Goal: Task Accomplishment & Management: Use online tool/utility

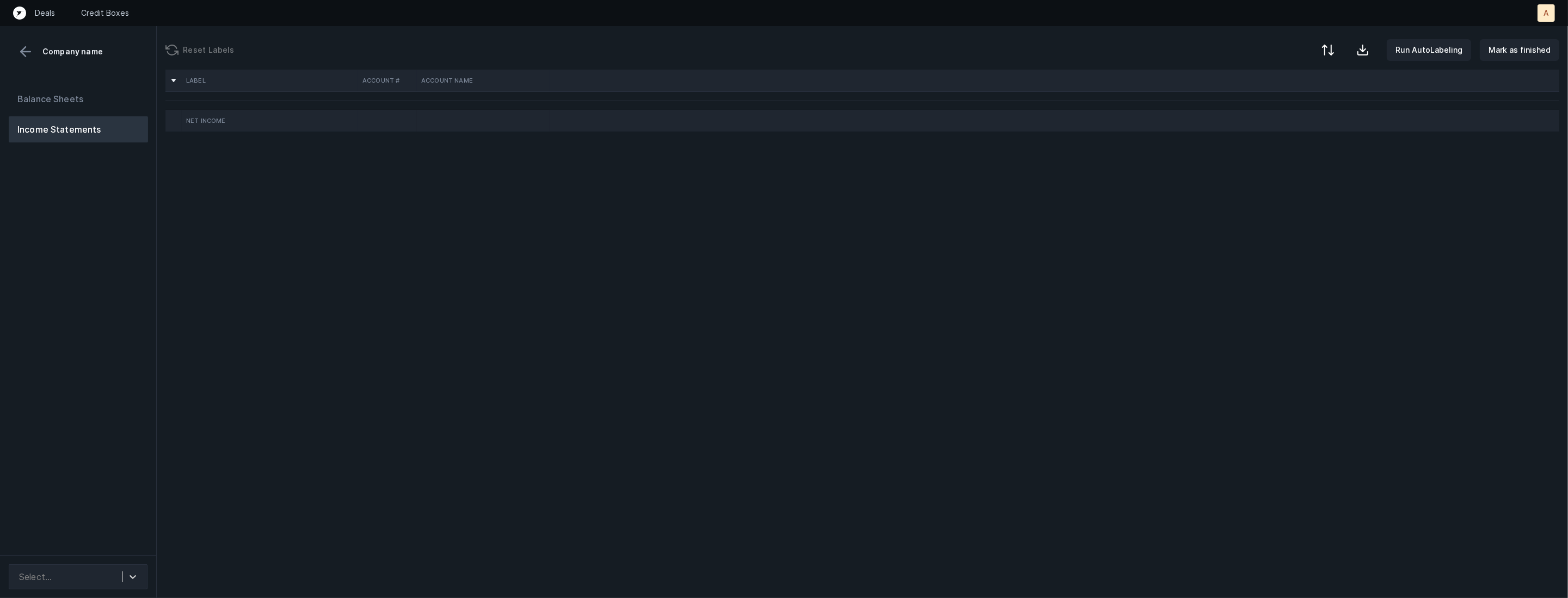
click at [75, 440] on div "Balance Sheets Income Statements" at bounding box center [78, 316] width 157 height 478
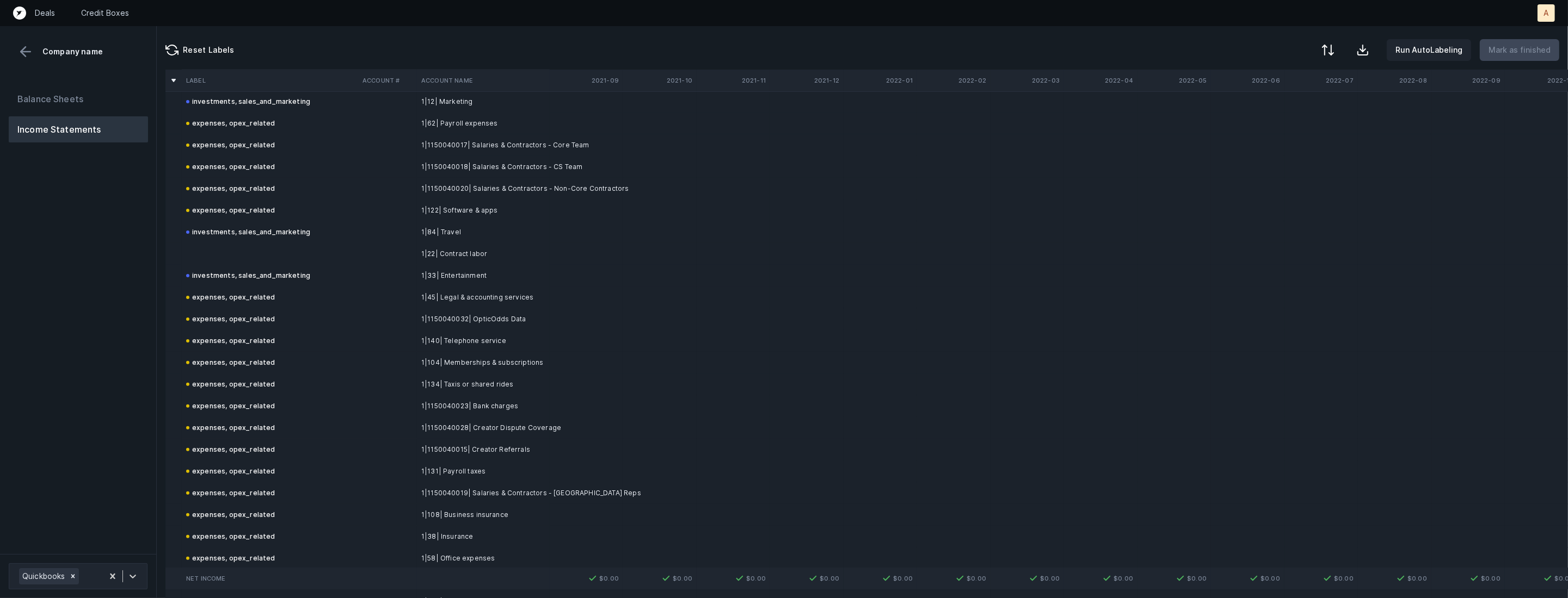
scroll to position [521, 0]
click at [429, 257] on td "1|33| Entertainment" at bounding box center [483, 265] width 133 height 22
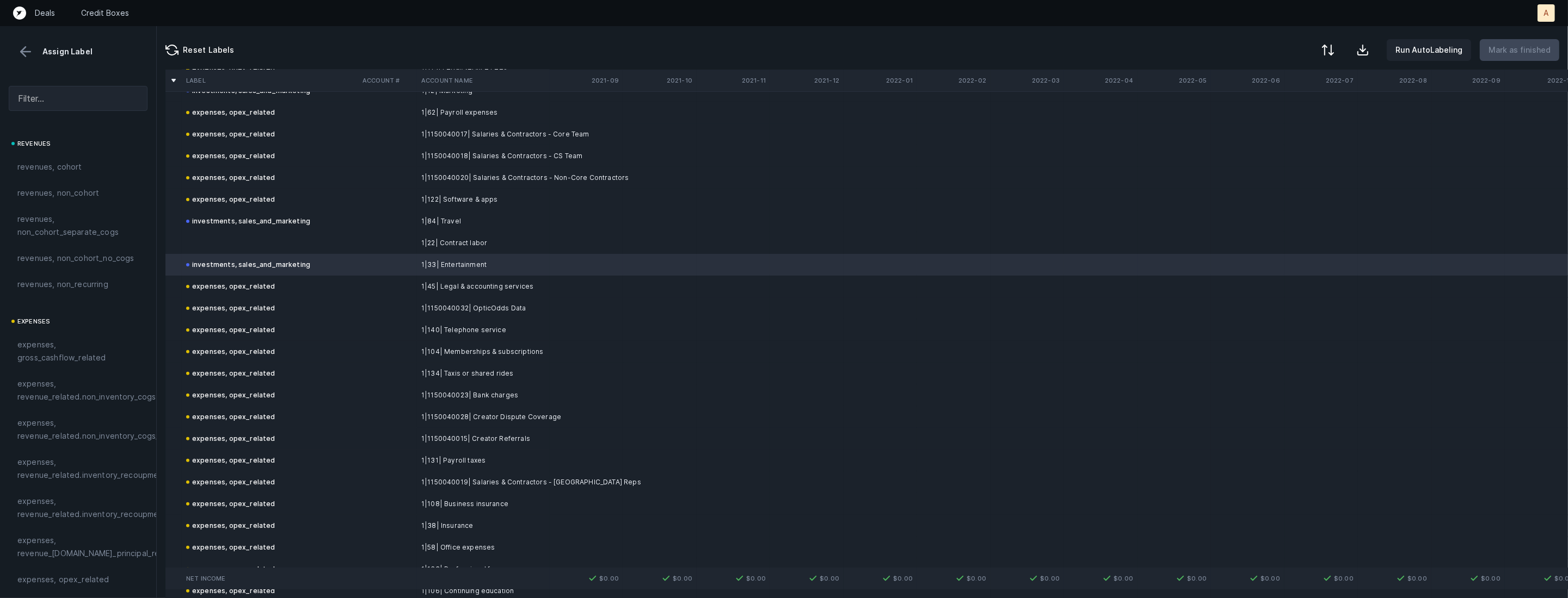
click at [457, 243] on td "1|22| Contract labor" at bounding box center [483, 243] width 133 height 22
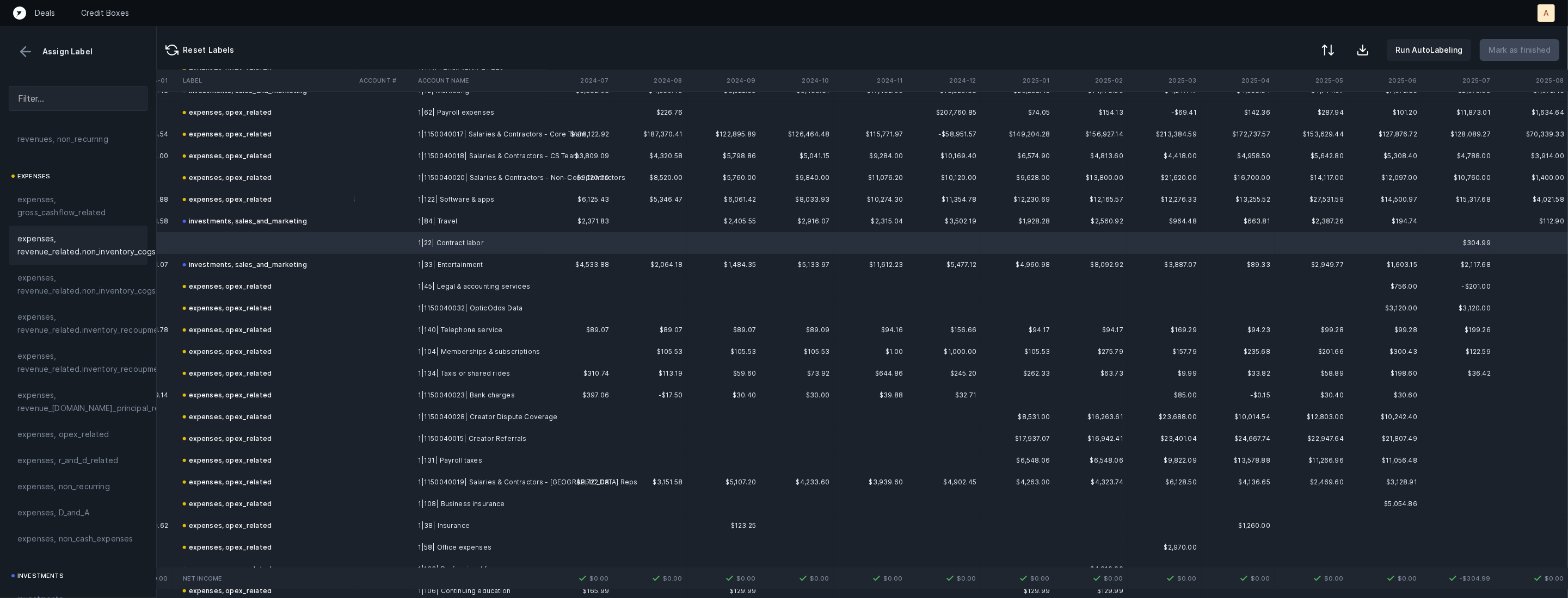
scroll to position [178, 0]
click at [43, 395] on div "expenses, opex_related" at bounding box center [78, 402] width 139 height 26
click at [1520, 46] on p "Mark as finished" at bounding box center [1519, 50] width 62 height 13
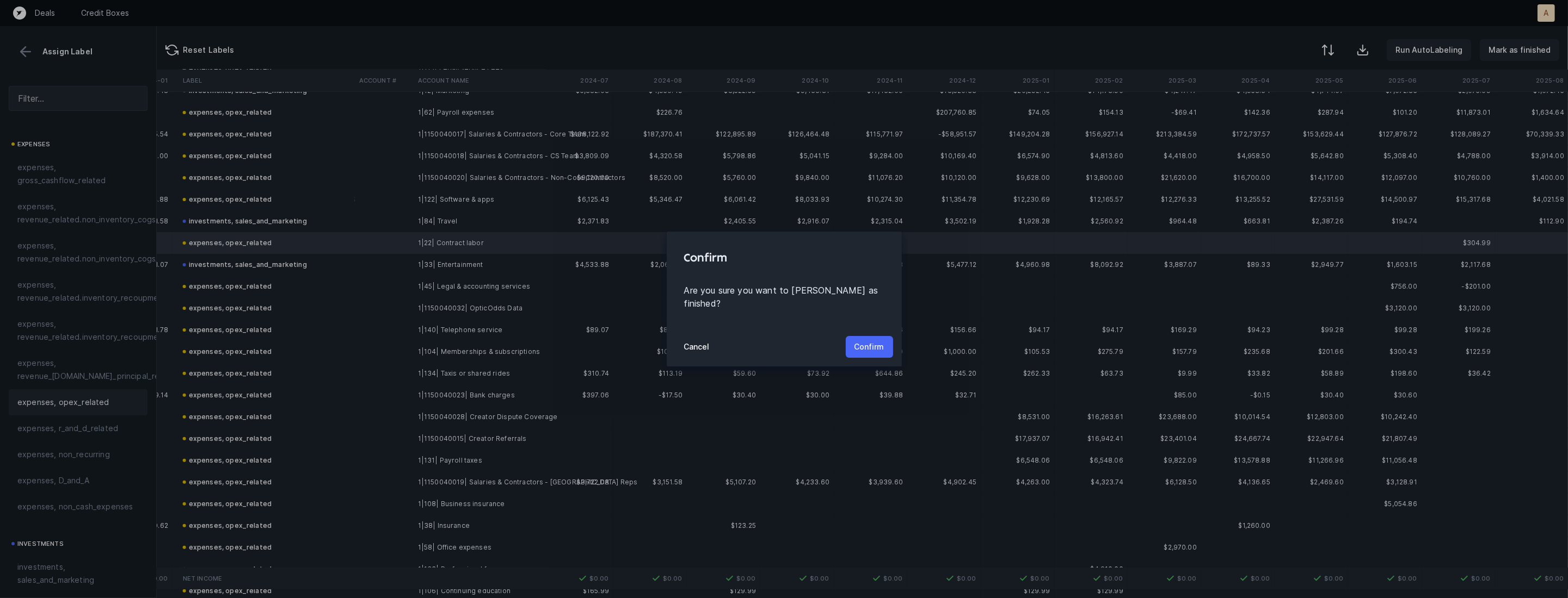
click at [854, 340] on p "Confirm" at bounding box center [869, 346] width 30 height 13
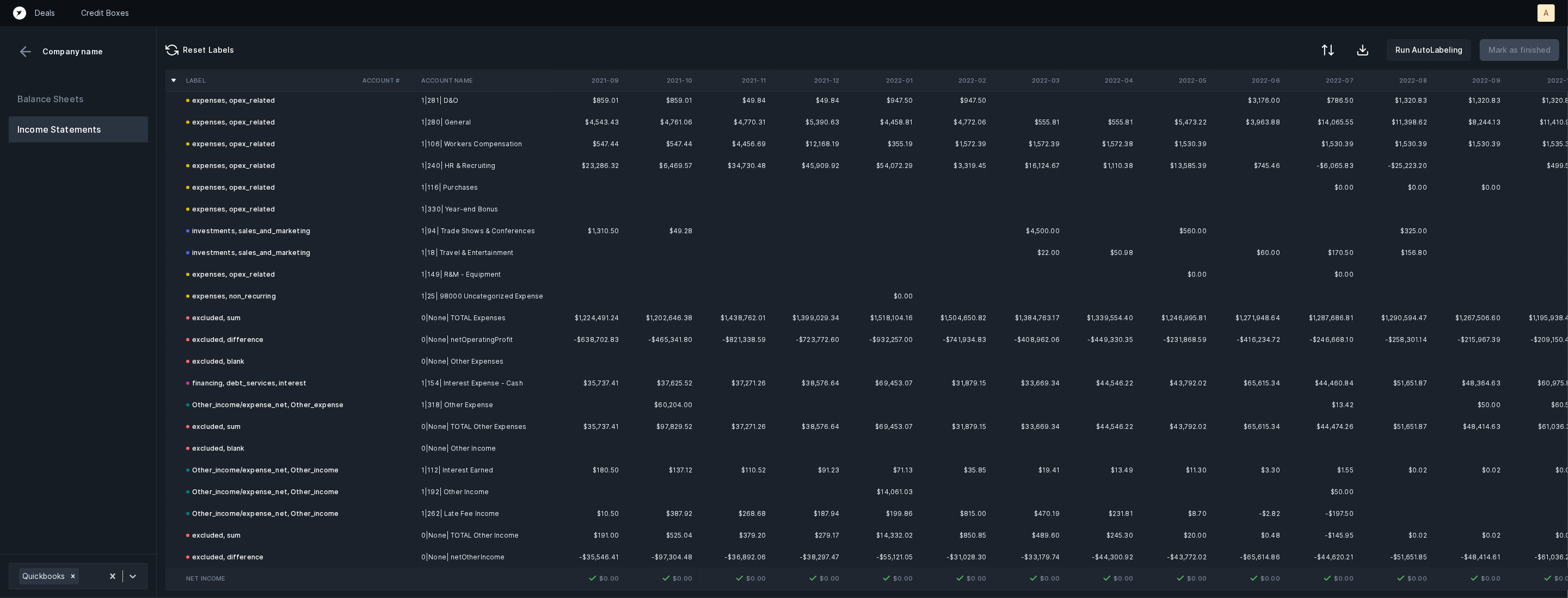
scroll to position [1129, 0]
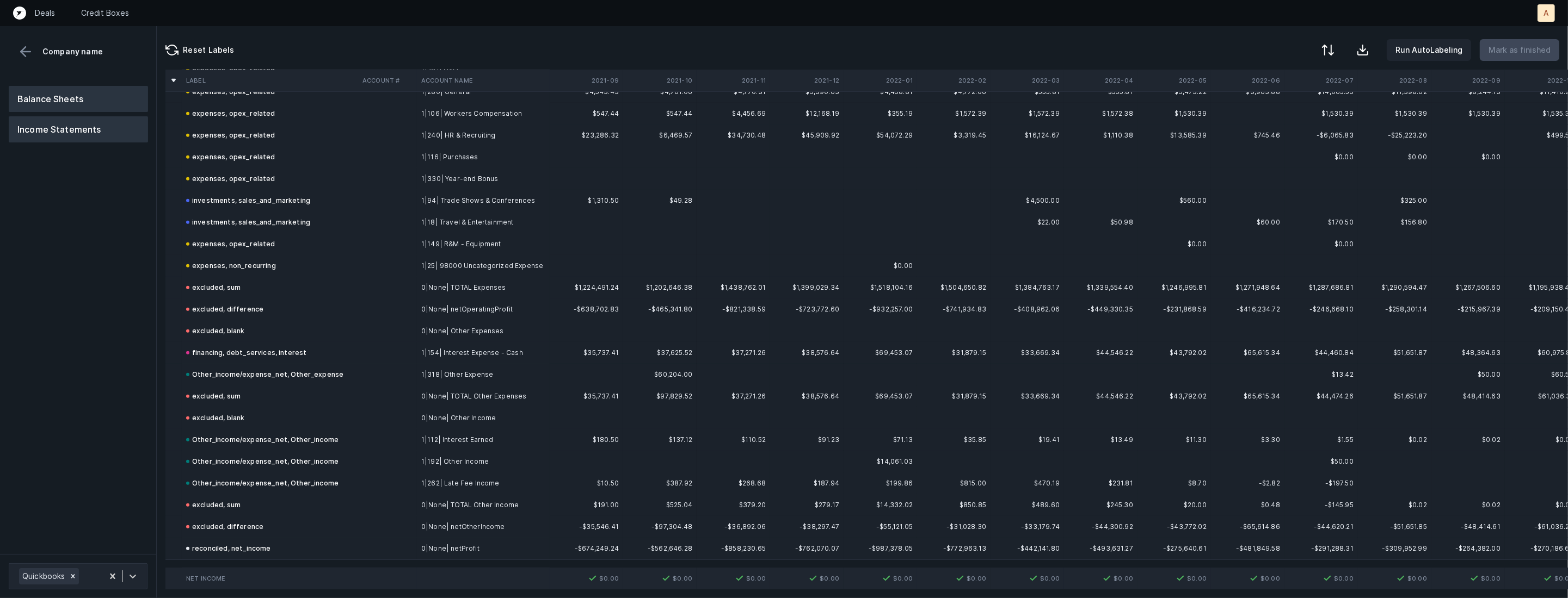
click at [106, 105] on button "Balance Sheets" at bounding box center [78, 99] width 140 height 26
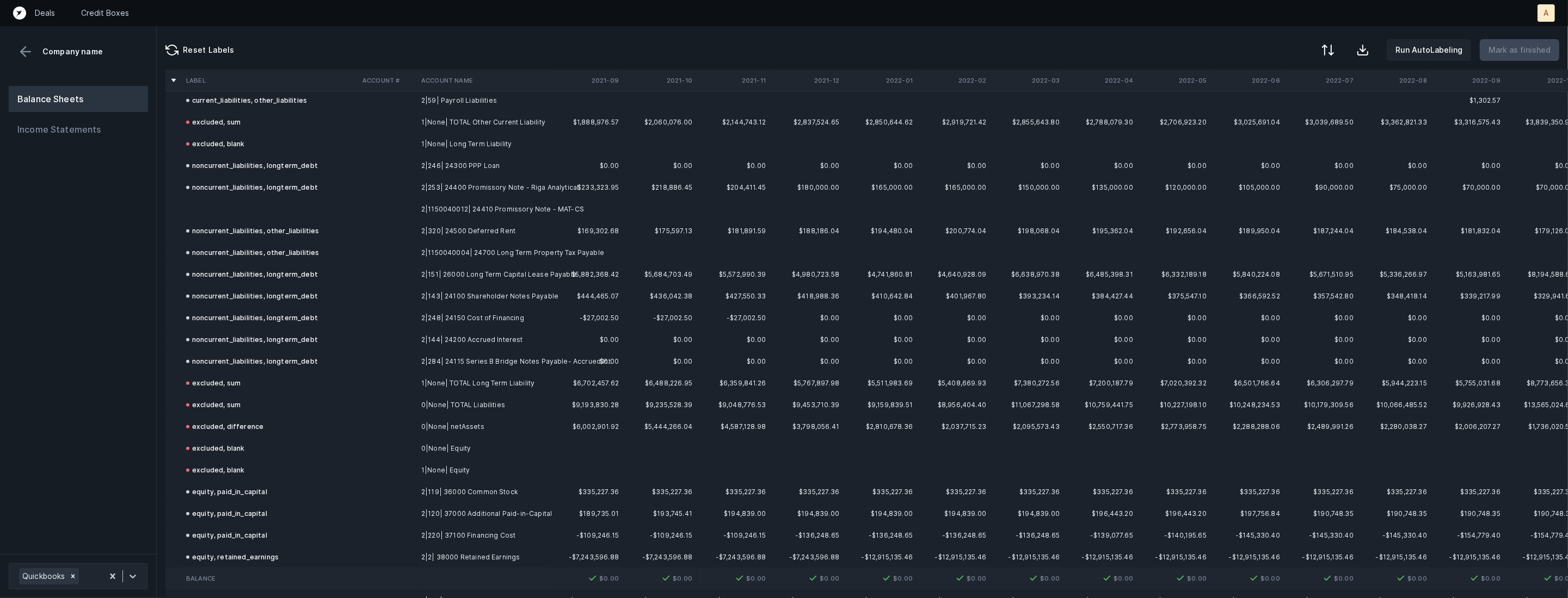
scroll to position [1789, 0]
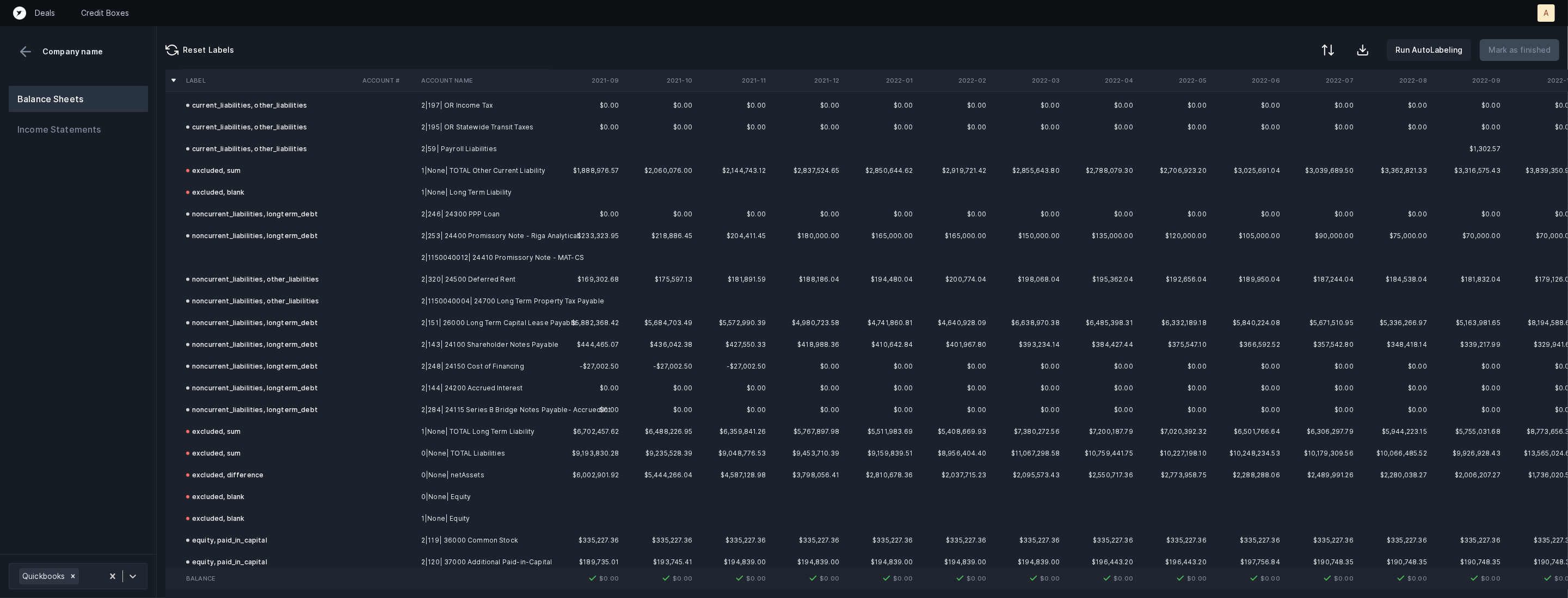
click at [272, 259] on td at bounding box center [270, 258] width 176 height 22
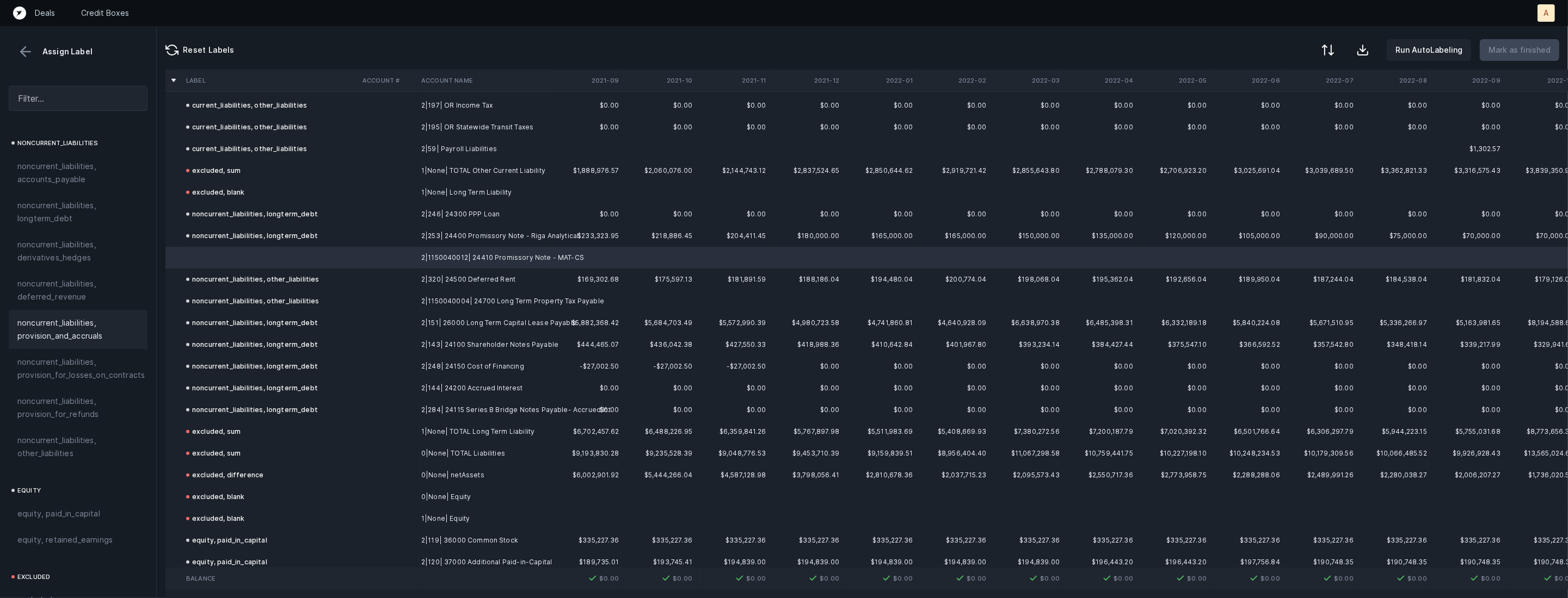
scroll to position [1063, 0]
click at [59, 205] on span "noncurrent_liabilities, longterm_debt" at bounding box center [78, 218] width 121 height 26
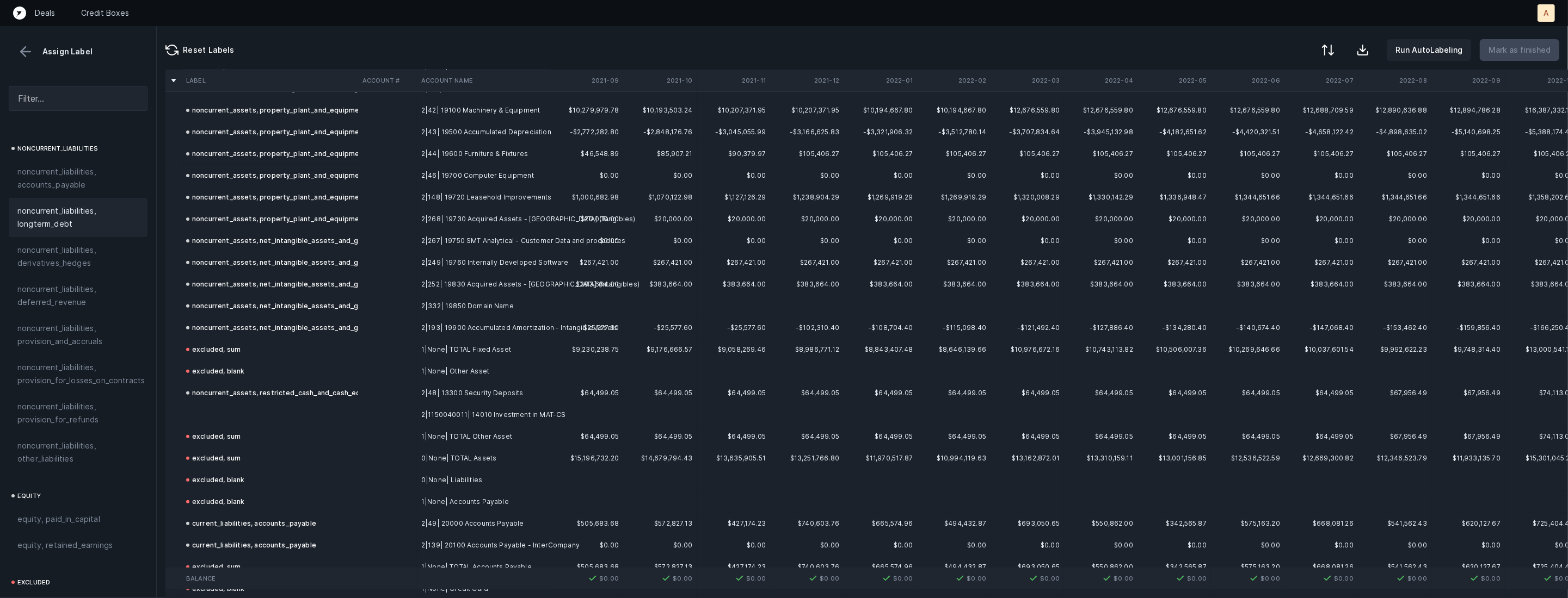
scroll to position [600, 0]
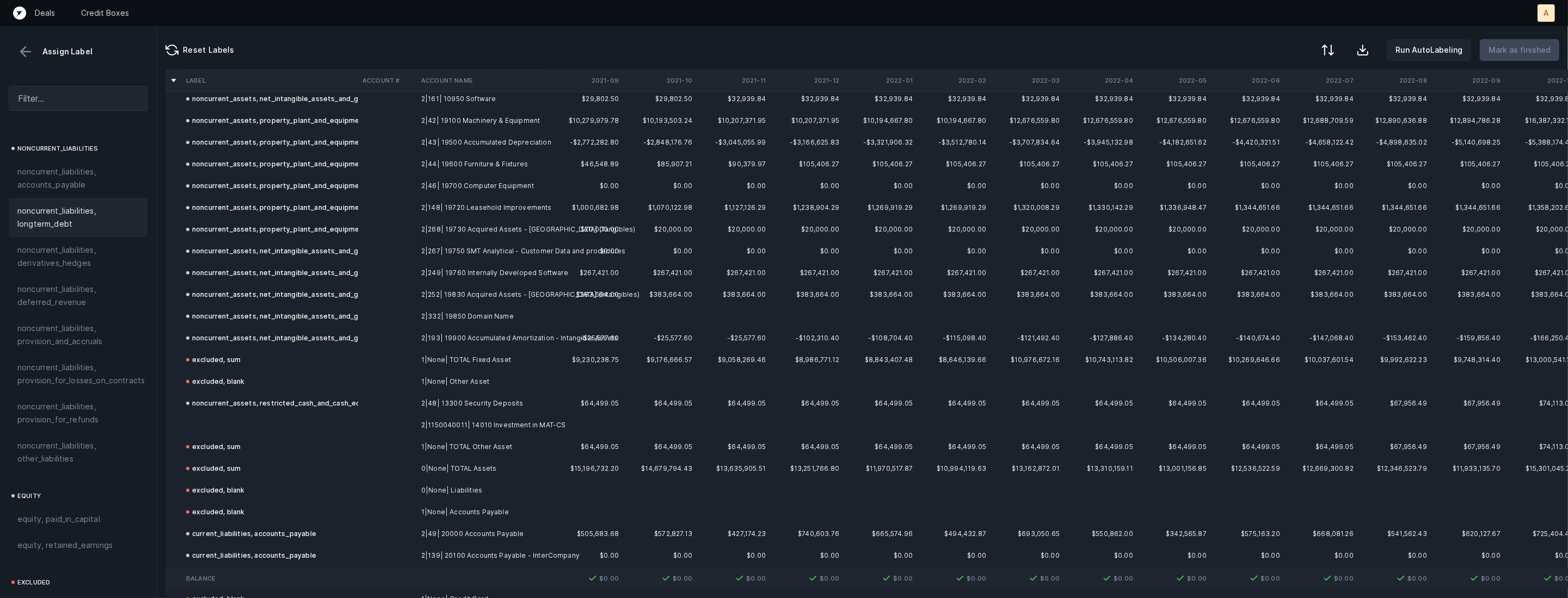
click at [264, 420] on td at bounding box center [270, 425] width 176 height 22
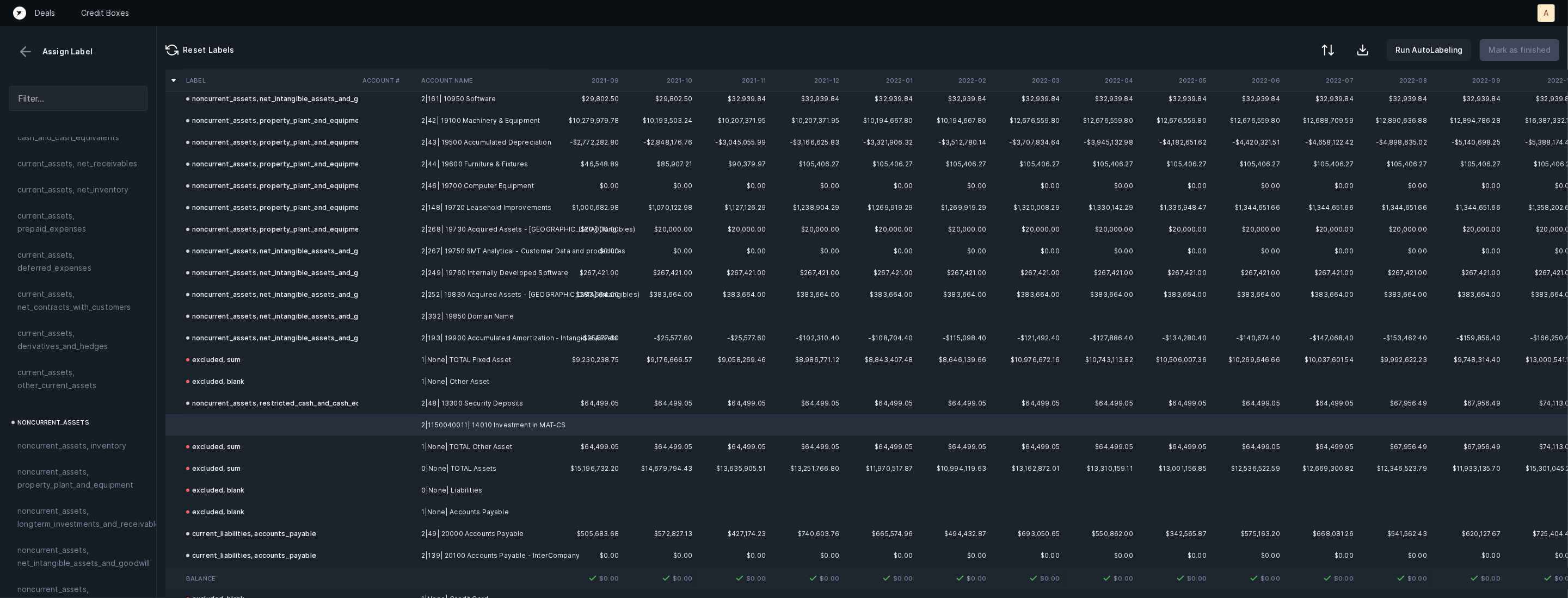
scroll to position [64, 0]
click at [95, 478] on div "noncurrent_assets, longterm_investments_and_receivables" at bounding box center [78, 496] width 139 height 39
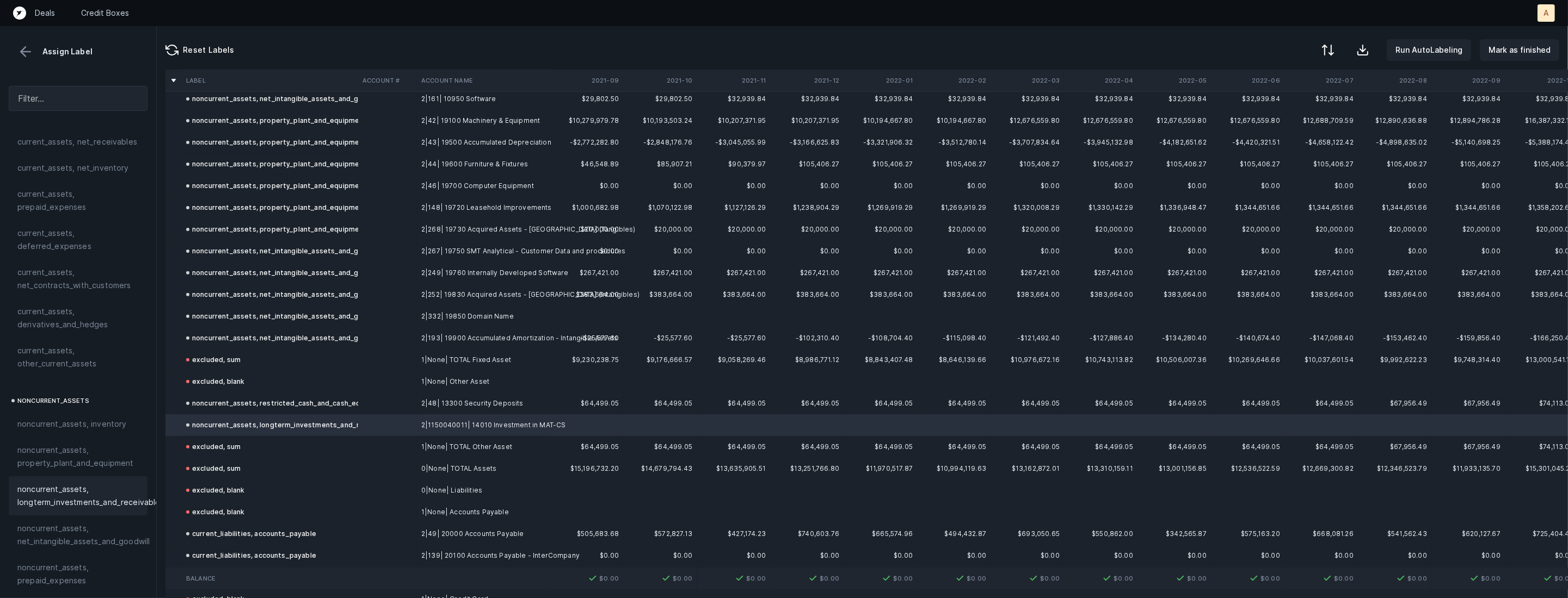
scroll to position [0, 0]
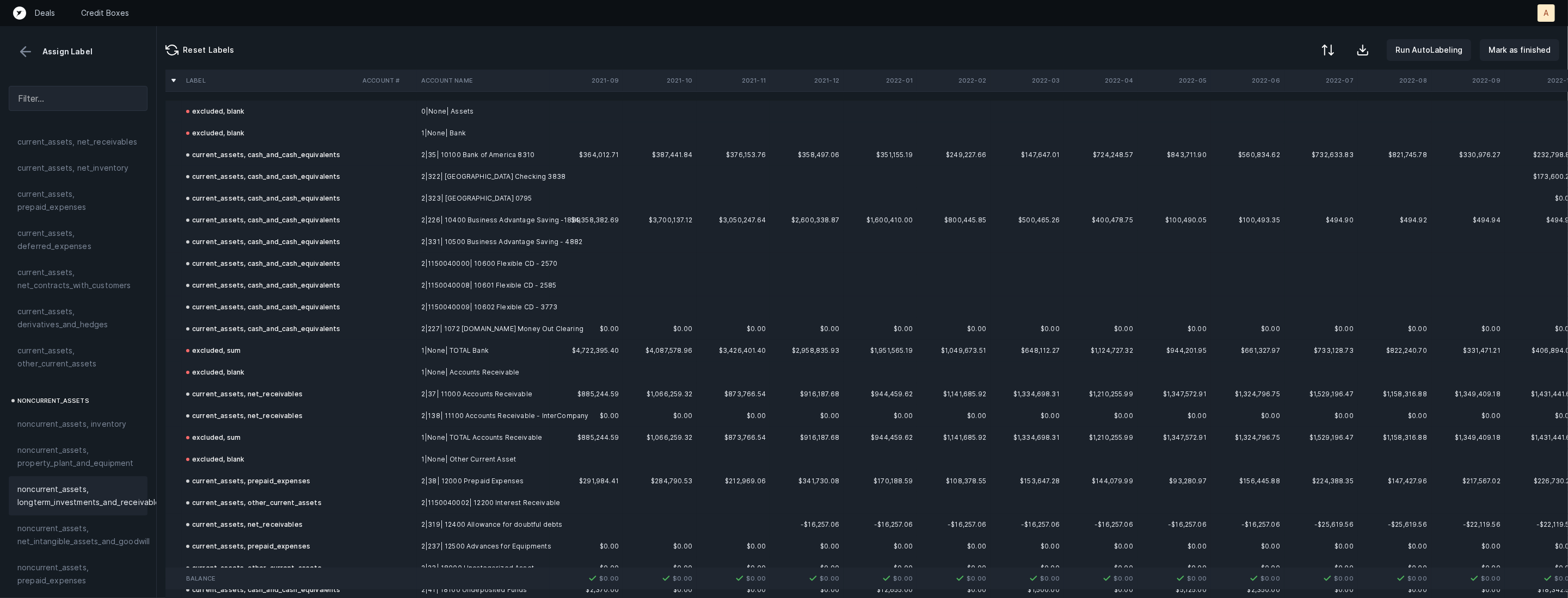
click at [1522, 39] on div "Run AutoLabeling Mark as finished" at bounding box center [1438, 50] width 242 height 22
click at [1518, 42] on button "Mark as finished" at bounding box center [1519, 50] width 80 height 22
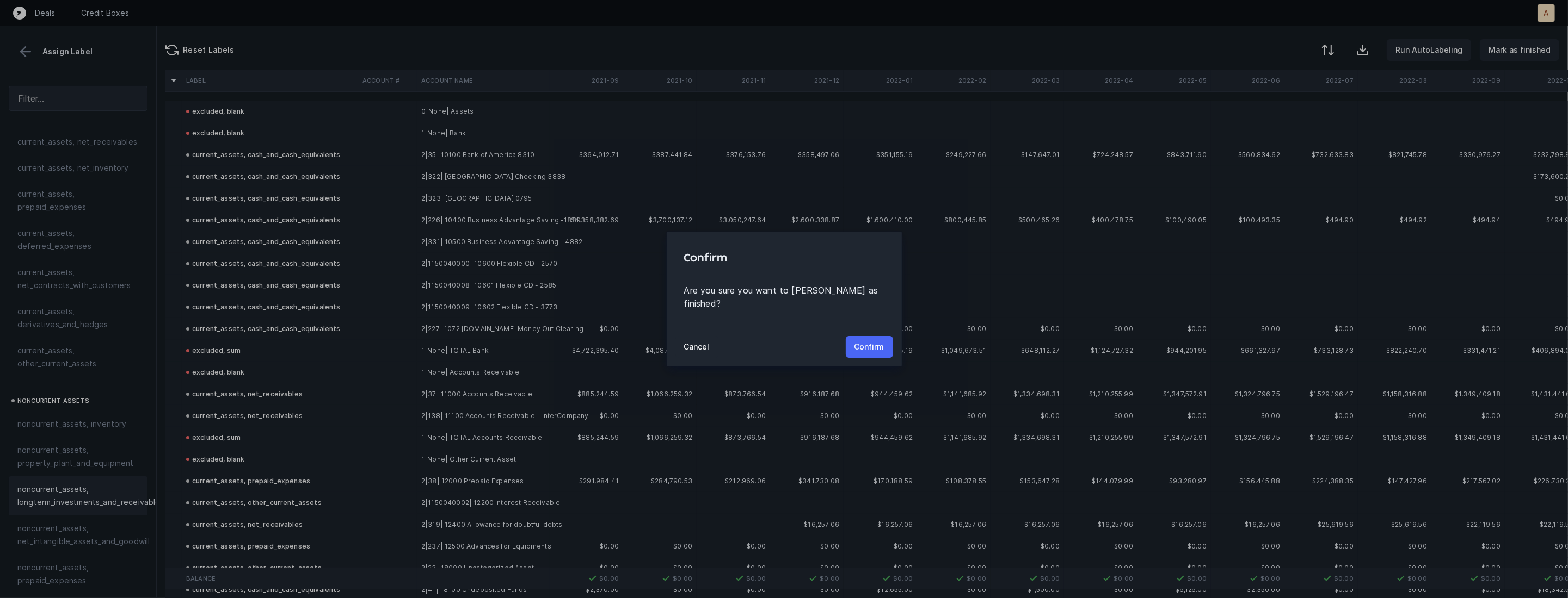
click at [871, 340] on p "Confirm" at bounding box center [869, 346] width 30 height 13
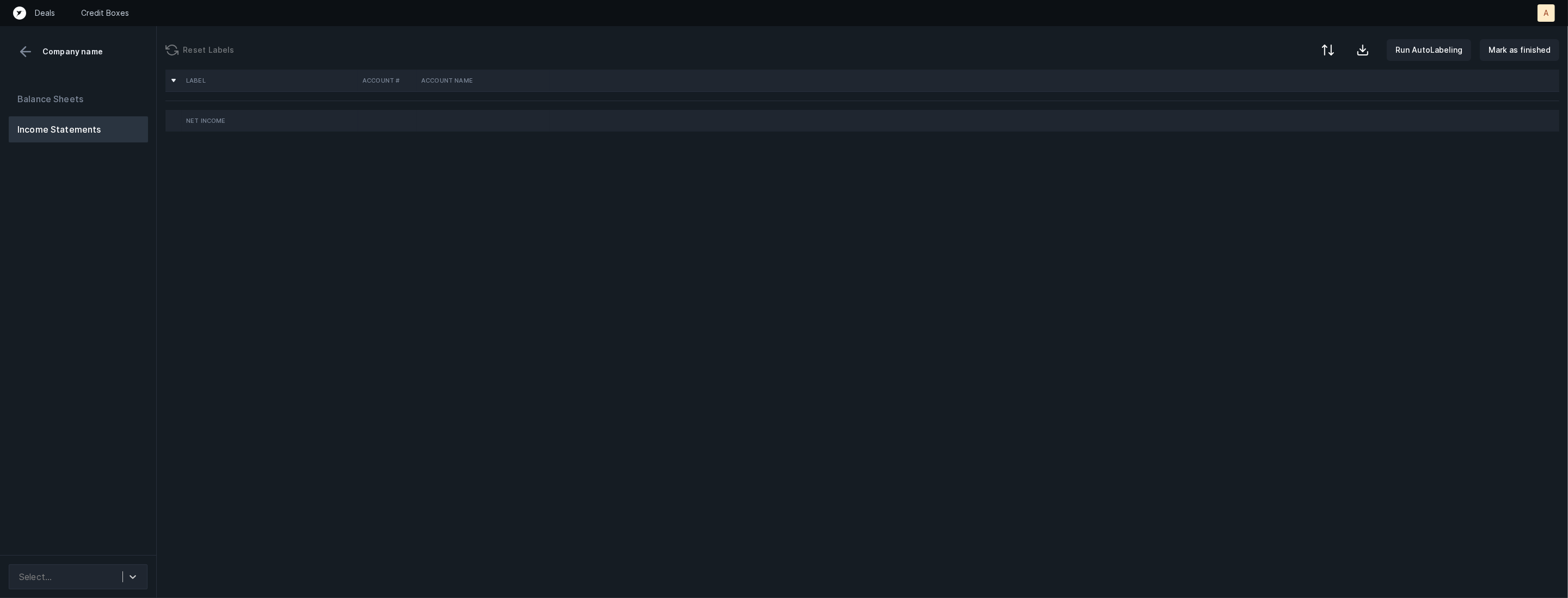
click at [125, 372] on div "Balance Sheets Income Statements" at bounding box center [78, 316] width 157 height 478
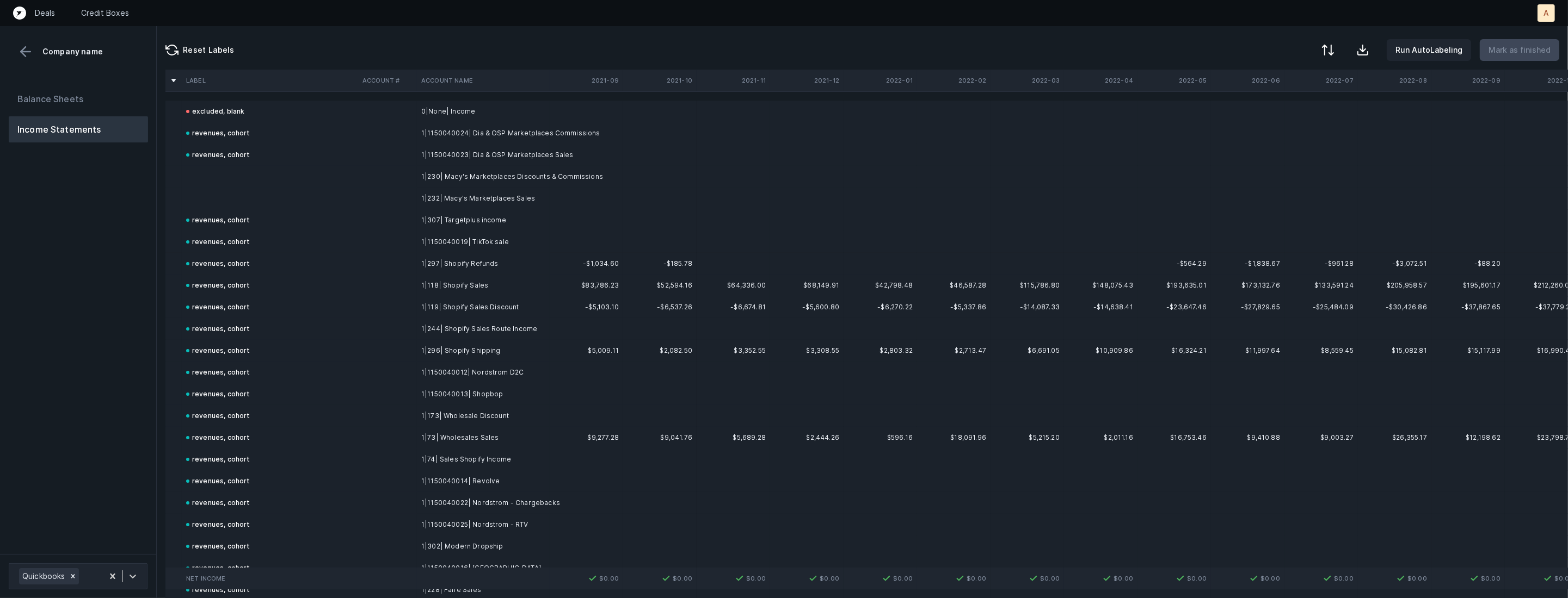
click at [436, 174] on td "1|230| Macy's Marketplaces Discounts & Commissions" at bounding box center [483, 177] width 133 height 22
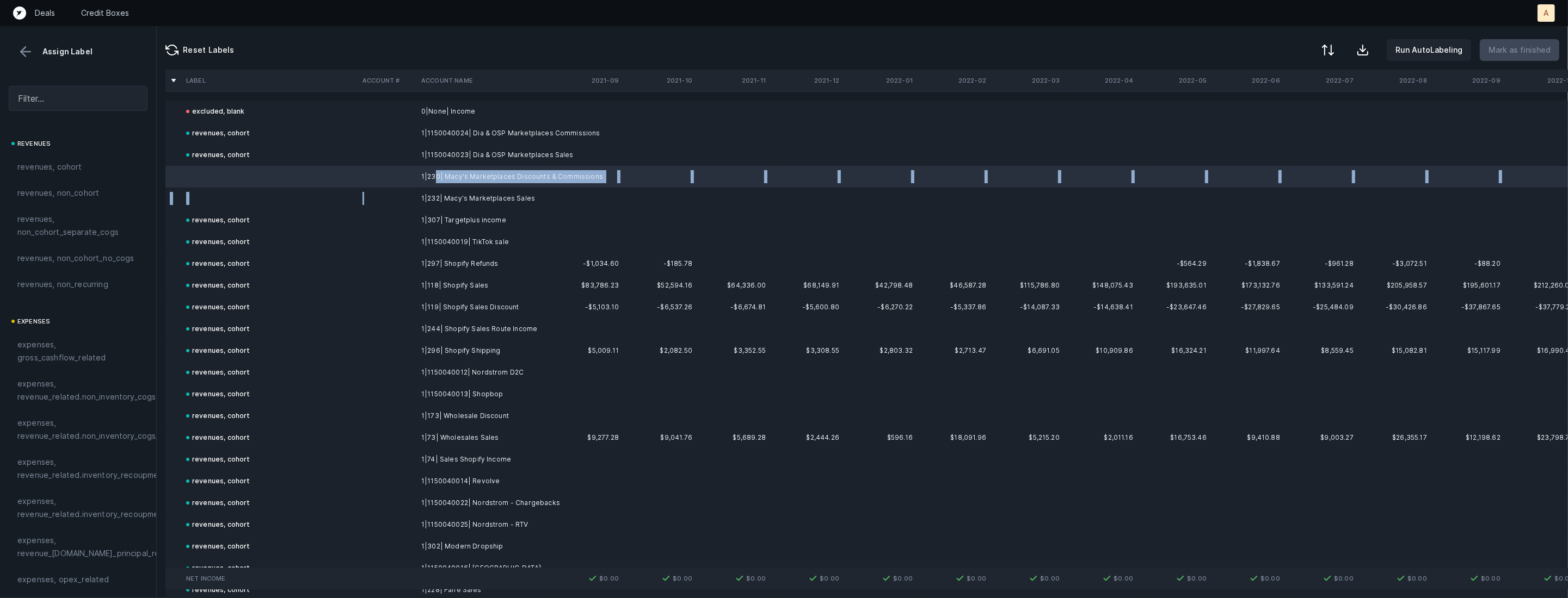
click at [413, 193] on td at bounding box center [387, 199] width 59 height 22
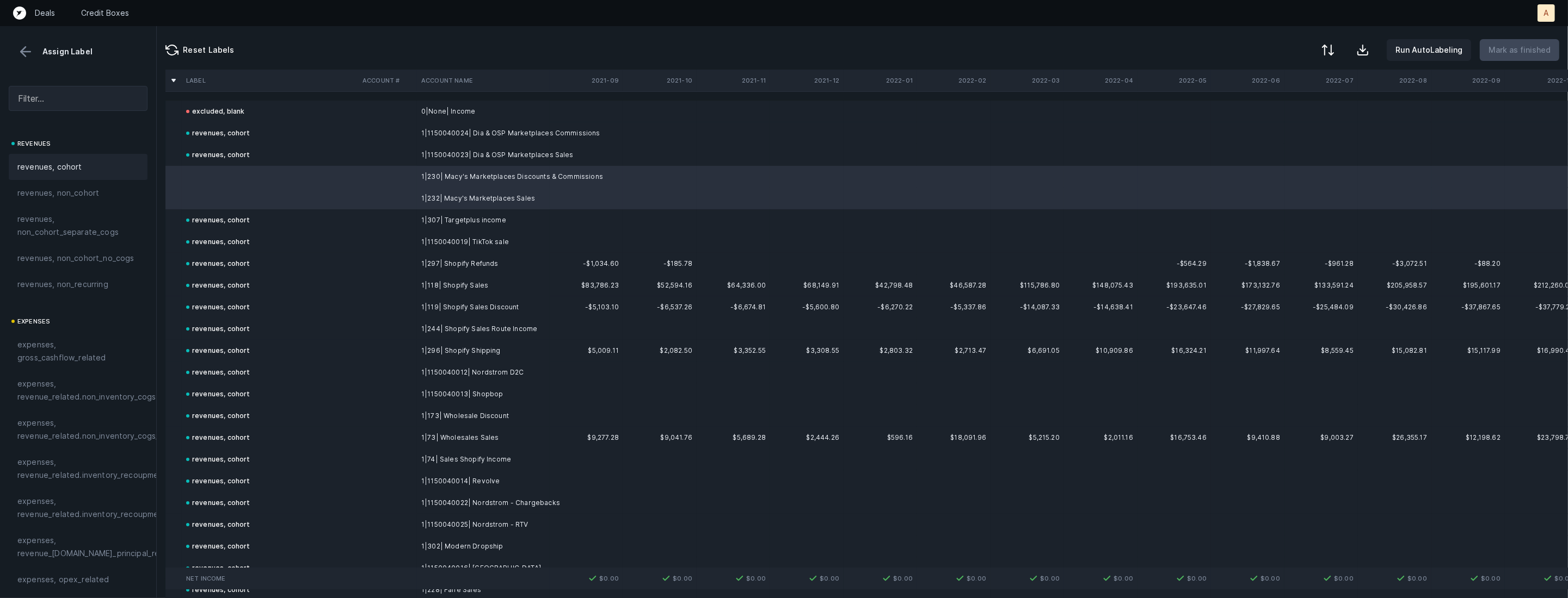
click at [36, 156] on div "revenues, cohort" at bounding box center [78, 167] width 139 height 26
click at [1521, 53] on p "Mark as finished" at bounding box center [1519, 50] width 62 height 13
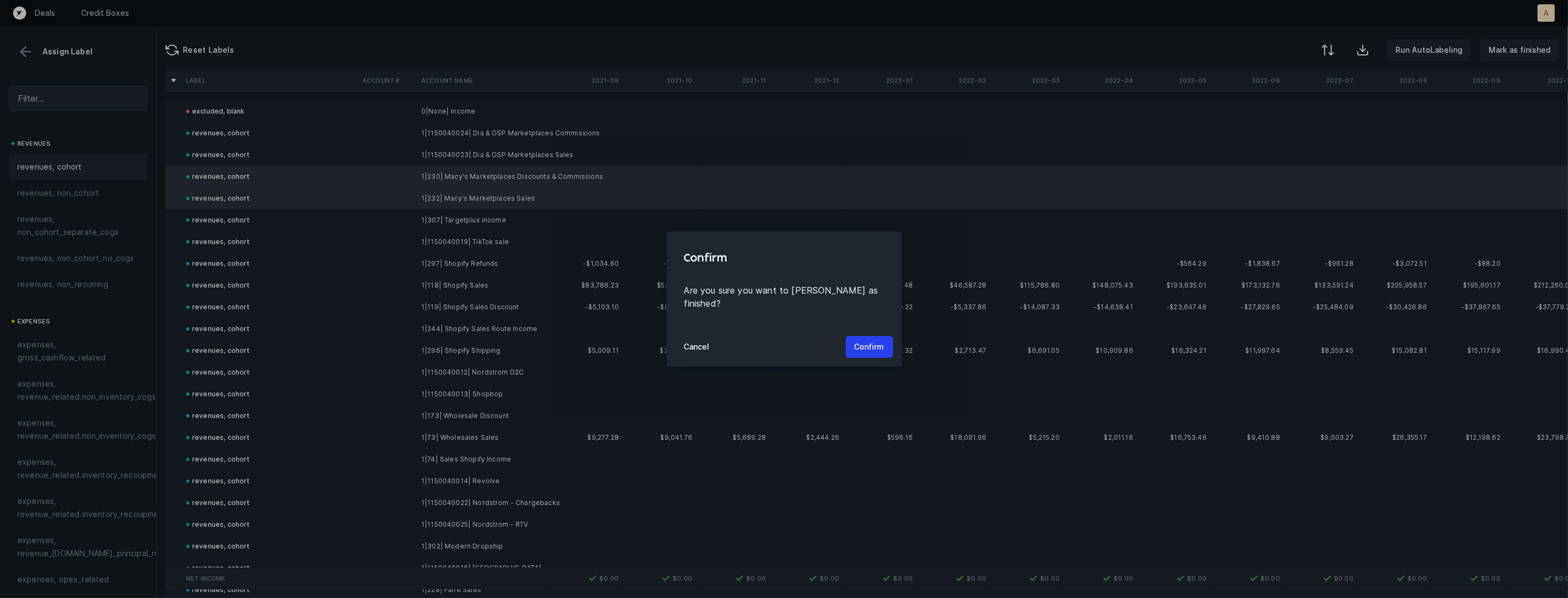
click at [863, 351] on div "Cancel Confirm" at bounding box center [784, 347] width 235 height 39
click at [872, 343] on p "Confirm" at bounding box center [869, 346] width 30 height 13
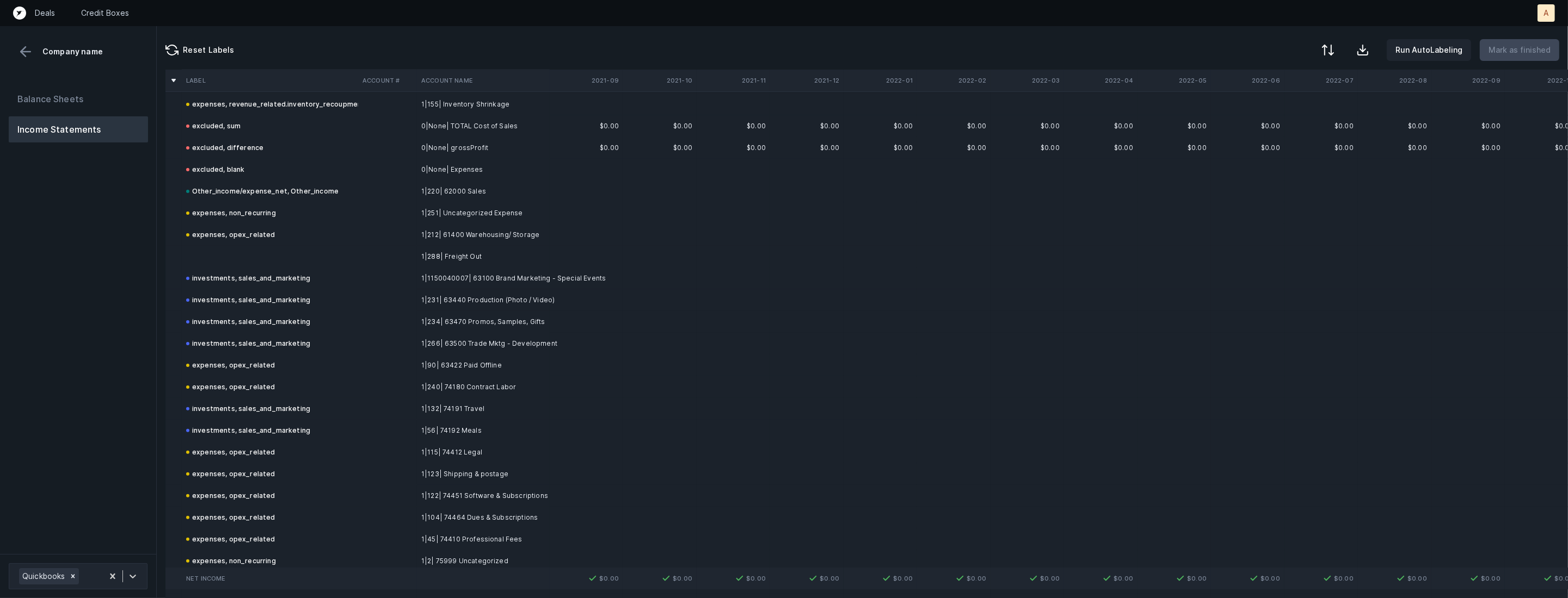
scroll to position [517, 0]
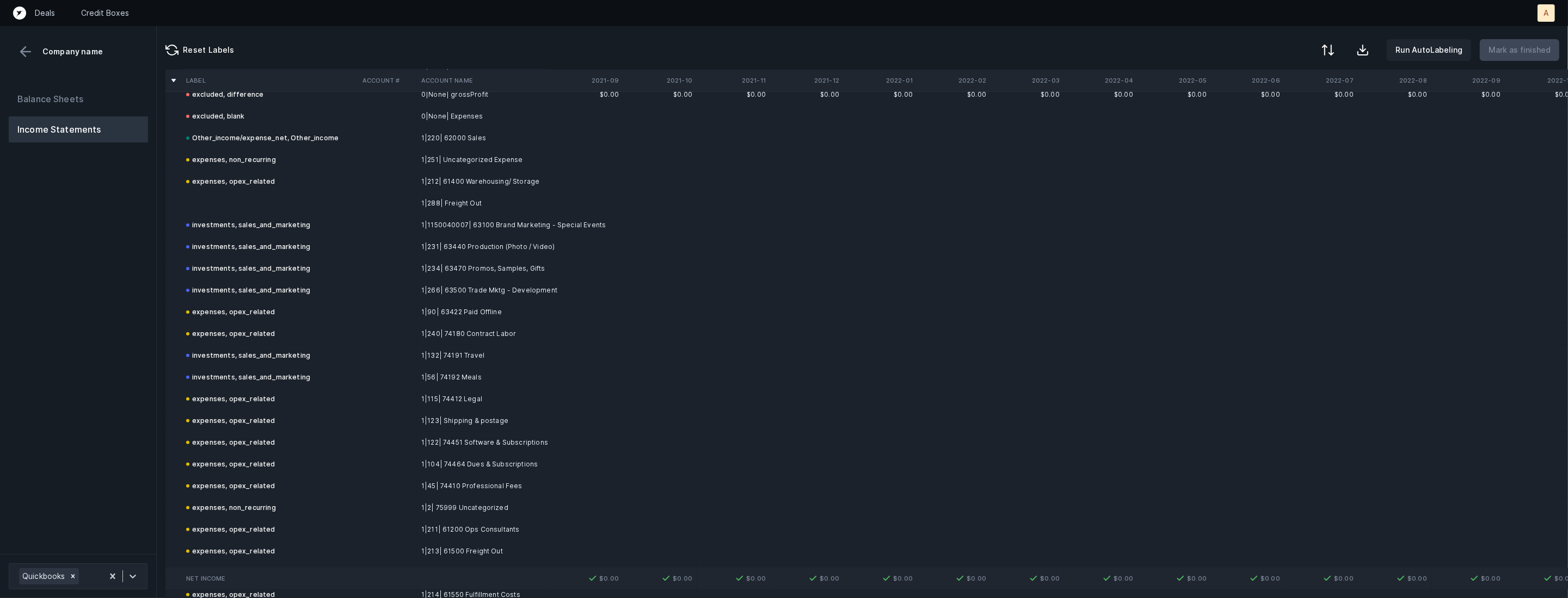
click at [412, 196] on td at bounding box center [387, 203] width 59 height 22
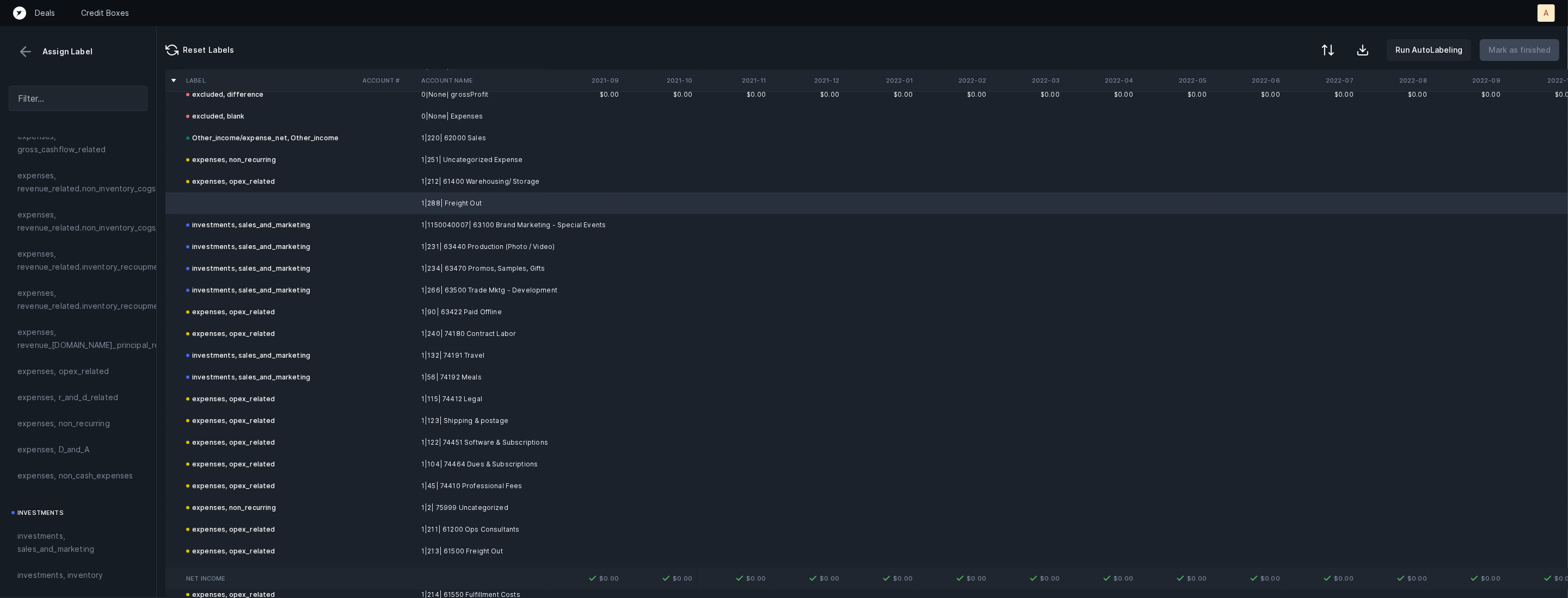
scroll to position [283, 0]
click at [105, 305] on div "expenses, opex_related" at bounding box center [78, 297] width 139 height 26
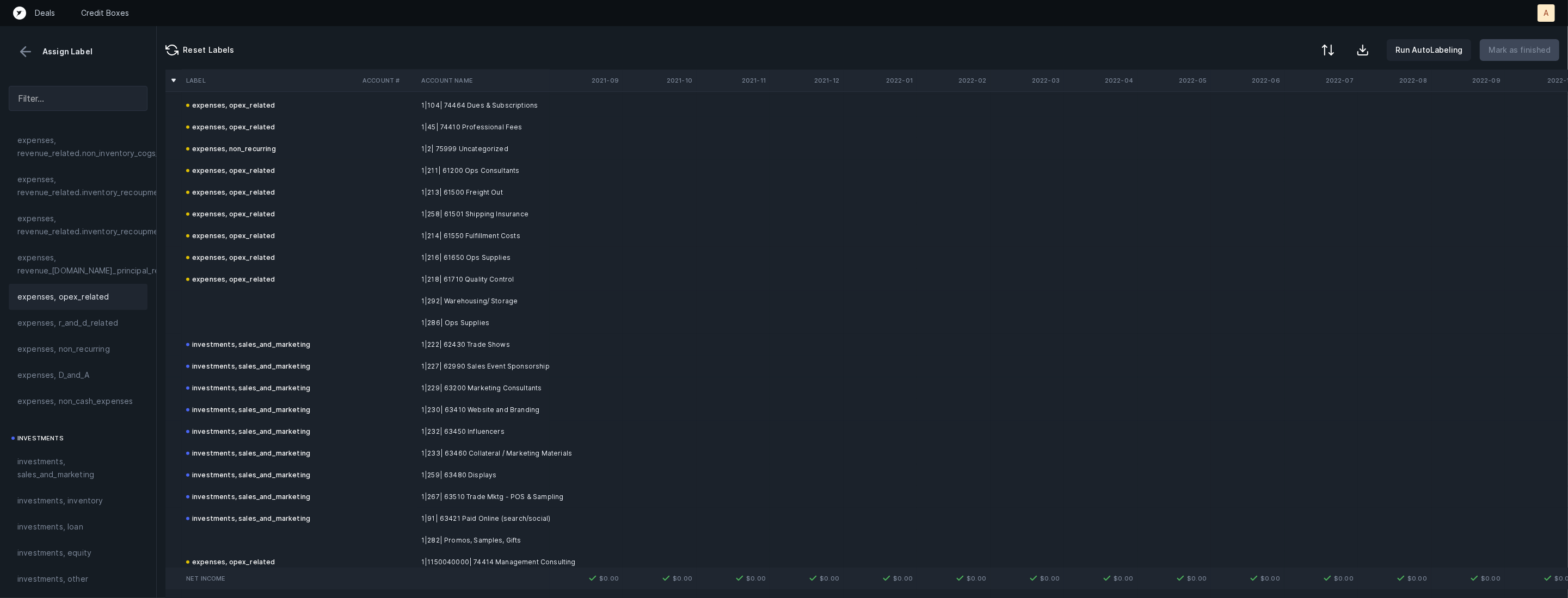
scroll to position [917, 0]
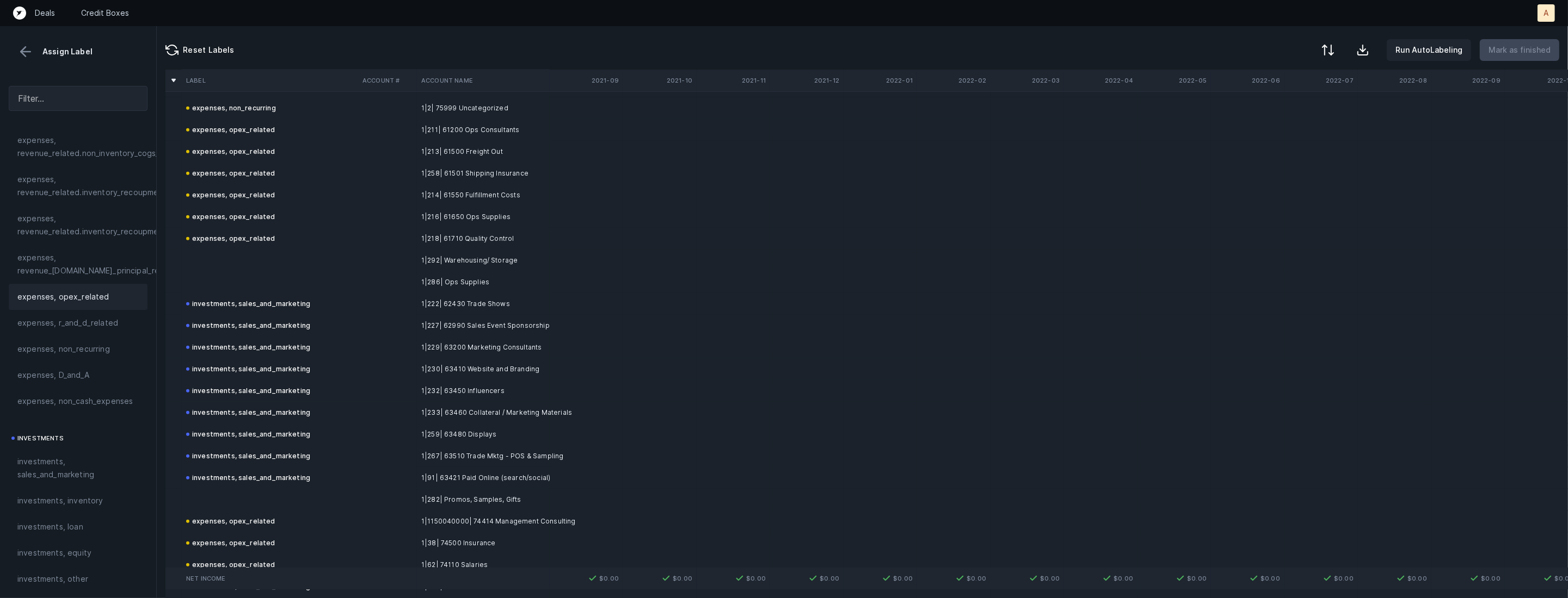
click at [472, 258] on td "1|292| Warehousing/ Storage" at bounding box center [483, 261] width 133 height 22
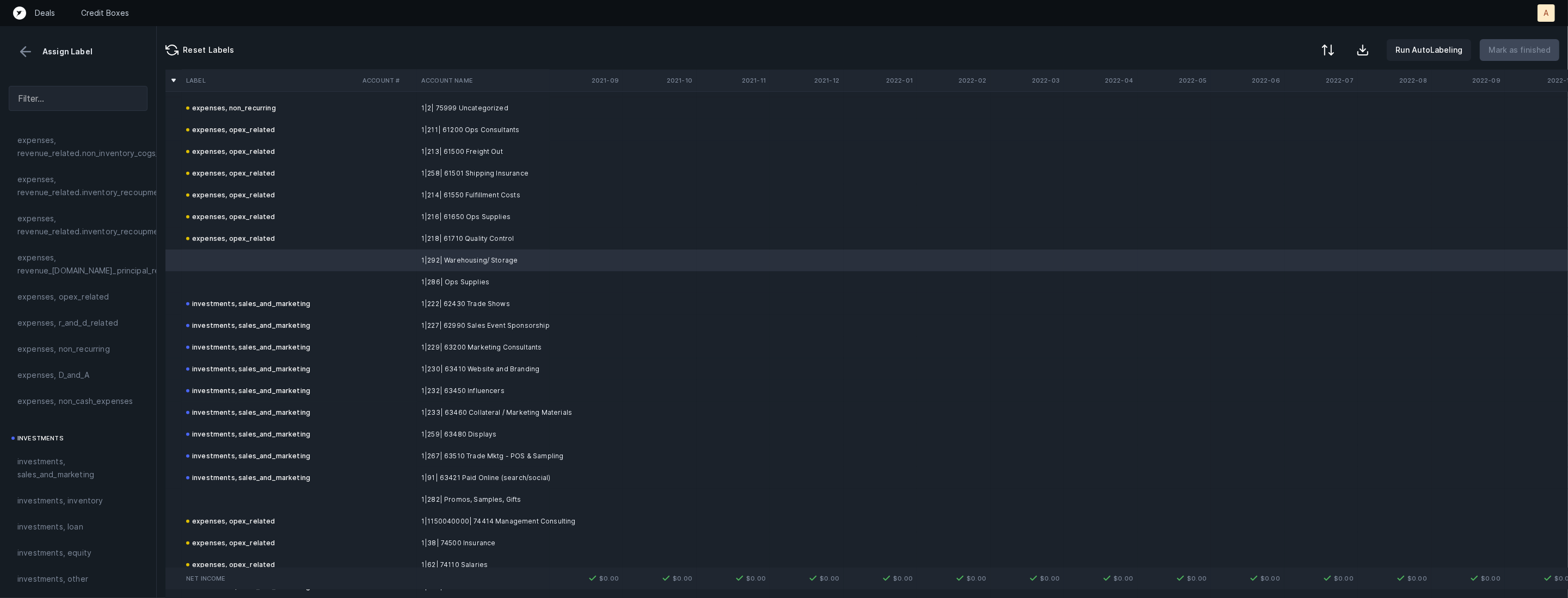
click at [430, 278] on td "1|286| Ops Supplies" at bounding box center [483, 282] width 133 height 22
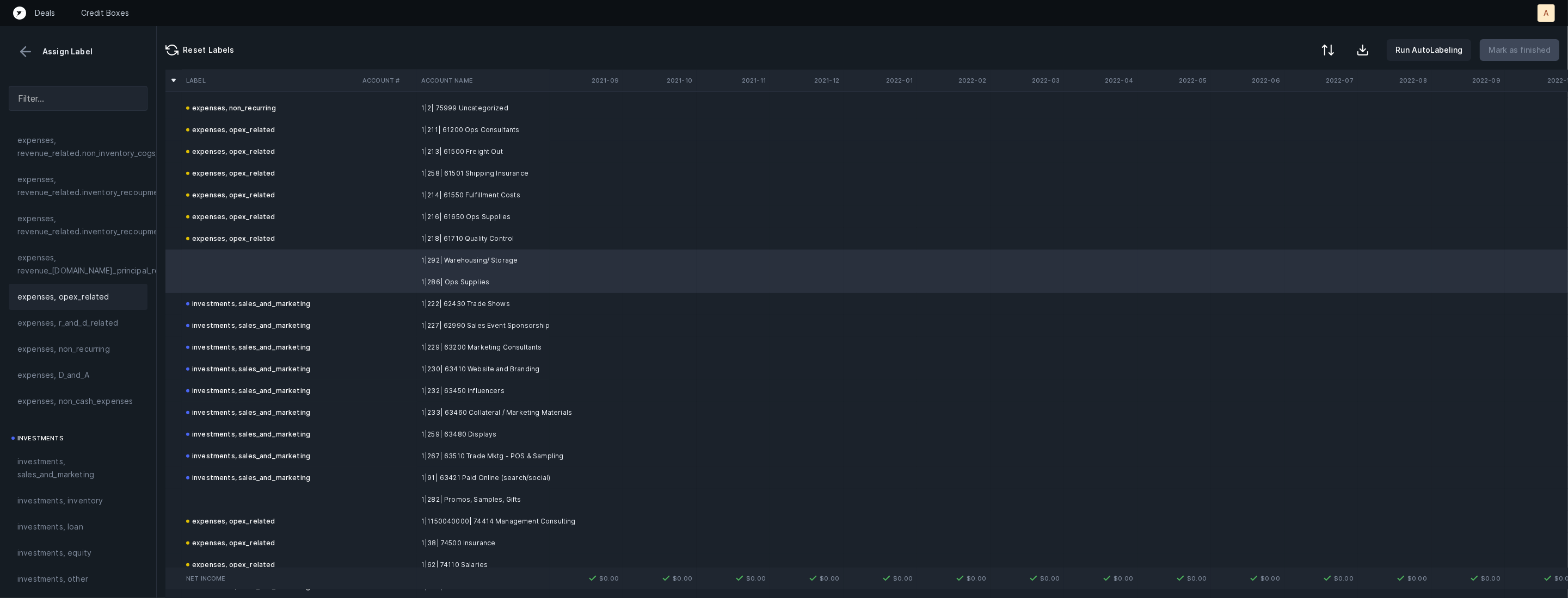
click at [77, 300] on span "expenses, opex_related" at bounding box center [63, 297] width 92 height 13
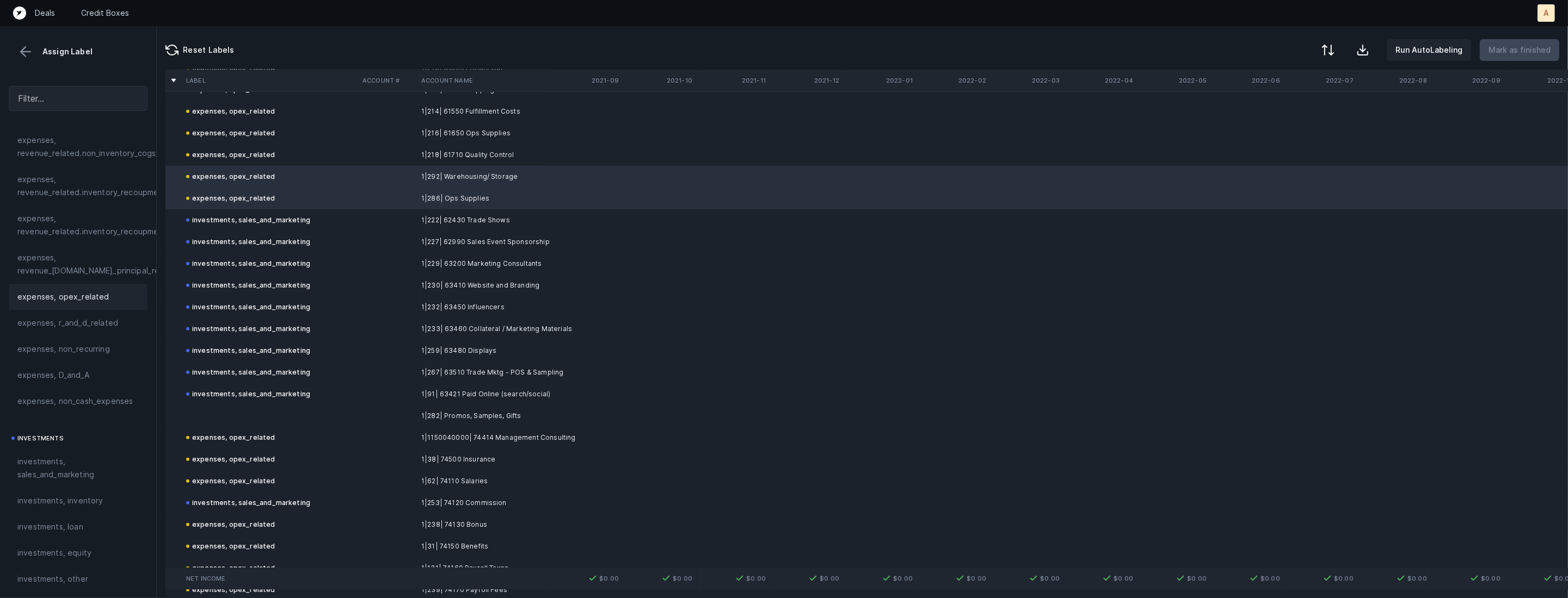
scroll to position [1005, 0]
click at [256, 405] on td at bounding box center [270, 412] width 176 height 22
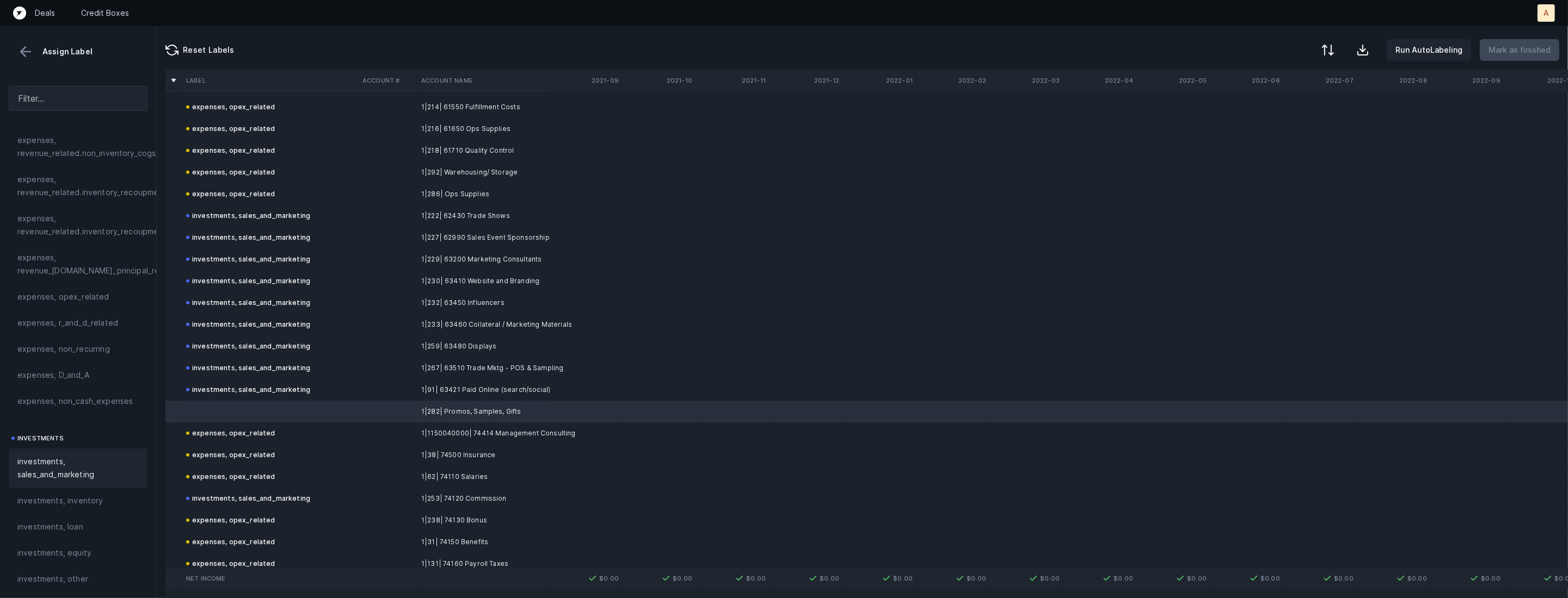
click at [84, 459] on span "investments, sales_and_marketing" at bounding box center [78, 468] width 121 height 26
click at [1517, 48] on p "Mark as finished" at bounding box center [1519, 50] width 62 height 13
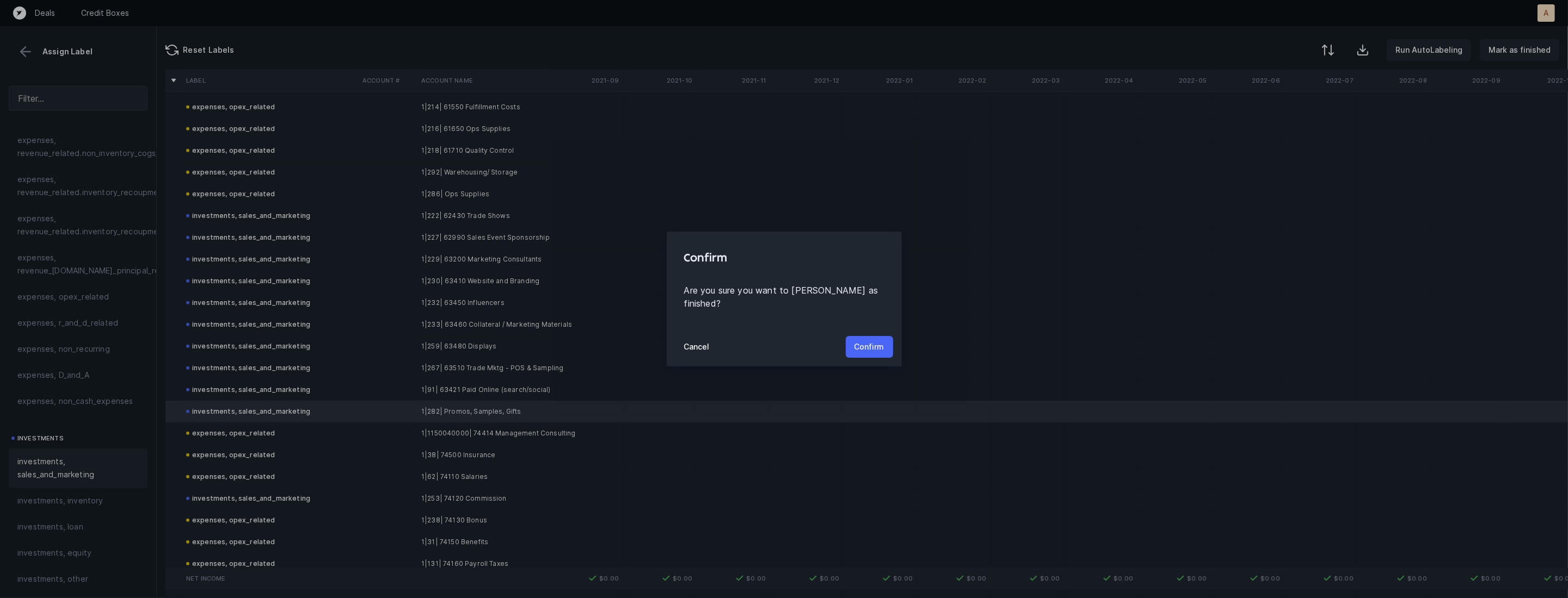
click at [871, 340] on p "Confirm" at bounding box center [869, 346] width 30 height 13
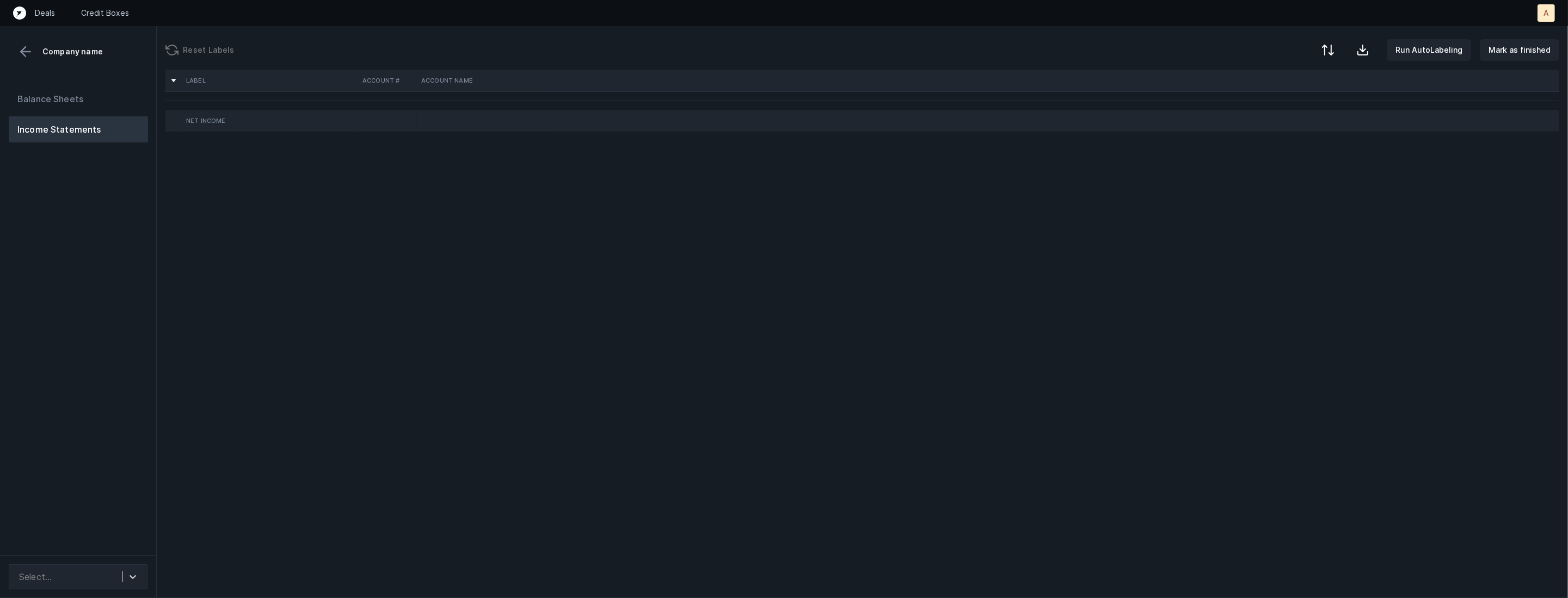
click at [142, 331] on div "Balance Sheets Income Statements" at bounding box center [78, 316] width 157 height 478
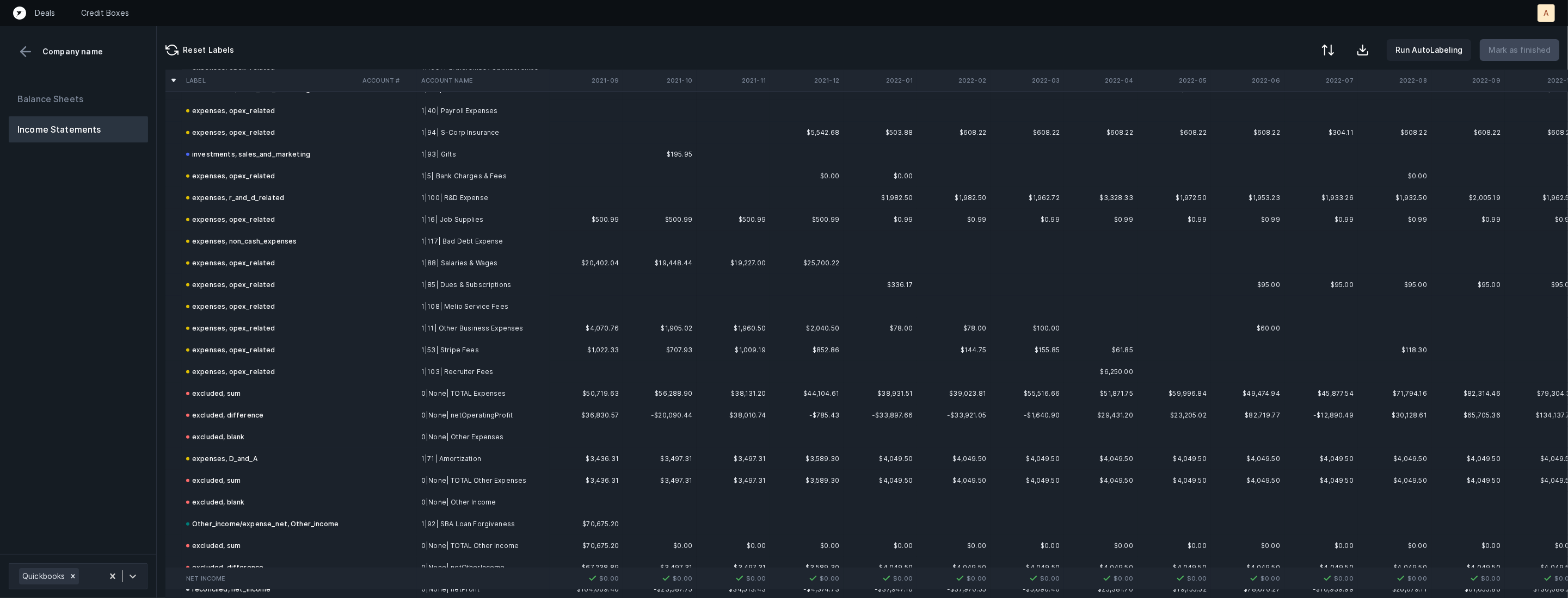
scroll to position [933, 0]
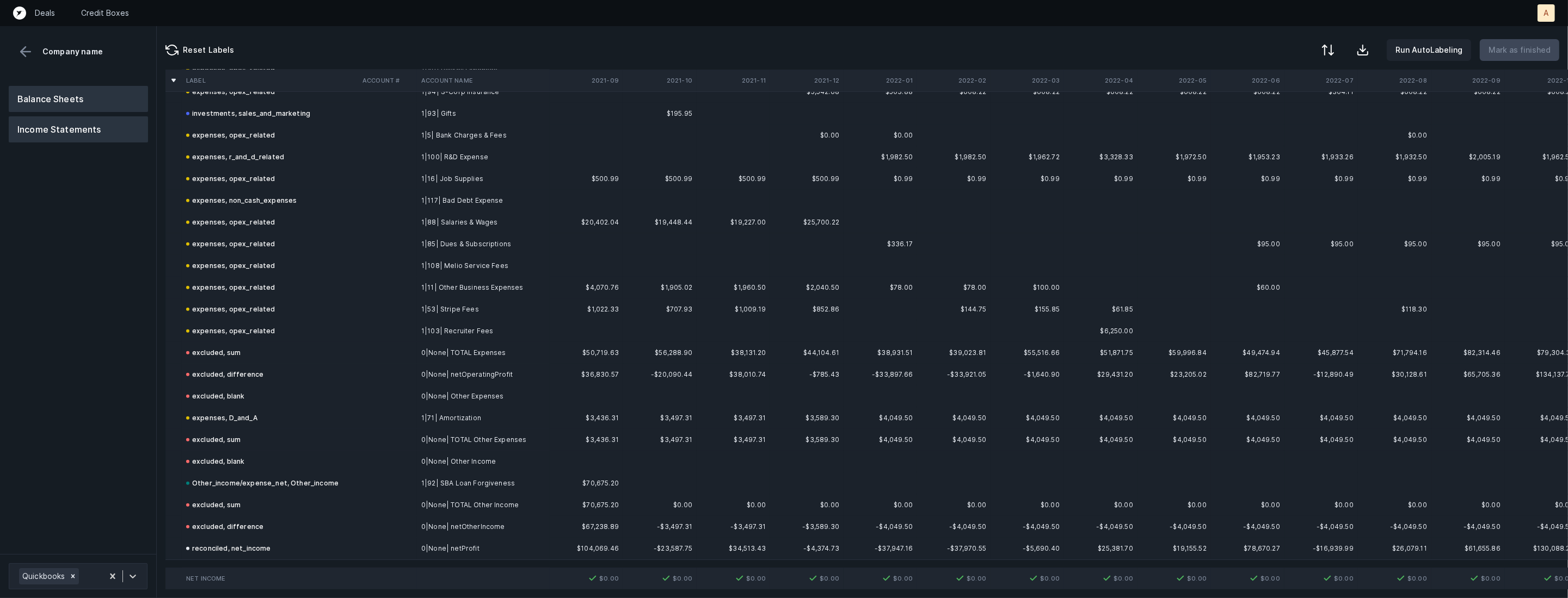
click at [91, 90] on button "Balance Sheets" at bounding box center [78, 99] width 140 height 26
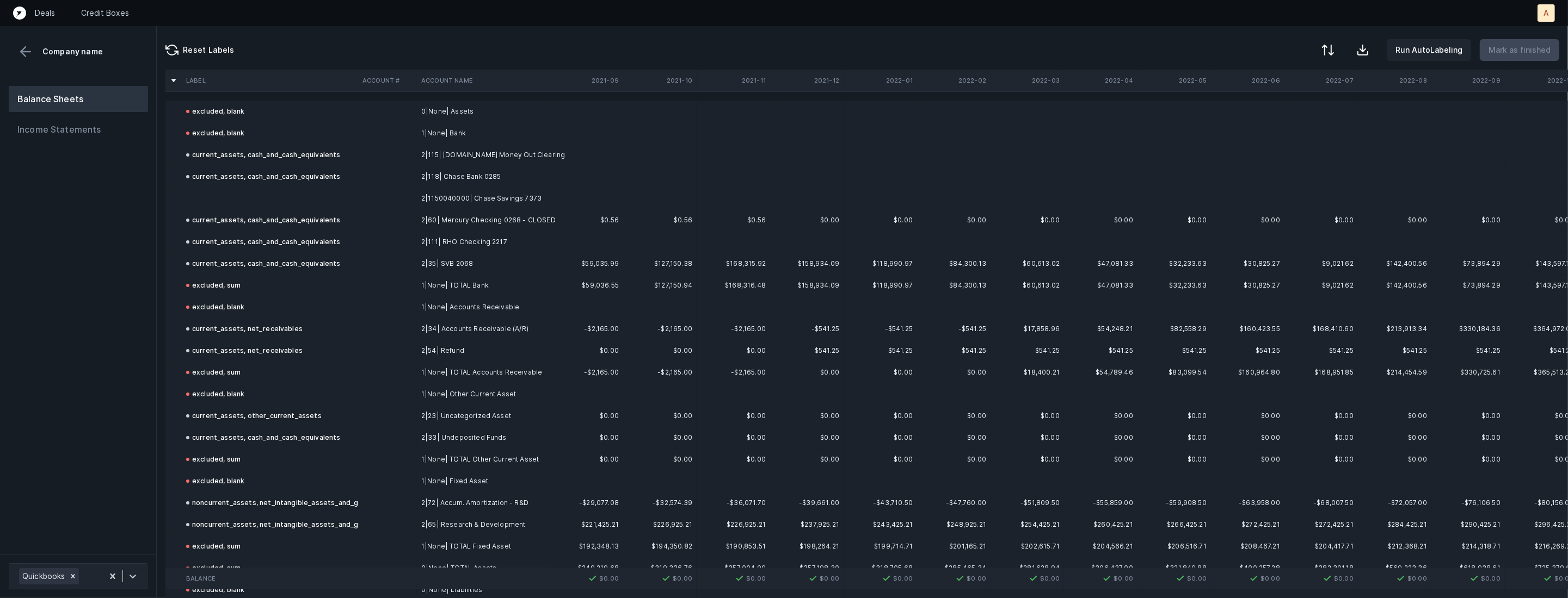
scroll to position [14, 0]
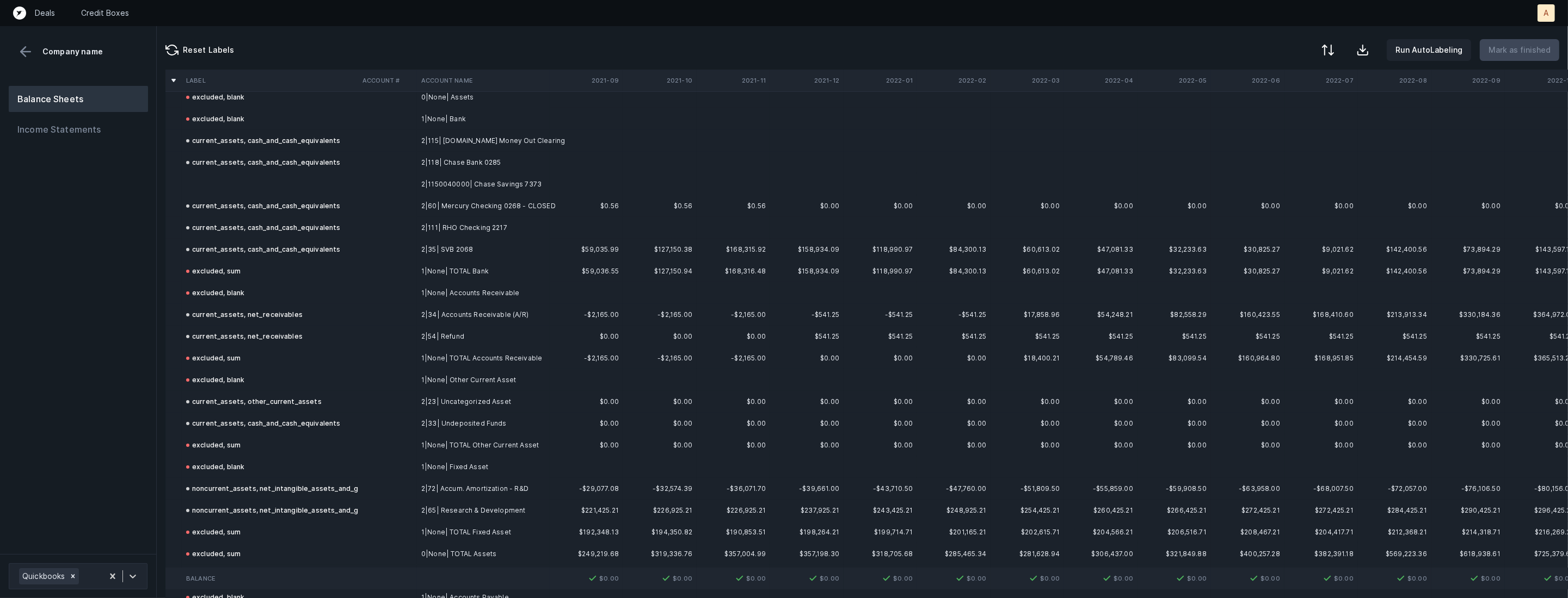
click at [360, 176] on td at bounding box center [387, 184] width 59 height 22
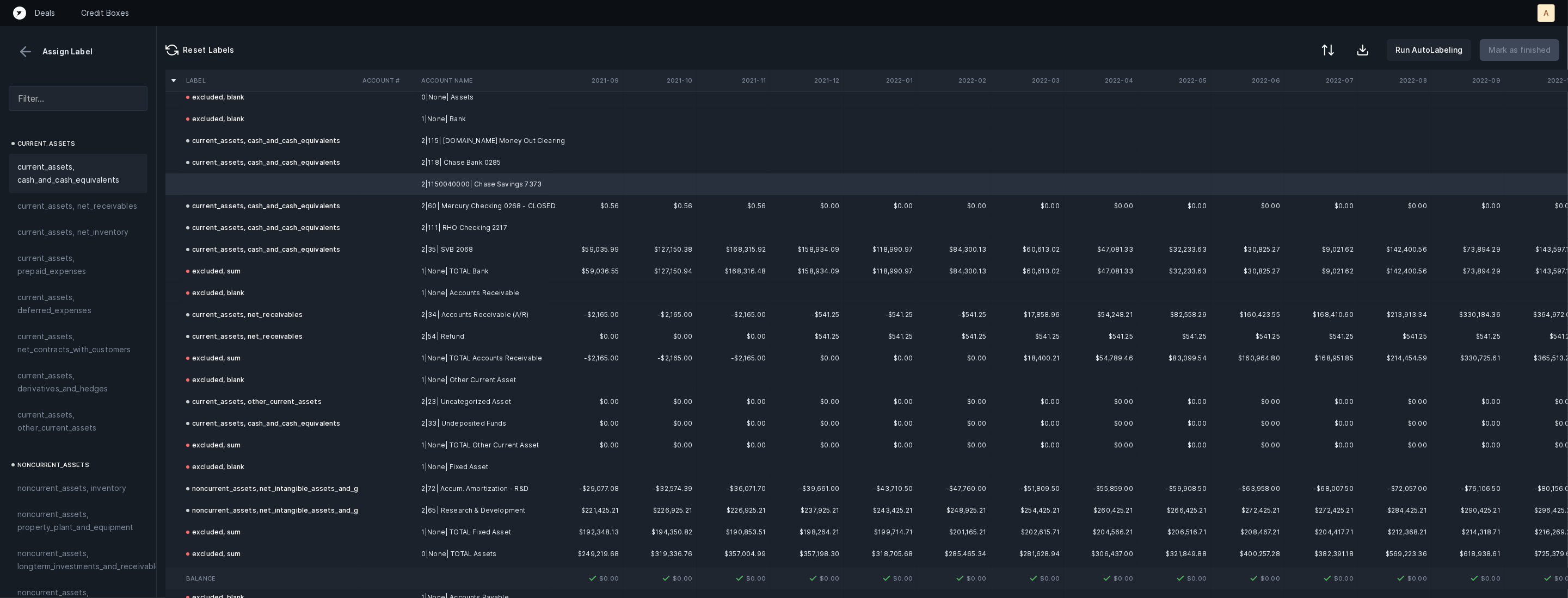
click at [50, 159] on div "current_assets, cash_and_cash_equivalents" at bounding box center [78, 173] width 139 height 39
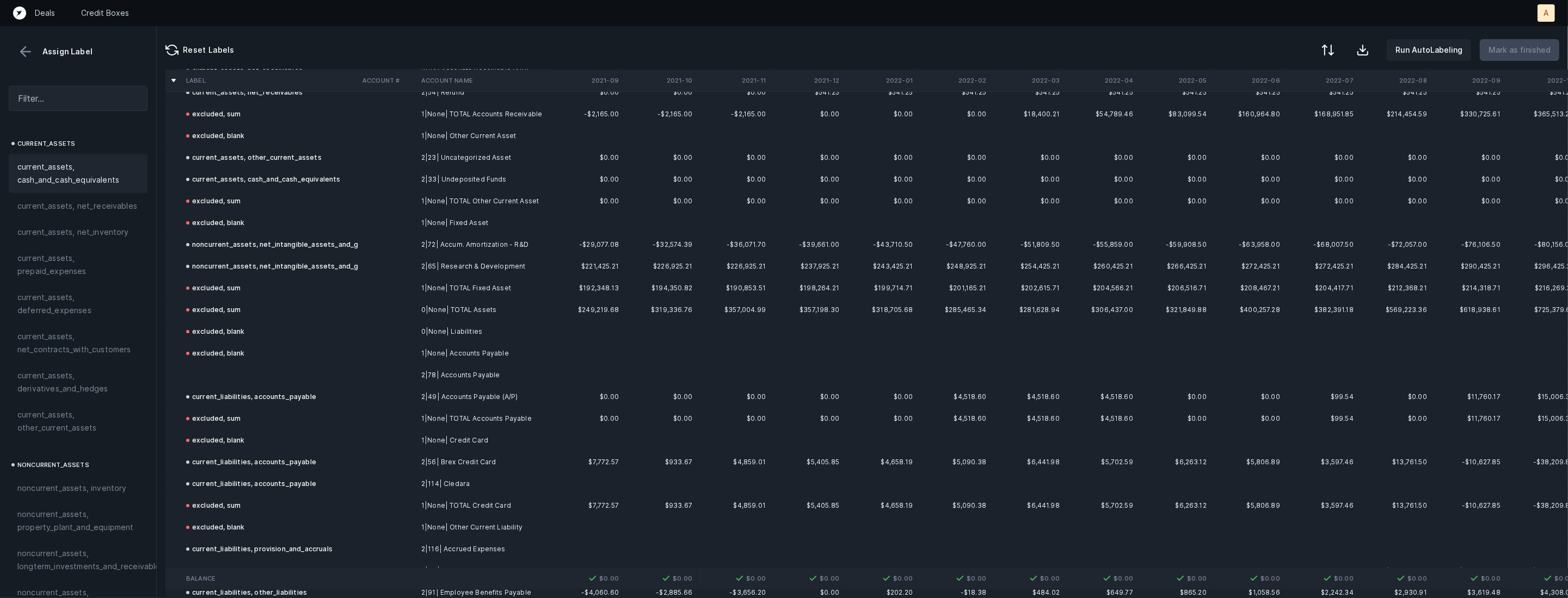
scroll to position [210, 0]
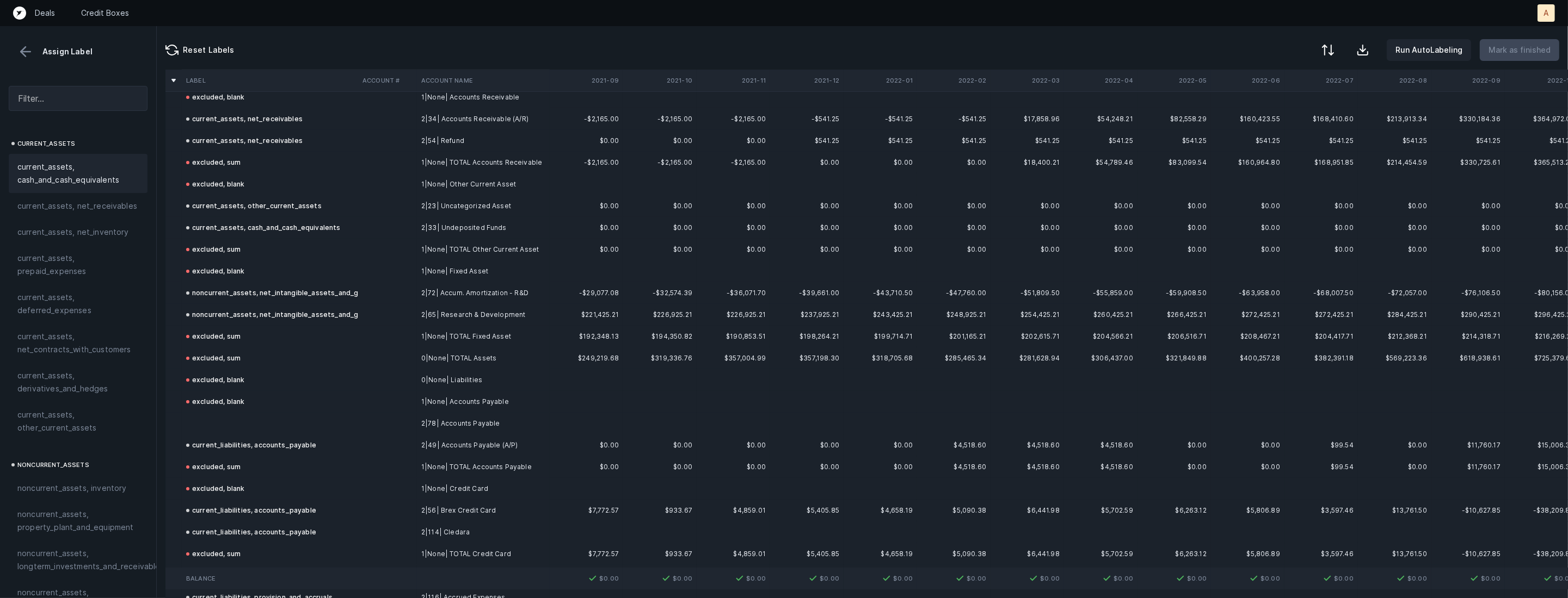
click at [222, 427] on td at bounding box center [270, 424] width 176 height 22
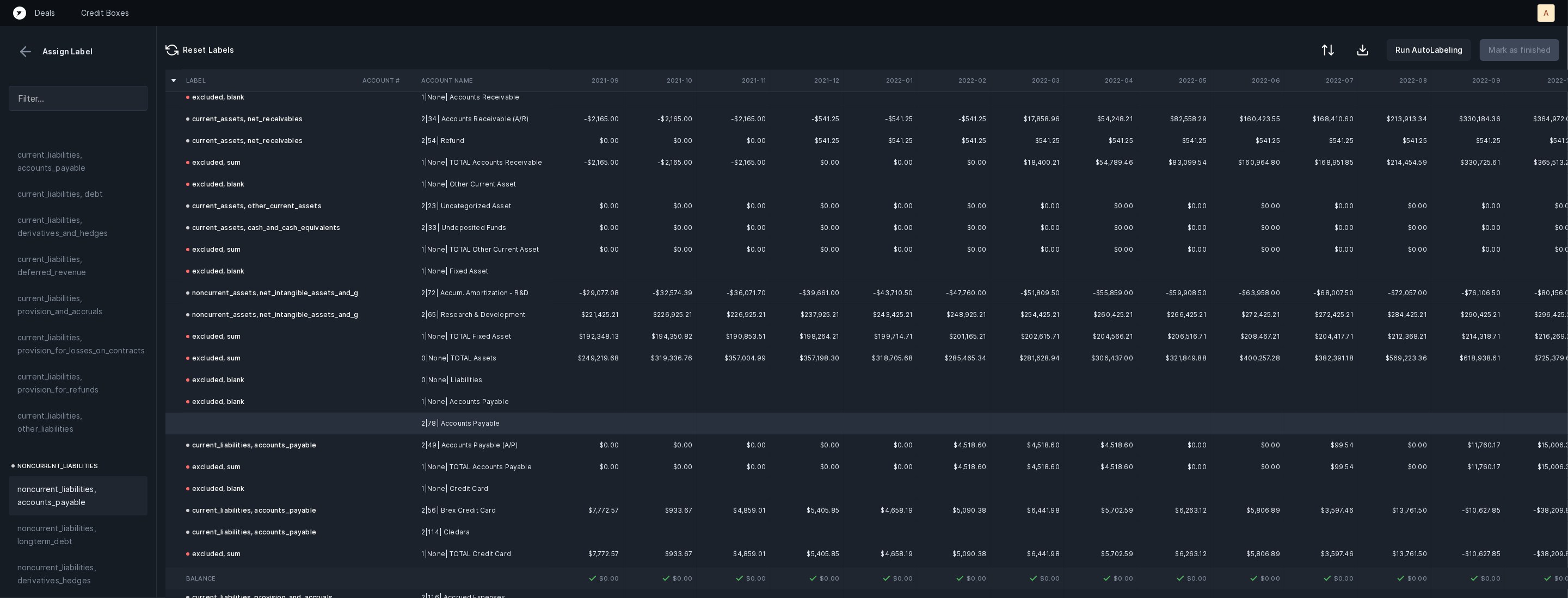
scroll to position [672, 0]
click at [85, 224] on span "current_liabilities, accounts_payable" at bounding box center [78, 235] width 121 height 26
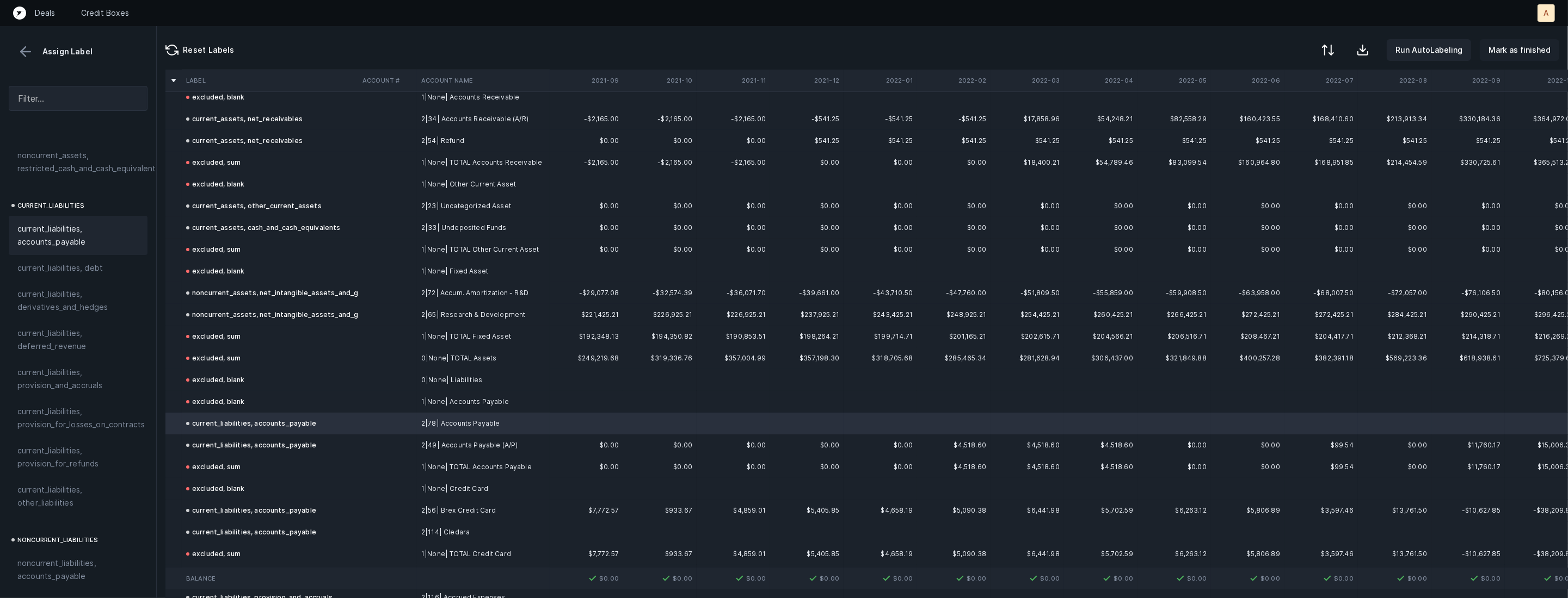
click at [1513, 56] on p "Mark as finished" at bounding box center [1519, 50] width 62 height 13
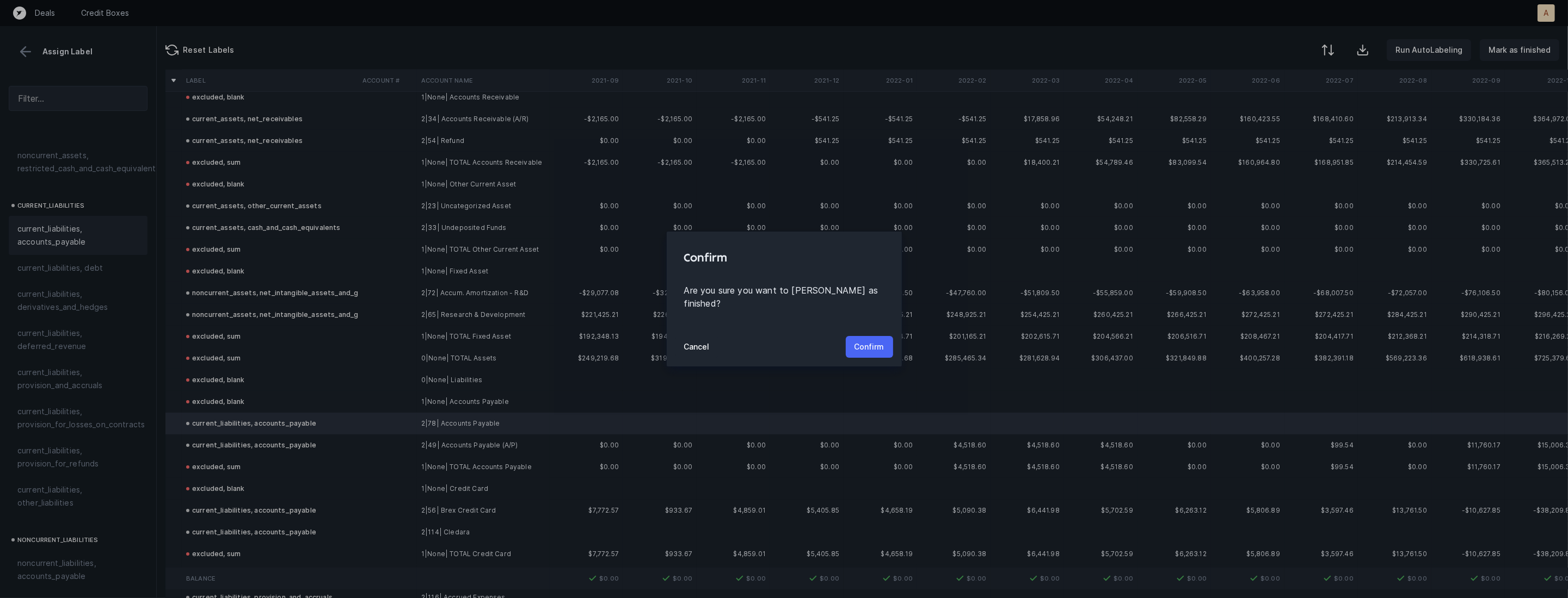
click at [871, 340] on p "Confirm" at bounding box center [869, 346] width 30 height 13
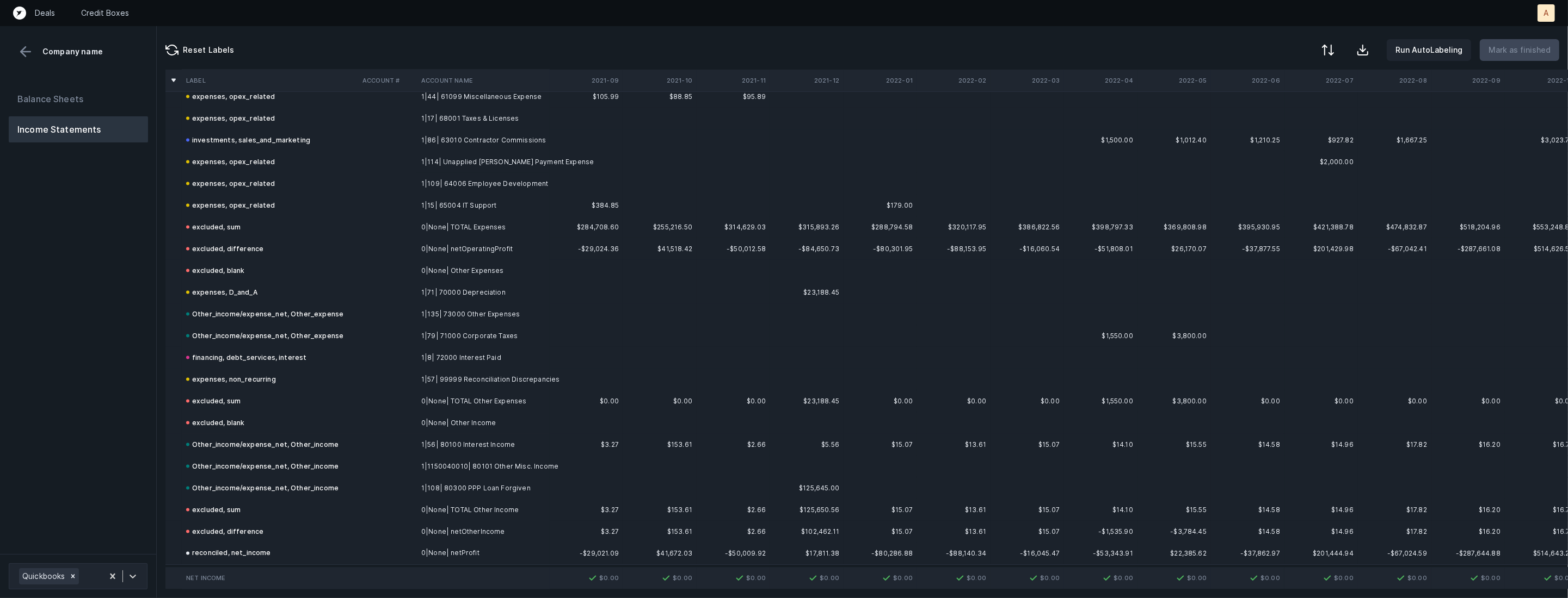
scroll to position [2651, 0]
click at [69, 97] on button "Balance Sheets" at bounding box center [78, 99] width 140 height 26
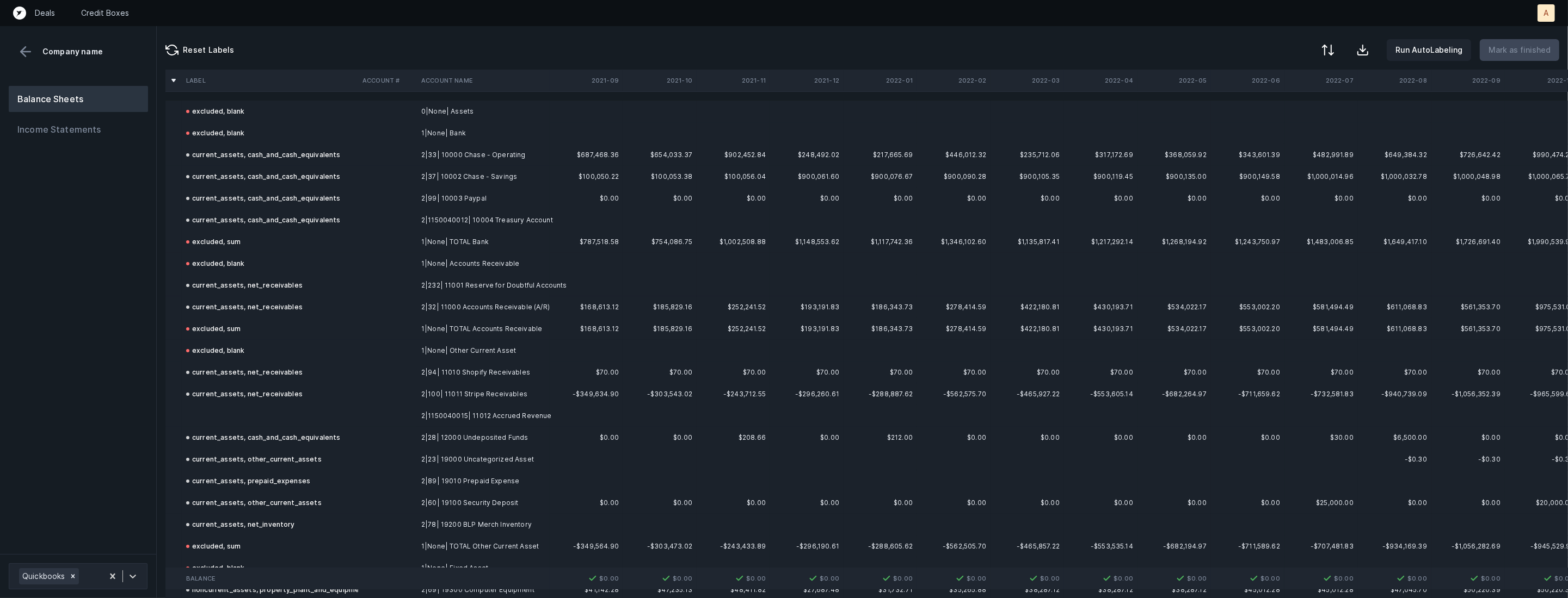
scroll to position [39, 0]
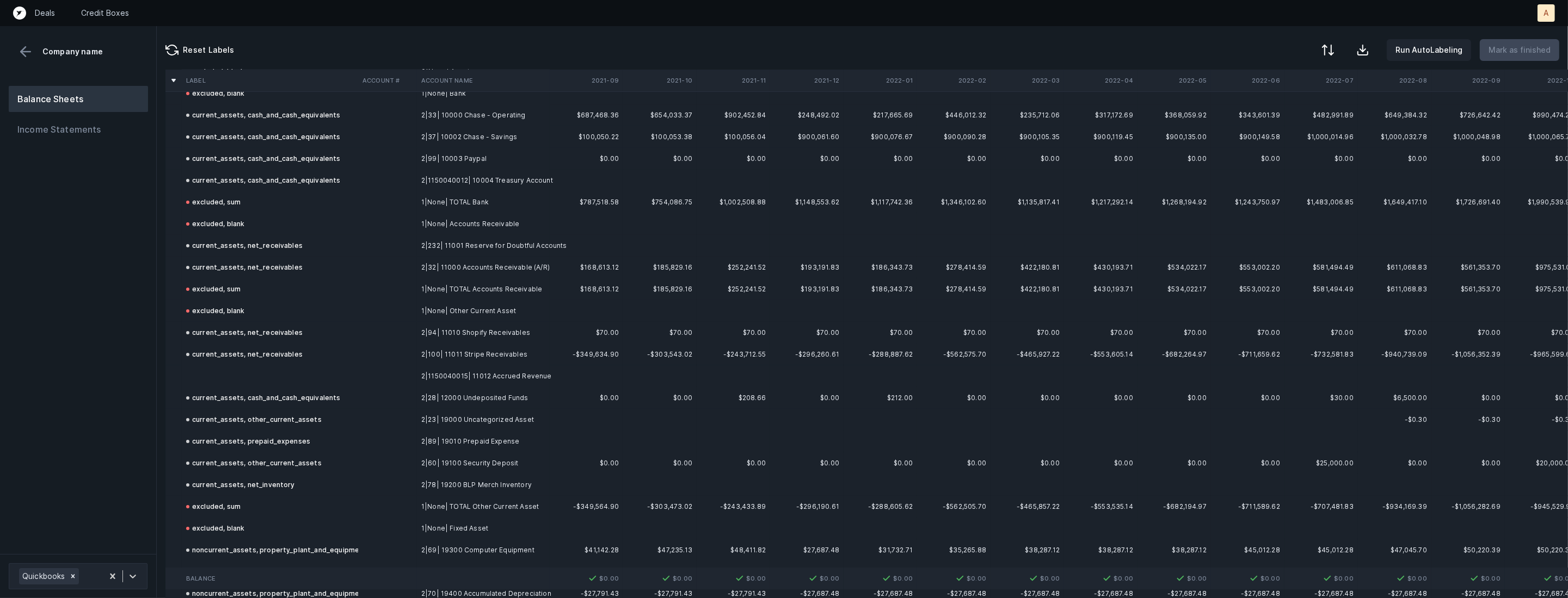
click at [315, 377] on td at bounding box center [270, 376] width 176 height 22
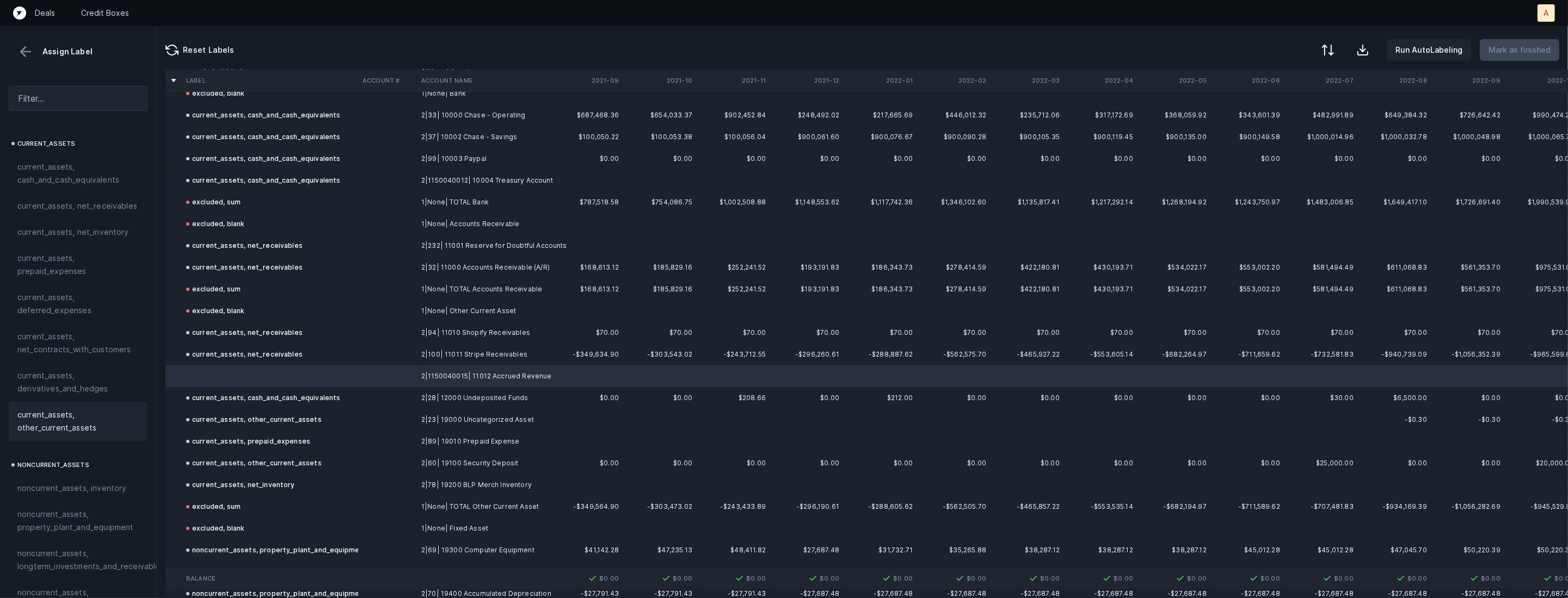
click at [50, 416] on span "current_assets, other_current_assets" at bounding box center [78, 421] width 121 height 26
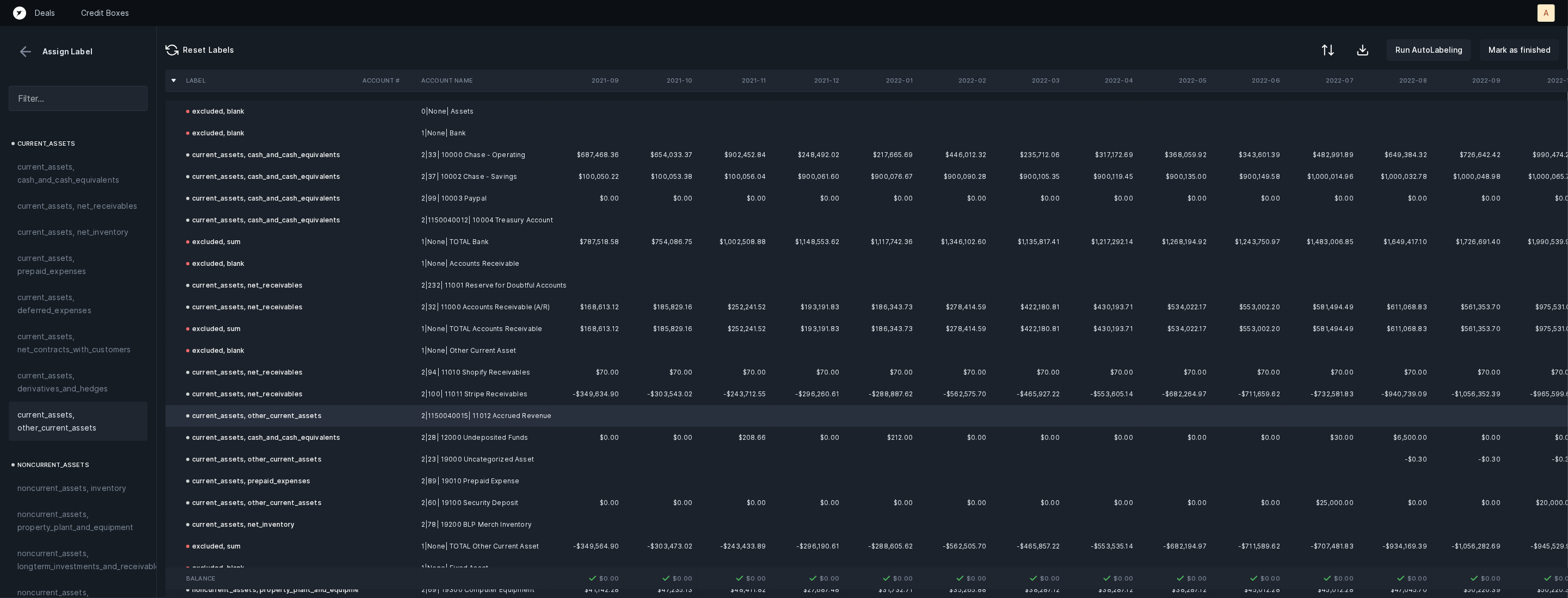
click at [1545, 54] on p "Mark as finished" at bounding box center [1519, 50] width 62 height 13
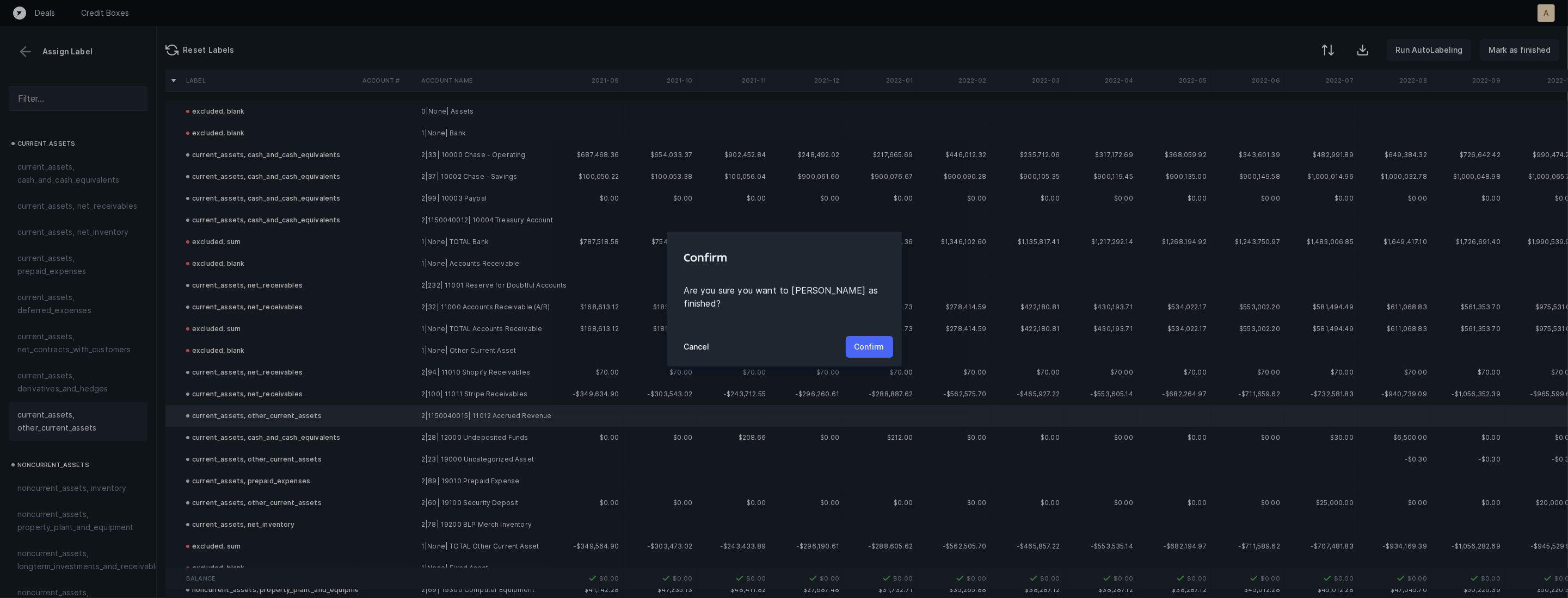
click at [878, 340] on p "Confirm" at bounding box center [869, 346] width 30 height 13
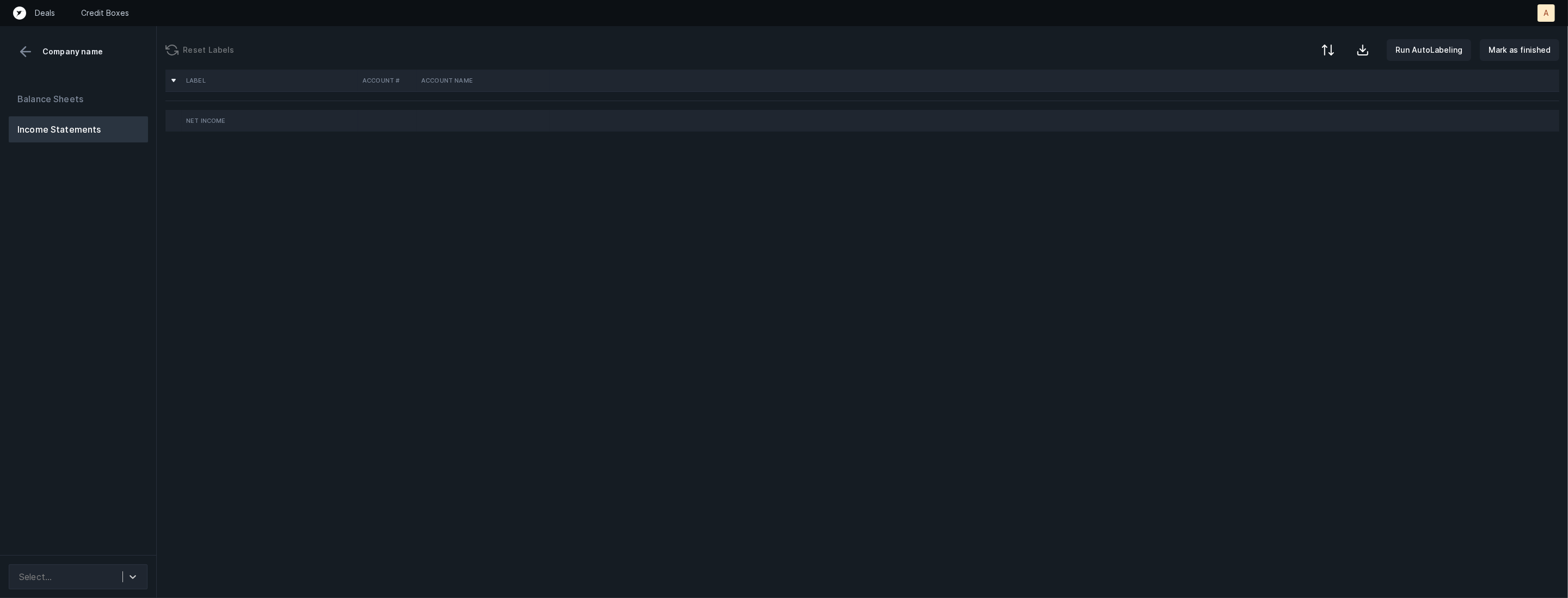
click at [123, 376] on div "Balance Sheets Income Statements" at bounding box center [78, 316] width 157 height 478
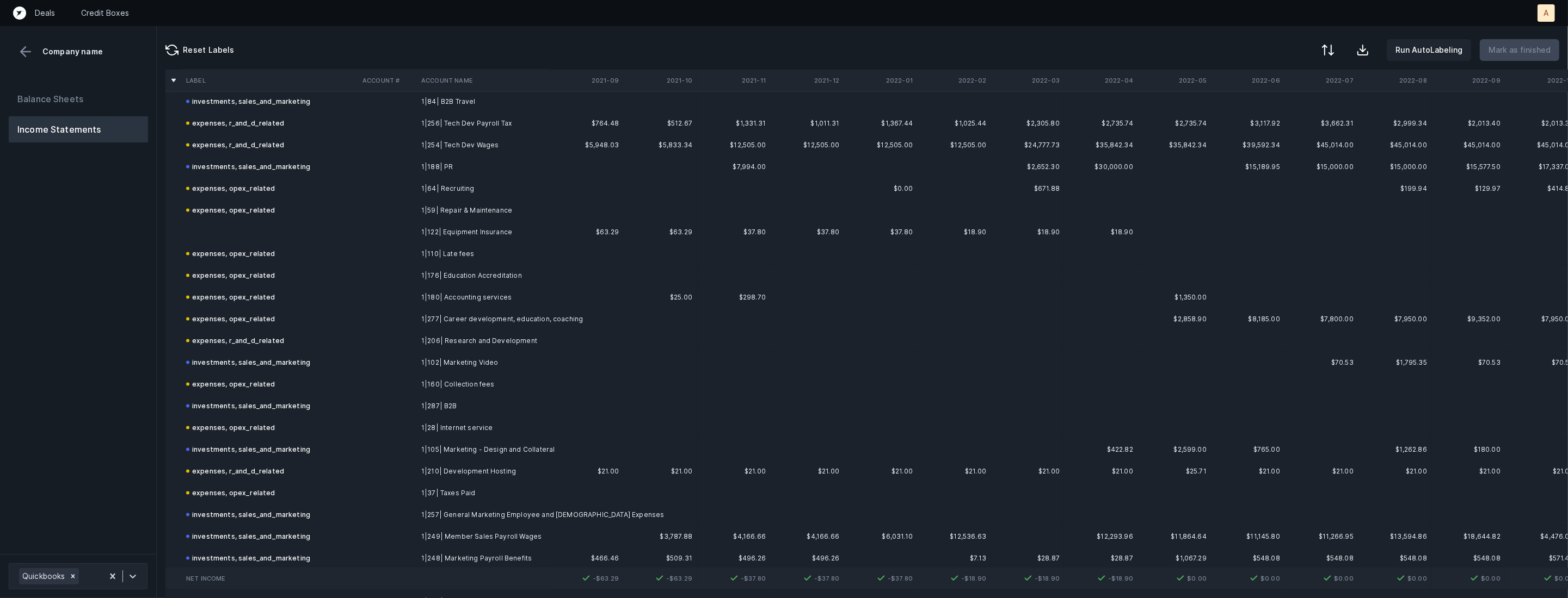
scroll to position [2227, 0]
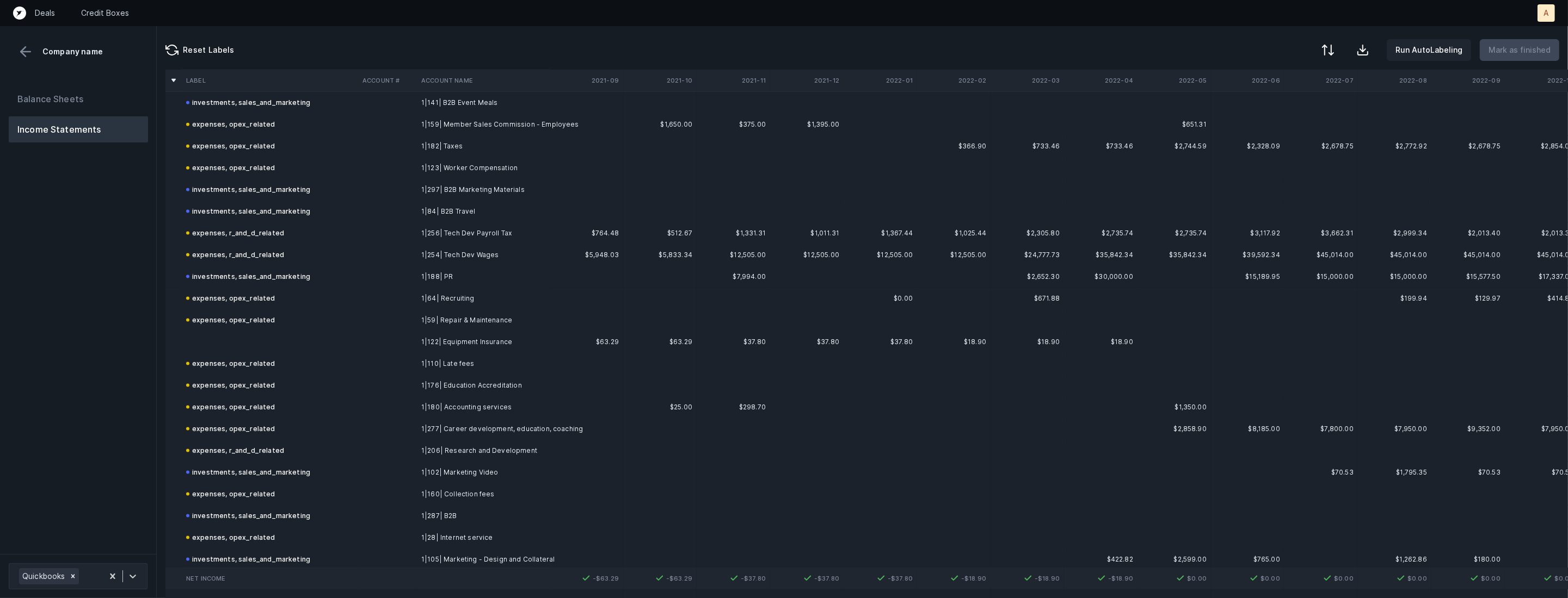
click at [244, 331] on td at bounding box center [270, 342] width 176 height 22
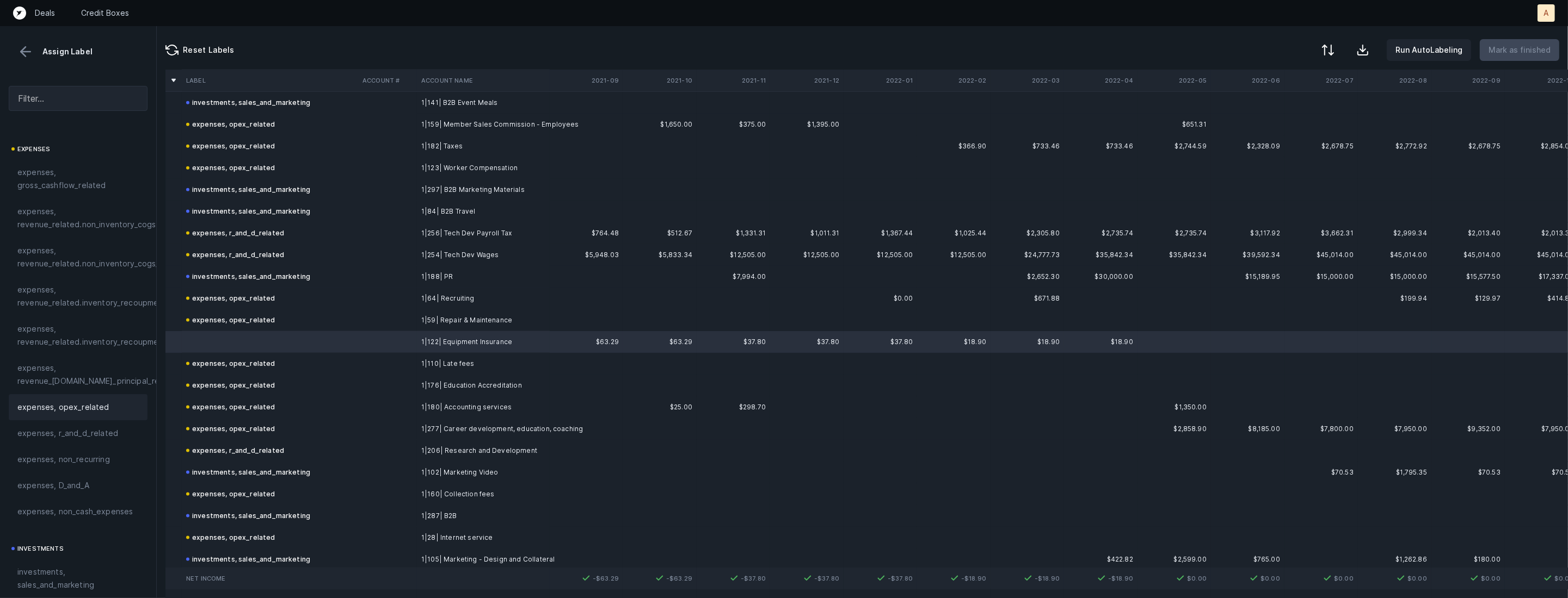
scroll to position [201, 0]
click at [60, 386] on div "expenses, opex_related" at bounding box center [78, 378] width 139 height 26
click at [1522, 54] on p "Mark as finished" at bounding box center [1519, 50] width 62 height 13
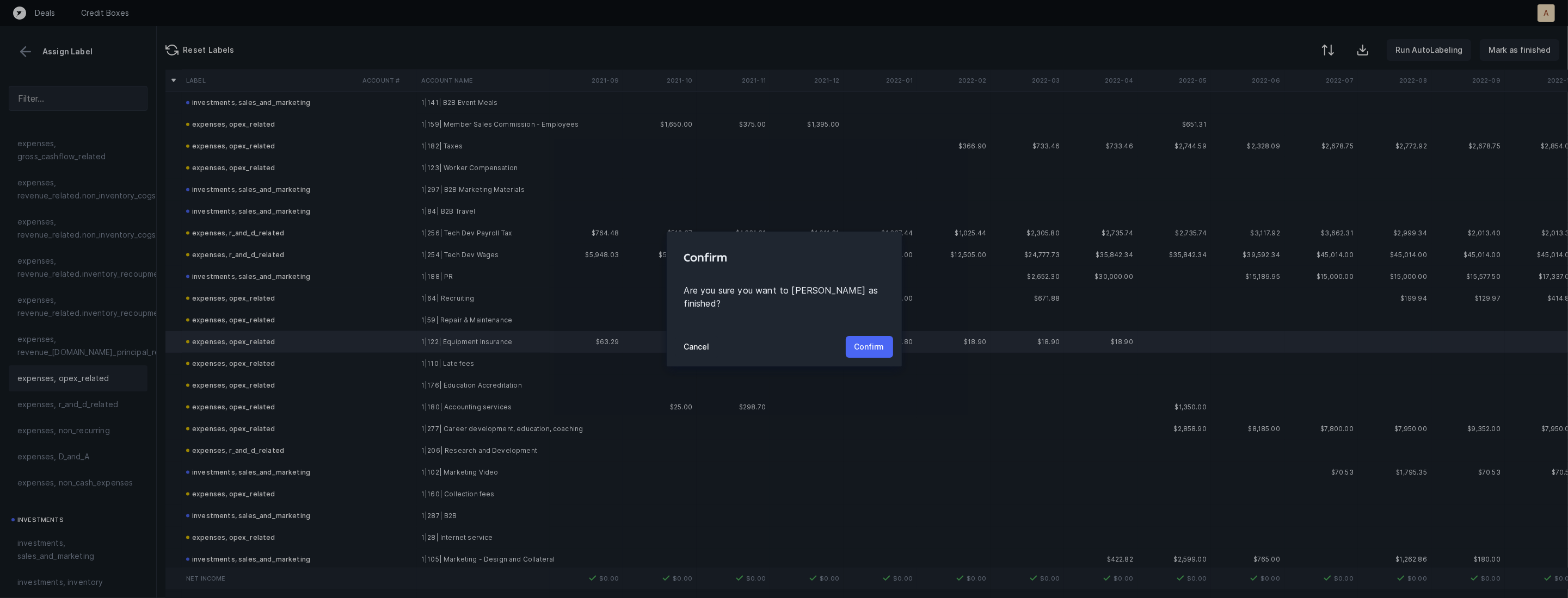
click at [869, 340] on p "Confirm" at bounding box center [869, 346] width 30 height 13
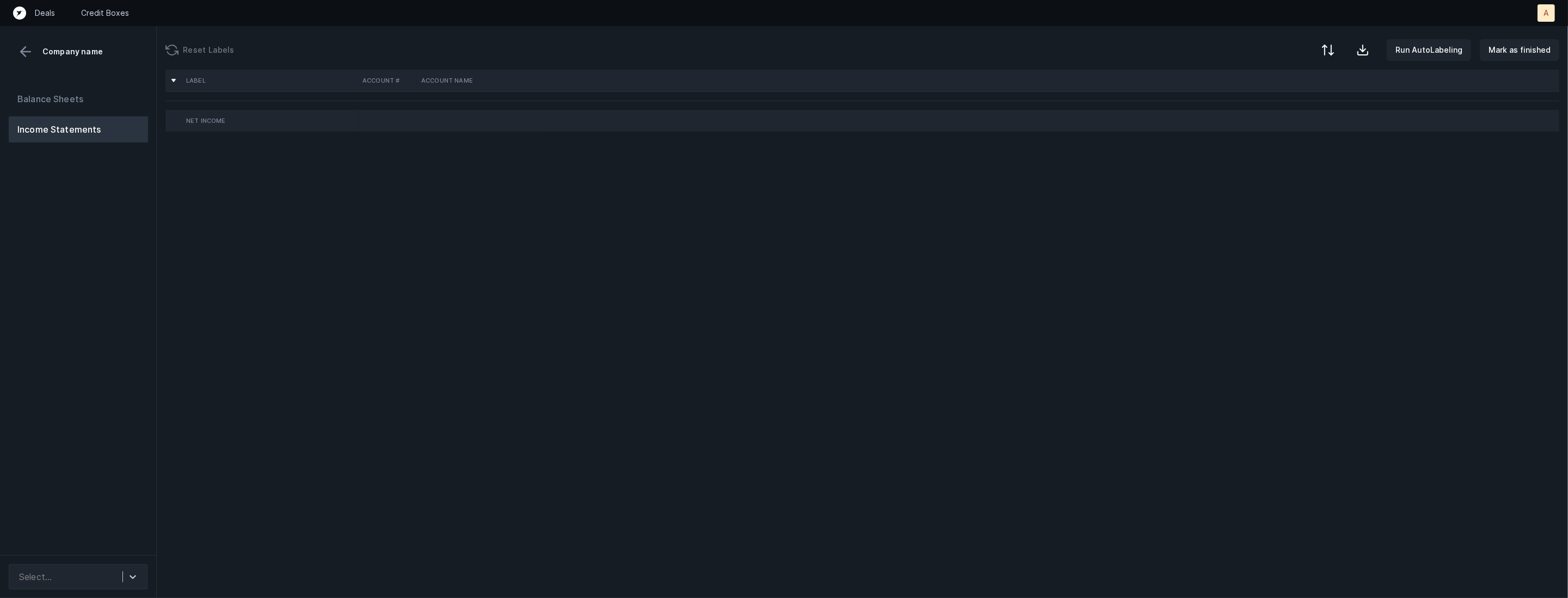
click at [148, 290] on div "Balance Sheets Income Statements" at bounding box center [78, 316] width 157 height 478
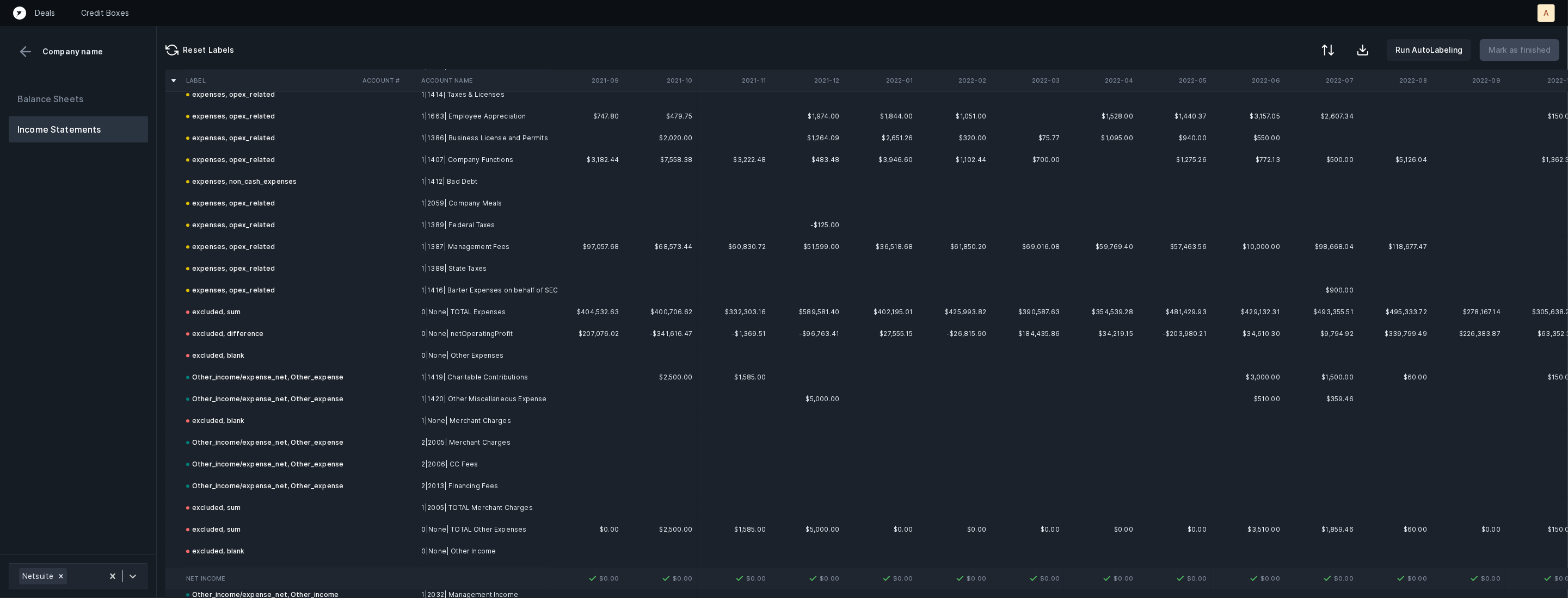
scroll to position [4955, 0]
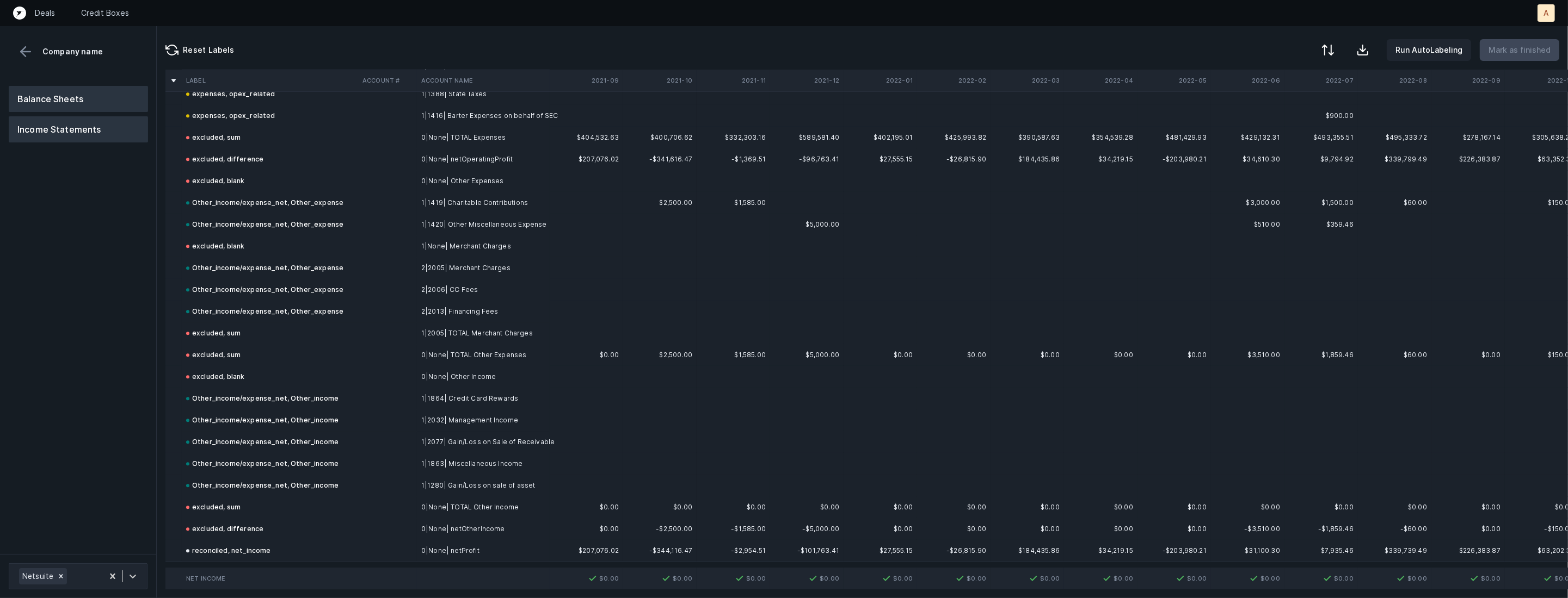
click at [130, 96] on button "Balance Sheets" at bounding box center [78, 99] width 140 height 26
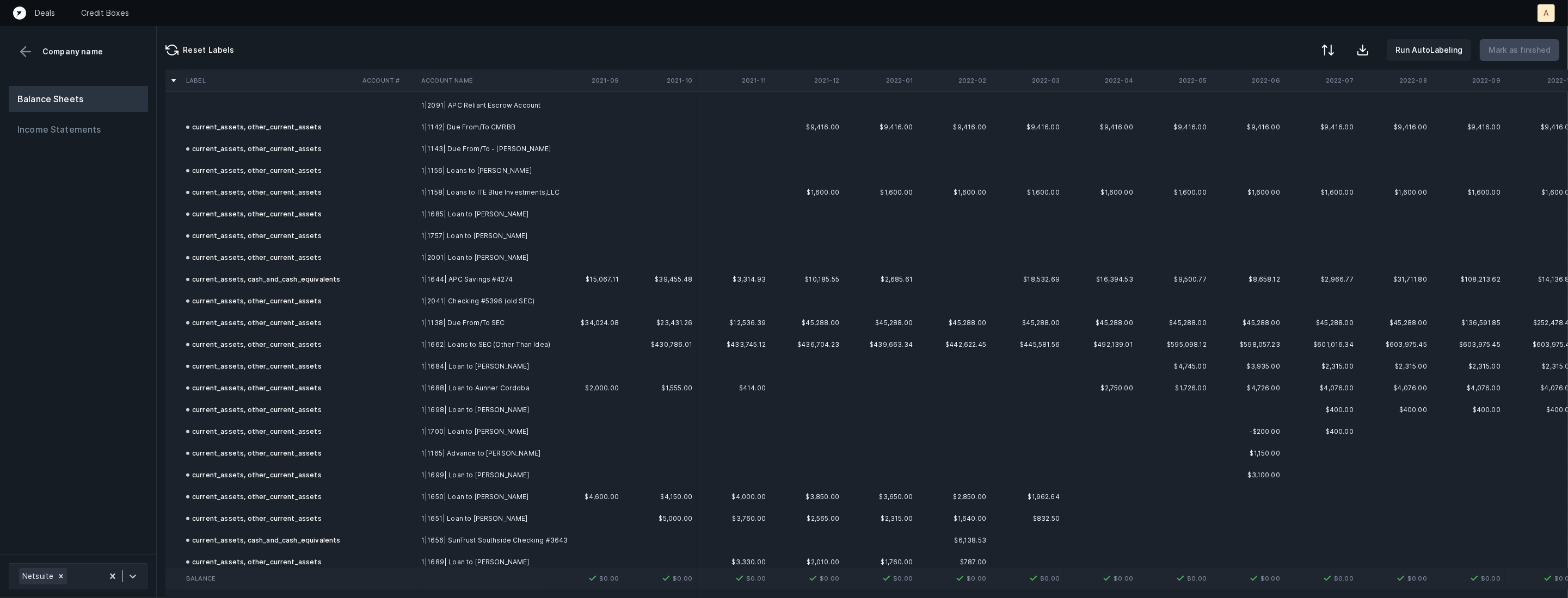
scroll to position [465, 0]
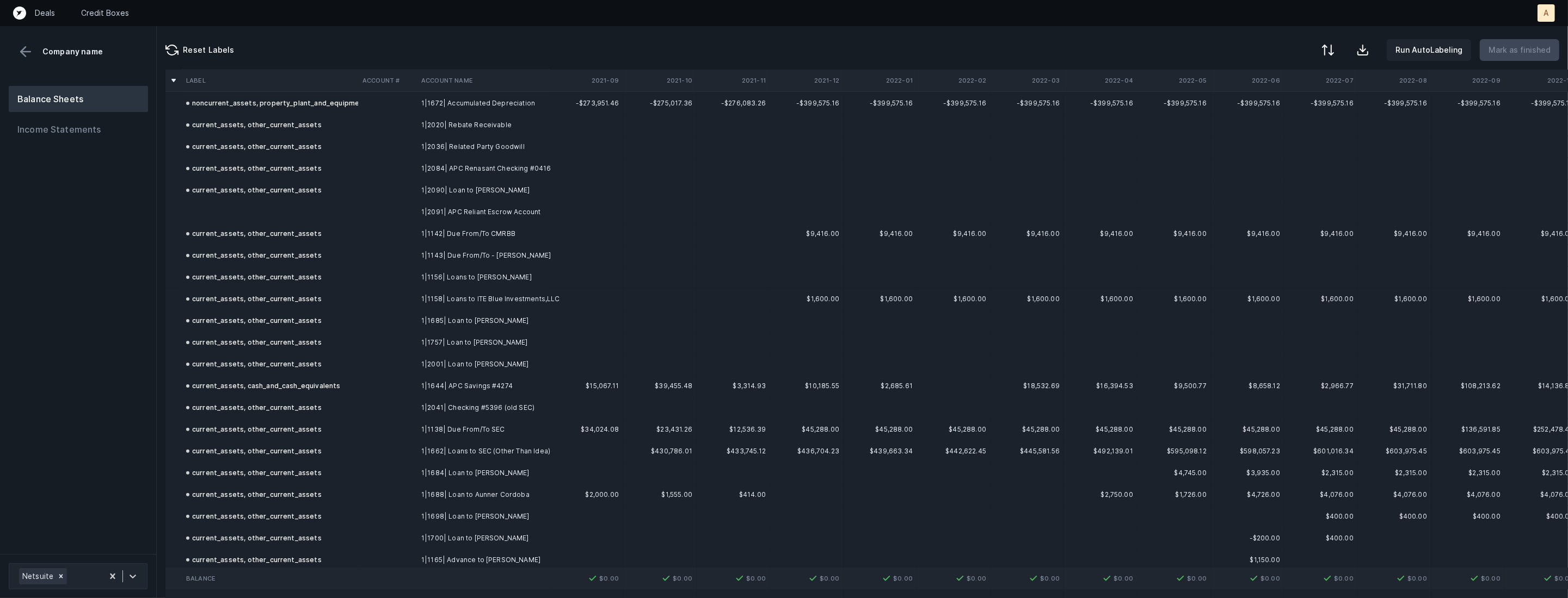
click at [269, 220] on td at bounding box center [270, 212] width 176 height 22
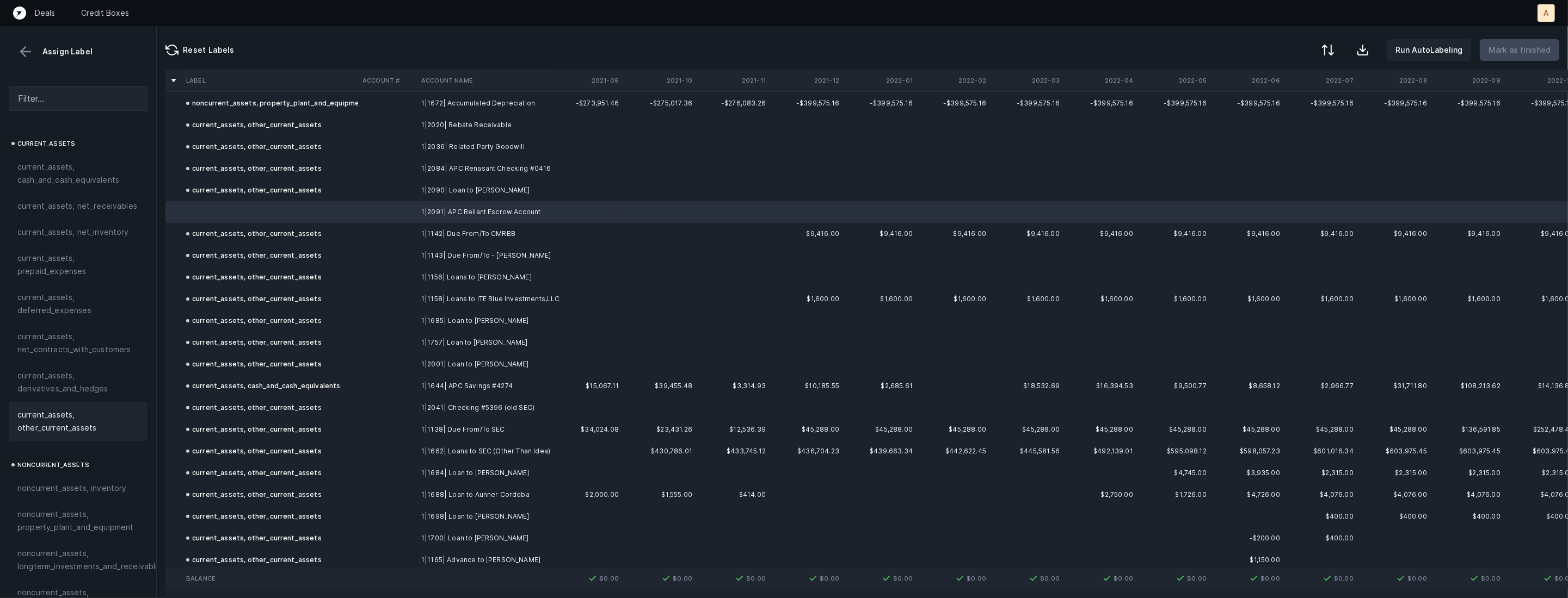
click at [46, 420] on span "current_assets, other_current_assets" at bounding box center [78, 421] width 121 height 26
click at [1504, 42] on button "Mark as finished" at bounding box center [1519, 50] width 80 height 22
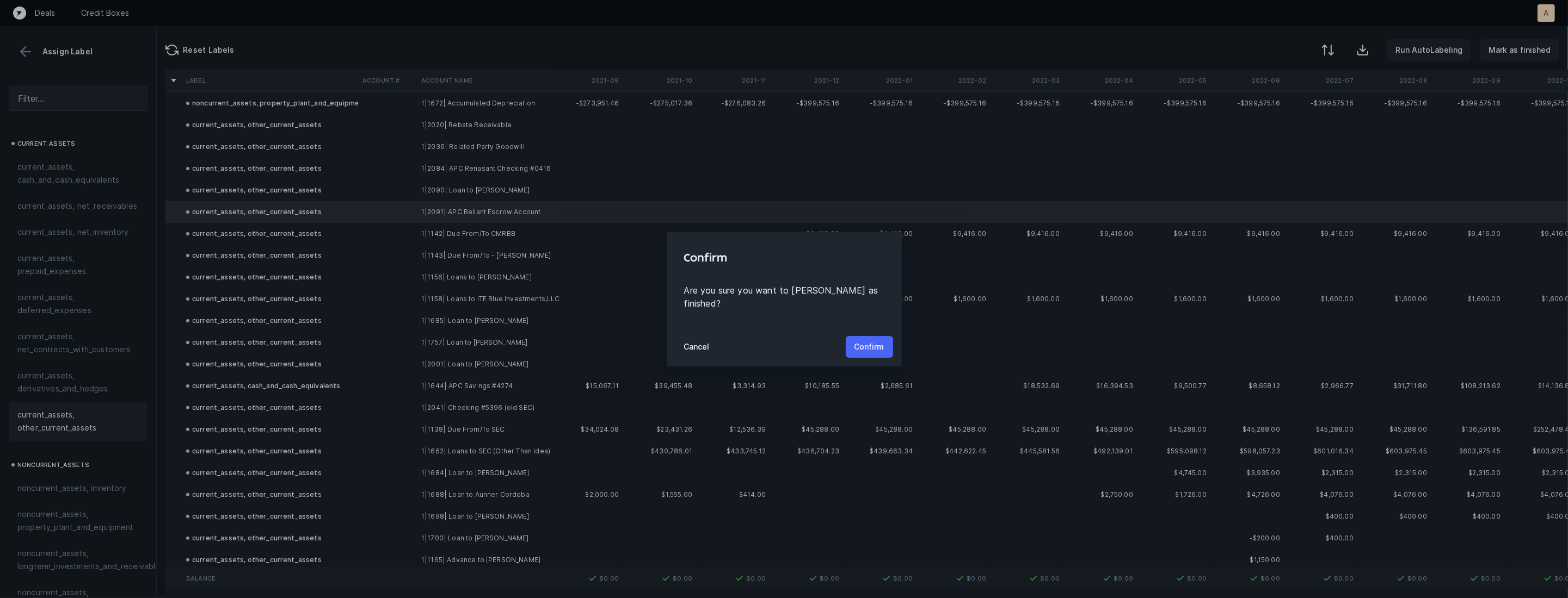
click at [860, 343] on p "Confirm" at bounding box center [869, 346] width 30 height 13
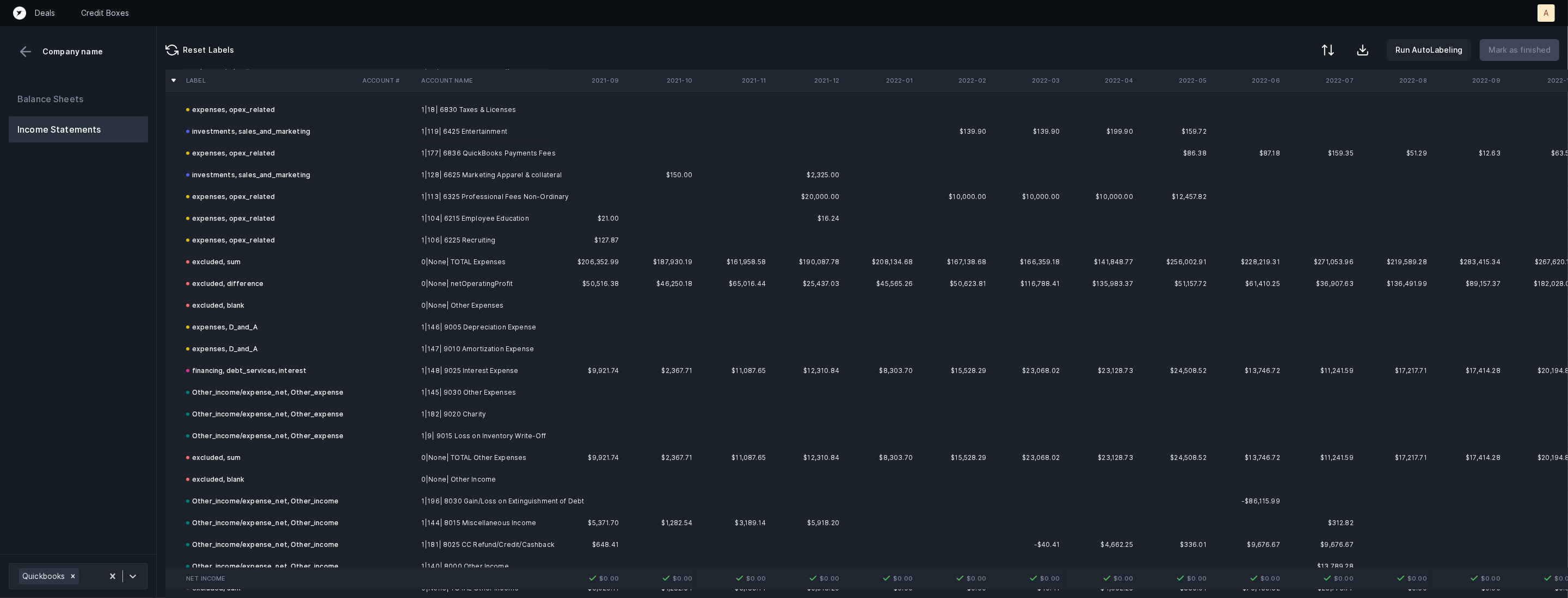
scroll to position [1194, 0]
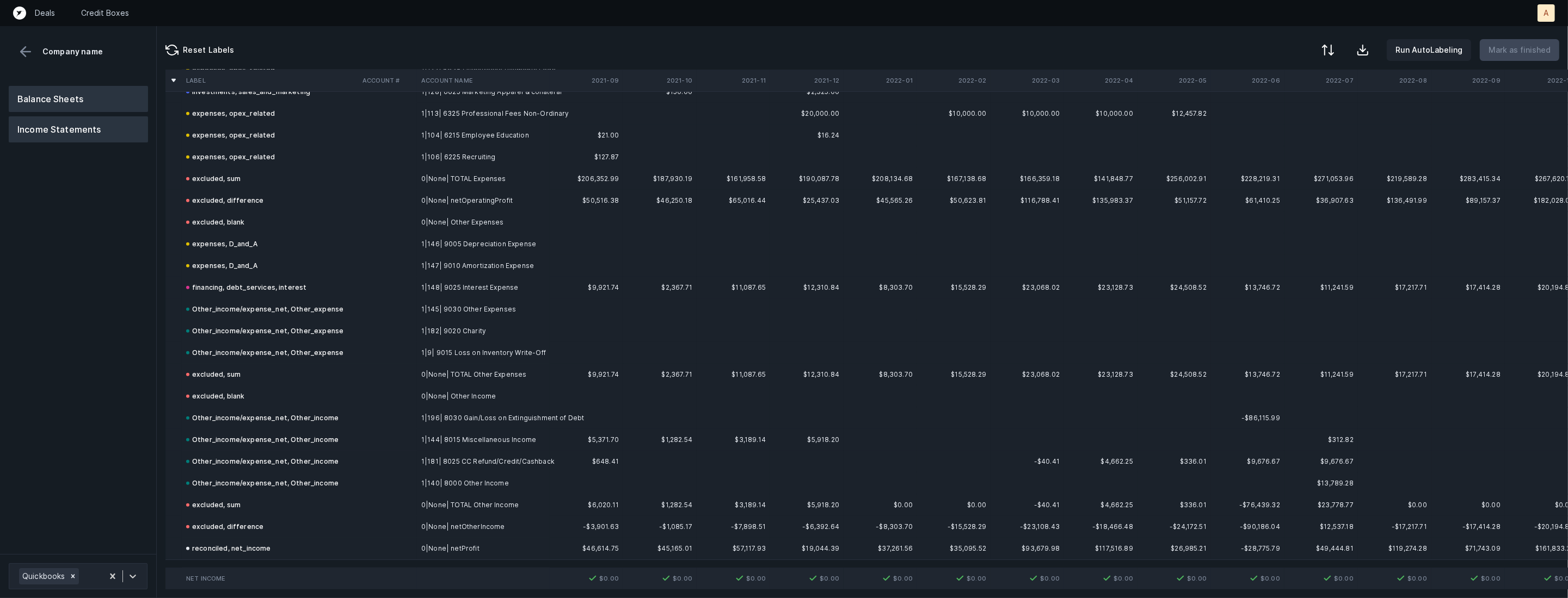
click at [76, 94] on button "Balance Sheets" at bounding box center [78, 99] width 140 height 26
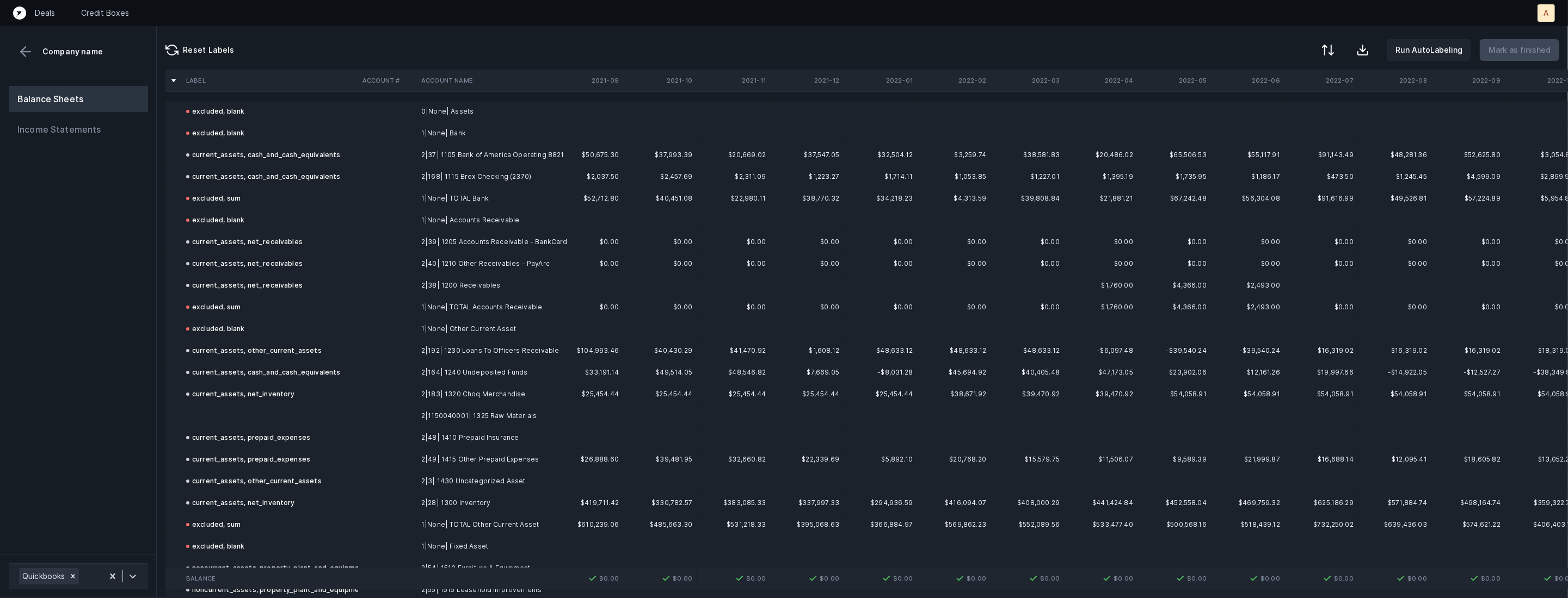
click at [237, 423] on td at bounding box center [270, 416] width 176 height 22
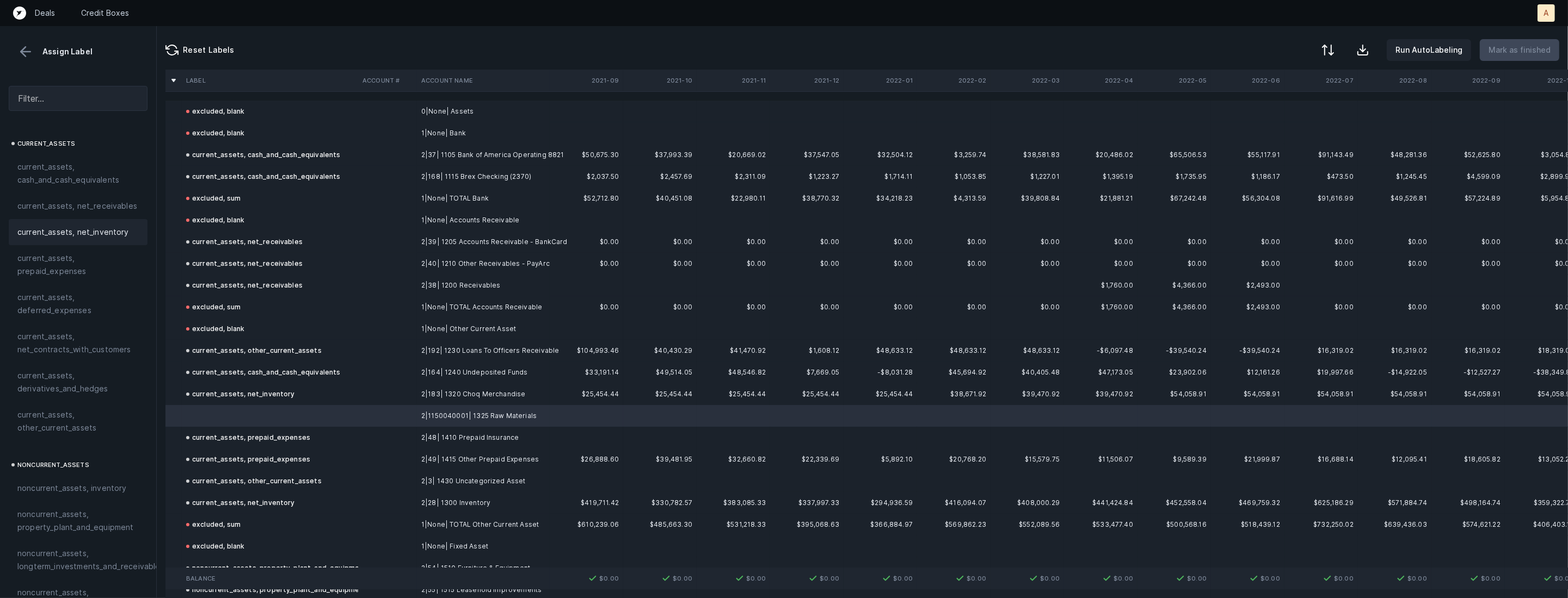
click at [97, 231] on span "current_assets, net_inventory" at bounding box center [74, 232] width 112 height 13
click at [1516, 52] on p "Mark as finished" at bounding box center [1519, 50] width 62 height 13
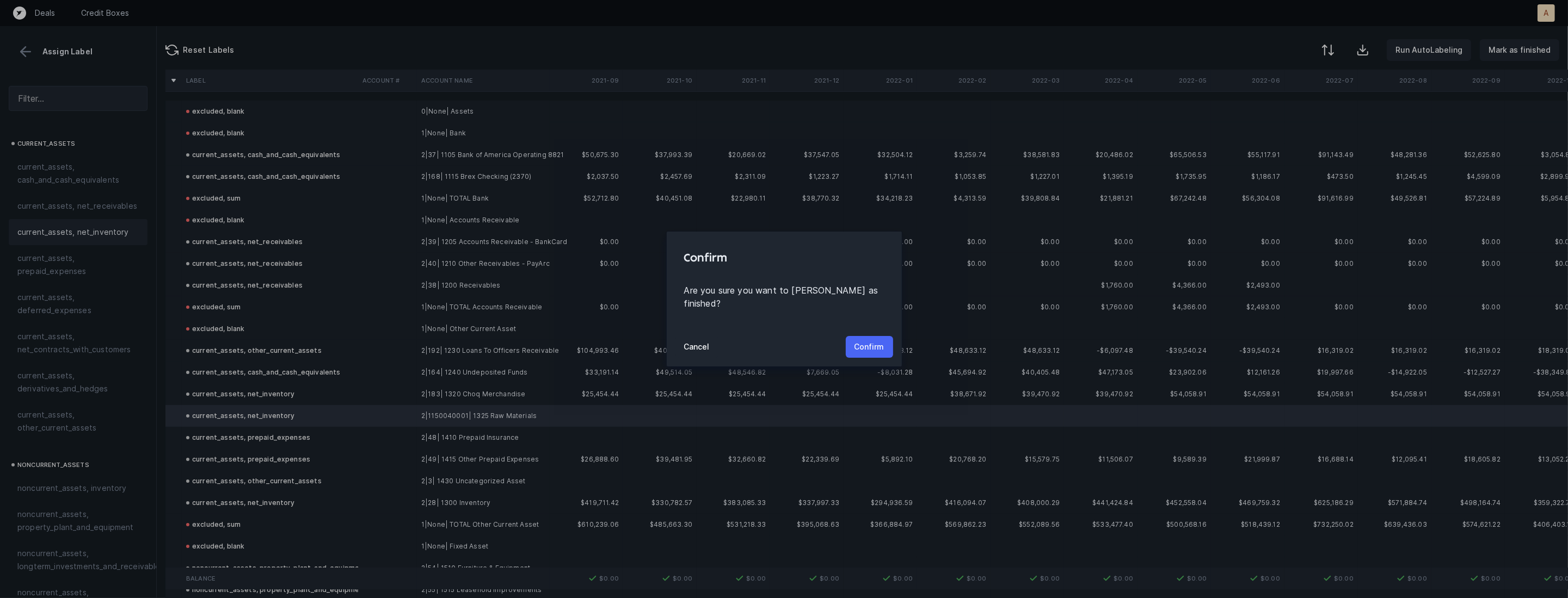
click at [872, 340] on p "Confirm" at bounding box center [869, 346] width 30 height 13
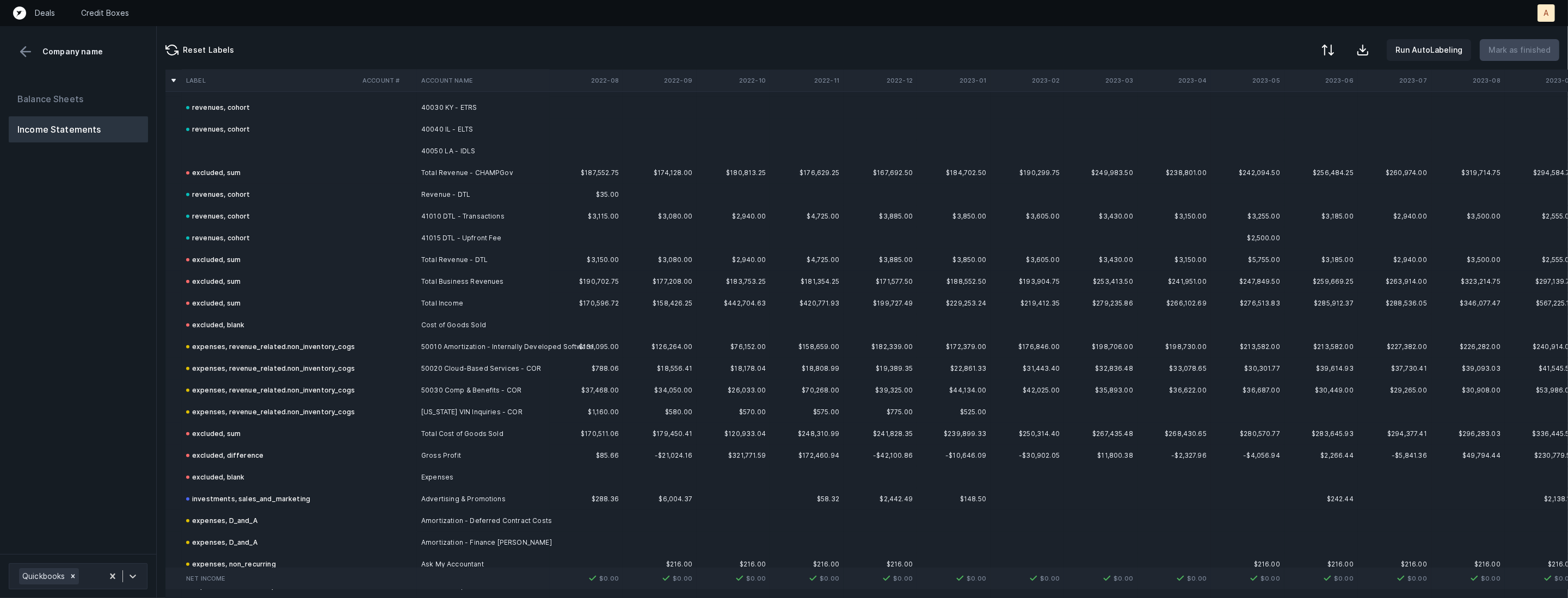
scroll to position [597, 0]
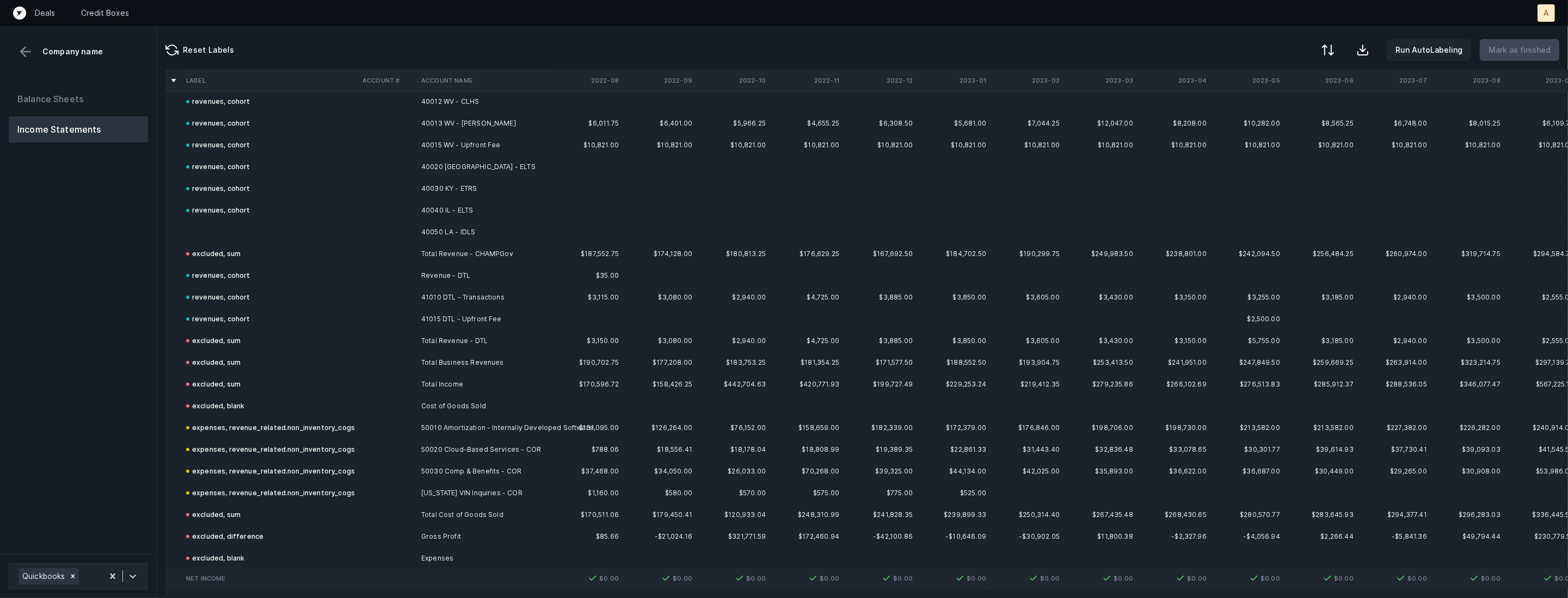
click at [240, 235] on td at bounding box center [270, 232] width 176 height 22
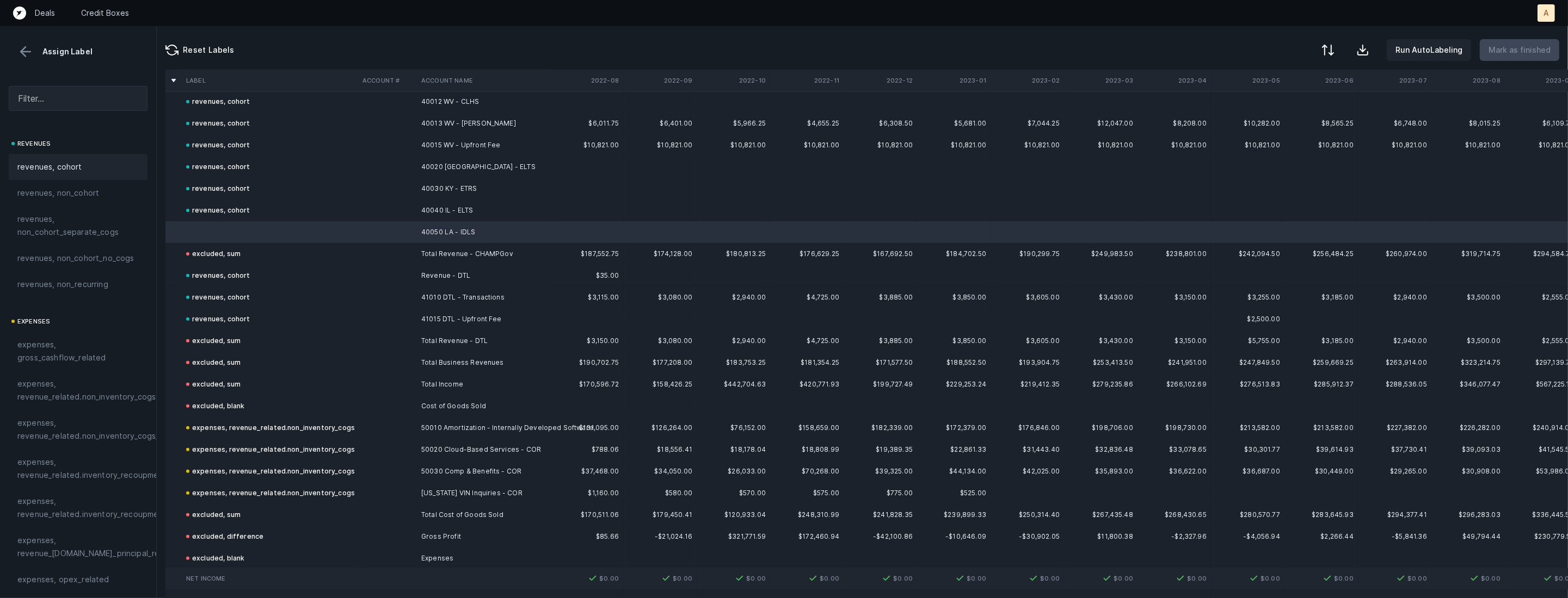
click at [89, 171] on div "revenues, cohort" at bounding box center [78, 167] width 121 height 13
click at [1507, 44] on p "Mark as finished" at bounding box center [1519, 50] width 62 height 13
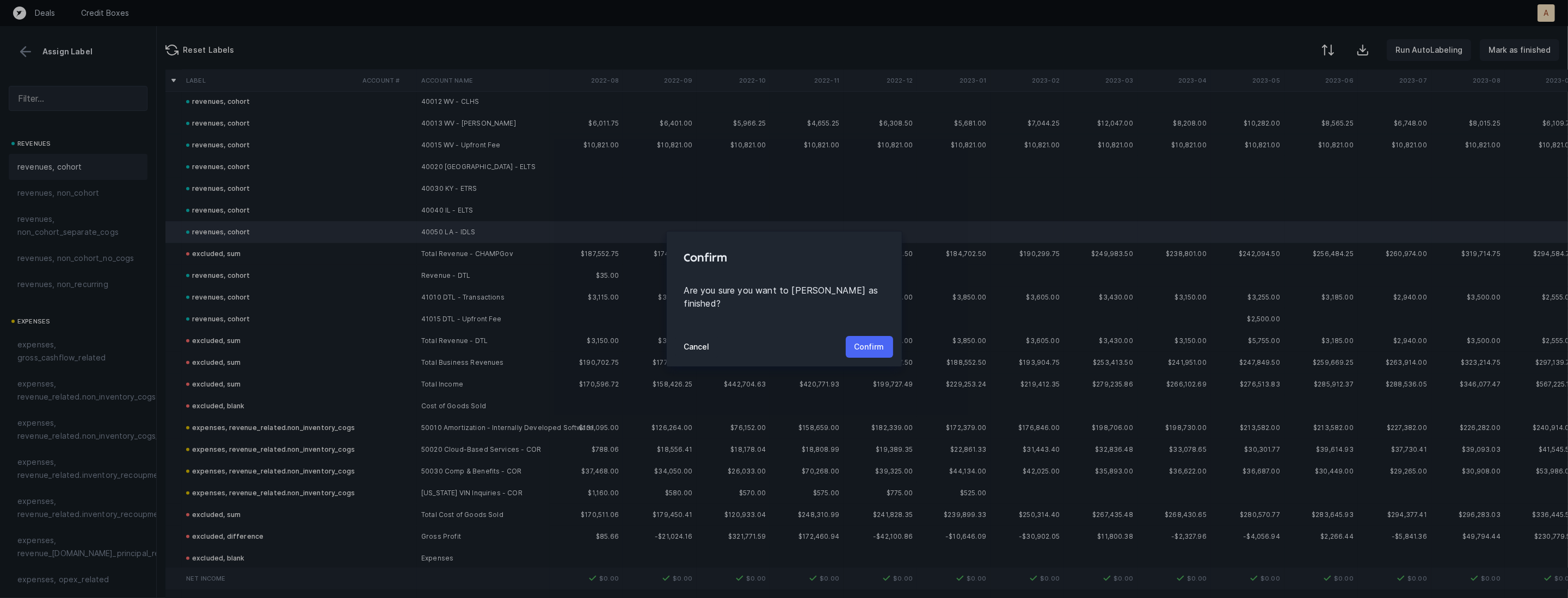
click at [874, 344] on p "Confirm" at bounding box center [869, 346] width 30 height 13
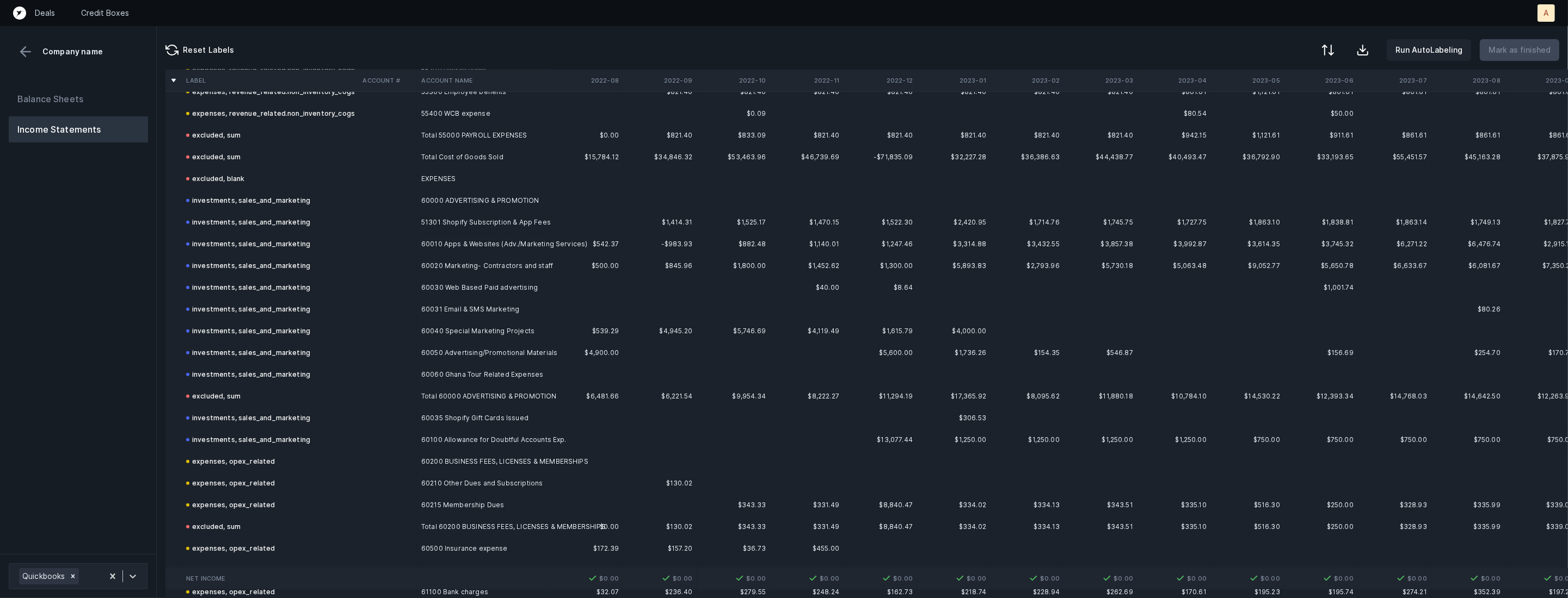
scroll to position [980, 0]
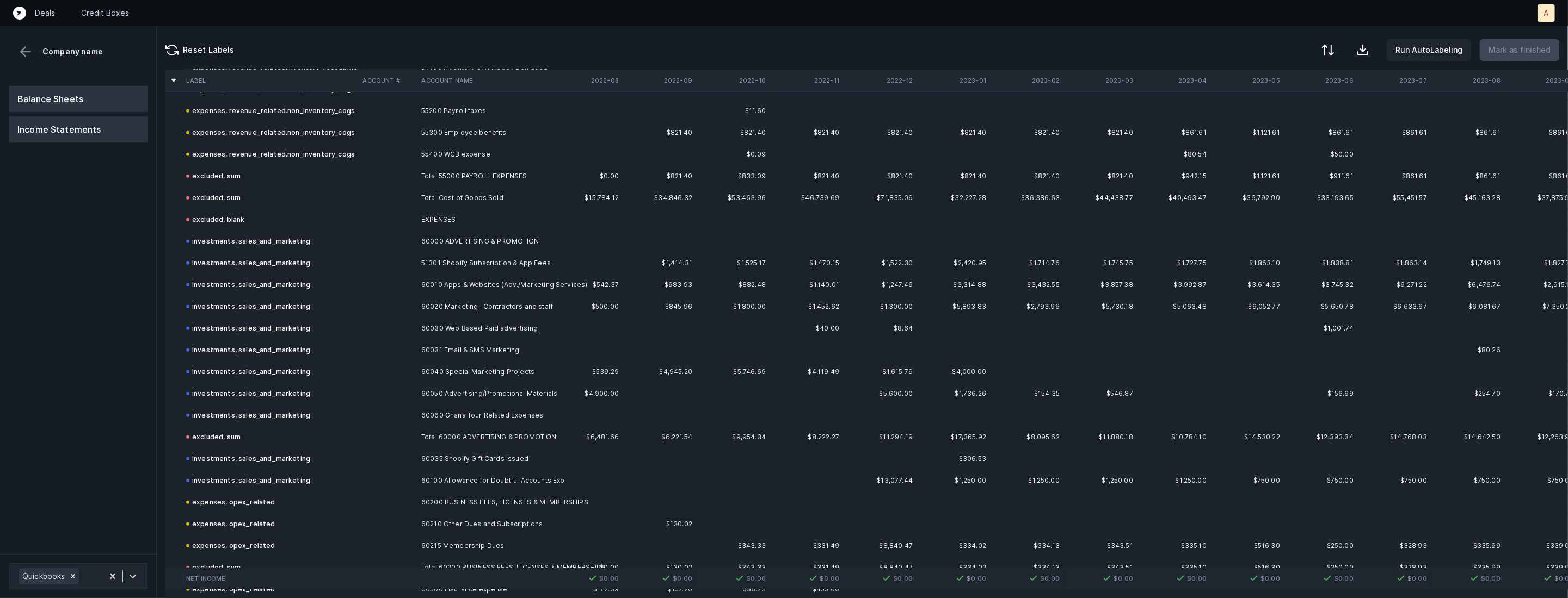
click at [54, 96] on button "Balance Sheets" at bounding box center [78, 99] width 140 height 26
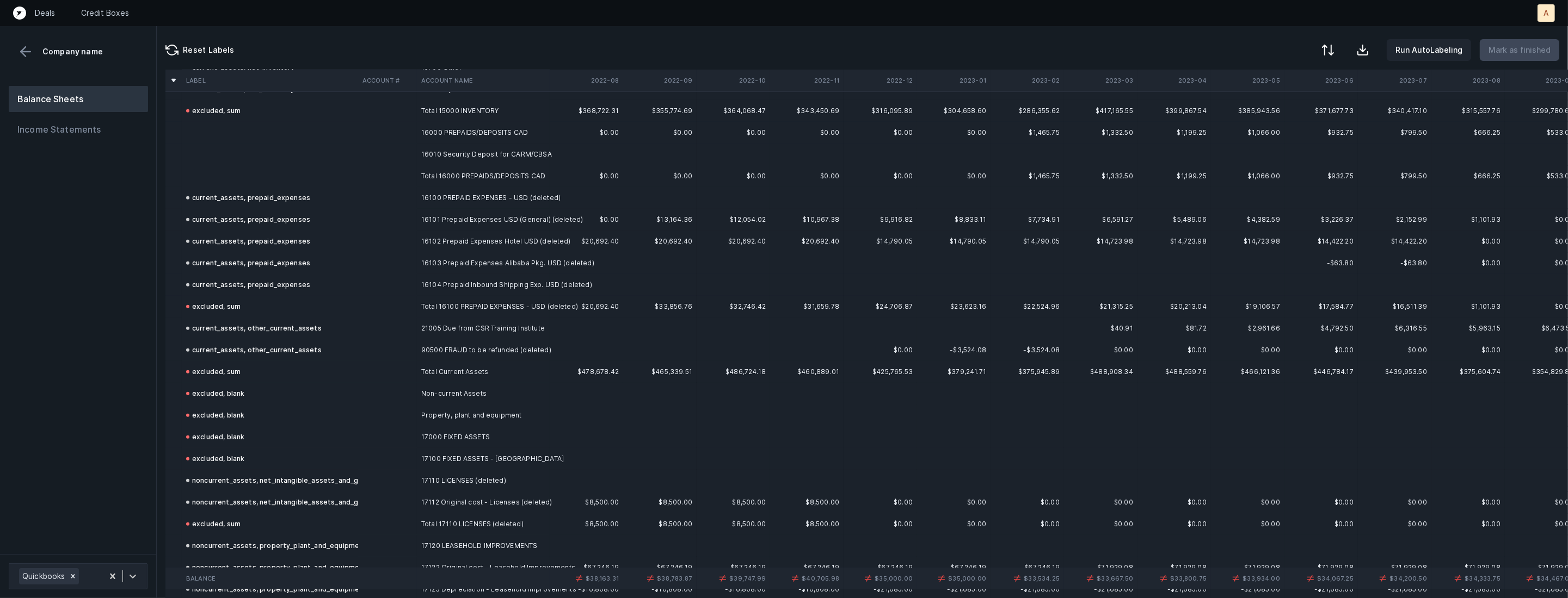
click at [504, 136] on td "16000 PREPAIDS/DEPOSITS CAD" at bounding box center [483, 133] width 133 height 22
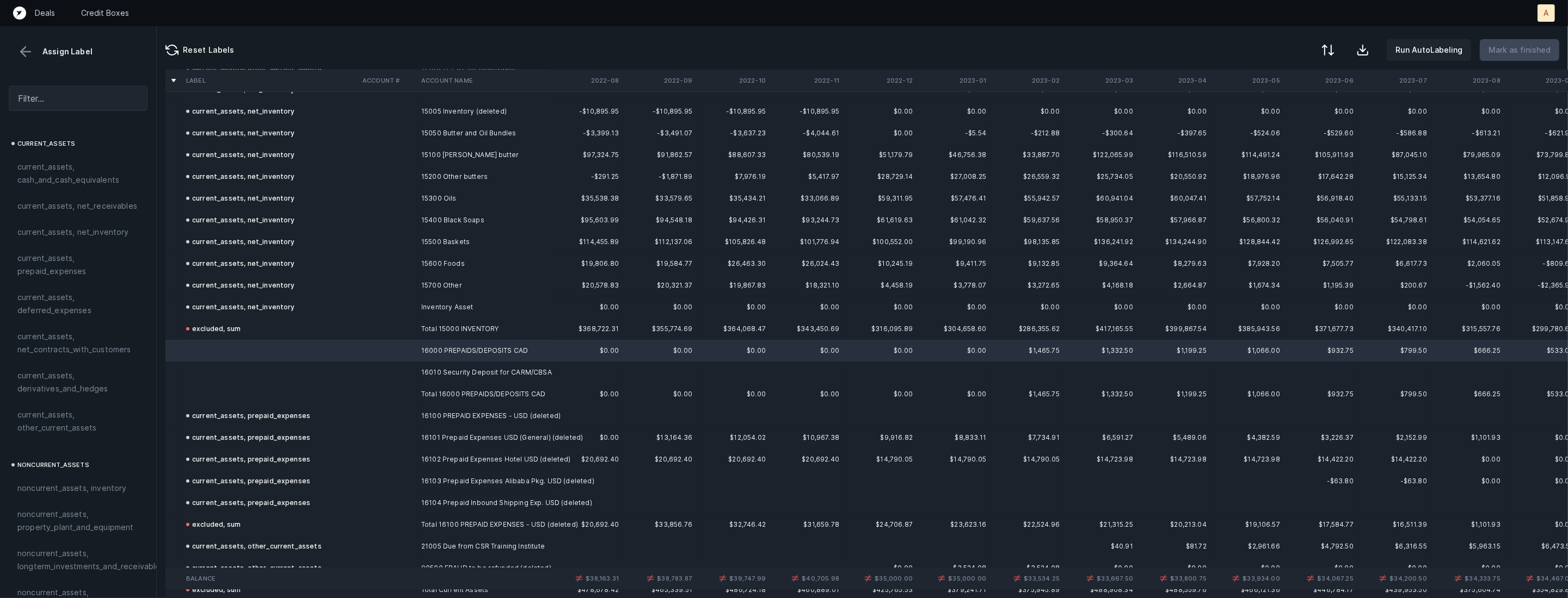
scroll to position [762, 0]
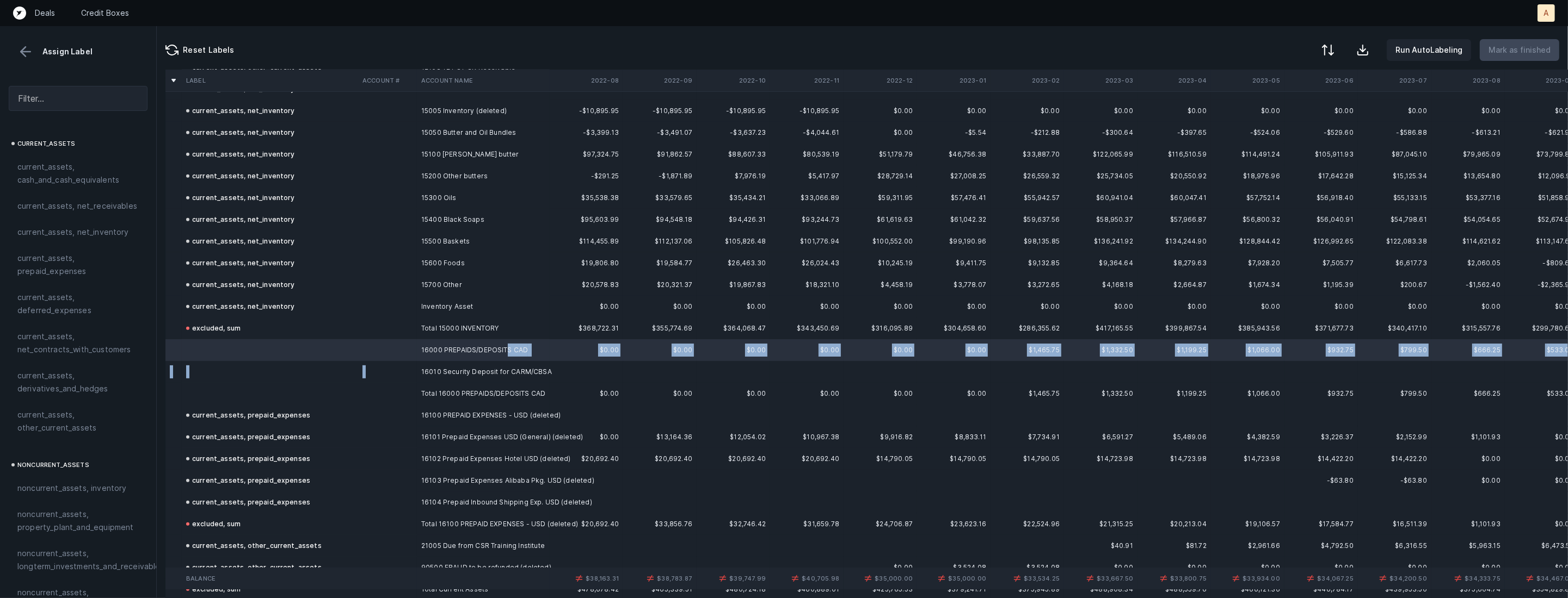
click at [441, 365] on td "16010 Security Deposit for CARM/CBSA" at bounding box center [483, 372] width 133 height 22
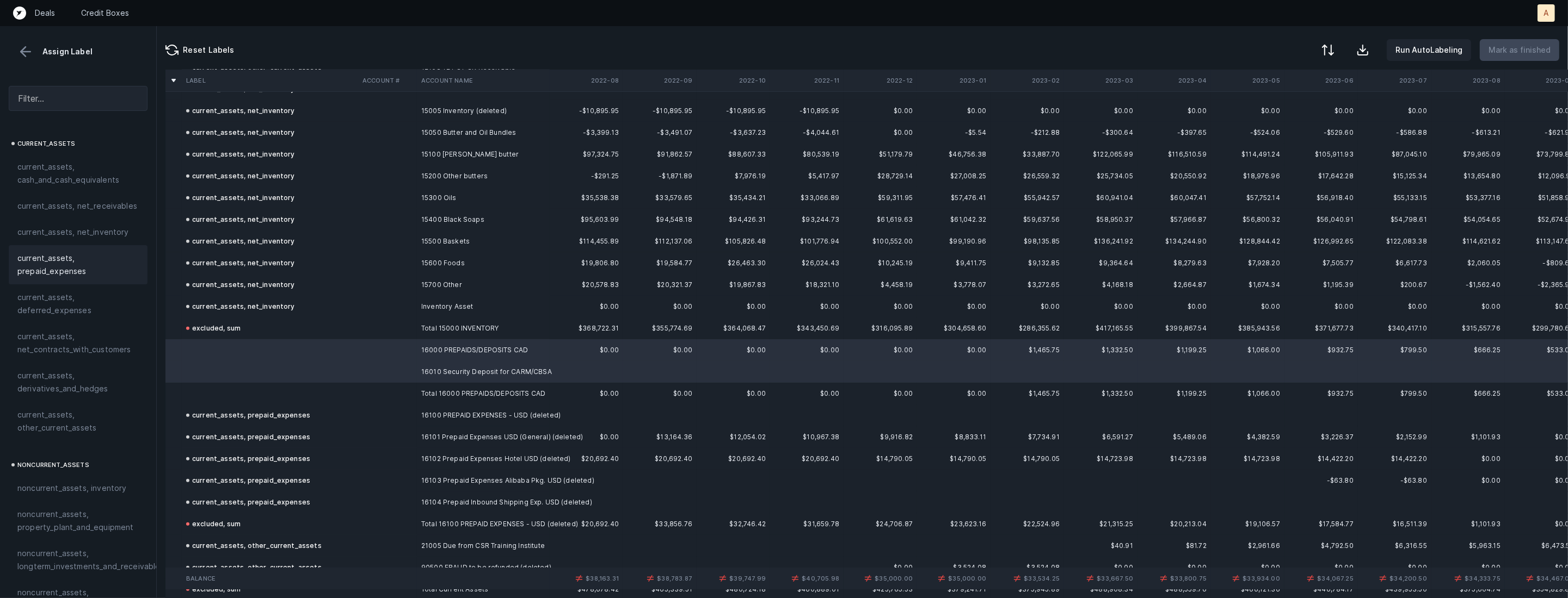
click at [75, 259] on span "current_assets, prepaid_expenses" at bounding box center [78, 265] width 121 height 26
click at [362, 371] on td at bounding box center [387, 372] width 59 height 22
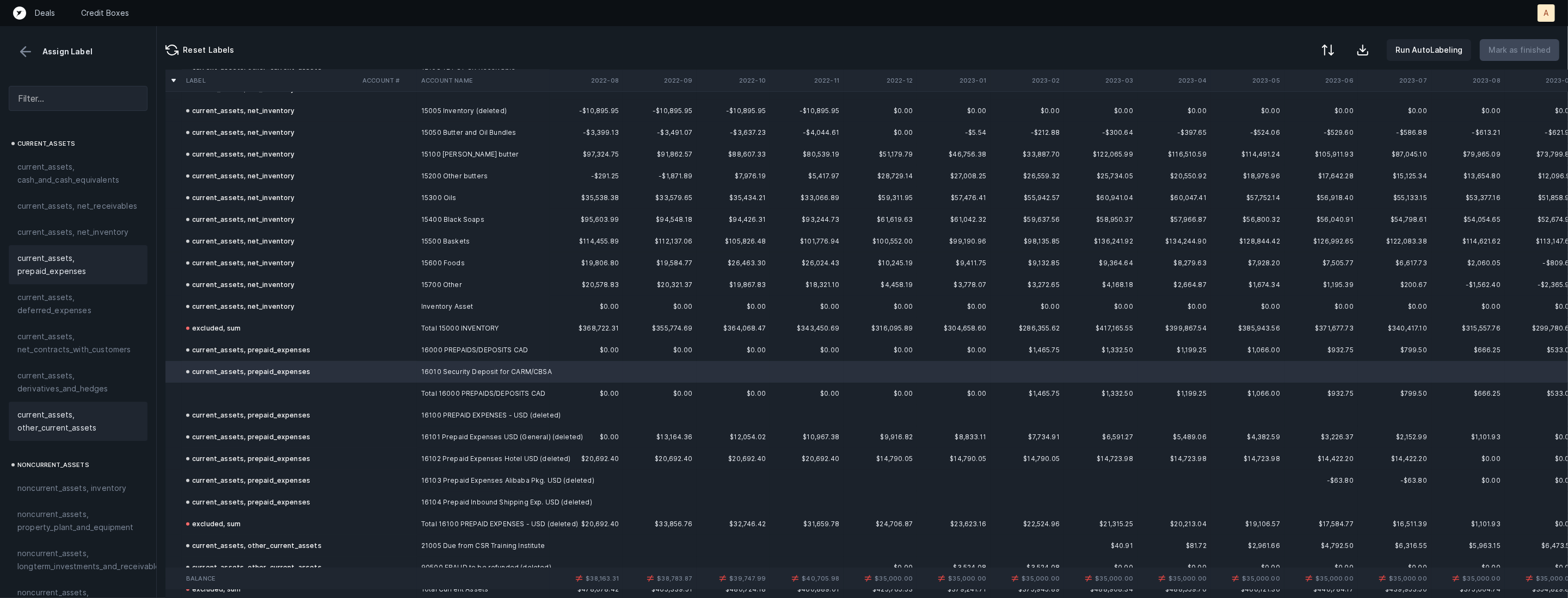
click at [76, 420] on span "current_assets, other_current_assets" at bounding box center [78, 421] width 121 height 26
click at [238, 394] on td at bounding box center [270, 394] width 176 height 22
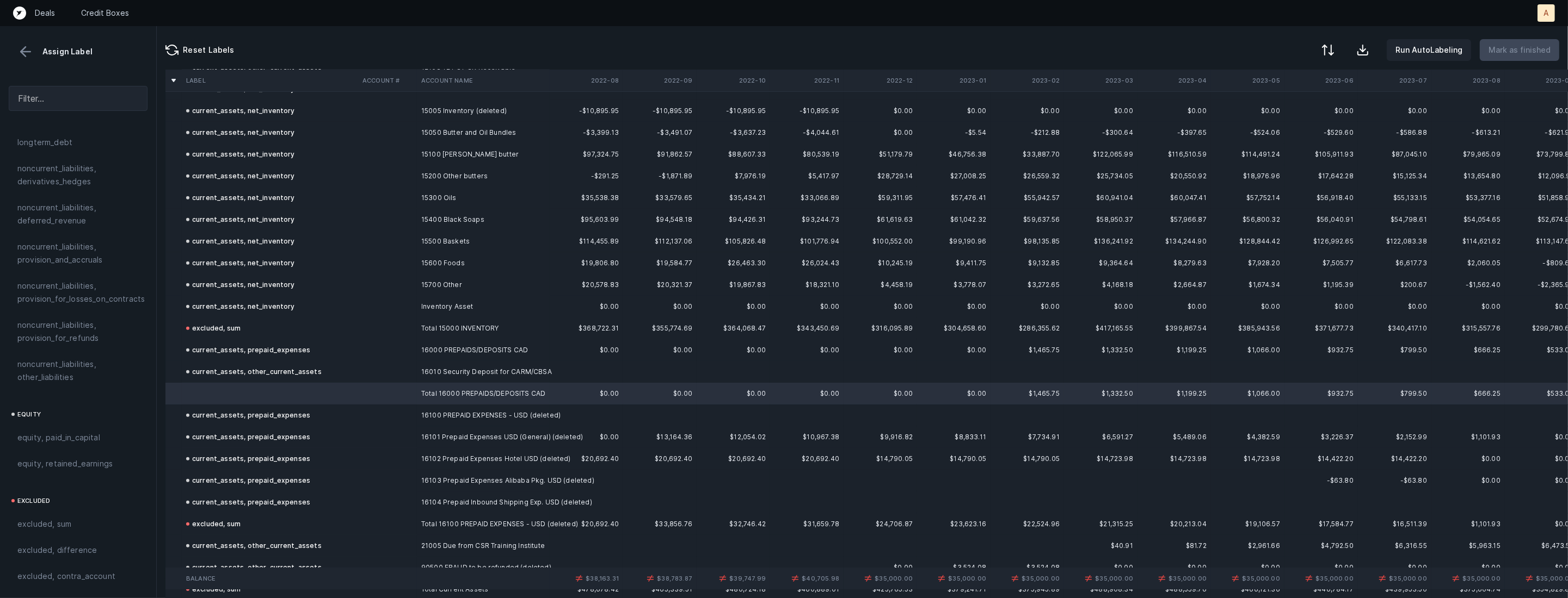
scroll to position [1160, 0]
click at [84, 503] on div "excluded, sum" at bounding box center [78, 509] width 121 height 13
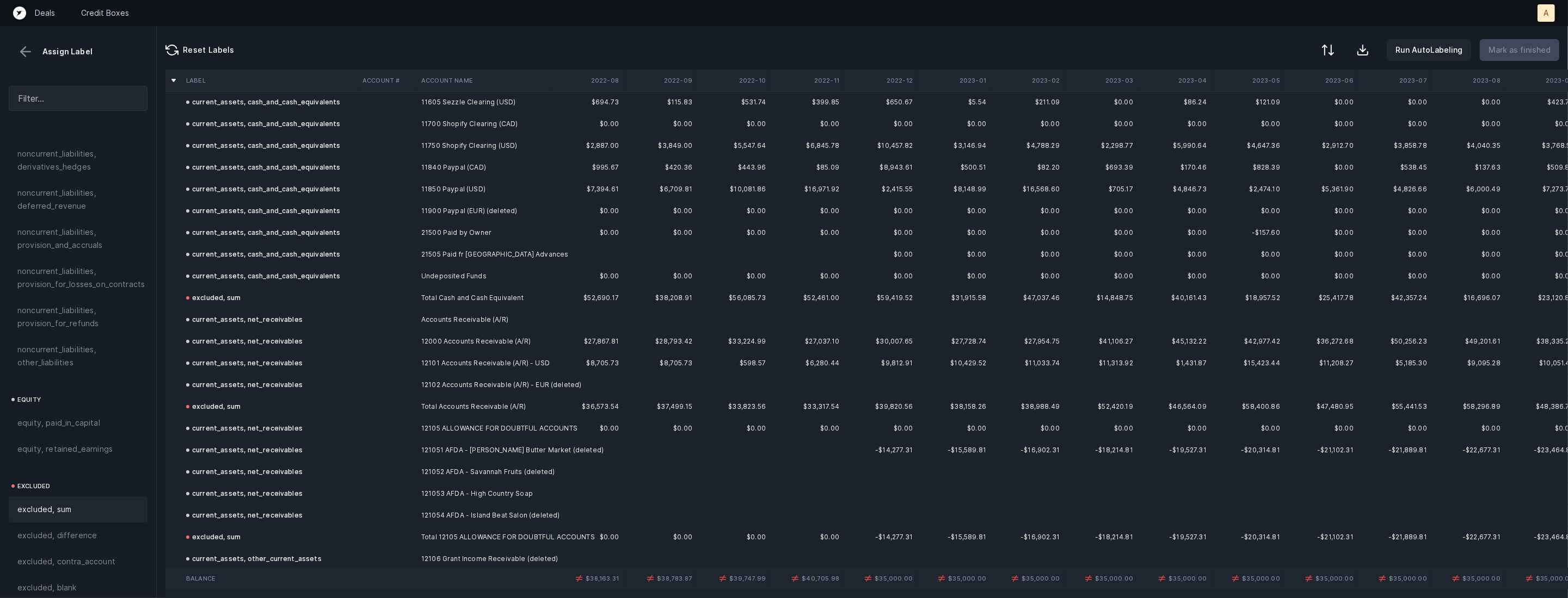
scroll to position [0, 0]
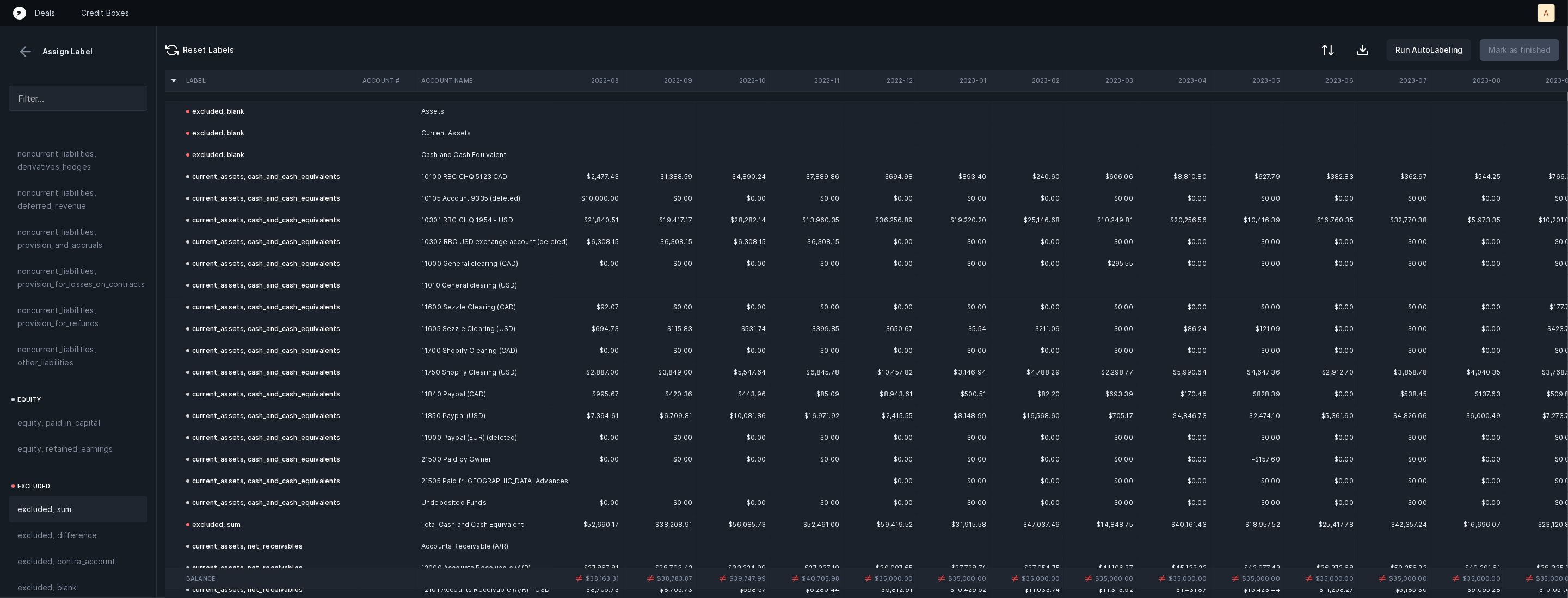
click at [26, 52] on button at bounding box center [26, 52] width 16 height 16
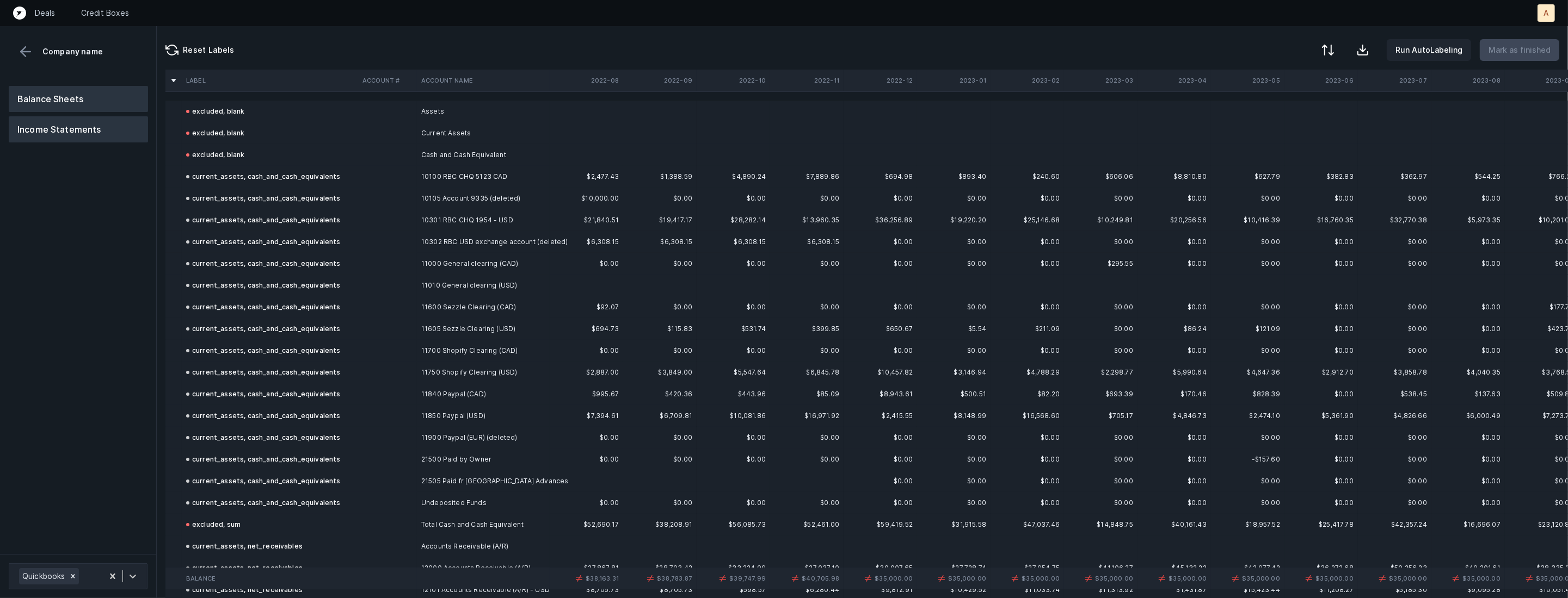
click at [62, 120] on button "Income Statements" at bounding box center [78, 129] width 140 height 26
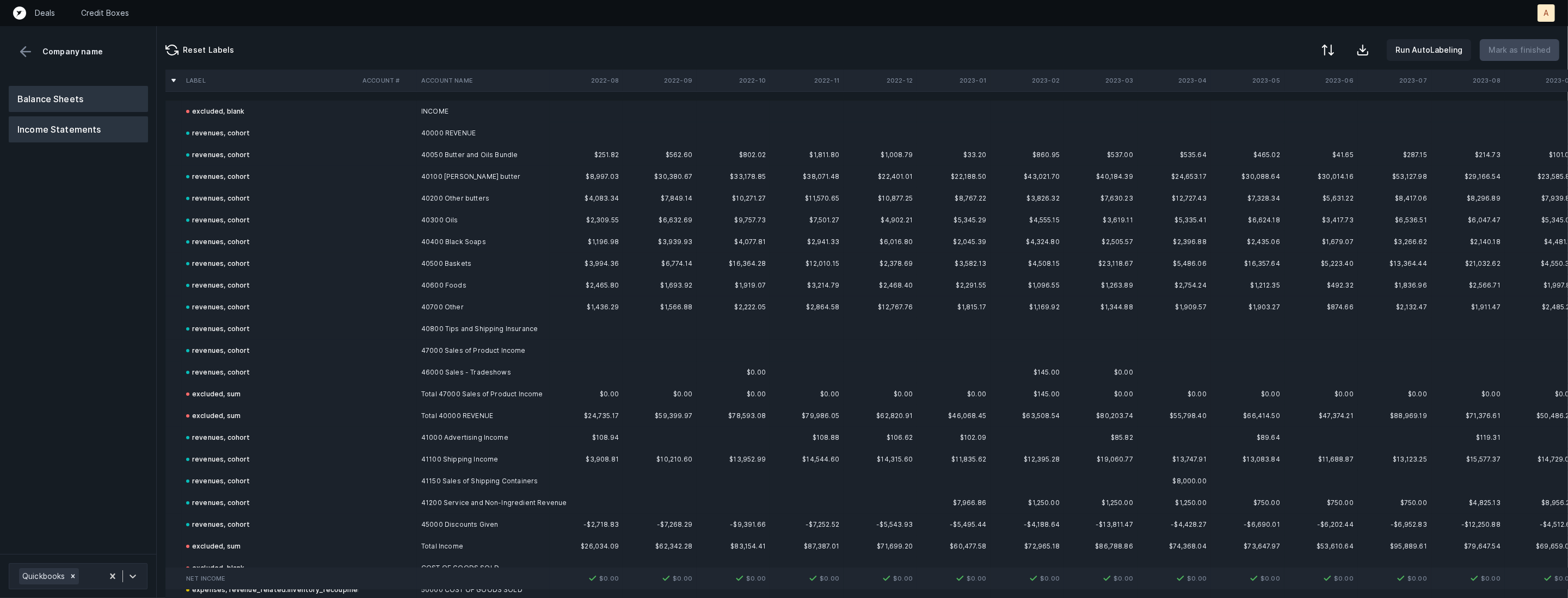
click at [116, 95] on button "Balance Sheets" at bounding box center [78, 99] width 140 height 26
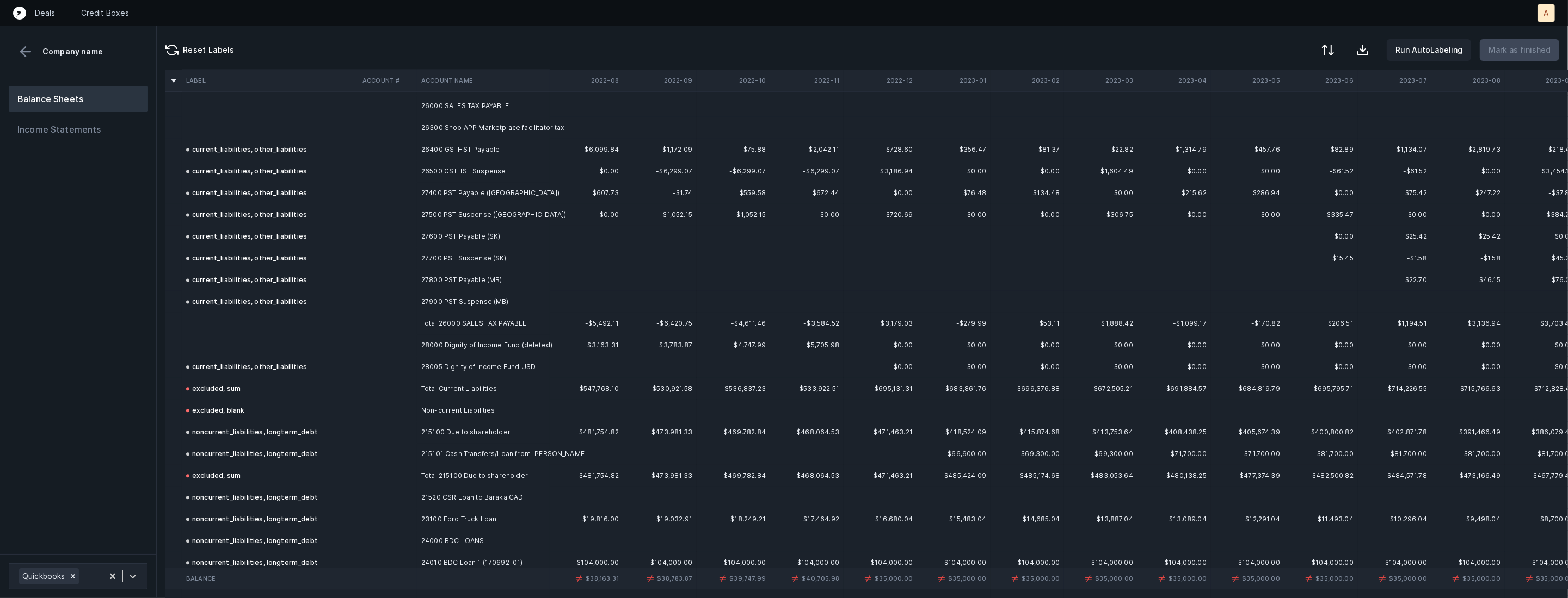
scroll to position [3566, 0]
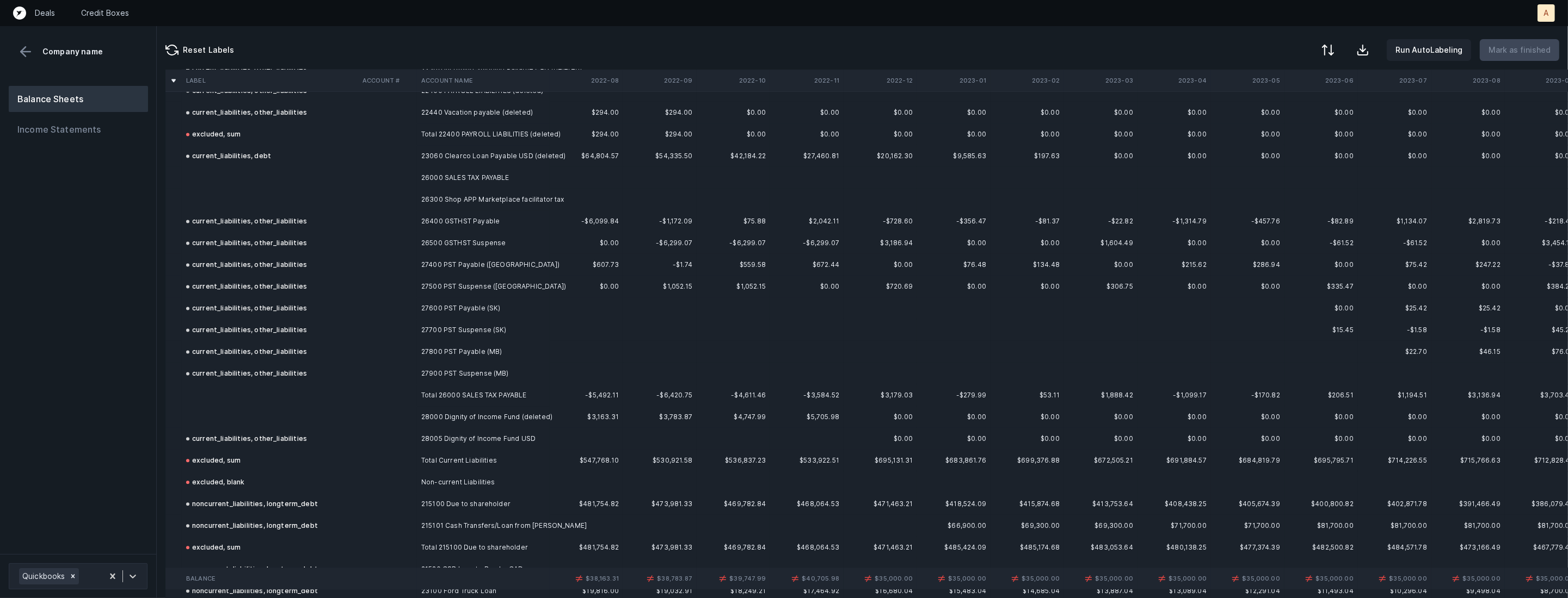
click at [468, 188] on td "26300 Shop APP Marketplace facilitator tax" at bounding box center [483, 199] width 133 height 22
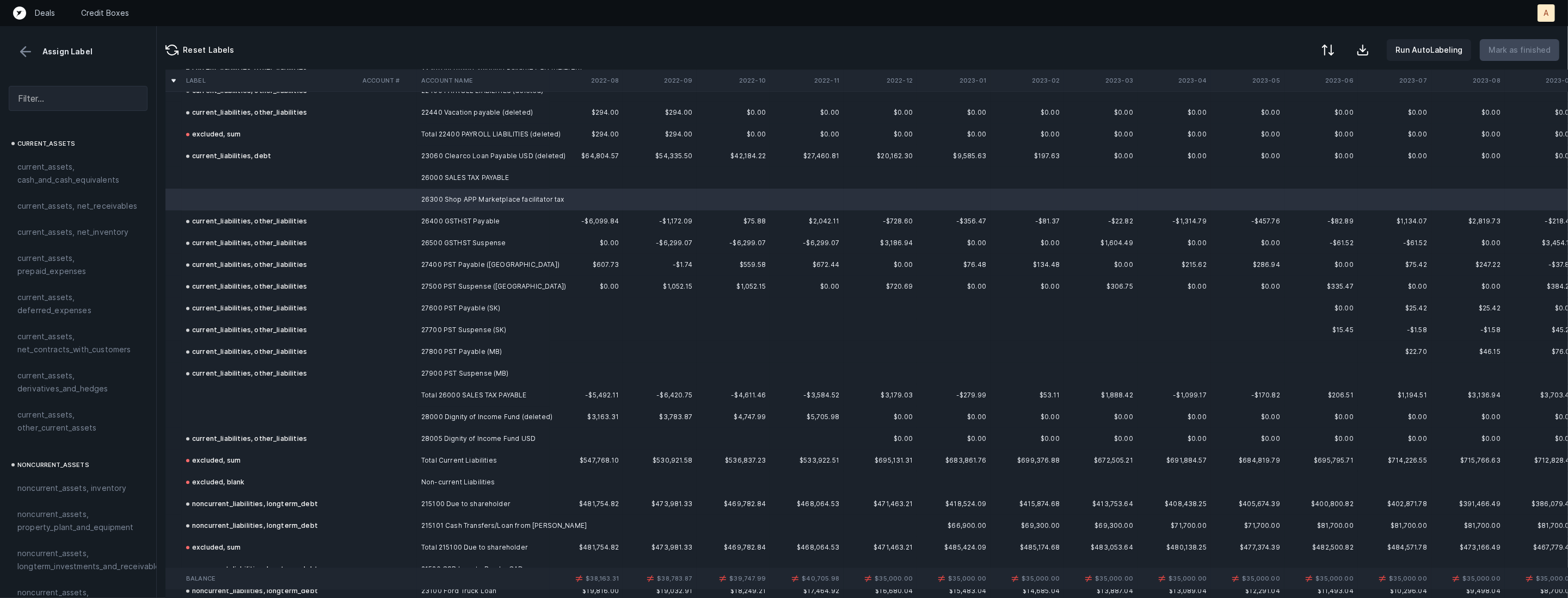
click at [459, 180] on td "26000 SALES TAX PAYABLE" at bounding box center [483, 178] width 133 height 22
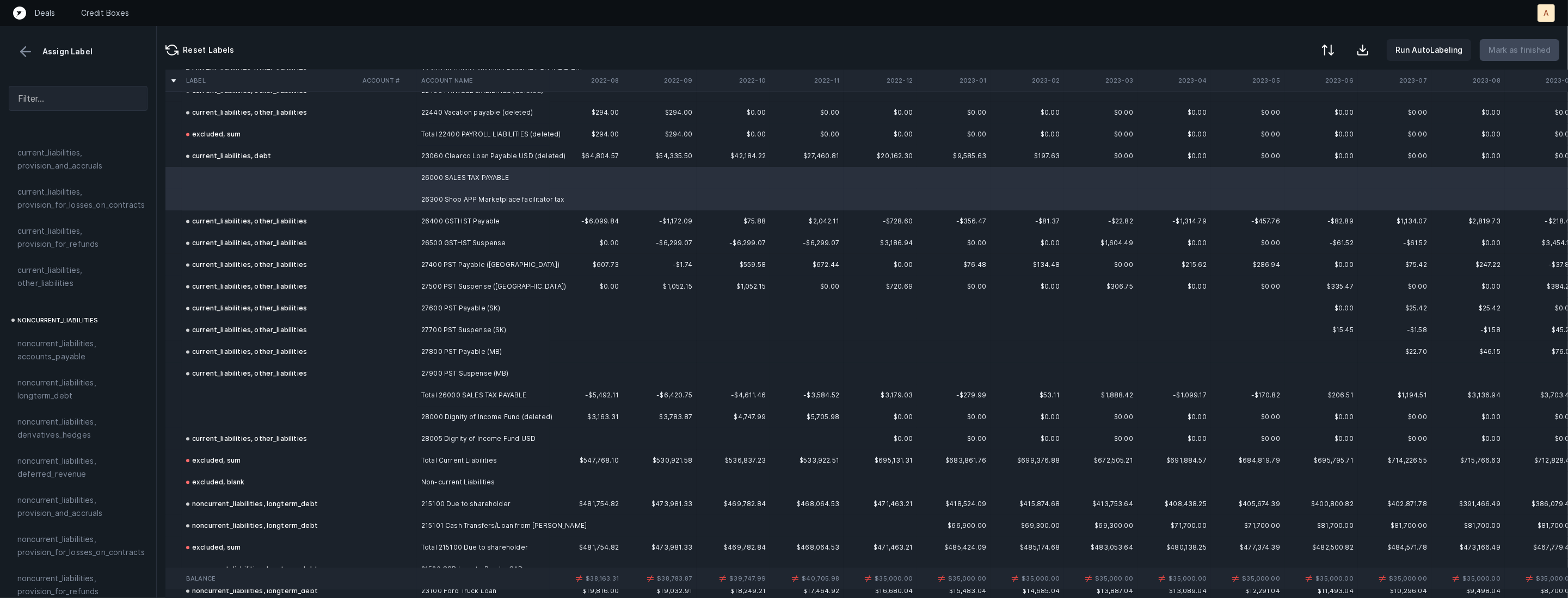
scroll to position [862, 0]
click at [85, 313] on div "current_liabilities, other_liabilities" at bounding box center [78, 307] width 139 height 39
click at [341, 395] on td at bounding box center [270, 395] width 176 height 22
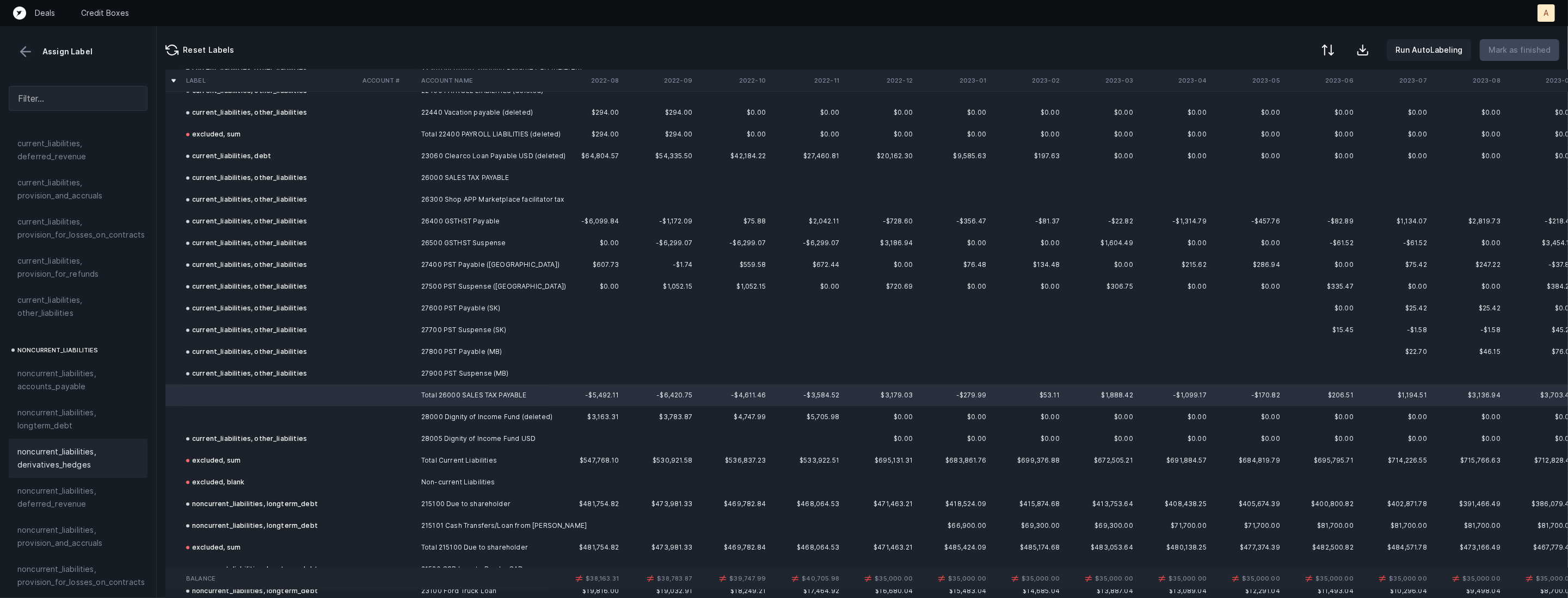
scroll to position [1160, 0]
click at [73, 503] on div "excluded, sum" at bounding box center [78, 509] width 121 height 13
click at [283, 419] on td at bounding box center [270, 417] width 176 height 22
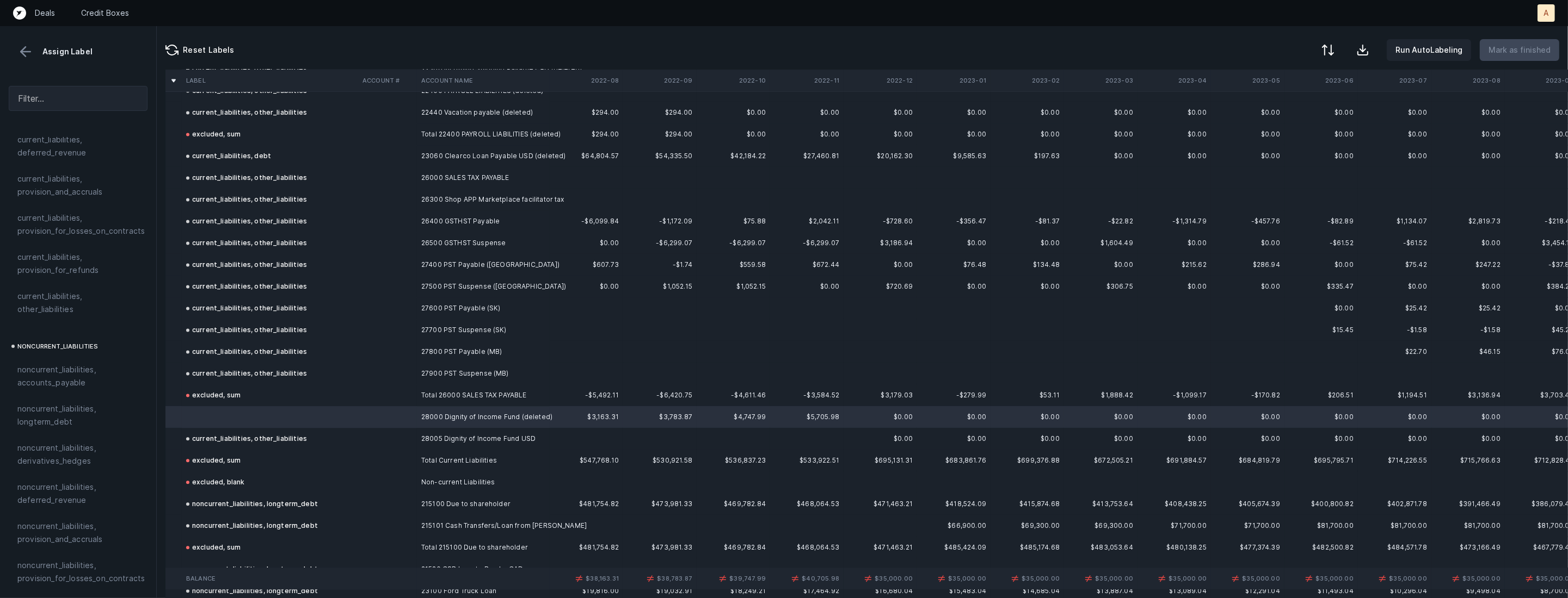
scroll to position [852, 0]
click at [80, 314] on span "current_liabilities, other_liabilities" at bounding box center [78, 317] width 121 height 26
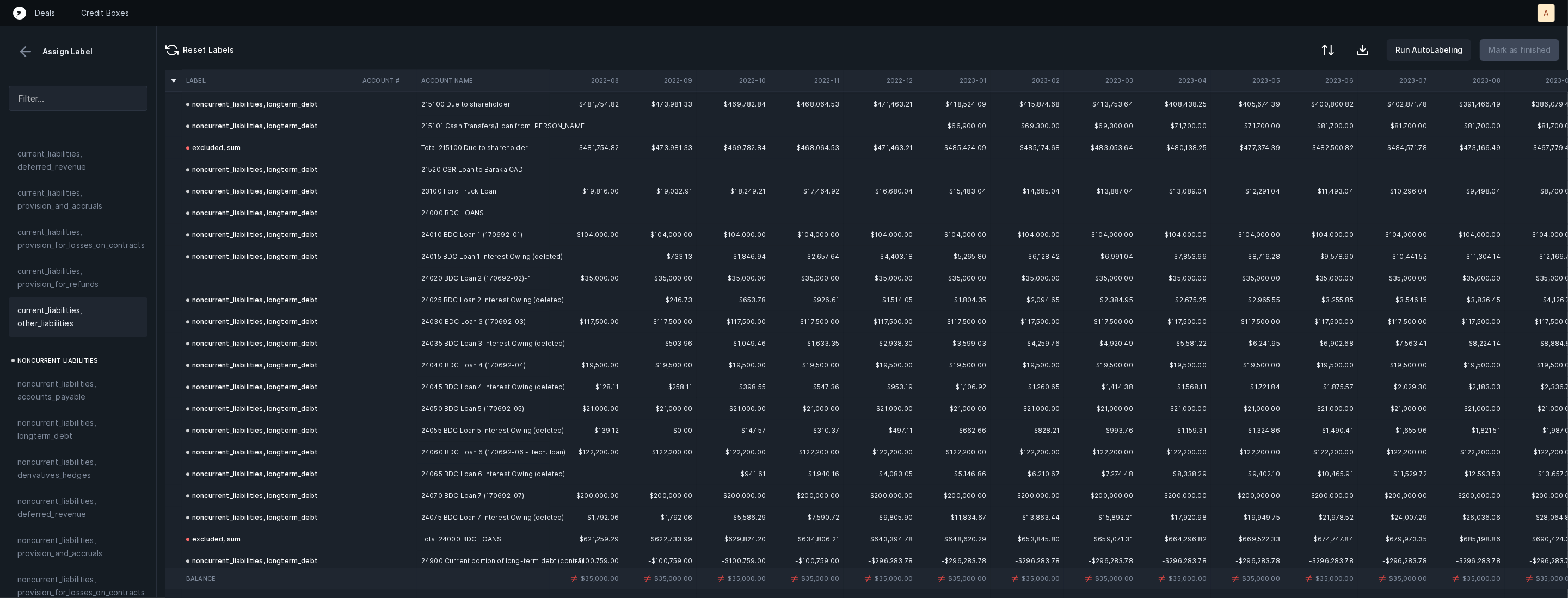
scroll to position [3981, 0]
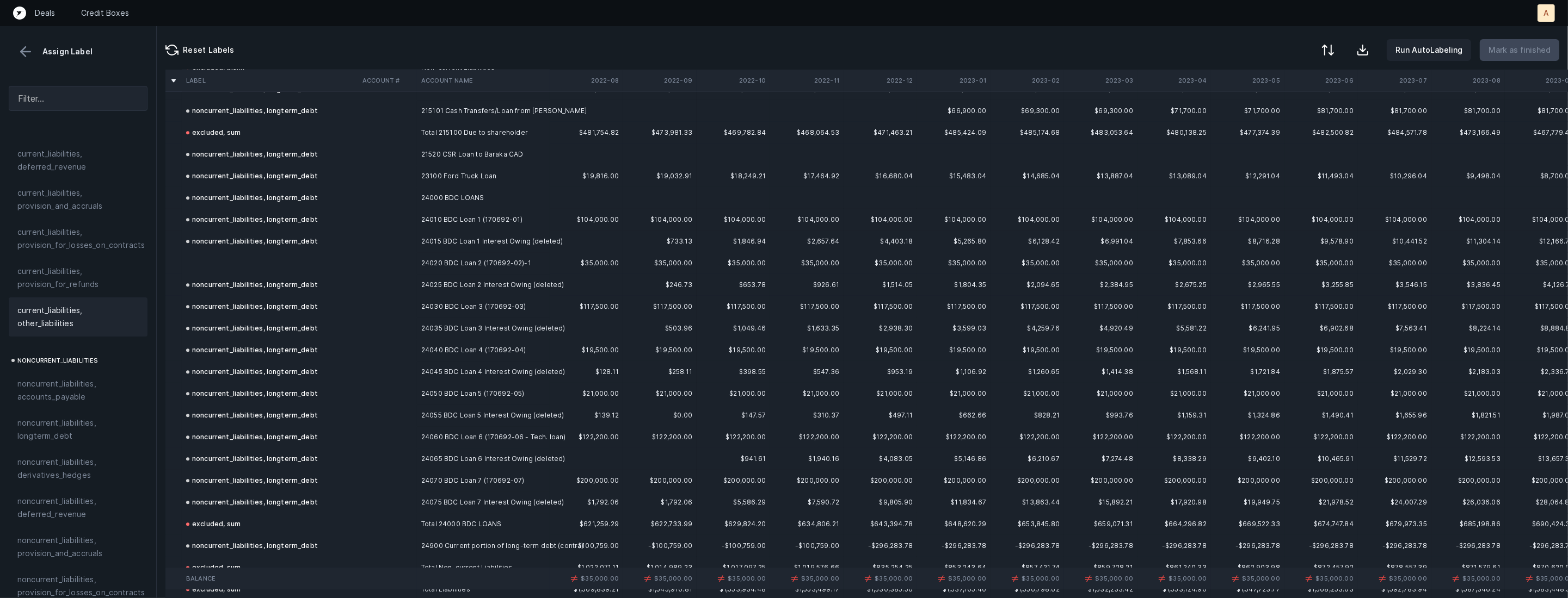
click at [426, 260] on td "24020 BDC Loan 2 (170692-02)-1" at bounding box center [483, 263] width 133 height 22
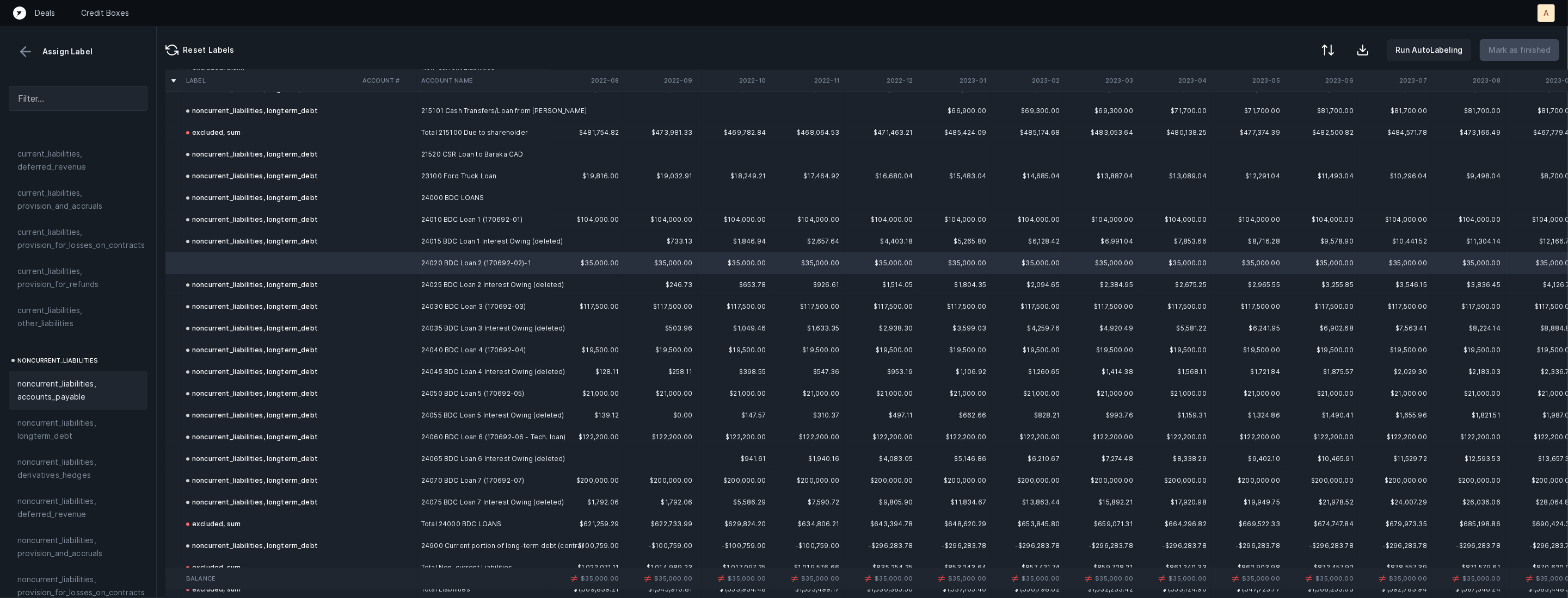
scroll to position [863, 0]
drag, startPoint x: 66, startPoint y: 399, endPoint x: 551, endPoint y: 308, distance: 493.5
click at [66, 405] on span "noncurrent_liabilities, longterm_debt" at bounding box center [78, 418] width 121 height 26
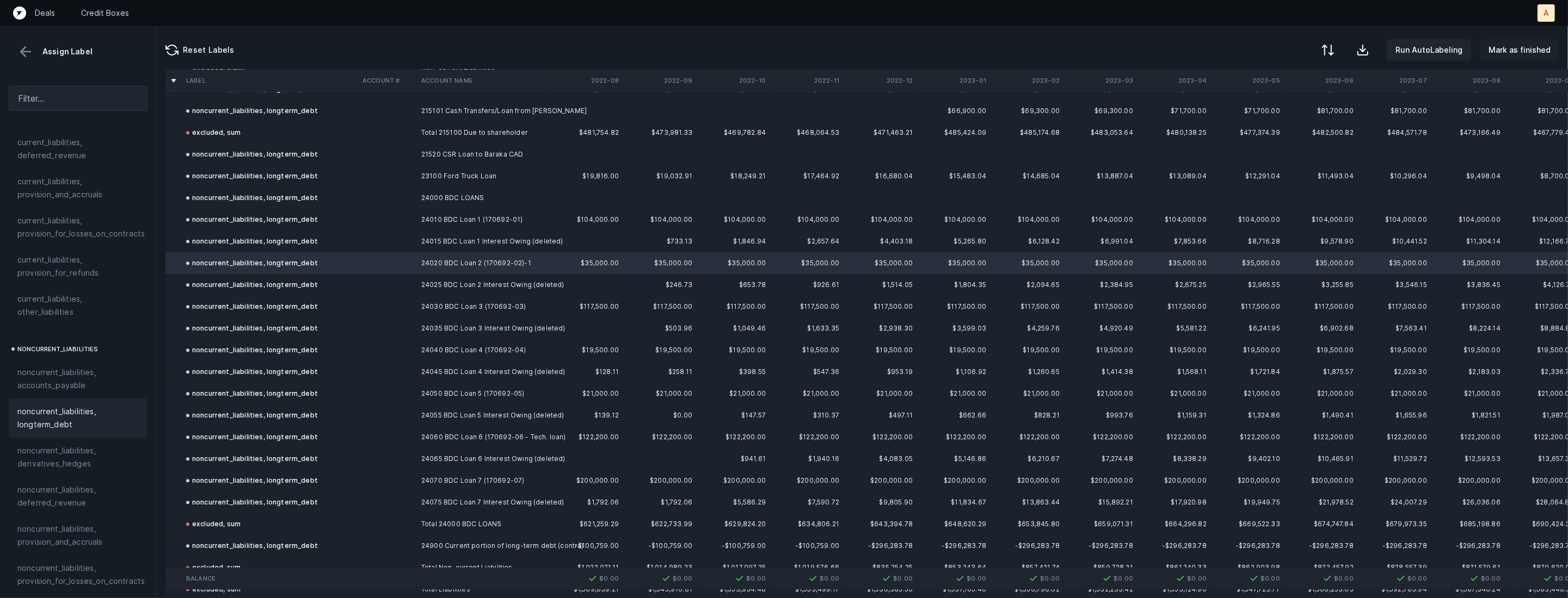
click at [1530, 56] on button "Mark as finished" at bounding box center [1519, 50] width 80 height 22
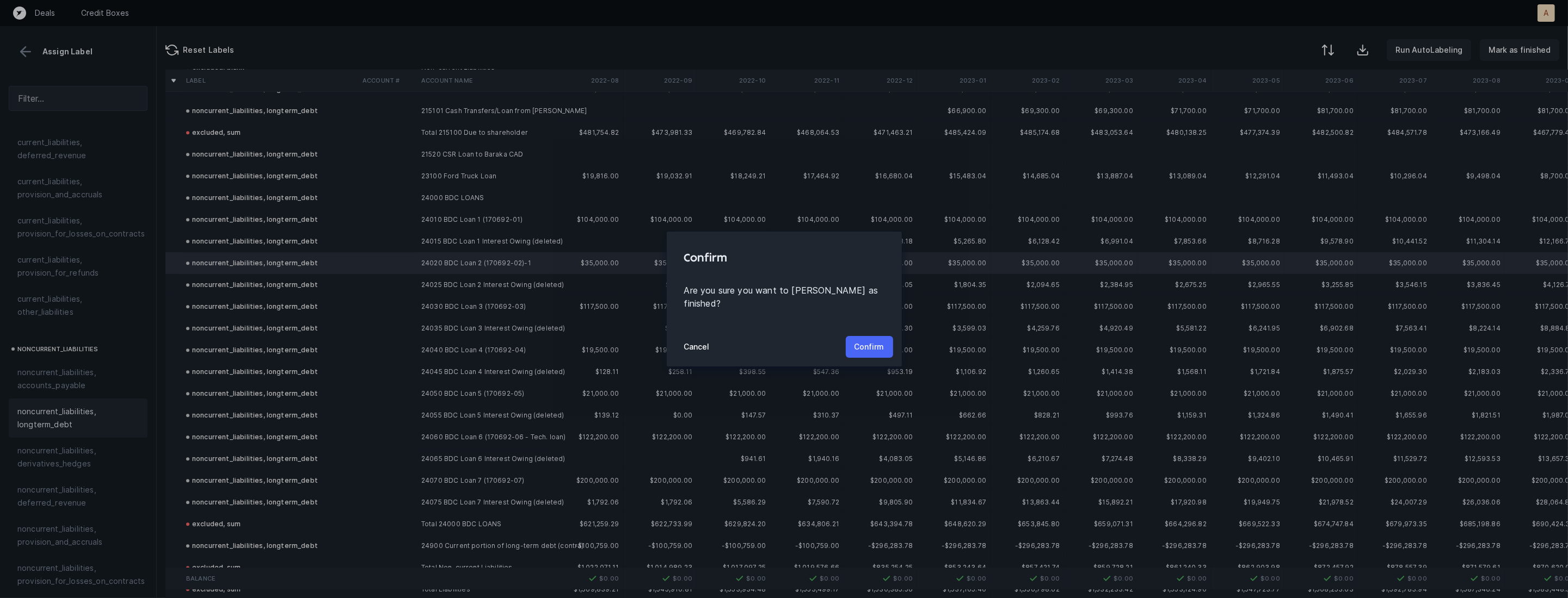
click at [874, 340] on p "Confirm" at bounding box center [869, 346] width 30 height 13
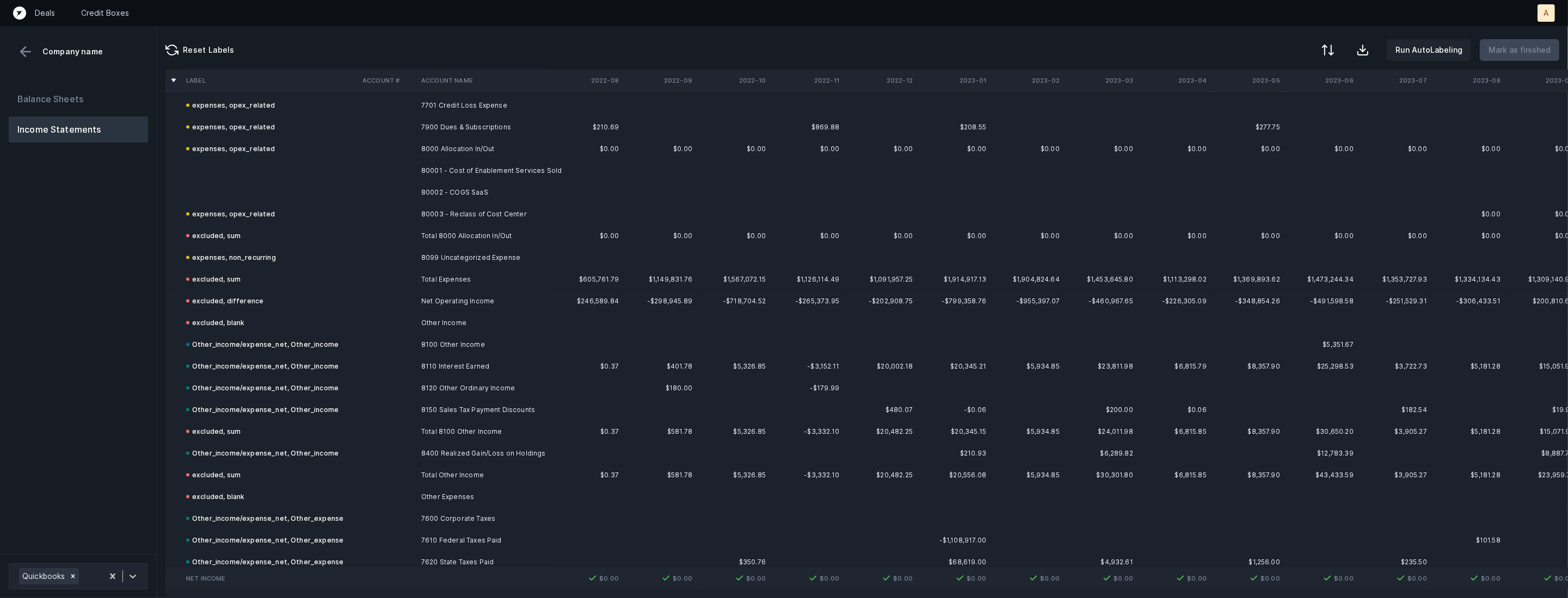
scroll to position [2421, 0]
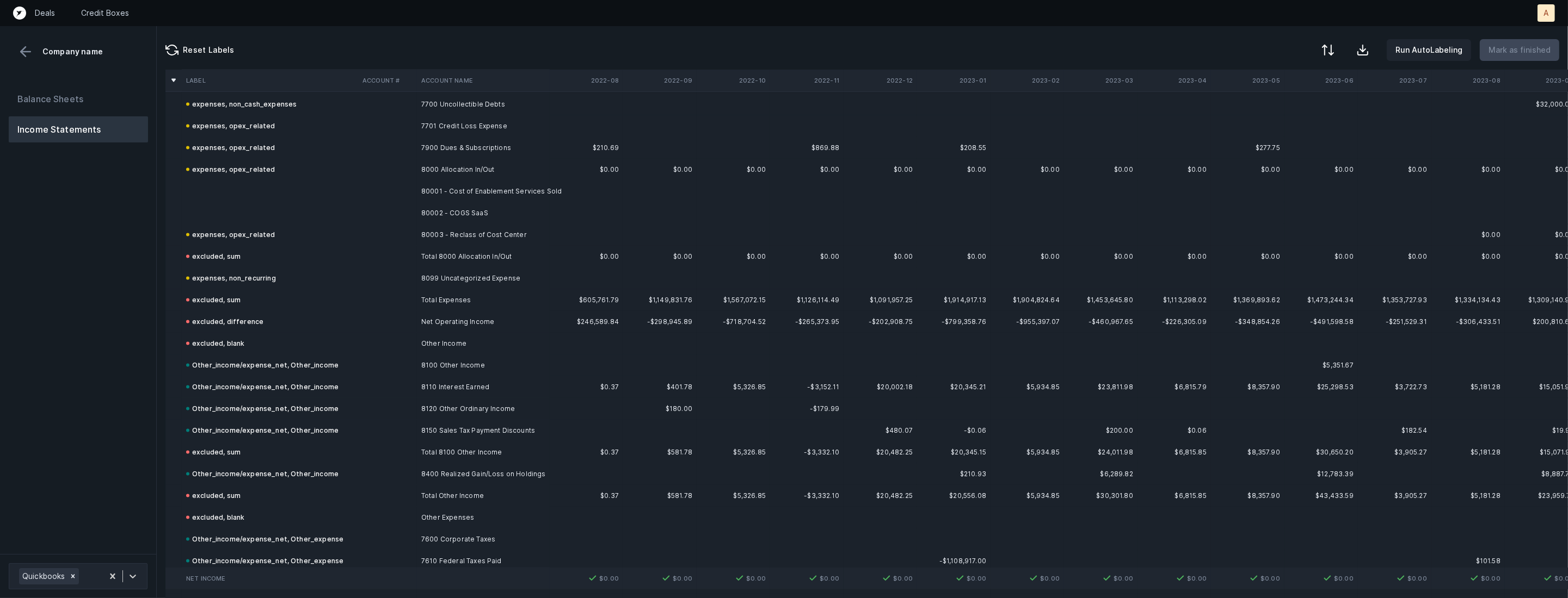
click at [327, 180] on td at bounding box center [270, 191] width 176 height 22
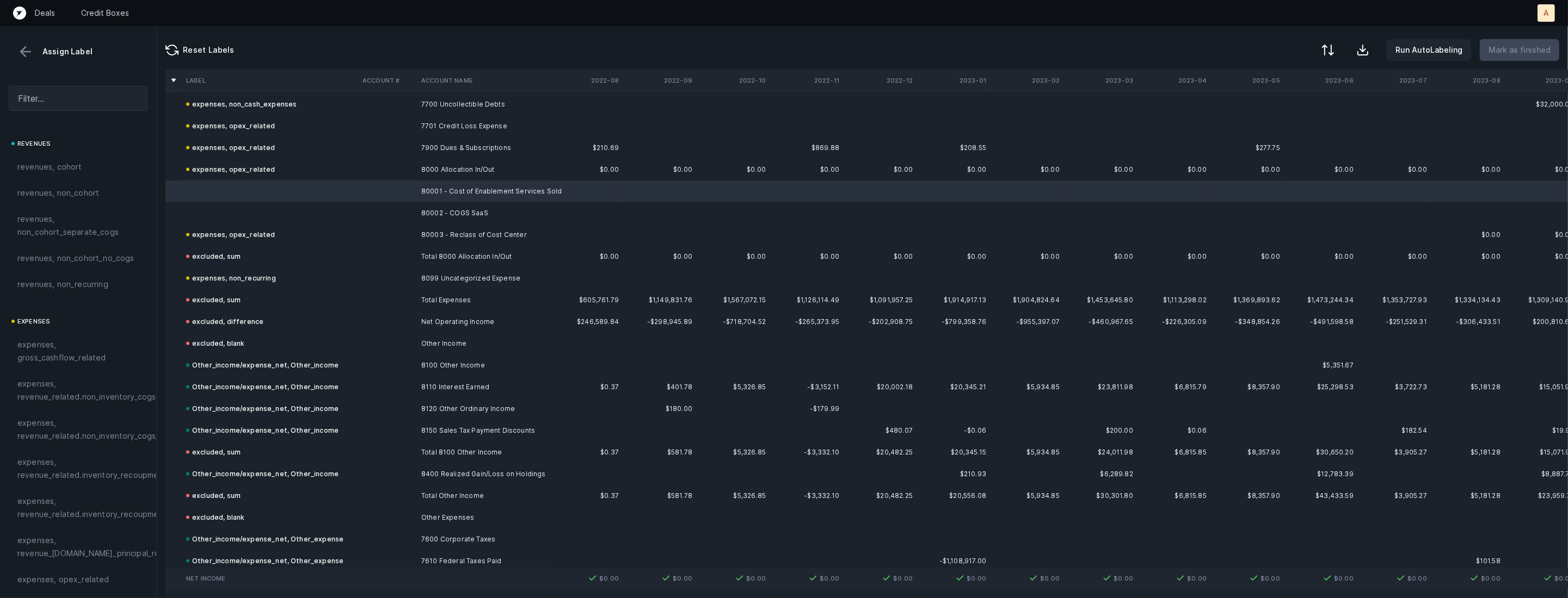
click at [278, 207] on td at bounding box center [270, 213] width 176 height 22
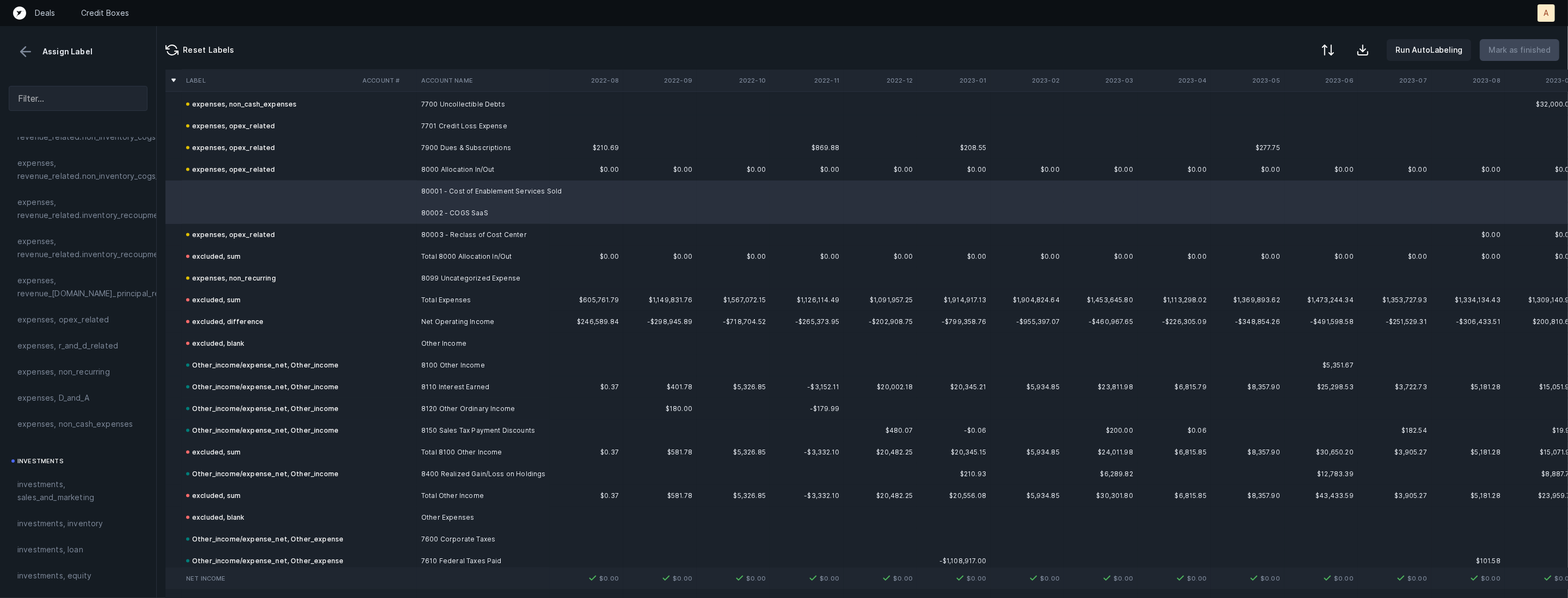
scroll to position [272, 0]
click at [99, 308] on span "expenses, opex_related" at bounding box center [63, 308] width 92 height 13
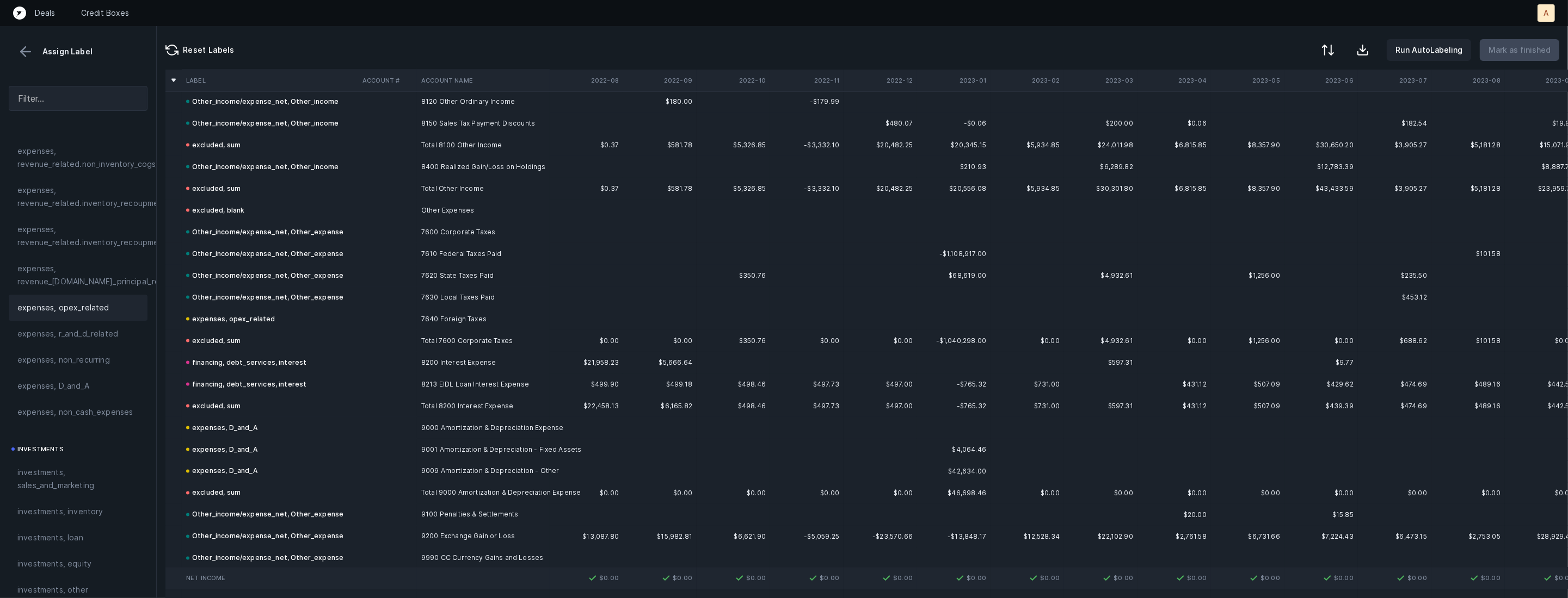
scroll to position [2825, 0]
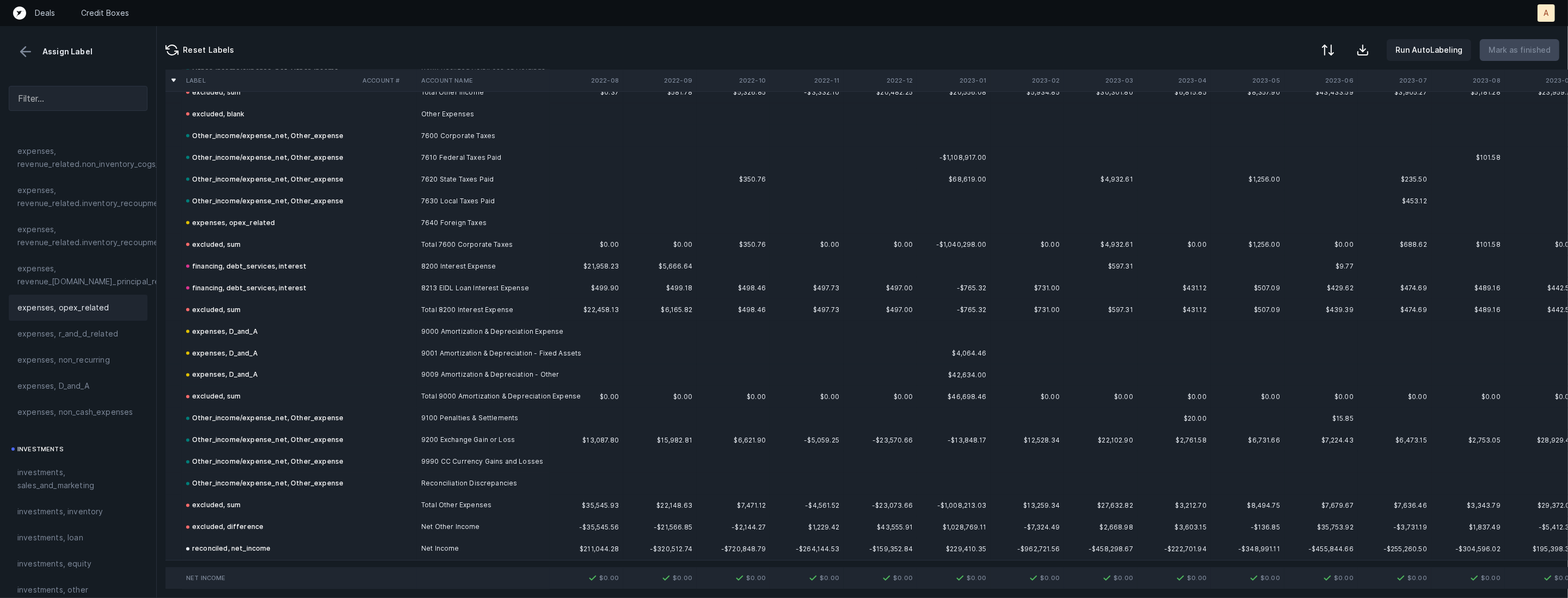
click at [29, 56] on button at bounding box center [26, 52] width 16 height 16
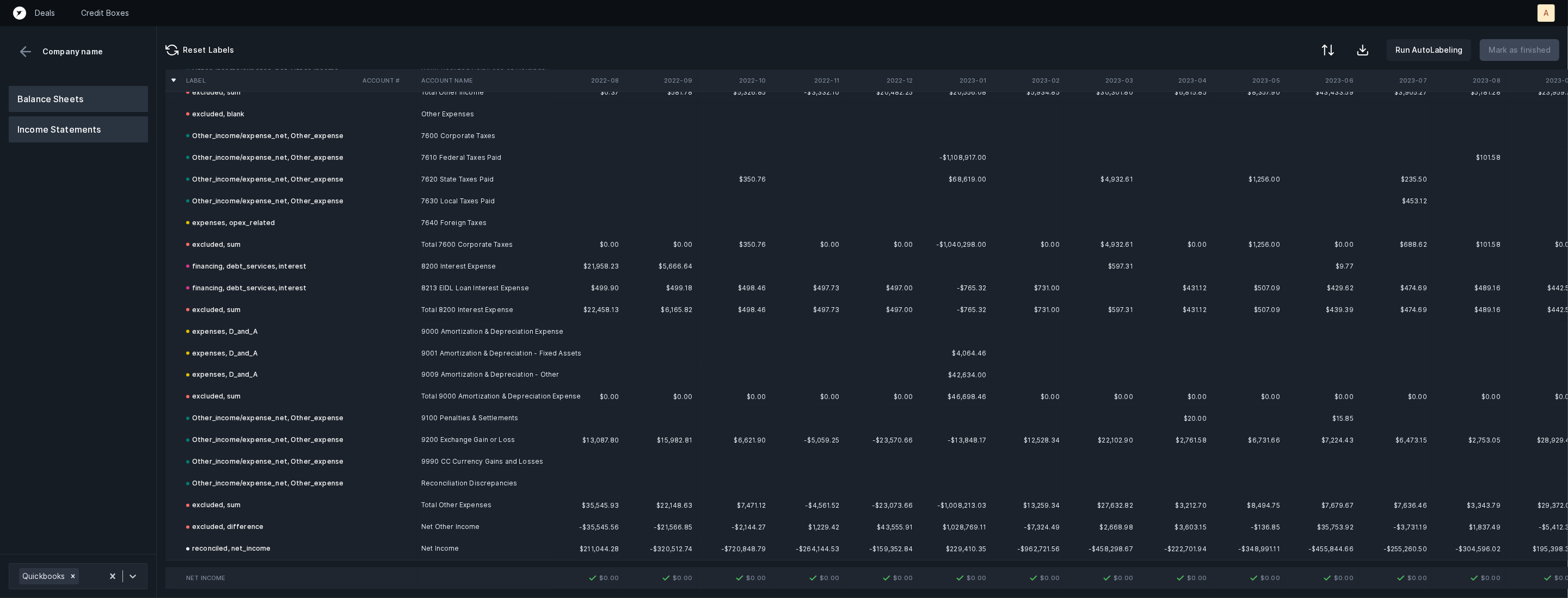
click at [66, 89] on button "Balance Sheets" at bounding box center [78, 99] width 140 height 26
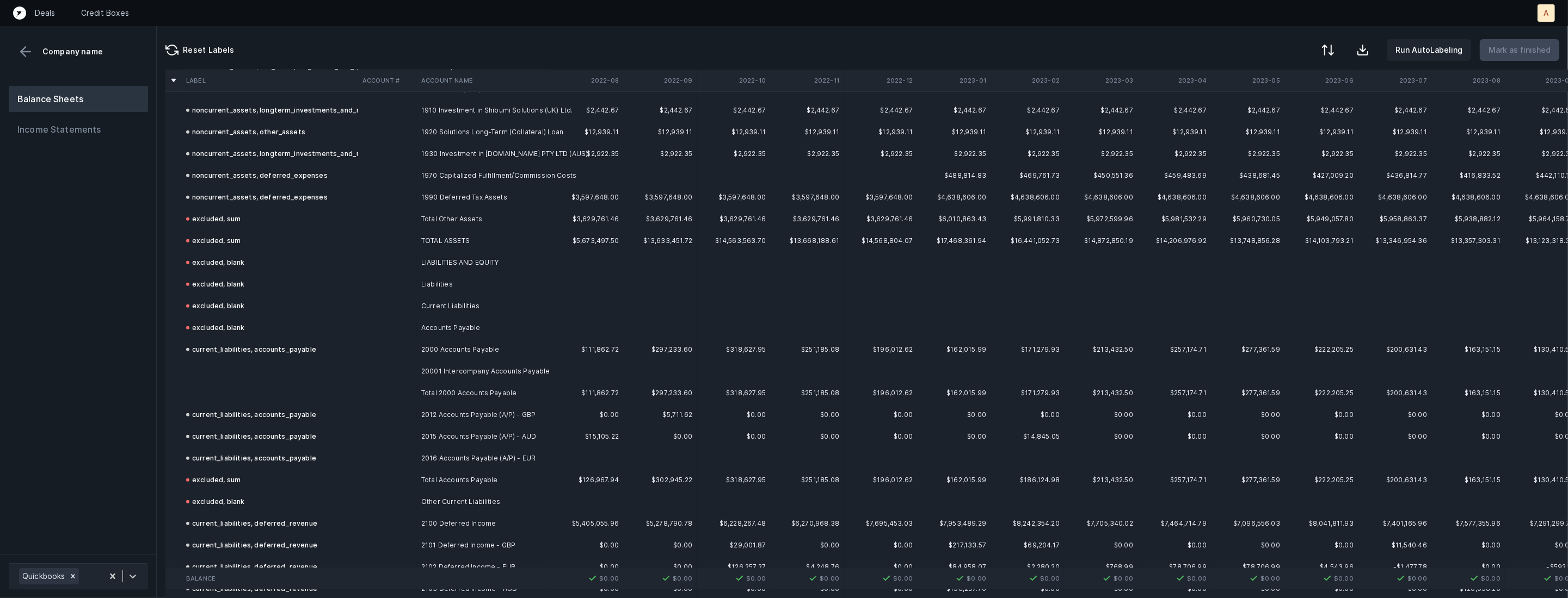
scroll to position [1209, 0]
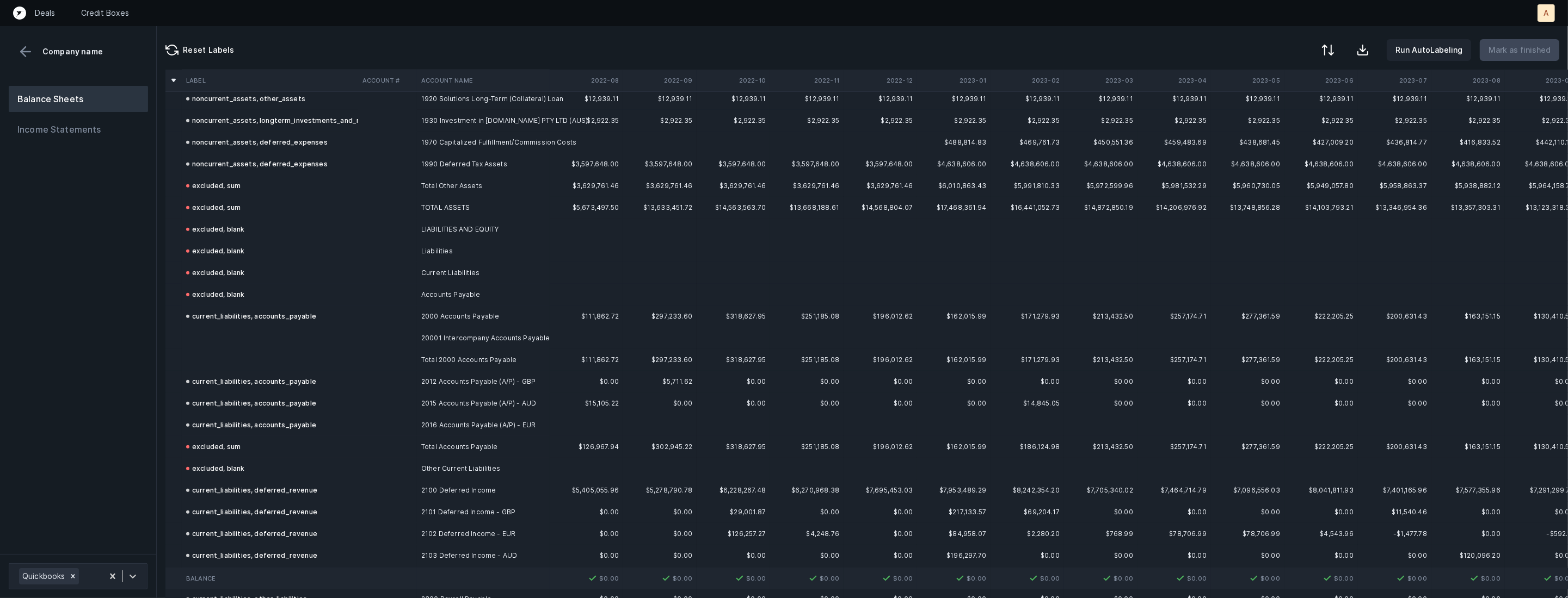
click at [418, 335] on td "20001 Intercompany Accounts Payable" at bounding box center [483, 338] width 133 height 22
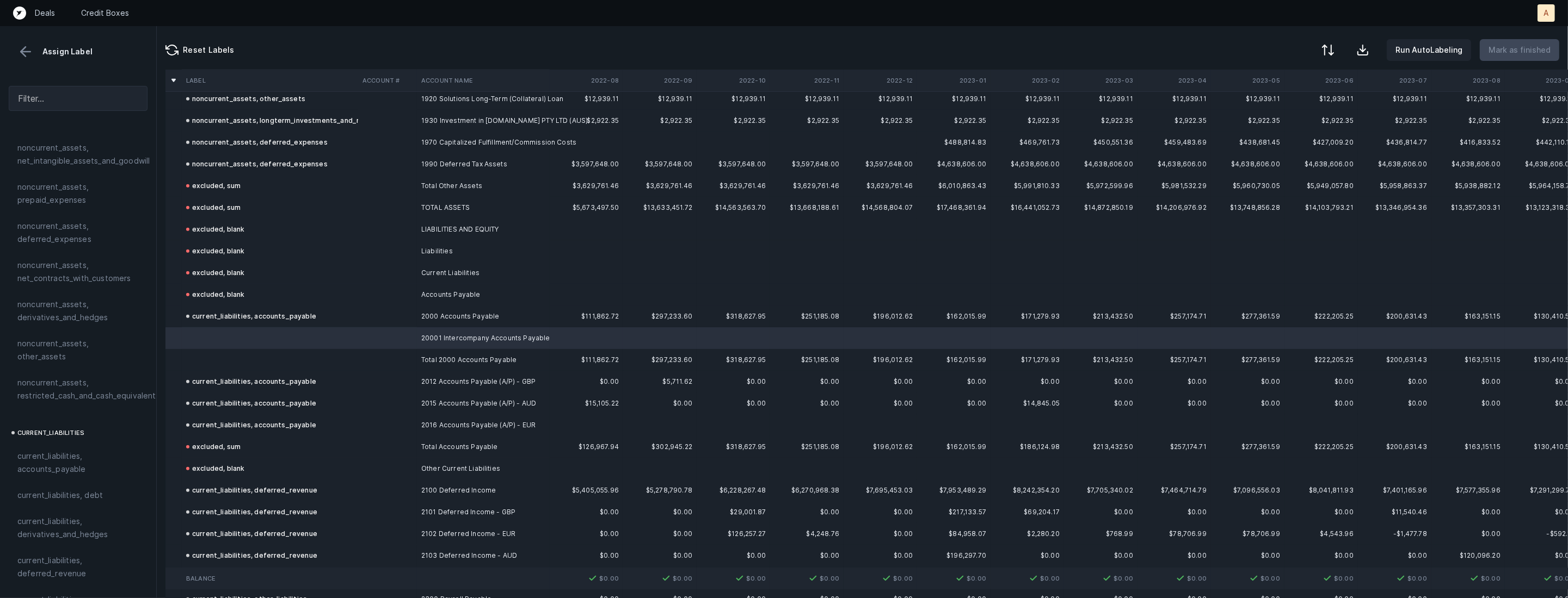
scroll to position [599, 0]
click at [61, 295] on span "current_liabilities, accounts_payable" at bounding box center [78, 308] width 121 height 26
click at [202, 359] on td at bounding box center [270, 360] width 176 height 22
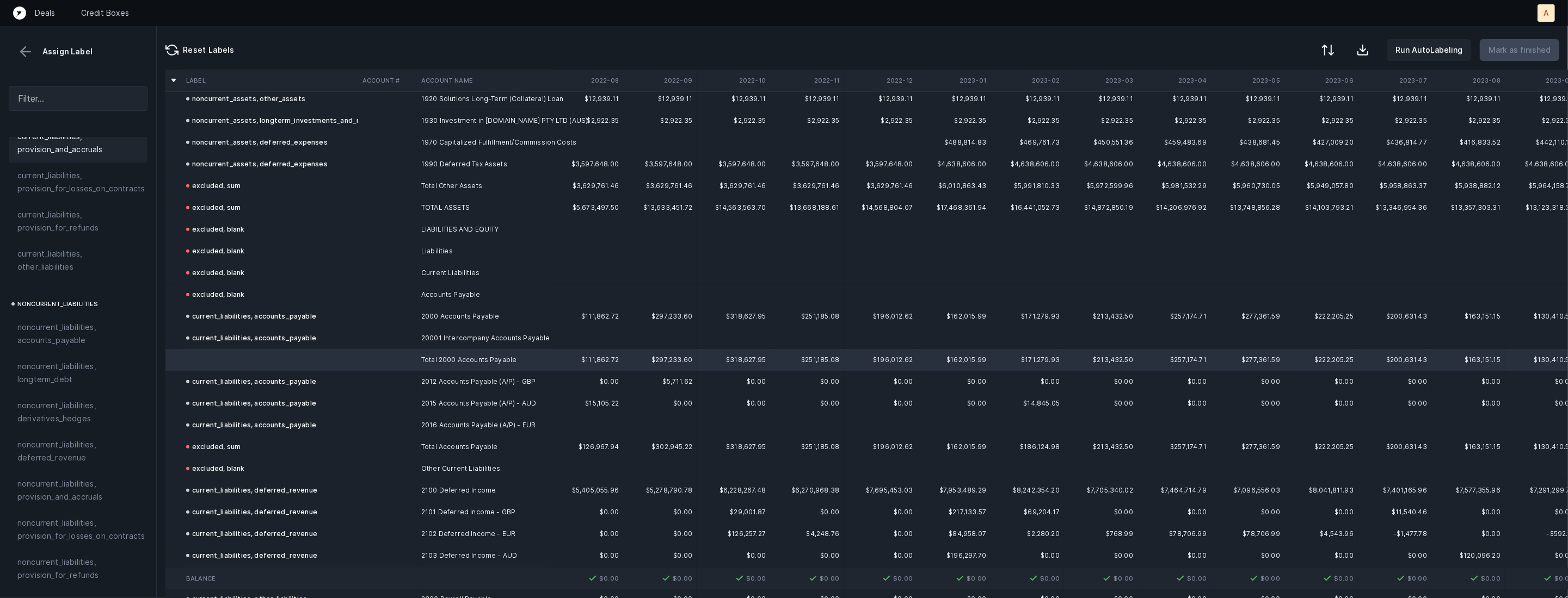
scroll to position [1160, 0]
click at [71, 503] on div "excluded, sum" at bounding box center [78, 509] width 121 height 13
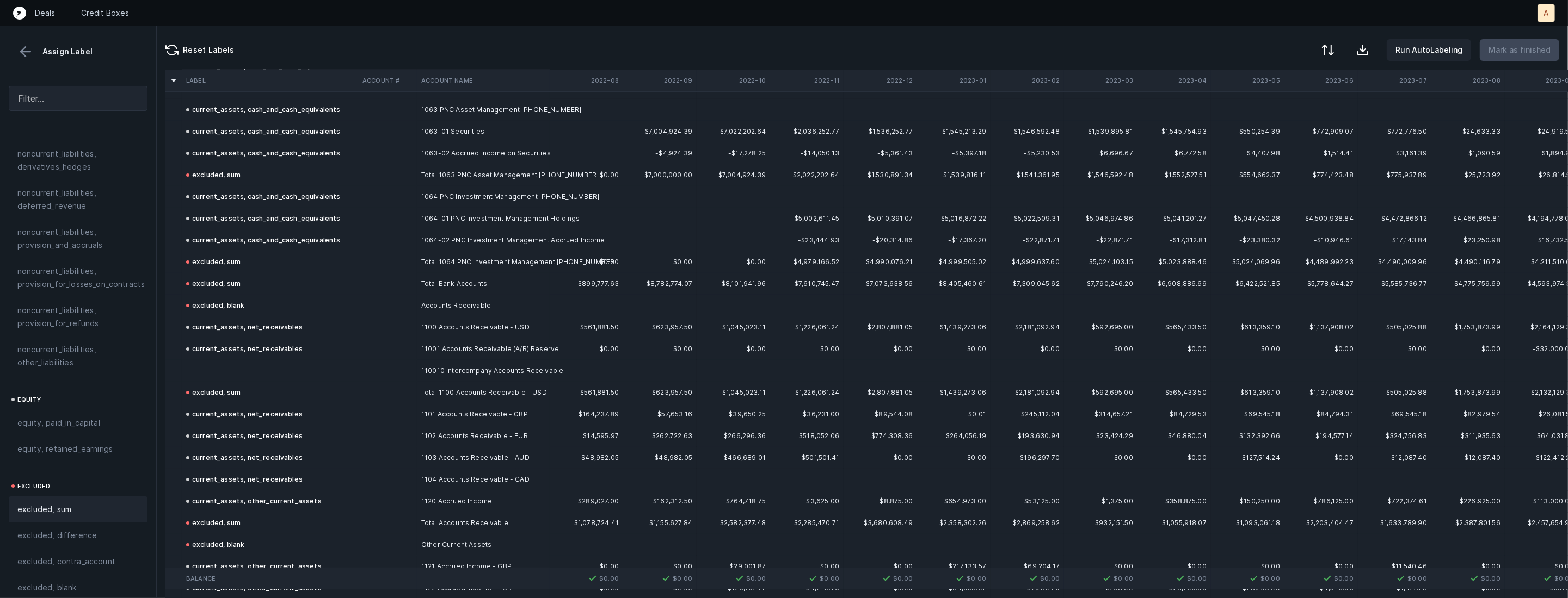
scroll to position [101, 0]
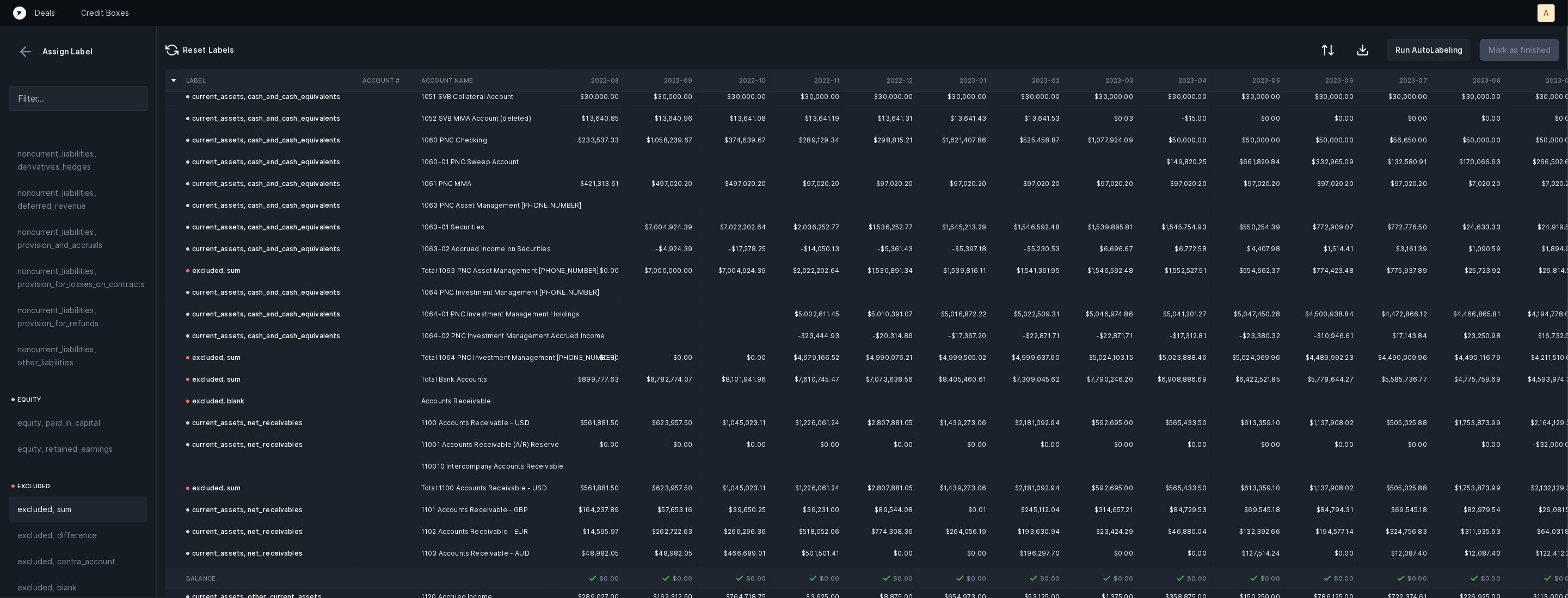
click at [229, 456] on td at bounding box center [270, 467] width 176 height 22
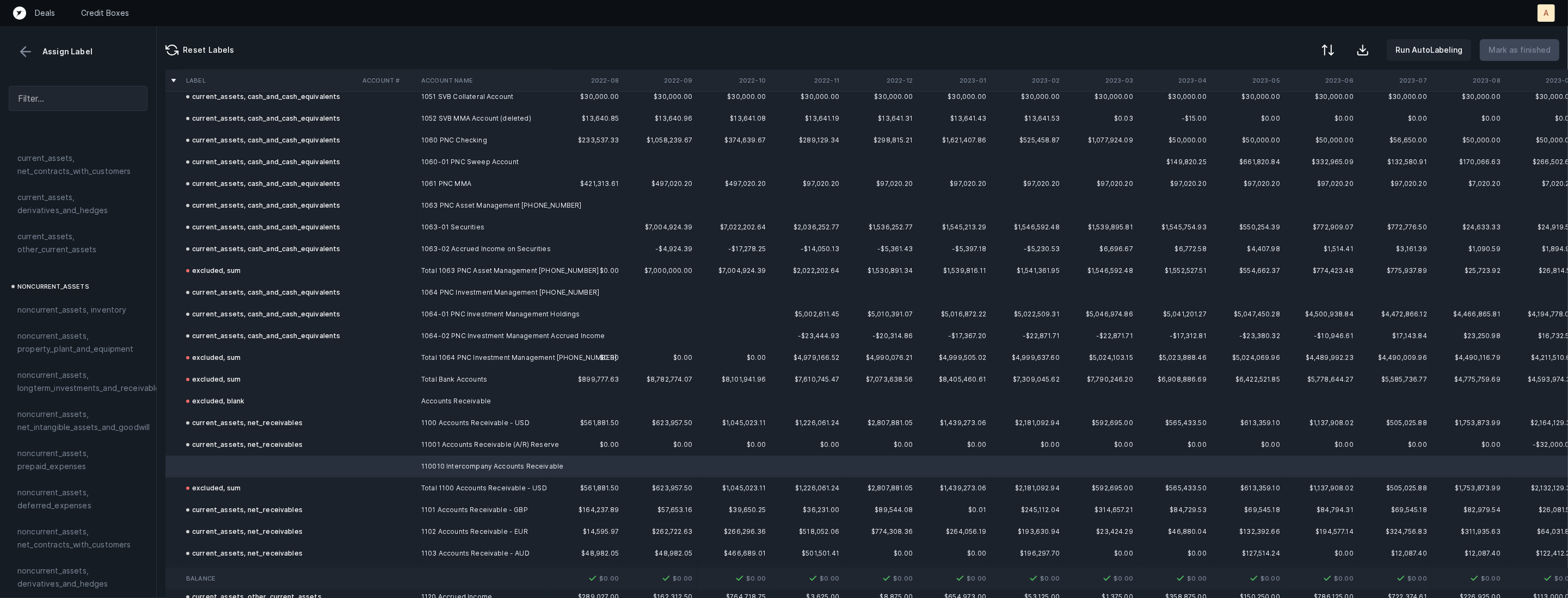
scroll to position [0, 0]
click at [78, 420] on span "current_assets, other_current_assets" at bounding box center [78, 421] width 121 height 26
click at [1511, 56] on p "Mark as finished" at bounding box center [1519, 50] width 62 height 13
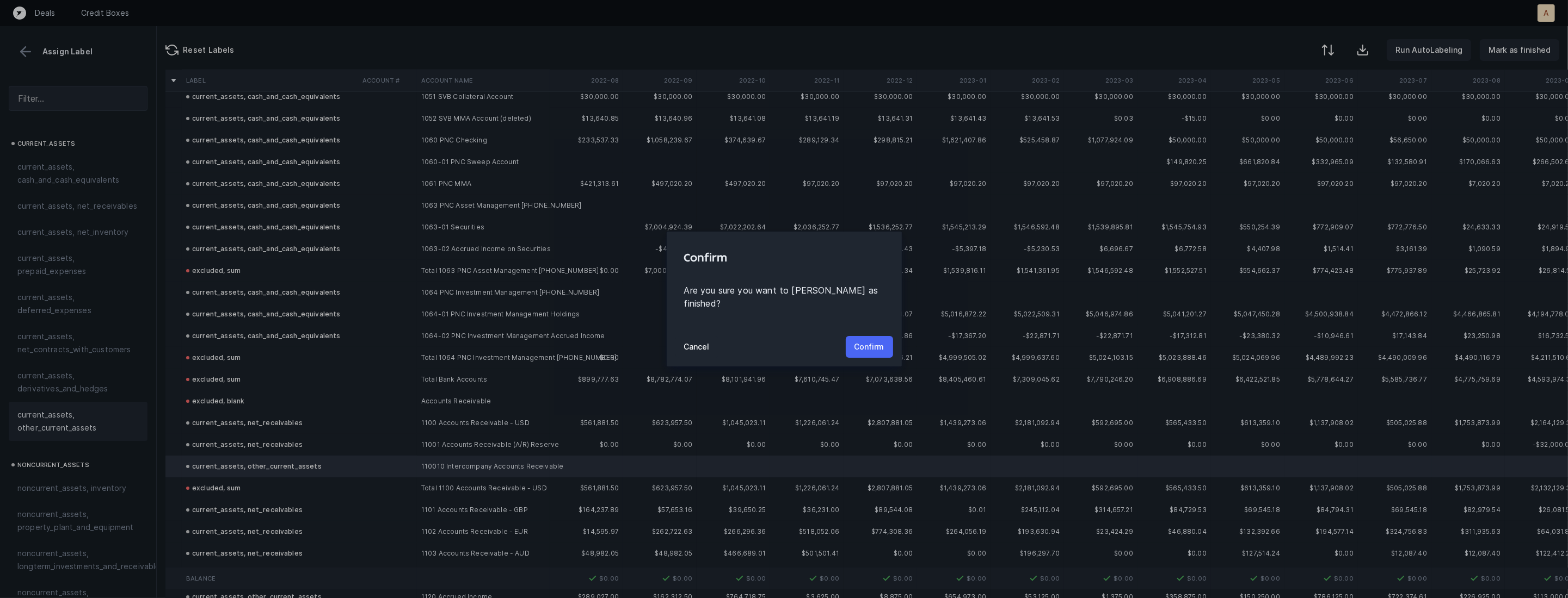
click at [867, 340] on p "Confirm" at bounding box center [869, 346] width 30 height 13
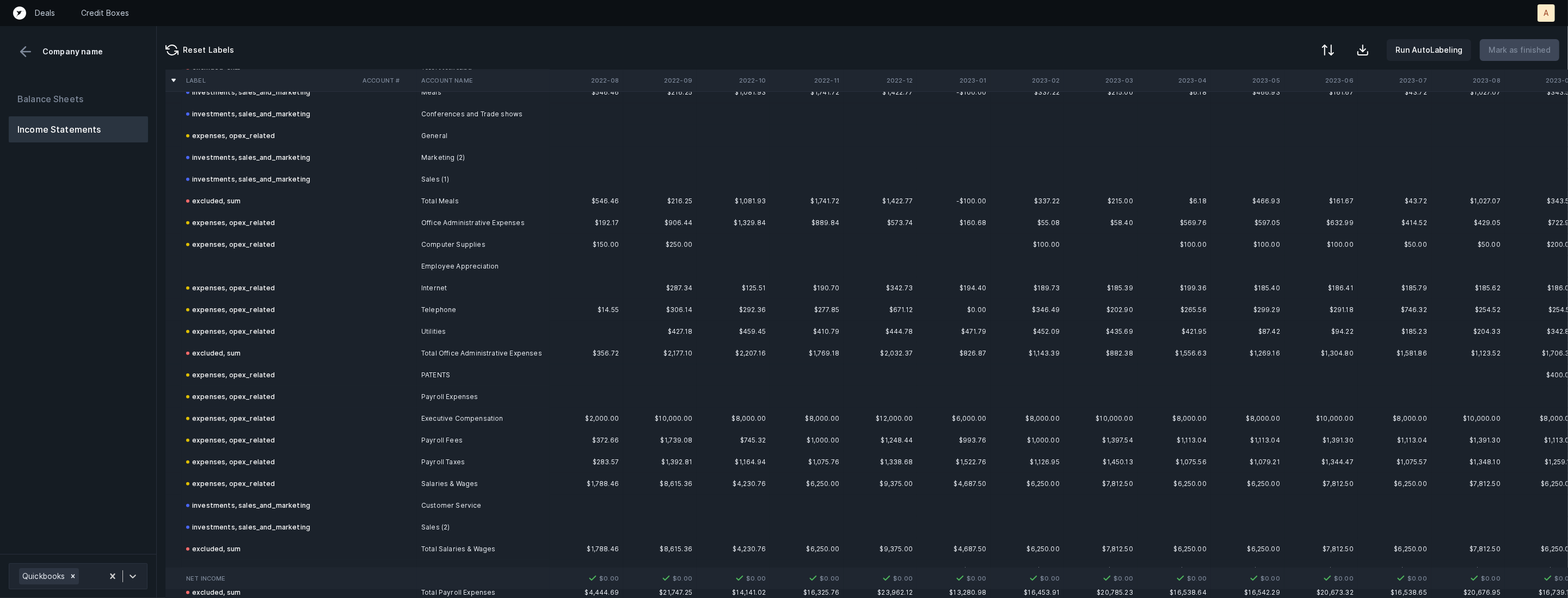
scroll to position [1540, 0]
click at [487, 267] on td "Employee Appreciation" at bounding box center [483, 269] width 133 height 22
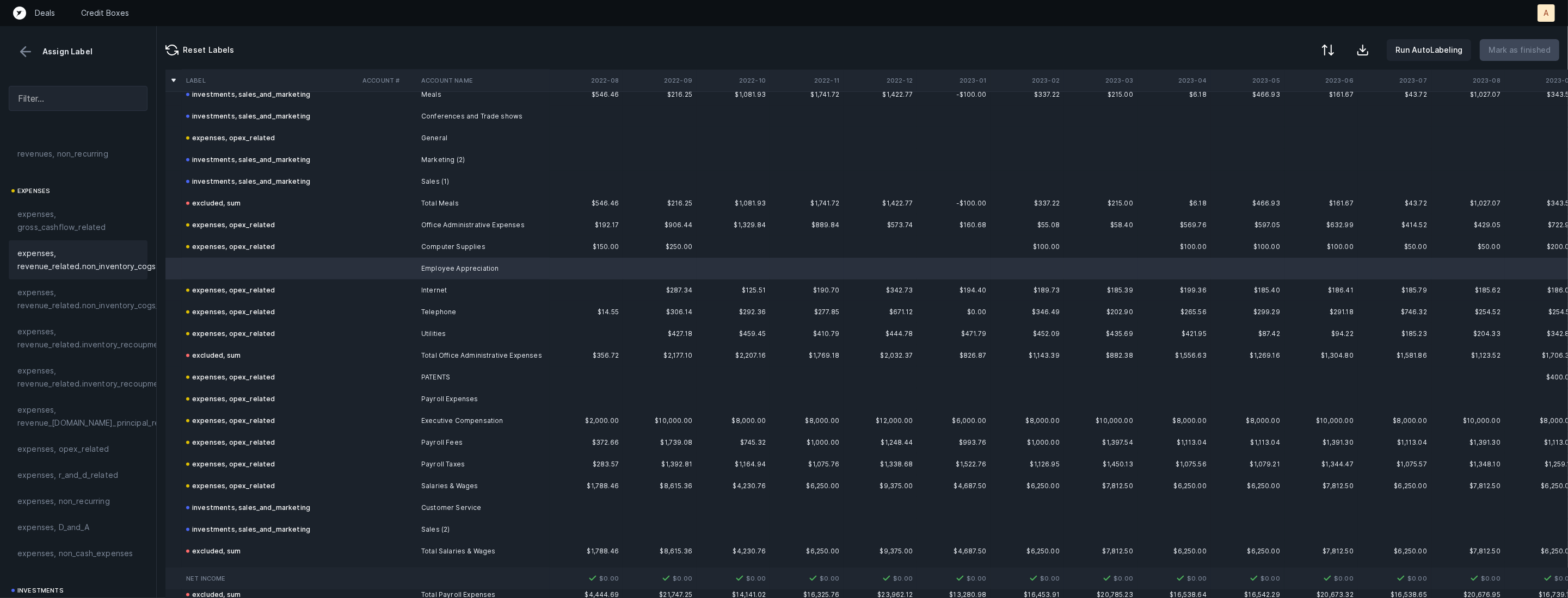
scroll to position [171, 0]
click at [106, 415] on div "expenses, opex_related" at bounding box center [78, 408] width 121 height 13
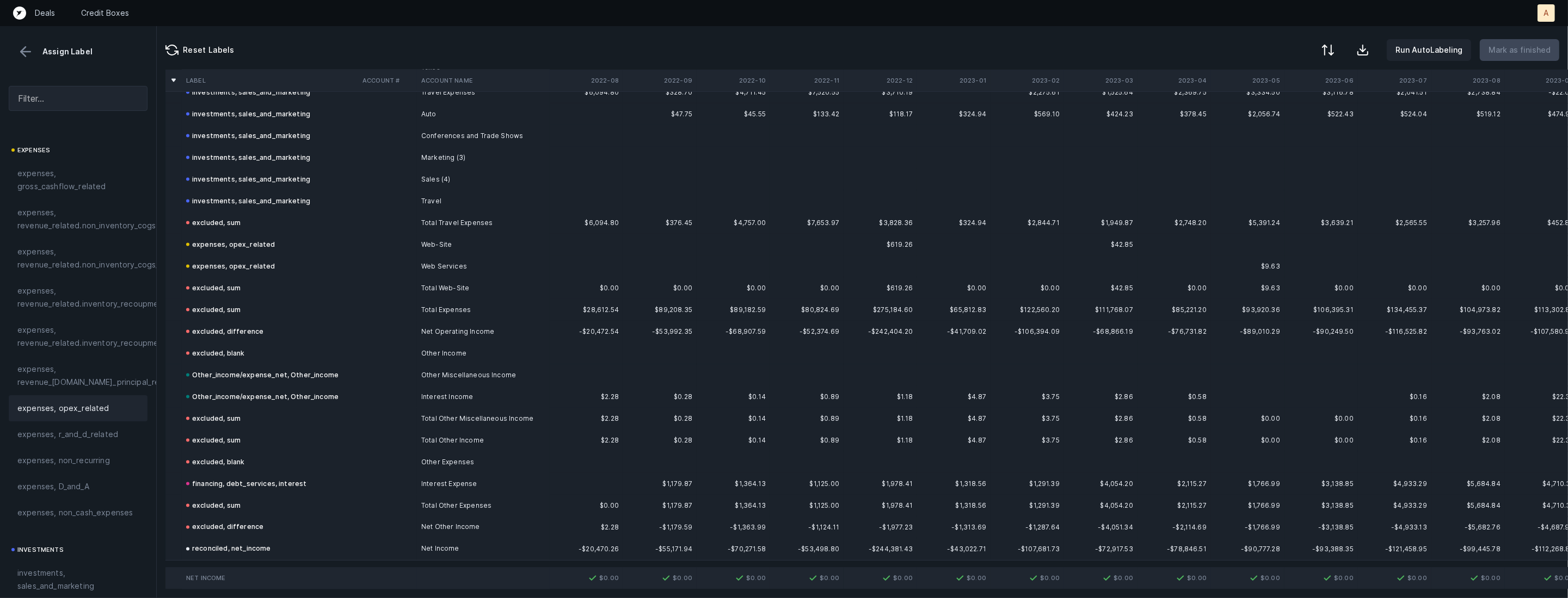
scroll to position [2503, 0]
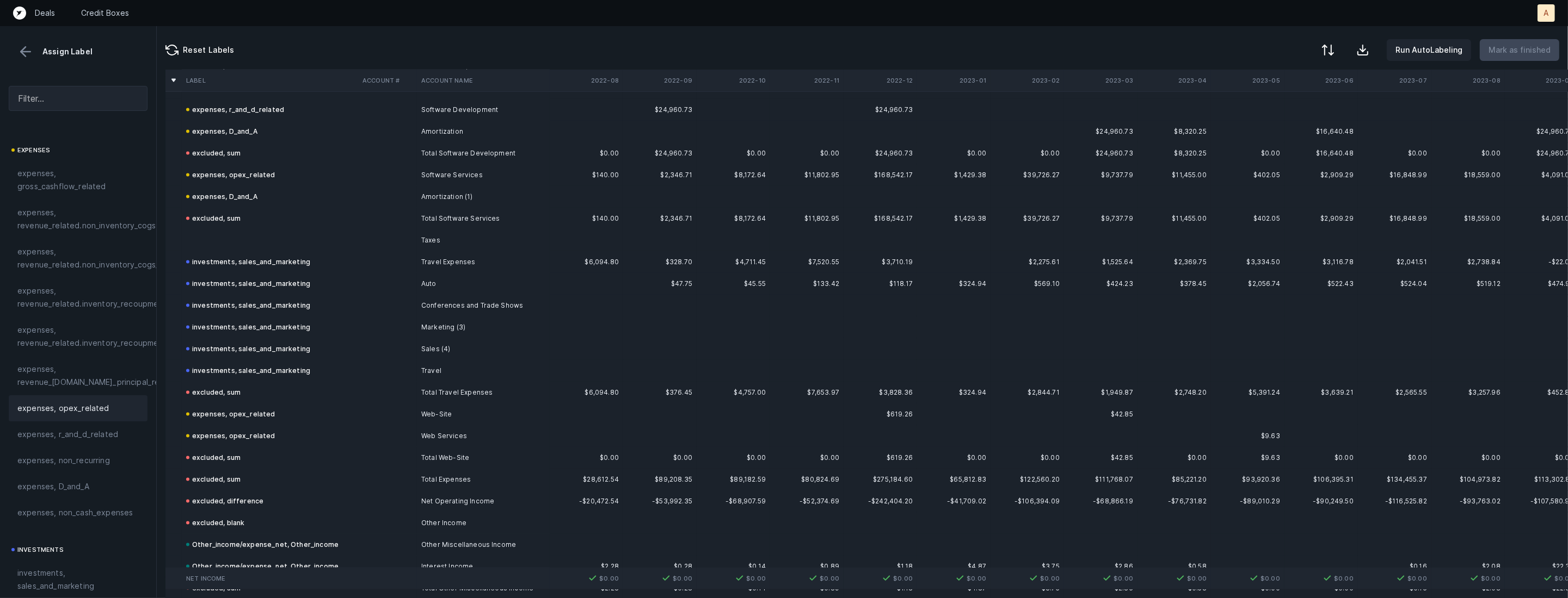
click at [302, 244] on td at bounding box center [270, 240] width 176 height 22
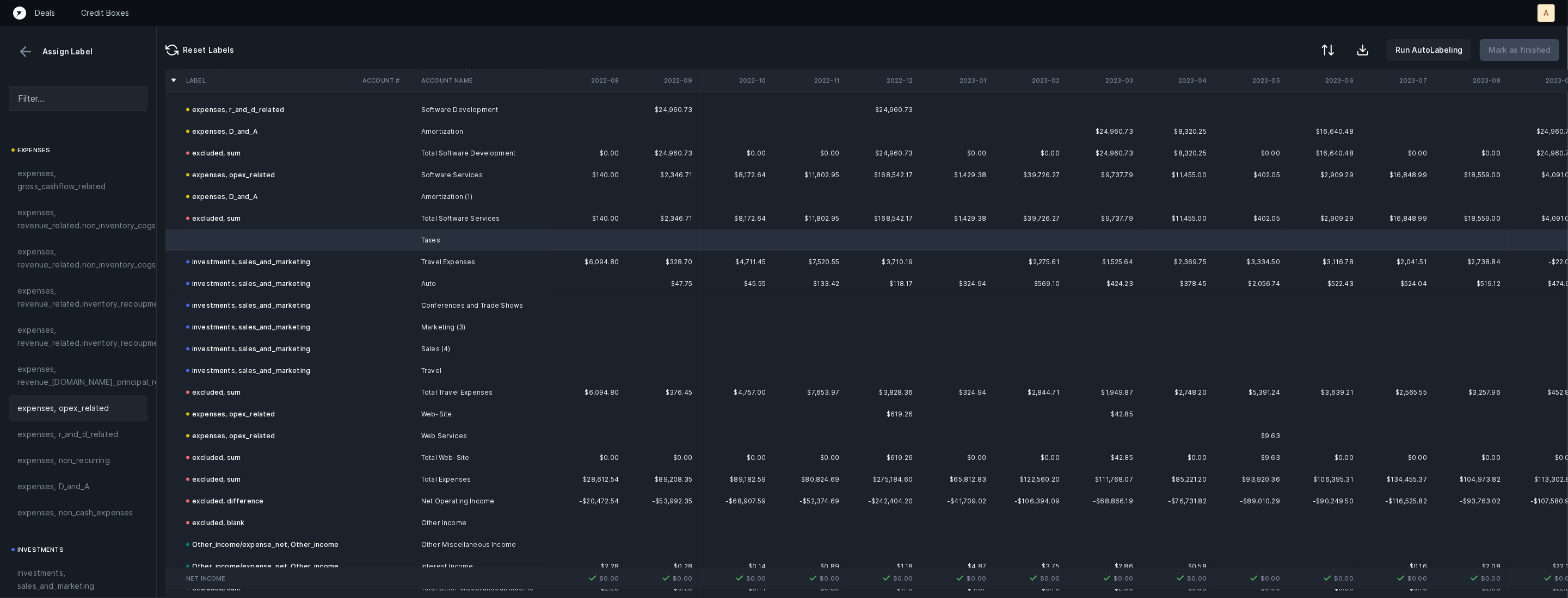
click at [71, 403] on span "expenses, opex_related" at bounding box center [63, 408] width 92 height 13
click at [1517, 56] on p "Mark as finished" at bounding box center [1519, 50] width 62 height 13
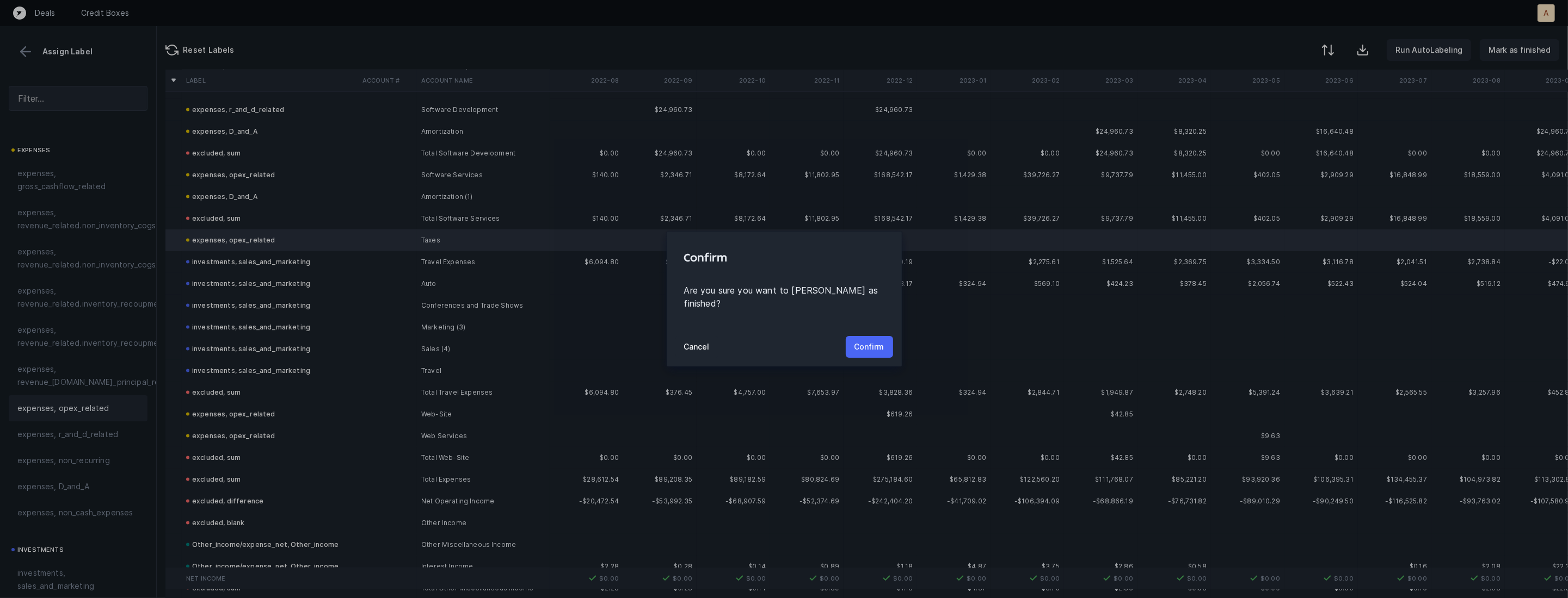
click at [884, 346] on button "Confirm" at bounding box center [869, 347] width 48 height 22
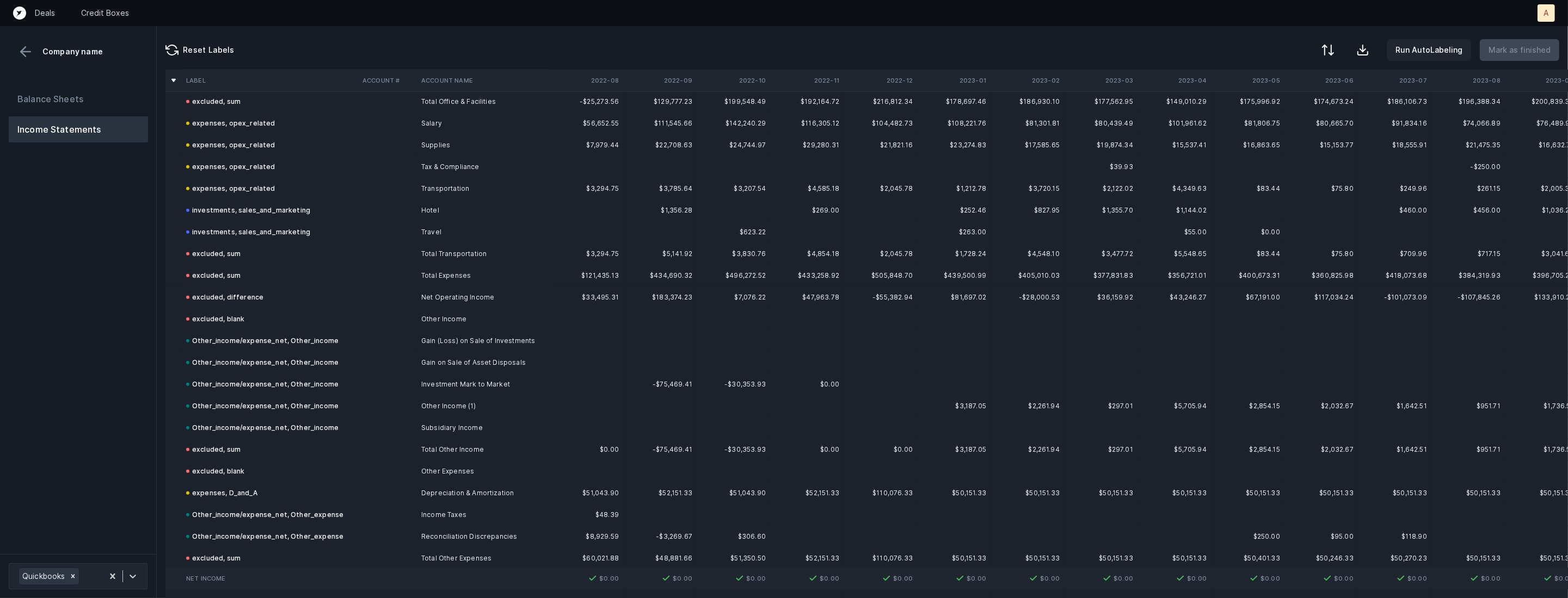
scroll to position [1172, 0]
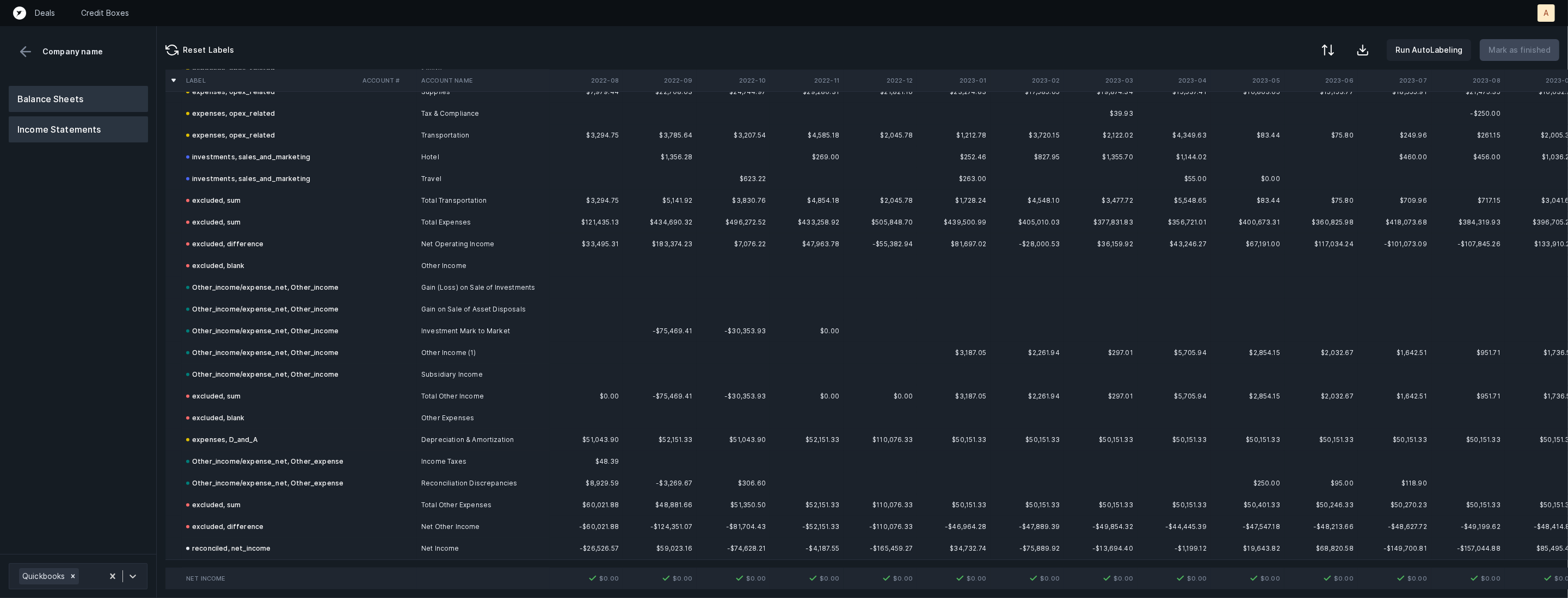
click at [93, 94] on button "Balance Sheets" at bounding box center [78, 99] width 140 height 26
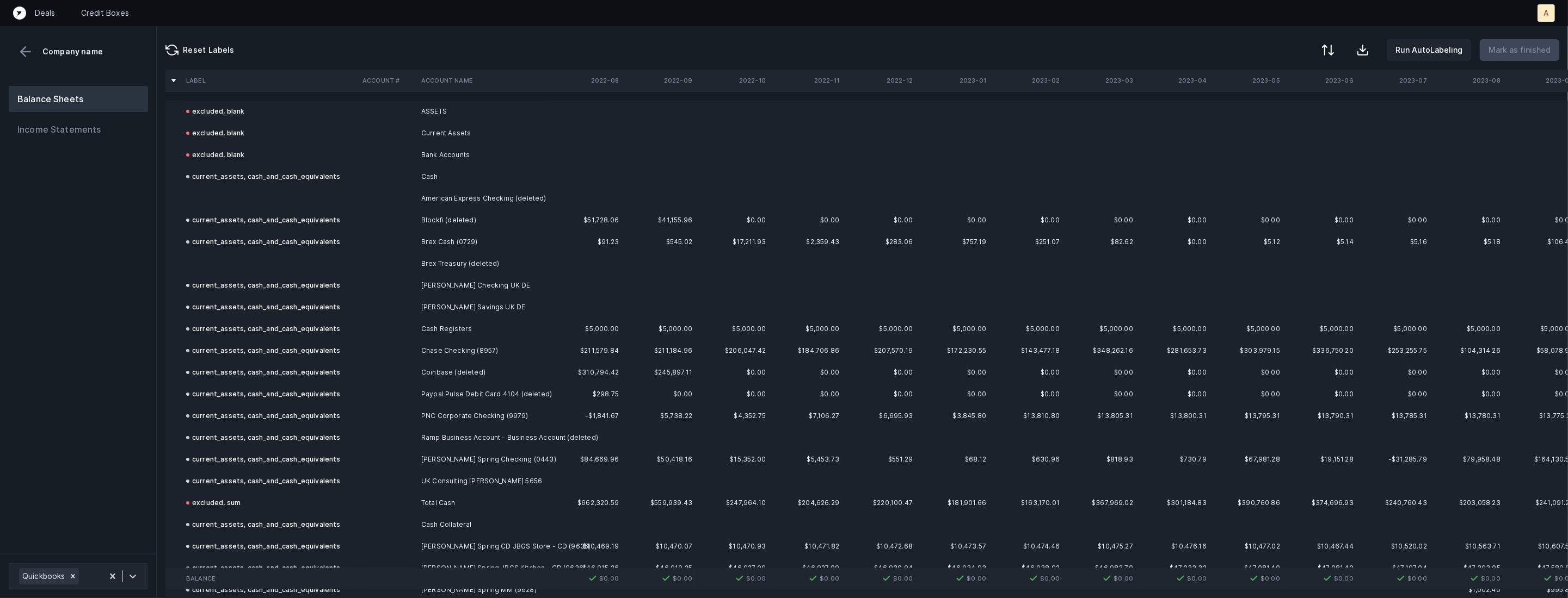
click at [481, 193] on td "American Express Checking (deleted)" at bounding box center [483, 199] width 133 height 22
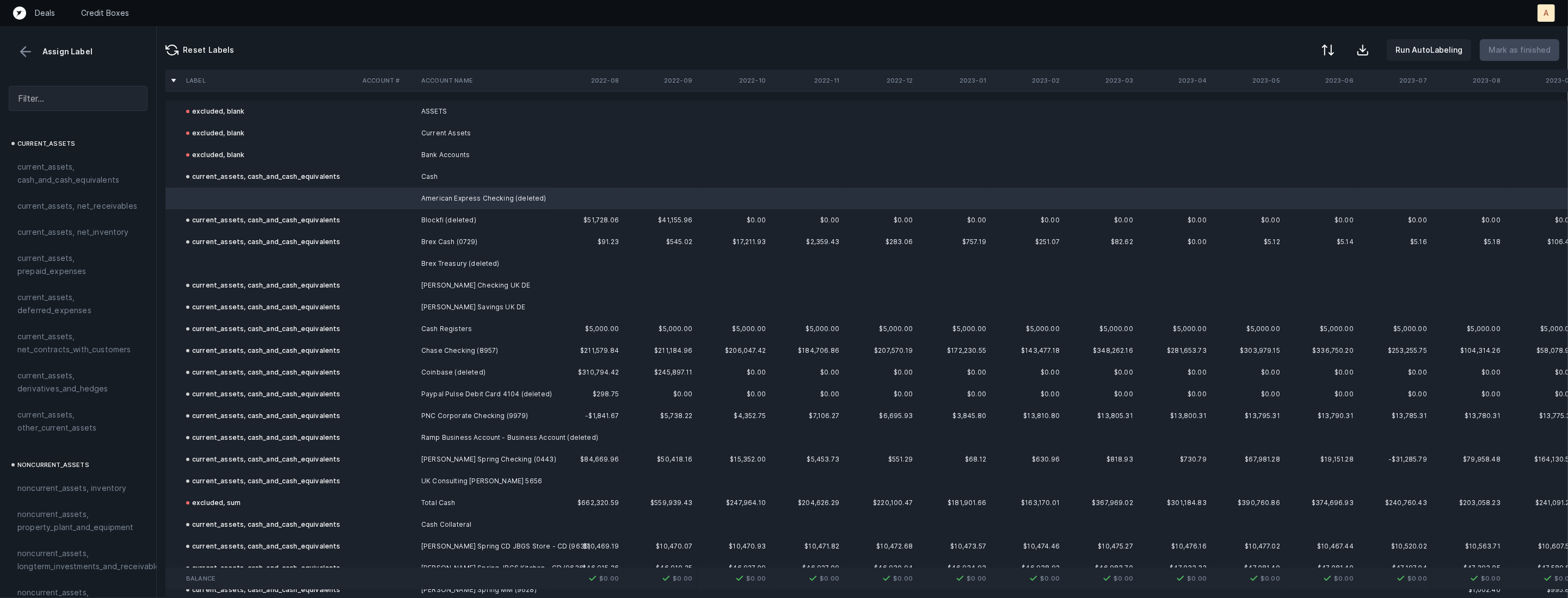
click at [402, 269] on td at bounding box center [387, 264] width 59 height 22
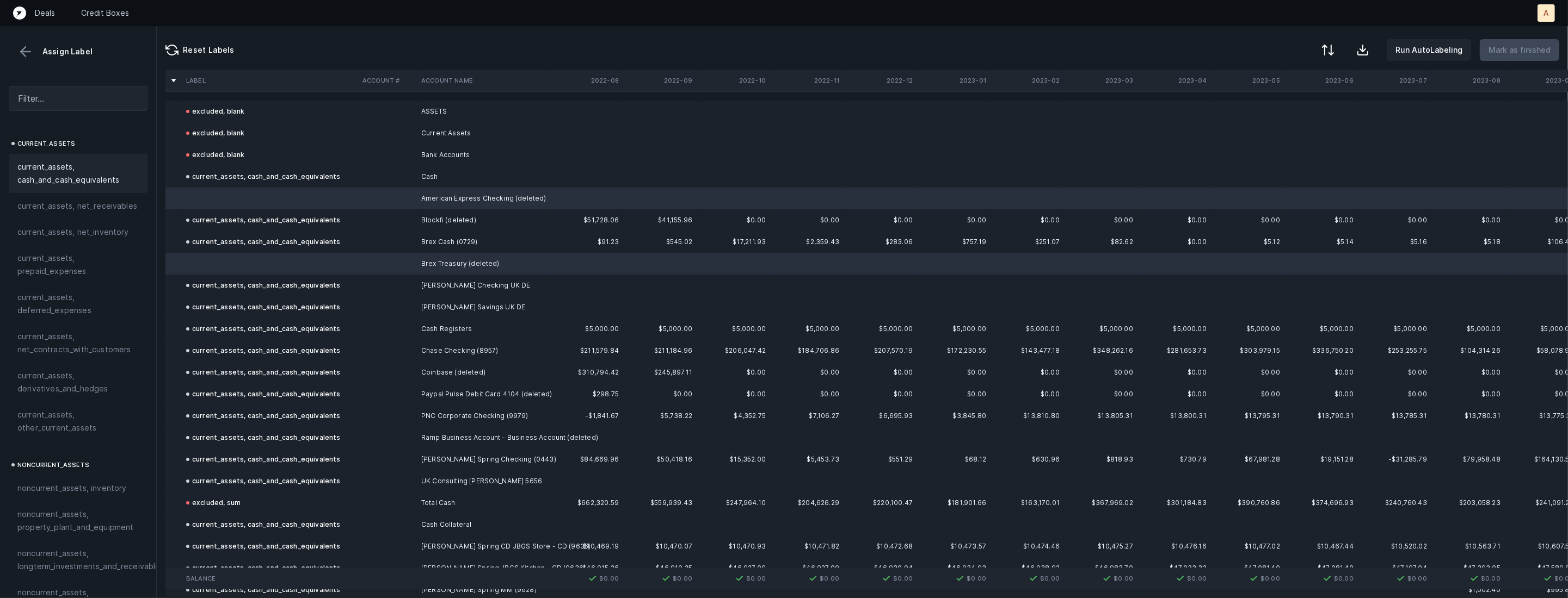
click at [103, 173] on span "current_assets, cash_and_cash_equivalents" at bounding box center [78, 173] width 121 height 26
click at [1497, 50] on p "Mark as finished" at bounding box center [1519, 50] width 62 height 13
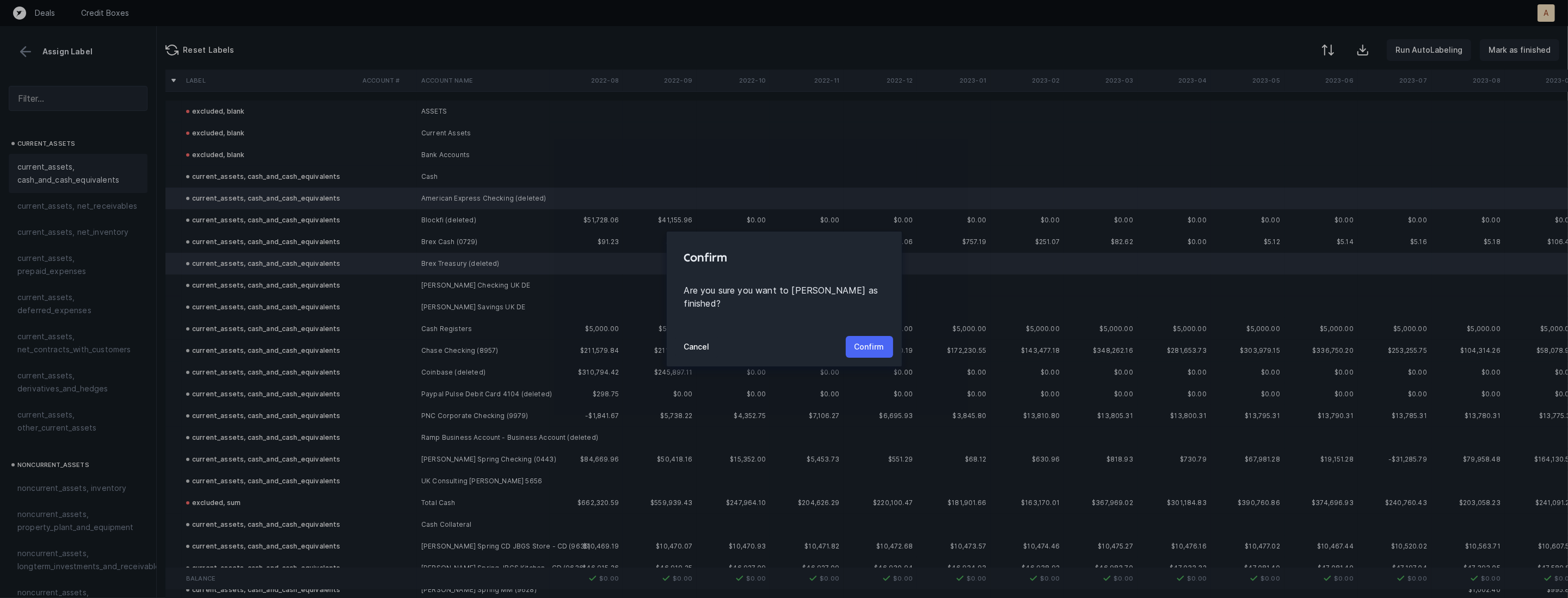
click at [874, 340] on p "Confirm" at bounding box center [869, 346] width 30 height 13
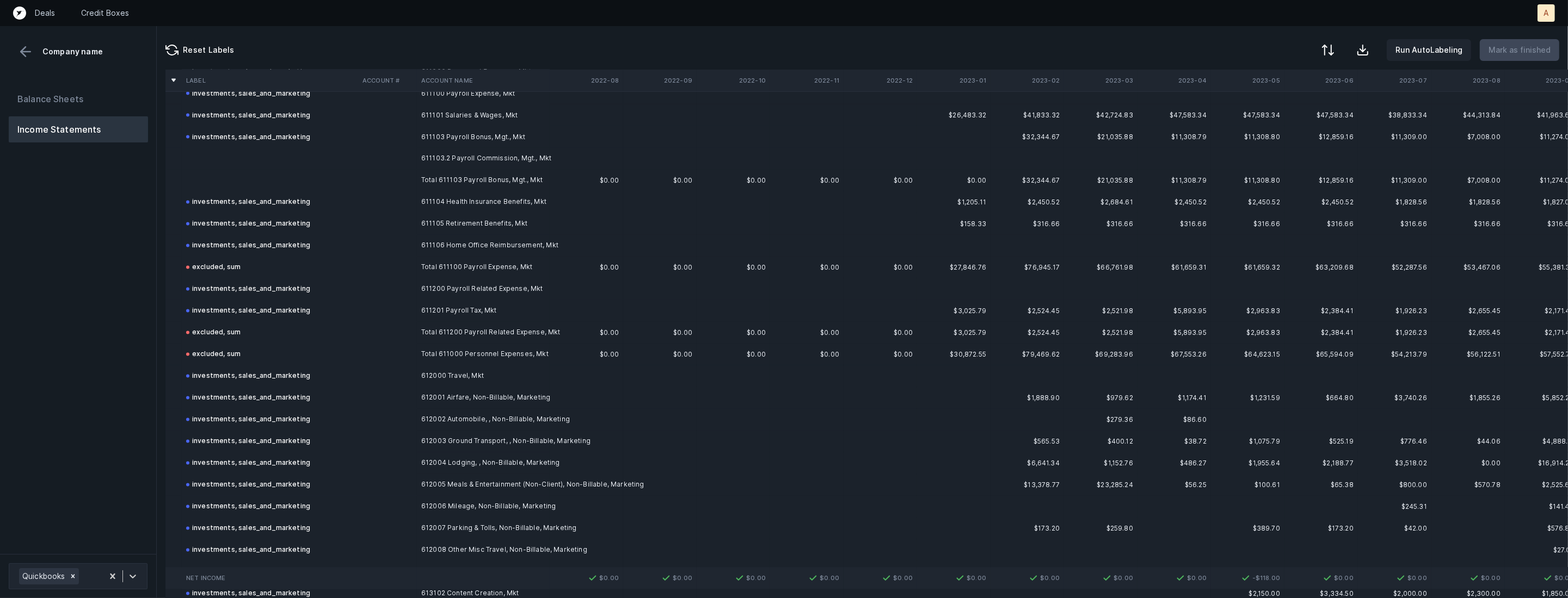
scroll to position [3040, 0]
click at [466, 150] on td "611103.2 Payroll Commission, Mgt., Mkt" at bounding box center [483, 160] width 133 height 22
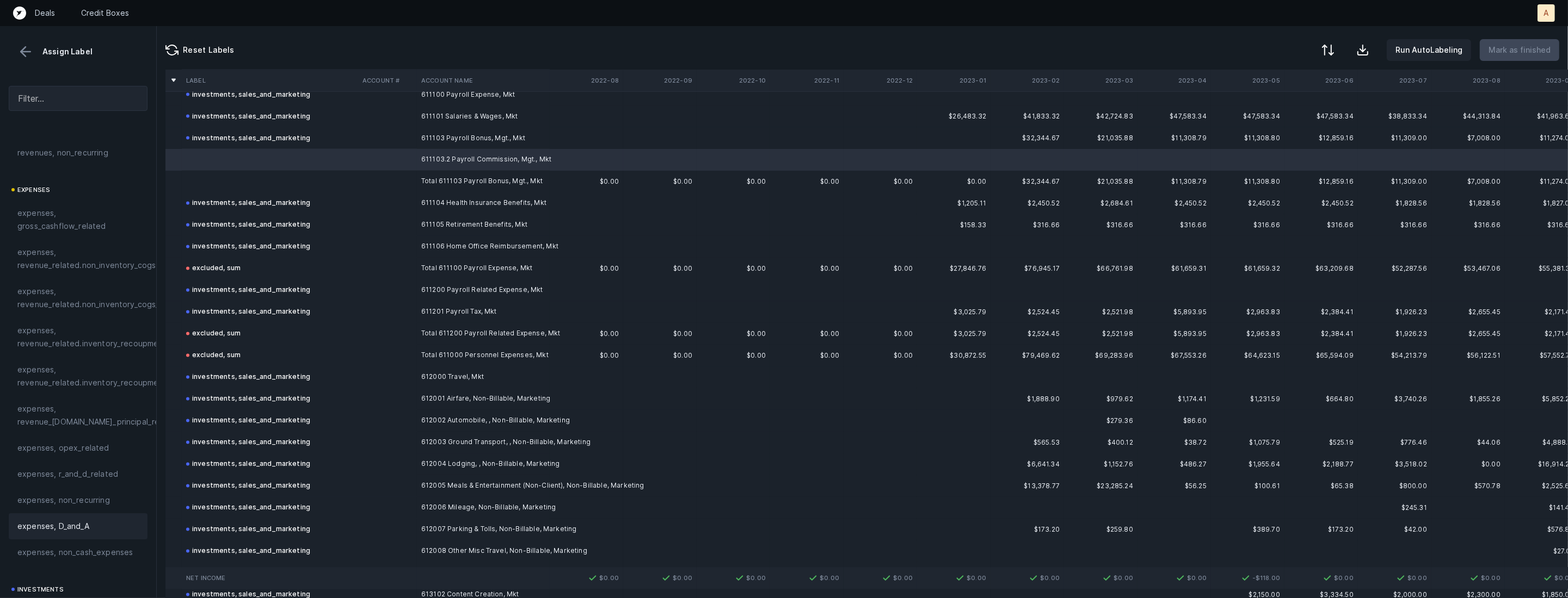
scroll to position [243, 0]
click at [57, 508] on span "investments, sales_and_marketing" at bounding box center [78, 508] width 121 height 26
click at [308, 188] on td at bounding box center [270, 182] width 176 height 22
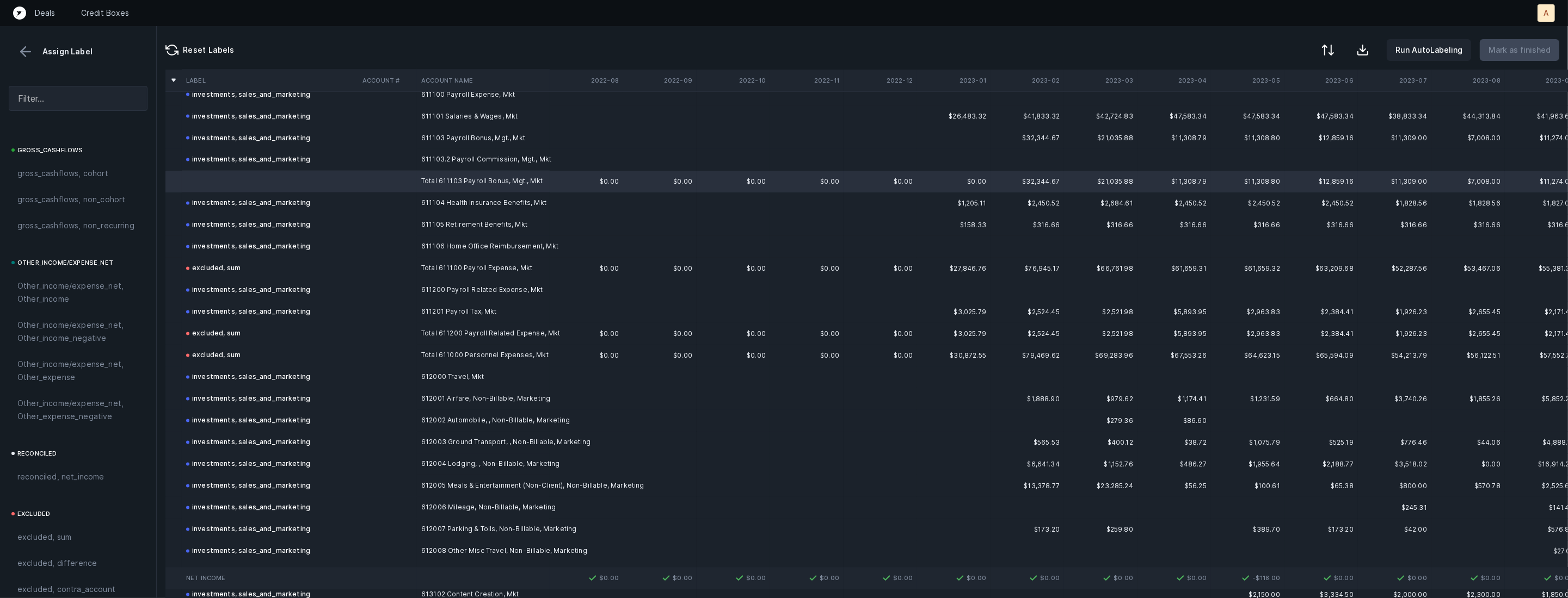
scroll to position [1199, 0]
click at [64, 490] on div "excluded, sum" at bounding box center [78, 498] width 139 height 26
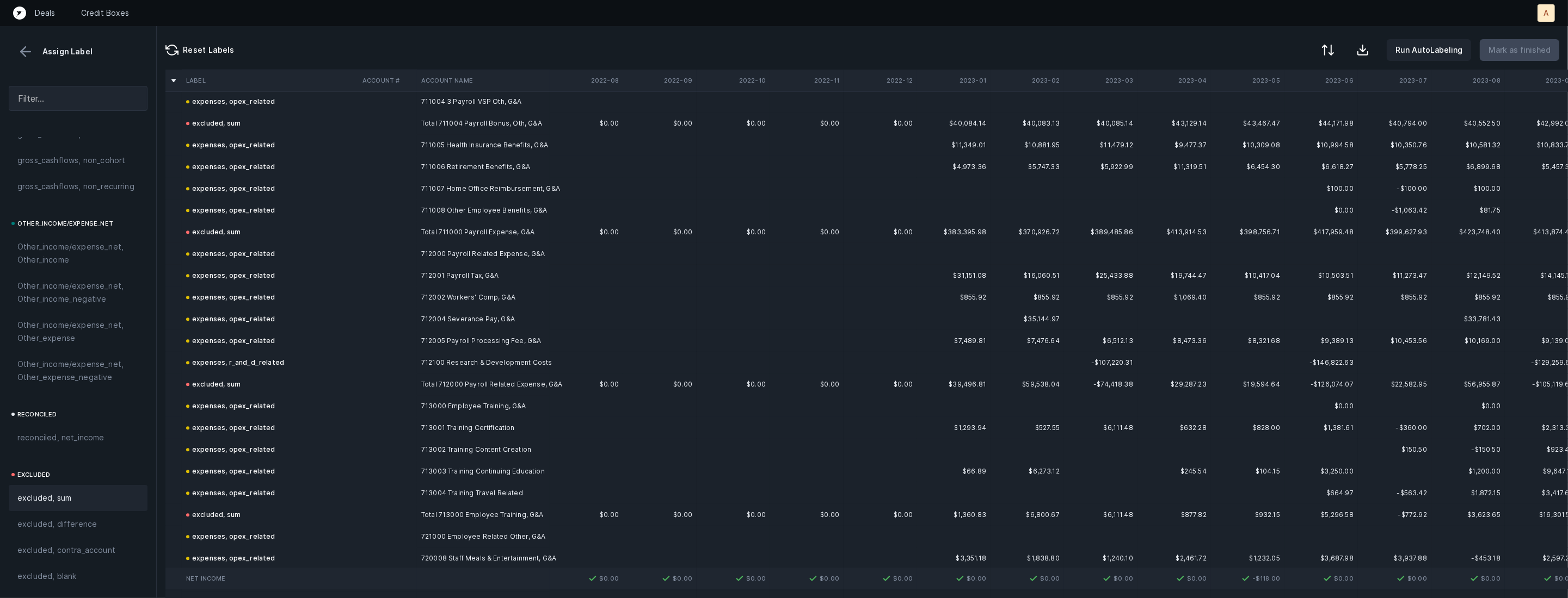
scroll to position [4430, 0]
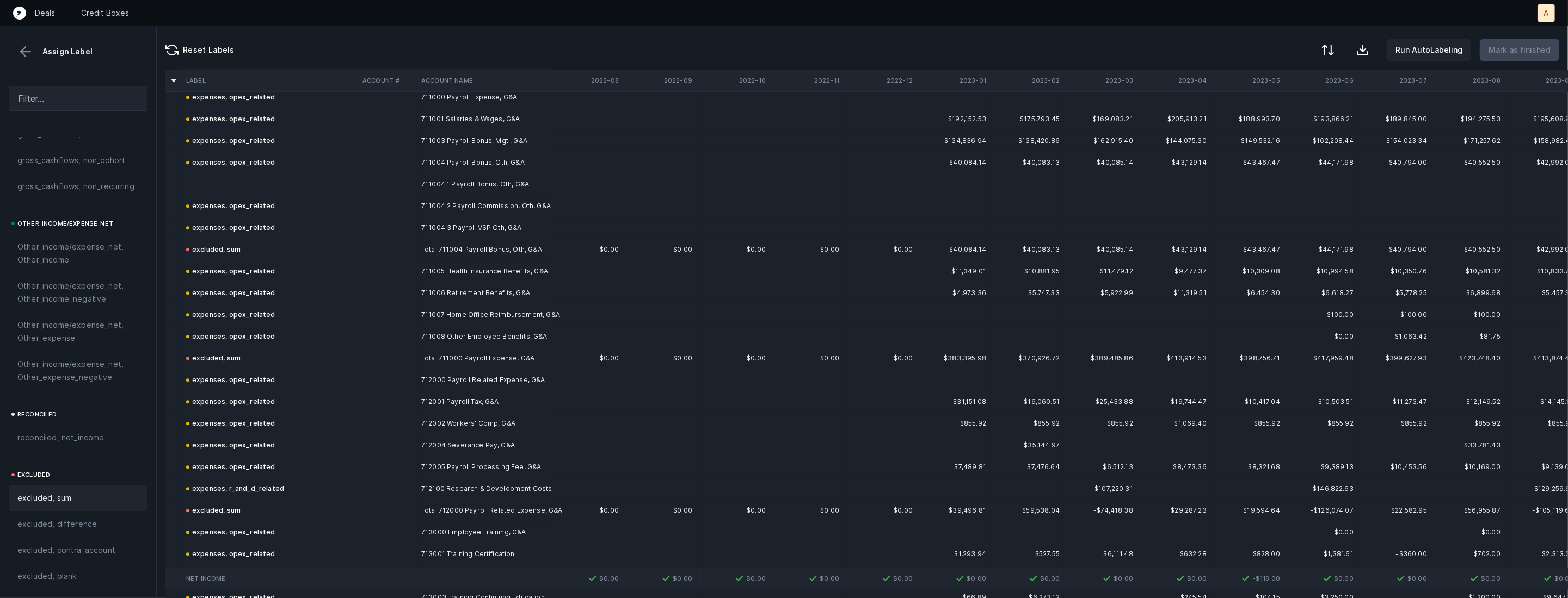
click at [250, 170] on td "expenses, opex_related" at bounding box center [270, 163] width 176 height 22
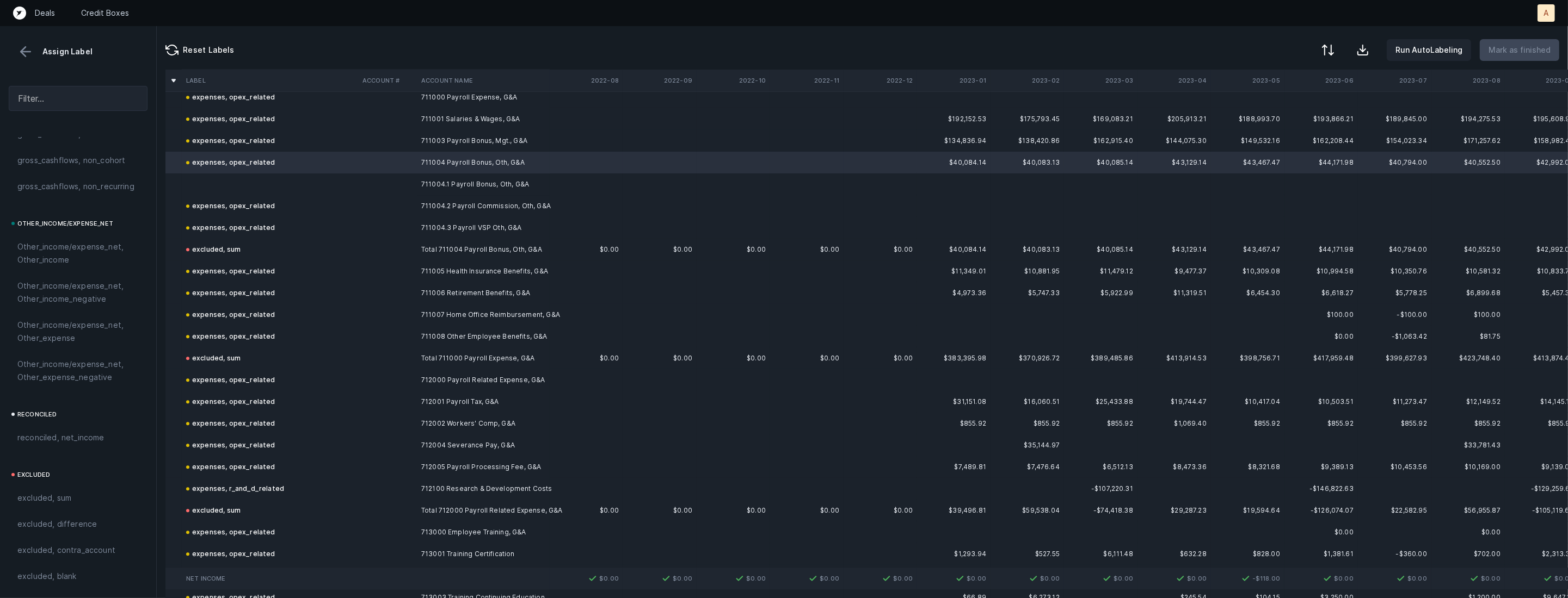
click at [239, 180] on td at bounding box center [270, 184] width 176 height 22
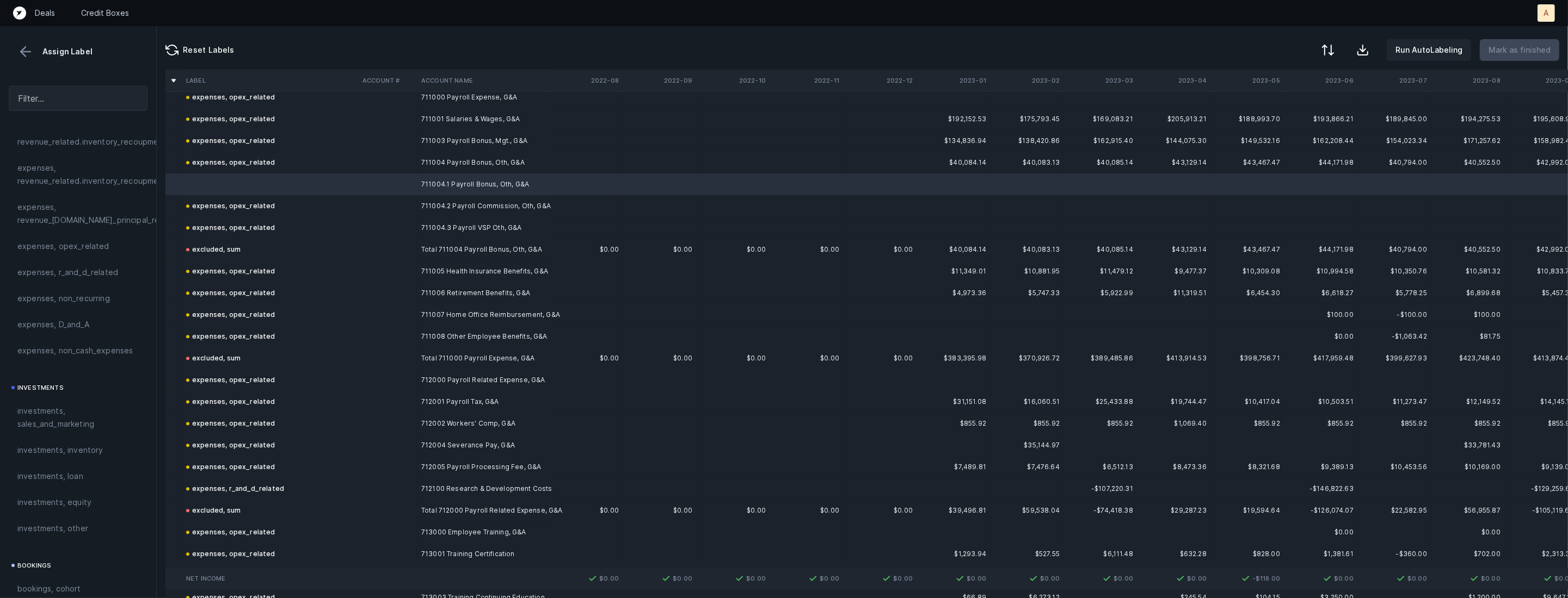
scroll to position [254, 0]
click at [69, 323] on span "expenses, opex_related" at bounding box center [63, 325] width 92 height 13
click at [1531, 48] on p "Mark as finished" at bounding box center [1519, 50] width 62 height 13
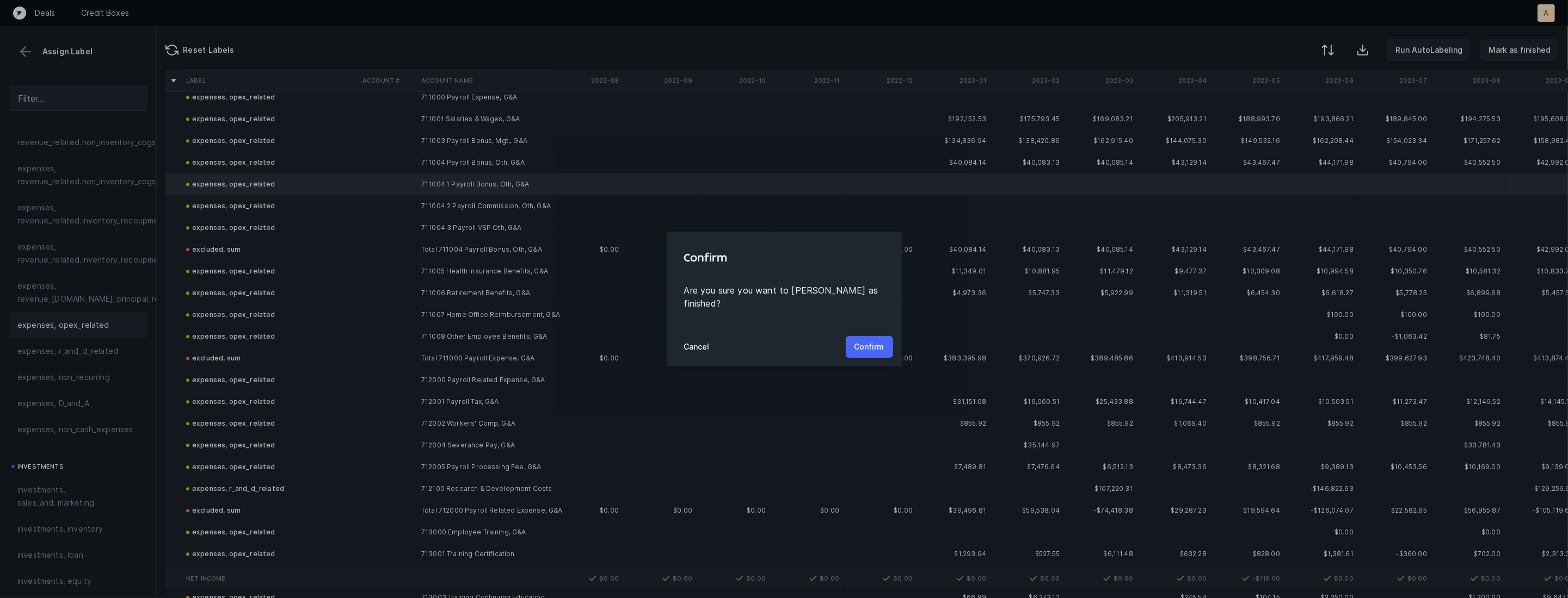
click at [867, 342] on p "Confirm" at bounding box center [869, 346] width 30 height 13
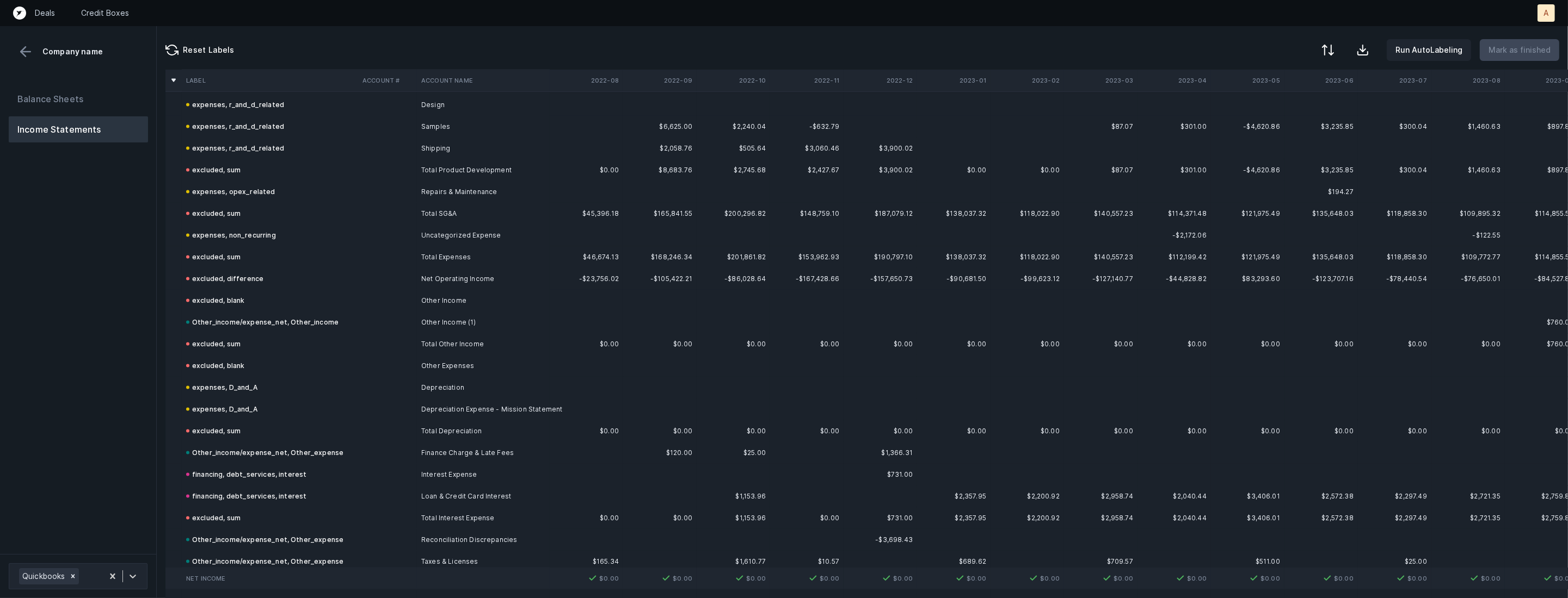
scroll to position [2608, 0]
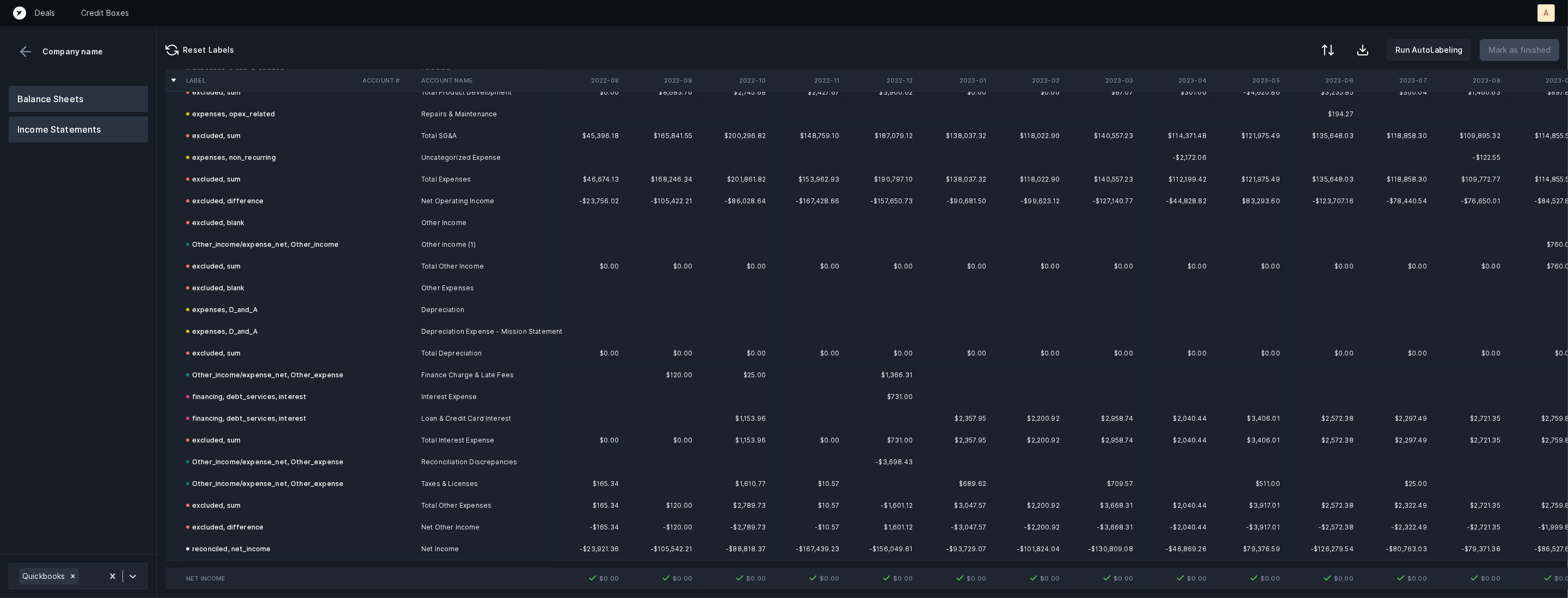
click at [106, 93] on button "Balance Sheets" at bounding box center [78, 99] width 140 height 26
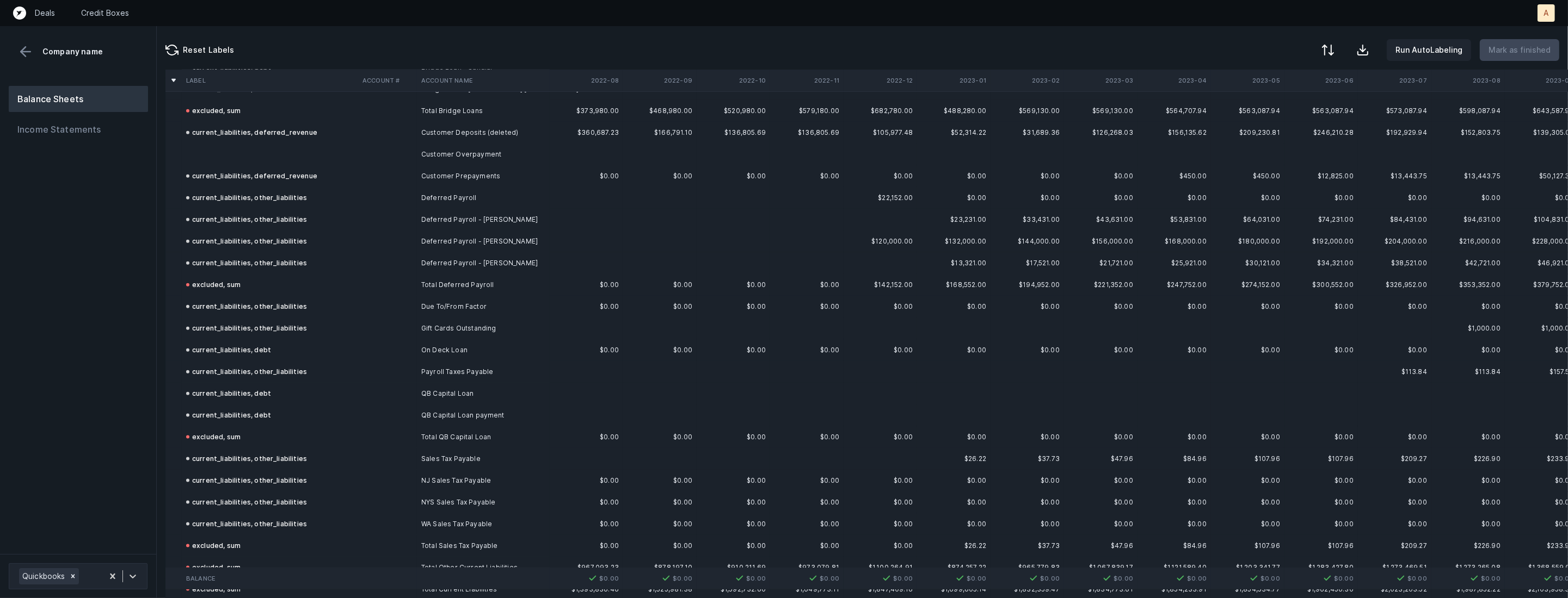
scroll to position [2002, 0]
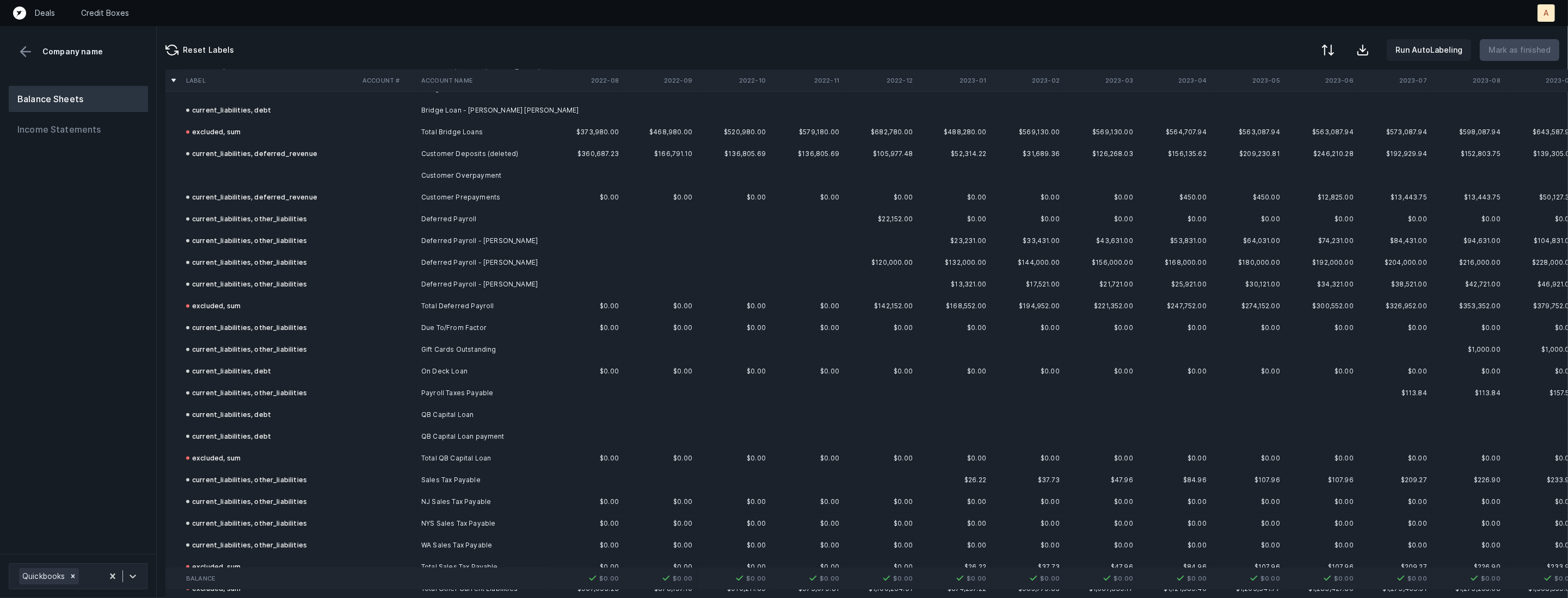
click at [342, 172] on td at bounding box center [270, 176] width 176 height 22
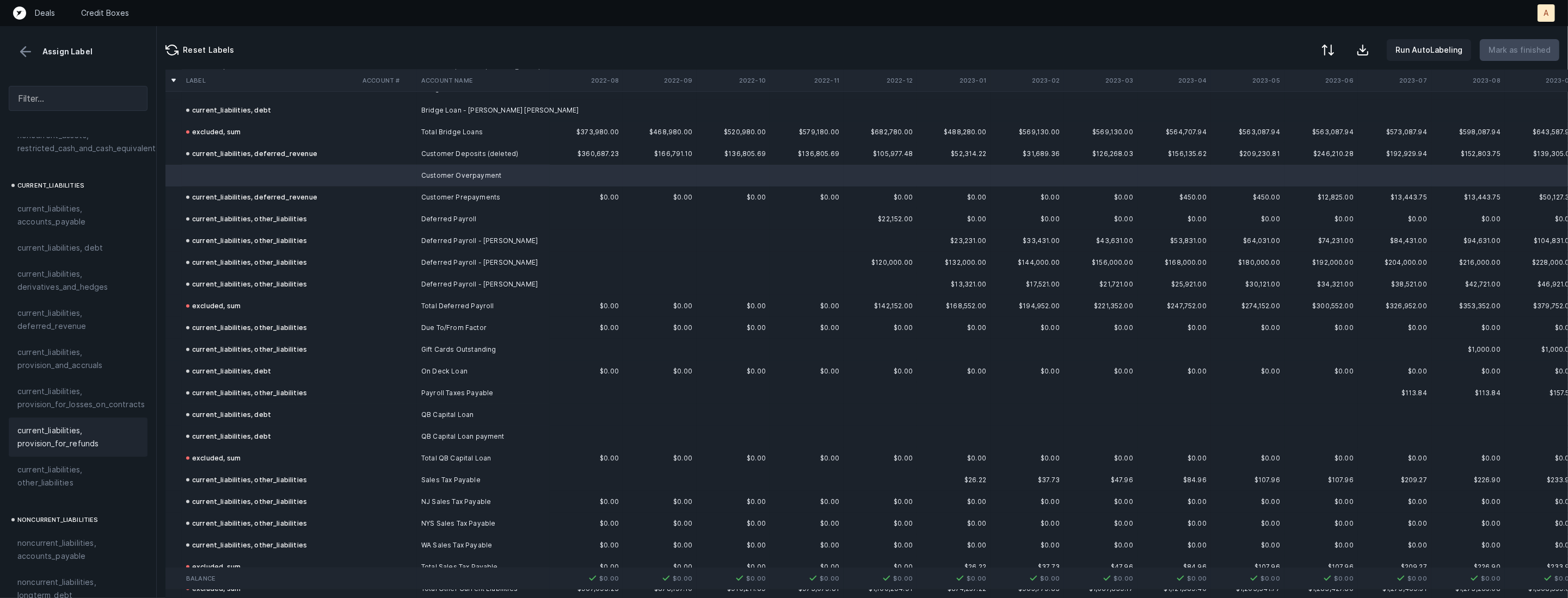
scroll to position [693, 0]
click at [69, 462] on span "current_liabilities, other_liabilities" at bounding box center [78, 475] width 121 height 26
click at [1514, 52] on p "Mark as finished" at bounding box center [1519, 50] width 62 height 13
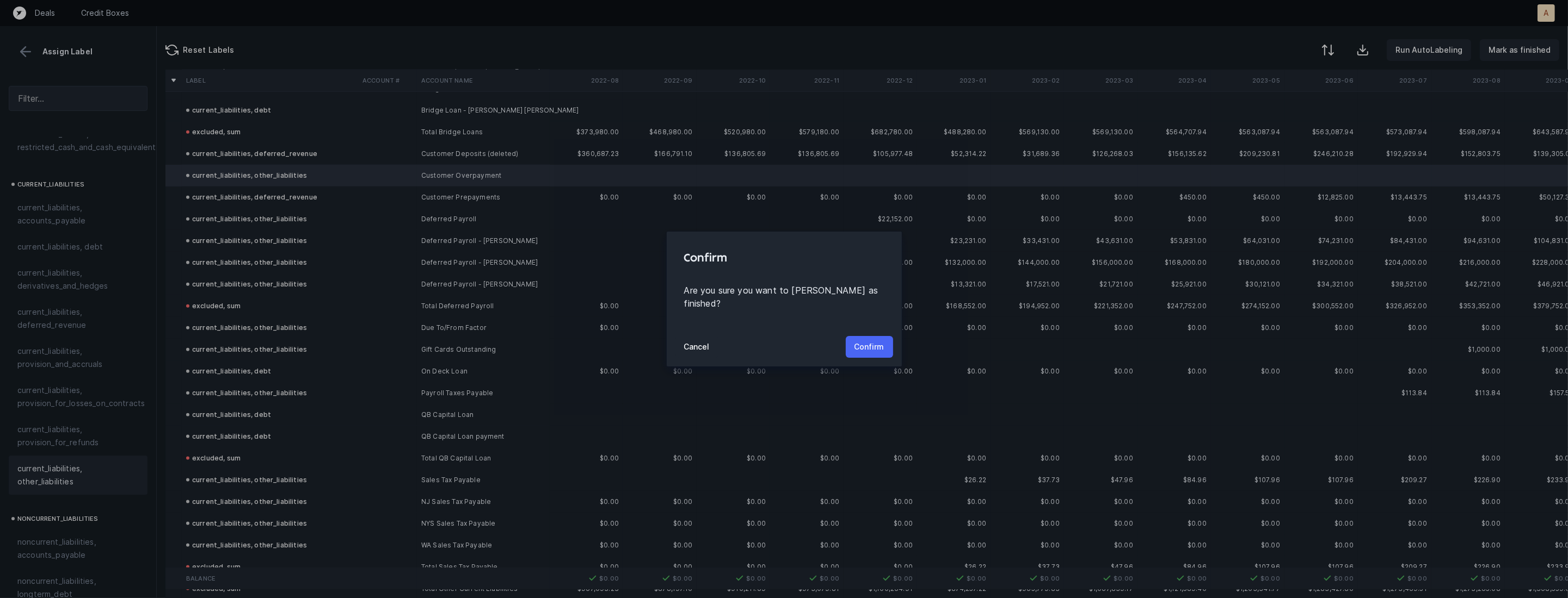
click at [877, 340] on p "Confirm" at bounding box center [869, 346] width 30 height 13
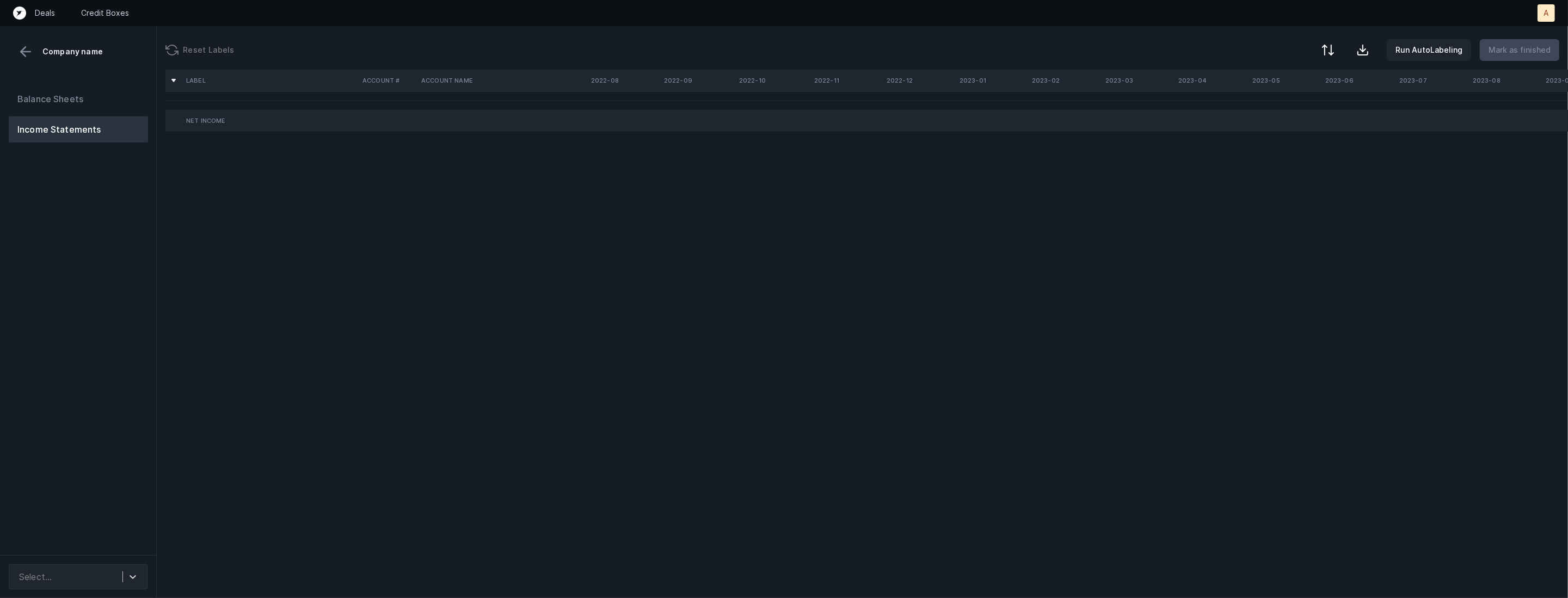
click at [116, 407] on div "Balance Sheets Income Statements" at bounding box center [78, 316] width 157 height 478
click at [59, 569] on div "Select..." at bounding box center [68, 577] width 109 height 20
click at [80, 539] on div "auto_cleaned_company9517_fileID_32278_tabProfit and Loss.csv" at bounding box center [78, 540] width 139 height 35
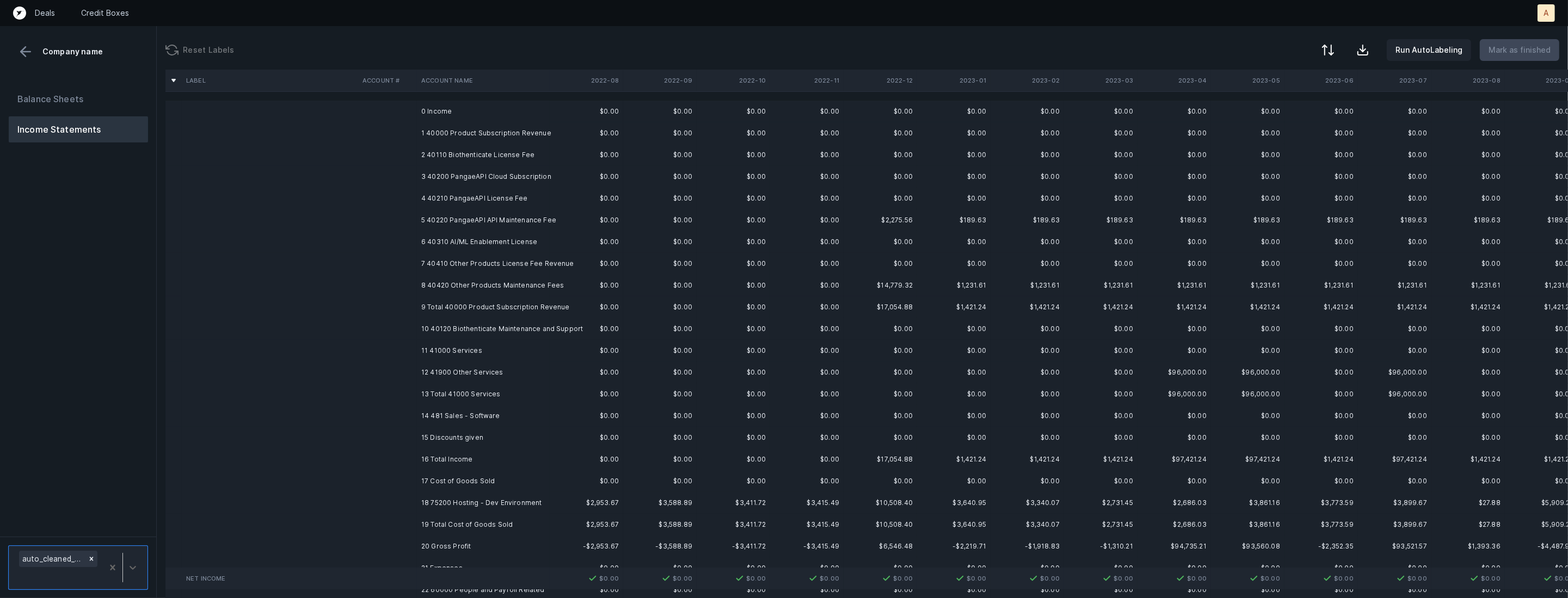
click at [490, 134] on td "1 40000 Product Subscription Revenue" at bounding box center [483, 133] width 133 height 22
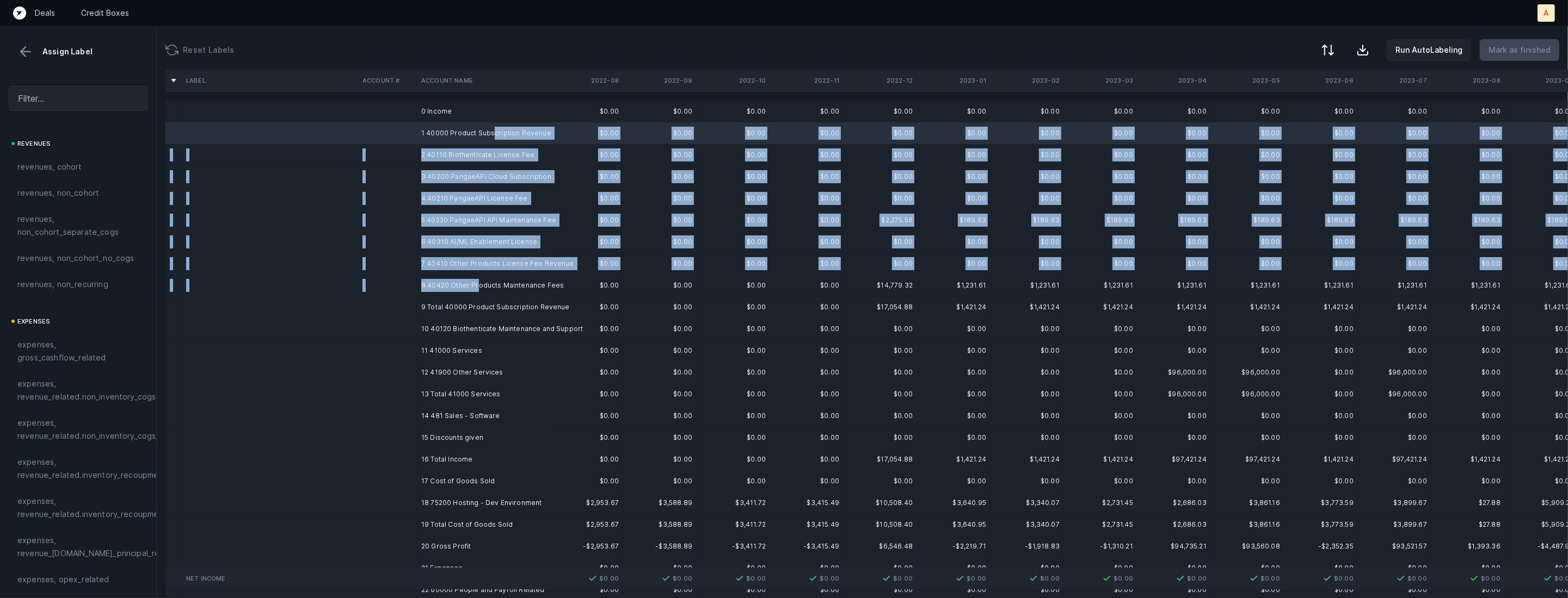
click at [476, 281] on td "8 40420 Other Products Maintenance Fees" at bounding box center [483, 286] width 133 height 22
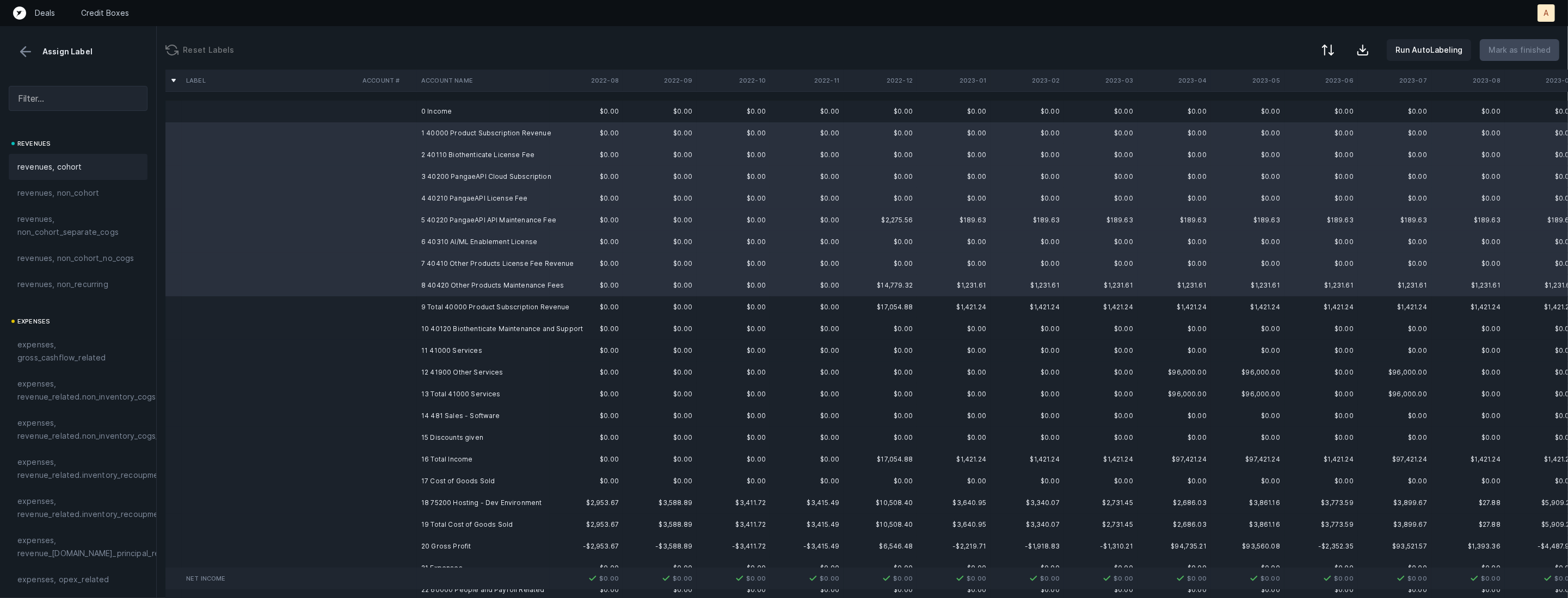
click at [74, 171] on span "revenues, cohort" at bounding box center [50, 167] width 65 height 13
click at [473, 332] on td "10 40120 Biothenticate Maintenance and Support" at bounding box center [483, 329] width 133 height 22
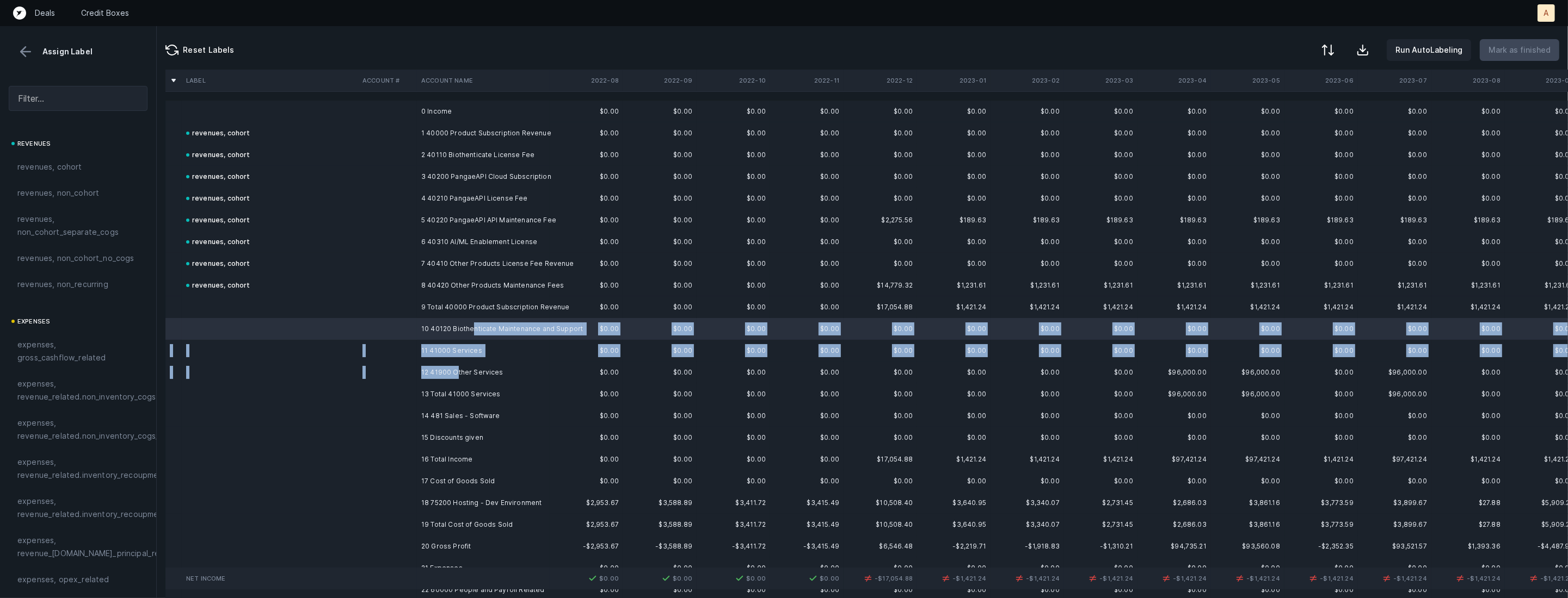
click at [455, 375] on td "12 41900 Other Services" at bounding box center [483, 373] width 133 height 22
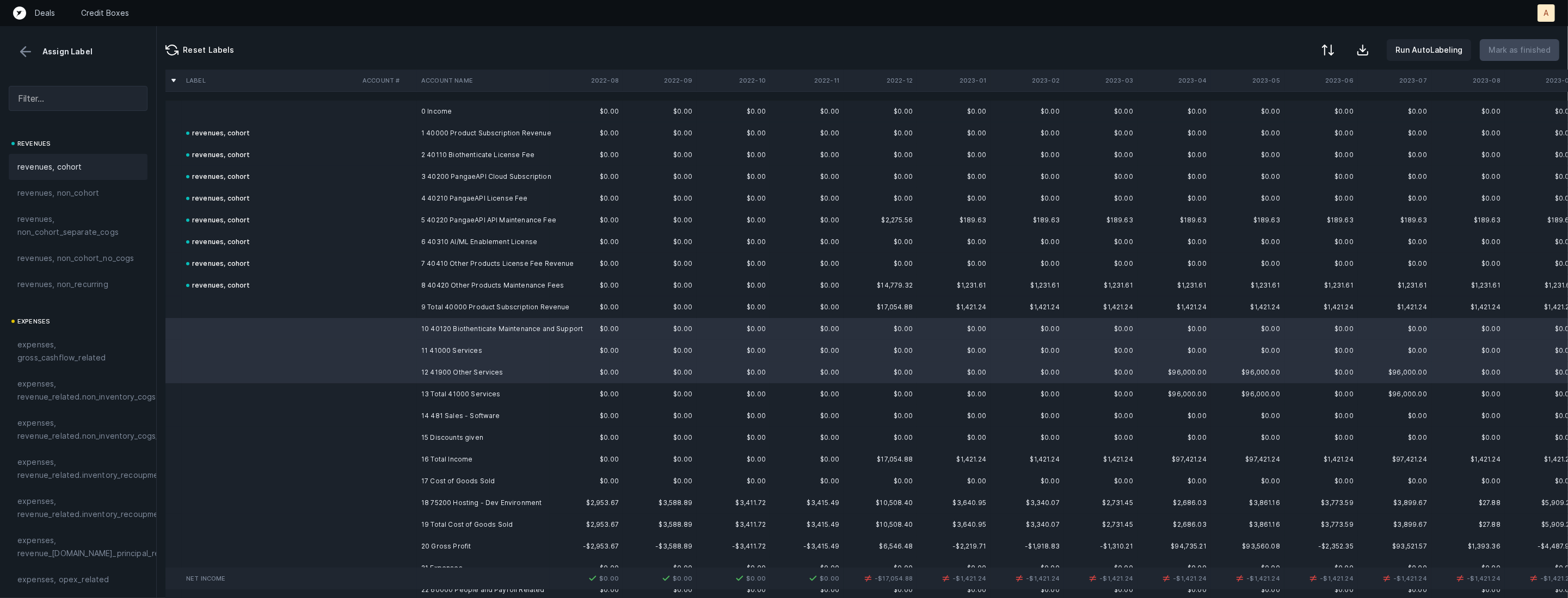
click at [95, 167] on div "revenues, cohort" at bounding box center [78, 167] width 121 height 13
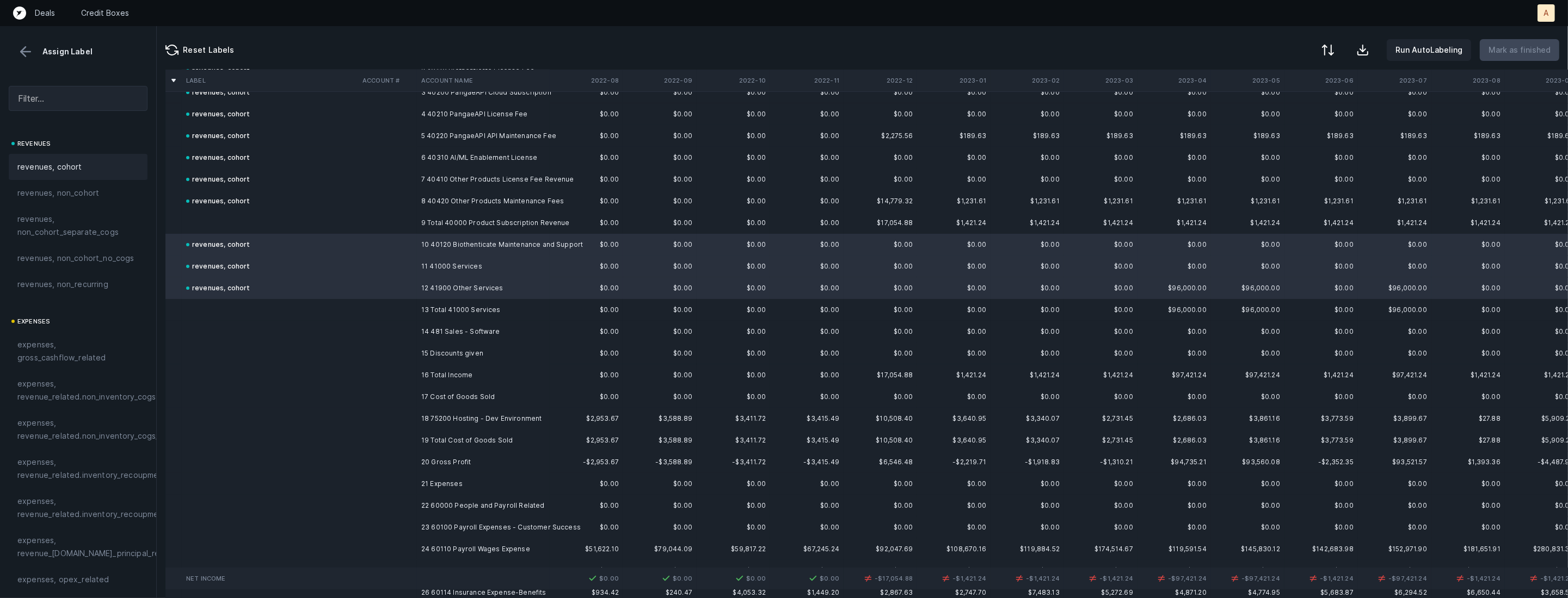
scroll to position [120, 0]
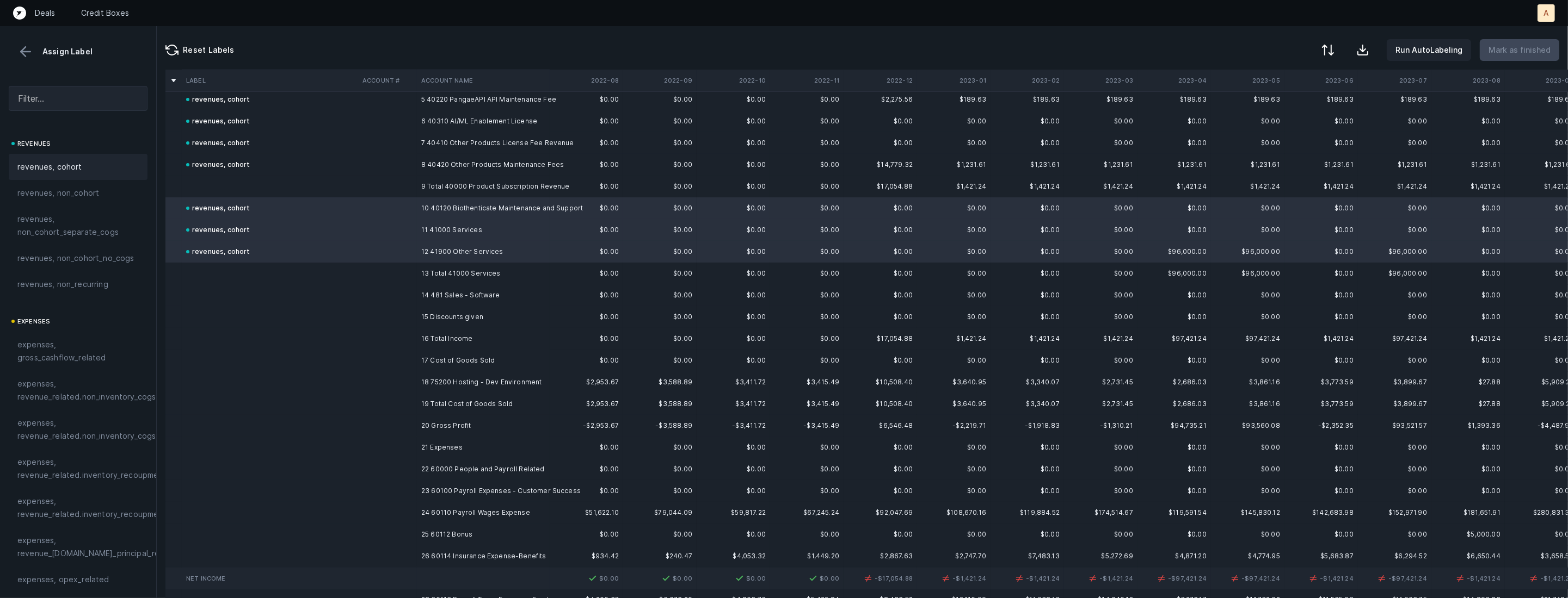
click at [482, 293] on td "14 481 Sales - Software" at bounding box center [483, 295] width 133 height 22
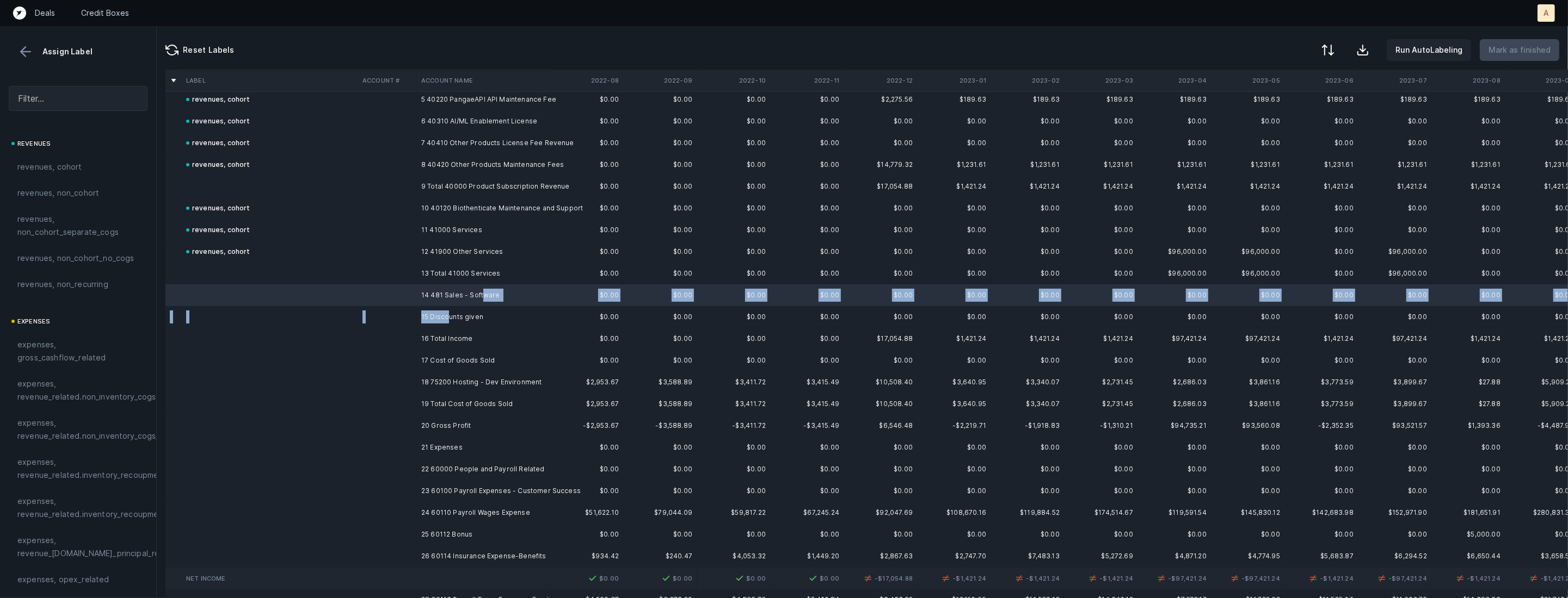
click at [449, 317] on td "15 Discounts given" at bounding box center [483, 317] width 133 height 22
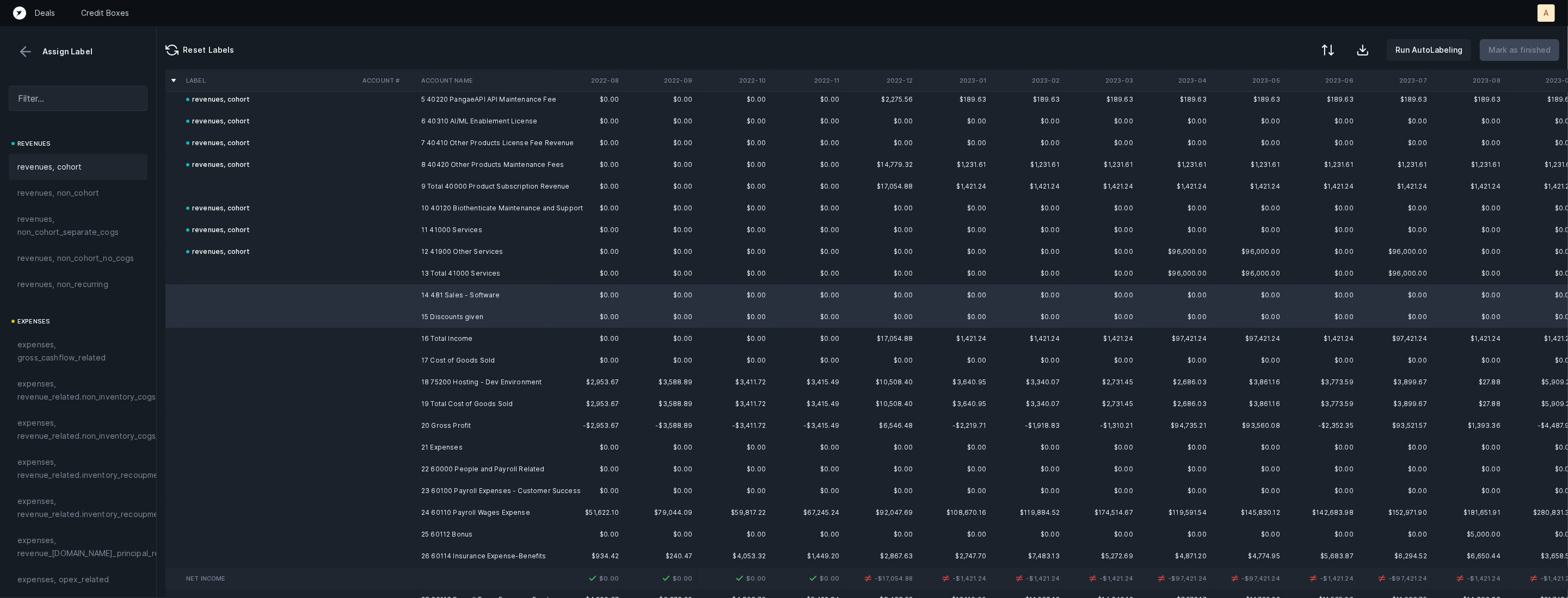
click at [96, 156] on div "revenues, cohort" at bounding box center [78, 167] width 139 height 26
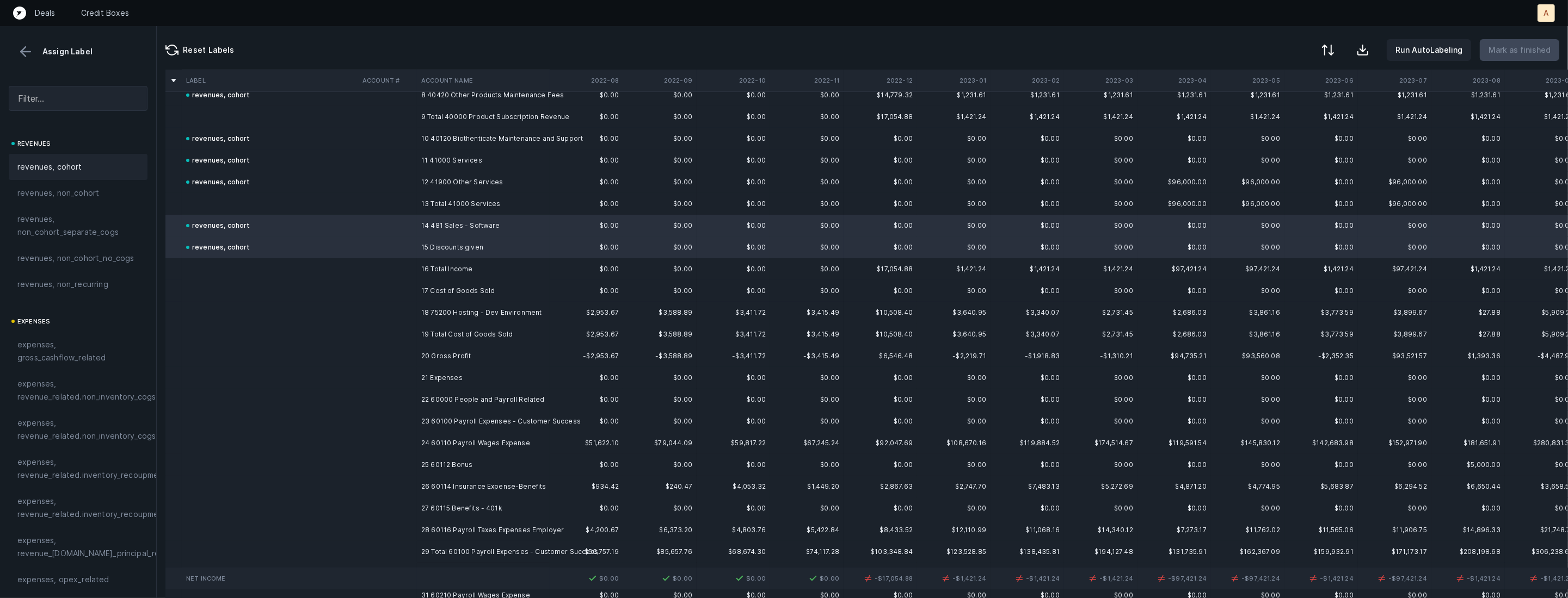
scroll to position [243, 0]
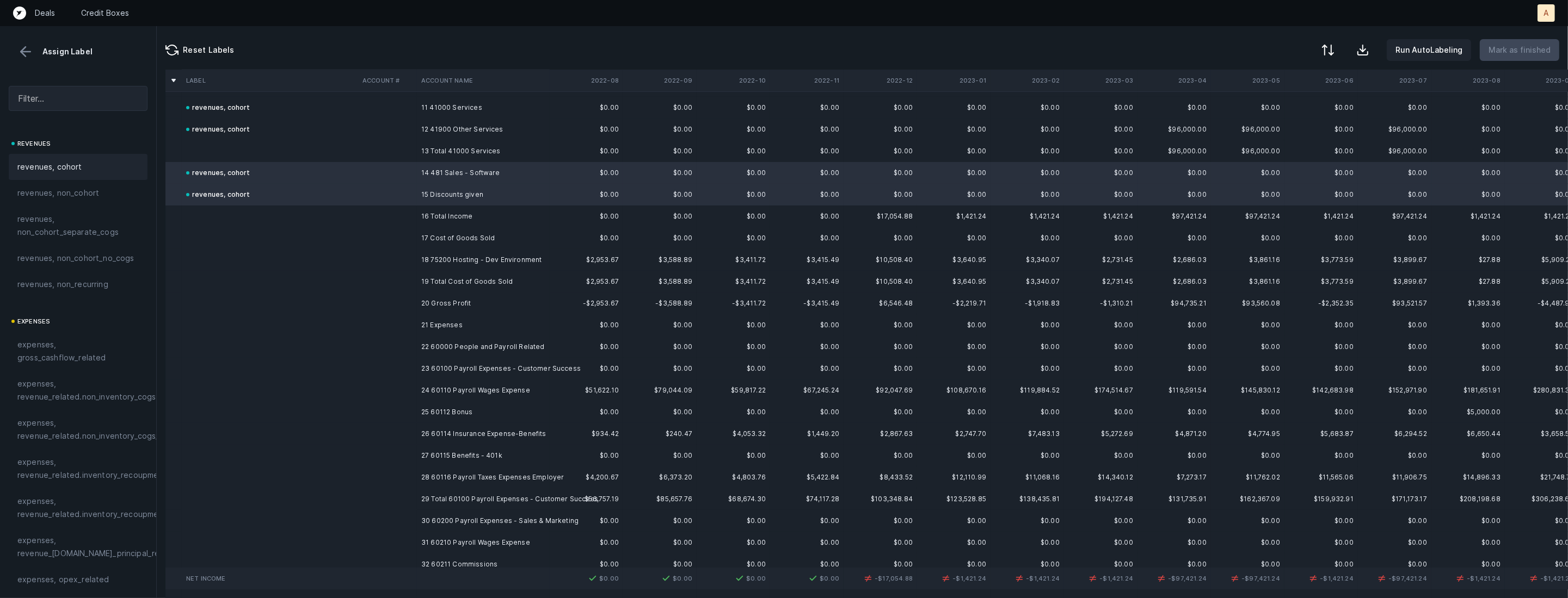
click at [436, 261] on td "18 75200 Hosting - Dev Environment" at bounding box center [483, 260] width 133 height 22
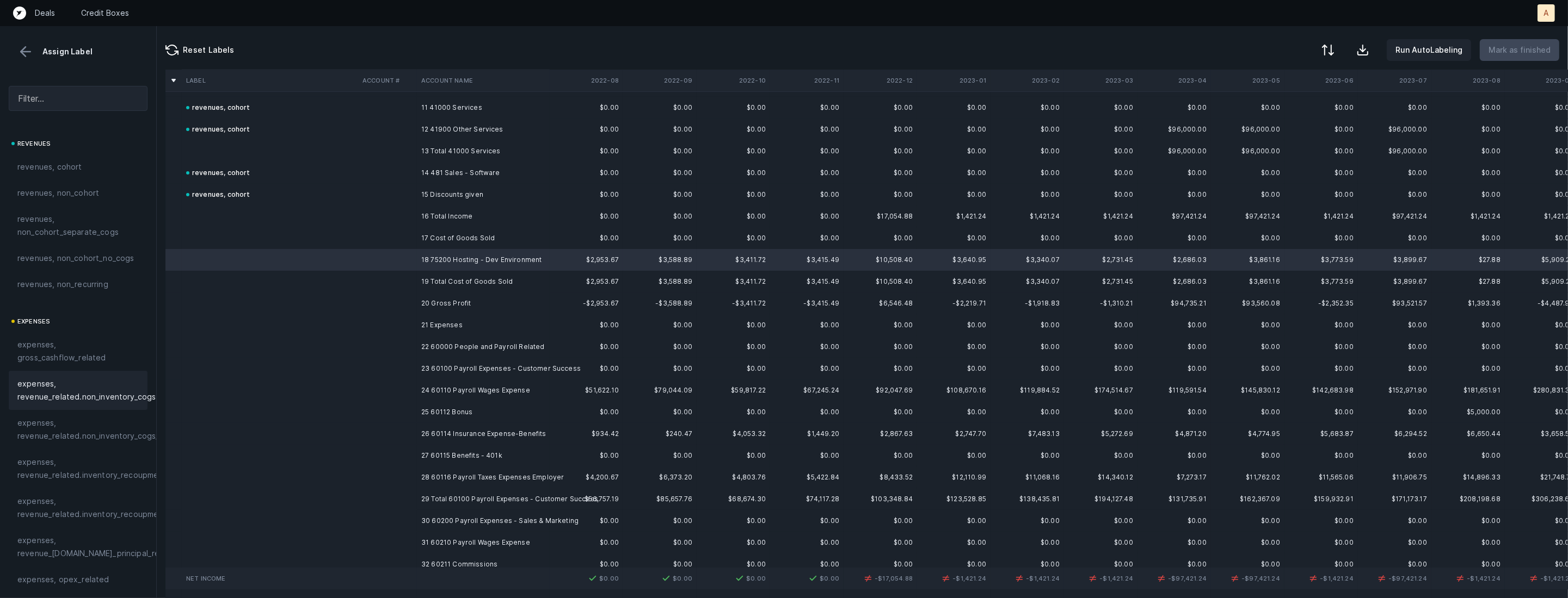
click at [74, 395] on span "expenses, revenue_related.non_inventory_cogs" at bounding box center [86, 391] width 138 height 26
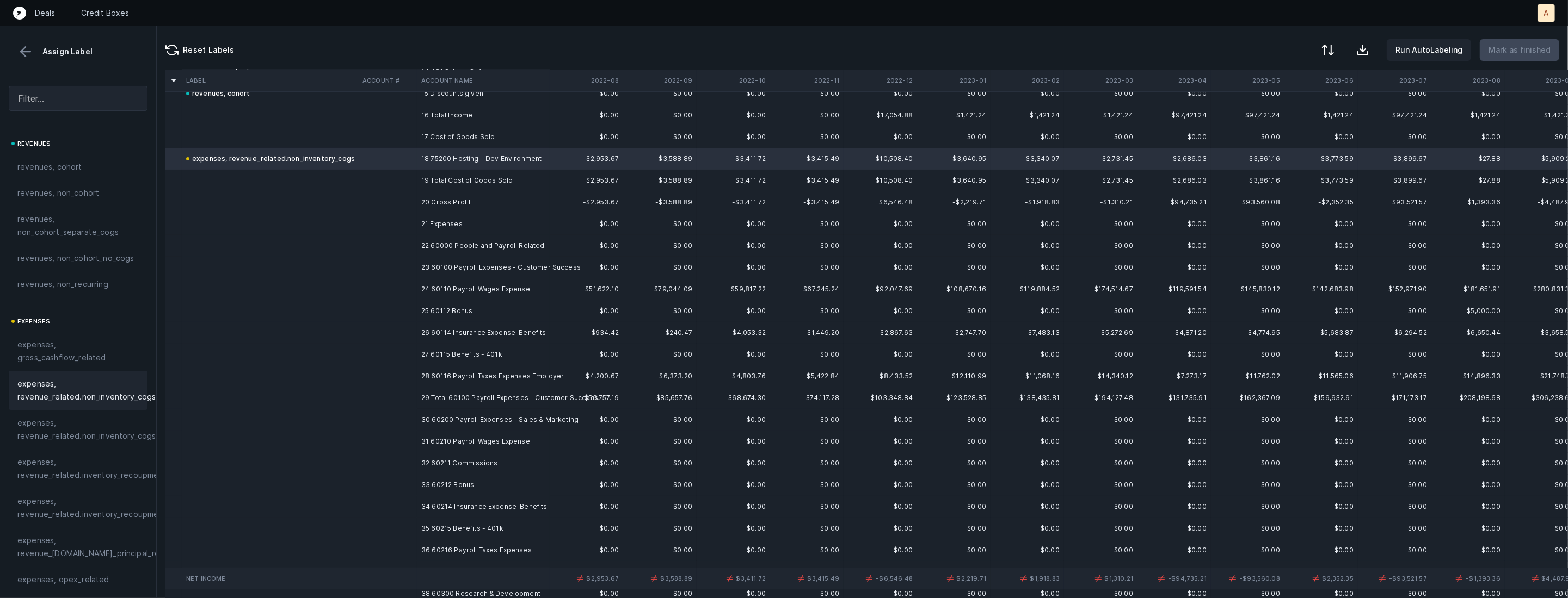
scroll to position [362, 0]
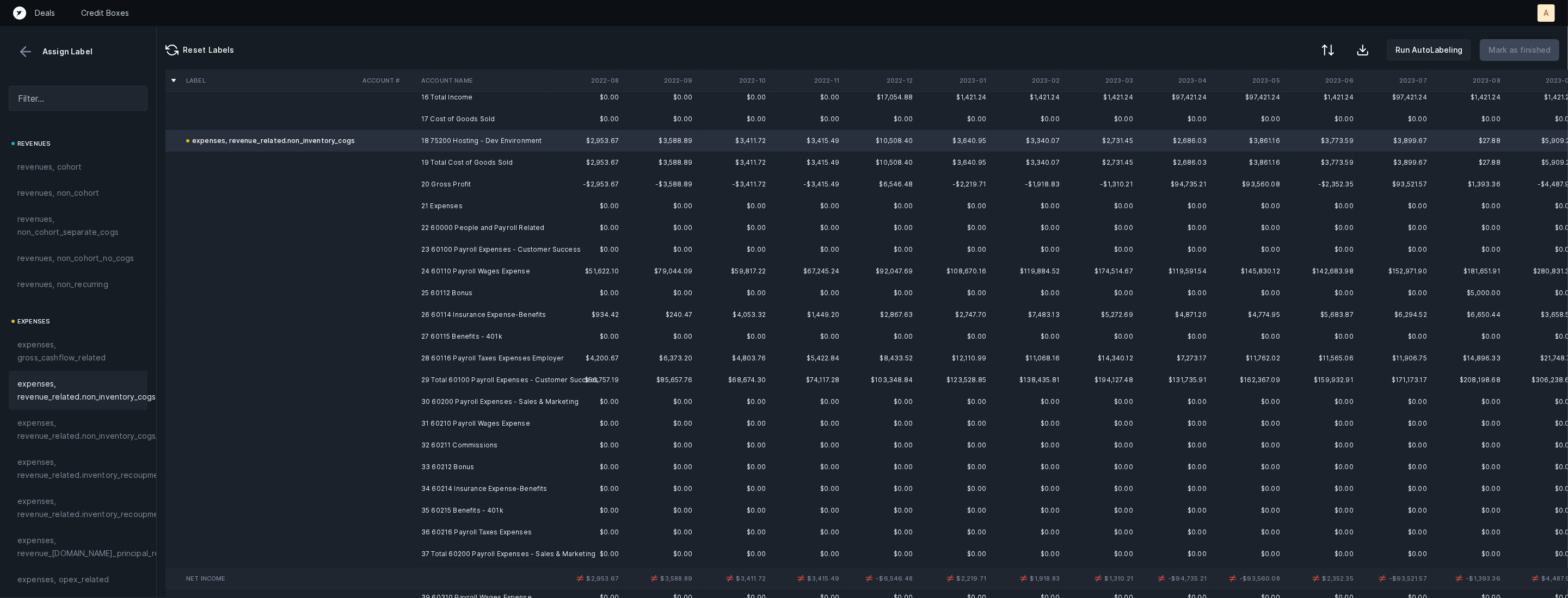
click at [490, 229] on td "22 60000 People and Payroll Related" at bounding box center [483, 228] width 133 height 22
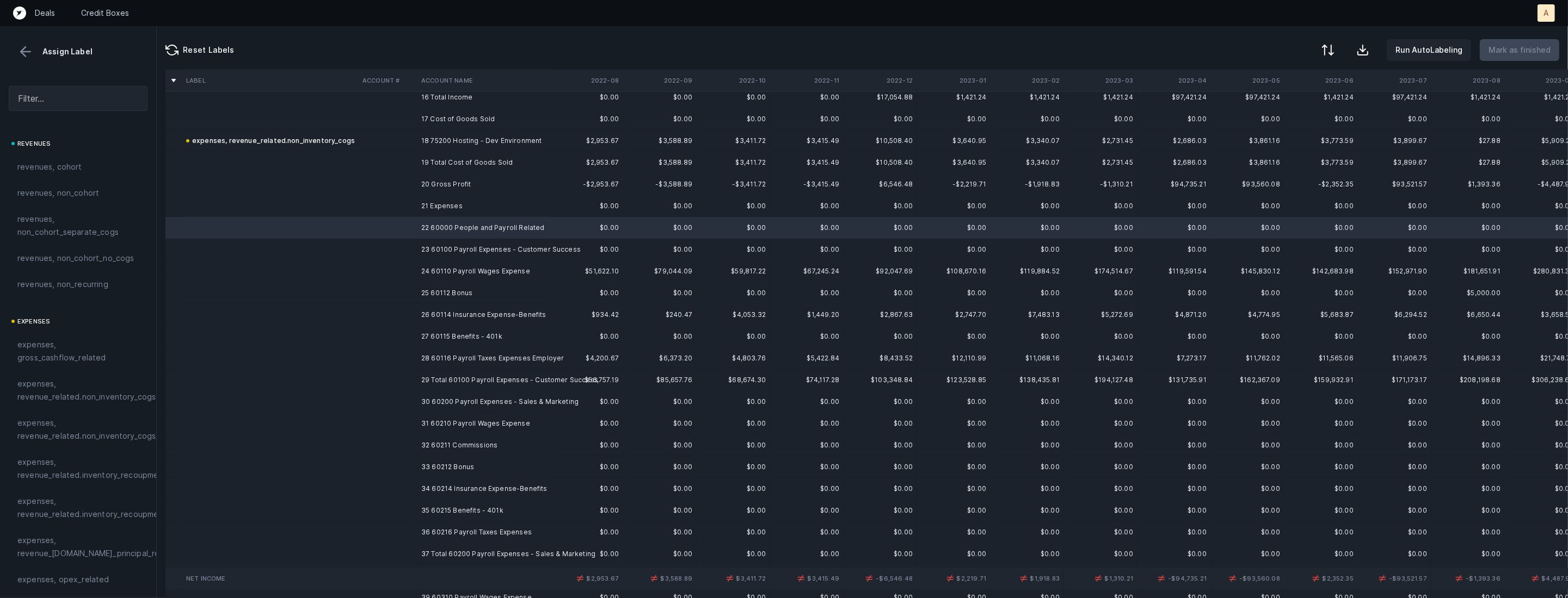
click at [437, 356] on td "28 60116 Payroll Taxes Expenses Employer" at bounding box center [483, 359] width 133 height 22
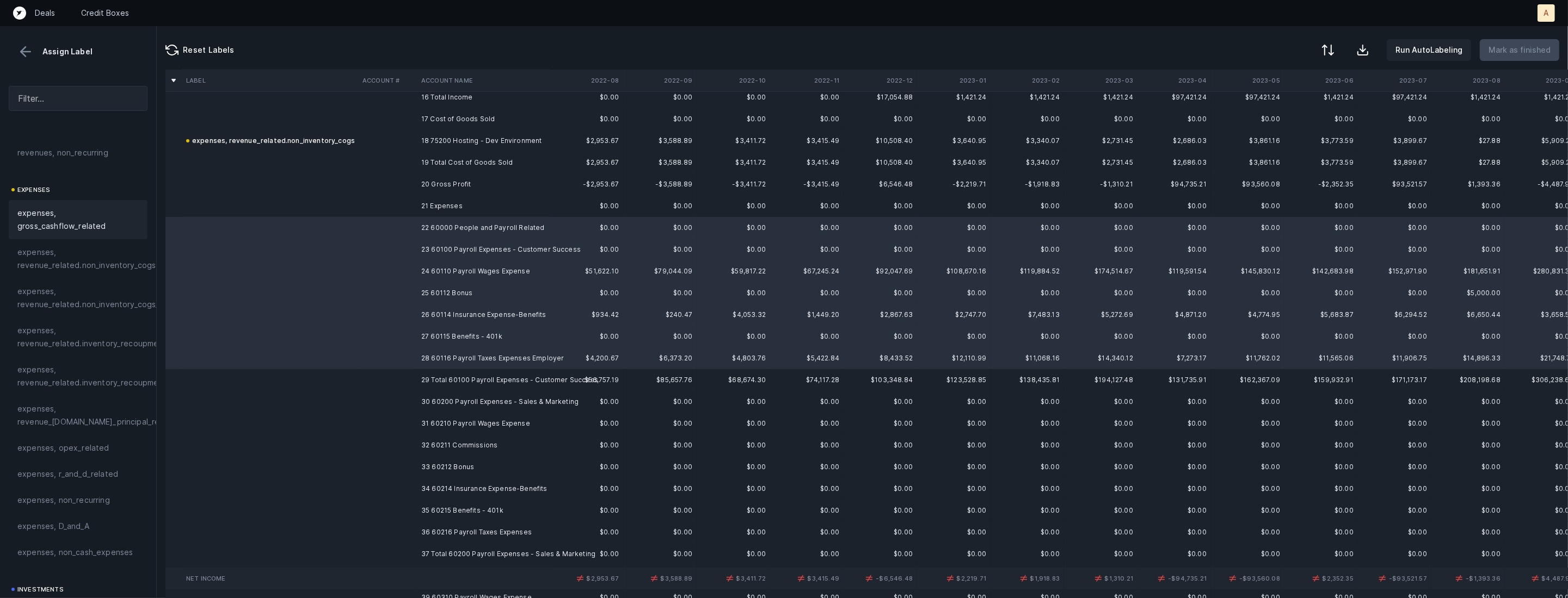
scroll to position [165, 0]
click at [66, 406] on div "expenses, opex_related" at bounding box center [78, 415] width 139 height 26
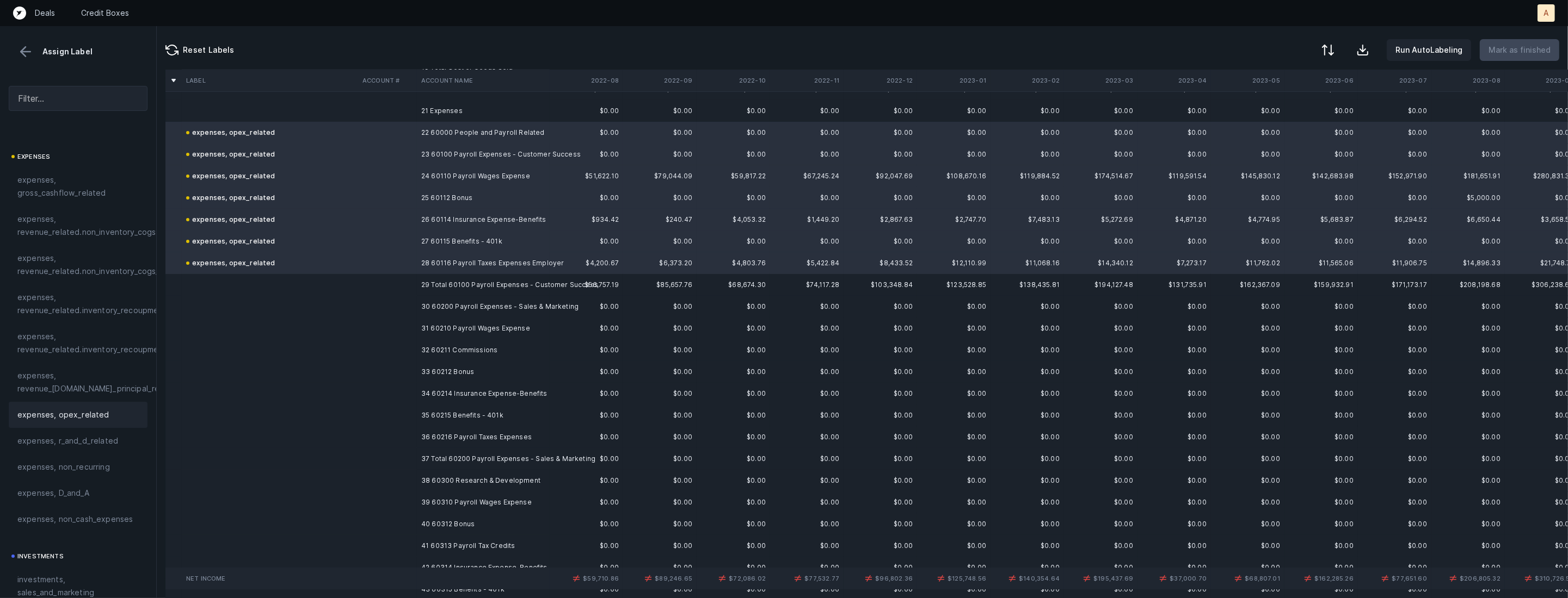
scroll to position [476, 0]
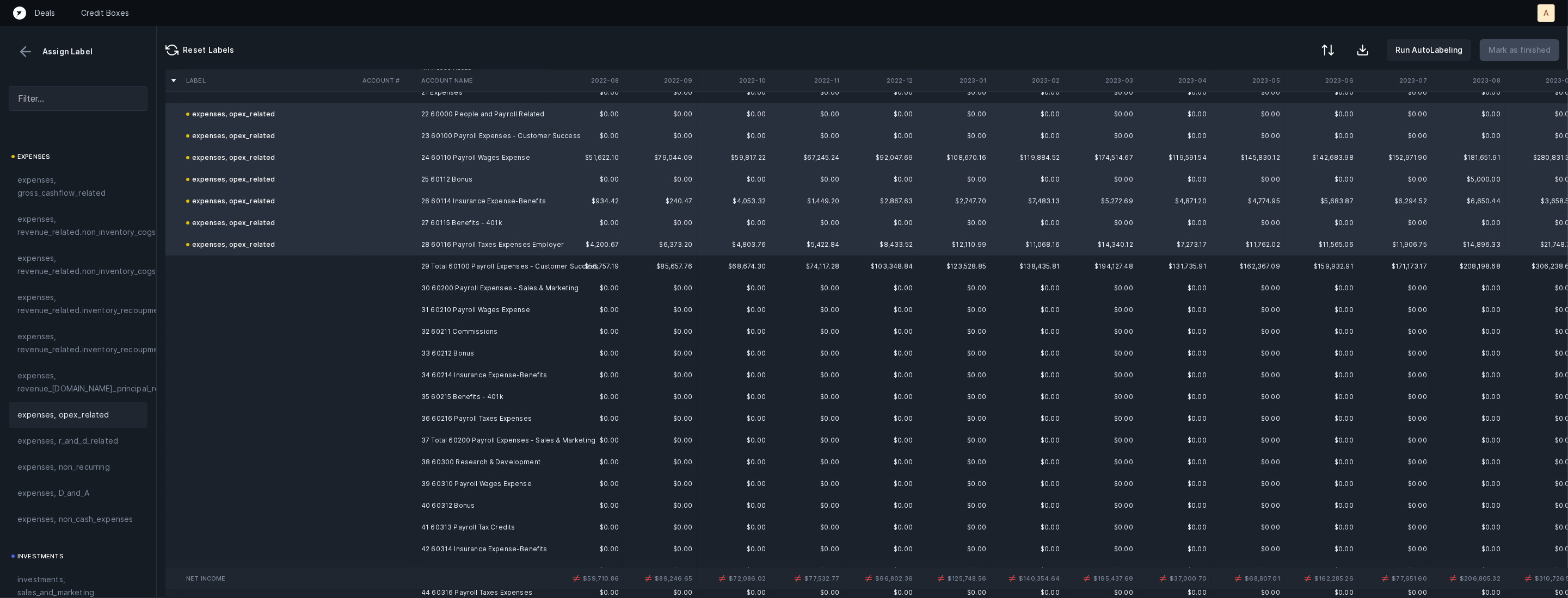
click at [430, 291] on td "30 60200 Payroll Expenses - Sales & Marketing" at bounding box center [483, 288] width 133 height 22
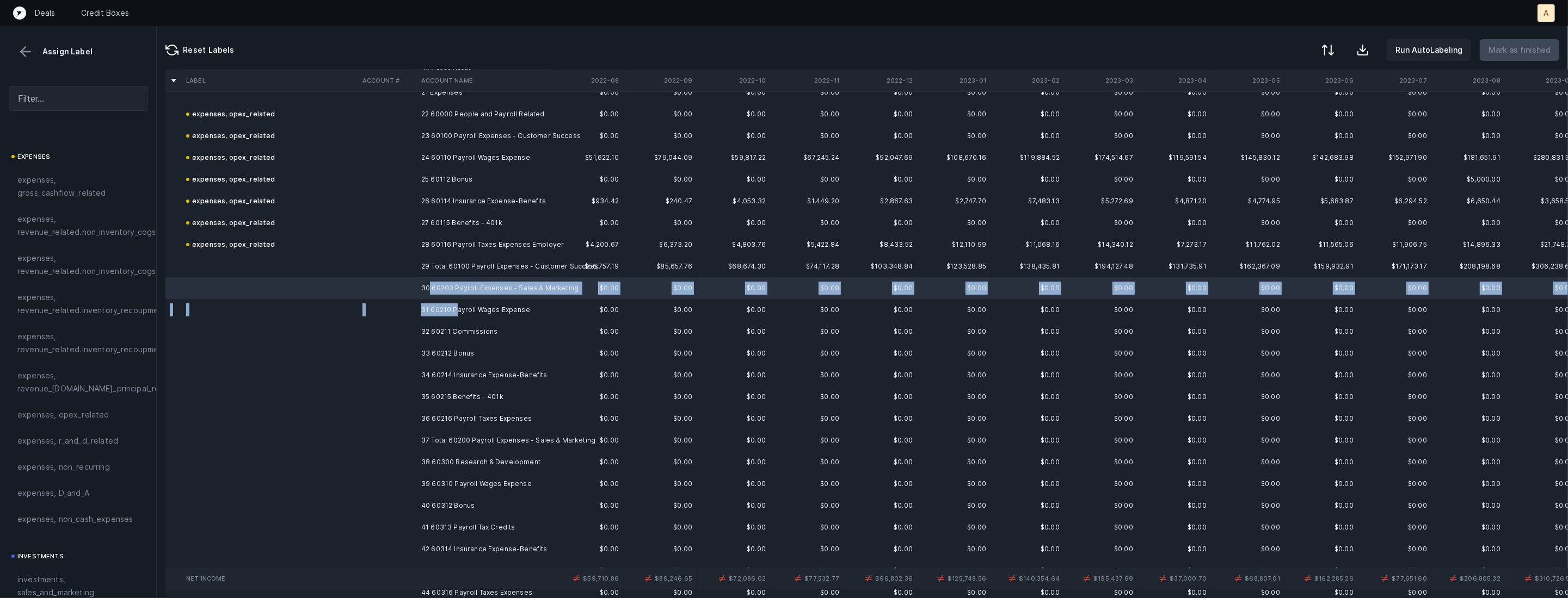
click at [454, 310] on td "31 60210 Payroll Wages Expense" at bounding box center [483, 310] width 133 height 22
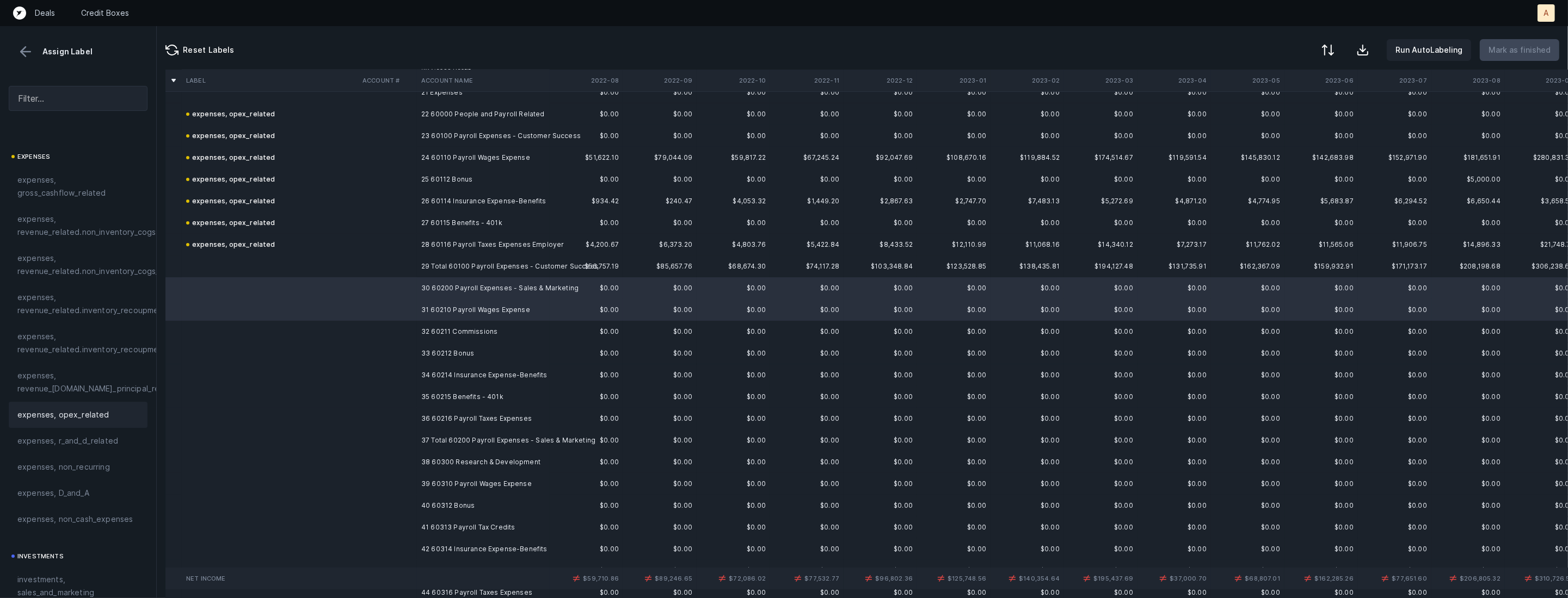
click at [61, 414] on span "expenses, opex_related" at bounding box center [63, 414] width 92 height 13
click at [266, 332] on td at bounding box center [270, 332] width 176 height 22
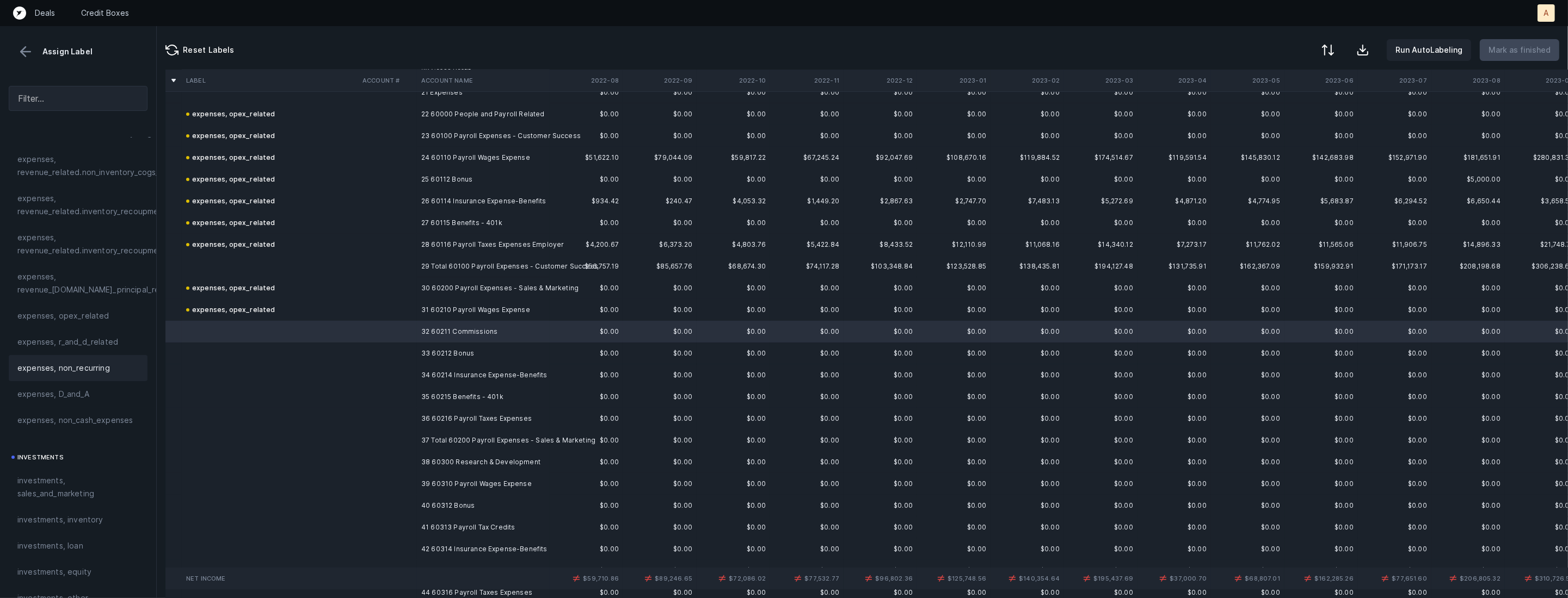
scroll to position [305, 0]
click at [53, 450] on span "investments, sales_and_marketing" at bounding box center [78, 446] width 121 height 26
click at [498, 354] on td "33 60212 Bonus" at bounding box center [483, 354] width 133 height 22
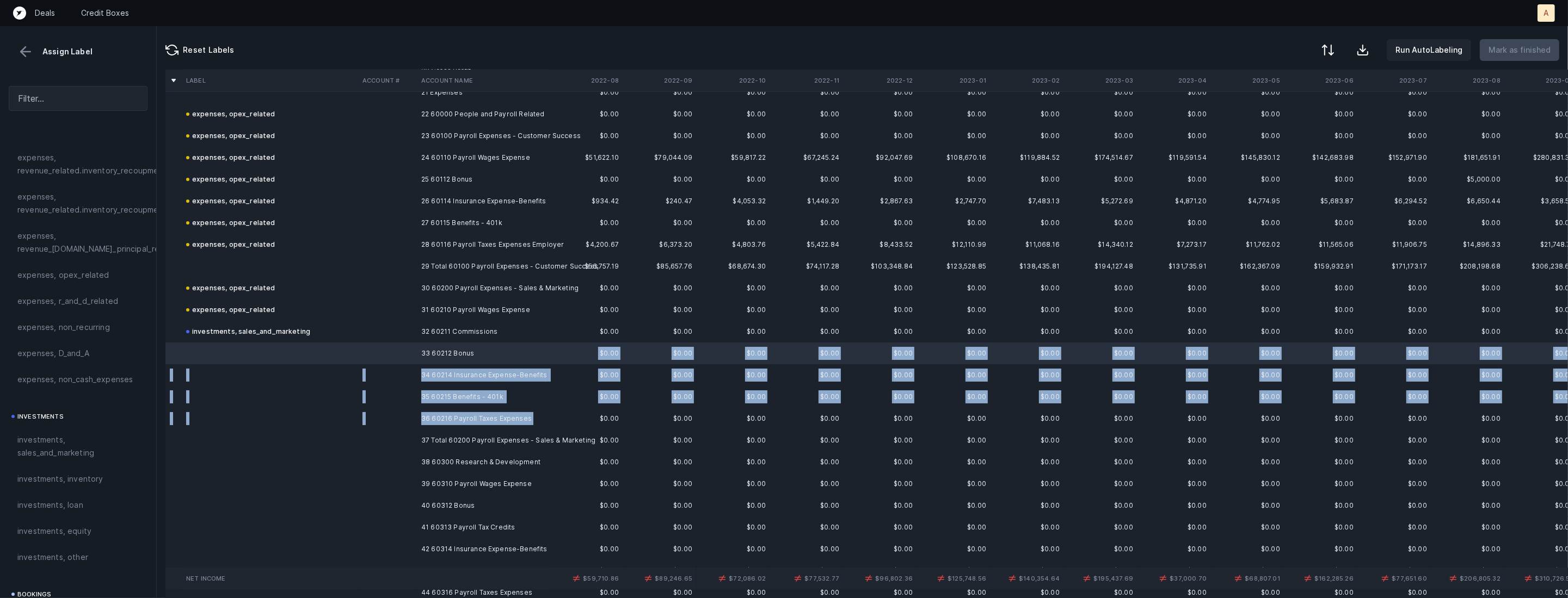
click at [462, 425] on td "36 60216 Payroll Taxes Expenses" at bounding box center [483, 418] width 133 height 22
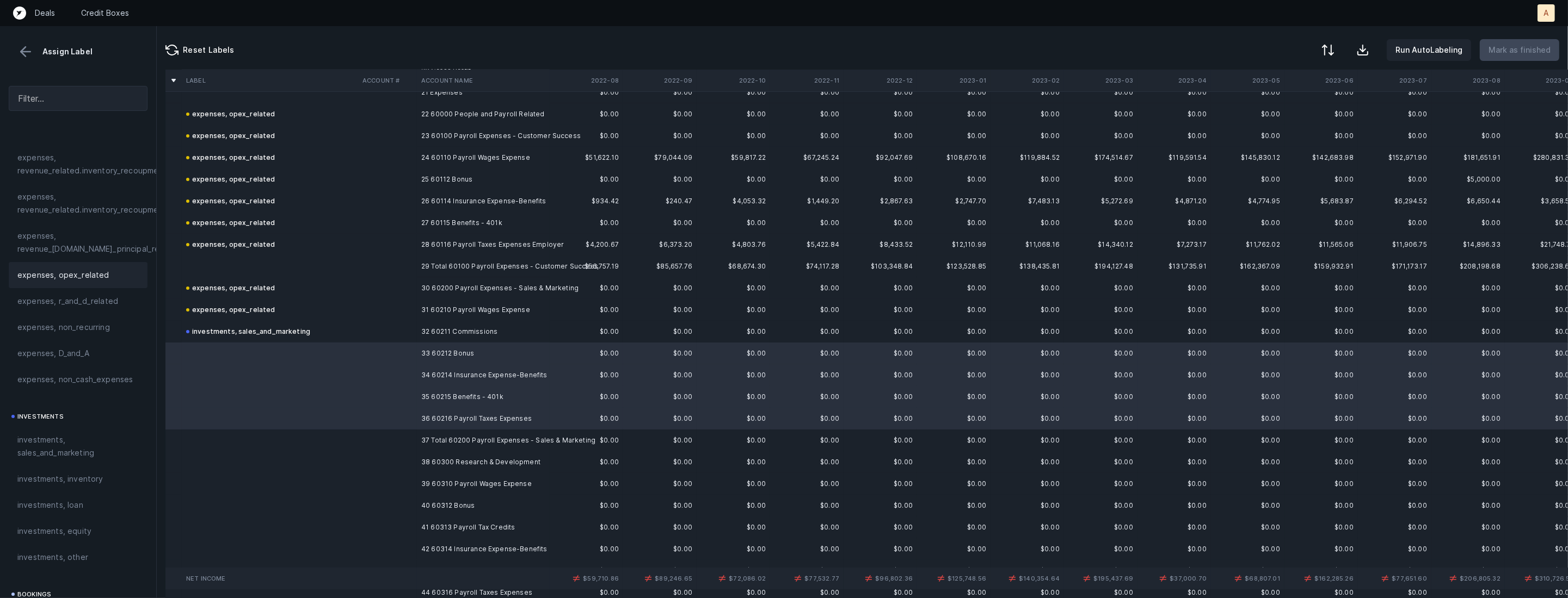
click at [87, 269] on span "expenses, opex_related" at bounding box center [63, 275] width 92 height 13
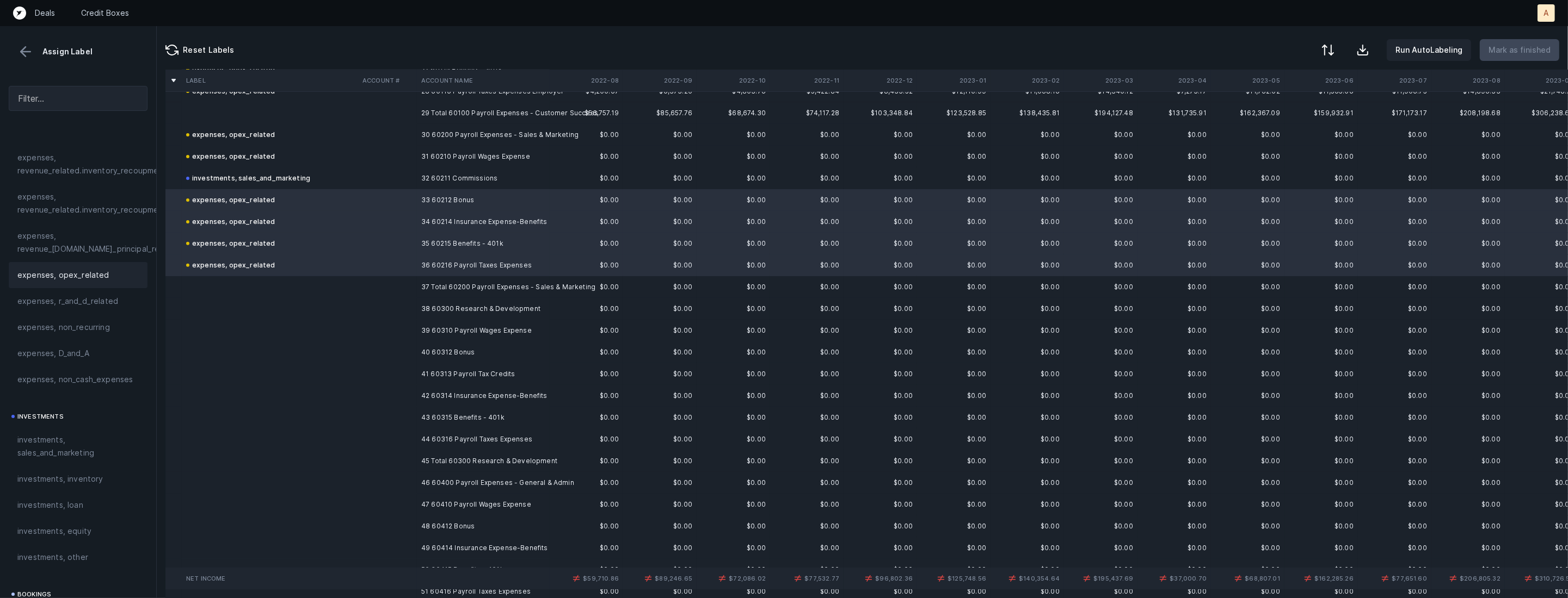
scroll to position [633, 0]
click at [472, 305] on td "38 60300 Research & Development" at bounding box center [483, 305] width 133 height 22
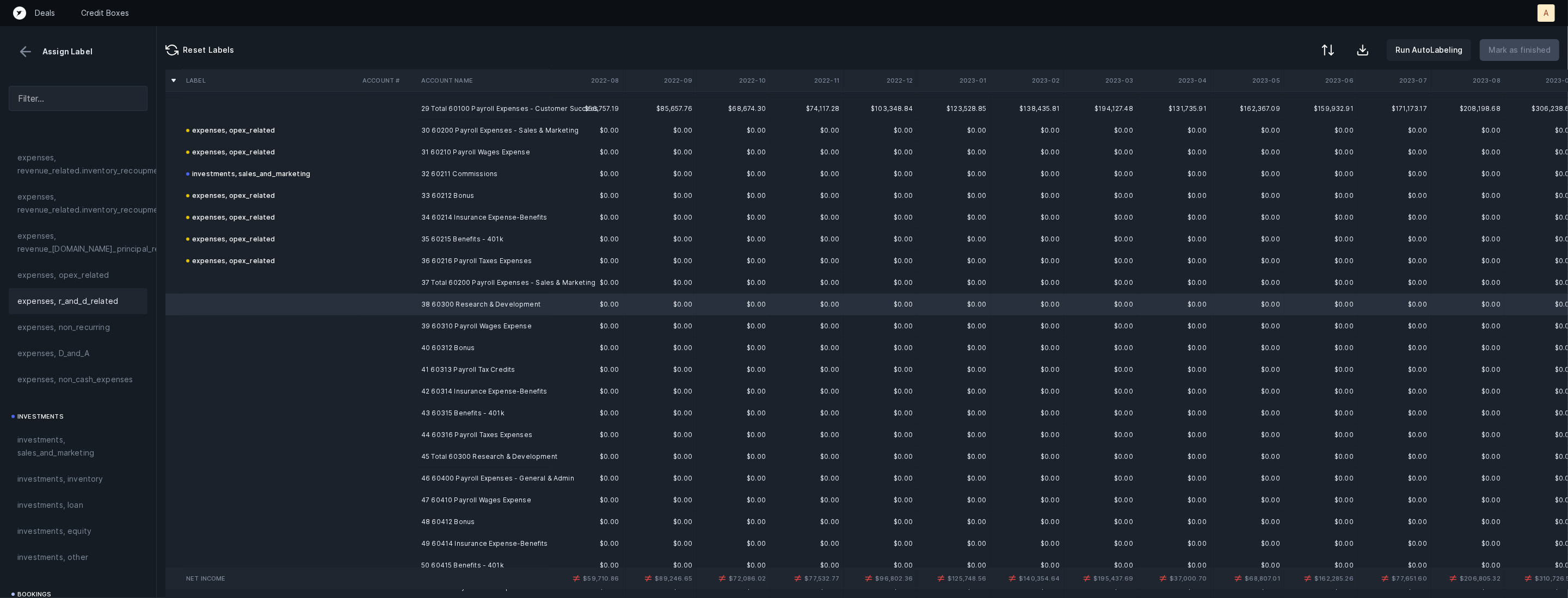
click at [101, 311] on div "expenses, r_and_d_related" at bounding box center [78, 301] width 139 height 26
click at [460, 332] on td "39 60310 Payroll Wages Expense" at bounding box center [483, 327] width 133 height 22
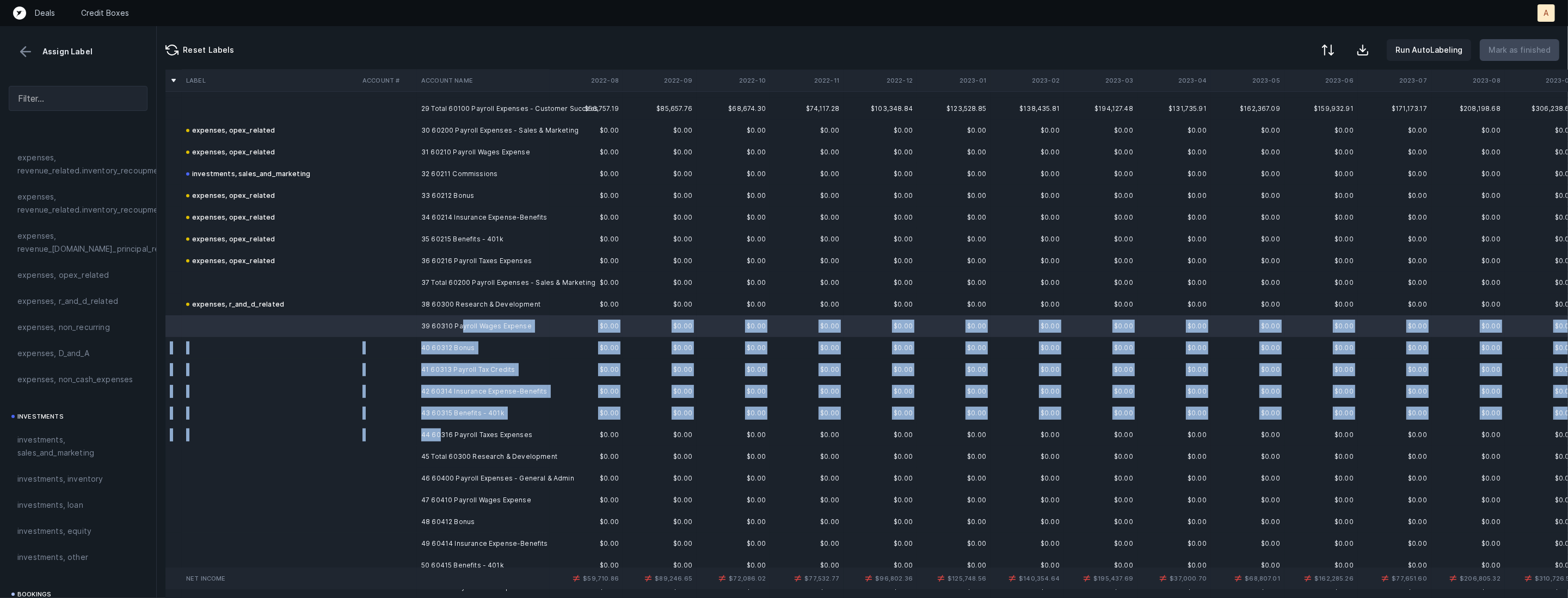
click at [439, 435] on td "44 60316 Payroll Taxes Expenses" at bounding box center [483, 435] width 133 height 22
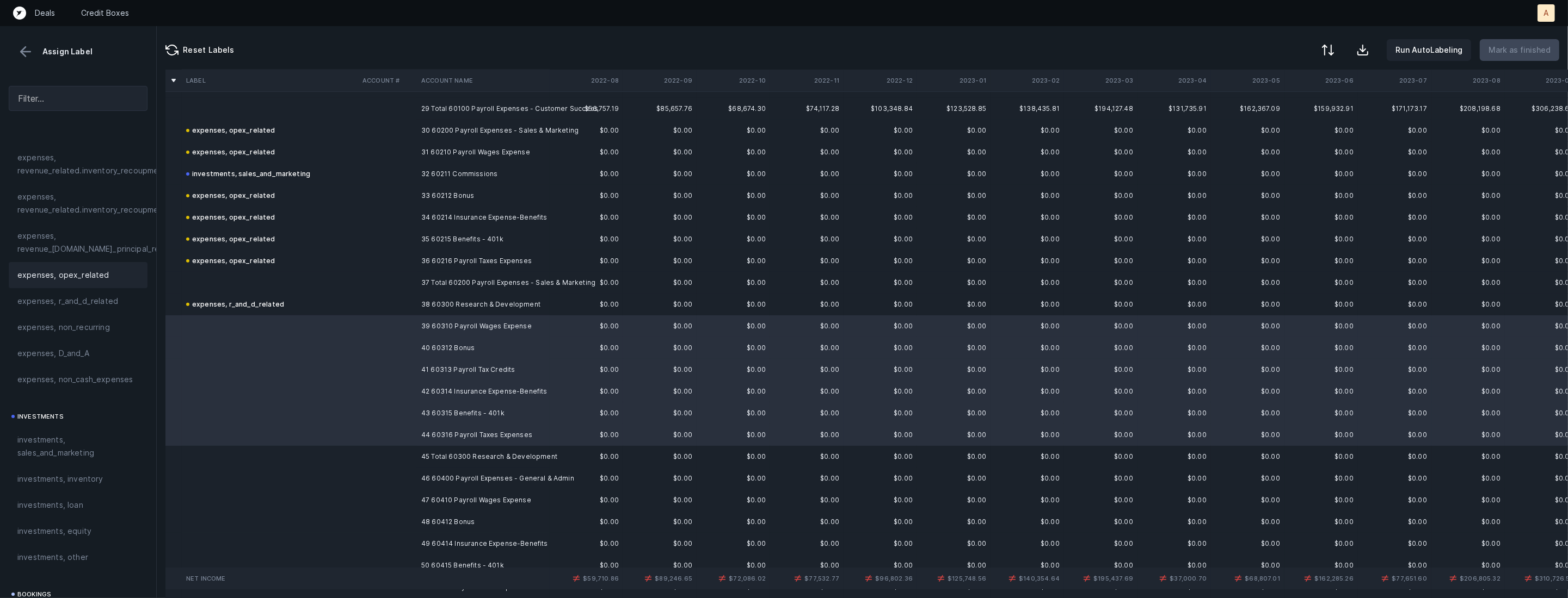
click at [63, 277] on span "expenses, opex_related" at bounding box center [63, 275] width 92 height 13
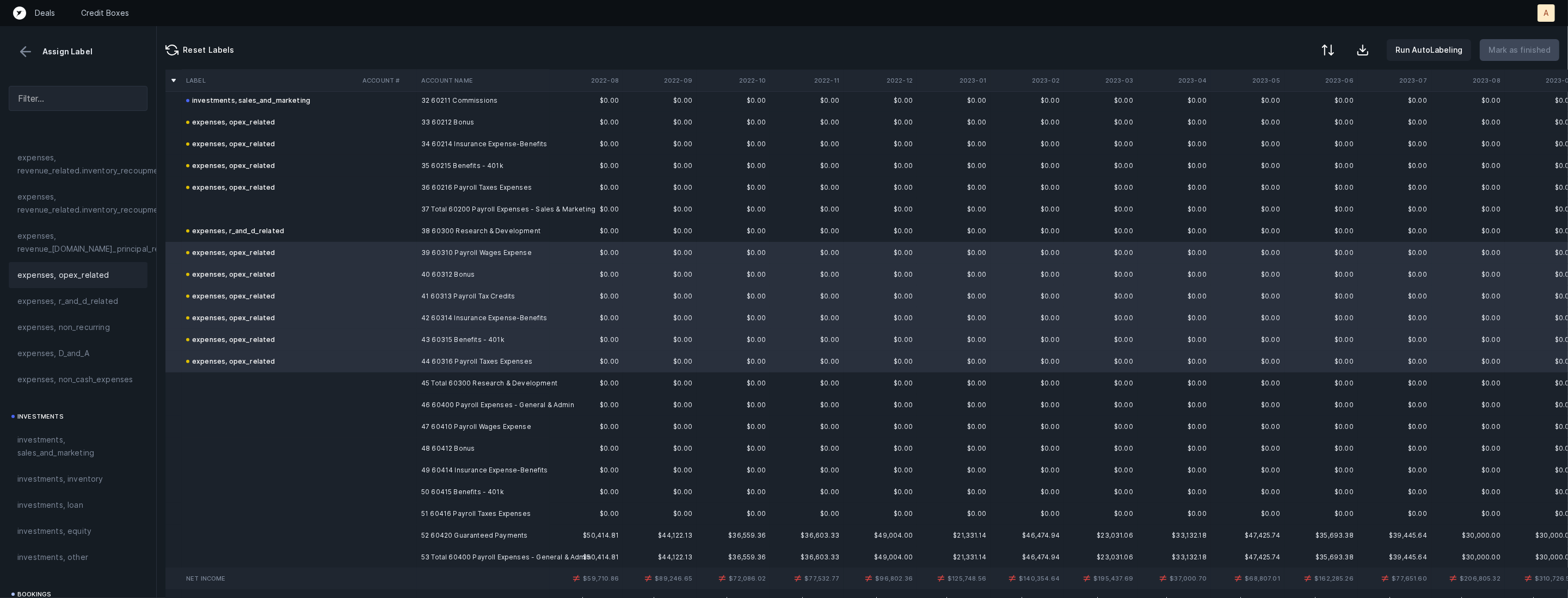
scroll to position [737, 0]
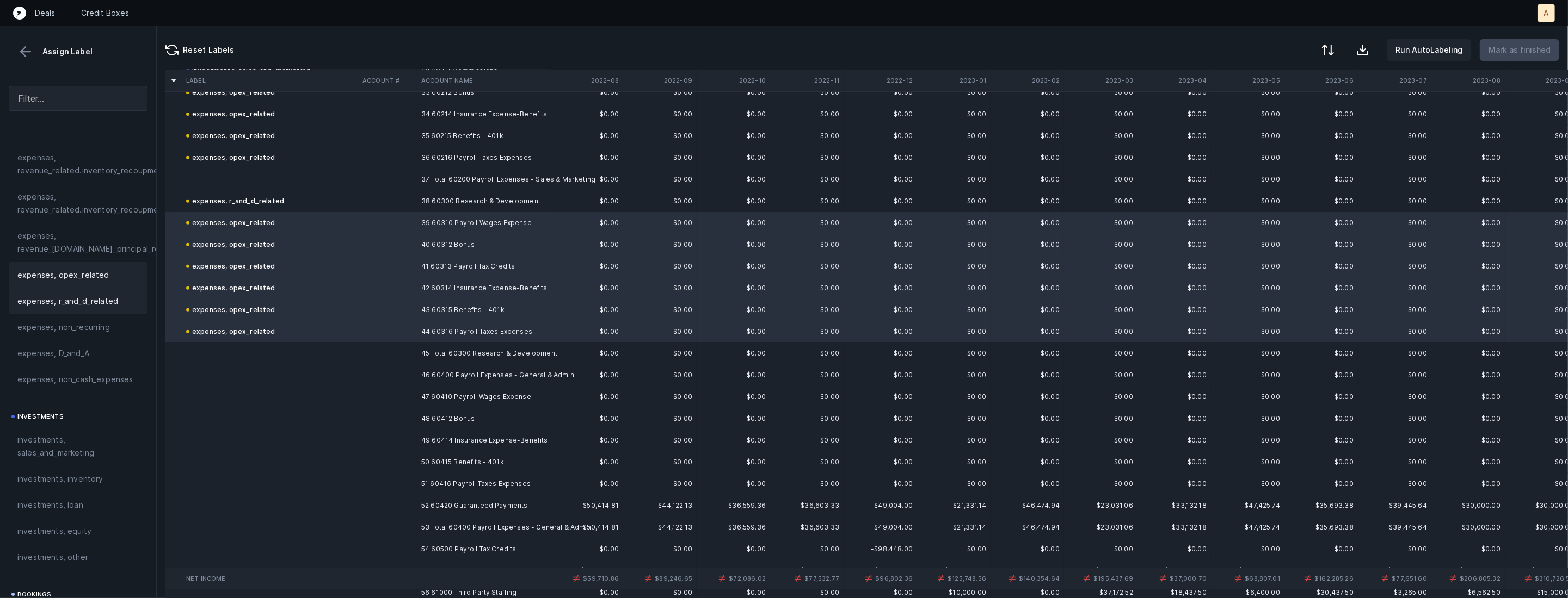
click at [86, 298] on span "expenses, r_and_d_related" at bounding box center [68, 301] width 101 height 13
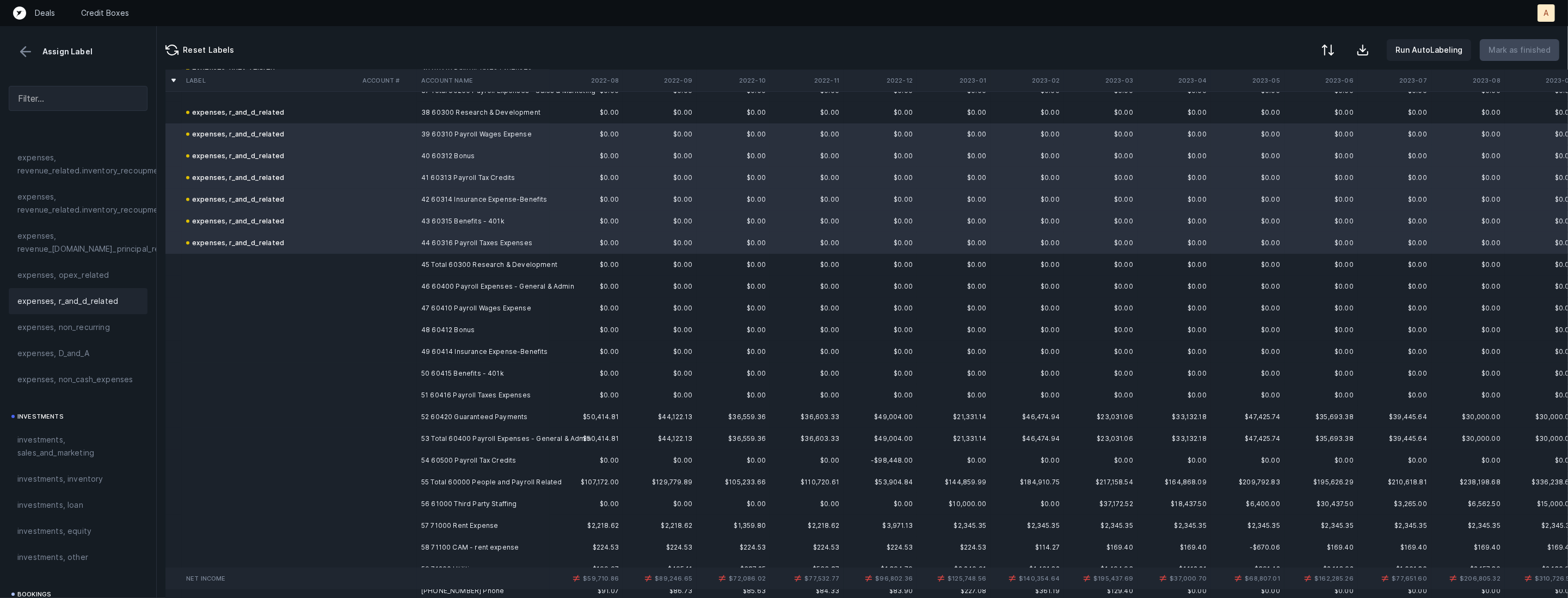
scroll to position [833, 0]
click at [433, 283] on td "46 60400 Payroll Expenses - General & Admin" at bounding box center [483, 280] width 133 height 22
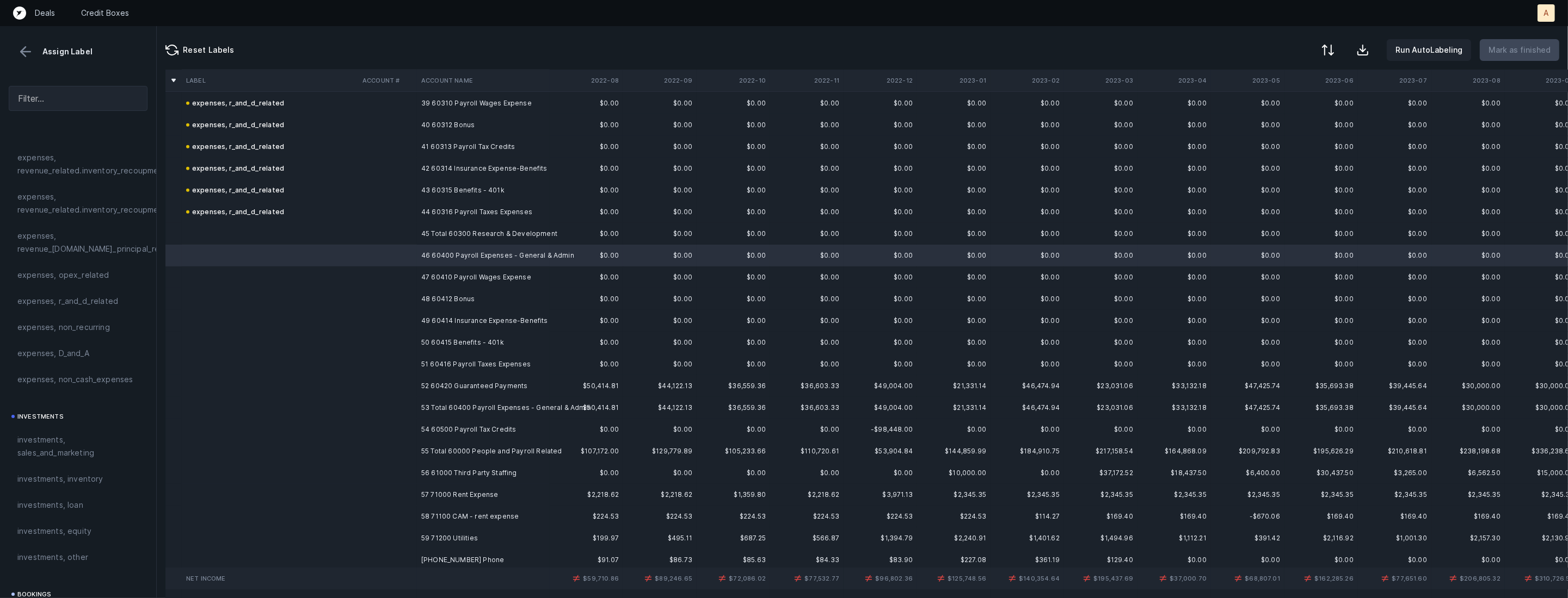
scroll to position [863, 0]
click at [449, 385] on td "52 60420 Guaranteed Payments" at bounding box center [483, 380] width 133 height 22
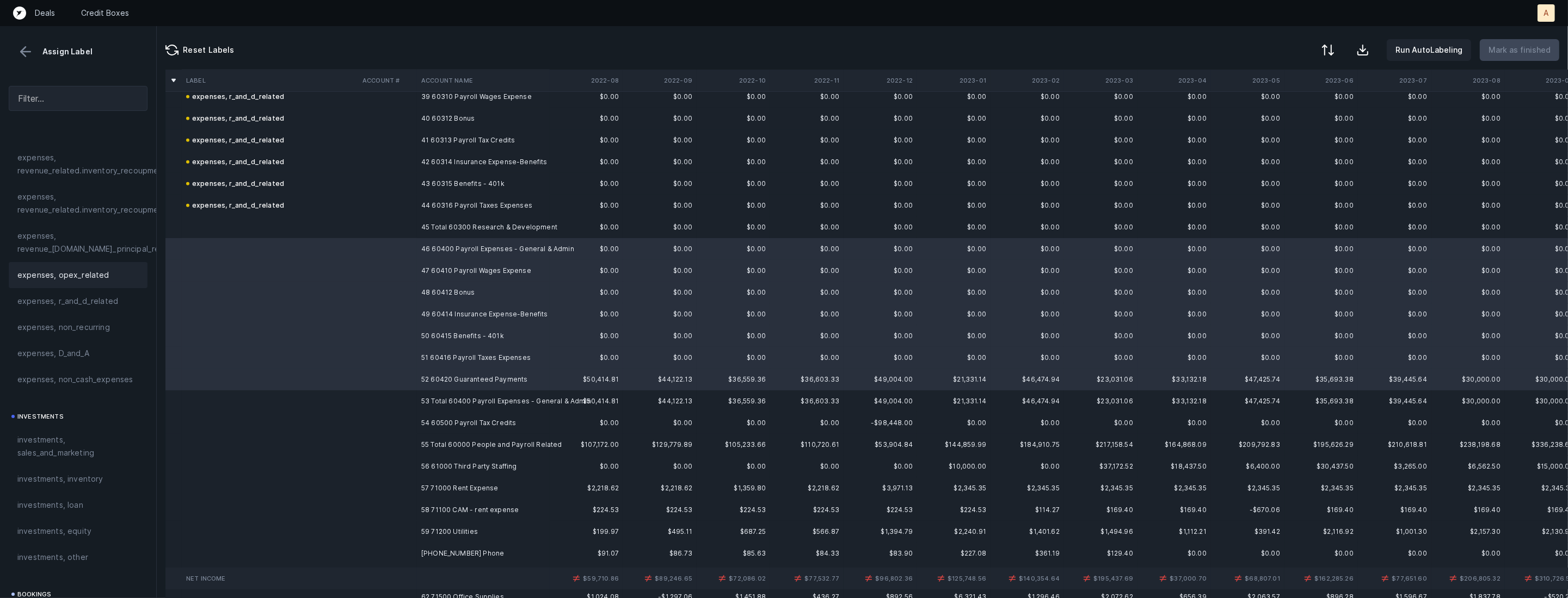
click at [105, 275] on div "expenses, opex_related" at bounding box center [78, 275] width 121 height 13
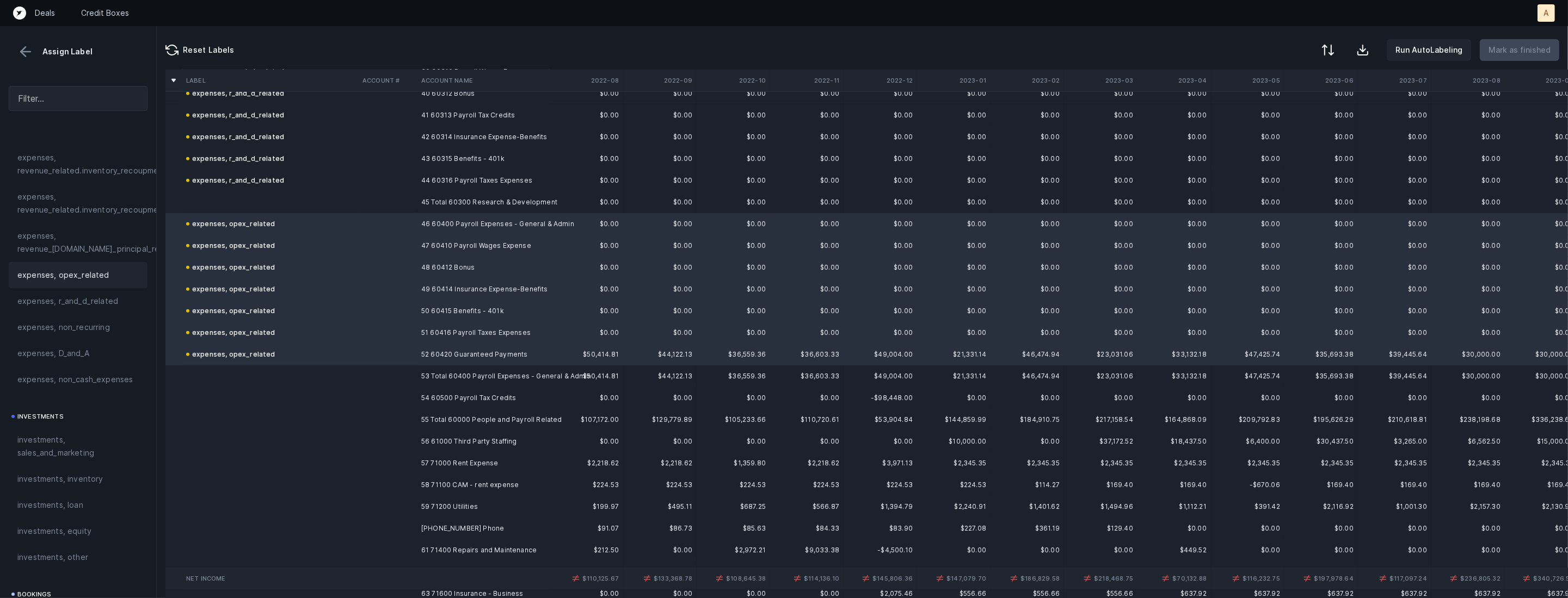
scroll to position [910, 0]
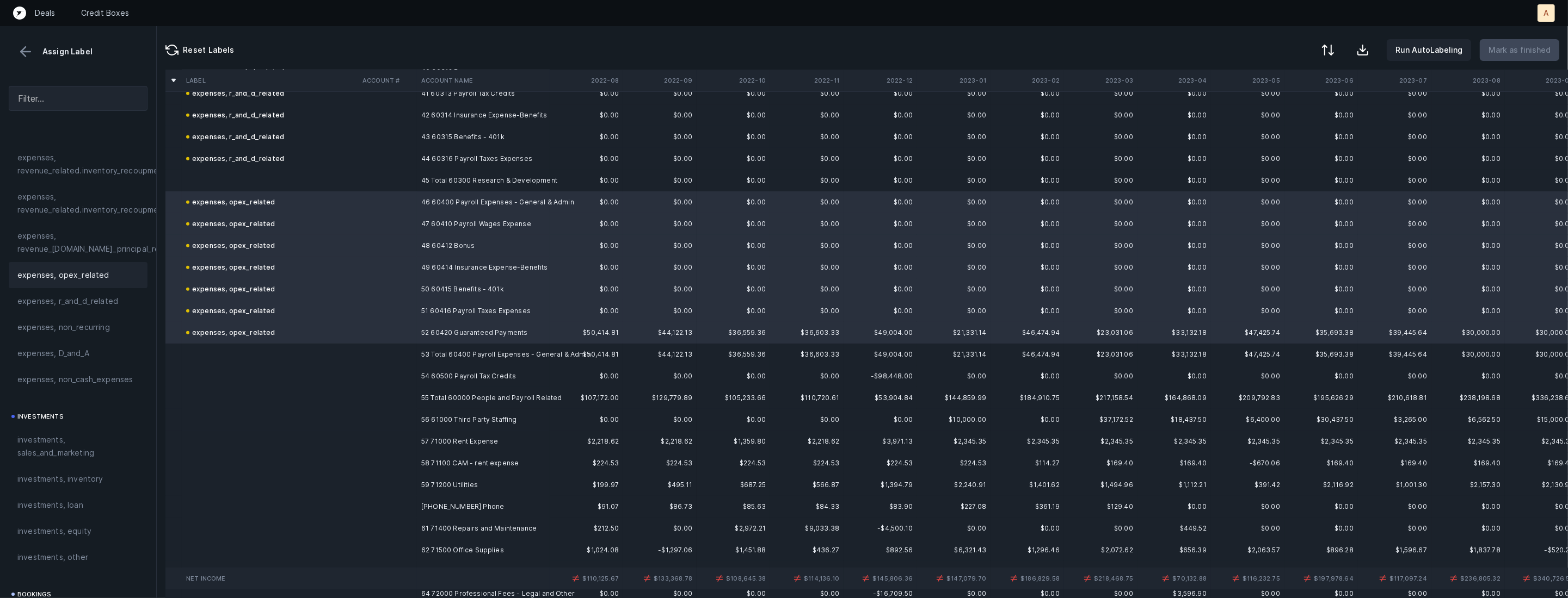
click at [435, 378] on td "54 60500 Payroll Tax Credits" at bounding box center [483, 376] width 133 height 22
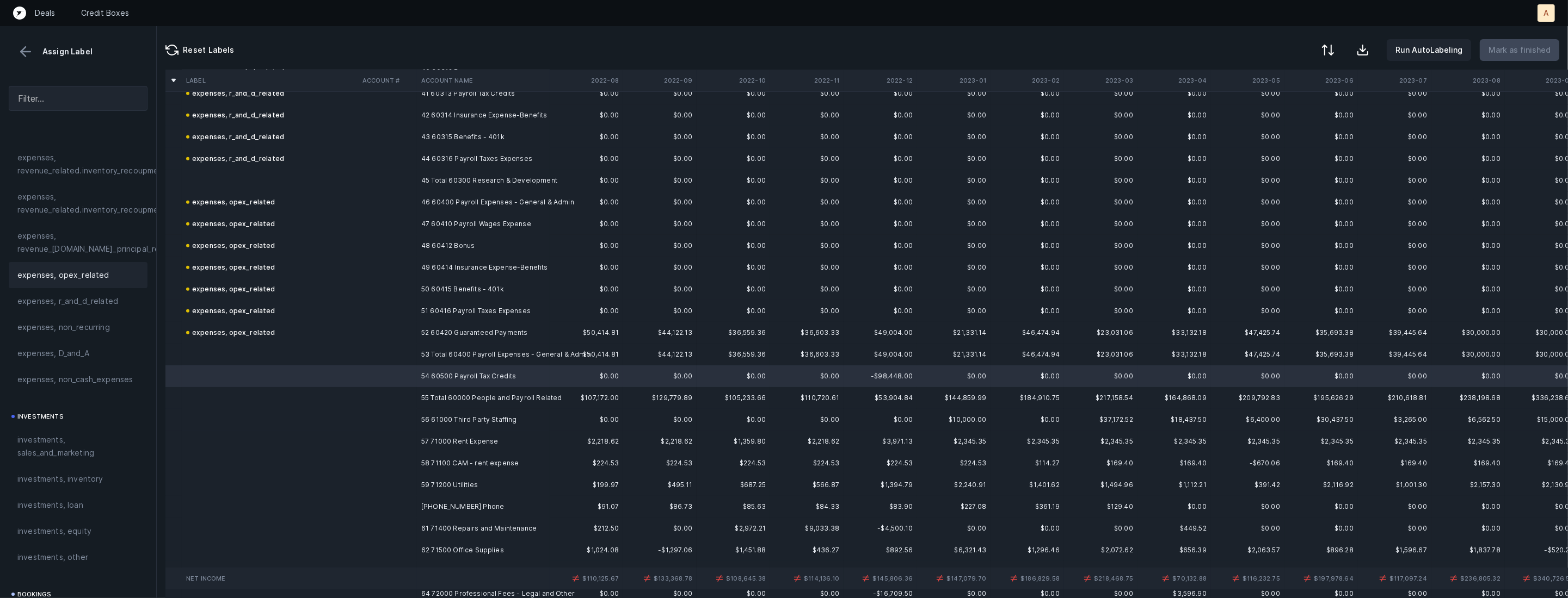
click at [84, 267] on div "expenses, opex_related" at bounding box center [78, 275] width 139 height 26
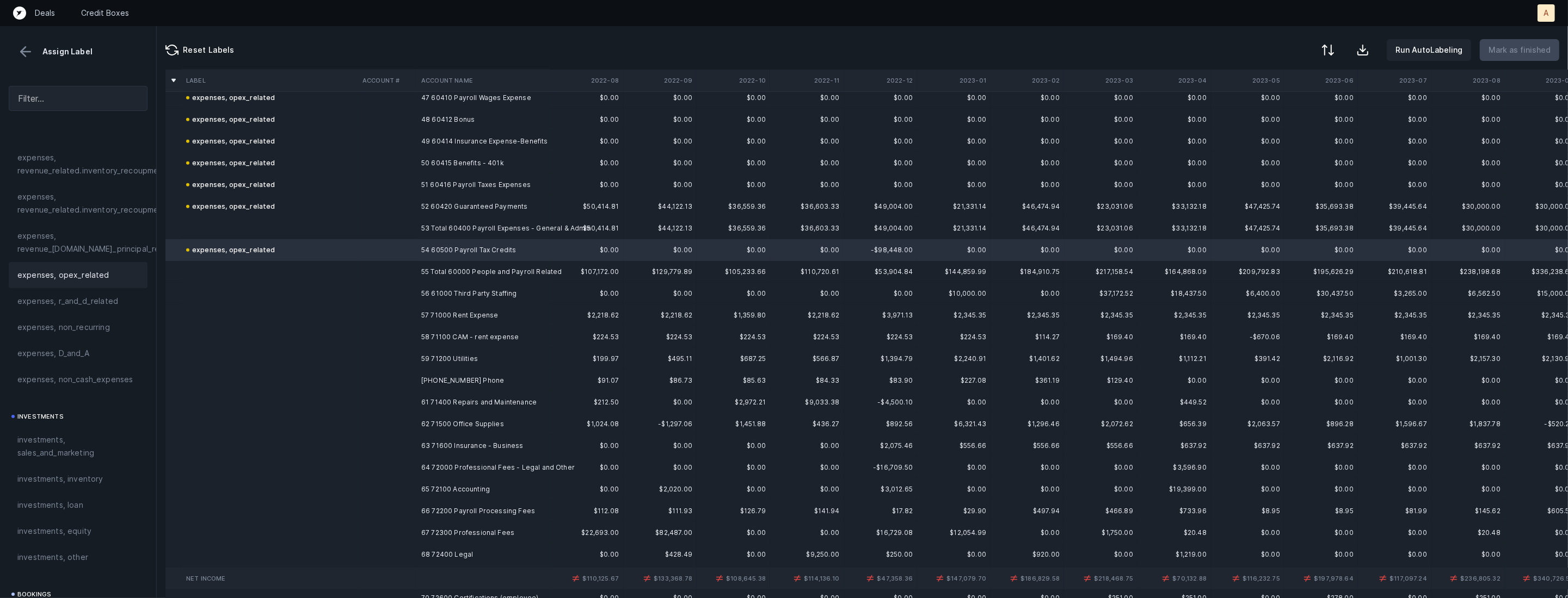
scroll to position [1045, 0]
click at [500, 281] on td "56 61000 Third Party Staffing" at bounding box center [483, 284] width 133 height 22
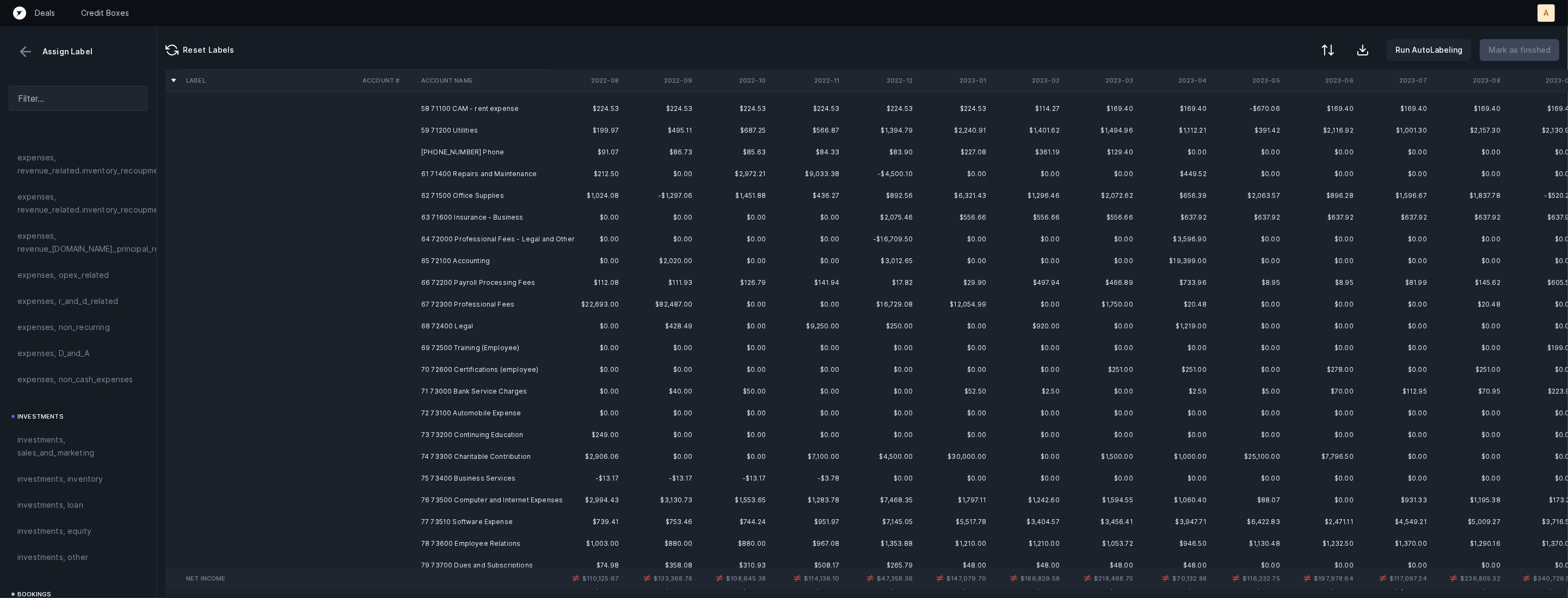
scroll to position [1267, 0]
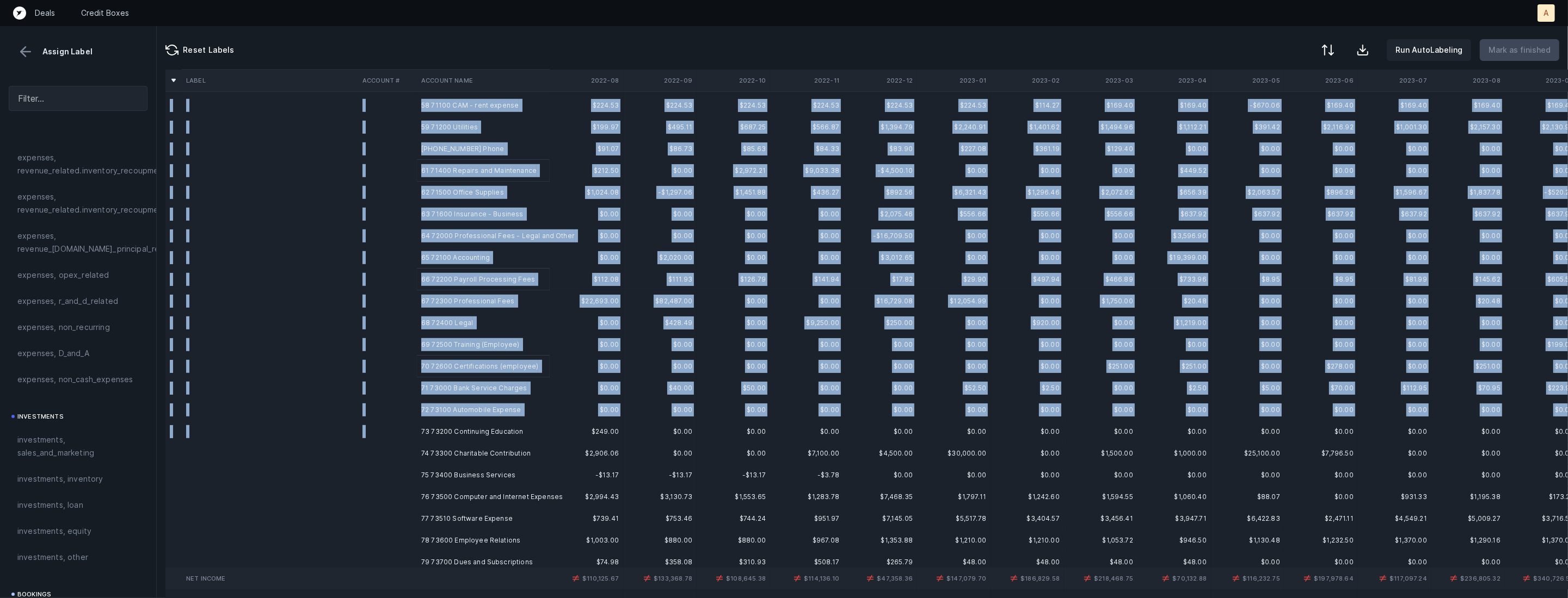
click at [485, 421] on td "73 73200 Continuing Education" at bounding box center [483, 432] width 133 height 22
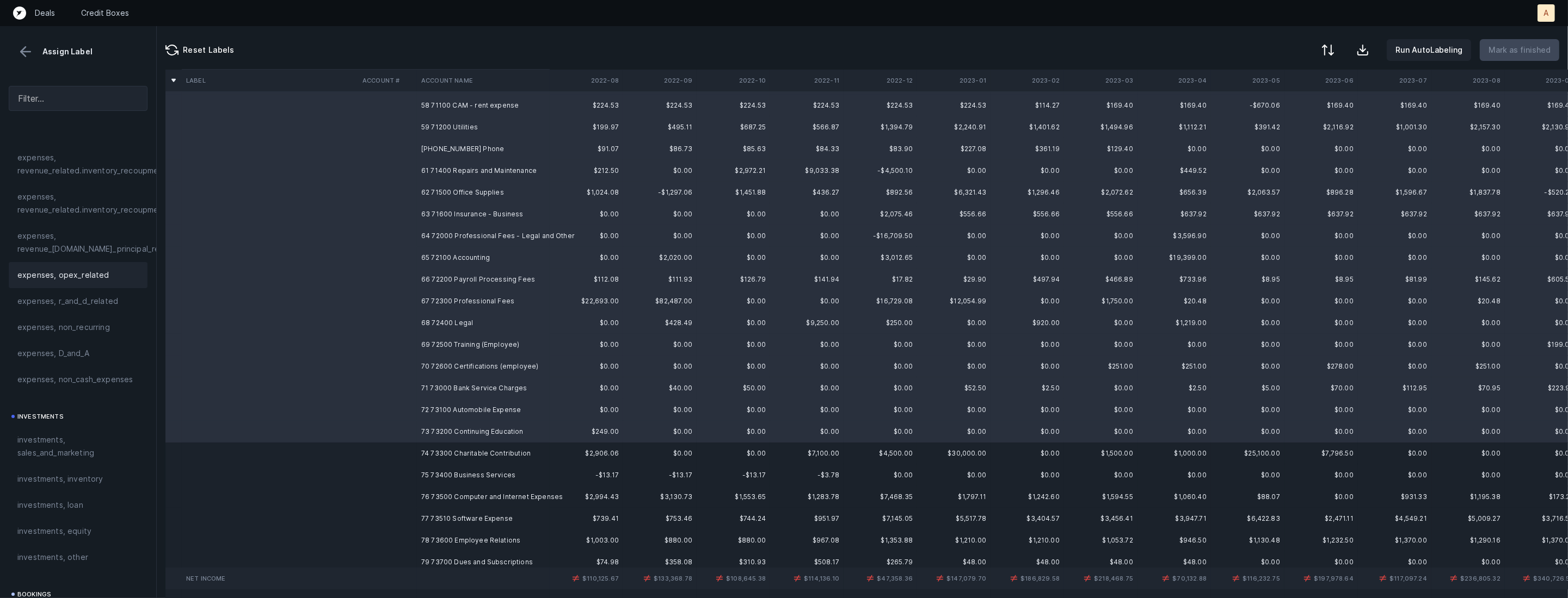
click at [101, 273] on span "expenses, opex_related" at bounding box center [63, 275] width 92 height 13
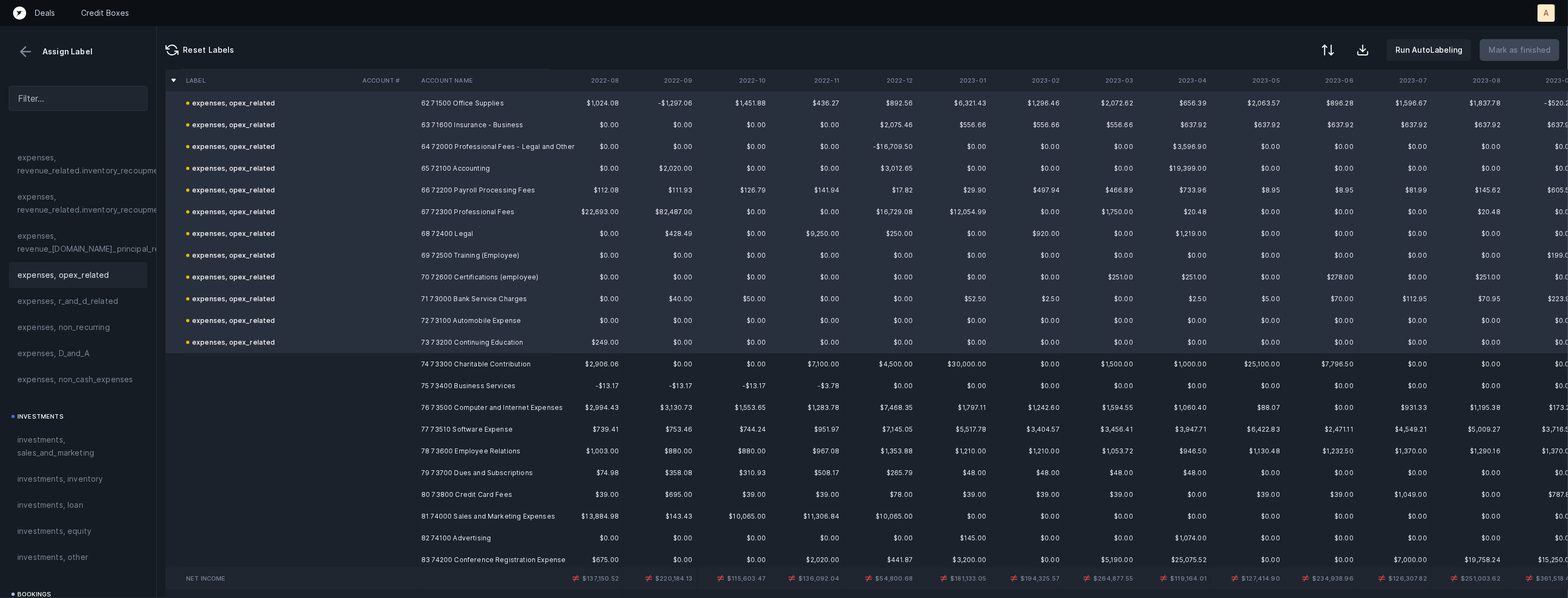
scroll to position [1374, 0]
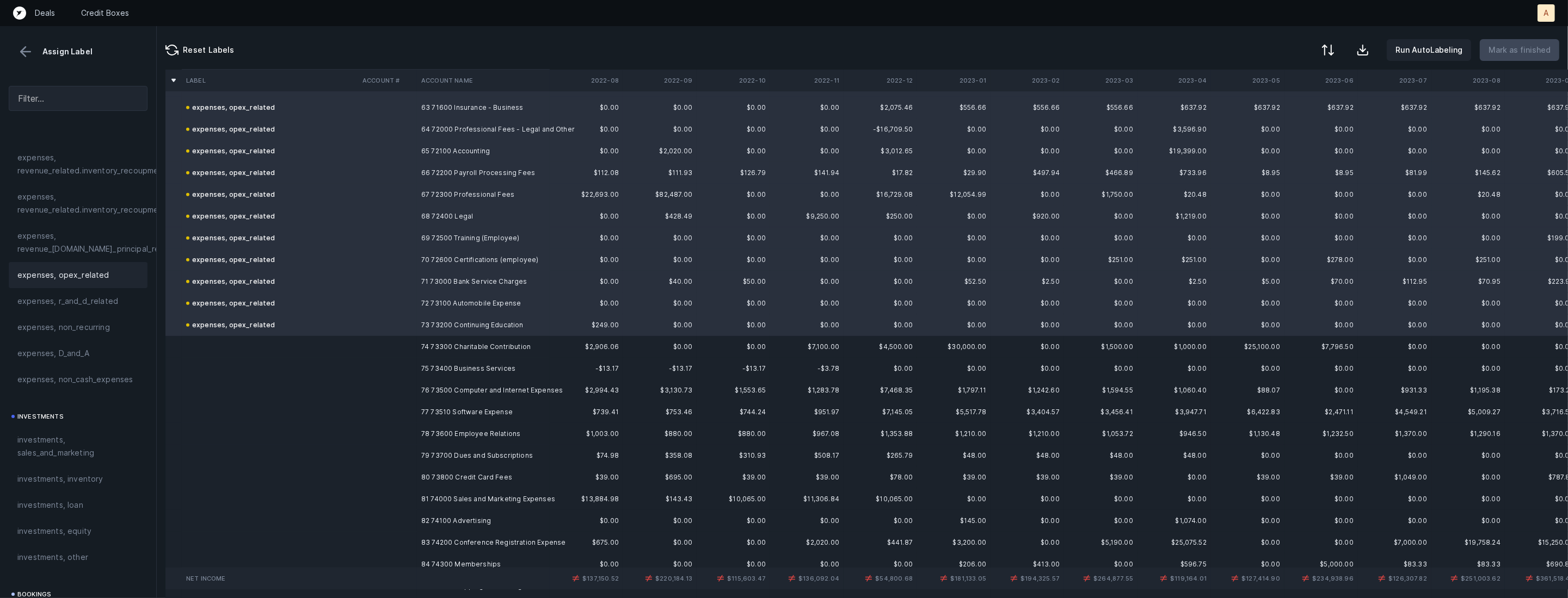
click at [515, 347] on td "74 73300 Charitable Contribution" at bounding box center [483, 347] width 133 height 22
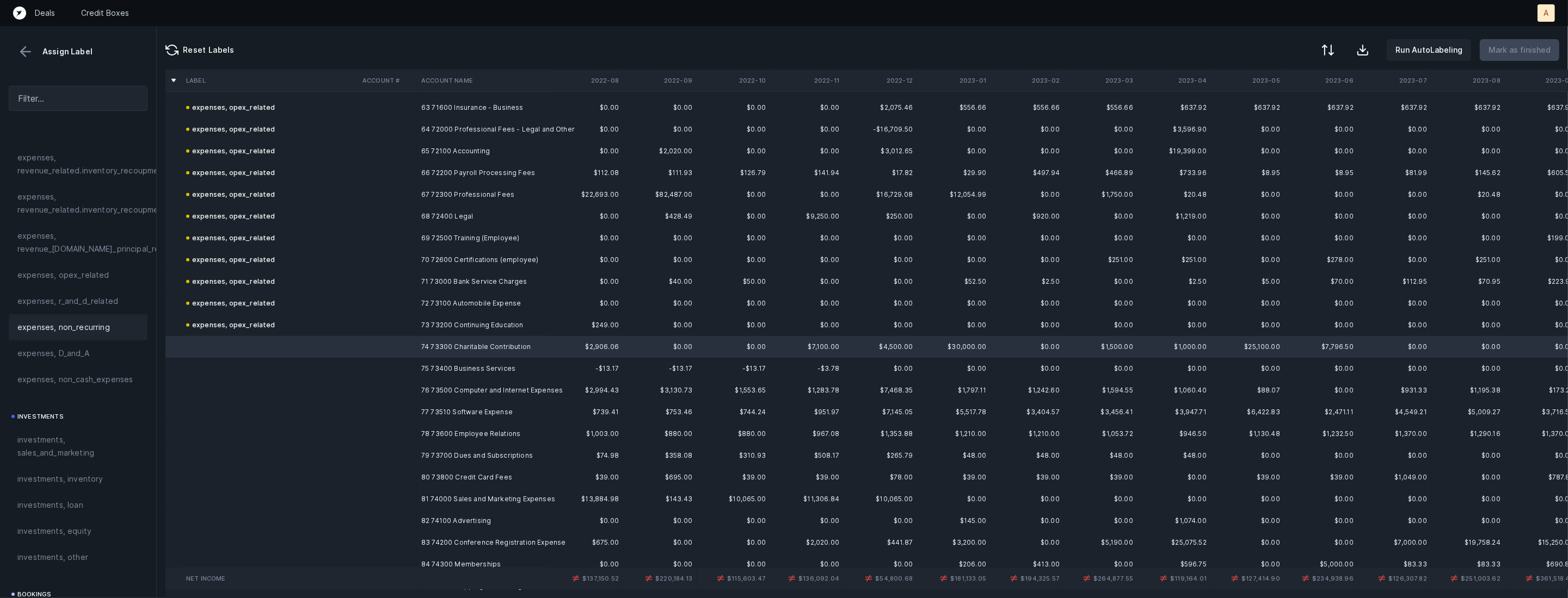
click at [77, 327] on span "expenses, non_recurring" at bounding box center [64, 327] width 93 height 13
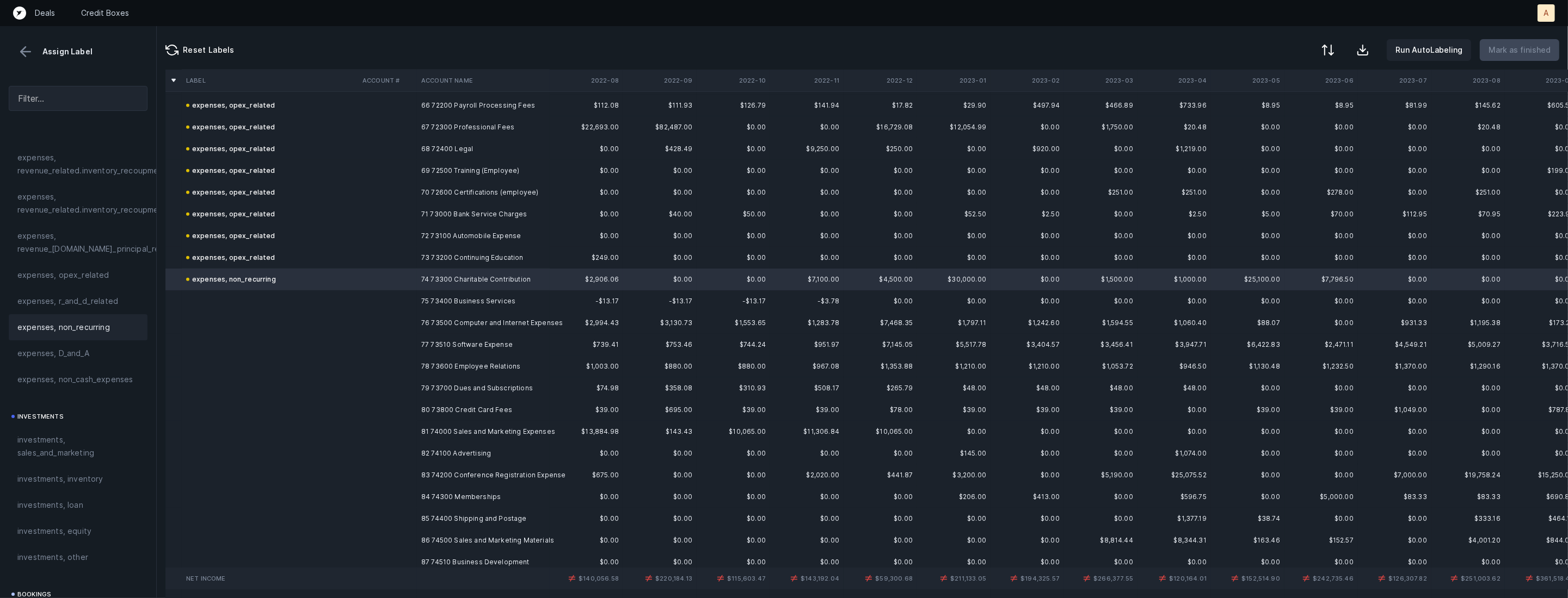
scroll to position [1447, 0]
click at [496, 301] on td "75 73400 Business Services" at bounding box center [483, 296] width 133 height 22
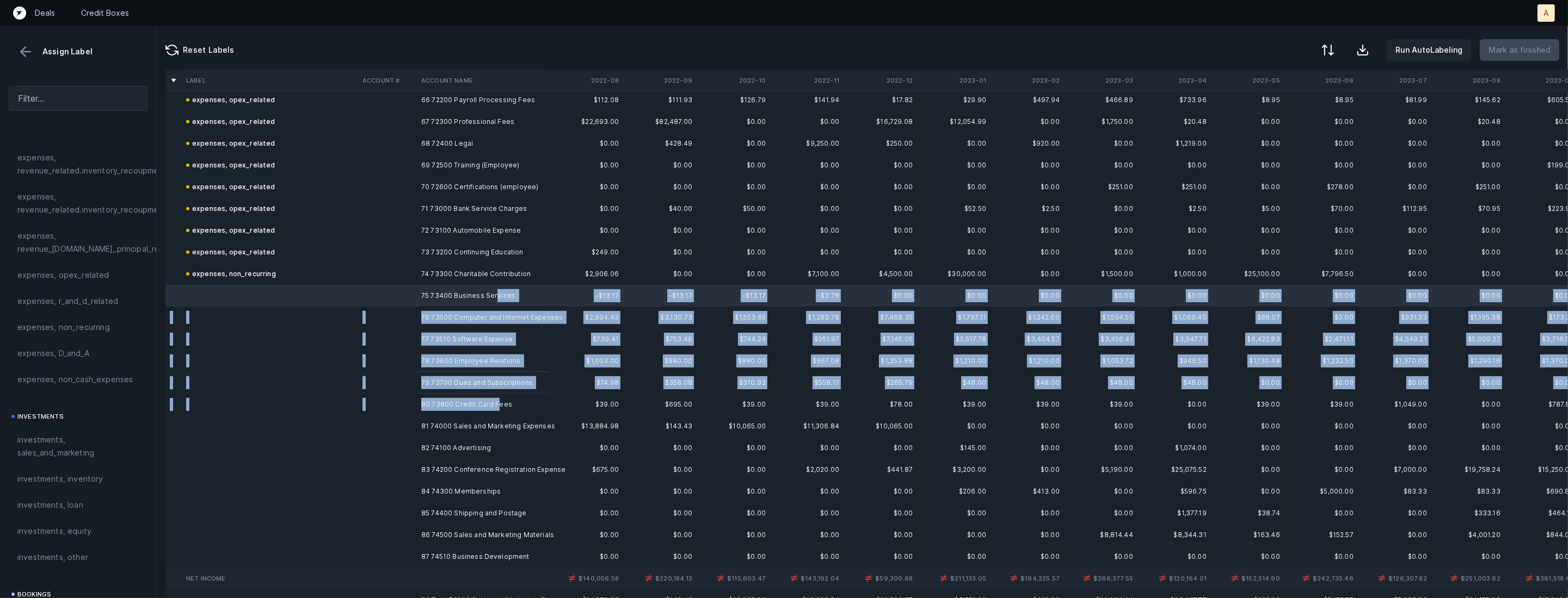
click at [497, 408] on td "80 73800 Credit Card Fees" at bounding box center [483, 405] width 133 height 22
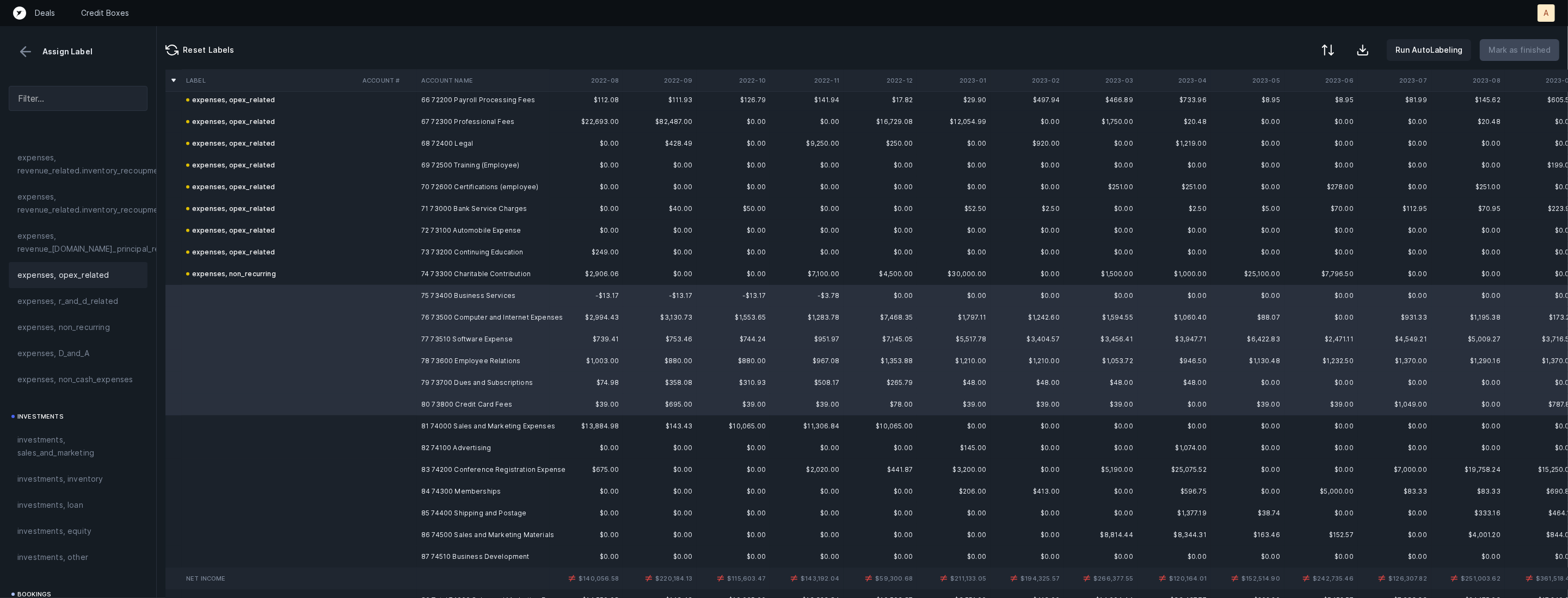
click at [101, 269] on span "expenses, opex_related" at bounding box center [63, 275] width 92 height 13
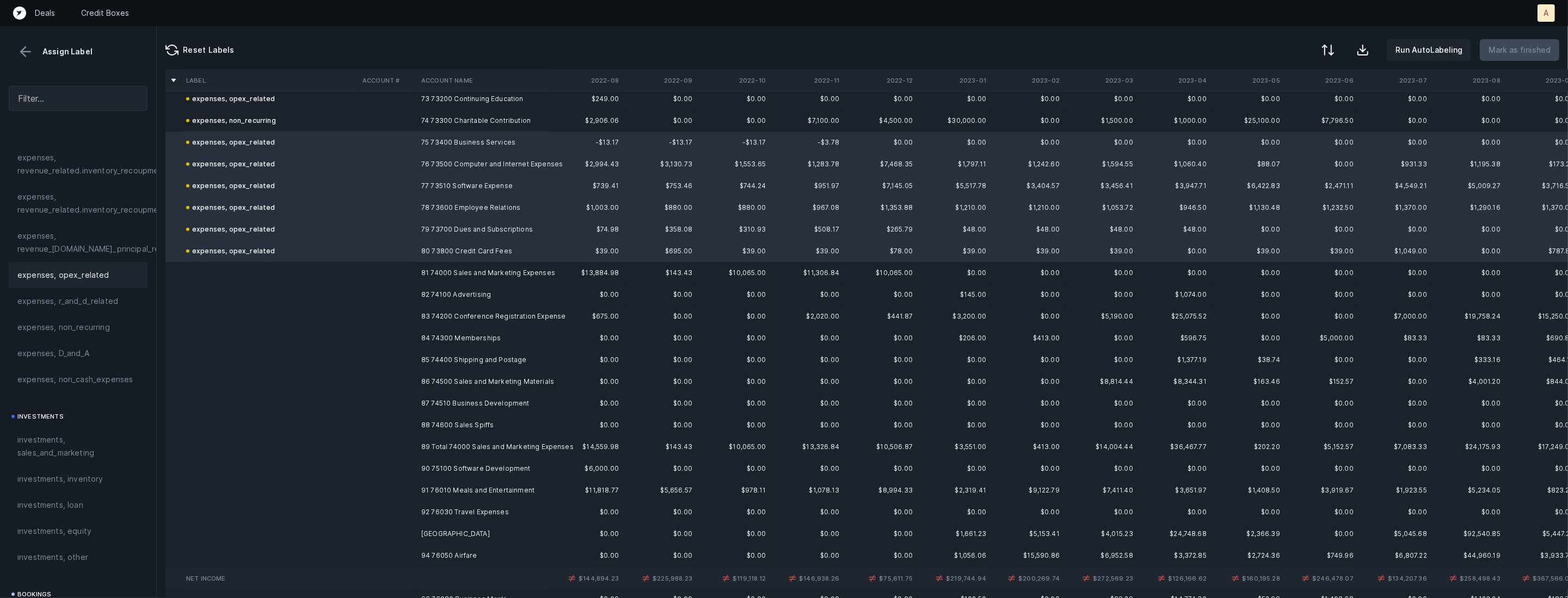
scroll to position [1654, 0]
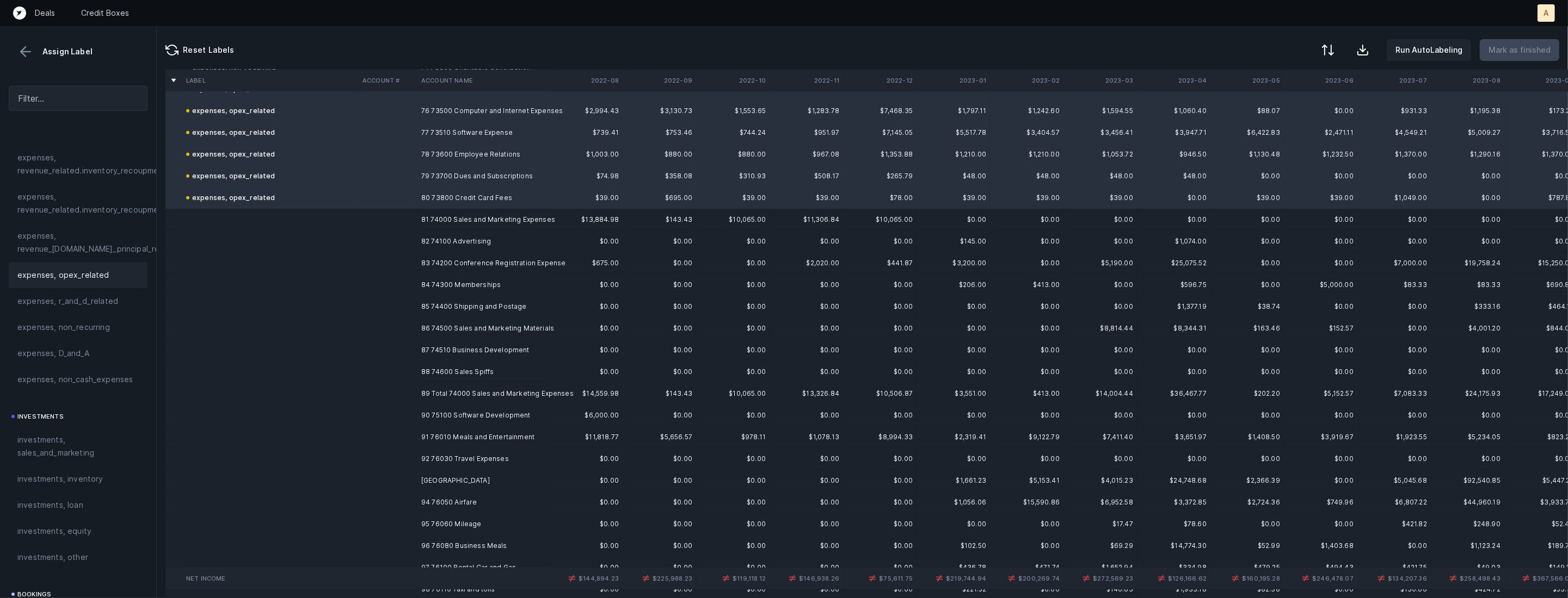
click at [495, 224] on td "81 74000 Sales and Marketing Expenses" at bounding box center [483, 220] width 133 height 22
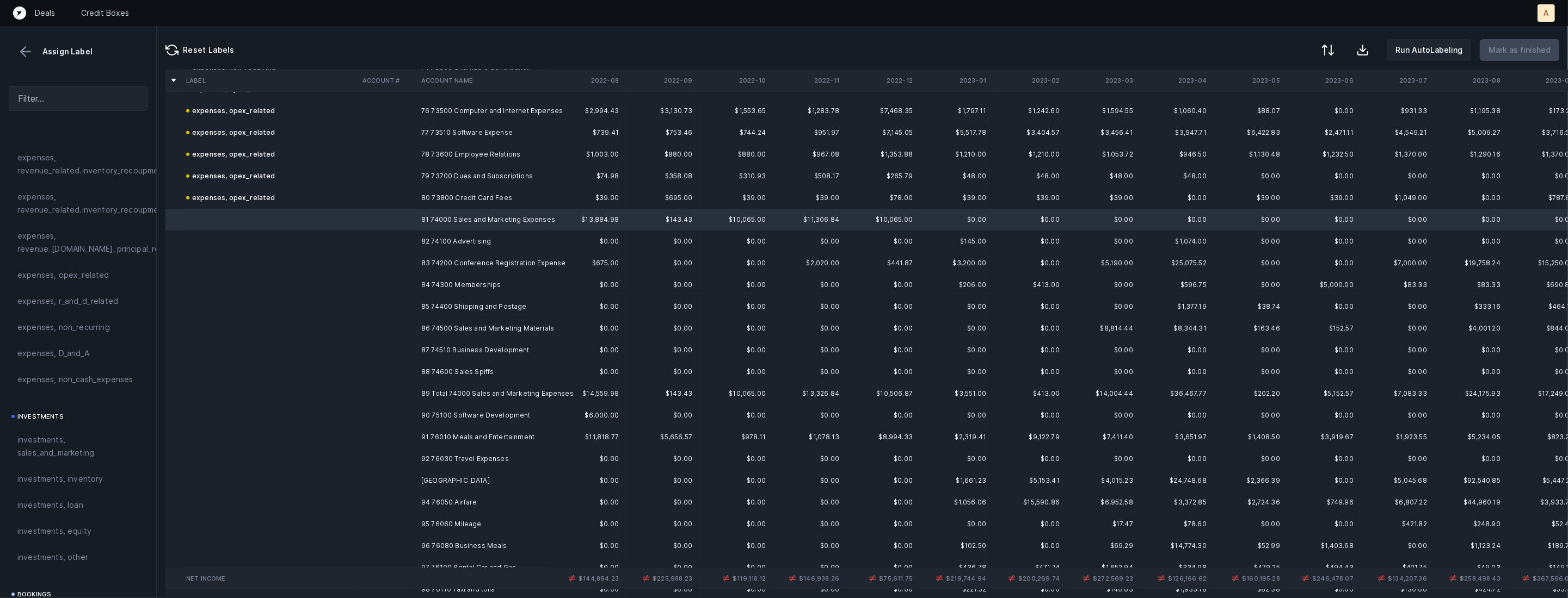
click at [453, 370] on td "88 74600 Sales Spiffs" at bounding box center [483, 372] width 133 height 22
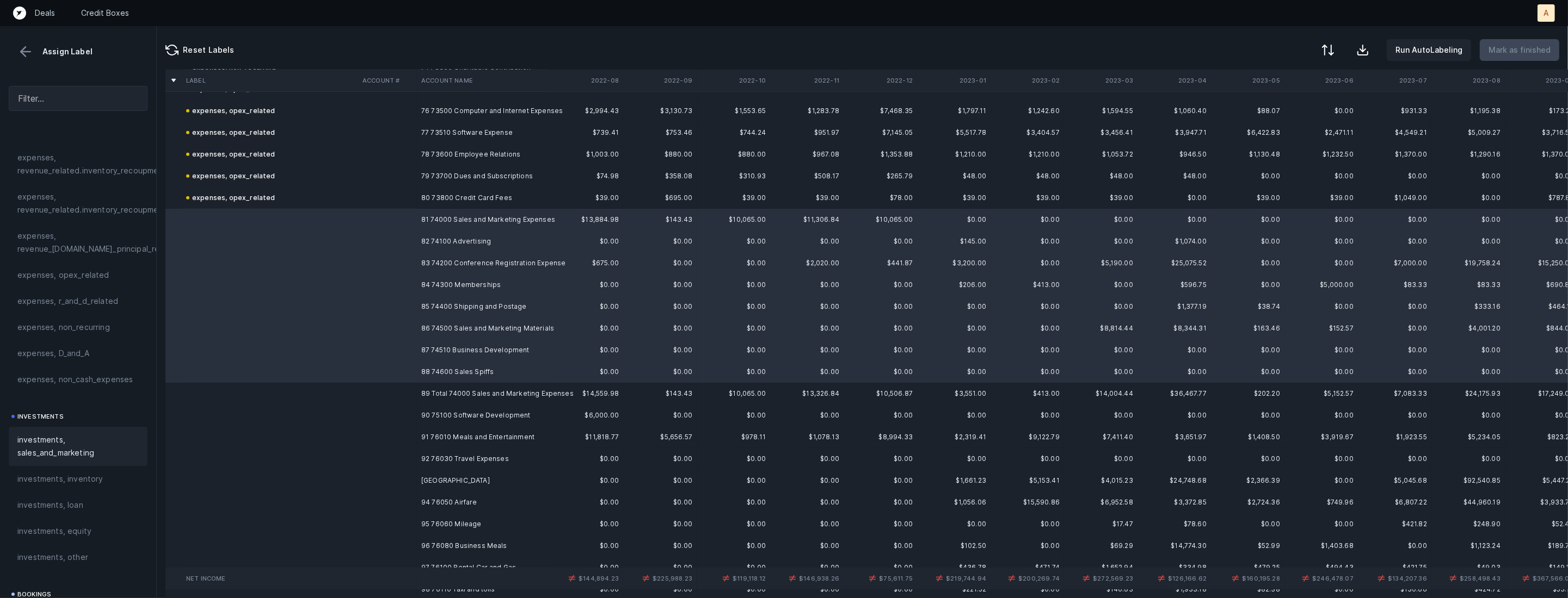
click at [56, 446] on span "investments, sales_and_marketing" at bounding box center [78, 446] width 121 height 26
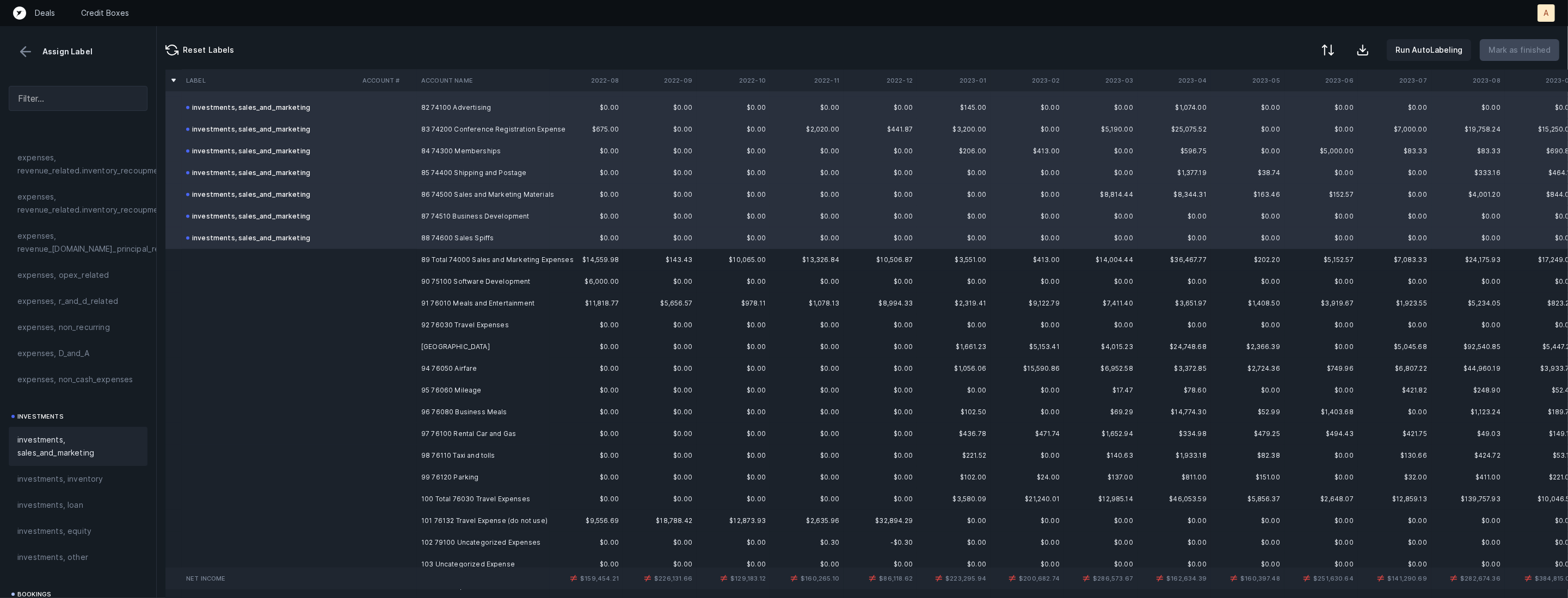
scroll to position [1836, 0]
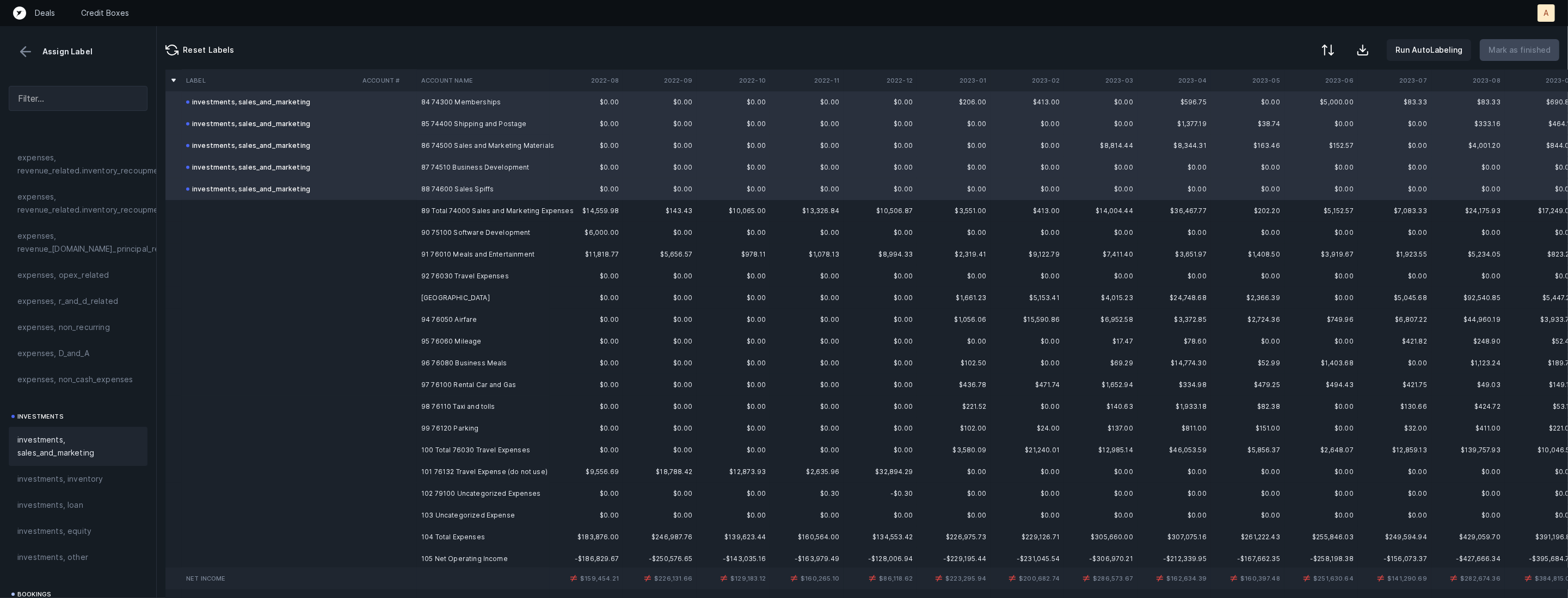
click at [477, 237] on td "90 75100 Software Development" at bounding box center [483, 233] width 133 height 22
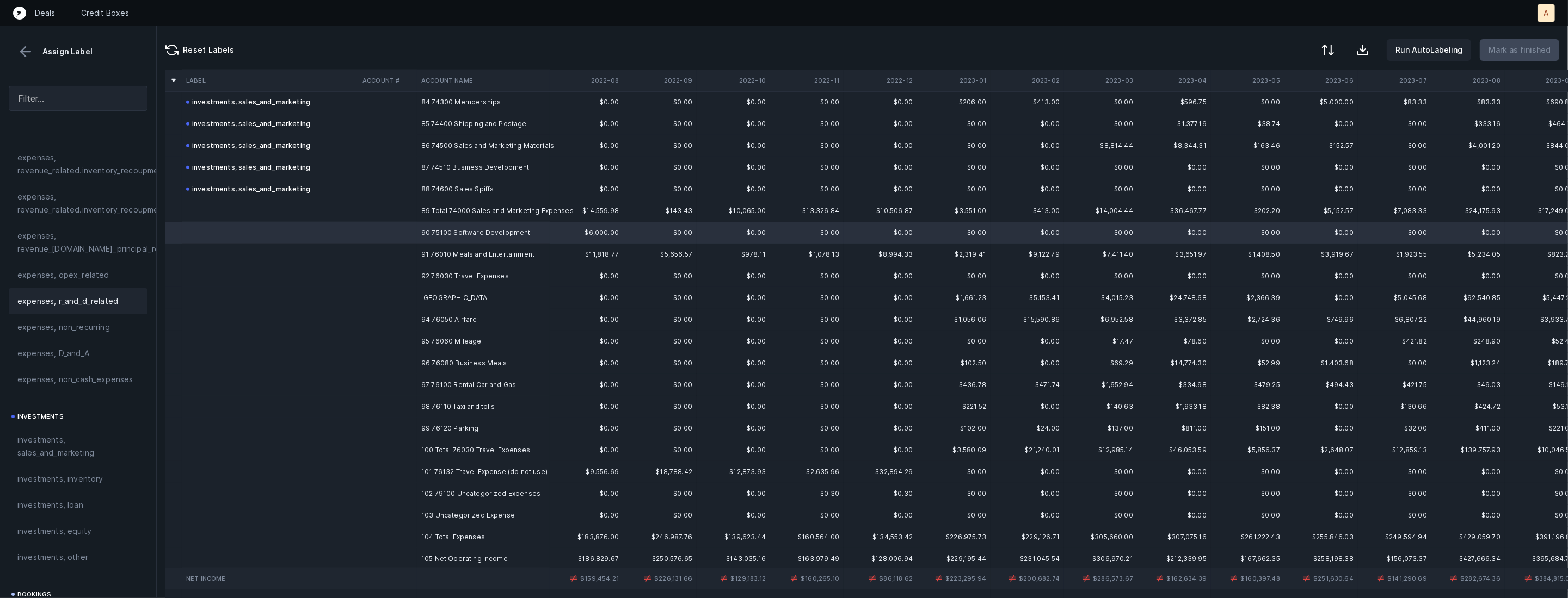
click at [98, 289] on div "expenses, r_and_d_related" at bounding box center [78, 301] width 139 height 26
click at [394, 254] on td at bounding box center [387, 254] width 59 height 22
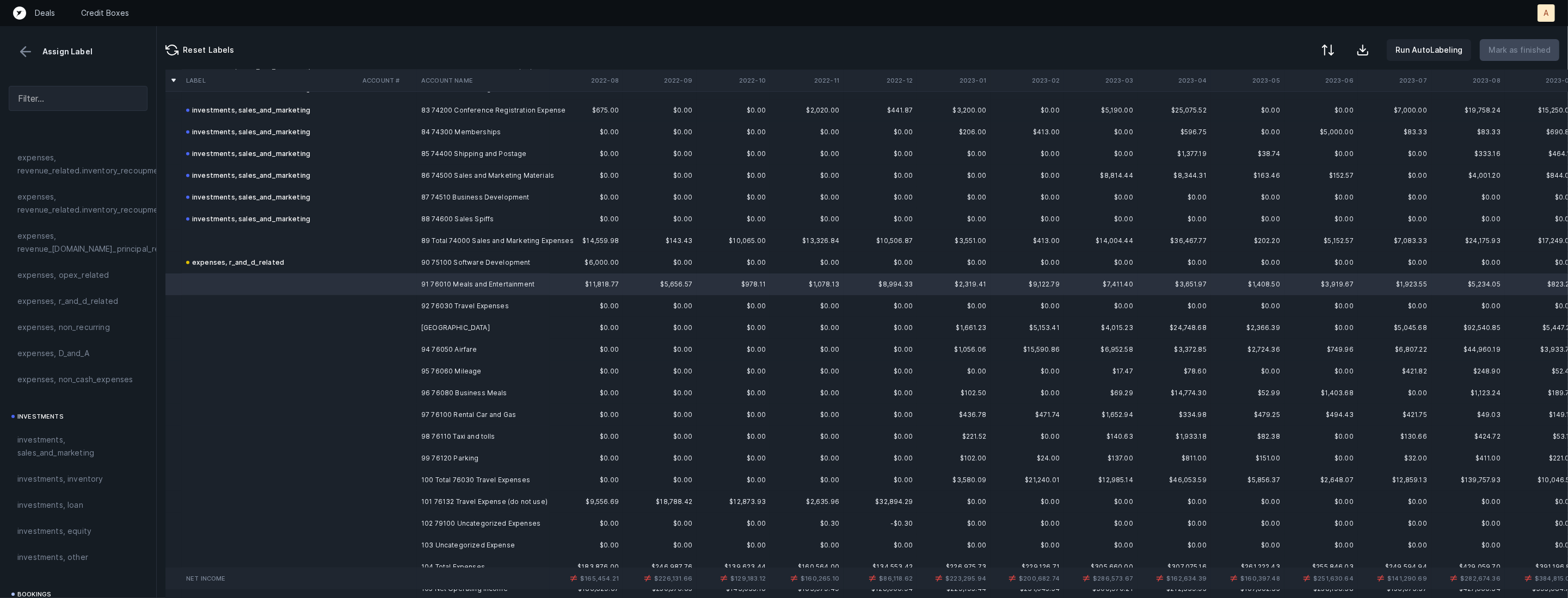
scroll to position [1814, 0]
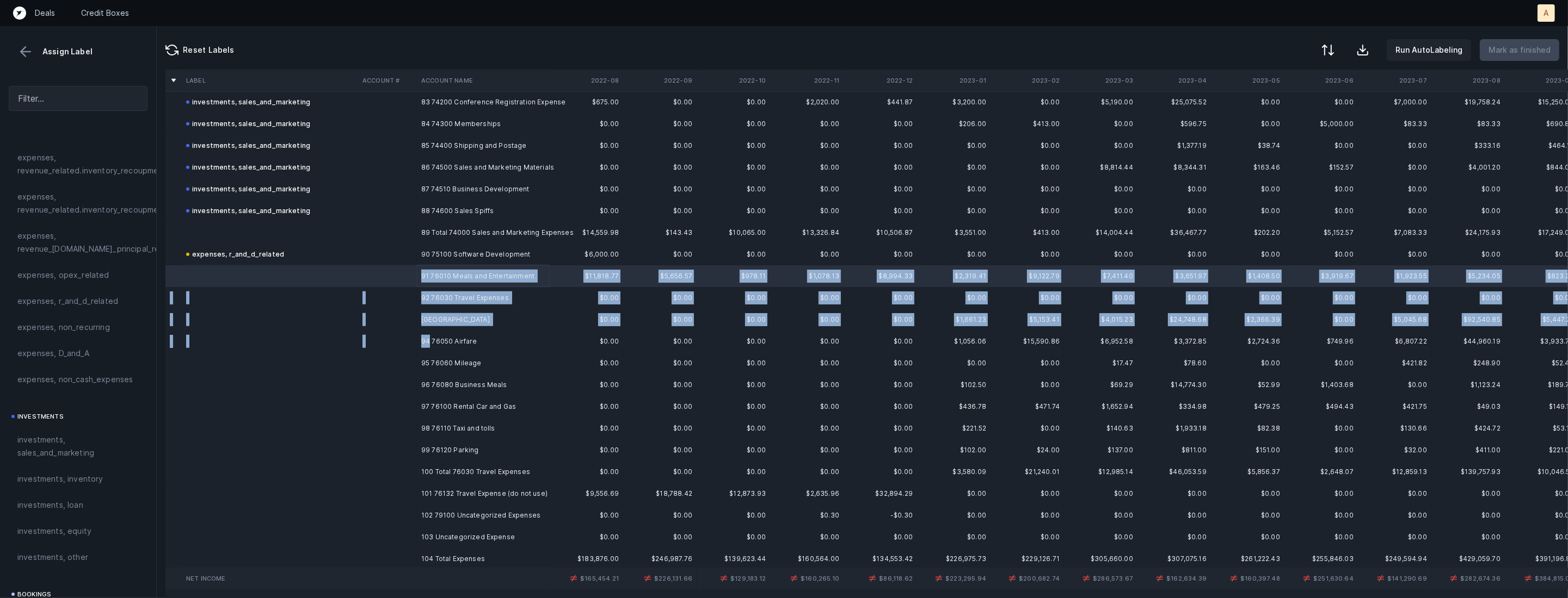
click at [429, 341] on td "94 76050 Airfare" at bounding box center [483, 342] width 133 height 22
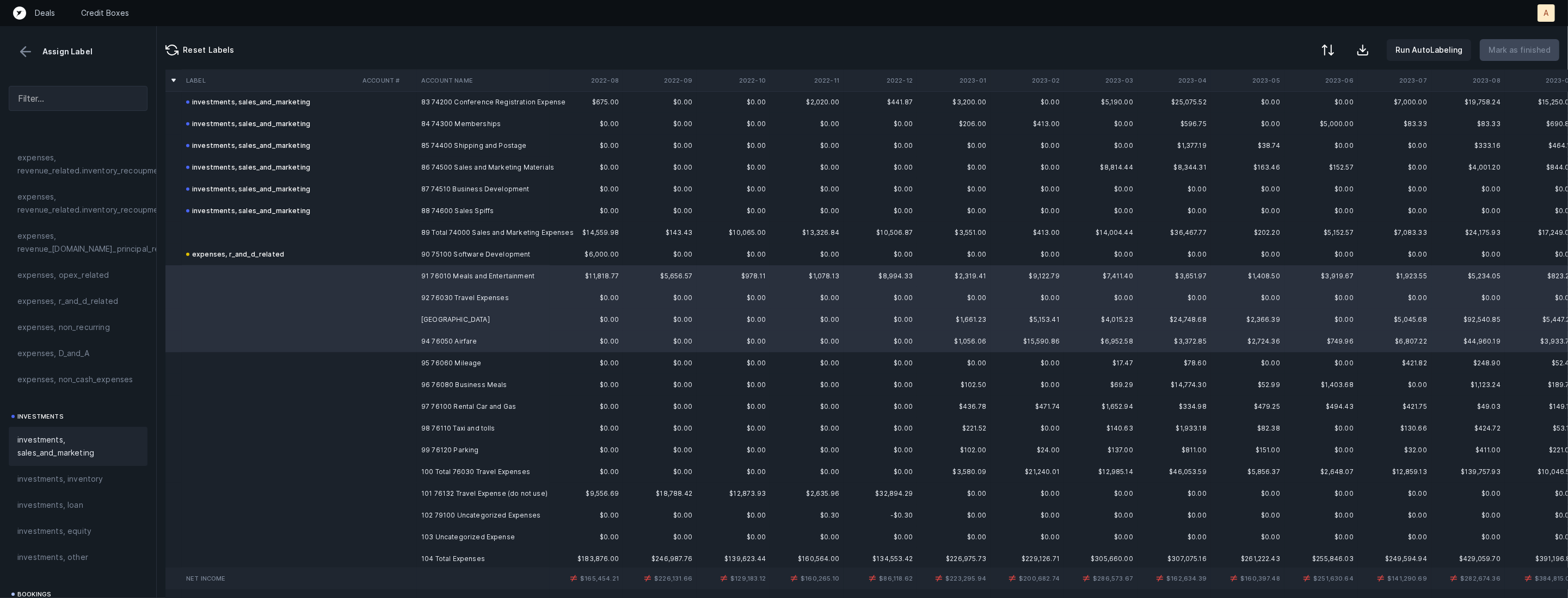
click at [65, 438] on span "investments, sales_and_marketing" at bounding box center [78, 446] width 121 height 26
click at [377, 359] on td at bounding box center [387, 363] width 59 height 22
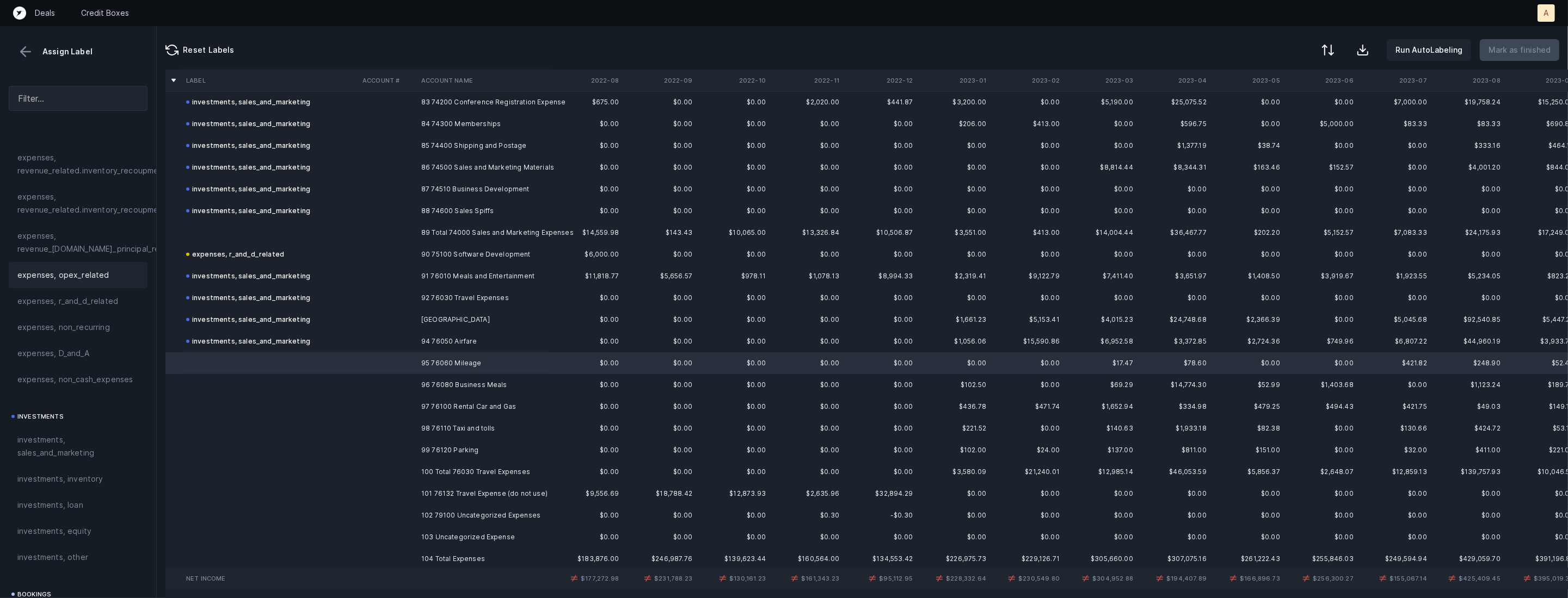
click at [100, 269] on span "expenses, opex_related" at bounding box center [63, 275] width 92 height 13
click at [398, 375] on td at bounding box center [387, 385] width 59 height 22
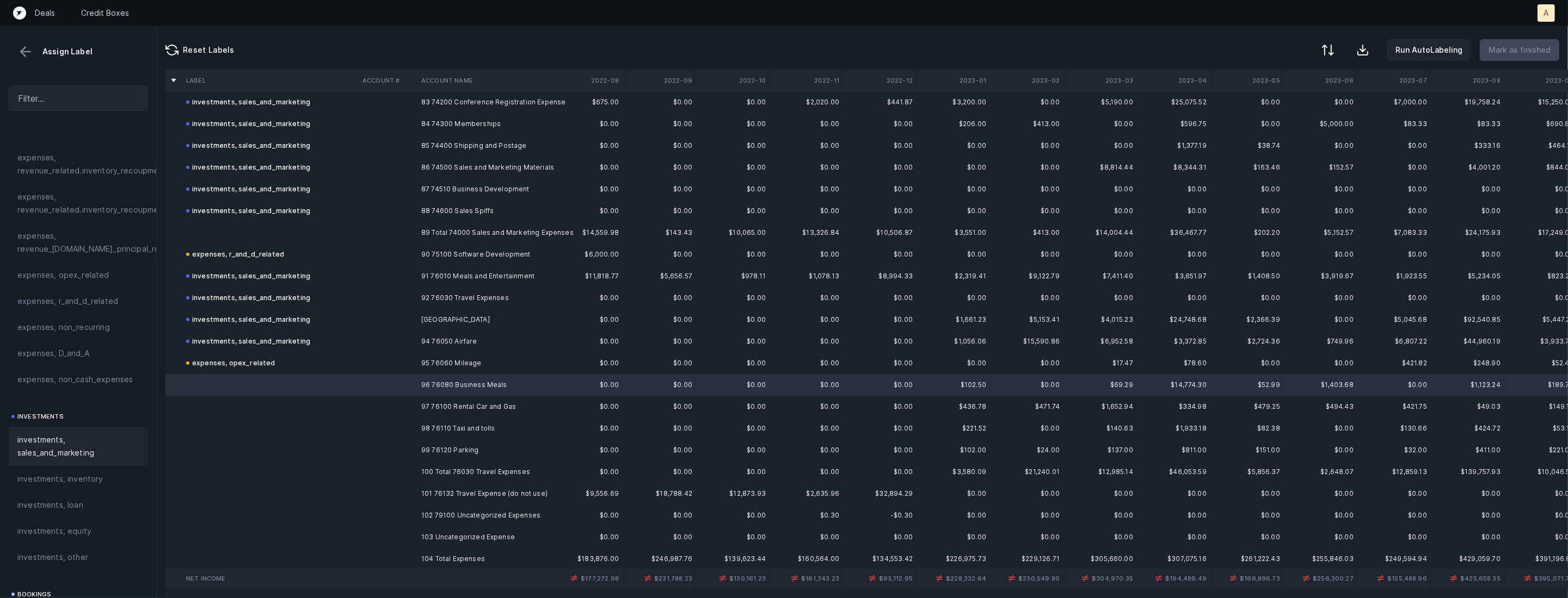
click at [59, 448] on span "investments, sales_and_marketing" at bounding box center [78, 446] width 121 height 26
click at [234, 408] on td at bounding box center [270, 407] width 176 height 22
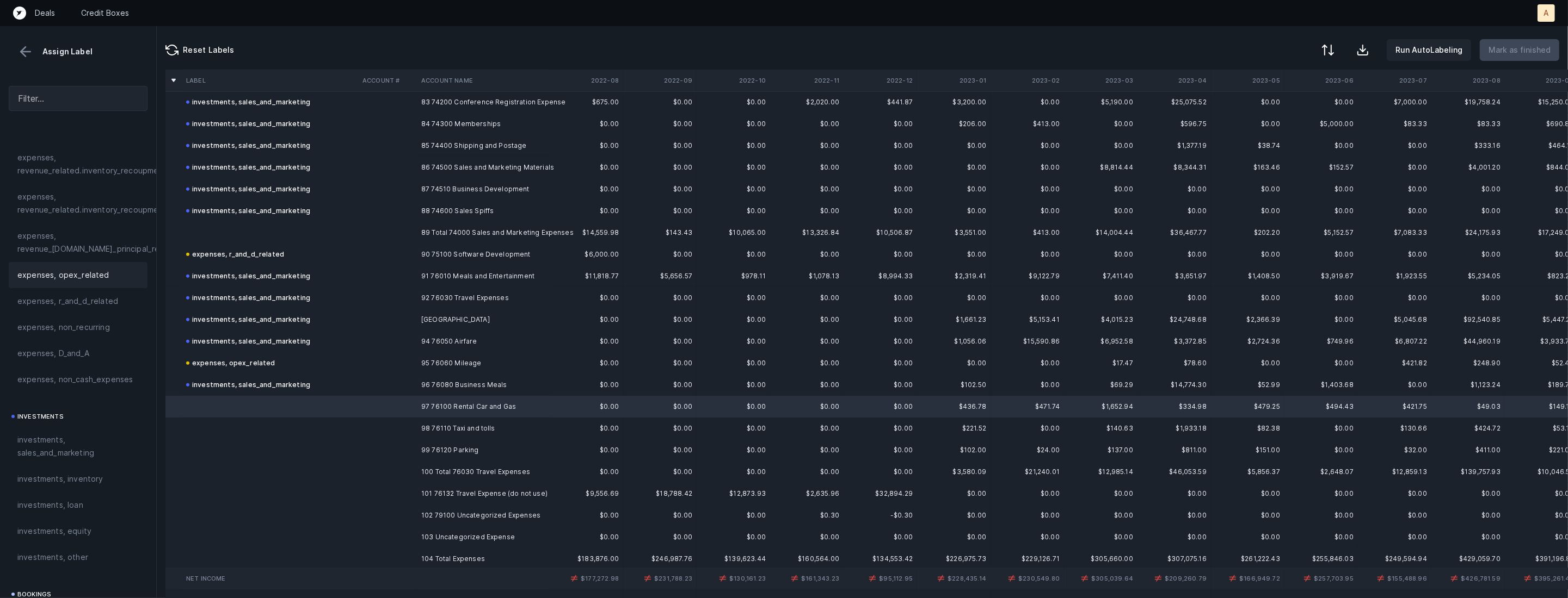
click at [79, 263] on div "expenses, opex_related" at bounding box center [78, 275] width 139 height 26
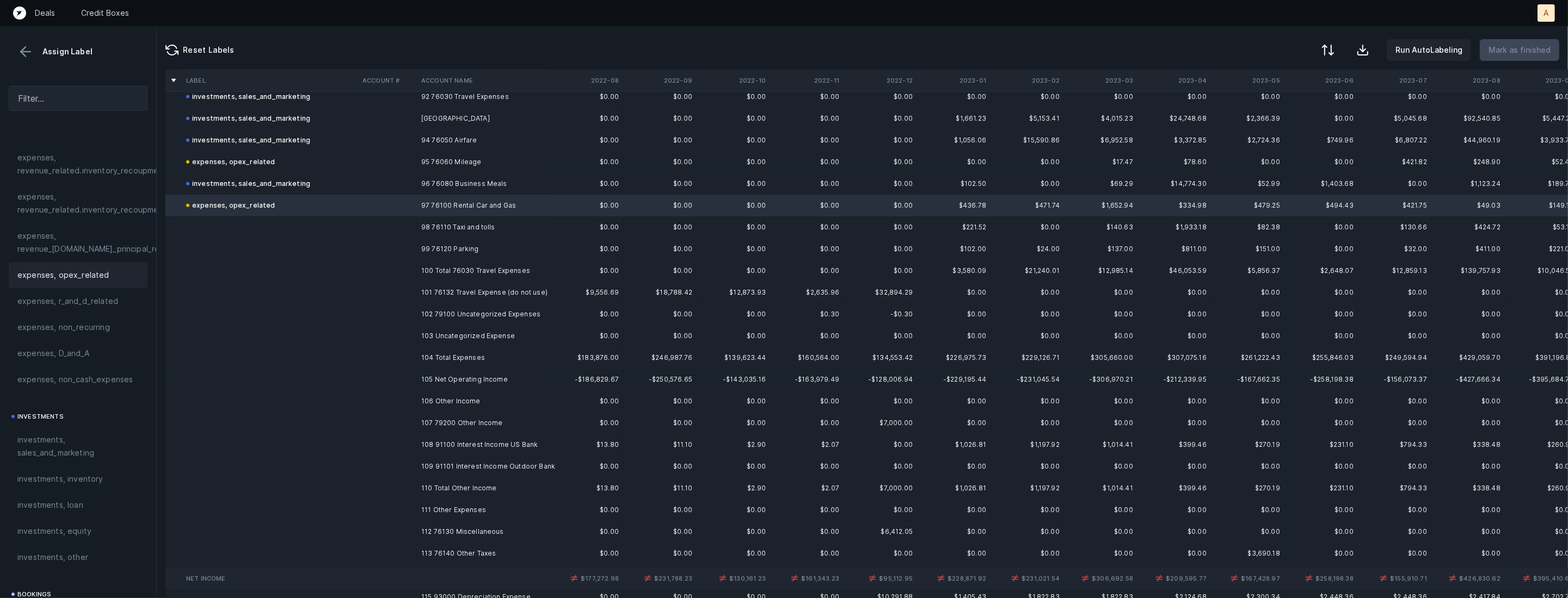
scroll to position [2040, 0]
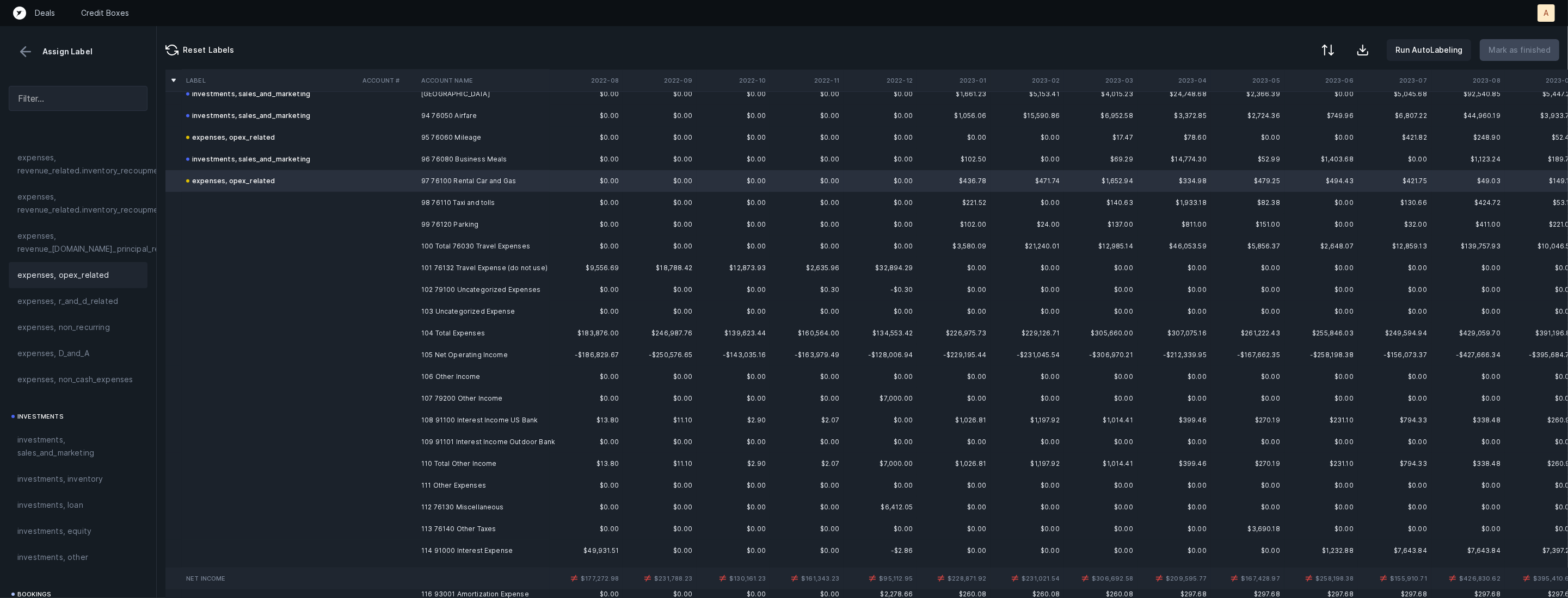
click at [475, 197] on td "98 76110 Taxi and tolls" at bounding box center [483, 203] width 133 height 22
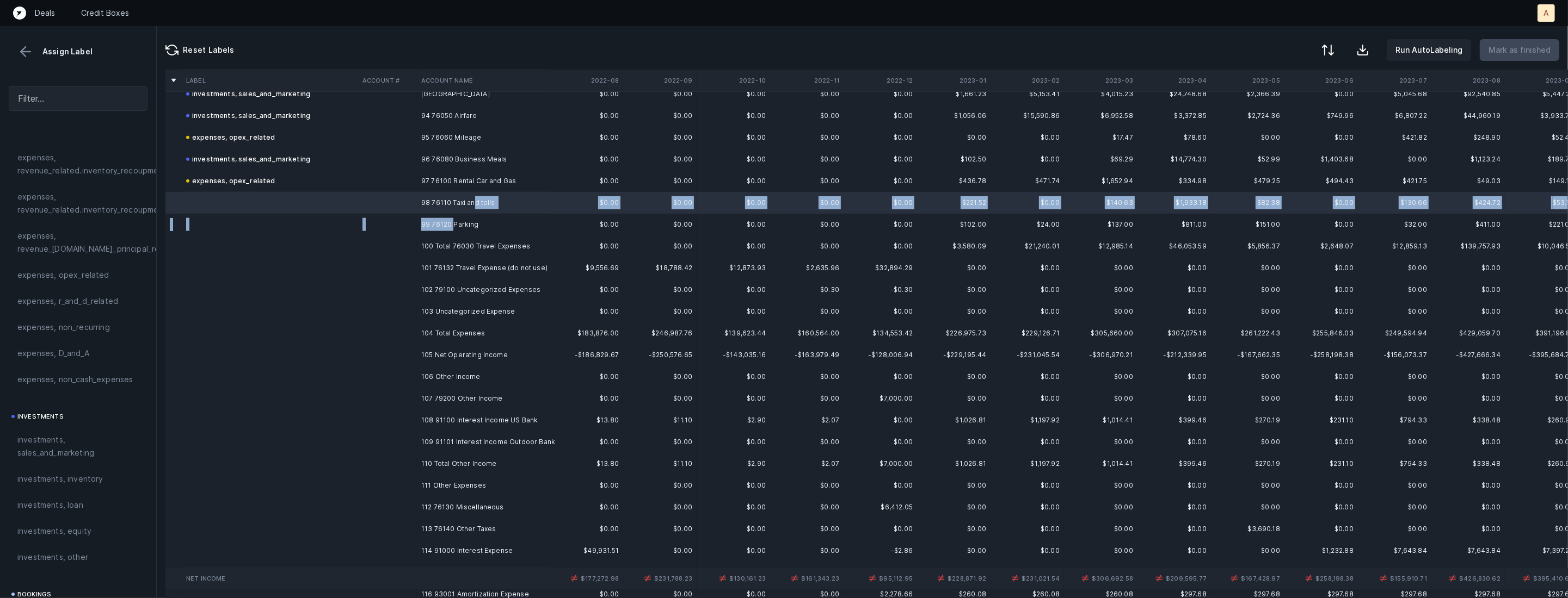
click at [454, 220] on td "99 76120 Parking" at bounding box center [483, 225] width 133 height 22
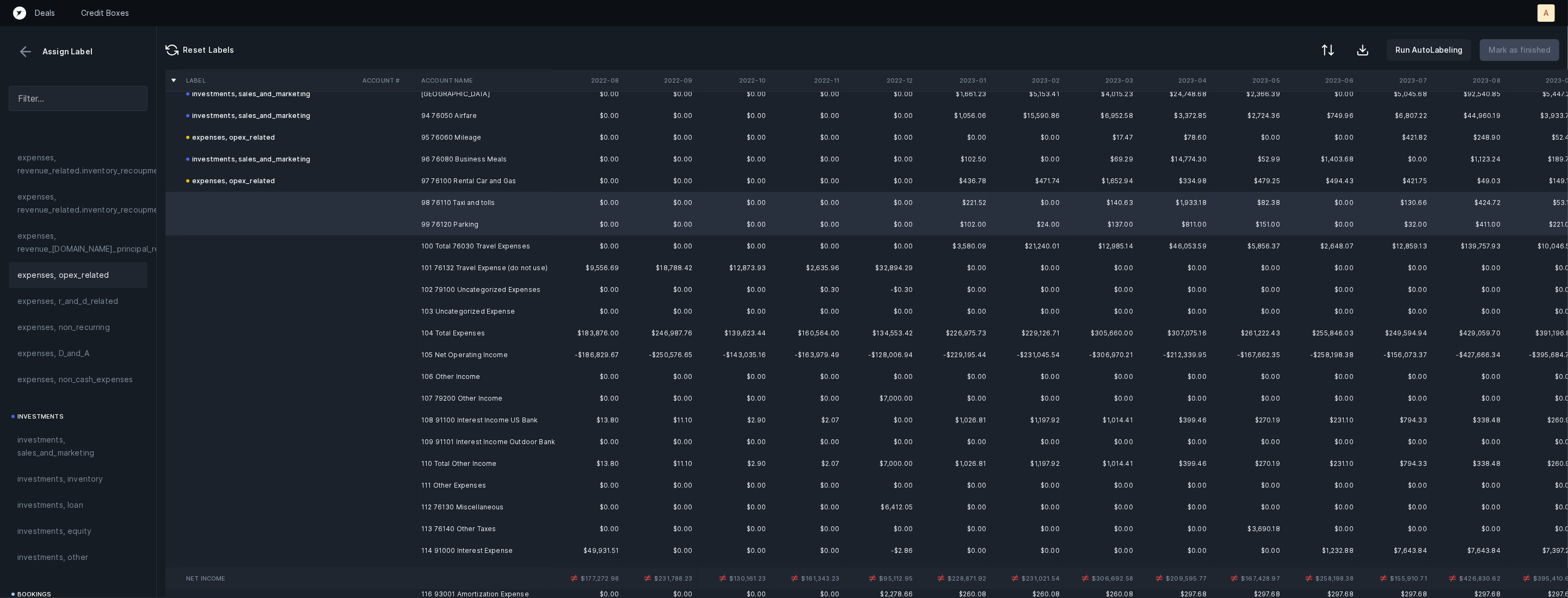
click at [83, 272] on span "expenses, opex_related" at bounding box center [63, 275] width 92 height 13
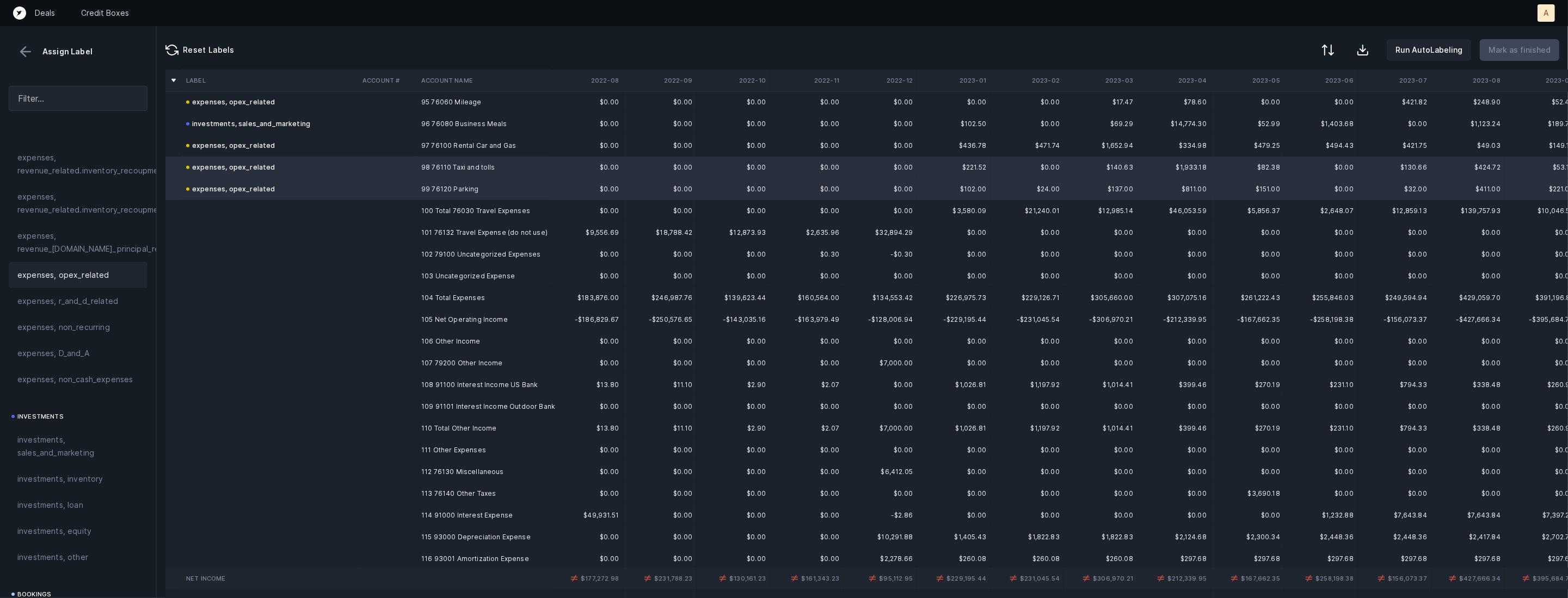
scroll to position [2114, 0]
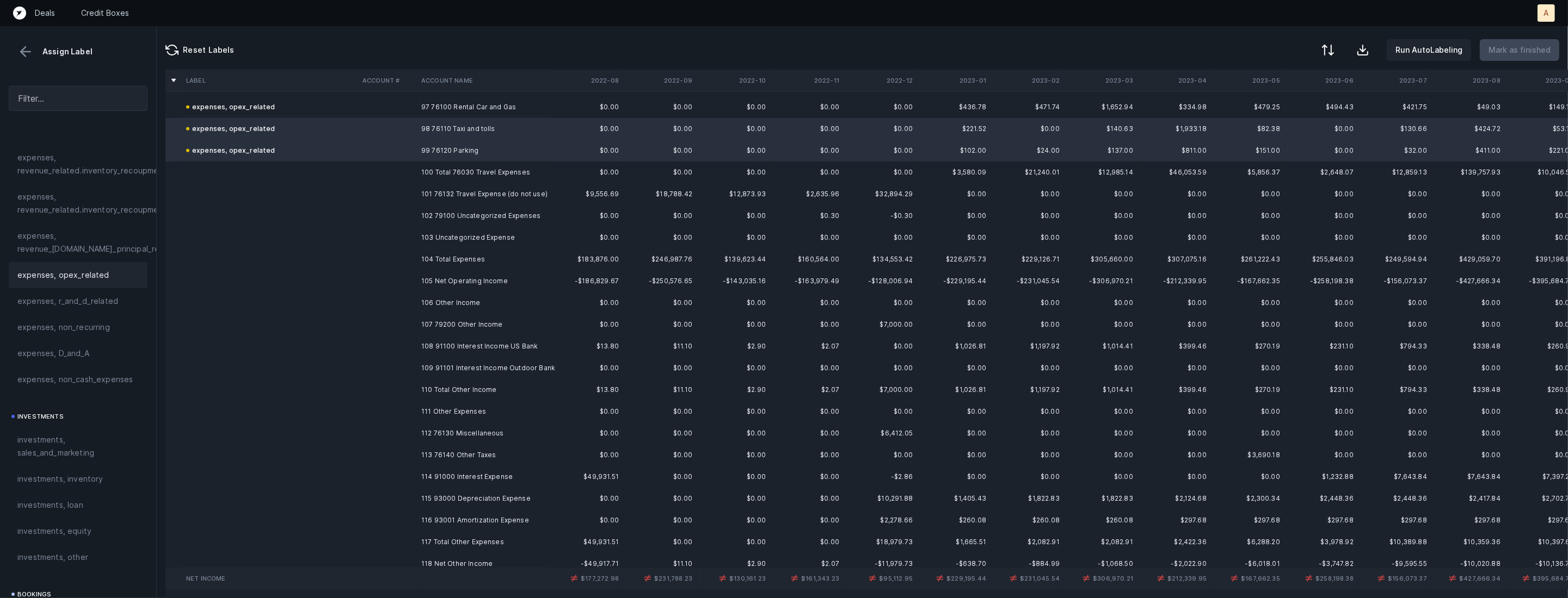
click at [470, 216] on td "102 79100 Uncategorized Expenses" at bounding box center [483, 216] width 133 height 22
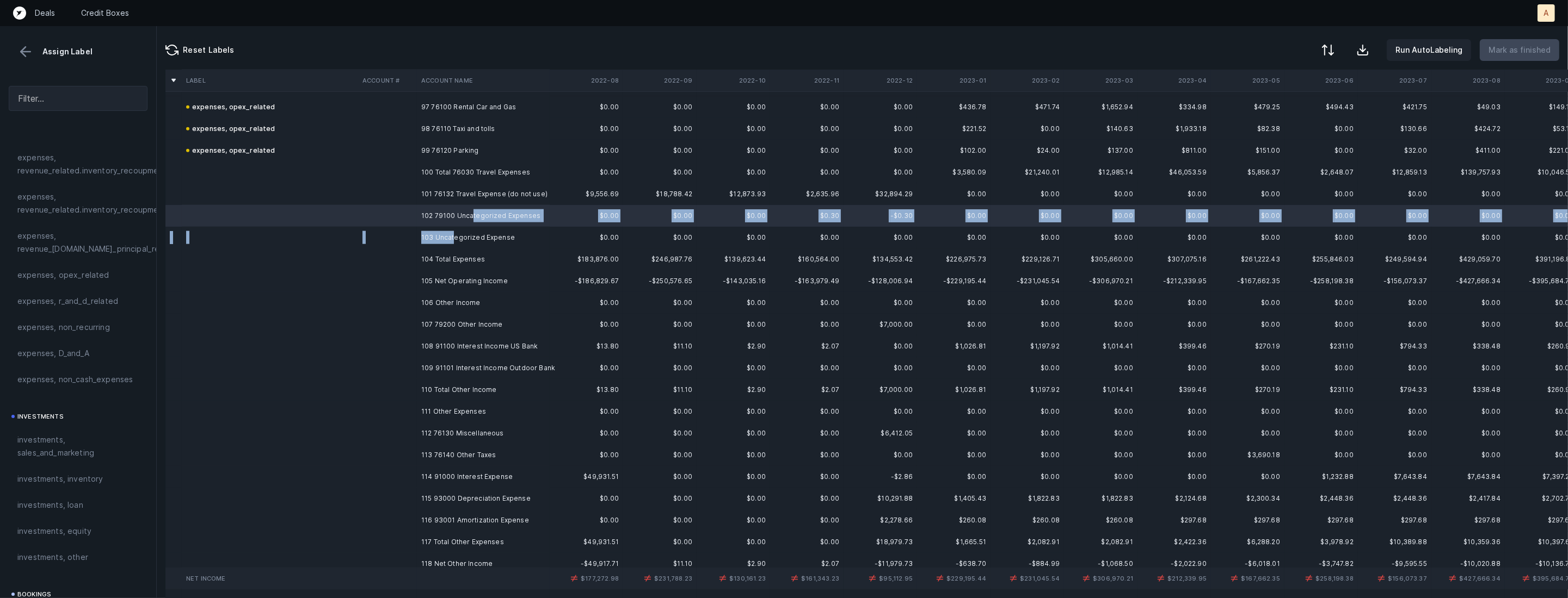
click at [453, 235] on td "103 Uncategorized Expense" at bounding box center [483, 237] width 133 height 22
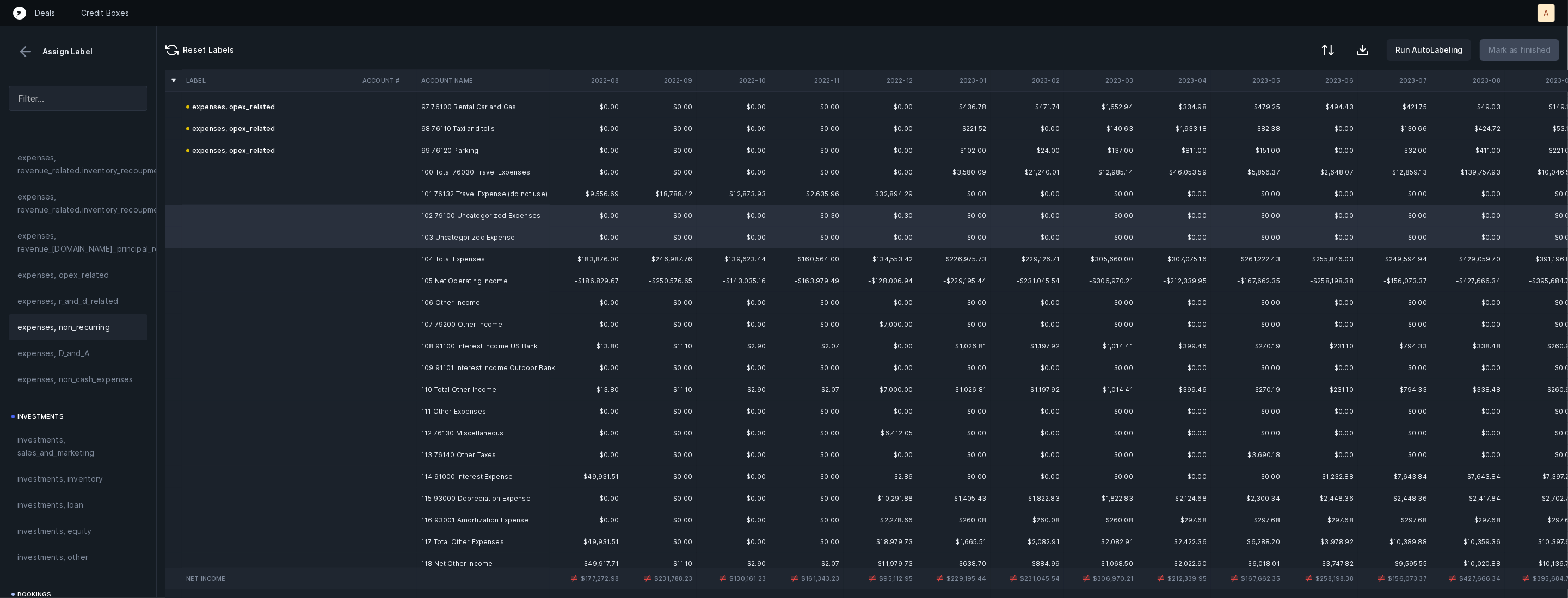
click at [100, 324] on span "expenses, non_recurring" at bounding box center [64, 327] width 93 height 13
click at [424, 327] on td "107 79200 Other Income" at bounding box center [483, 325] width 133 height 22
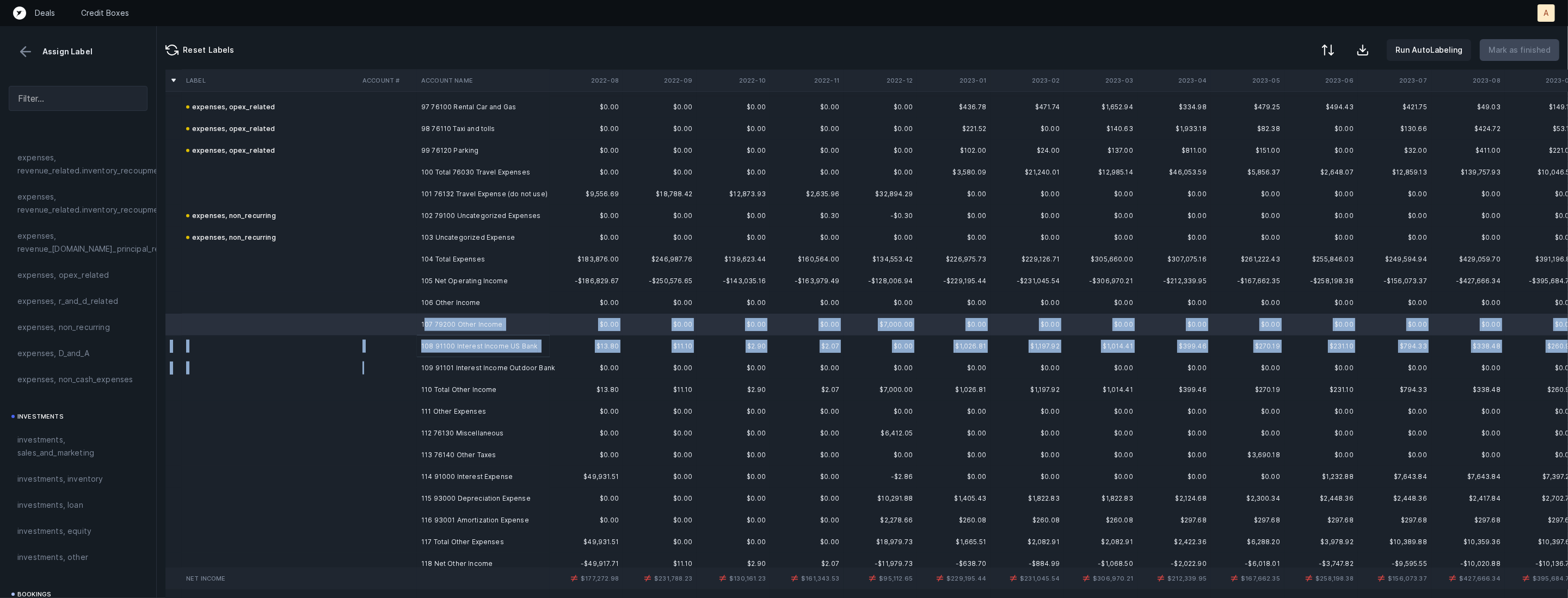
click at [412, 363] on td at bounding box center [387, 368] width 59 height 22
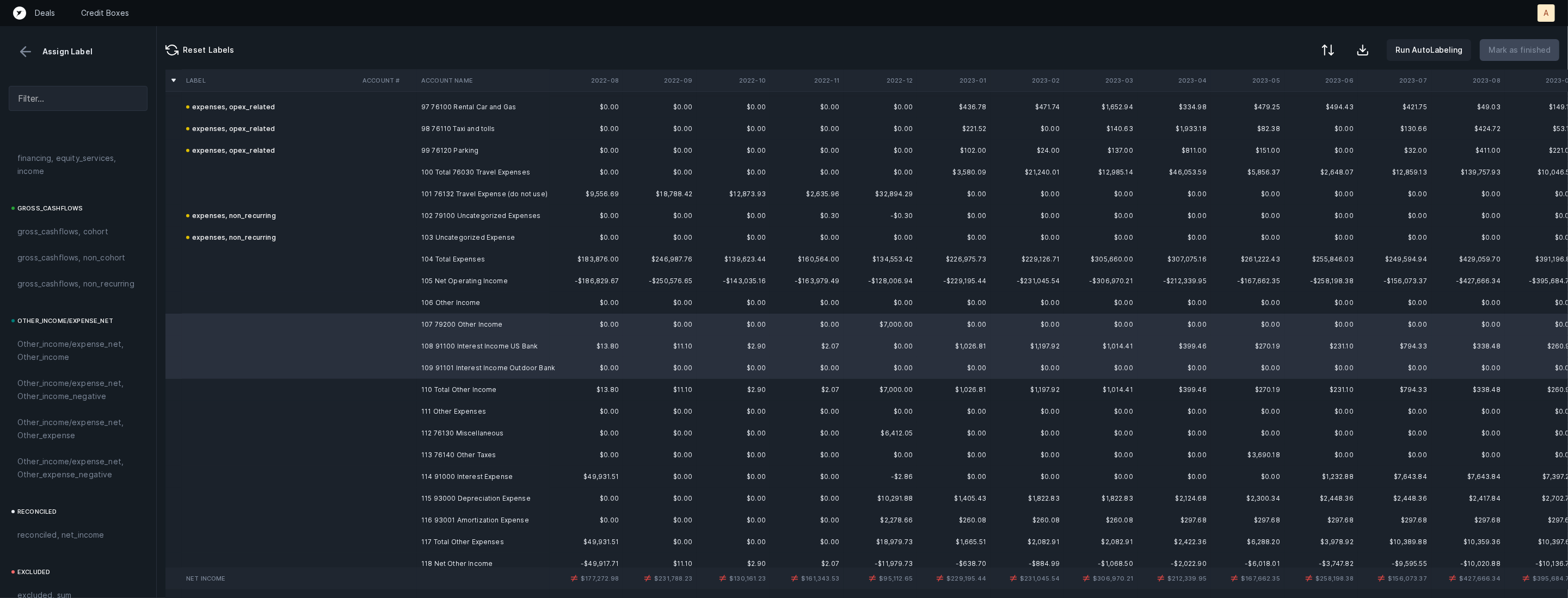
scroll to position [1199, 0]
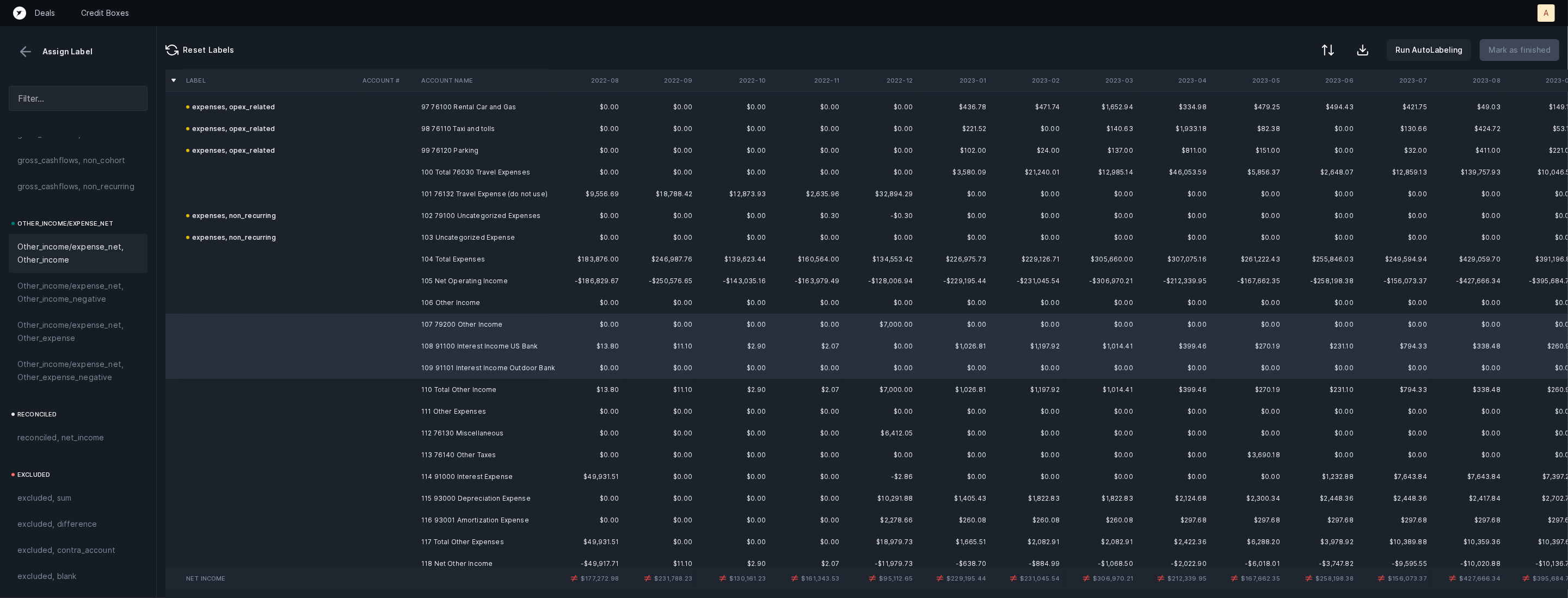
click at [55, 246] on span "Other_income/expense_net, Other_income" at bounding box center [78, 253] width 121 height 26
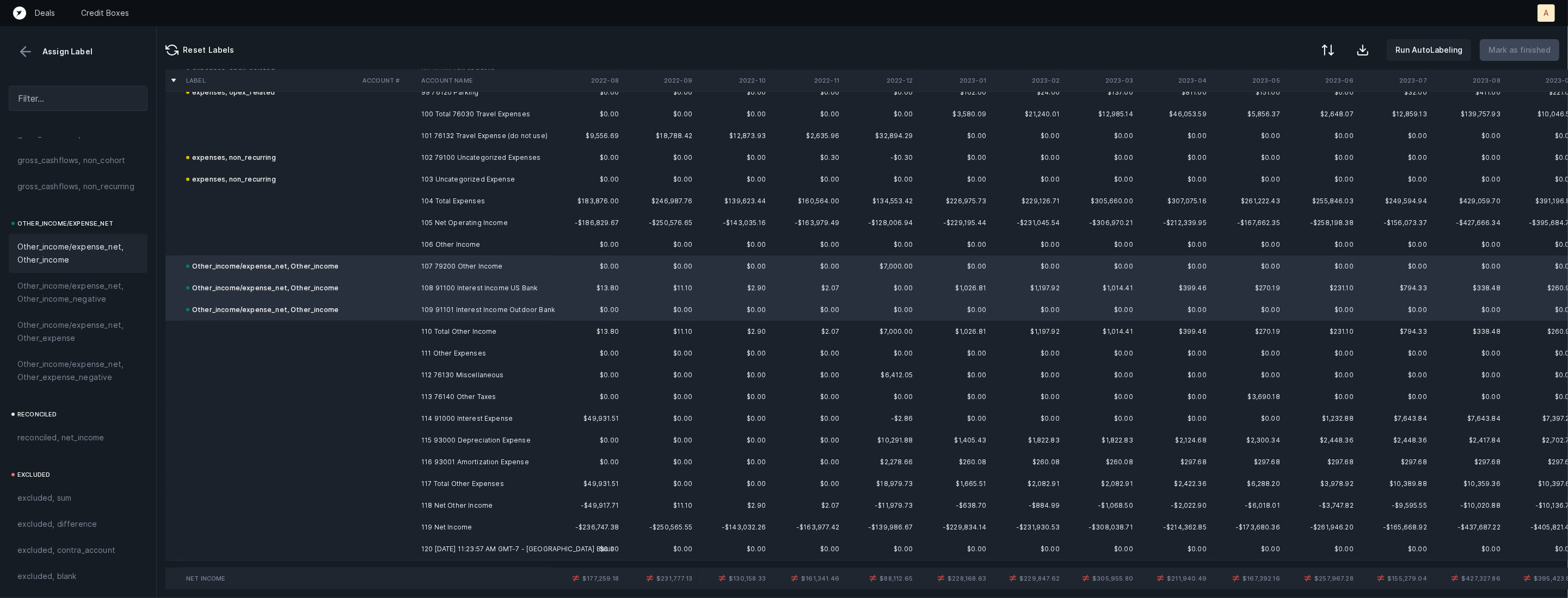
click at [472, 381] on td "112 76130 Miscellaneous" at bounding box center [483, 376] width 133 height 22
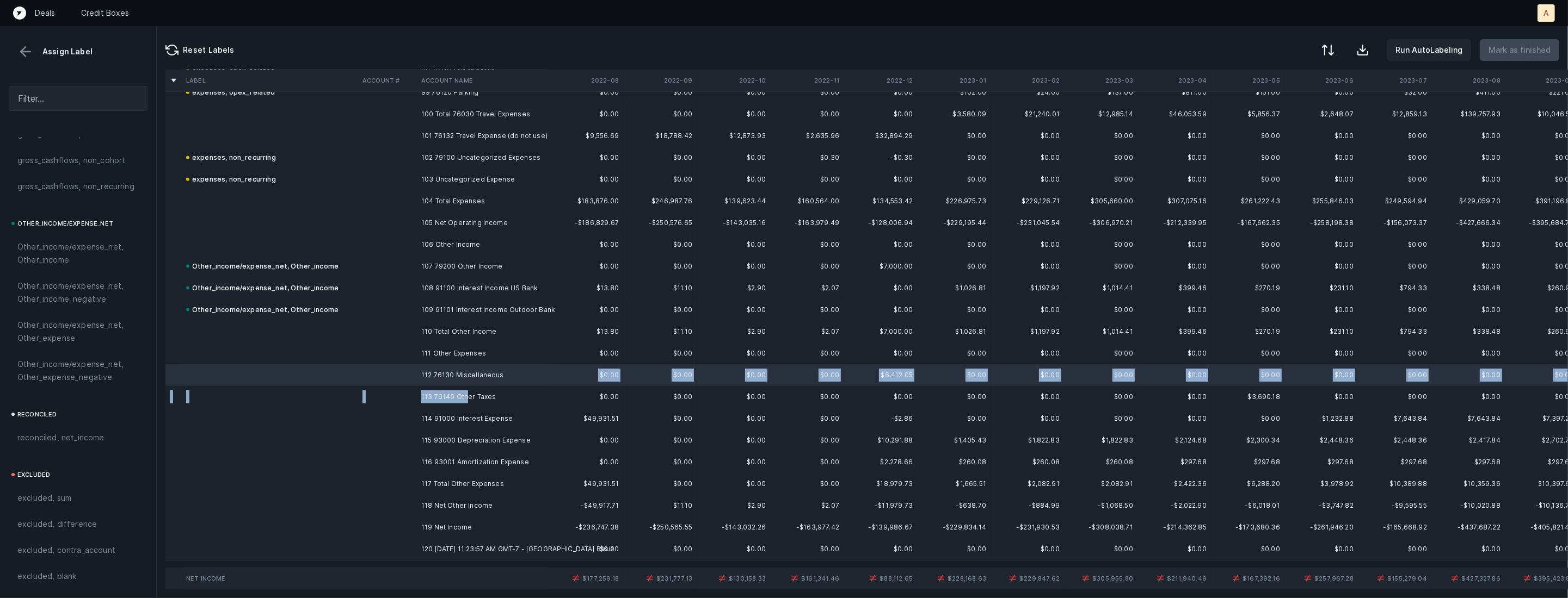
click at [467, 395] on td "113 76140 Other Taxes" at bounding box center [483, 397] width 133 height 22
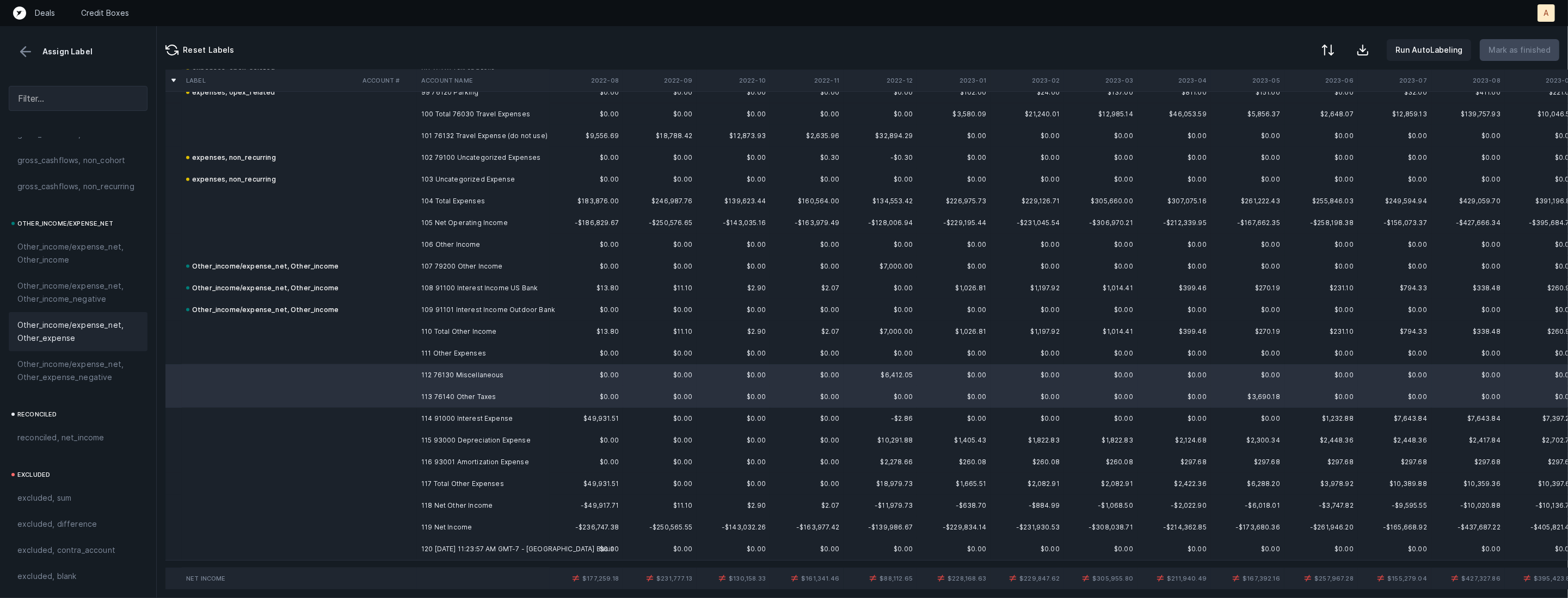
click at [75, 329] on span "Other_income/expense_net, Other_expense" at bounding box center [78, 331] width 121 height 26
click at [426, 418] on td "114 91000 Interest Expense" at bounding box center [483, 418] width 133 height 22
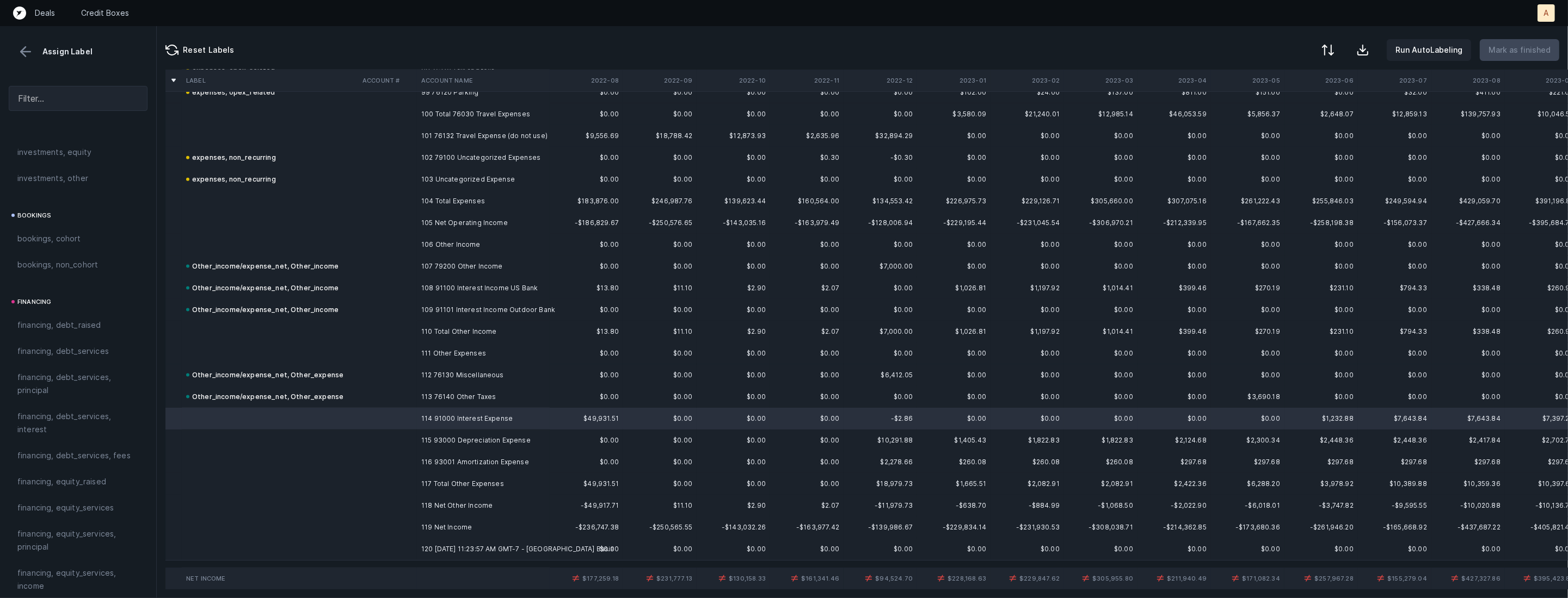
scroll to position [680, 0]
click at [53, 418] on span "financing, debt_services, interest" at bounding box center [78, 426] width 121 height 26
click at [236, 442] on td at bounding box center [270, 440] width 176 height 22
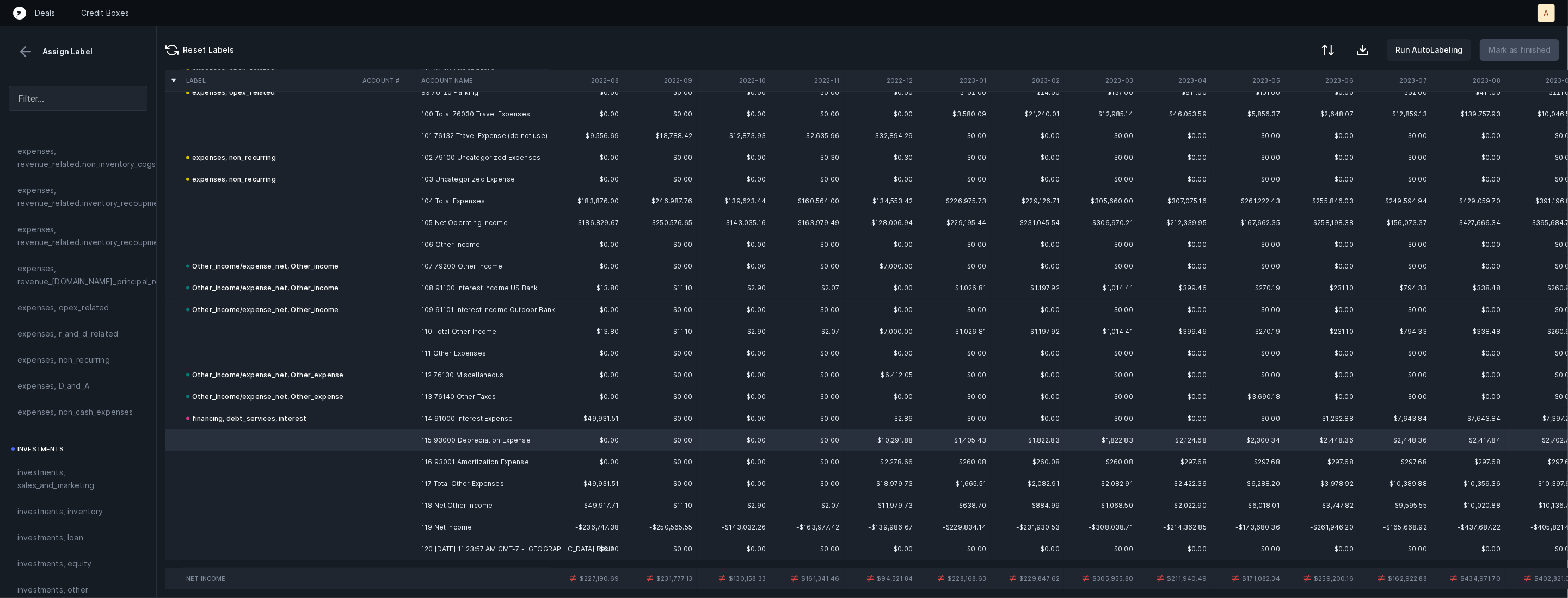
scroll to position [216, 0]
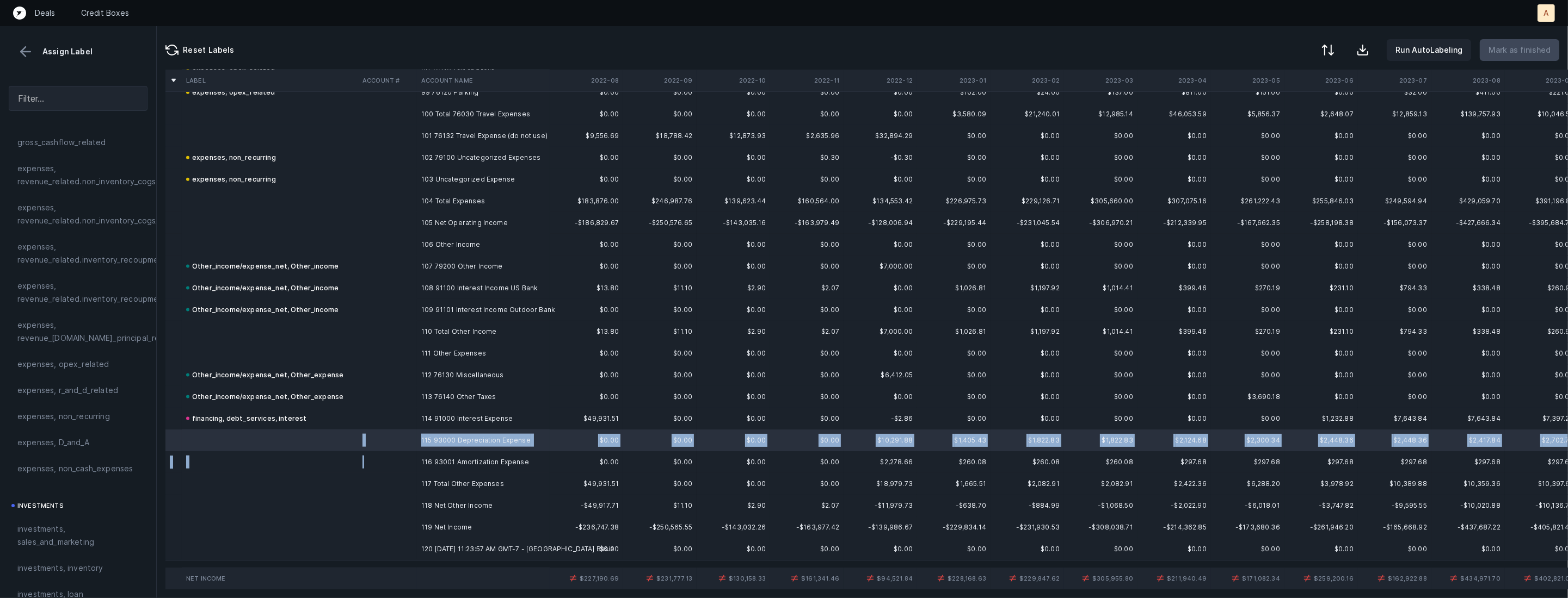
click at [374, 455] on td at bounding box center [387, 462] width 59 height 22
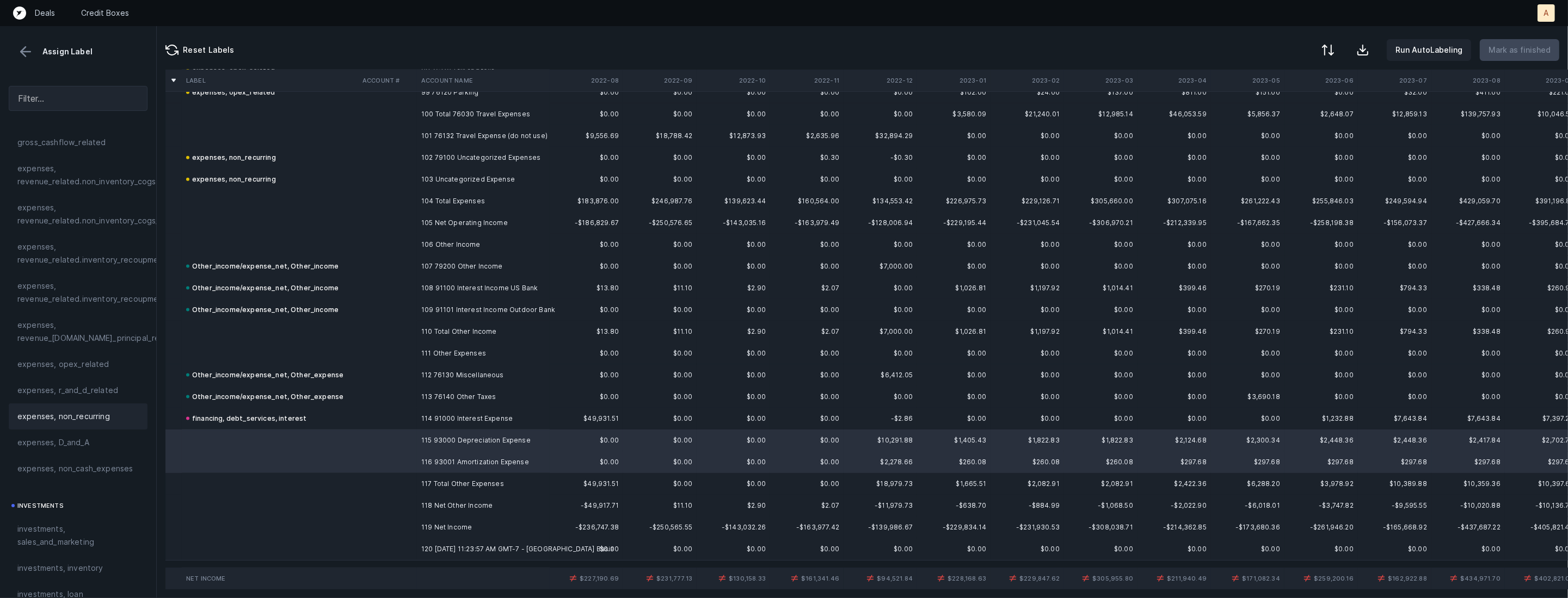
scroll to position [191, 0]
click at [75, 465] on span "expenses, D_and_A" at bounding box center [54, 466] width 72 height 13
click at [408, 525] on td at bounding box center [387, 527] width 59 height 22
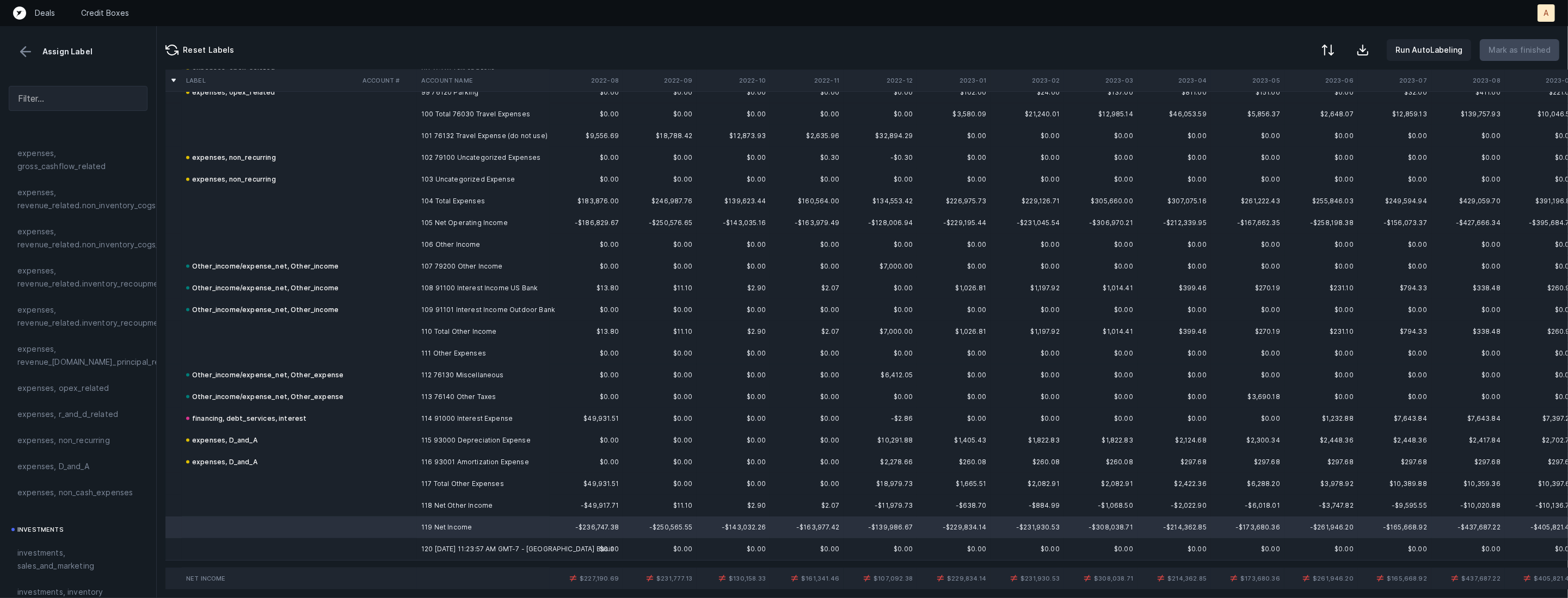
scroll to position [1199, 0]
click at [103, 440] on div "reconciled, net_income" at bounding box center [78, 437] width 121 height 13
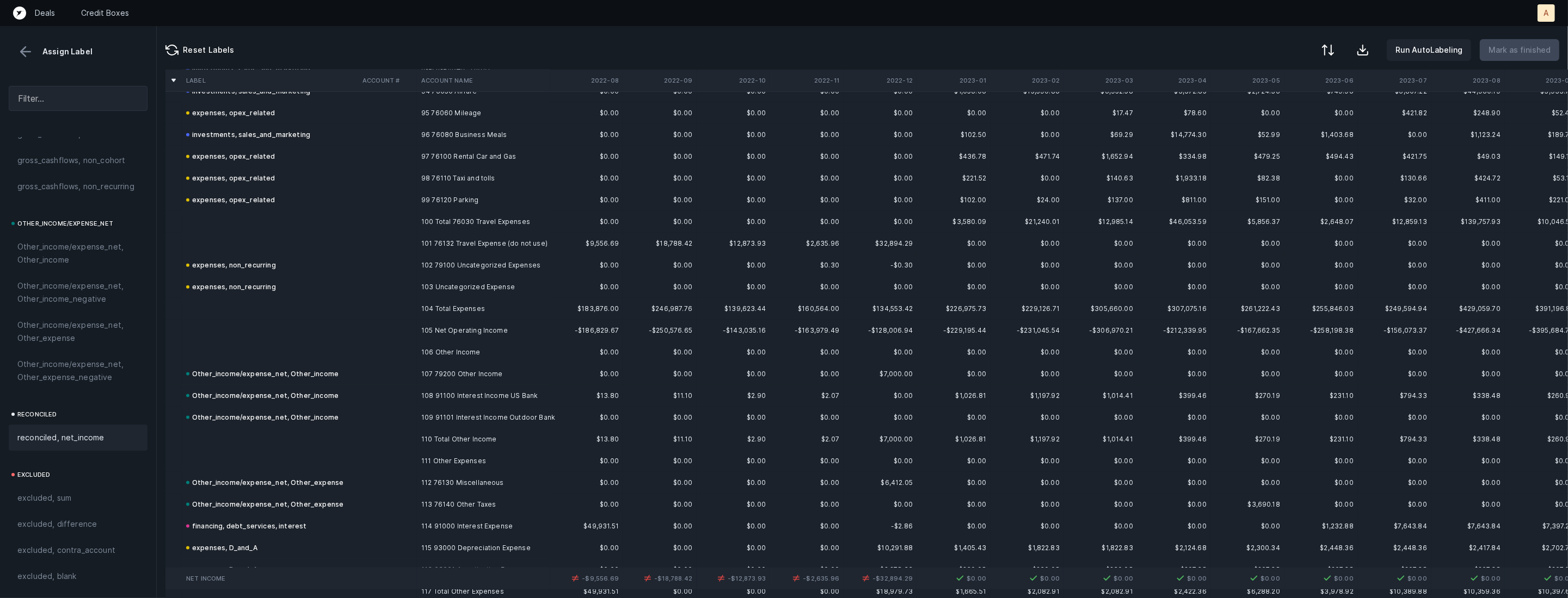
scroll to position [2061, 0]
click at [515, 252] on td "101 76132 Travel Expense (do not use)" at bounding box center [483, 248] width 133 height 22
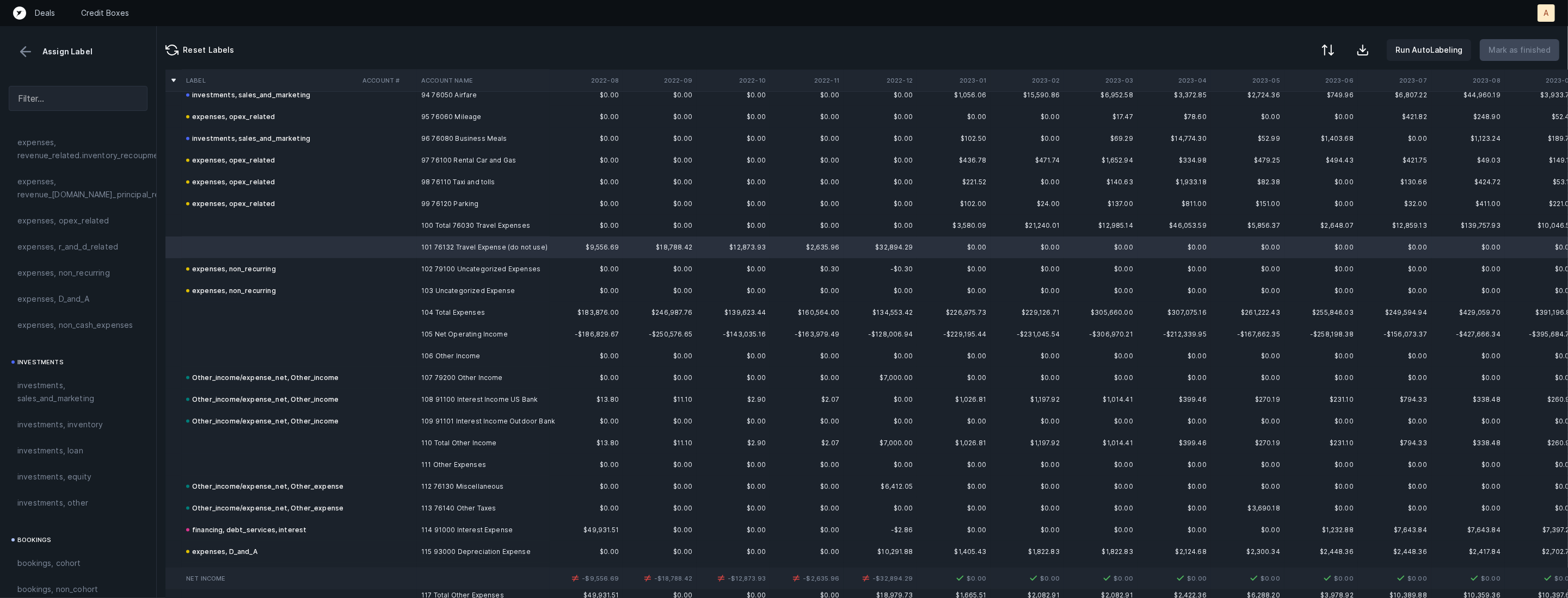
scroll to position [327, 0]
click at [82, 248] on span "expenses, opex_related" at bounding box center [63, 253] width 92 height 13
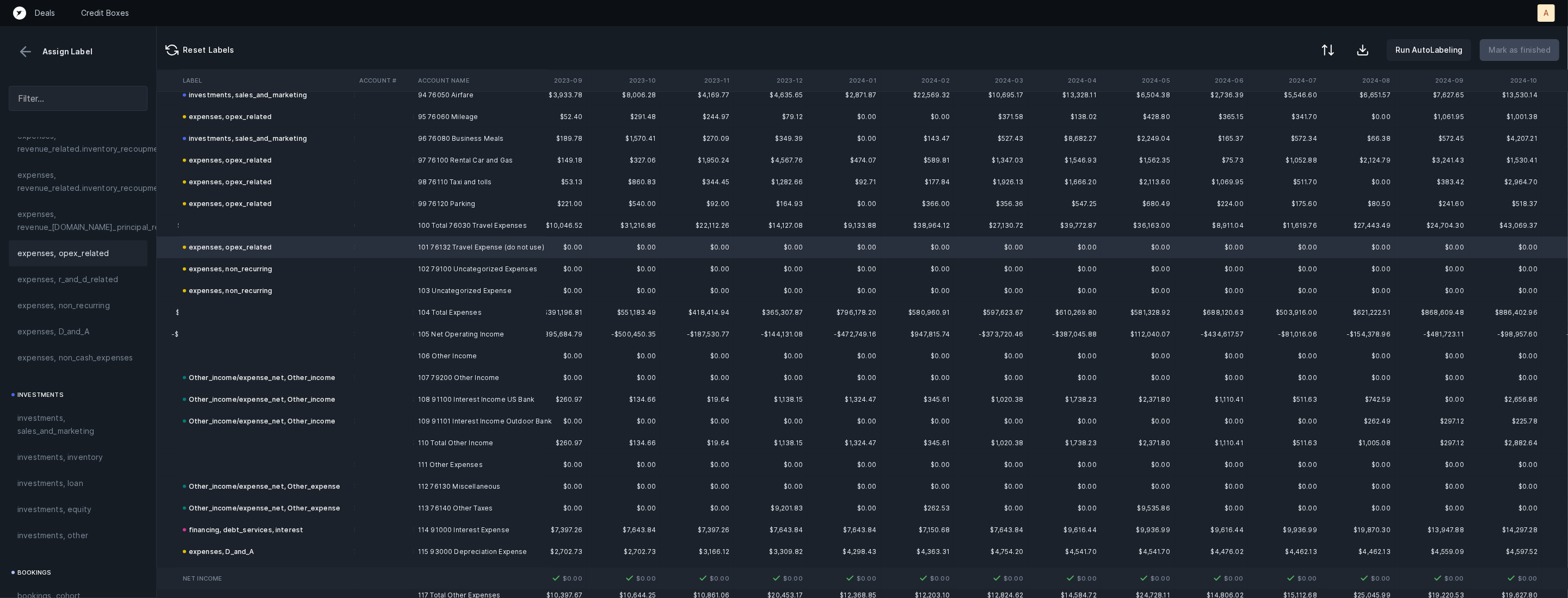
scroll to position [2061, 1626]
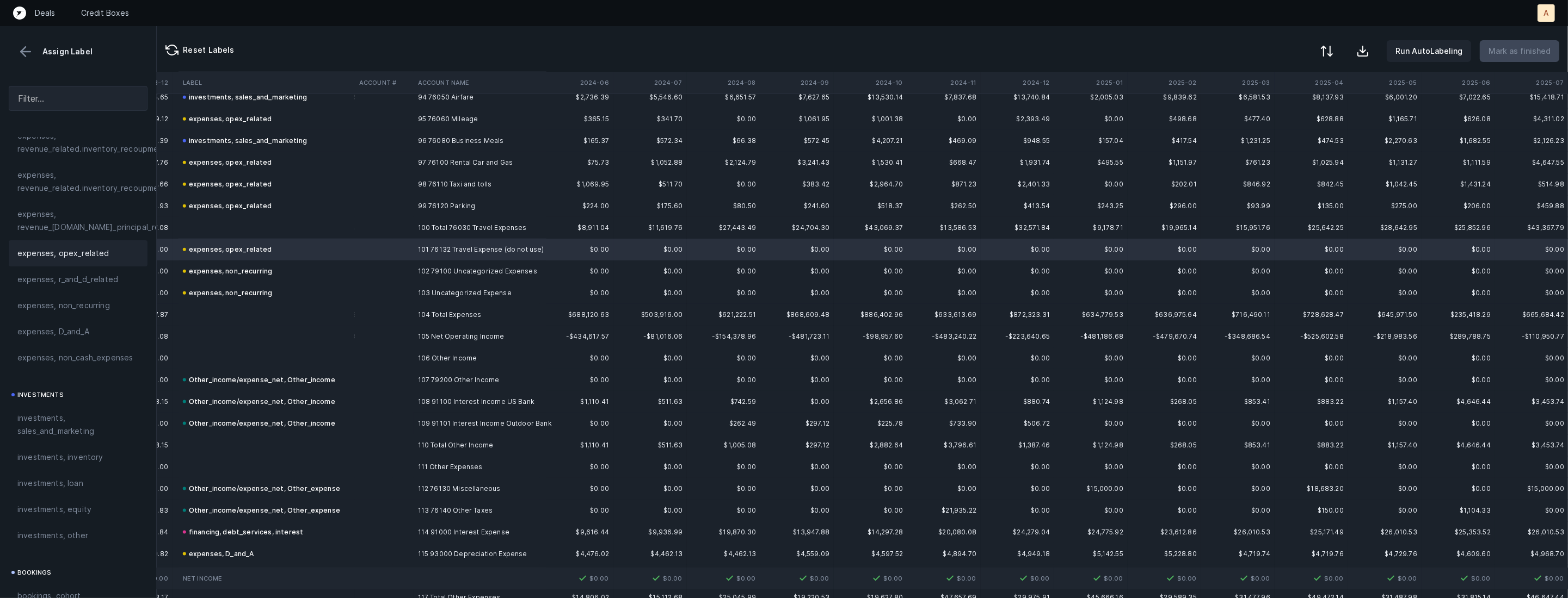
click at [1328, 50] on div at bounding box center [1326, 51] width 13 height 13
click at [1257, 114] on div "By Hum label" at bounding box center [1258, 115] width 48 height 13
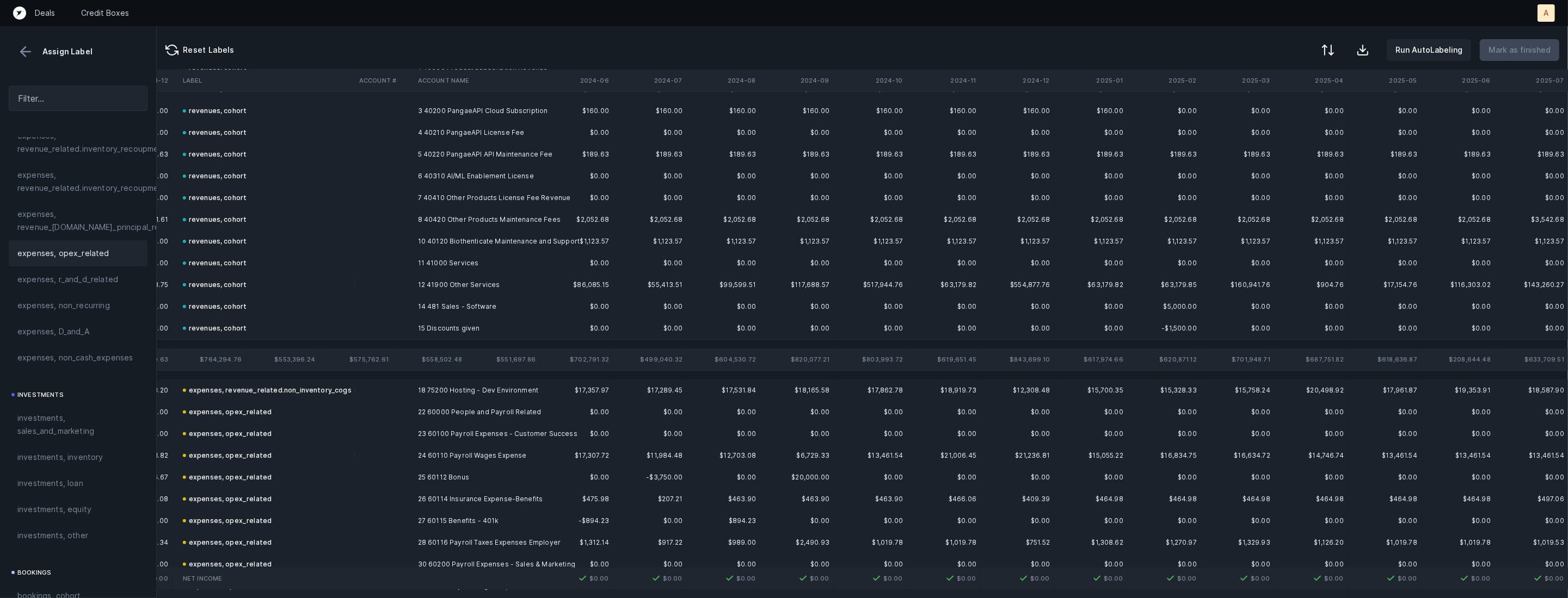
scroll to position [0, 1626]
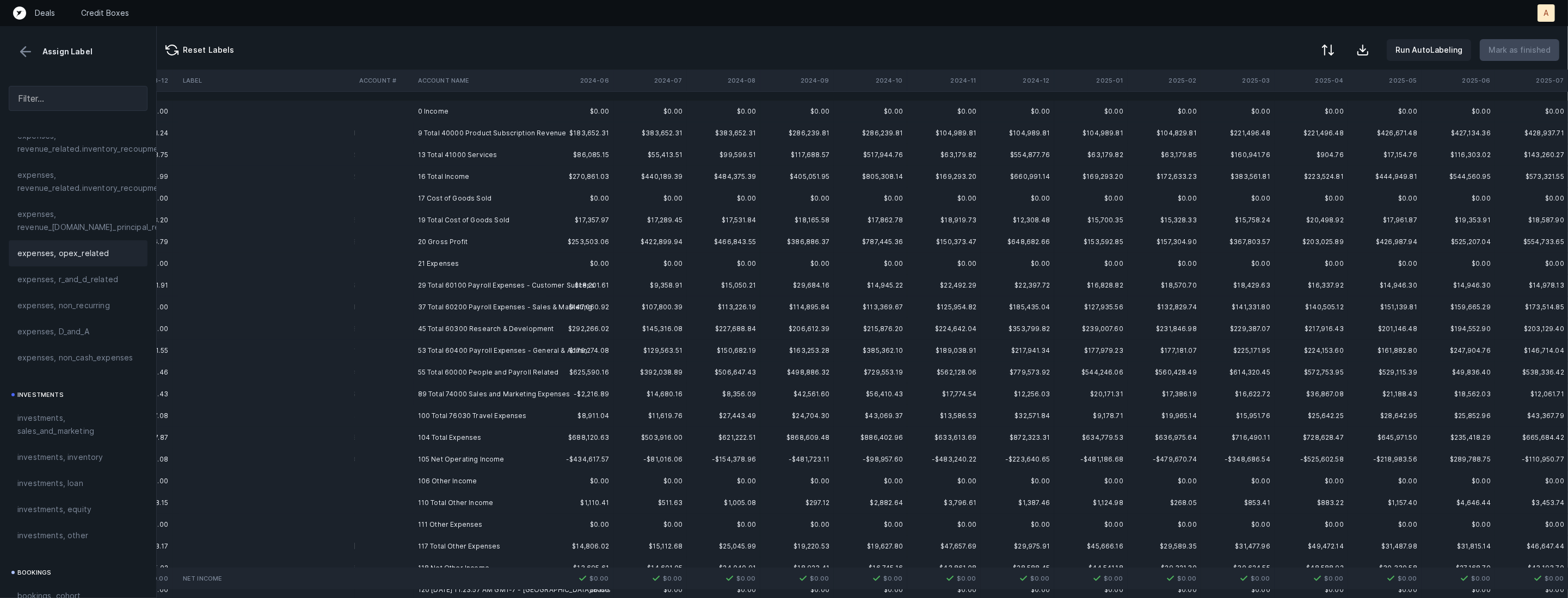
click at [460, 113] on td "0 Income" at bounding box center [479, 112] width 133 height 22
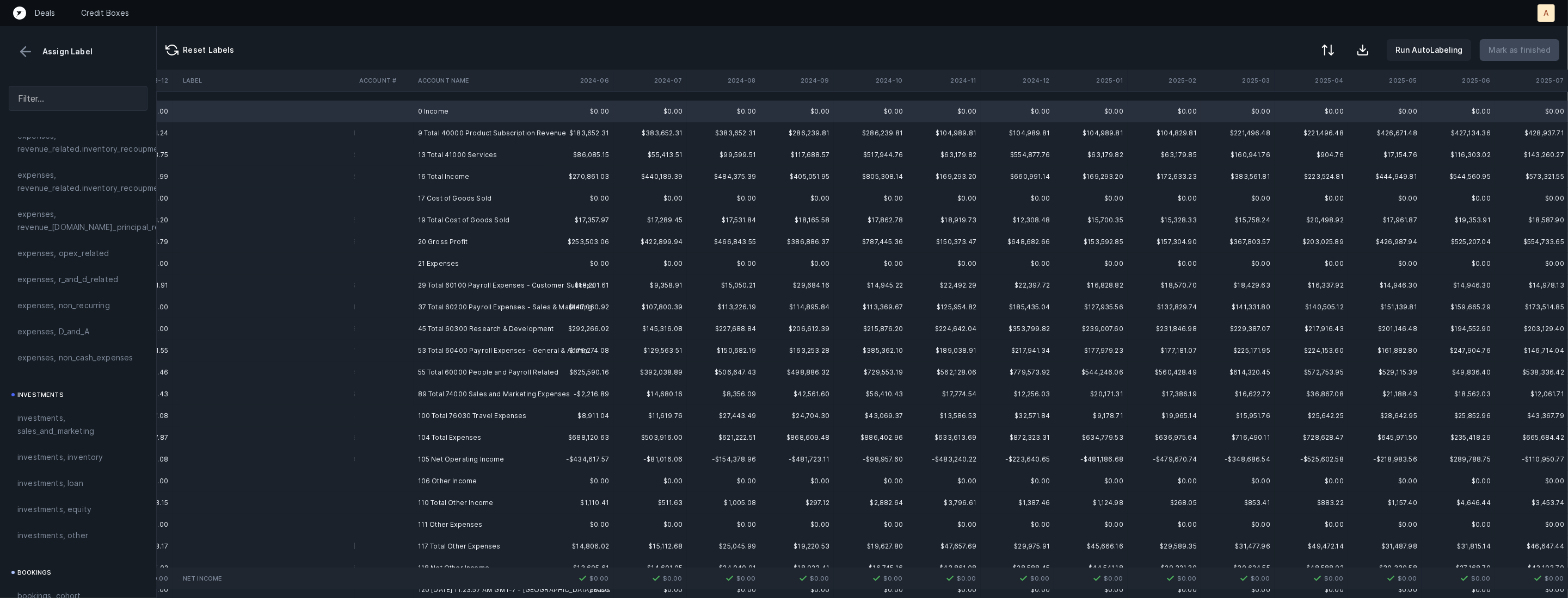
click at [443, 199] on td "17 Cost of Goods Sold" at bounding box center [479, 199] width 133 height 22
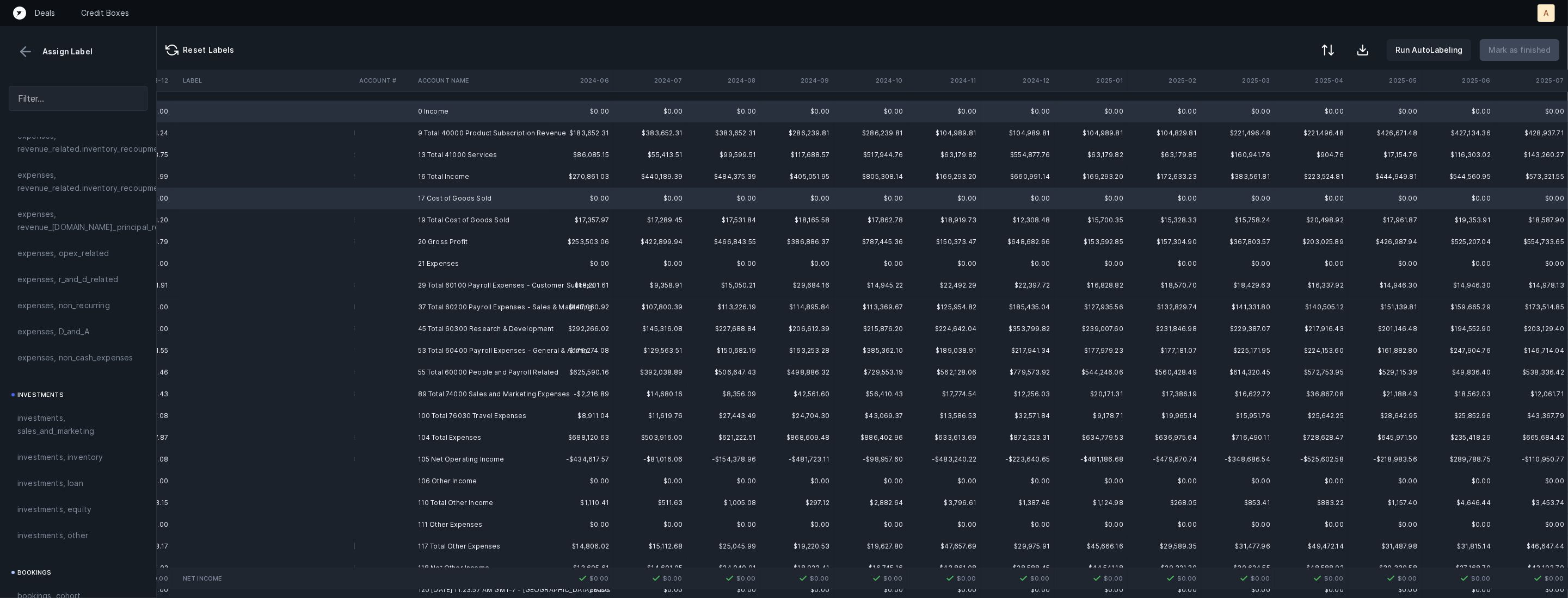
click at [435, 264] on td "21 Expenses" at bounding box center [479, 264] width 133 height 22
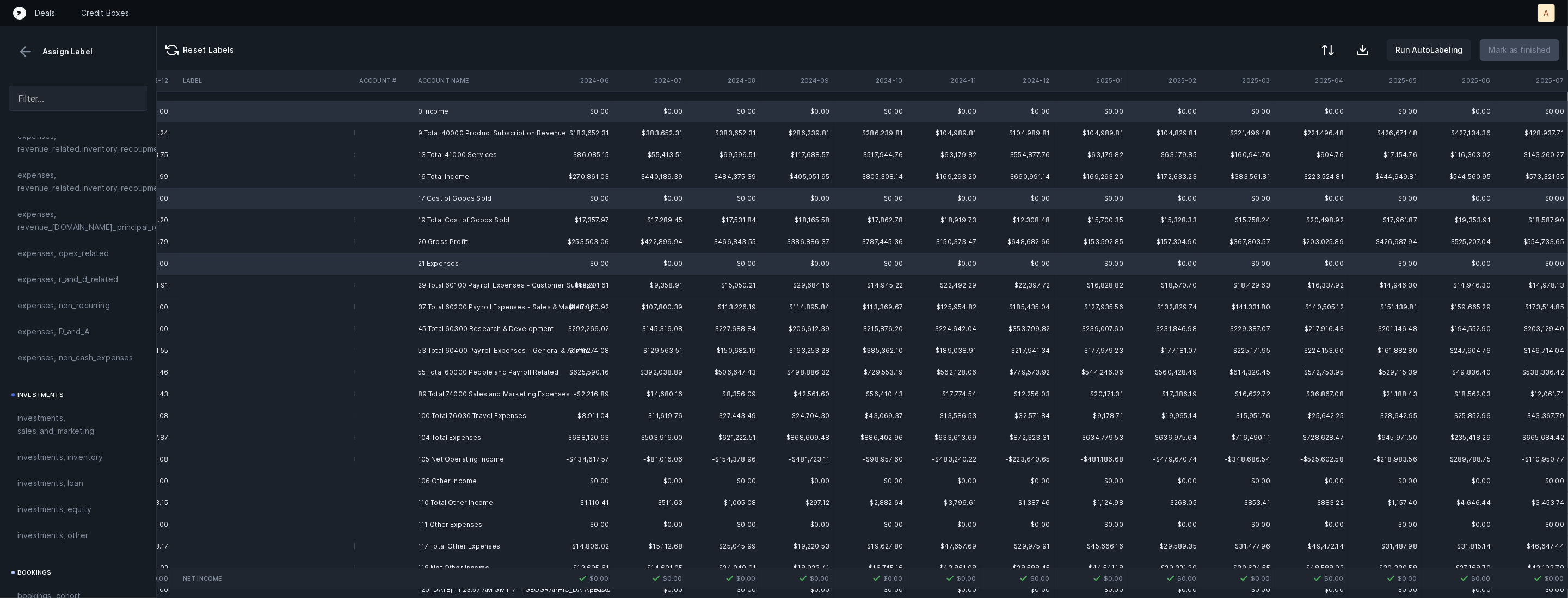
click at [430, 480] on td "106 Other Income" at bounding box center [479, 481] width 133 height 22
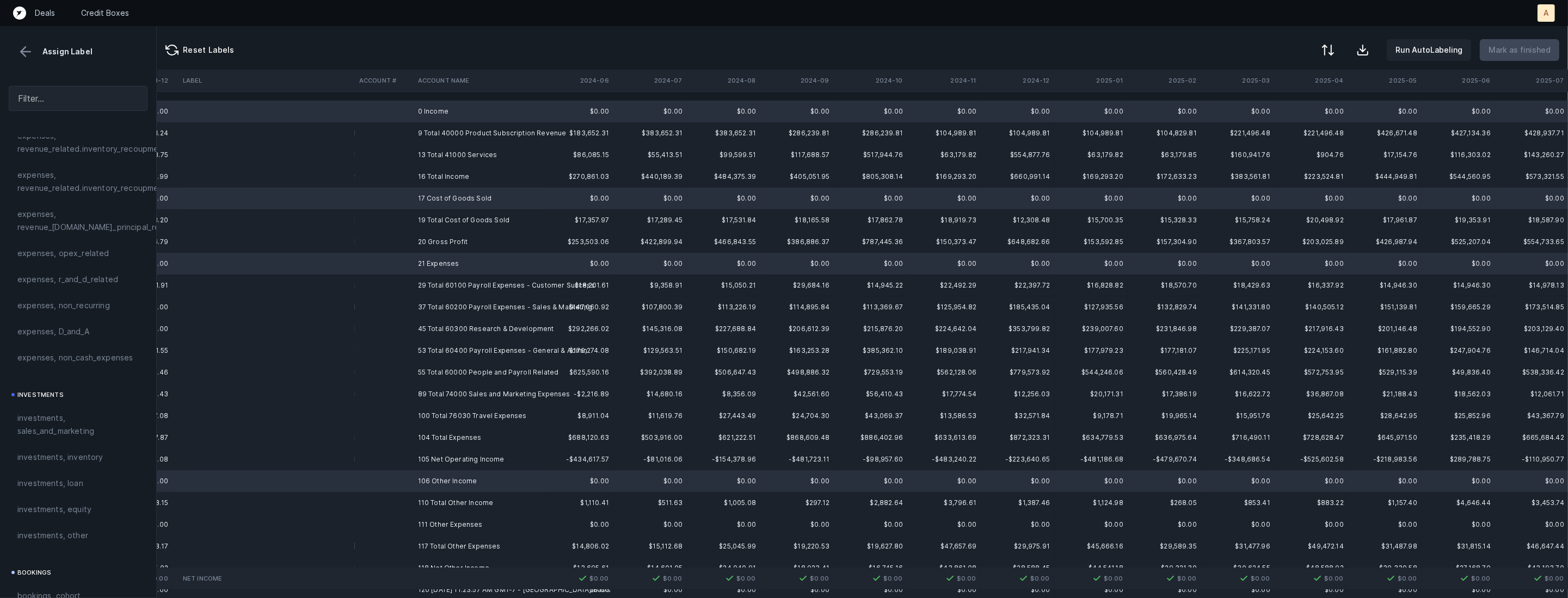
click at [432, 524] on td "111 Other Expenses" at bounding box center [479, 525] width 133 height 22
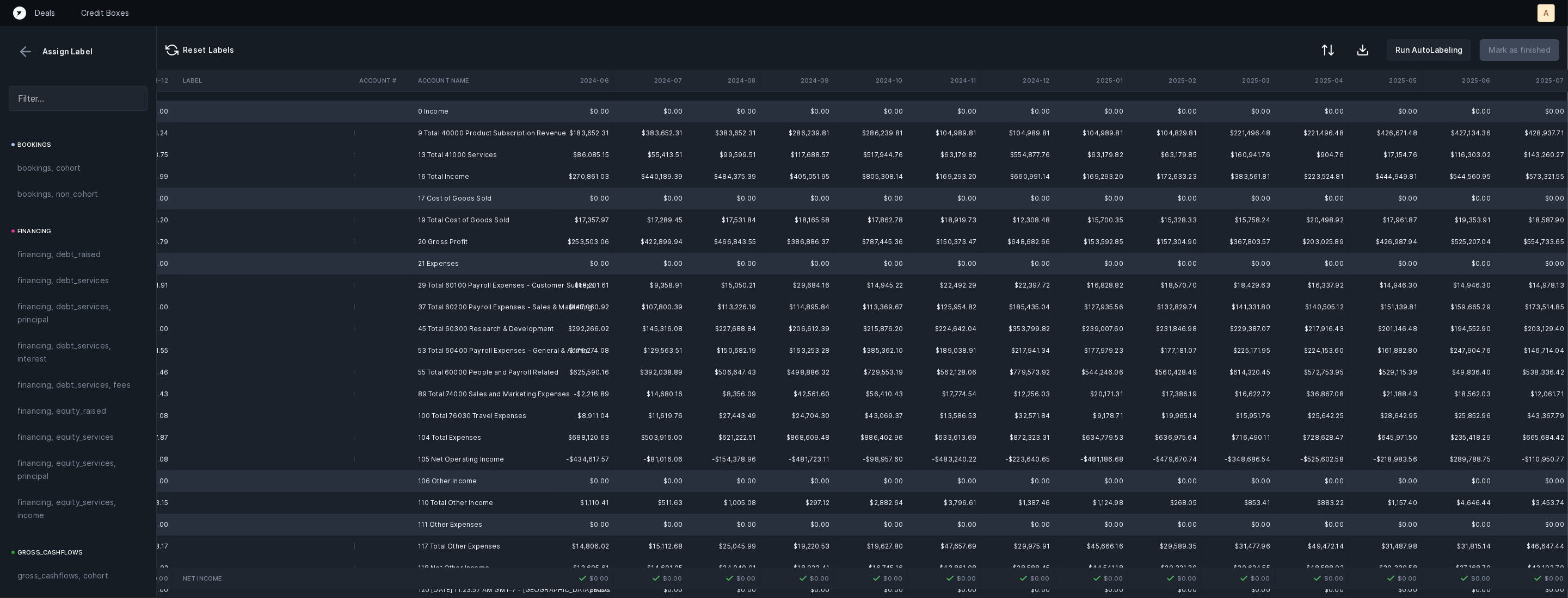
scroll to position [1199, 0]
click at [77, 572] on div "excluded, blank" at bounding box center [78, 576] width 121 height 13
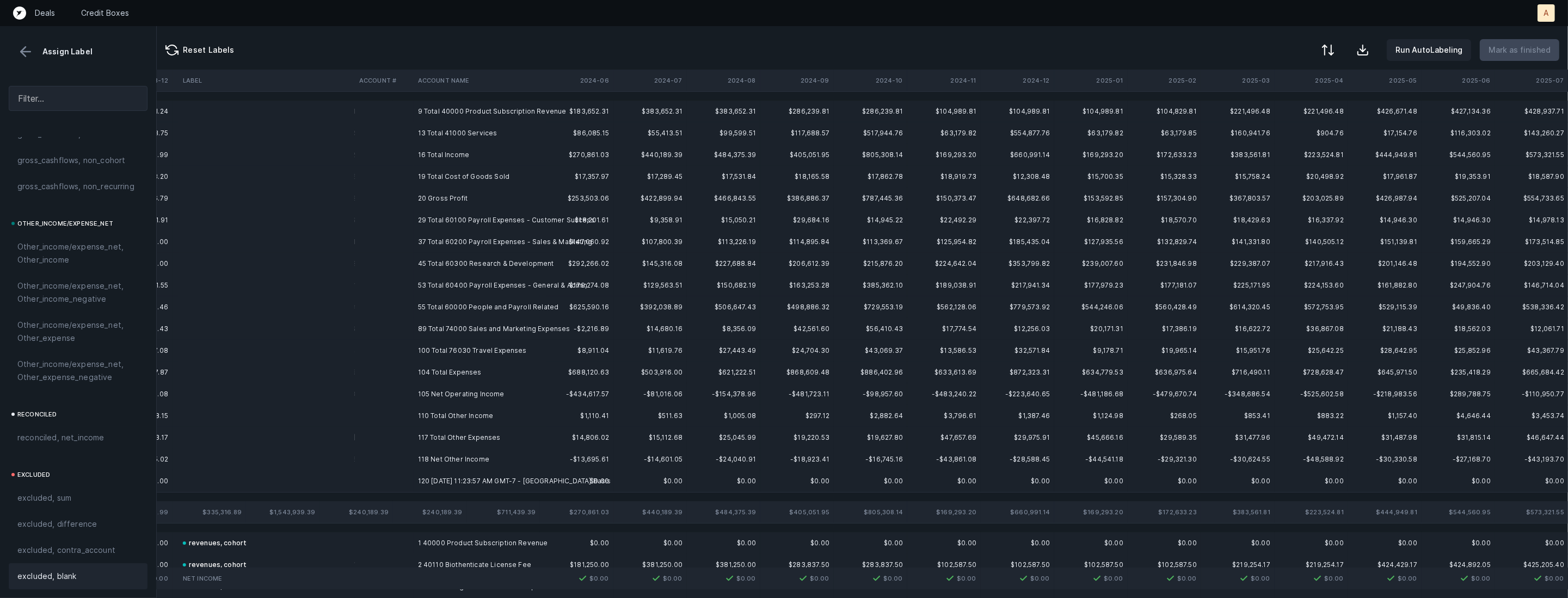
click at [425, 188] on td "20 Gross Profit" at bounding box center [479, 199] width 133 height 22
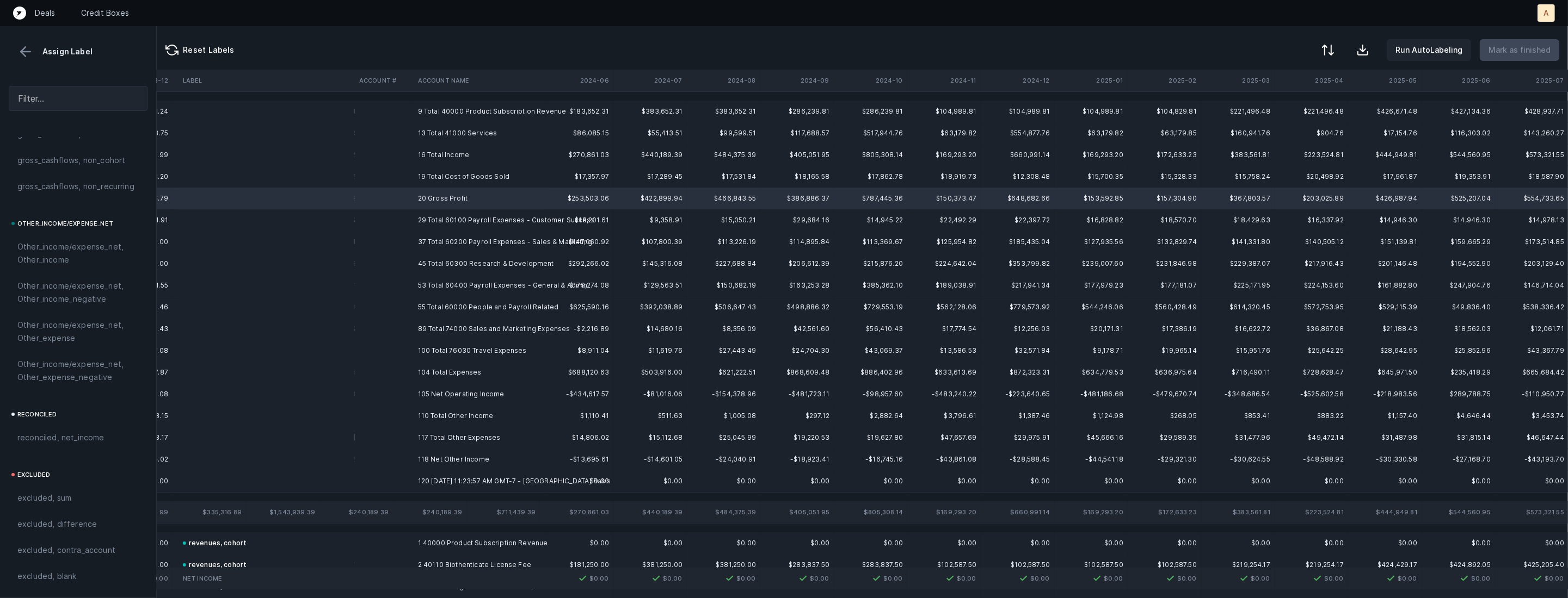
click at [435, 394] on td "105 Net Operating Income" at bounding box center [479, 395] width 133 height 22
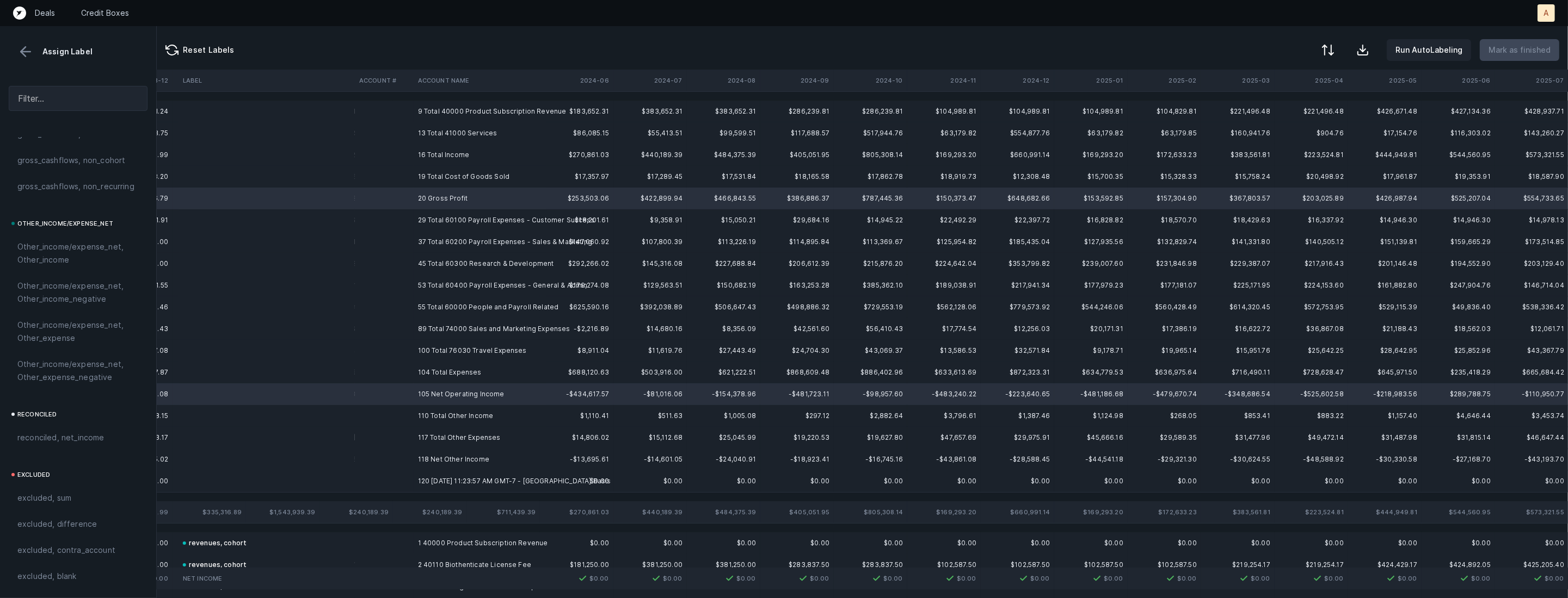
click at [430, 460] on td "118 Net Other Income" at bounding box center [479, 459] width 133 height 22
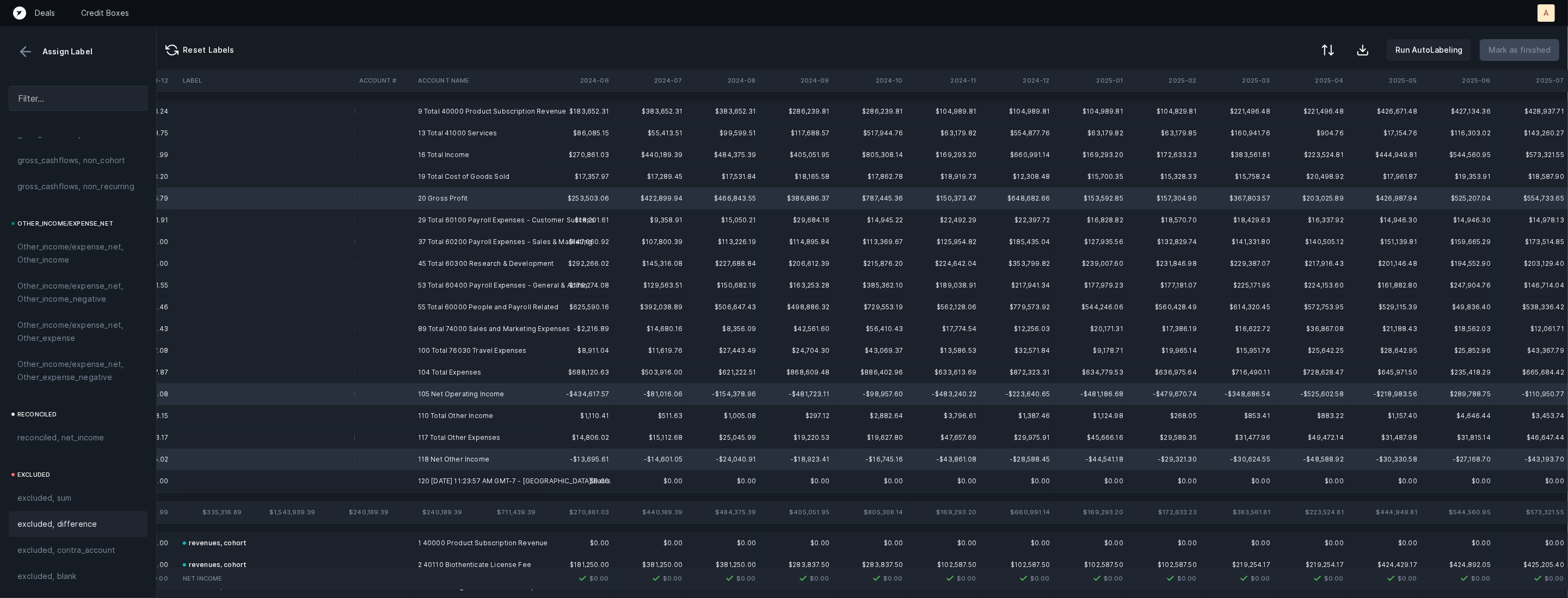
click at [76, 533] on div "excluded, difference" at bounding box center [78, 524] width 139 height 26
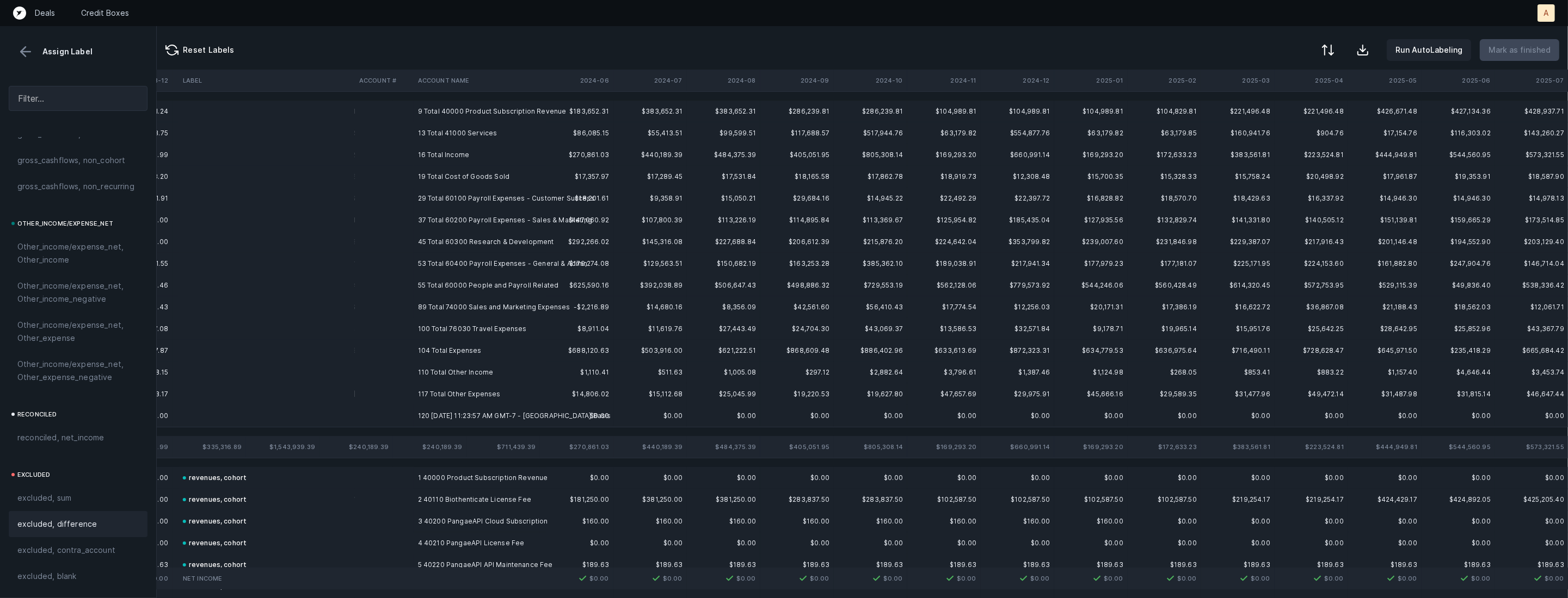
click at [383, 418] on td at bounding box center [384, 416] width 59 height 22
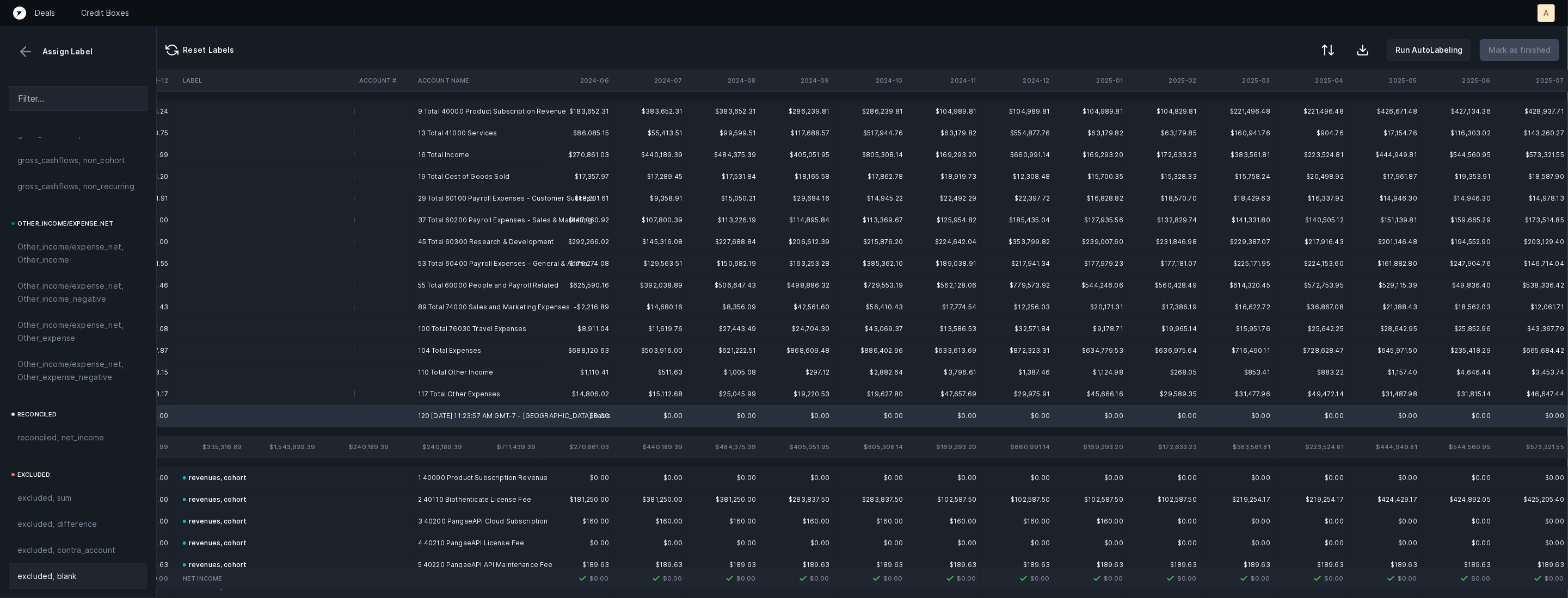
click at [101, 581] on div "excluded, blank" at bounding box center [78, 576] width 121 height 13
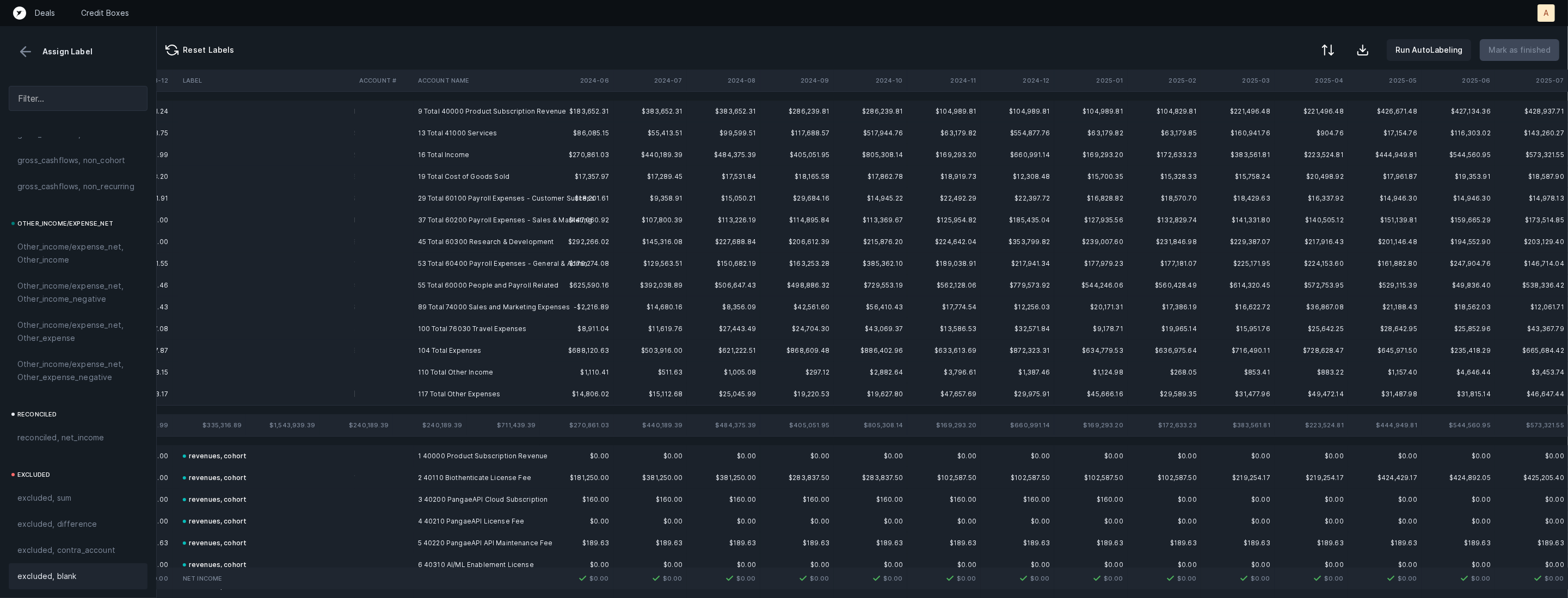
click at [477, 112] on td "9 Total 40000 Product Subscription Revenue" at bounding box center [479, 112] width 133 height 22
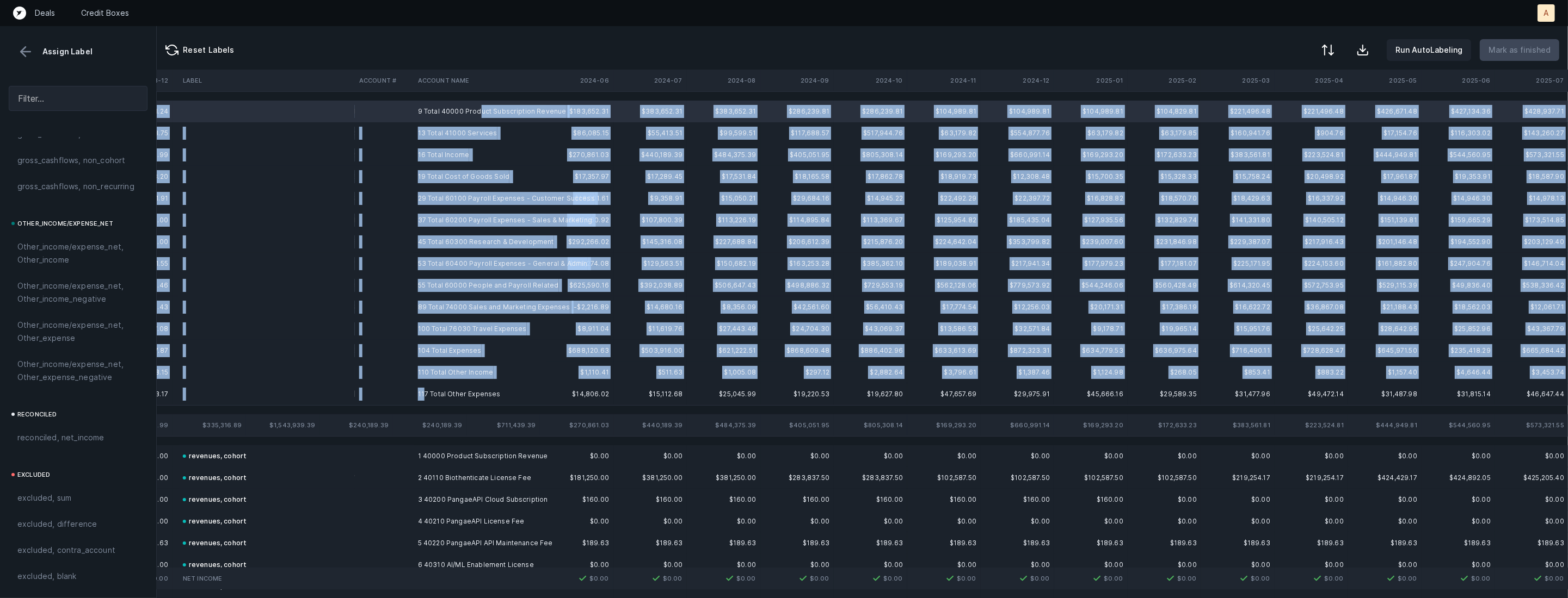
click at [424, 391] on td "117 Total Other Expenses" at bounding box center [479, 395] width 133 height 22
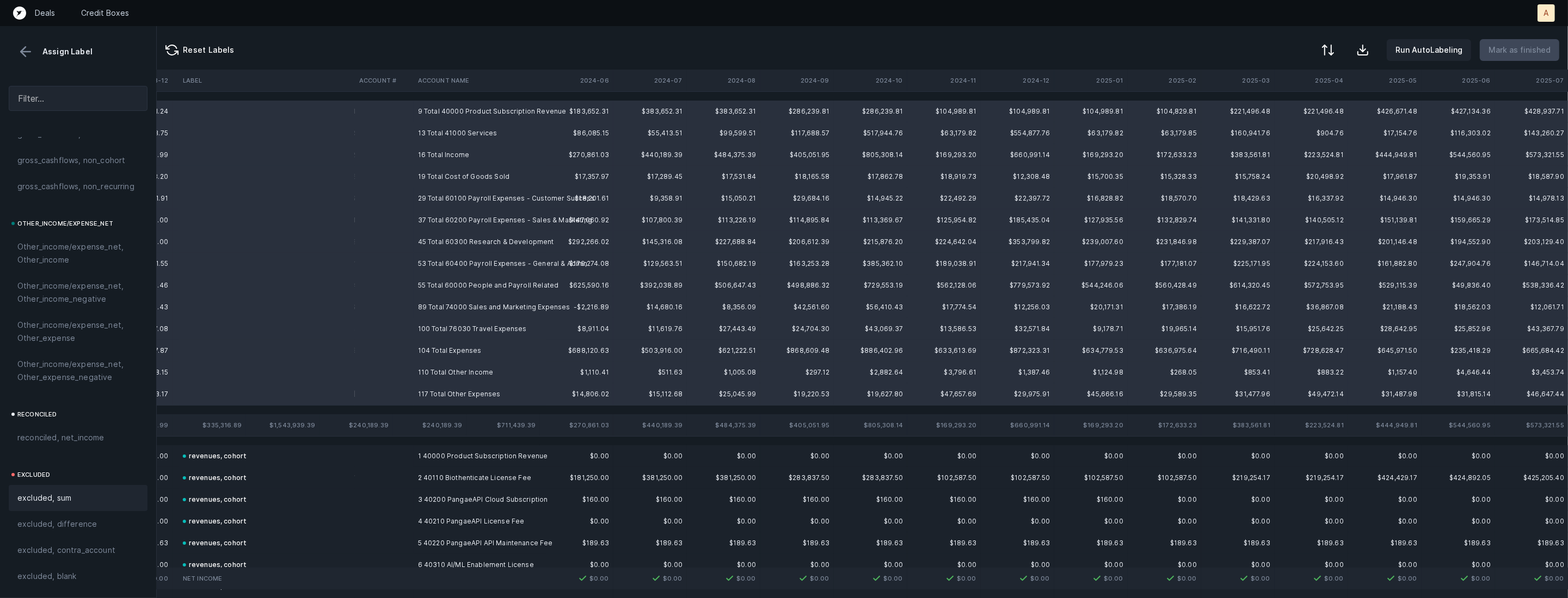
click at [72, 493] on div "excluded, sum" at bounding box center [78, 498] width 121 height 13
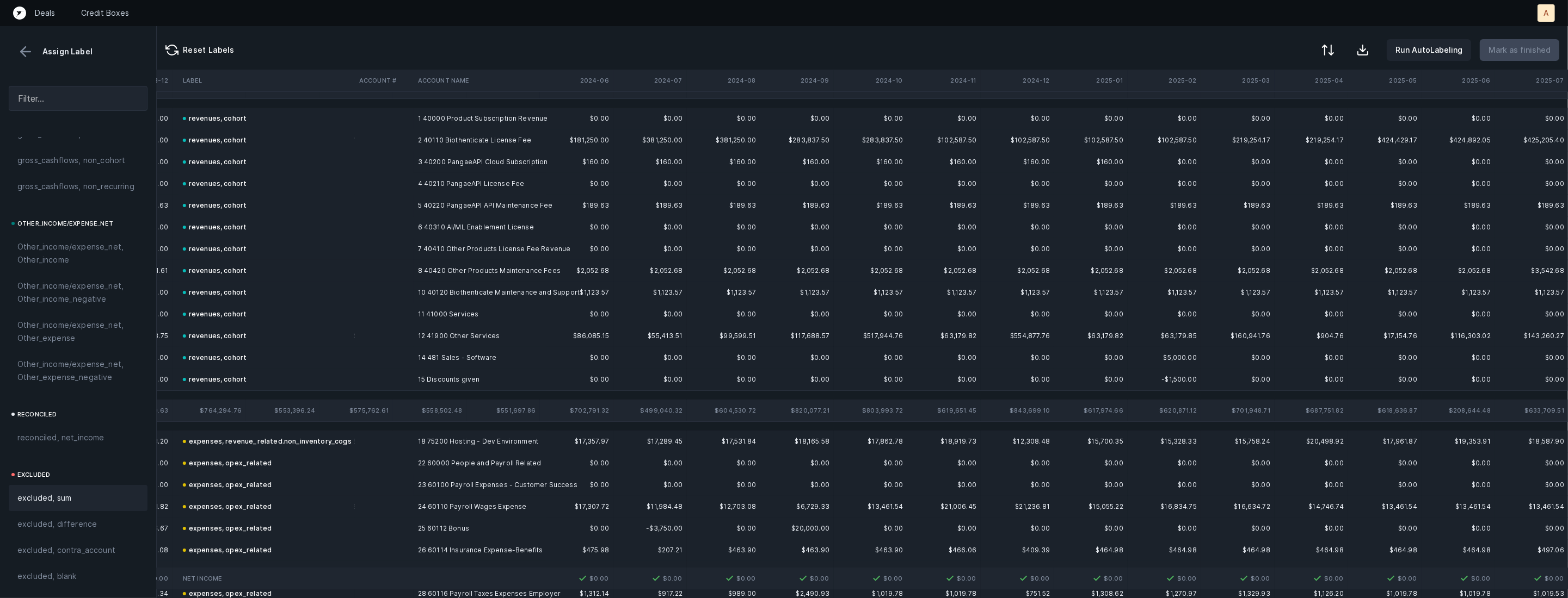
scroll to position [37, 1626]
click at [22, 55] on button at bounding box center [26, 52] width 16 height 16
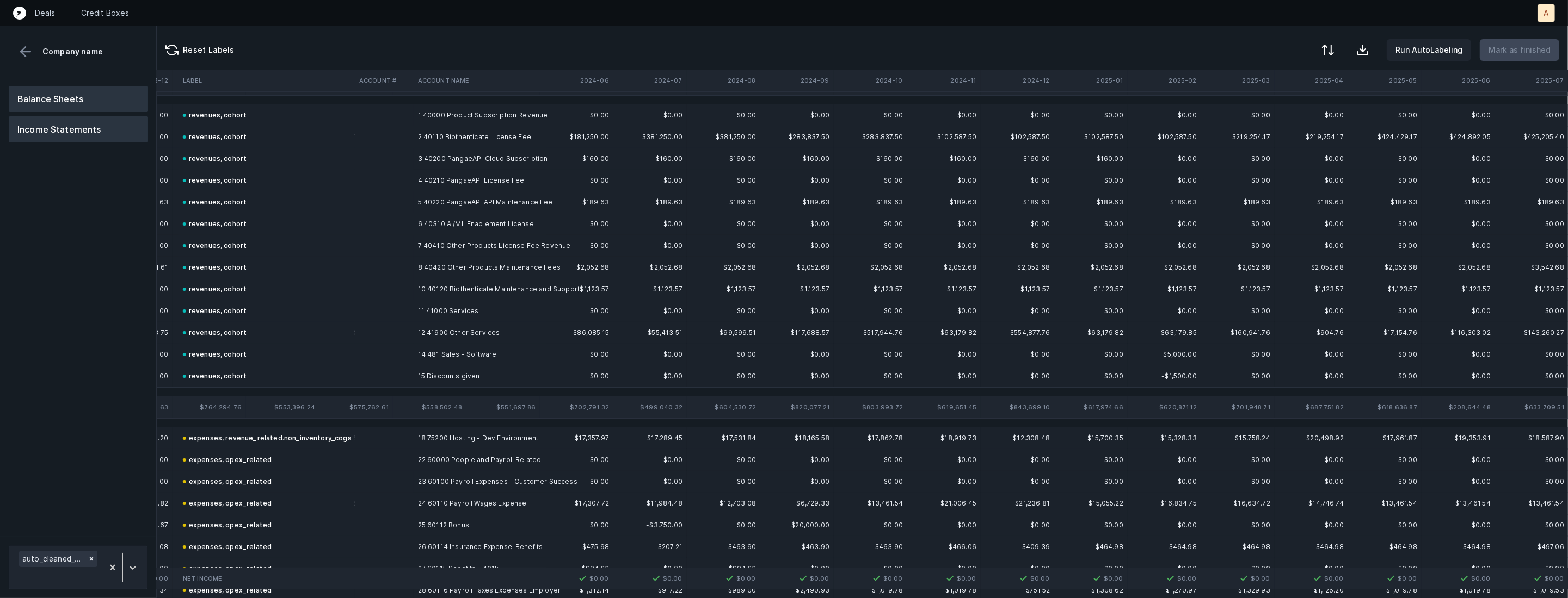
click at [50, 95] on button "Balance Sheets" at bounding box center [78, 99] width 140 height 26
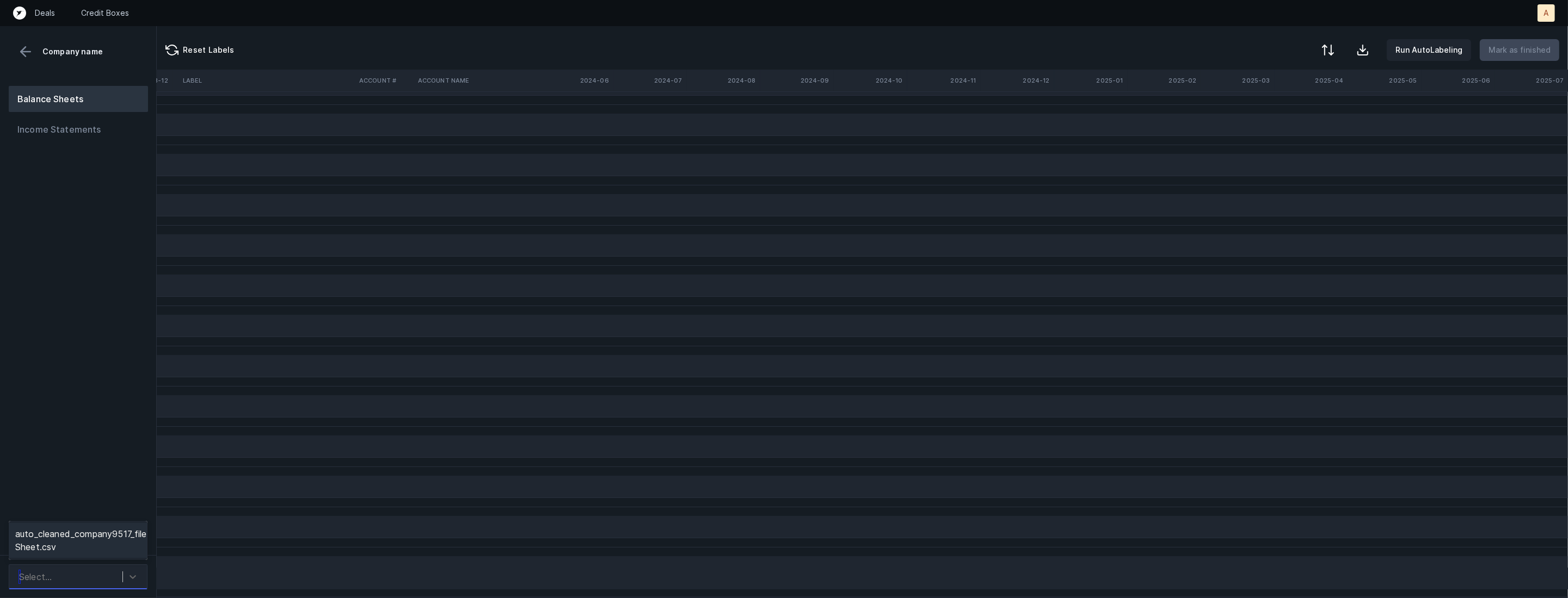
click at [101, 577] on div "Select..." at bounding box center [68, 577] width 109 height 20
click at [101, 533] on div "auto_cleaned_company9517_fileID_32277_tabBalance Sheet.csv" at bounding box center [78, 540] width 139 height 35
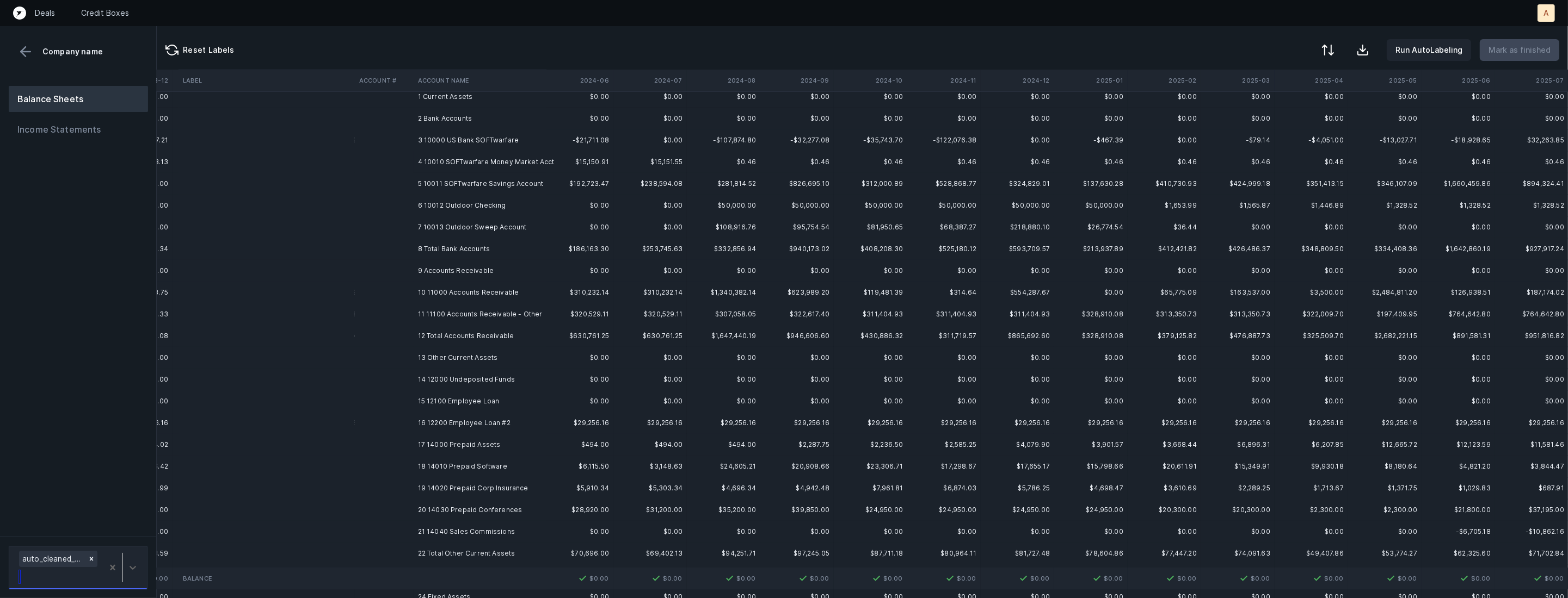
scroll to position [0, 1626]
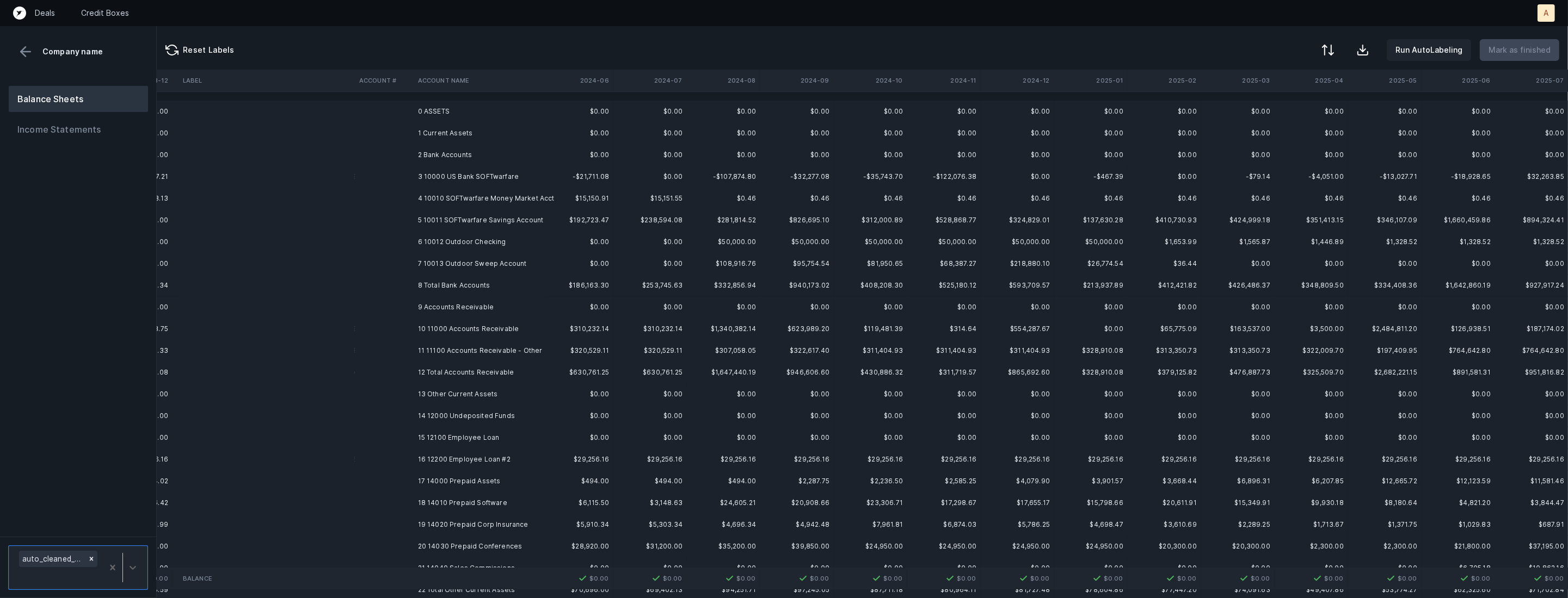
click at [487, 172] on td "3 10000 US Bank SOFTwarfare" at bounding box center [479, 177] width 133 height 22
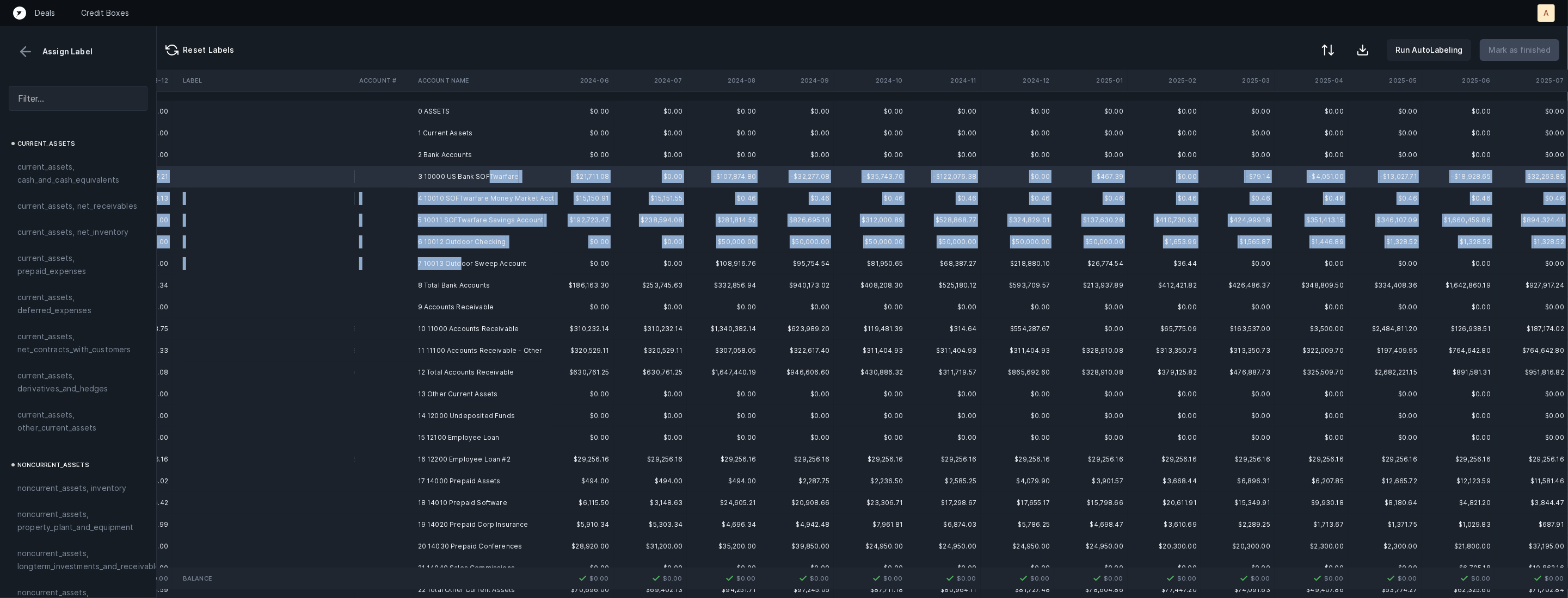
click at [460, 266] on td "7 10013 Outdoor Sweep Account" at bounding box center [479, 264] width 133 height 22
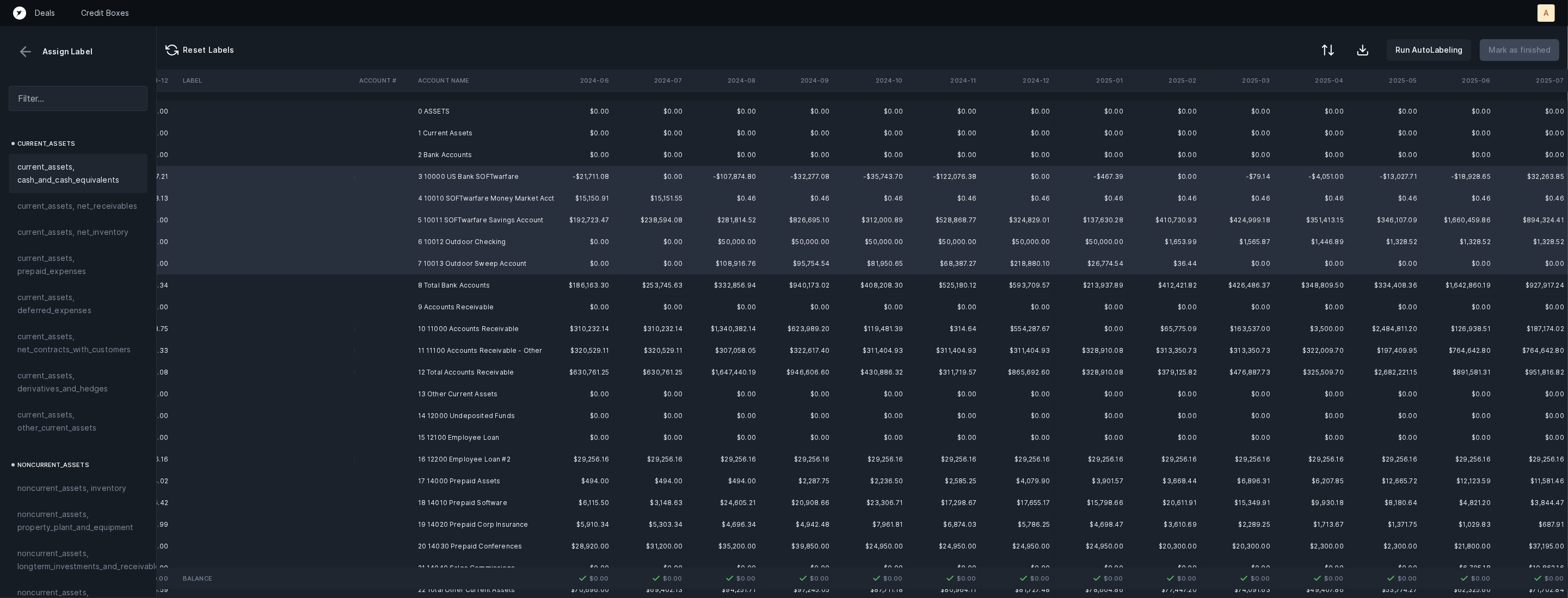
click at [62, 171] on span "current_assets, cash_and_cash_equivalents" at bounding box center [78, 173] width 121 height 26
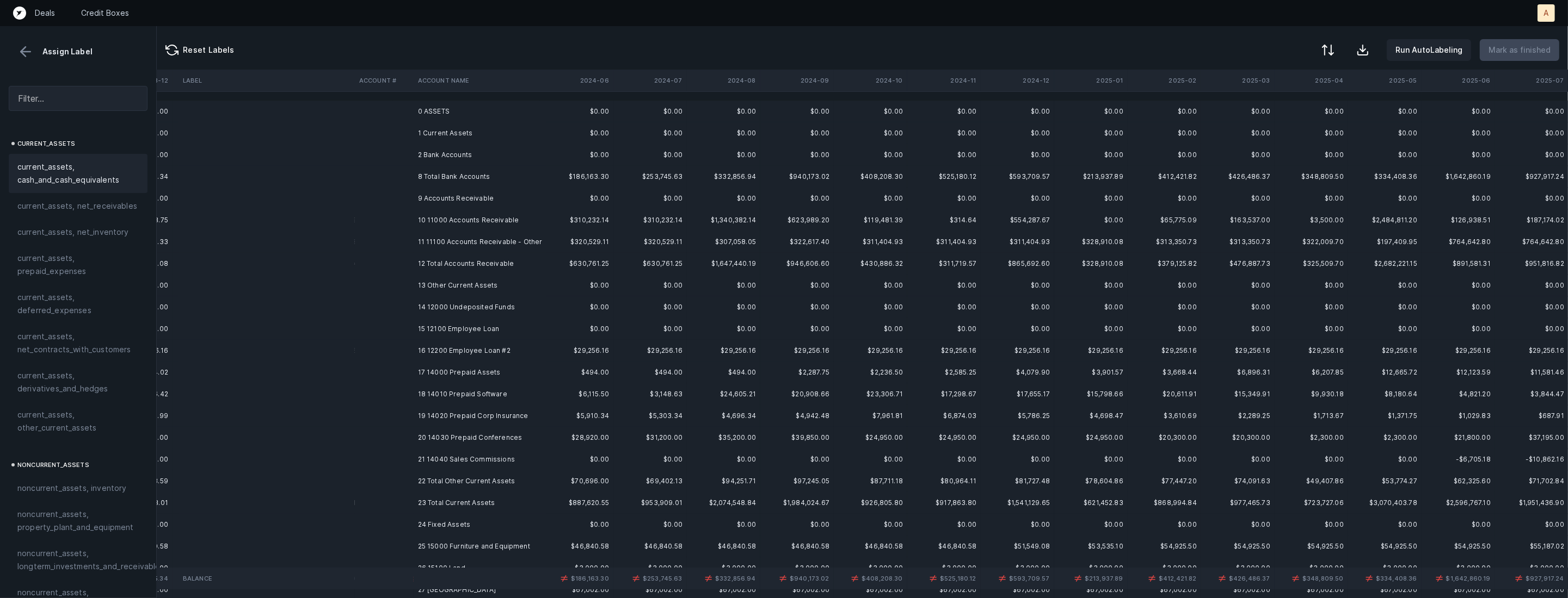
click at [438, 215] on td "10 11000 Accounts Receivable" at bounding box center [479, 220] width 133 height 22
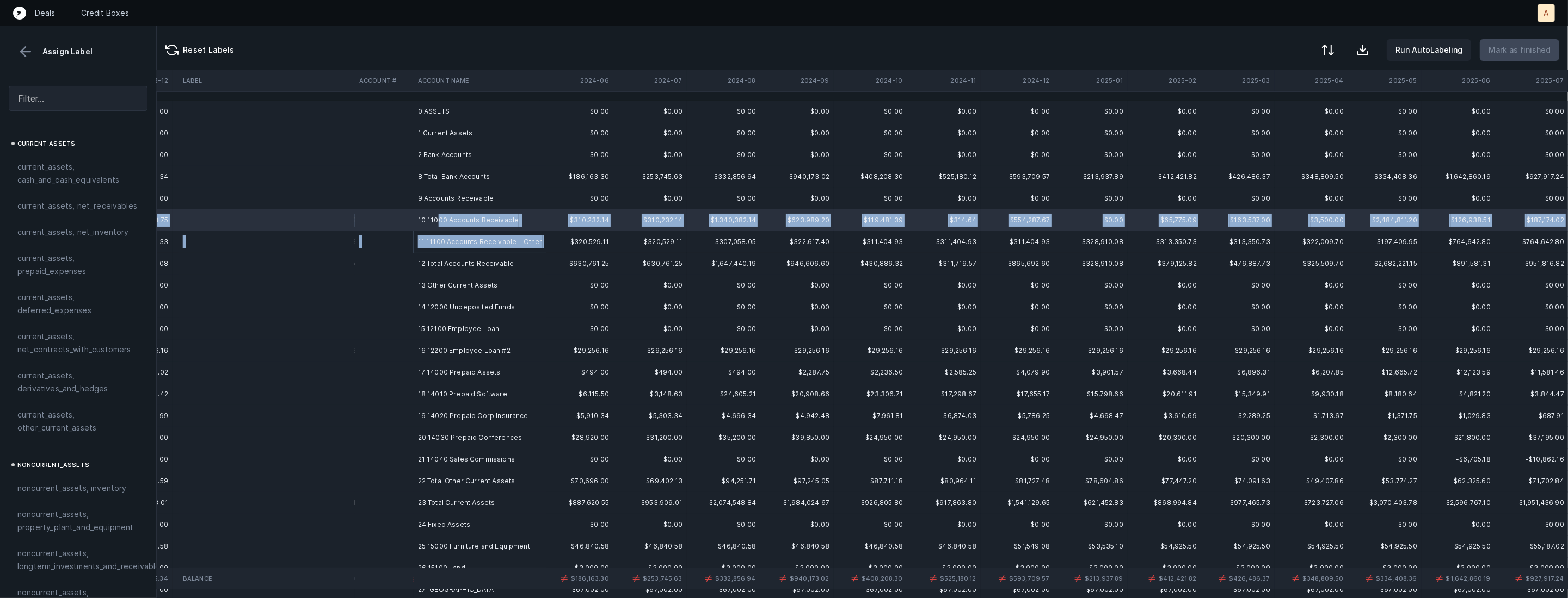
click at [434, 250] on td "11 11100 Accounts Receivable - Other" at bounding box center [479, 242] width 133 height 22
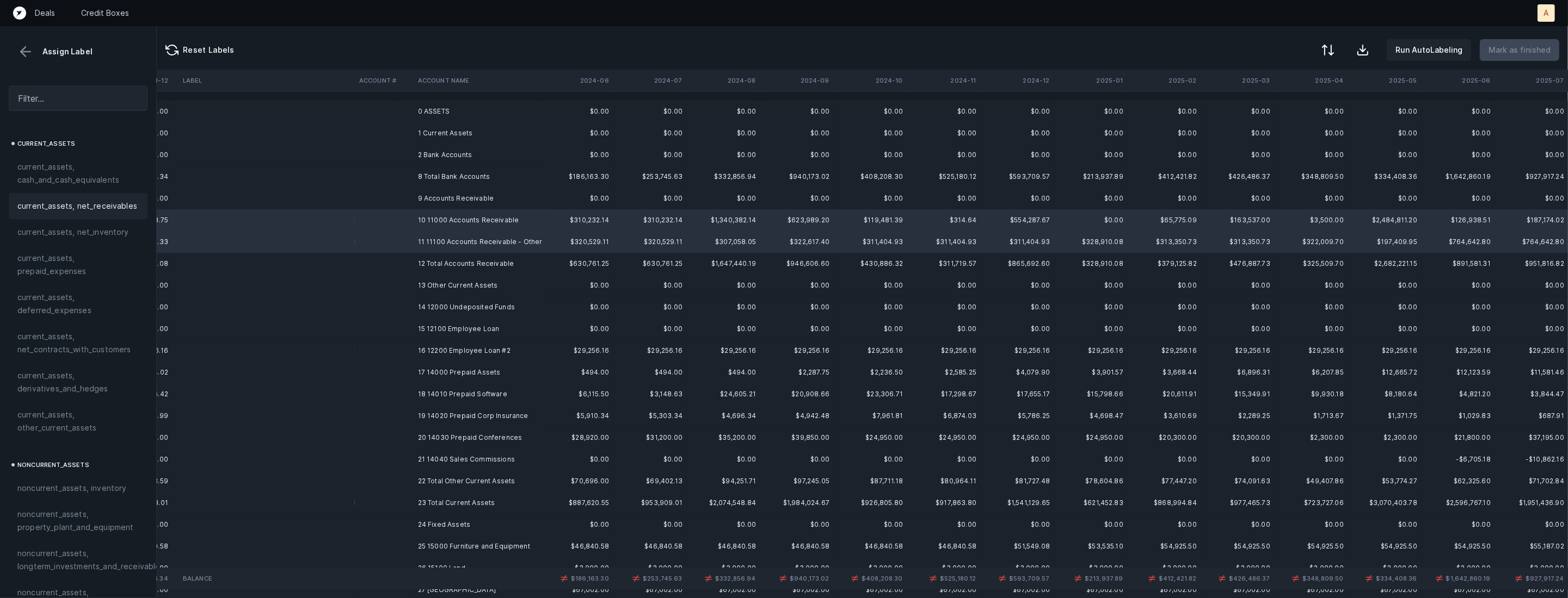
click at [105, 214] on div "current_assets, net_receivables" at bounding box center [78, 206] width 139 height 26
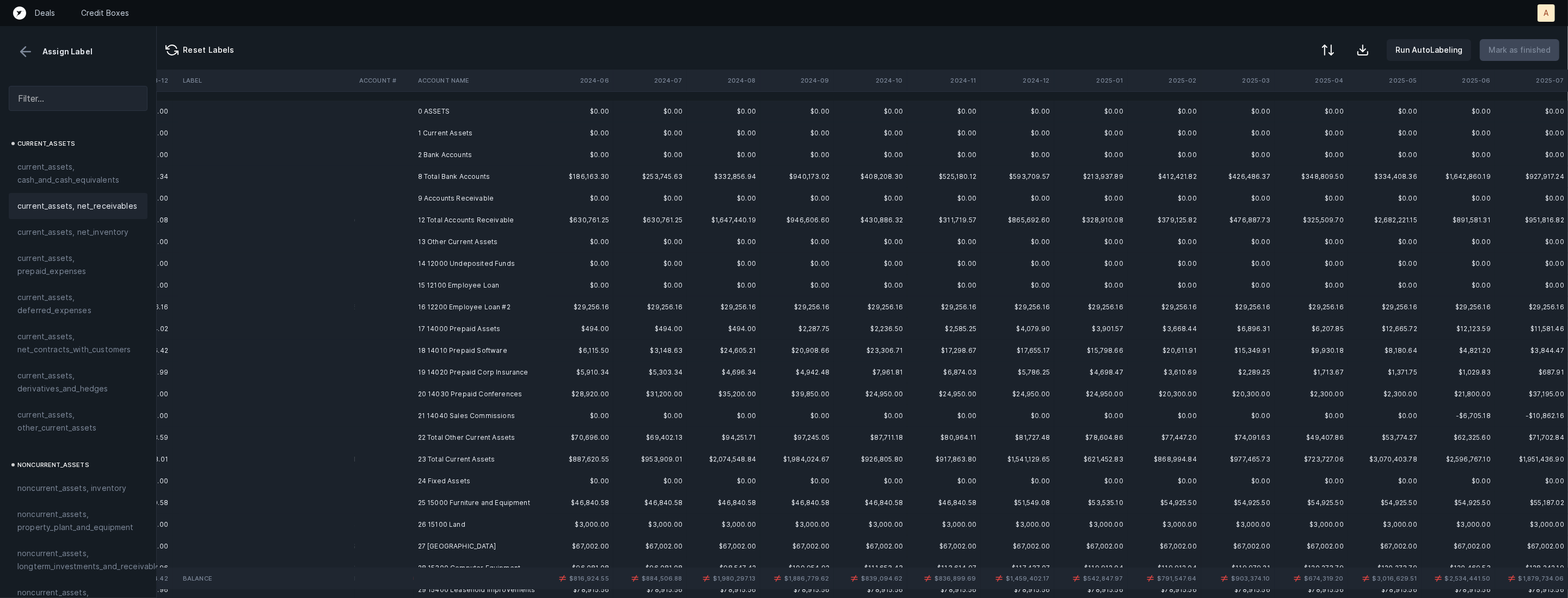
click at [470, 273] on td "14 12000 Undeposited Funds" at bounding box center [479, 264] width 133 height 22
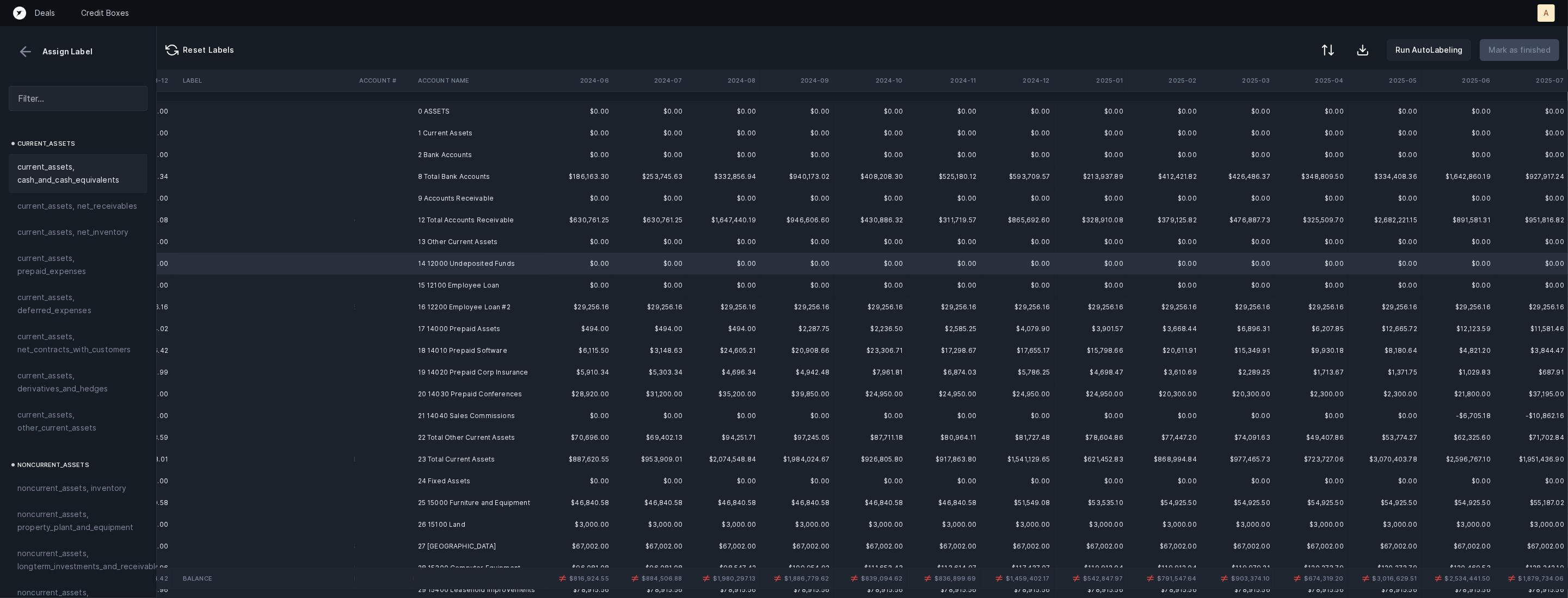
click at [89, 169] on span "current_assets, cash_and_cash_equivalents" at bounding box center [78, 173] width 121 height 26
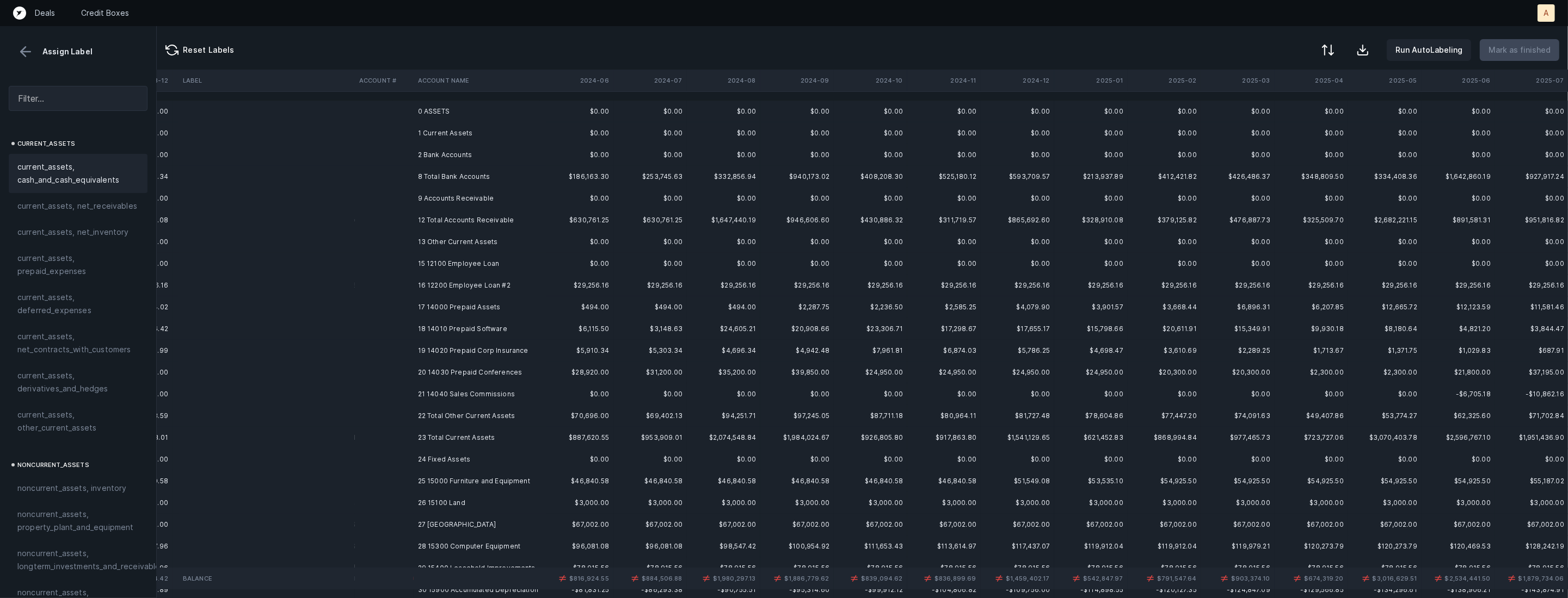
click at [480, 264] on td "15 12100 Employee Loan" at bounding box center [479, 264] width 133 height 22
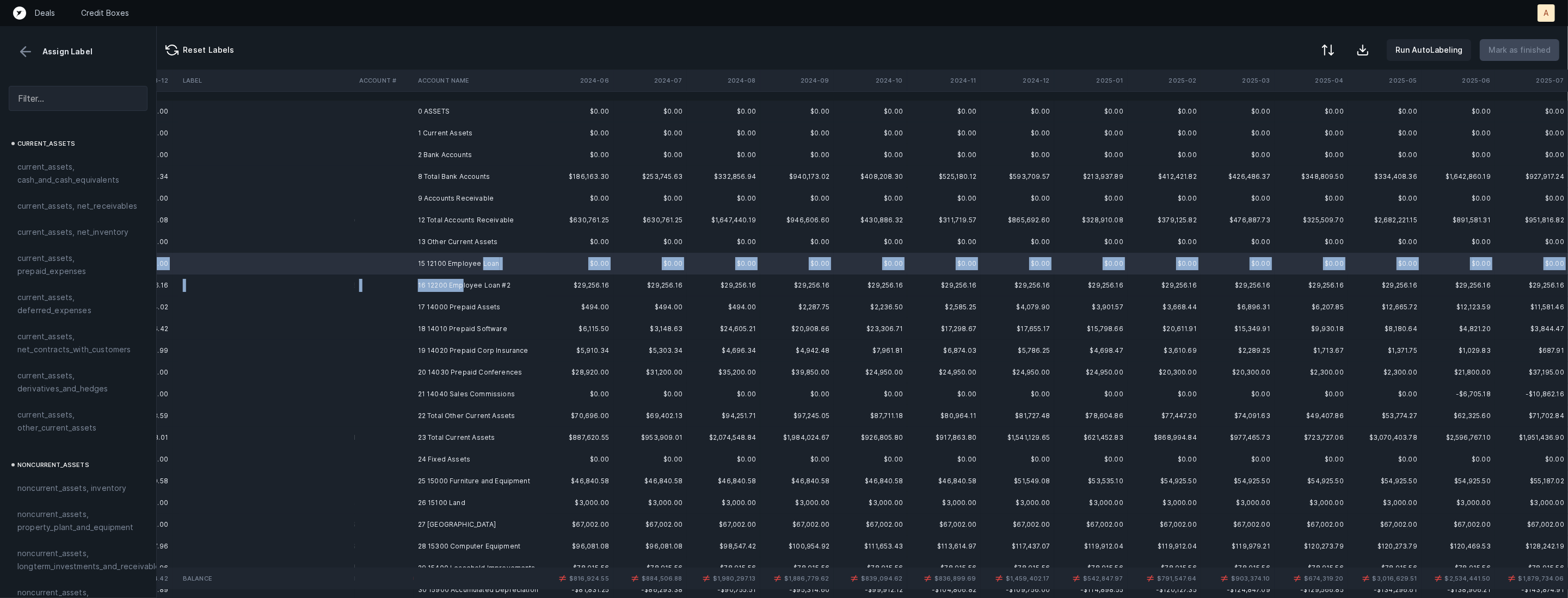
click at [461, 286] on td "16 12200 Employee Loan #2" at bounding box center [479, 286] width 133 height 22
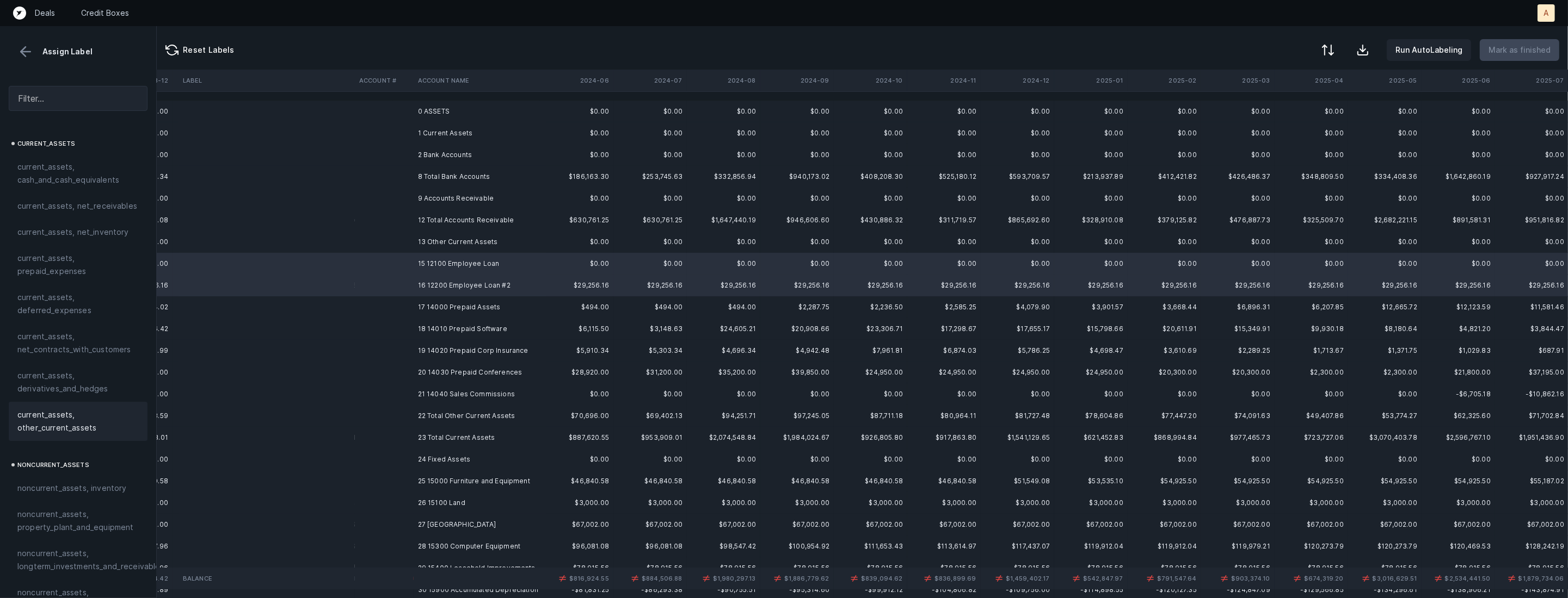
click at [54, 414] on span "current_assets, other_current_assets" at bounding box center [78, 421] width 121 height 26
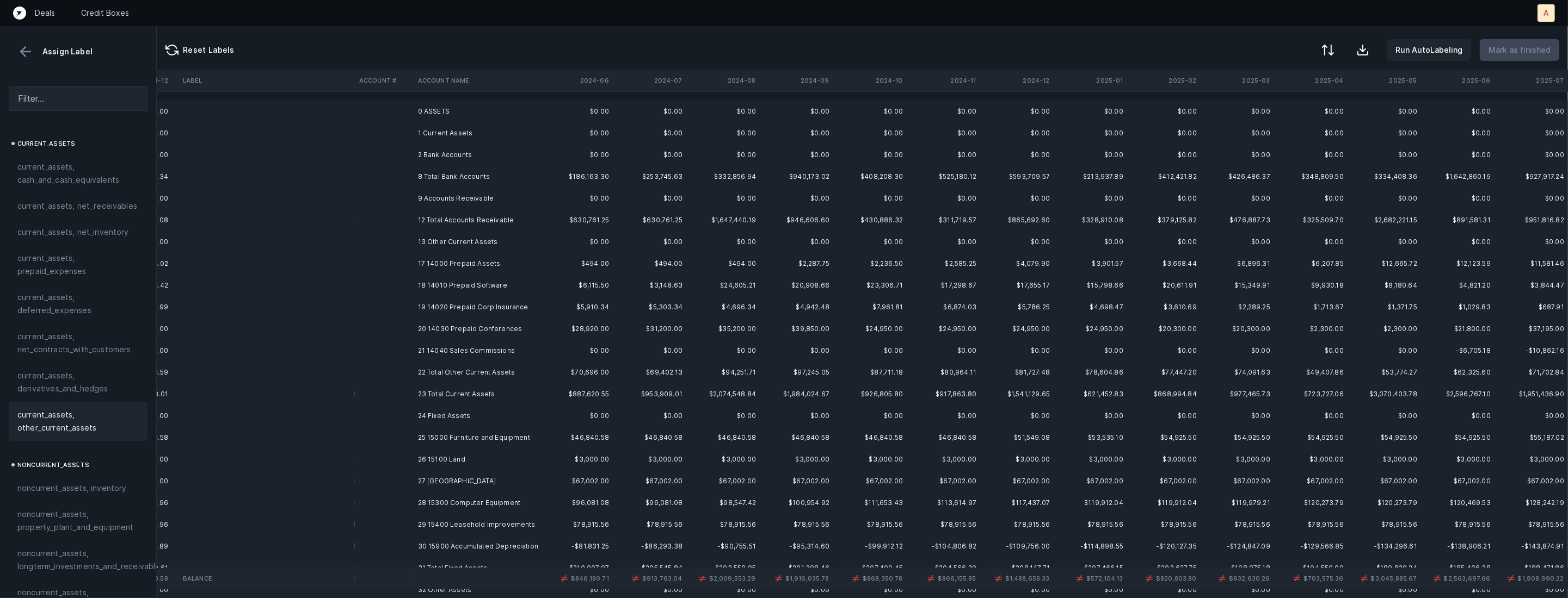
click at [481, 264] on td "17 14000 Prepaid Assets" at bounding box center [479, 264] width 133 height 22
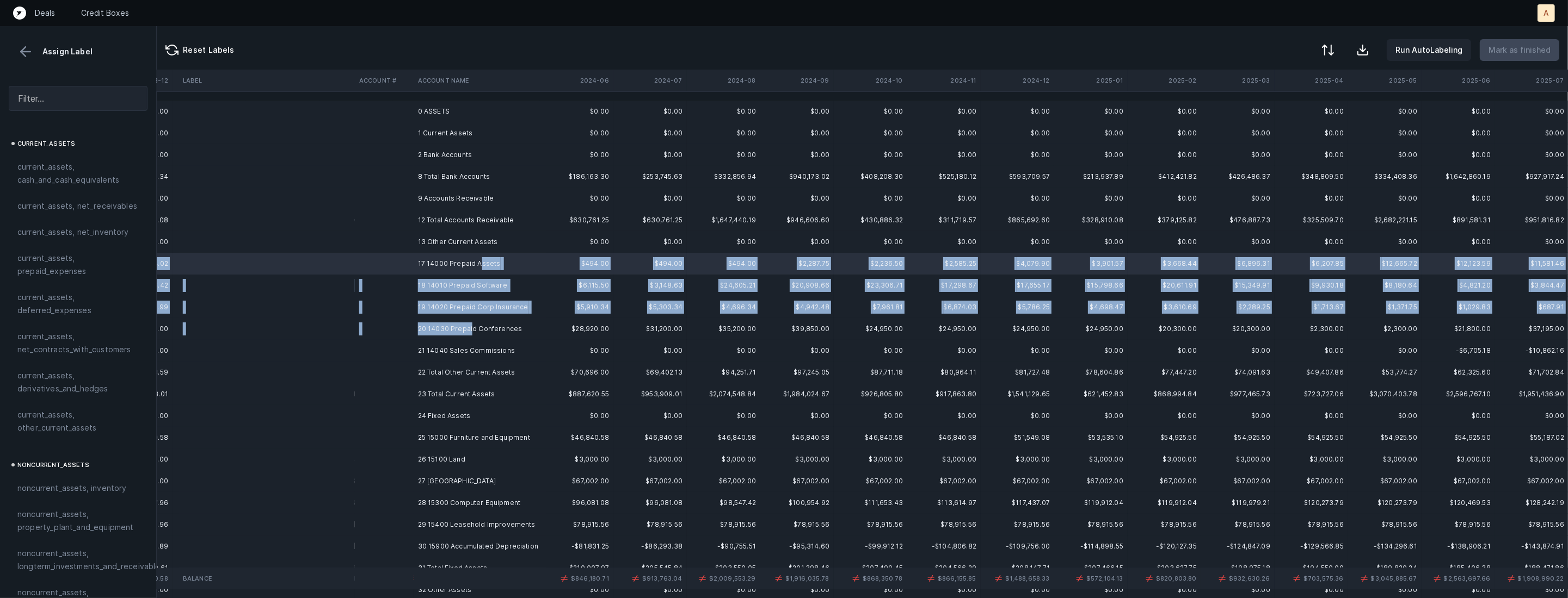
click at [470, 324] on td "20 14030 Prepaid Conferences" at bounding box center [479, 329] width 133 height 22
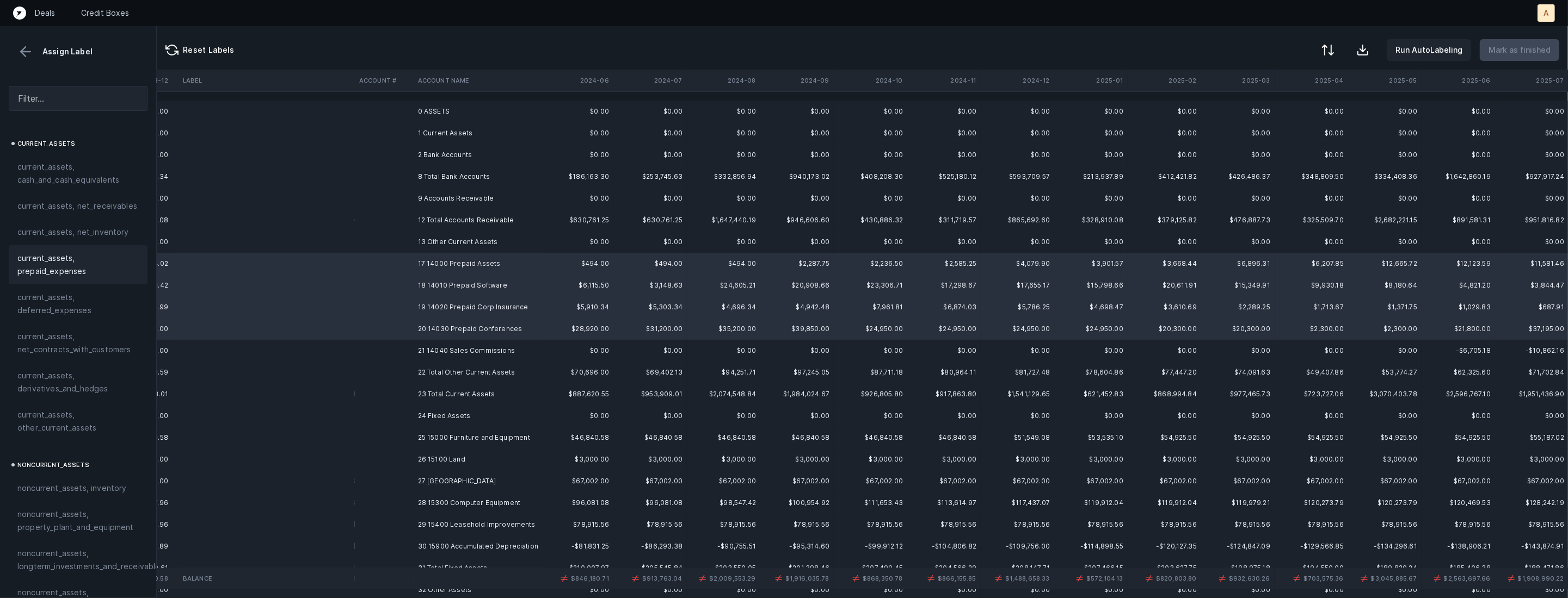
click at [93, 282] on div "current_assets, prepaid_expenses" at bounding box center [78, 265] width 139 height 39
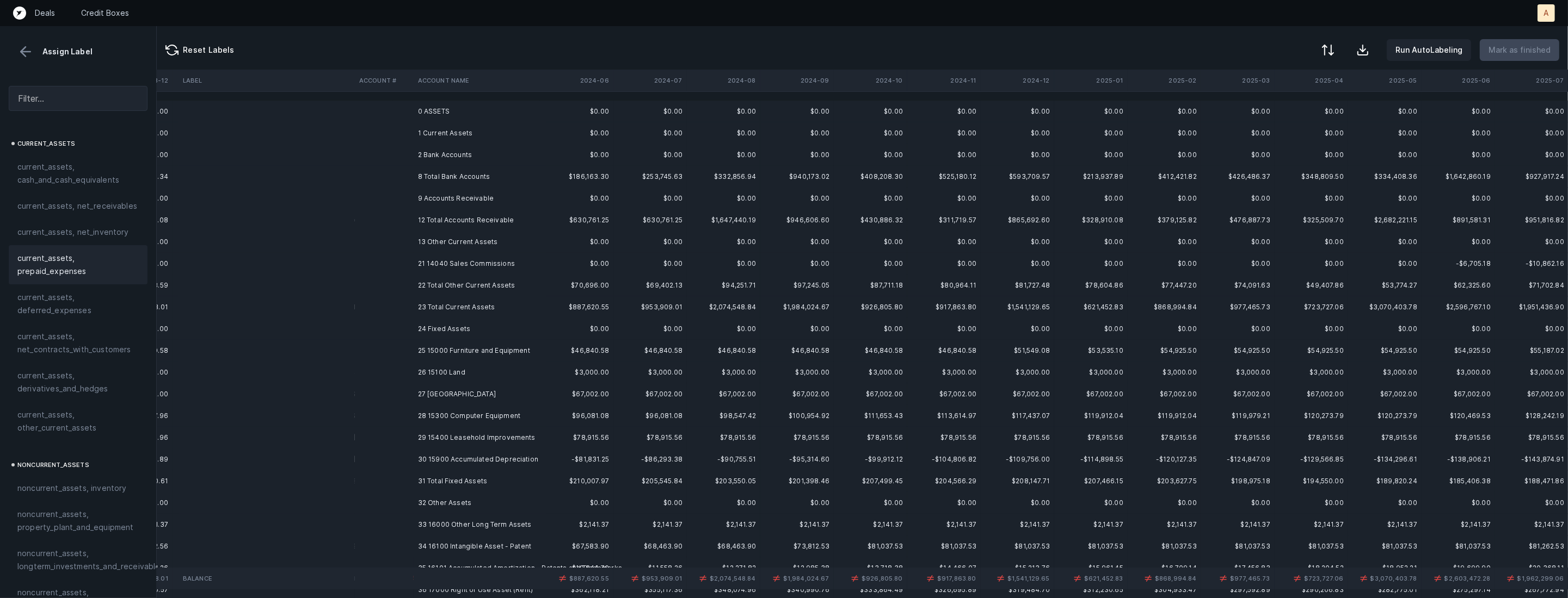
click at [424, 259] on td "21 14040 Sales Commissions" at bounding box center [479, 264] width 133 height 22
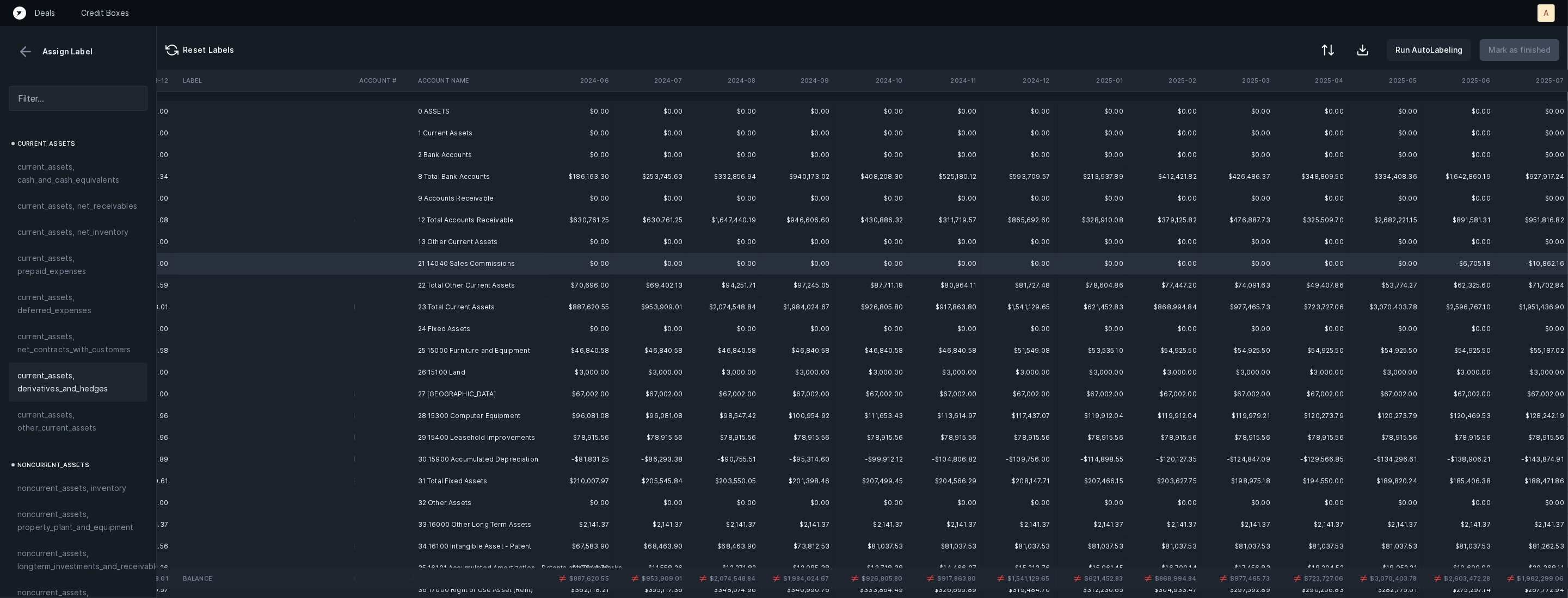
click at [77, 405] on div "current_assets, other_current_assets" at bounding box center [78, 422] width 139 height 39
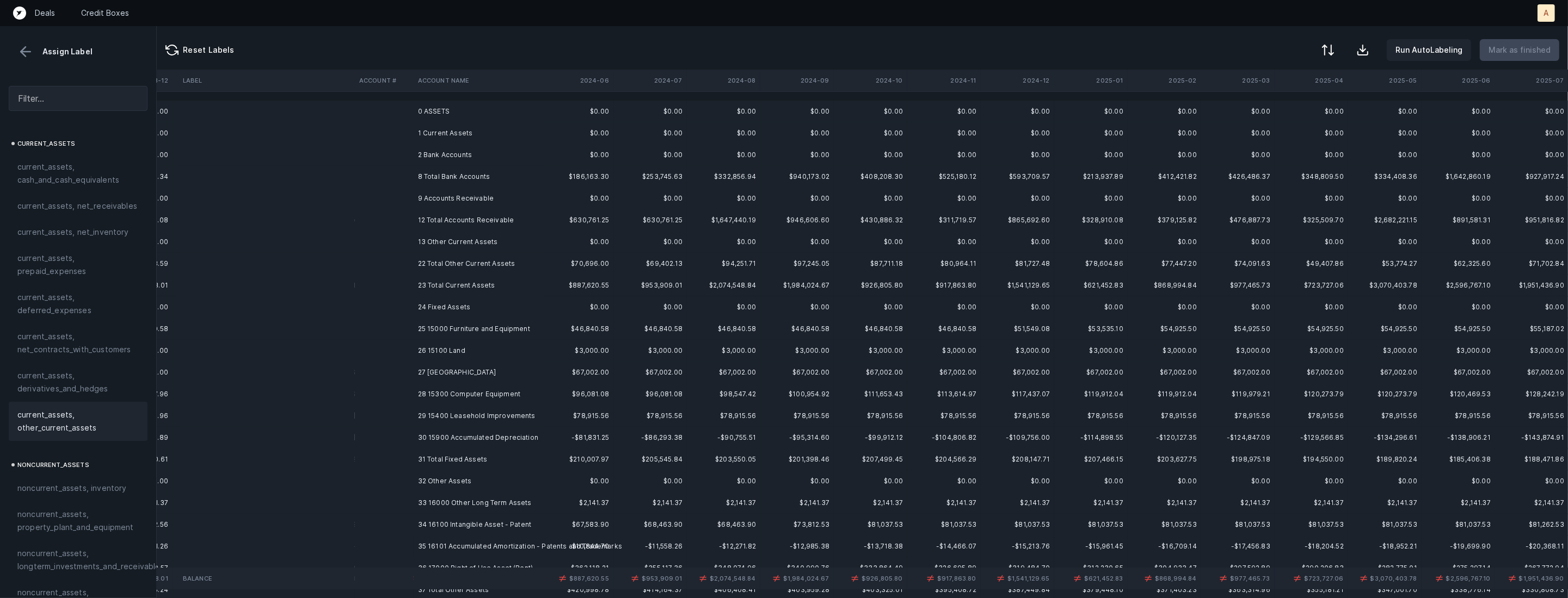
click at [438, 325] on td "25 15000 Furniture and Equipment" at bounding box center [479, 329] width 133 height 22
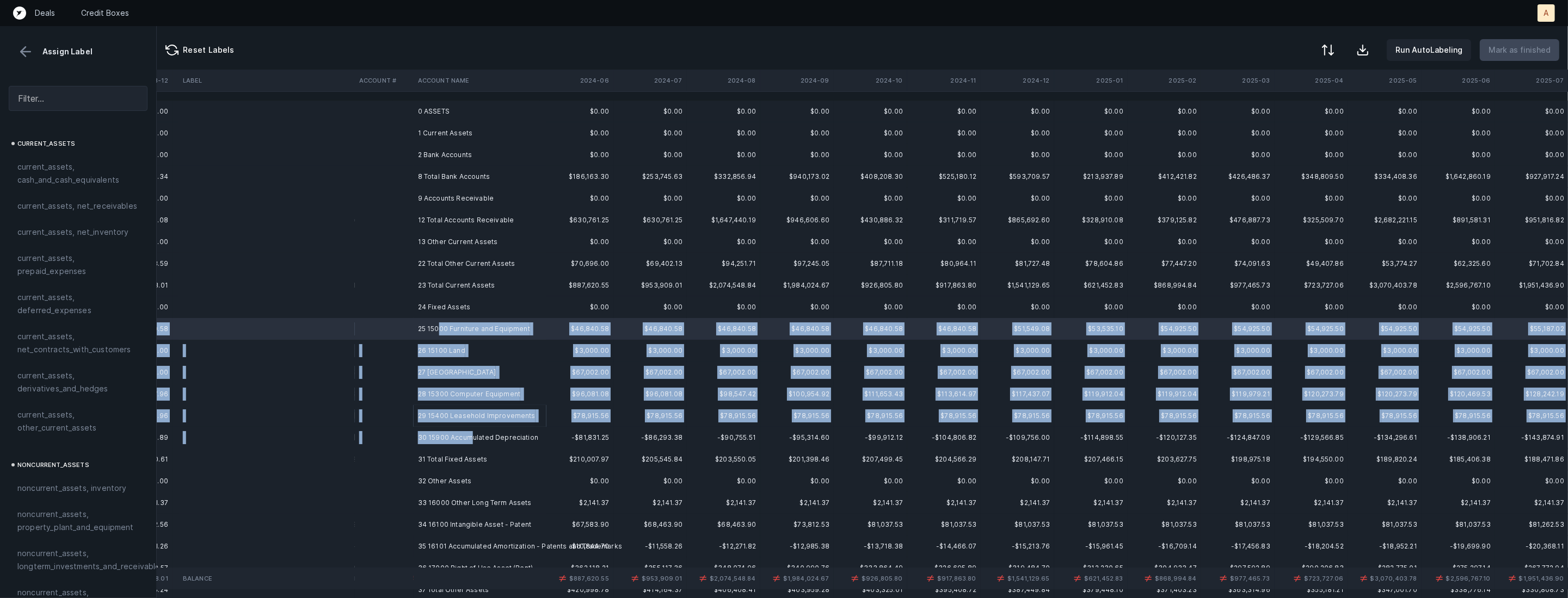
click at [468, 433] on td "30 15900 Accumulated Depreciation" at bounding box center [479, 437] width 133 height 22
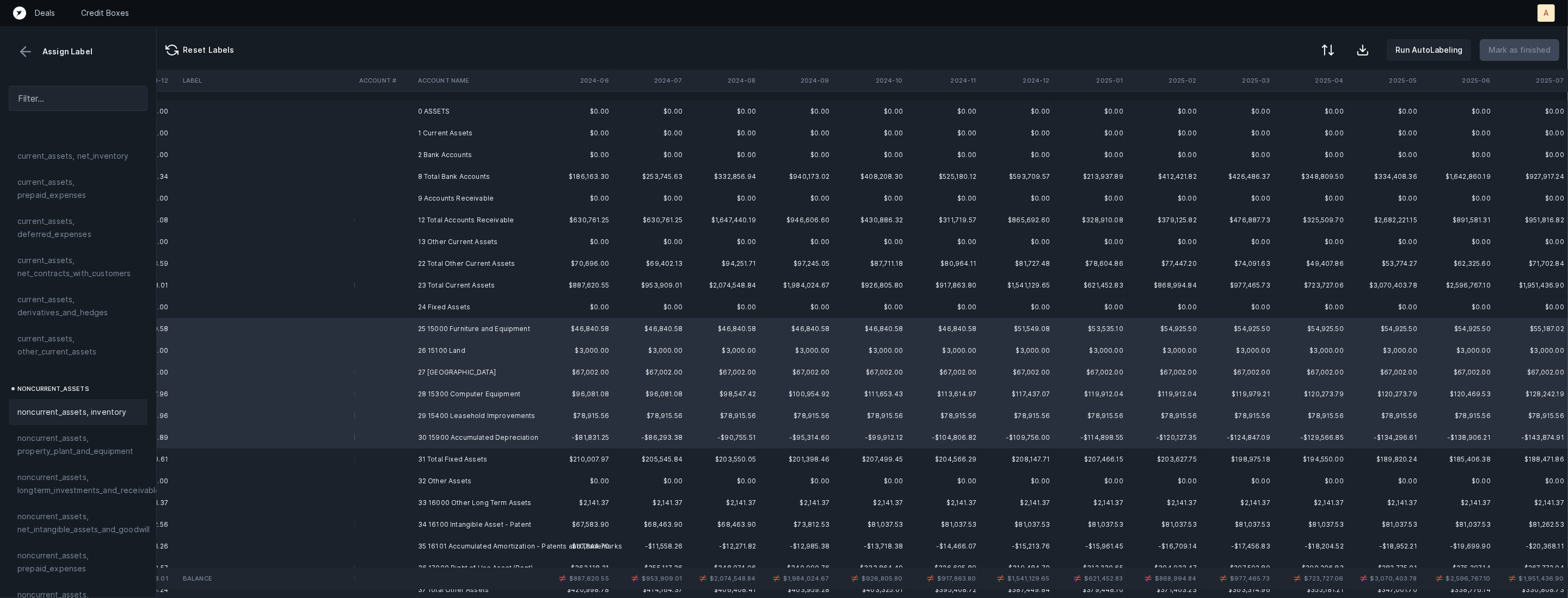
scroll to position [91, 0]
click at [71, 422] on span "noncurrent_assets, property_plant_and_equipment" at bounding box center [78, 429] width 121 height 26
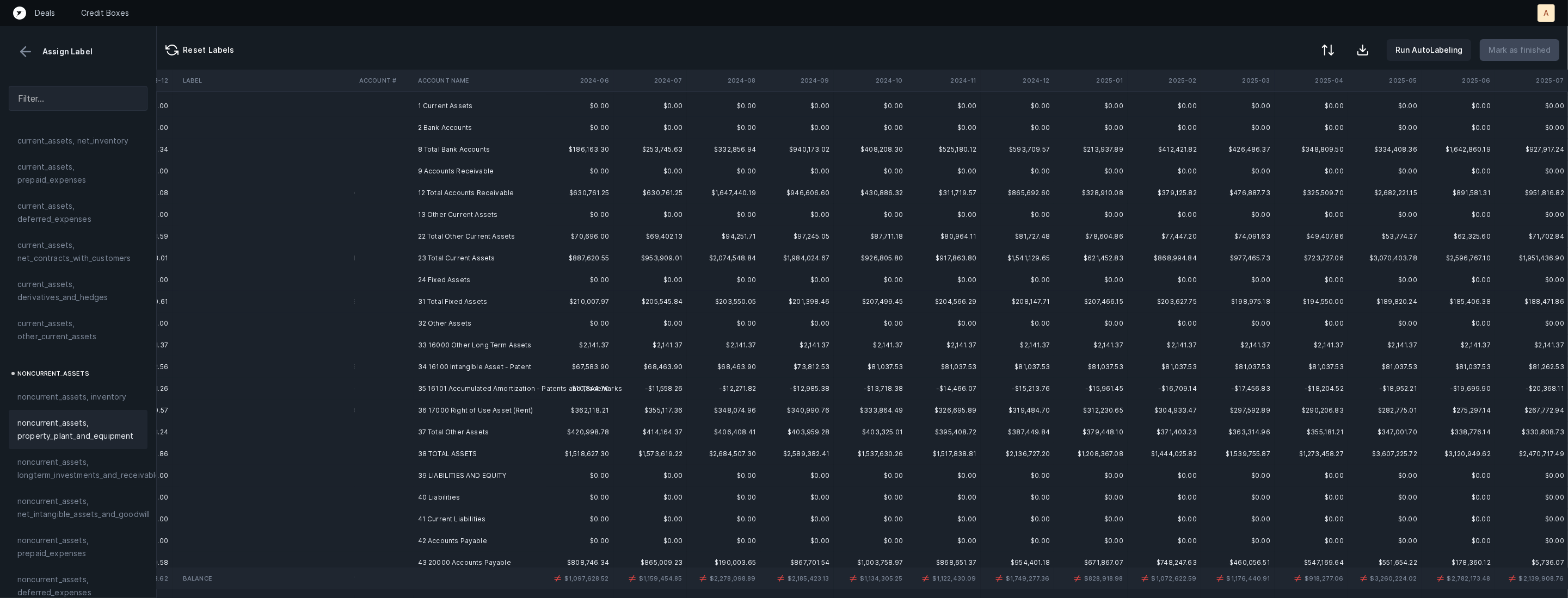
scroll to position [71, 1626]
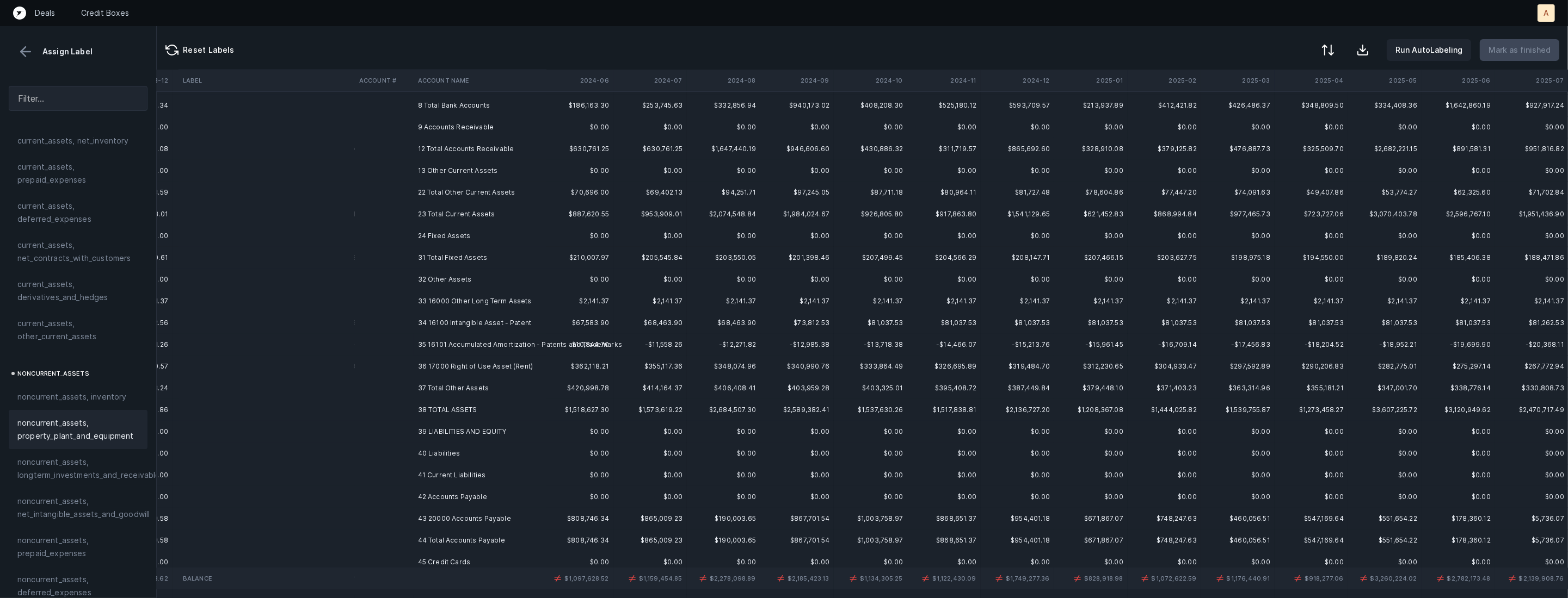
click at [457, 301] on td "33 16000 Other Long Term Assets" at bounding box center [479, 301] width 133 height 22
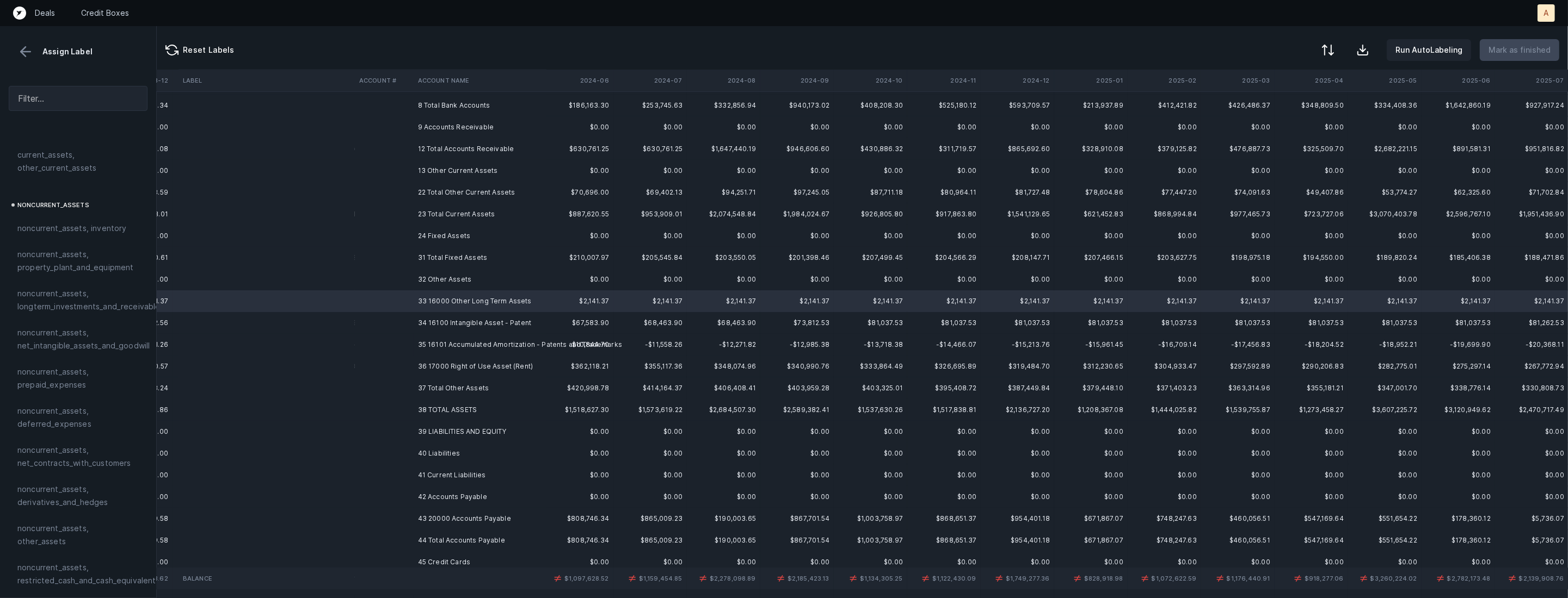
scroll to position [273, 0]
click at [85, 514] on span "noncurrent_assets, other_assets" at bounding box center [78, 522] width 121 height 26
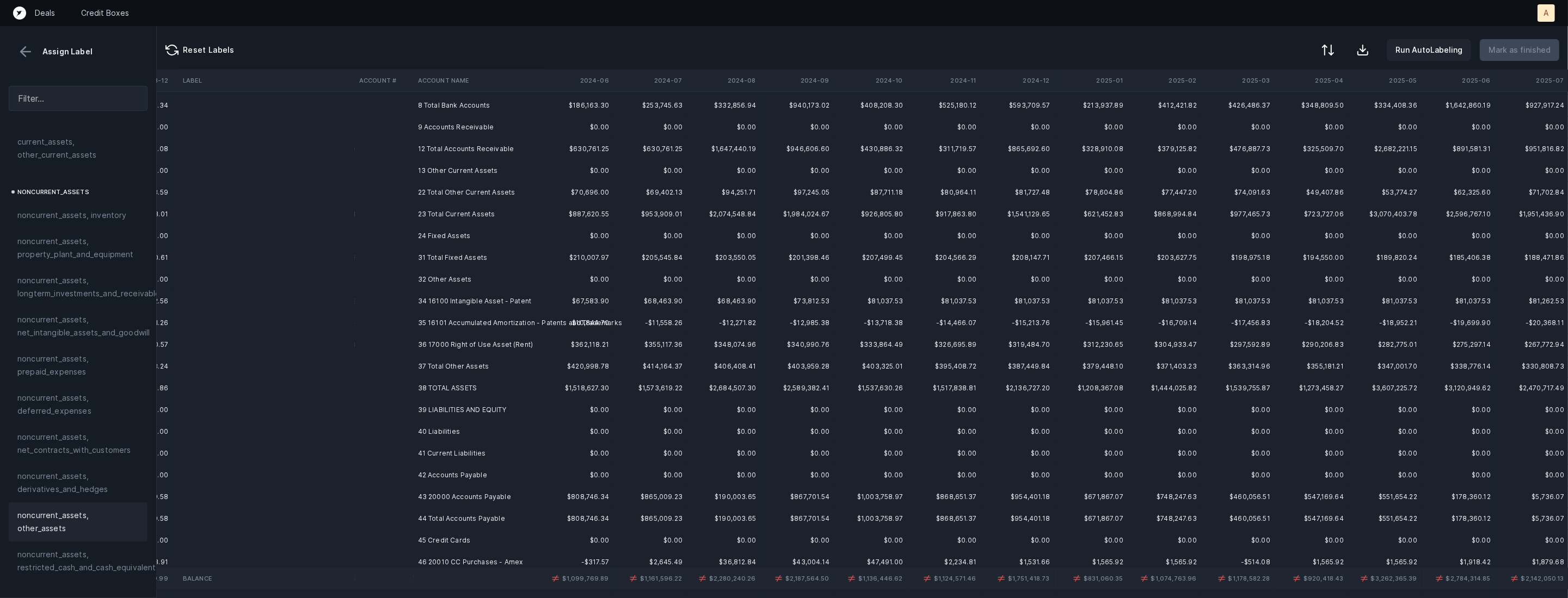
click at [451, 299] on td "34 16100 Intangible Asset - Patent" at bounding box center [479, 301] width 133 height 22
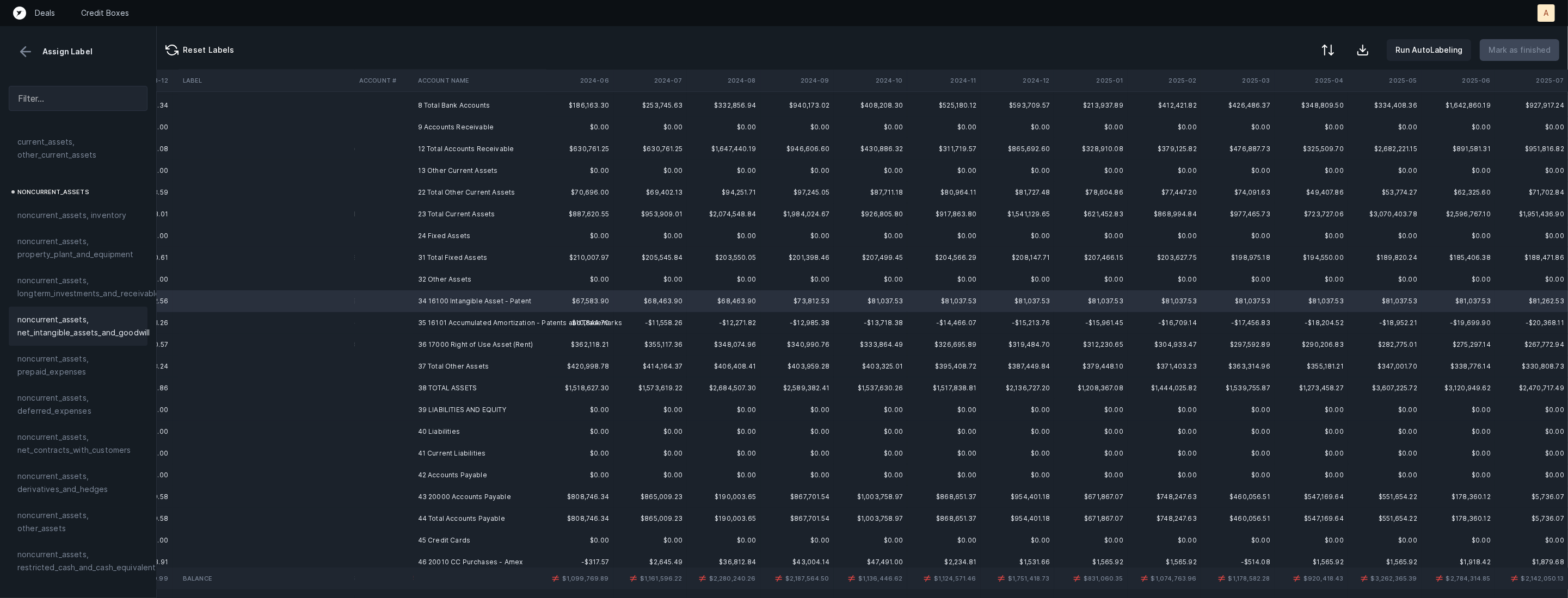
click at [91, 320] on span "noncurrent_assets, net_intangible_assets_and_goodwill" at bounding box center [84, 326] width 132 height 26
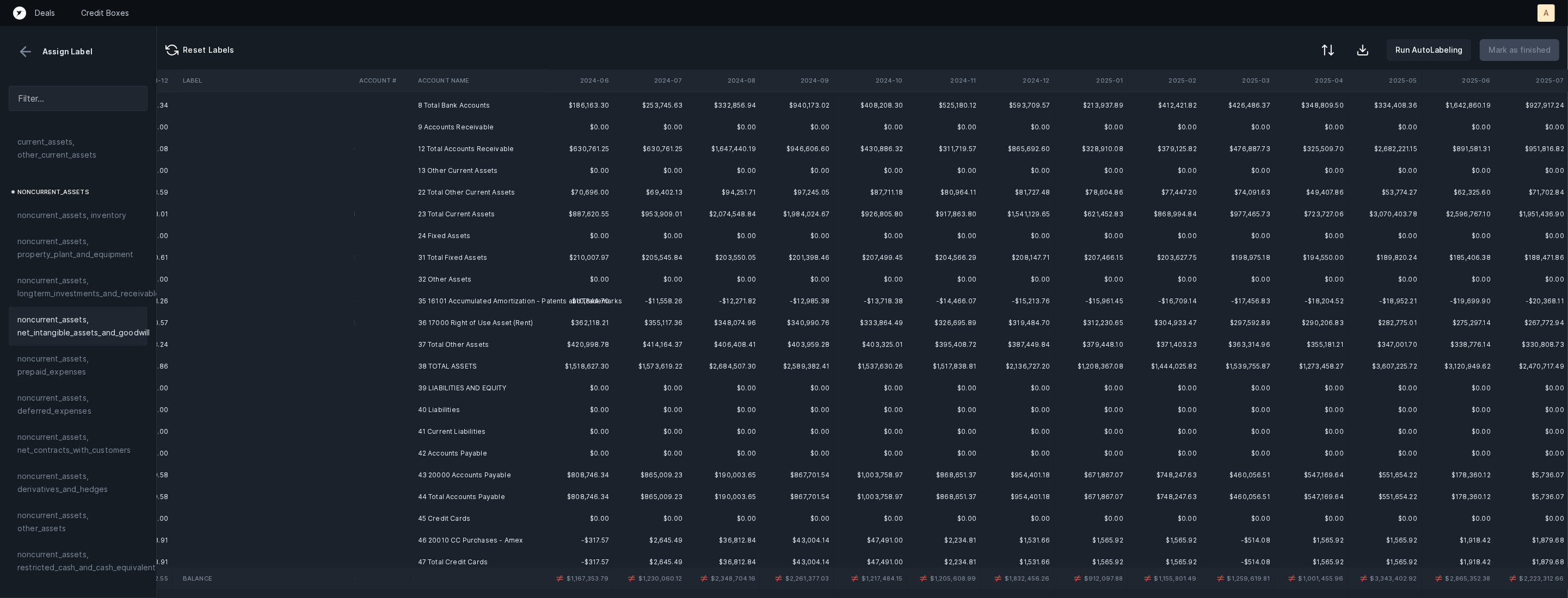
click at [442, 304] on td "35 16101 Accumulated Amortization - Patents and Trademarks" at bounding box center [479, 301] width 133 height 22
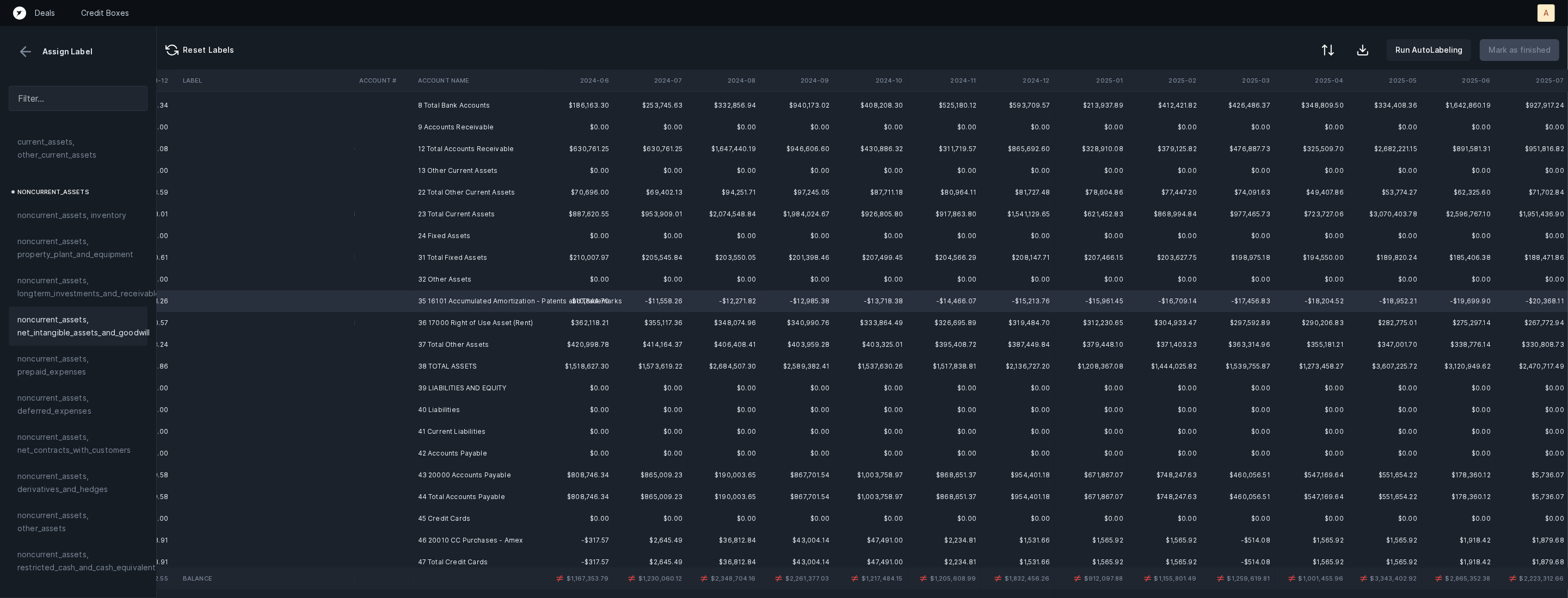
click at [107, 329] on span "noncurrent_assets, net_intangible_assets_and_goodwill" at bounding box center [84, 326] width 132 height 26
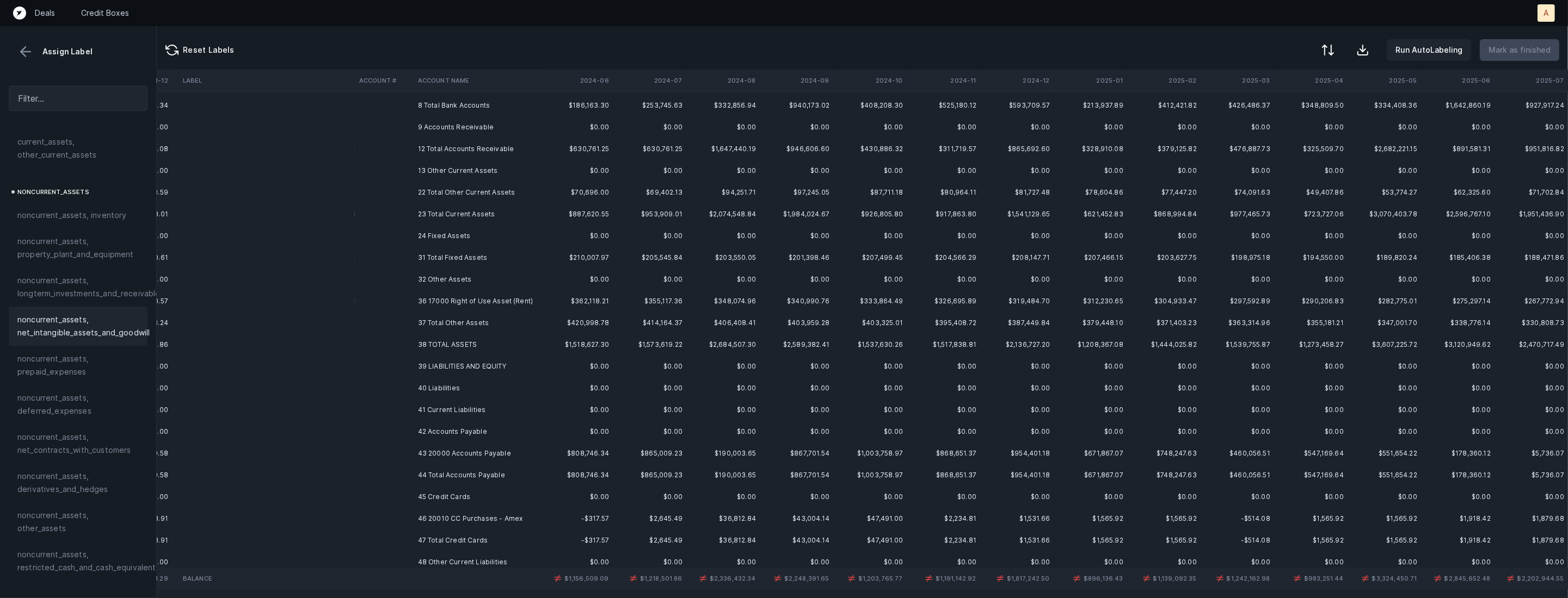
click at [493, 309] on td "36 17000 Right of Use Asset (Rent)" at bounding box center [479, 301] width 133 height 22
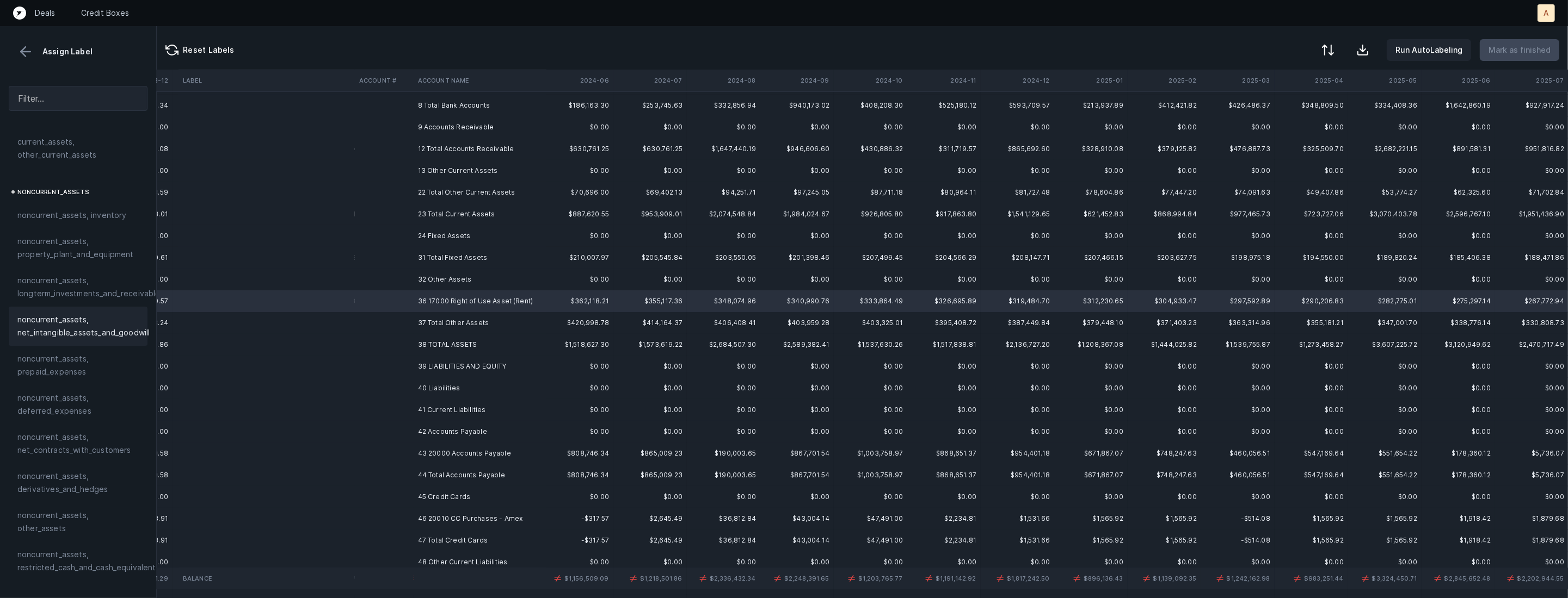
click at [114, 343] on div "noncurrent_assets, net_intangible_assets_and_goodwill" at bounding box center [78, 327] width 139 height 39
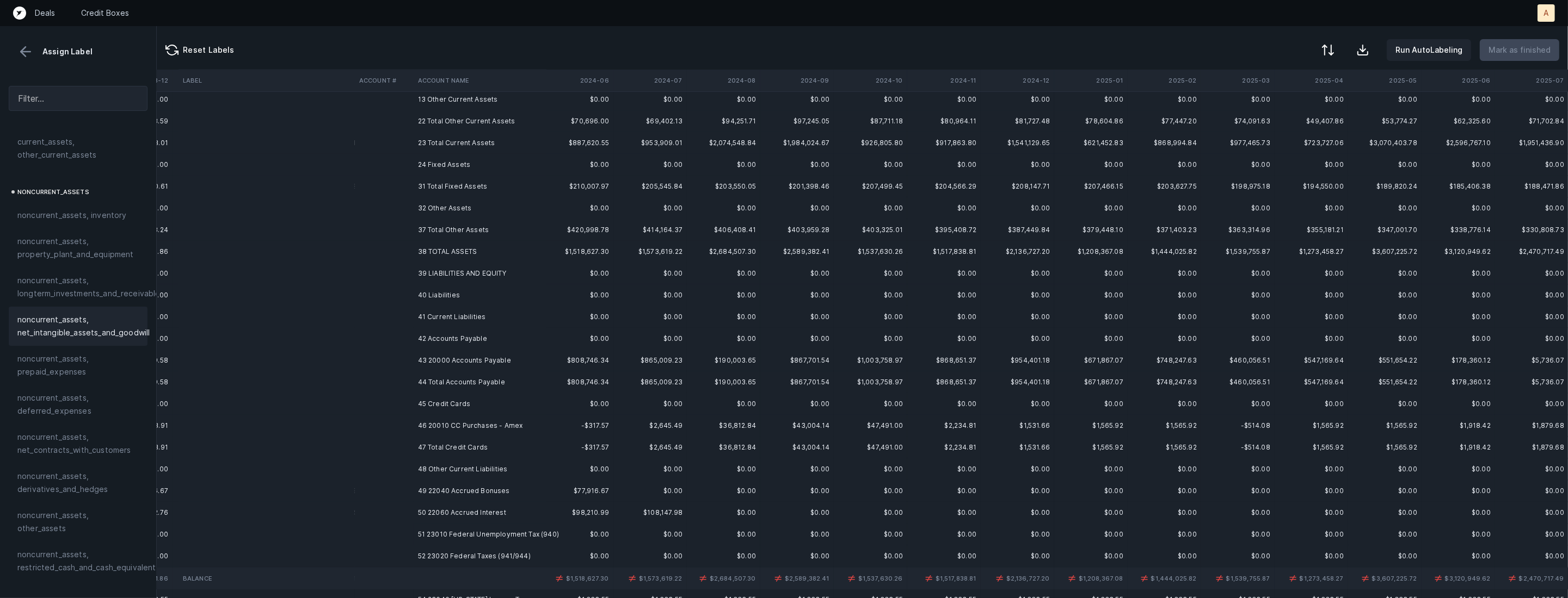
scroll to position [150, 1626]
click at [466, 350] on td "43 20000 Accounts Payable" at bounding box center [479, 352] width 133 height 22
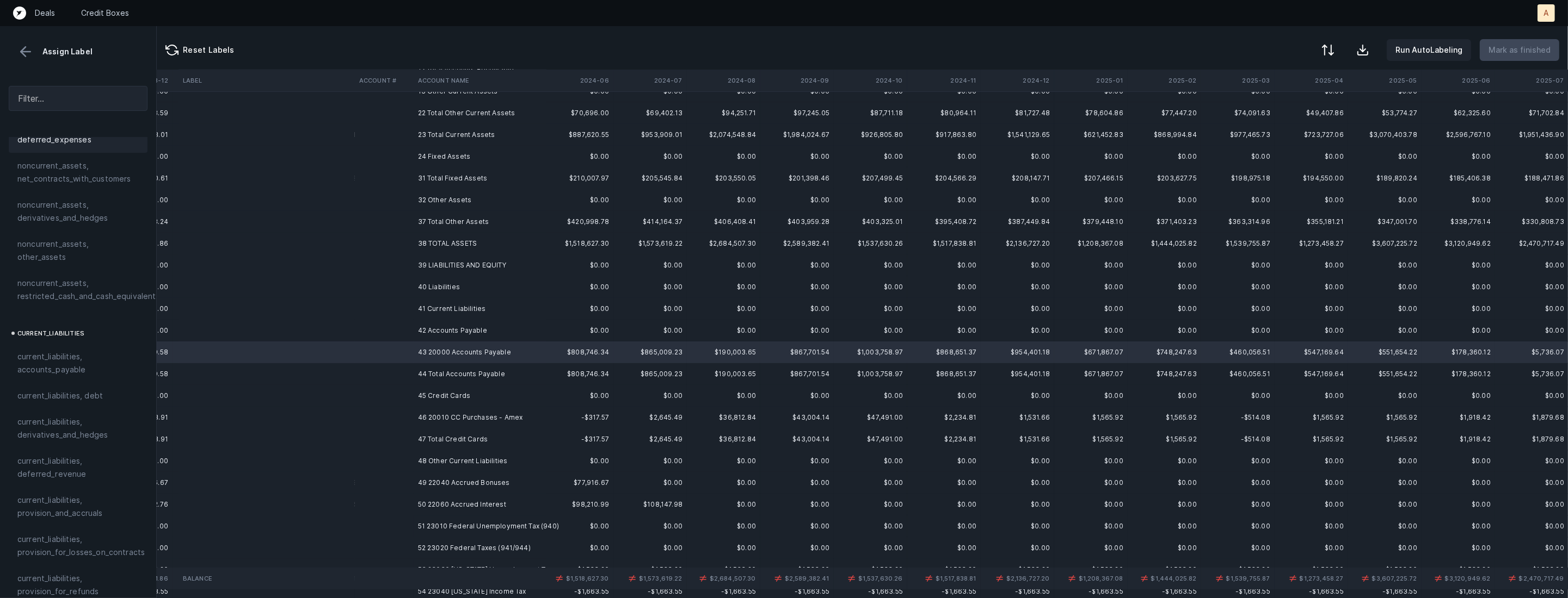
scroll to position [663, 0]
click at [82, 233] on span "current_liabilities, accounts_payable" at bounding box center [78, 244] width 121 height 26
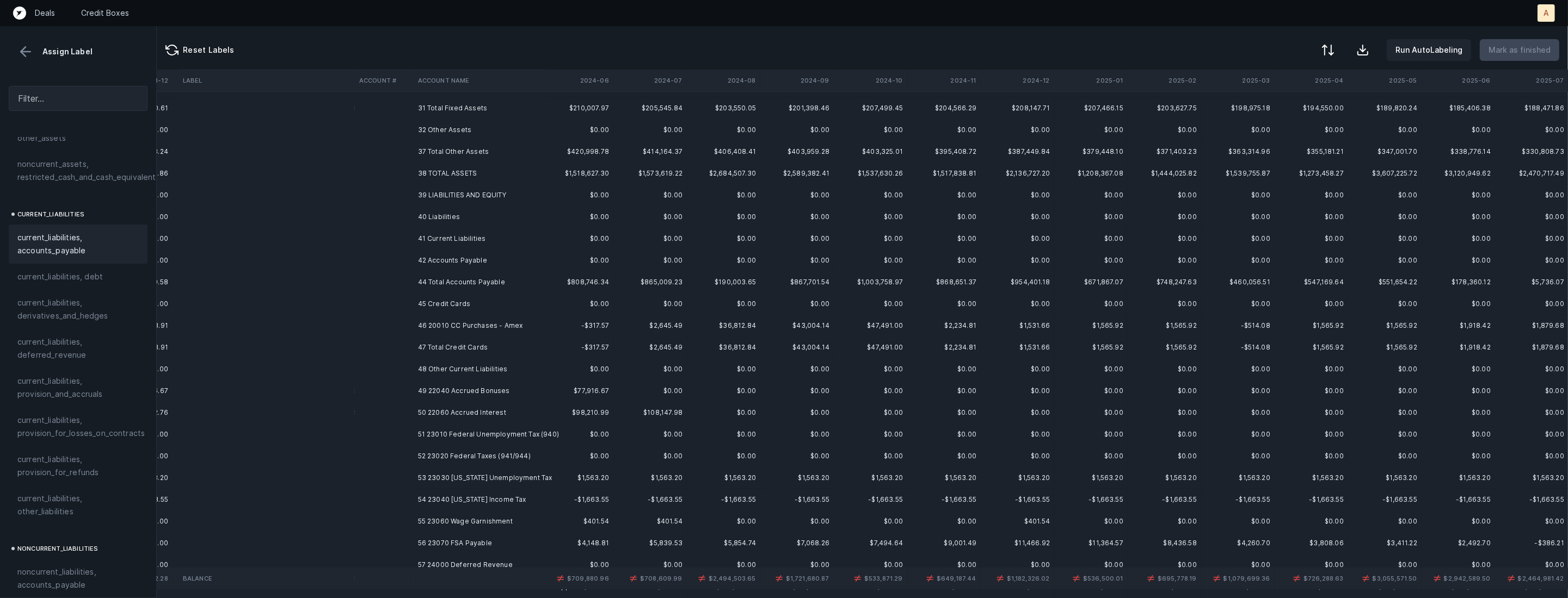
scroll to position [235, 1626]
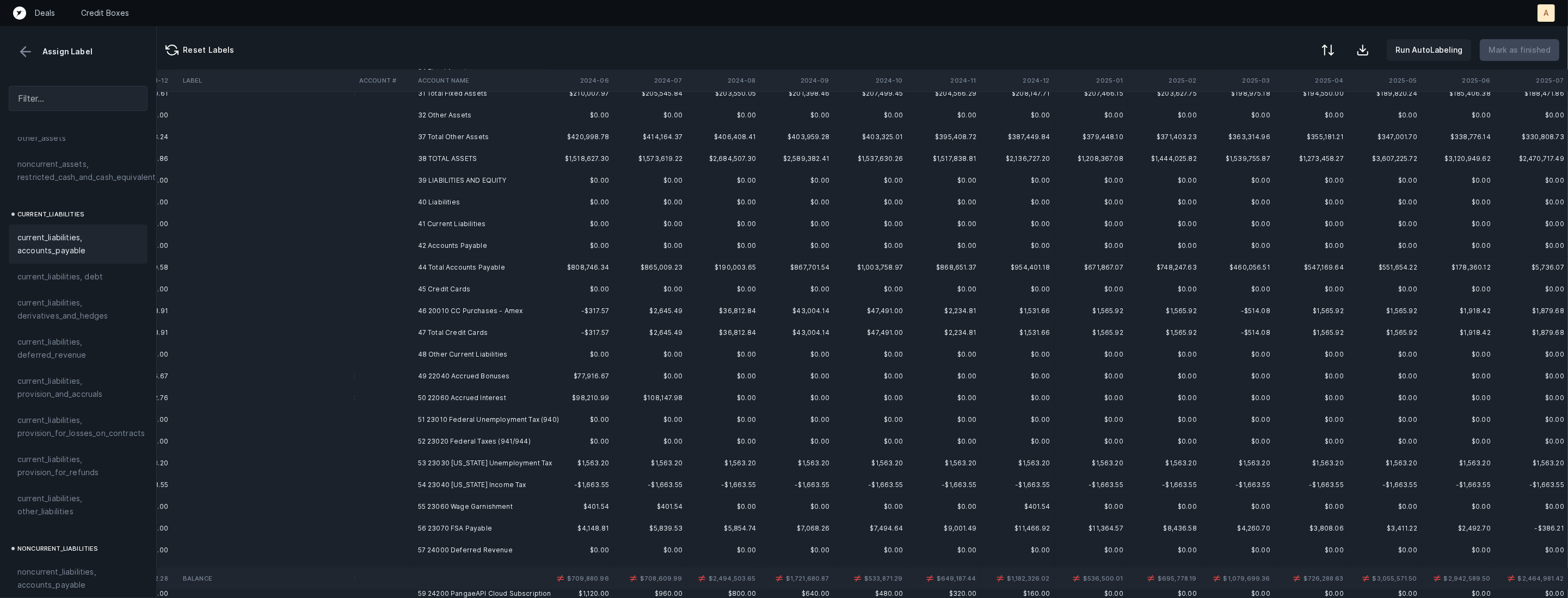
click at [446, 315] on td "46 20010 CC Purchases - Amex" at bounding box center [479, 311] width 133 height 22
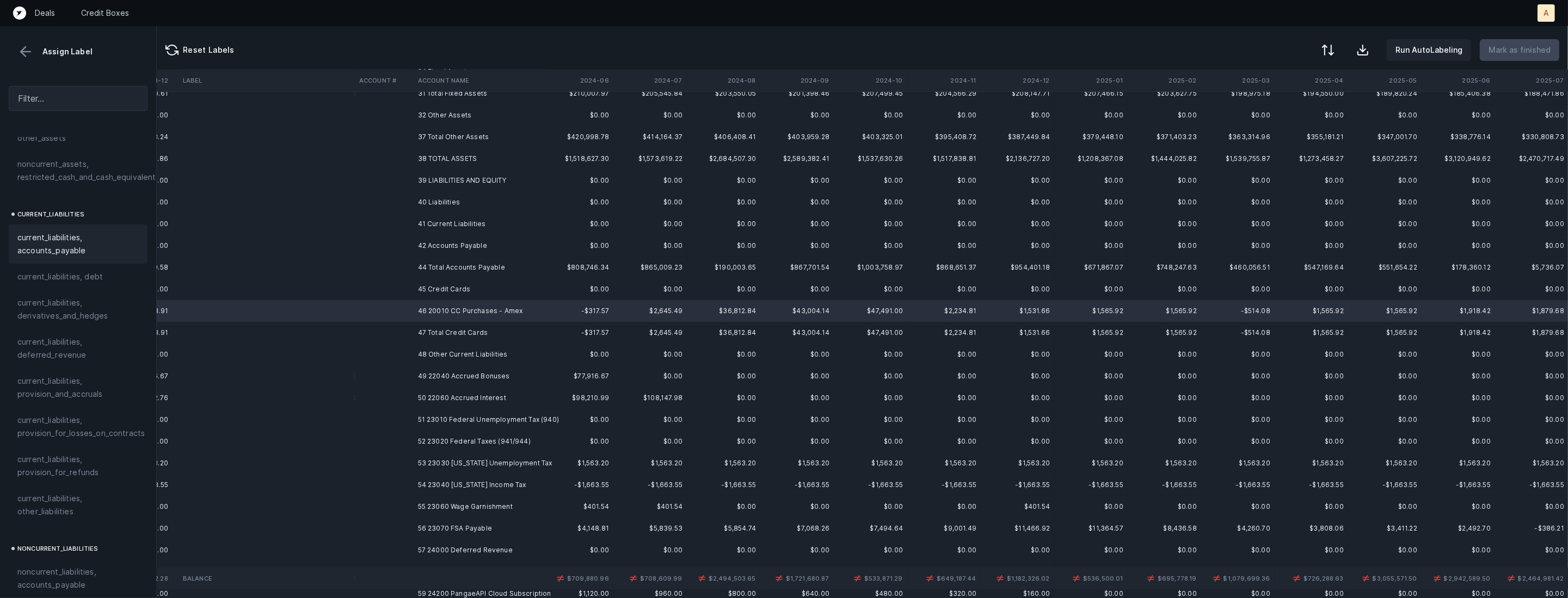
click at [63, 237] on span "current_liabilities, accounts_payable" at bounding box center [78, 244] width 121 height 26
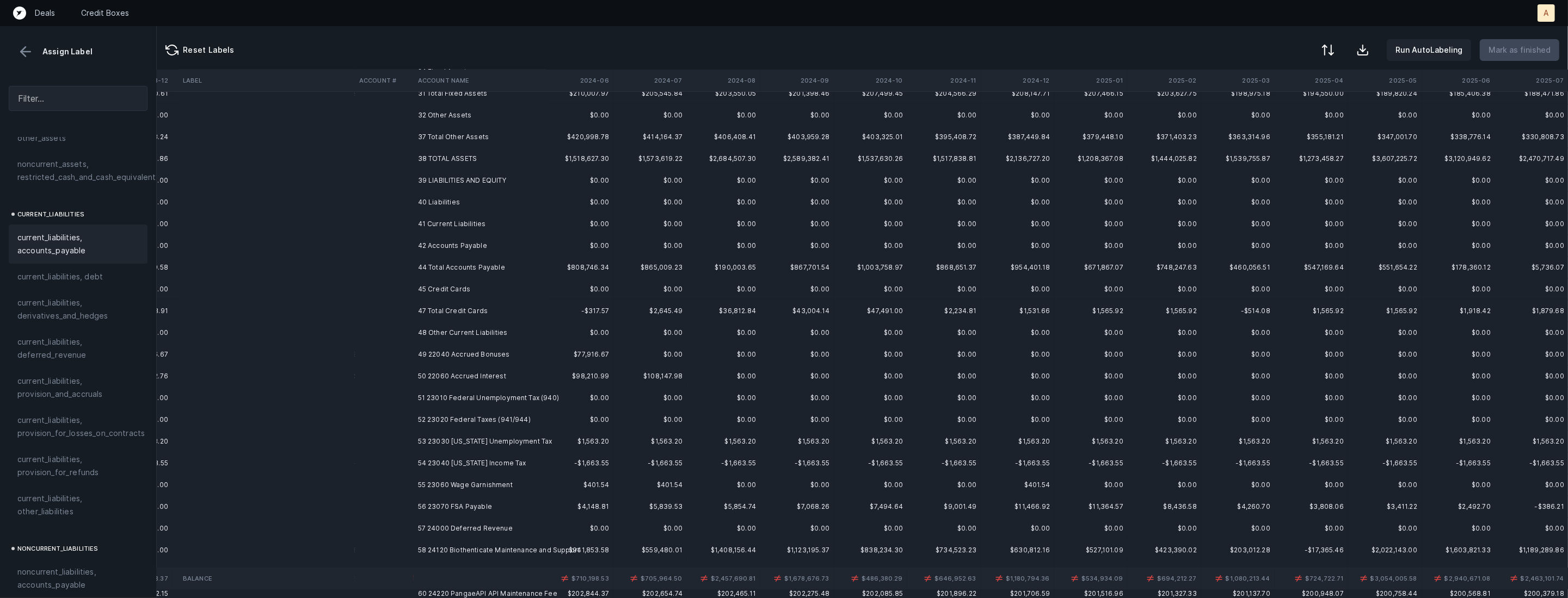
click at [441, 349] on td "49 22040 Accrued Bonuses" at bounding box center [479, 354] width 133 height 22
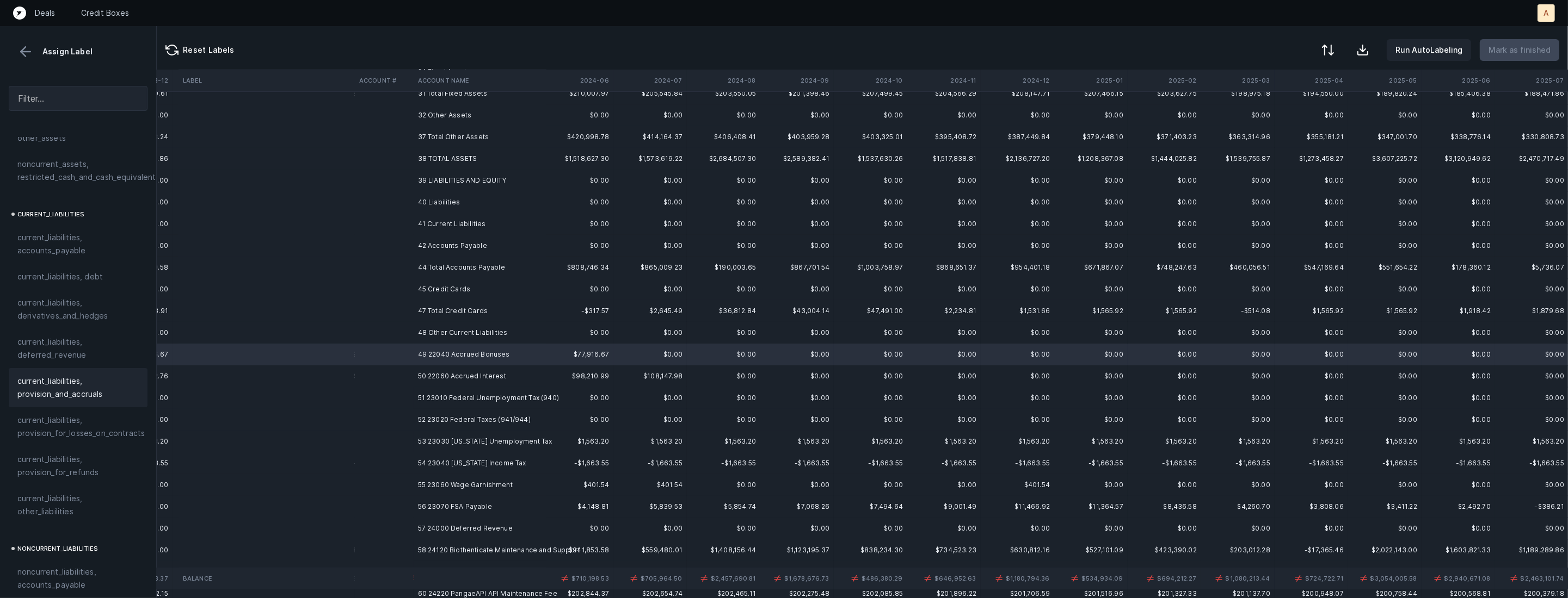
click at [89, 375] on span "current_liabilities, provision_and_accruals" at bounding box center [78, 388] width 121 height 26
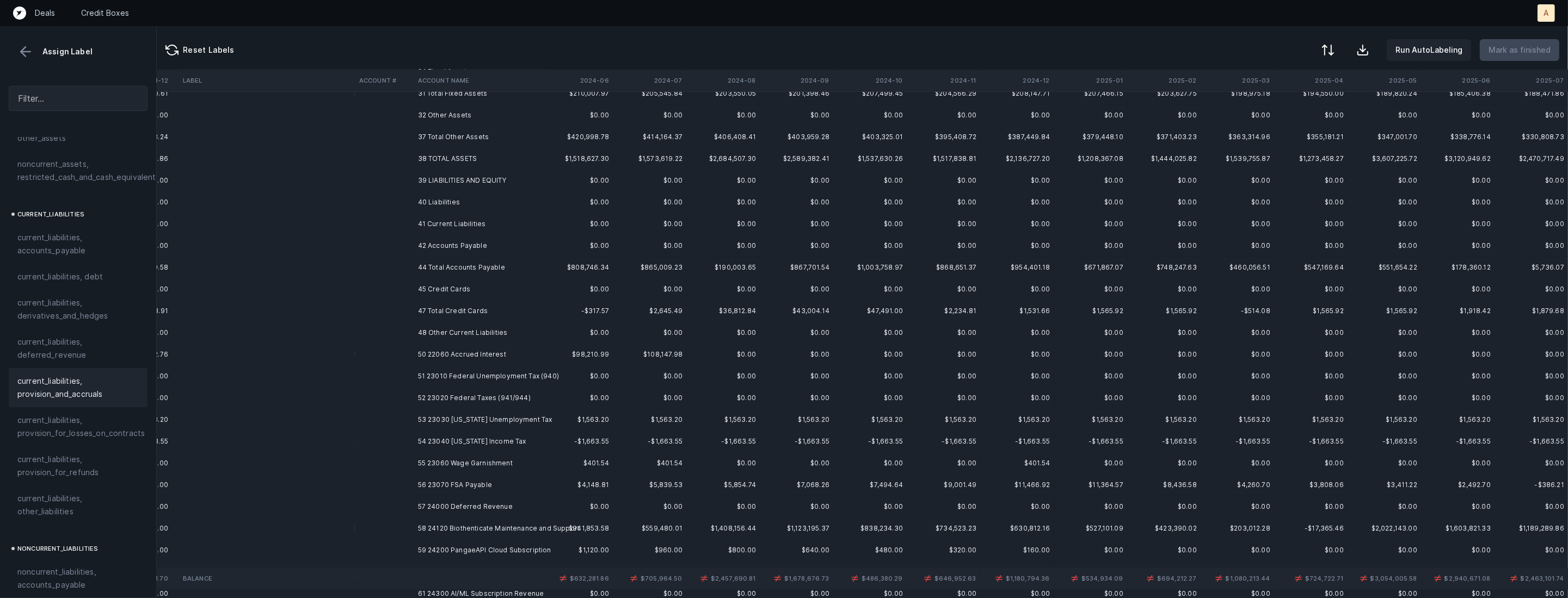
click at [447, 352] on td "50 22060 Accrued Interest" at bounding box center [479, 354] width 133 height 22
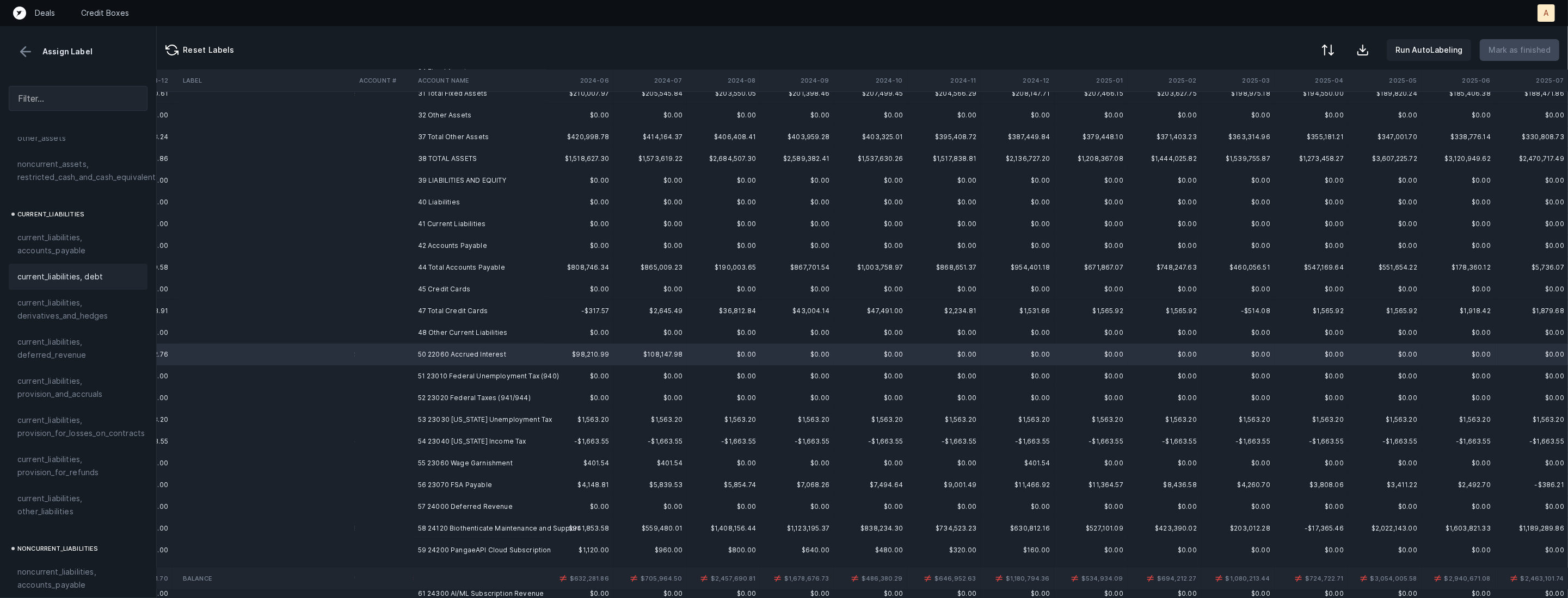
click at [82, 264] on div "current_liabilities, debt" at bounding box center [78, 277] width 139 height 26
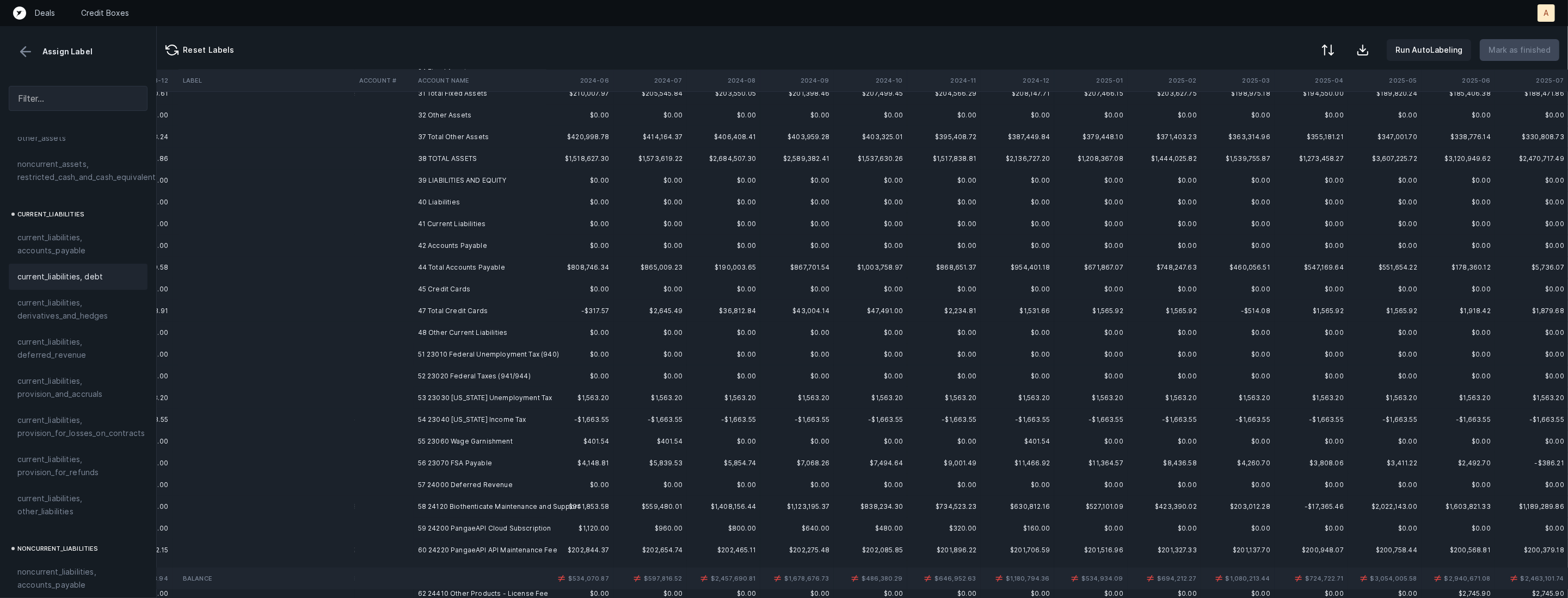
click at [507, 356] on td "51 23010 Federal Unemployment Tax (940)" at bounding box center [479, 354] width 133 height 22
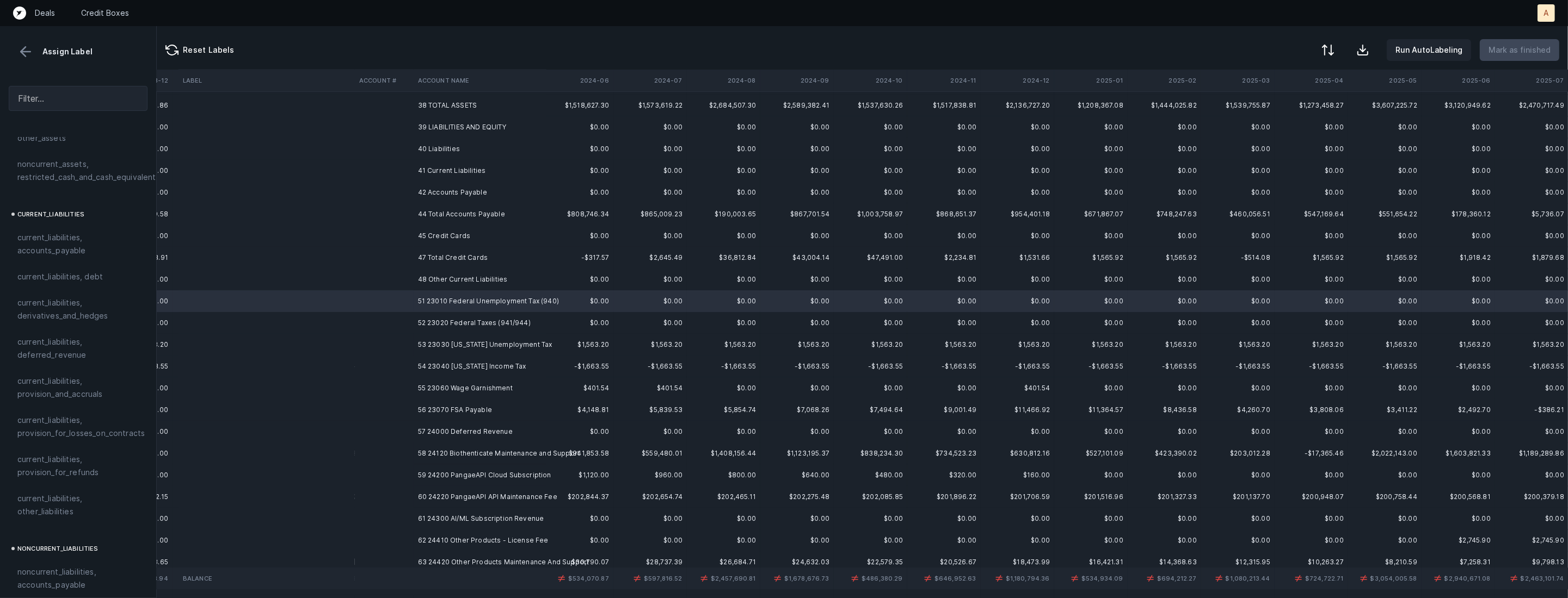
scroll to position [302, 1626]
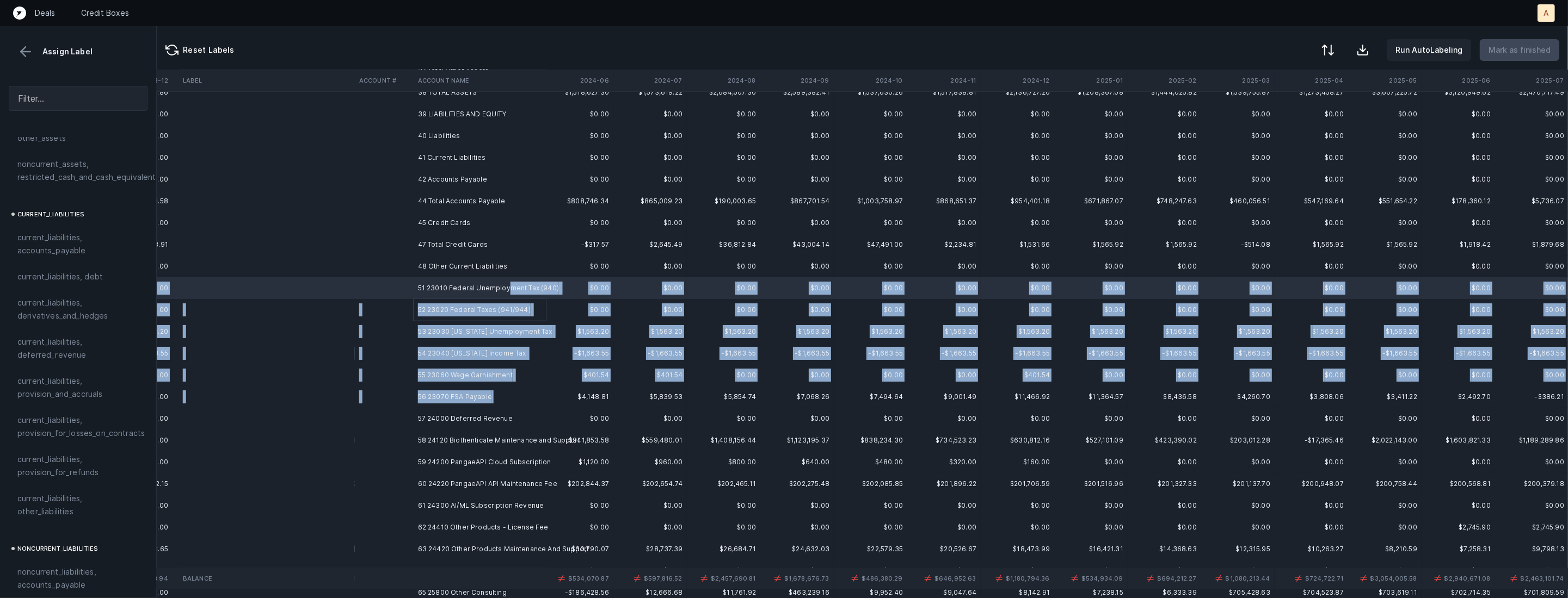
click at [481, 405] on td "56 23070 FSA Payable" at bounding box center [479, 397] width 133 height 22
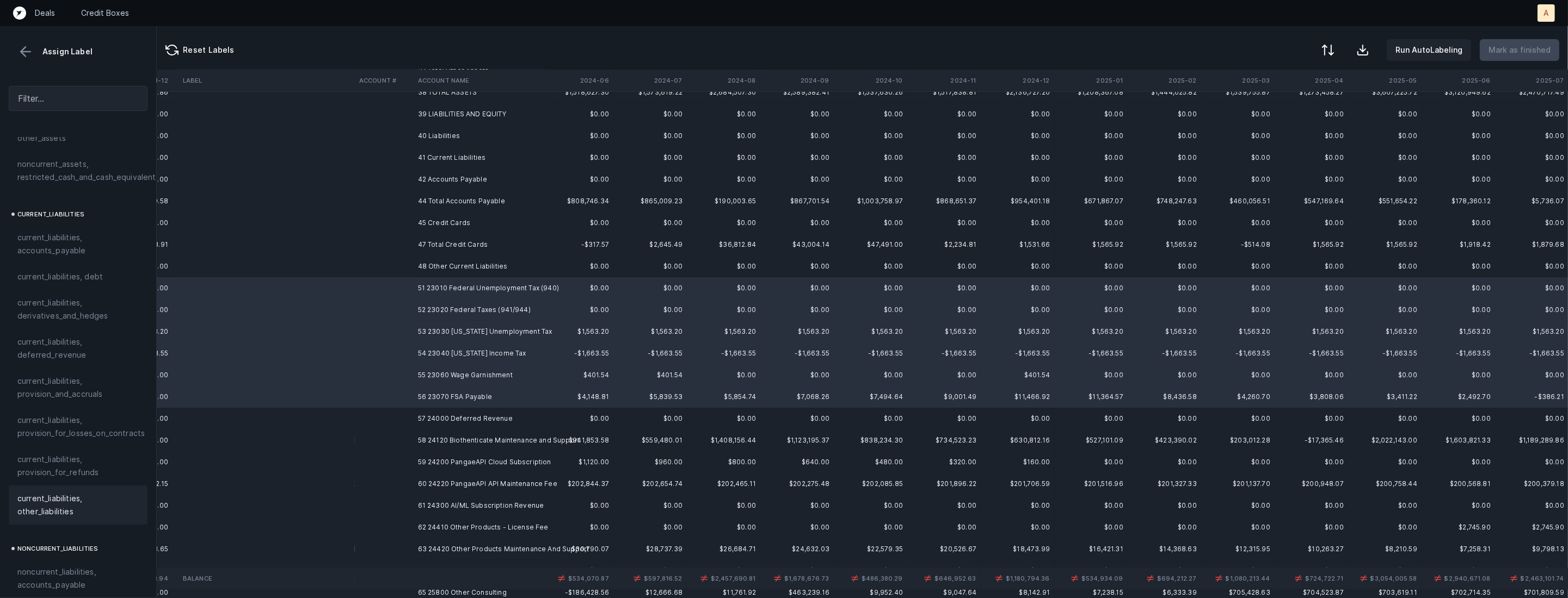
click at [73, 503] on span "current_liabilities, other_liabilities" at bounding box center [78, 505] width 121 height 26
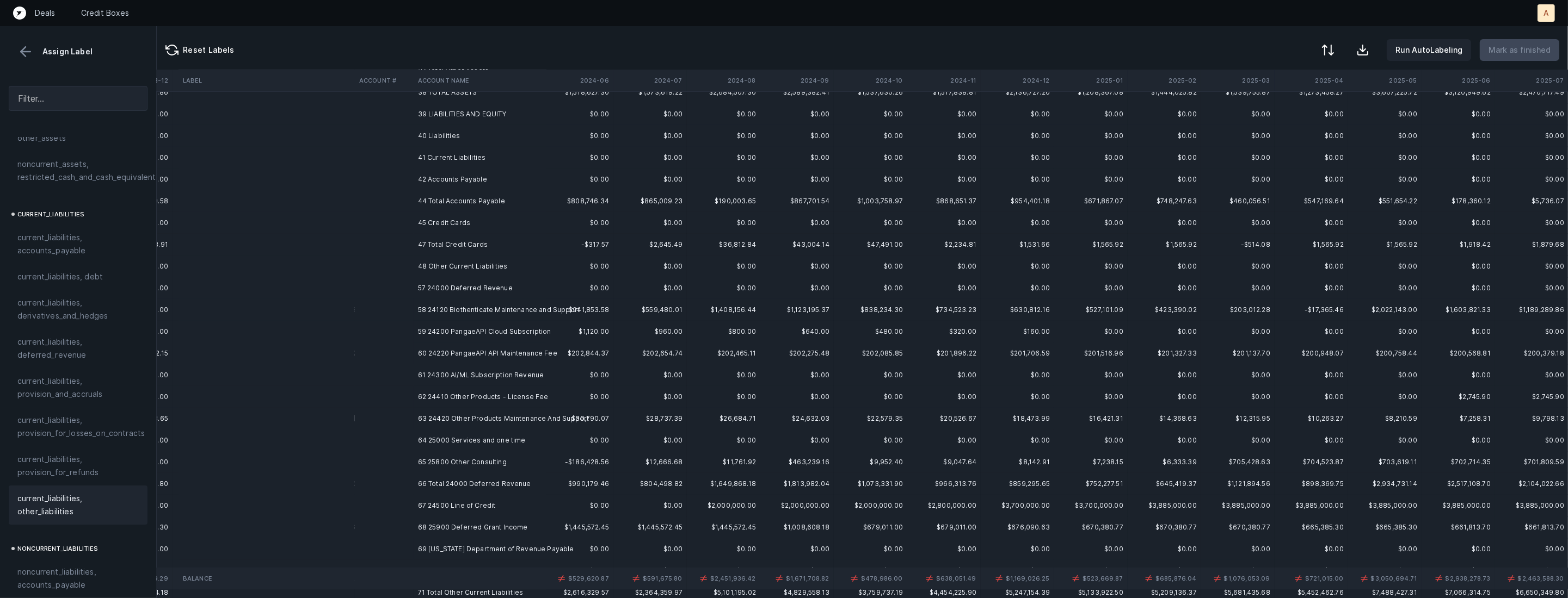
click at [505, 288] on td "57 24000 Deferred Revenue" at bounding box center [479, 288] width 133 height 22
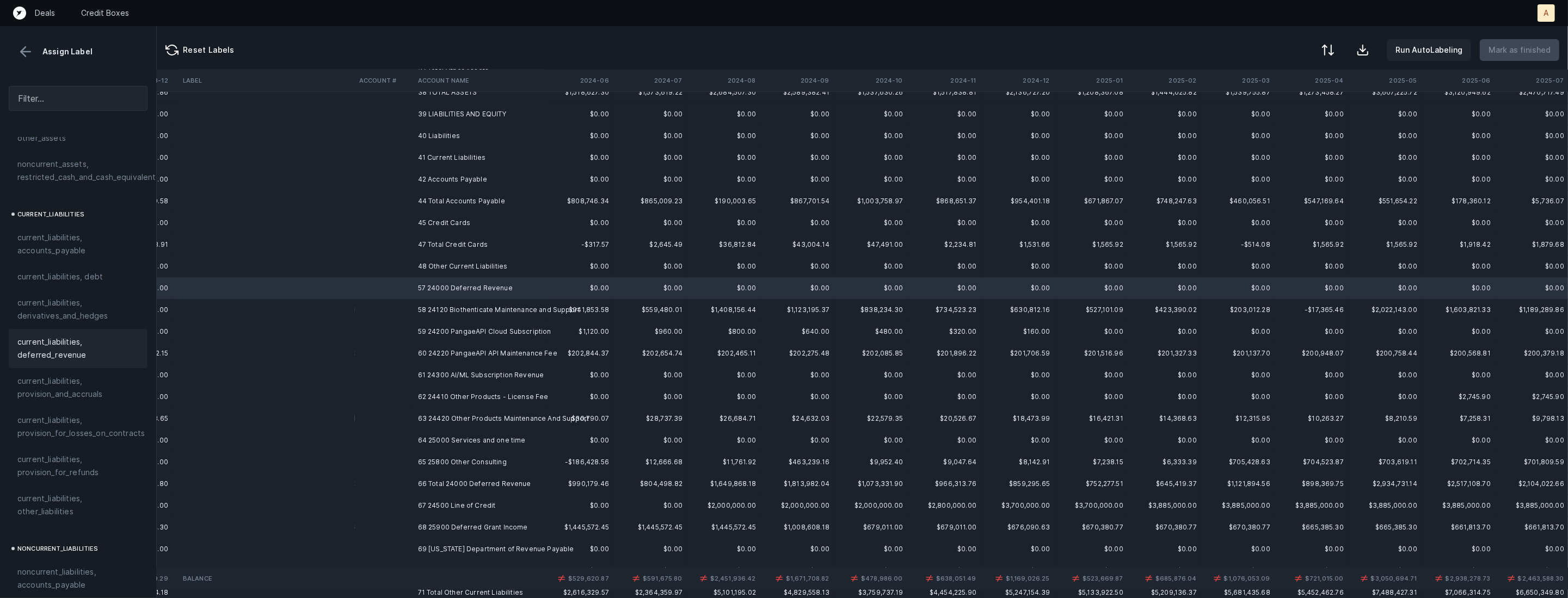
click at [71, 335] on span "current_liabilities, deferred_revenue" at bounding box center [78, 348] width 121 height 26
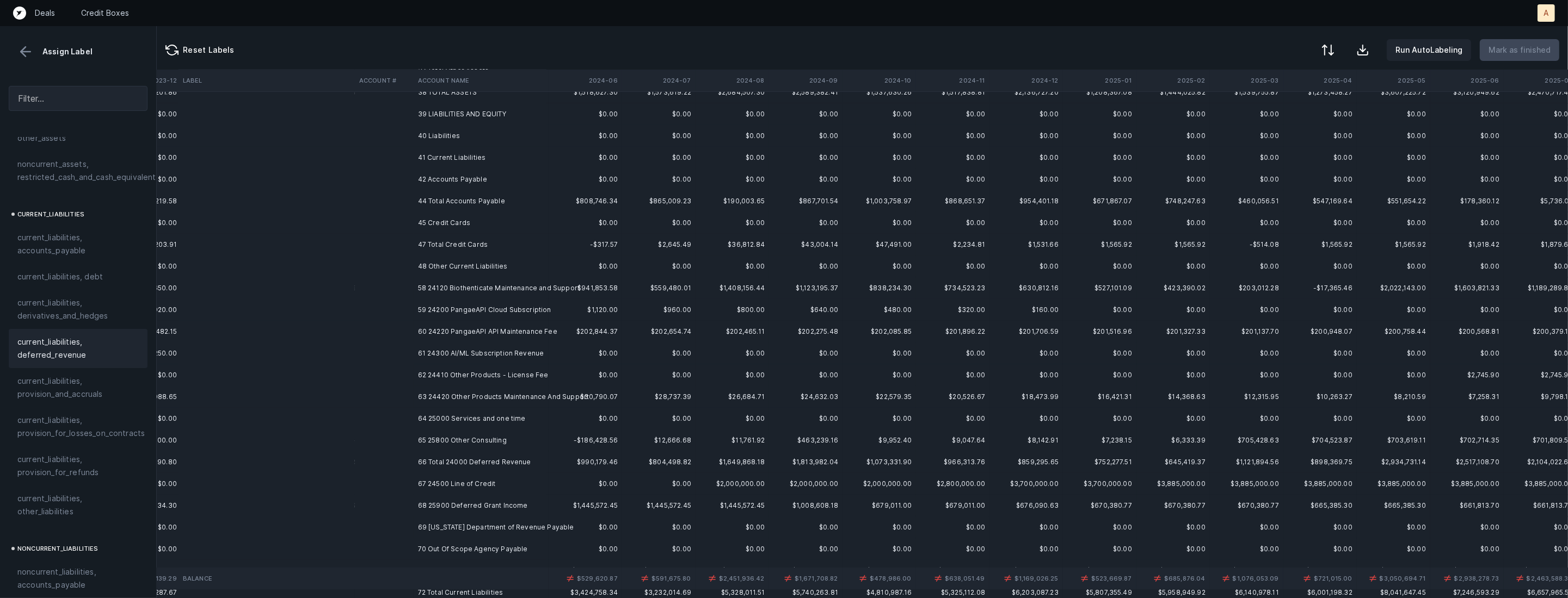
scroll to position [302, 1618]
click at [451, 291] on td "58 24120 Biothenticate Maintenance and Support" at bounding box center [479, 288] width 133 height 22
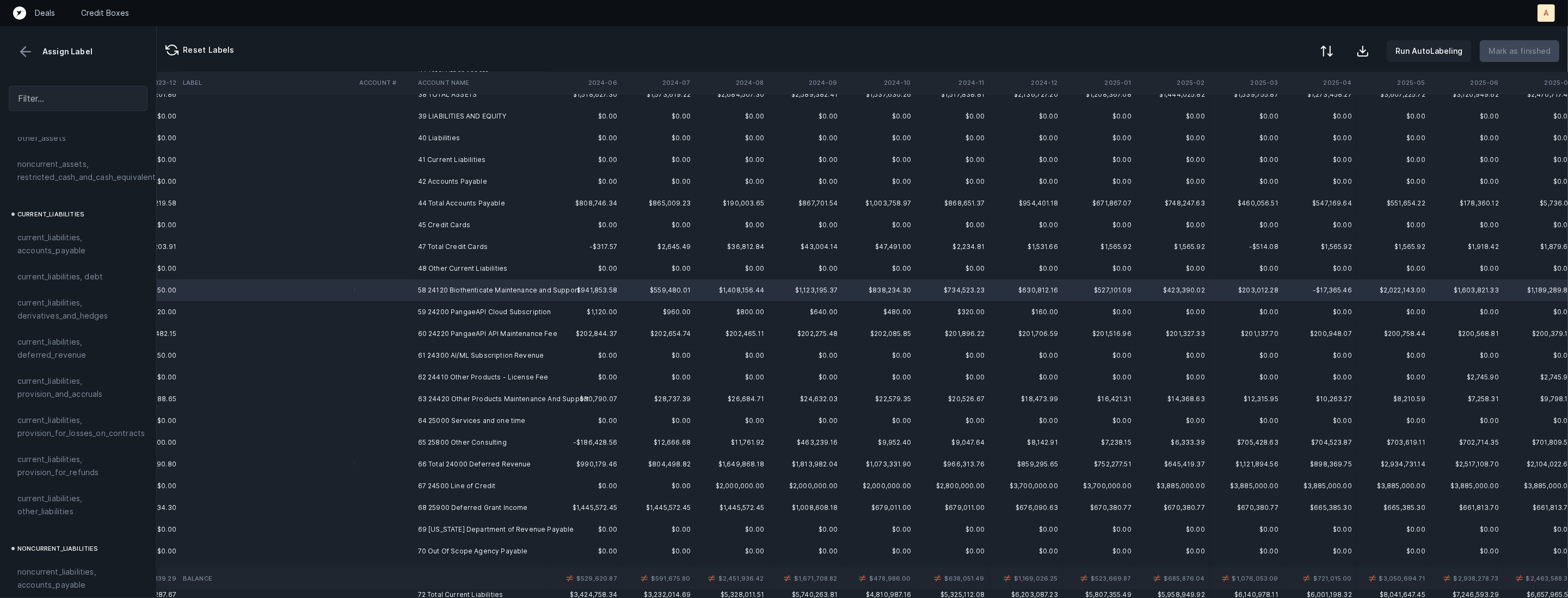
click at [1339, 48] on button at bounding box center [1326, 51] width 24 height 24
click at [1295, 89] on div "By original order" at bounding box center [1279, 93] width 109 height 22
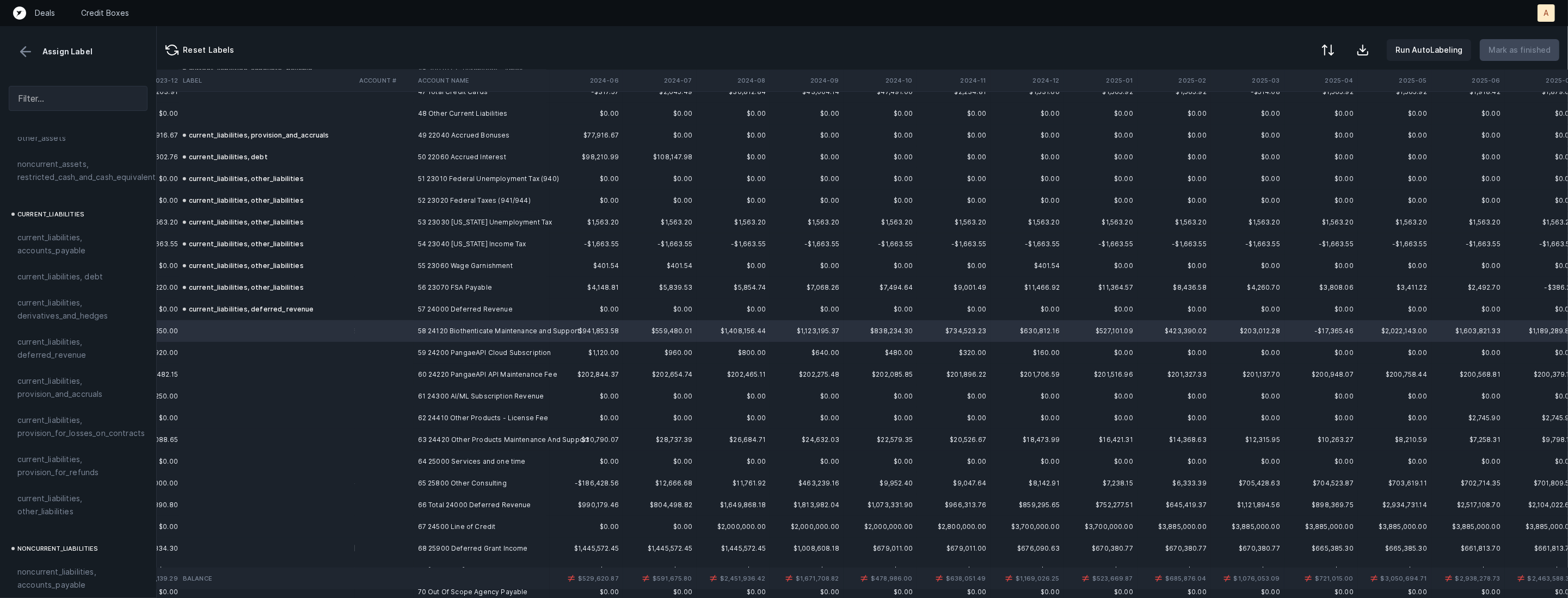
scroll to position [1055, 1616]
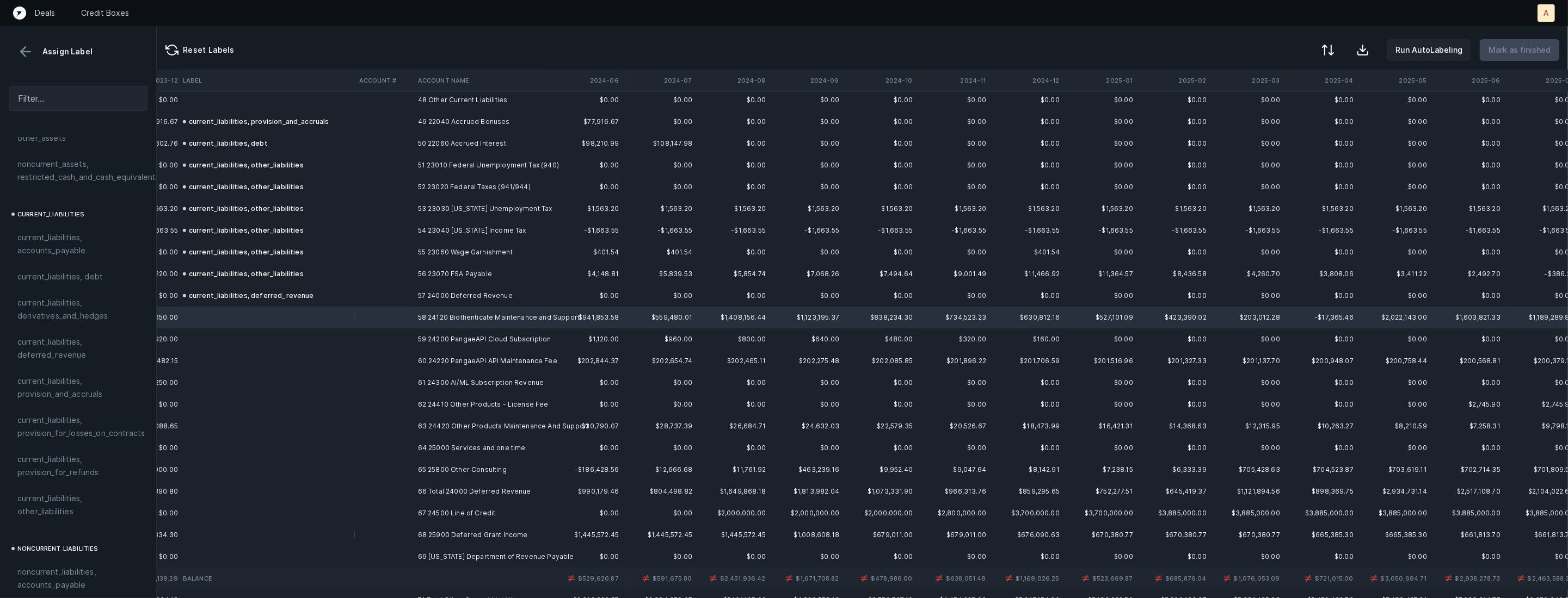
click at [432, 291] on td "57 24000 Deferred Revenue" at bounding box center [479, 296] width 133 height 22
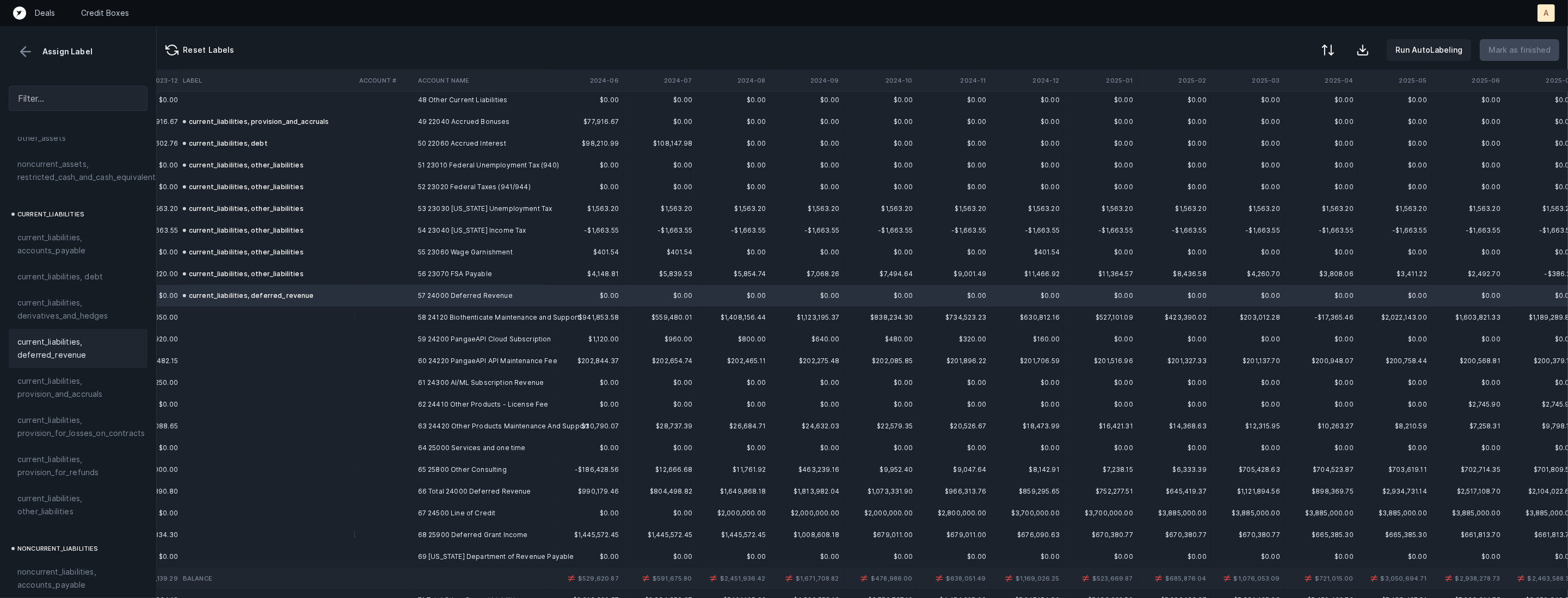
click at [441, 466] on td "65 25800 Other Consulting" at bounding box center [479, 470] width 133 height 22
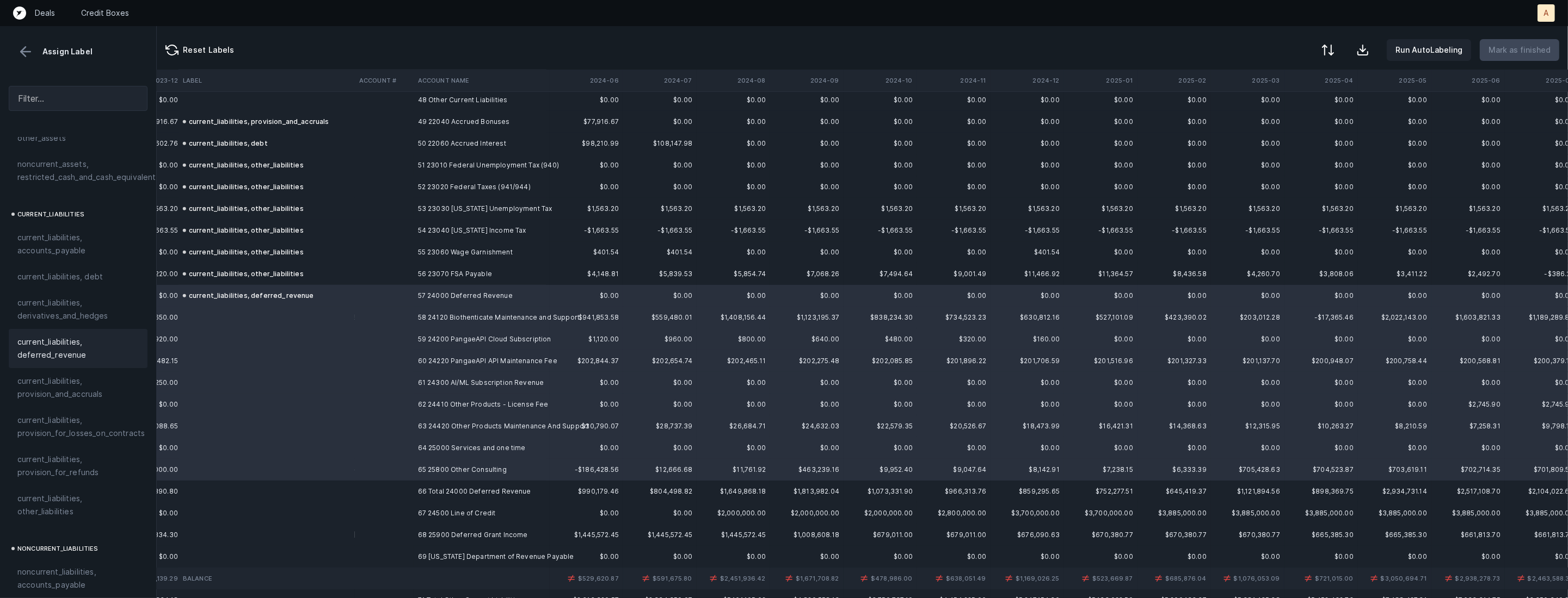
click at [84, 337] on span "current_liabilities, deferred_revenue" at bounding box center [78, 348] width 121 height 26
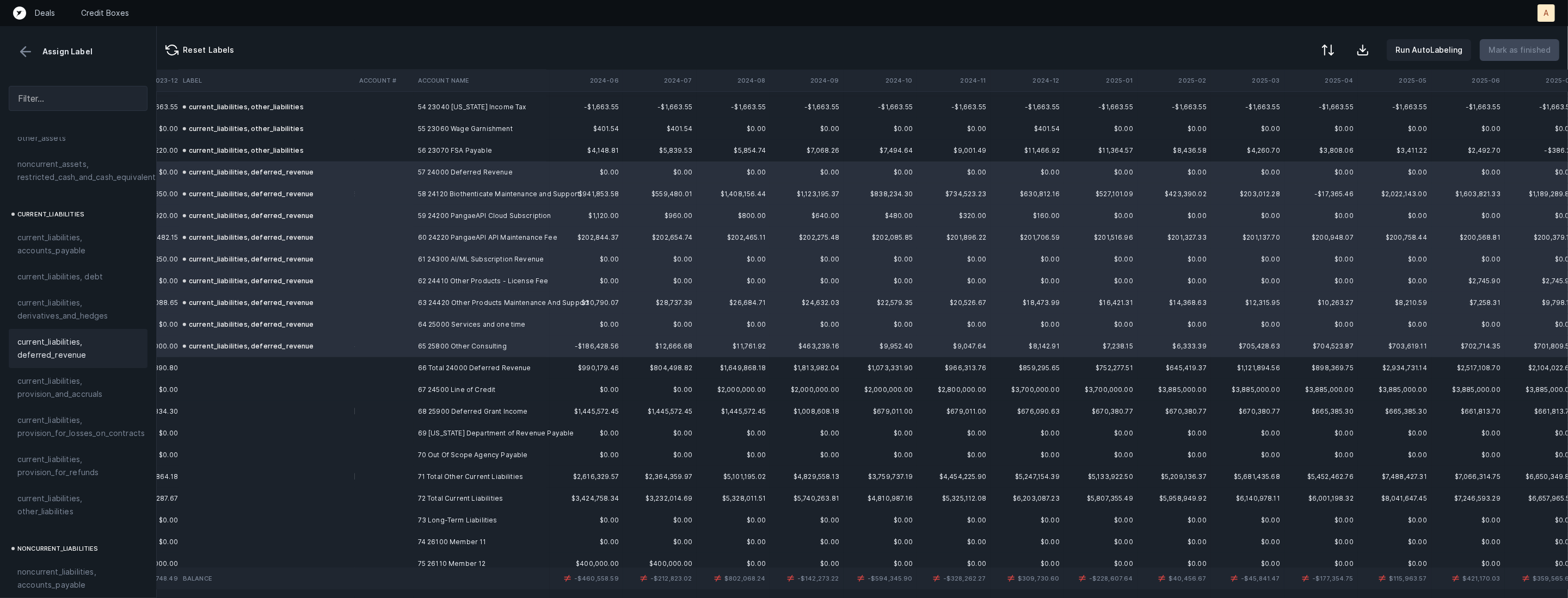
scroll to position [1242, 1616]
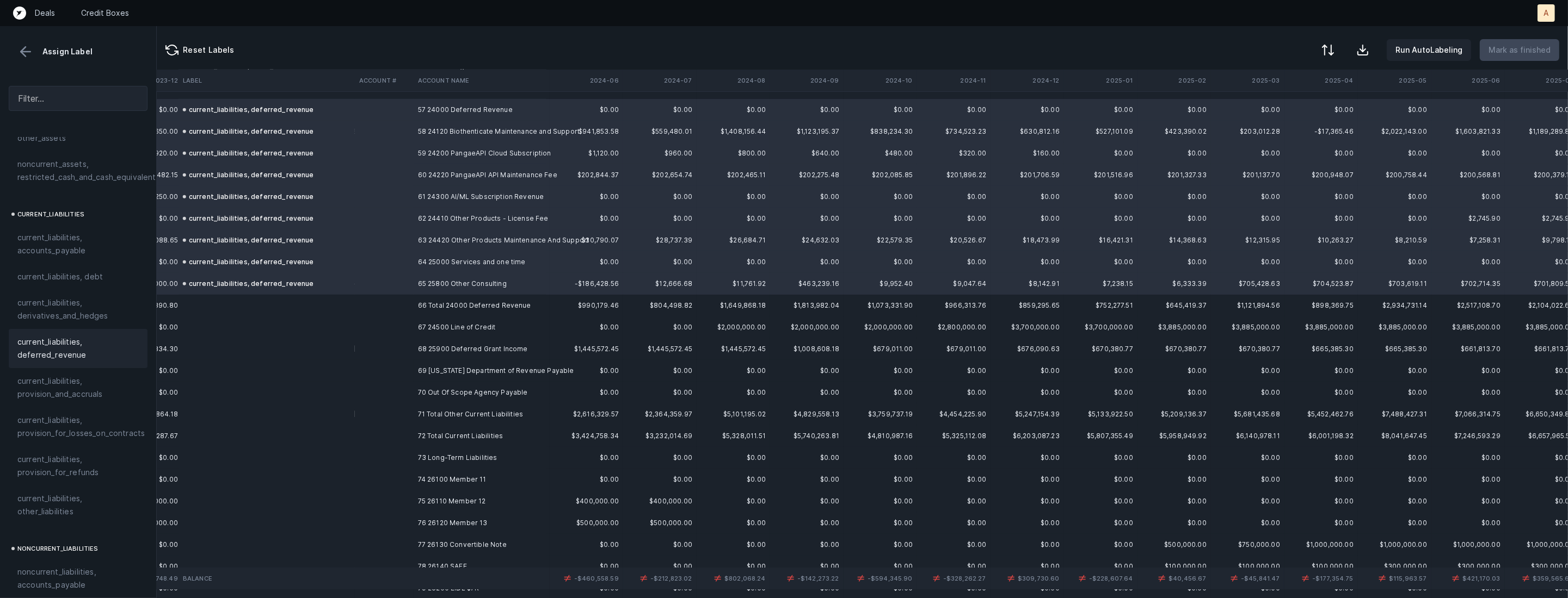
click at [408, 329] on td at bounding box center [384, 327] width 59 height 22
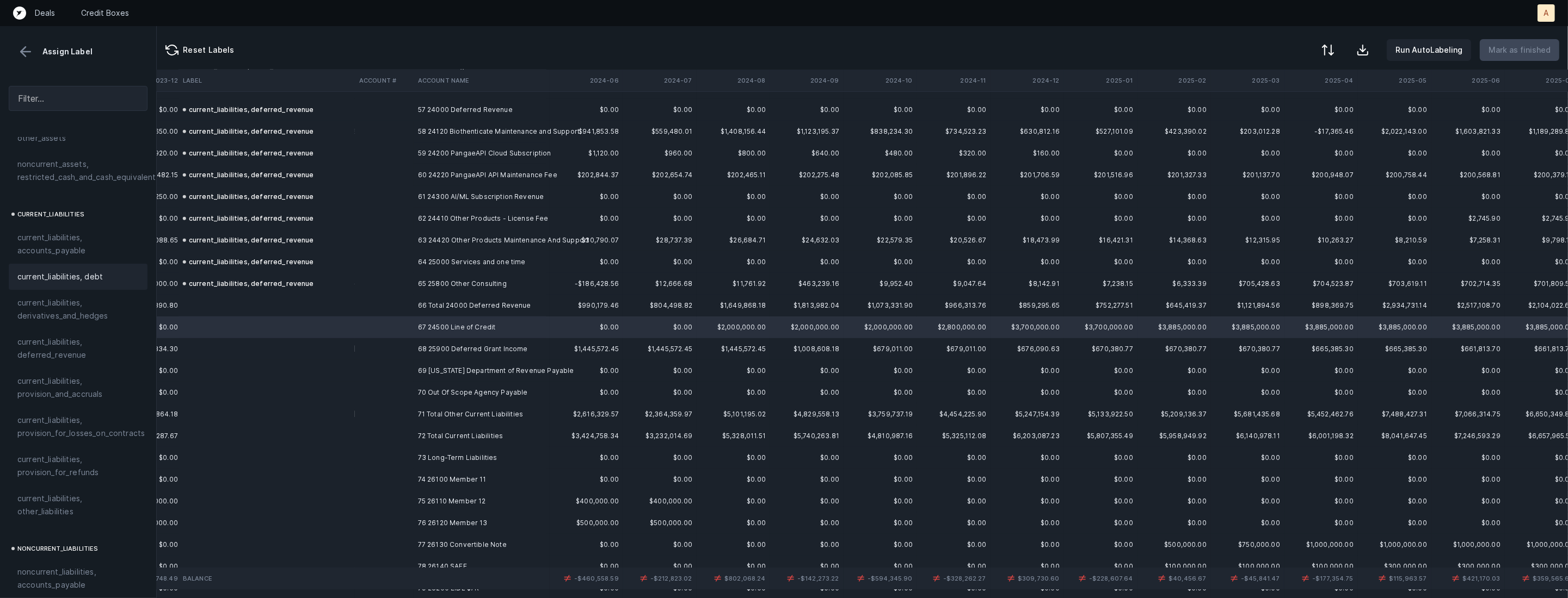
click at [95, 270] on span "current_liabilities, debt" at bounding box center [60, 276] width 85 height 13
click at [423, 347] on td "68 25900 Deferred Grant Income" at bounding box center [479, 349] width 133 height 22
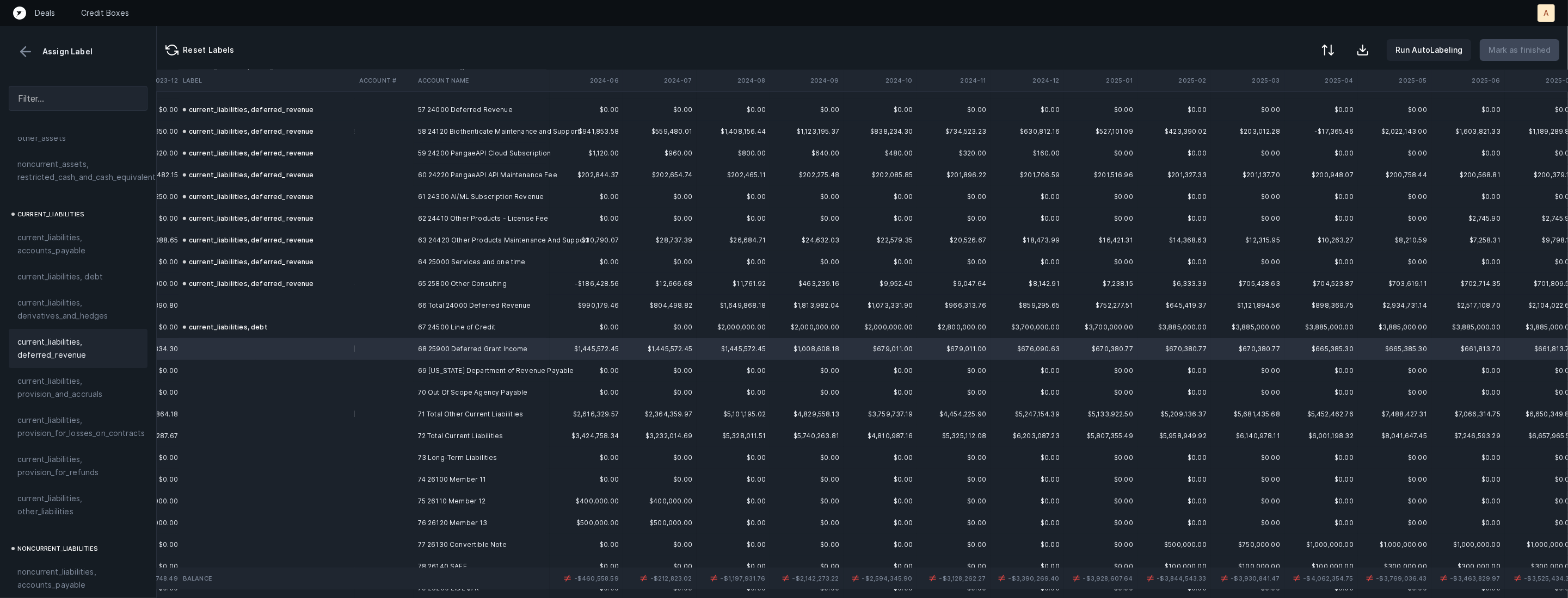
click at [91, 335] on span "current_liabilities, deferred_revenue" at bounding box center [78, 348] width 121 height 26
click at [381, 370] on td at bounding box center [384, 371] width 59 height 22
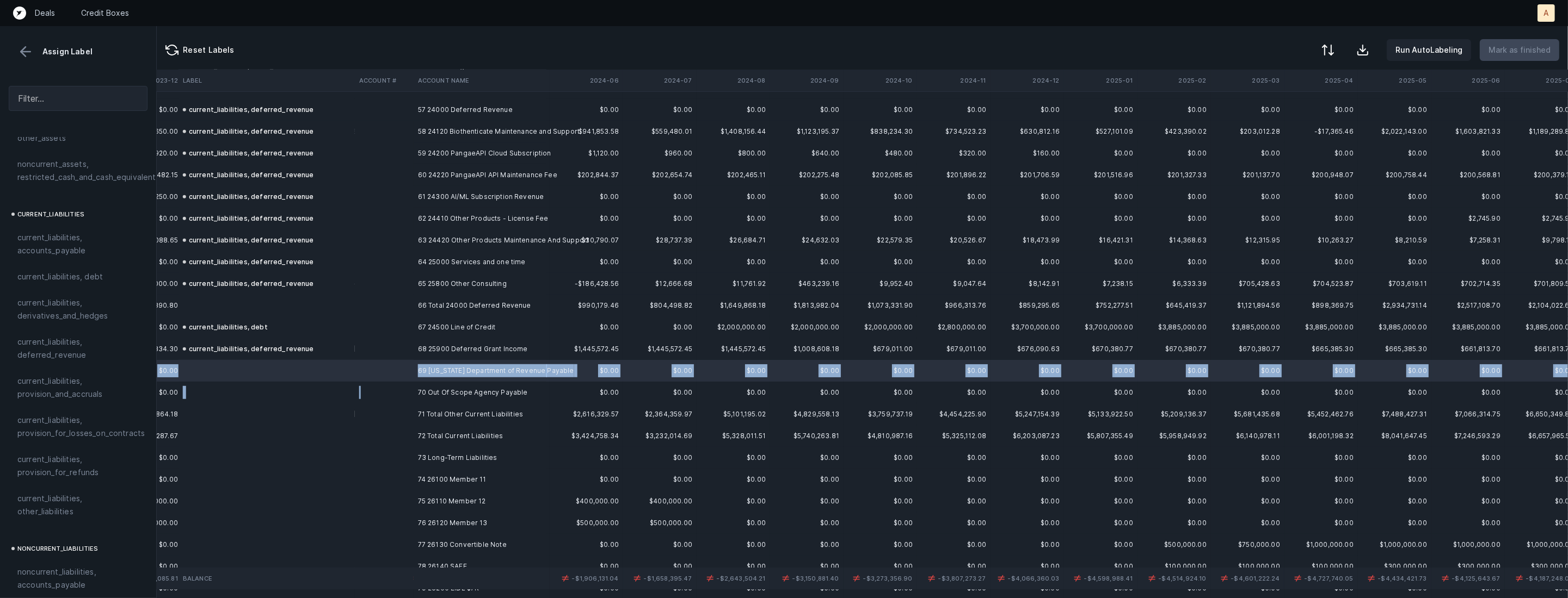
click at [400, 394] on td at bounding box center [384, 393] width 59 height 22
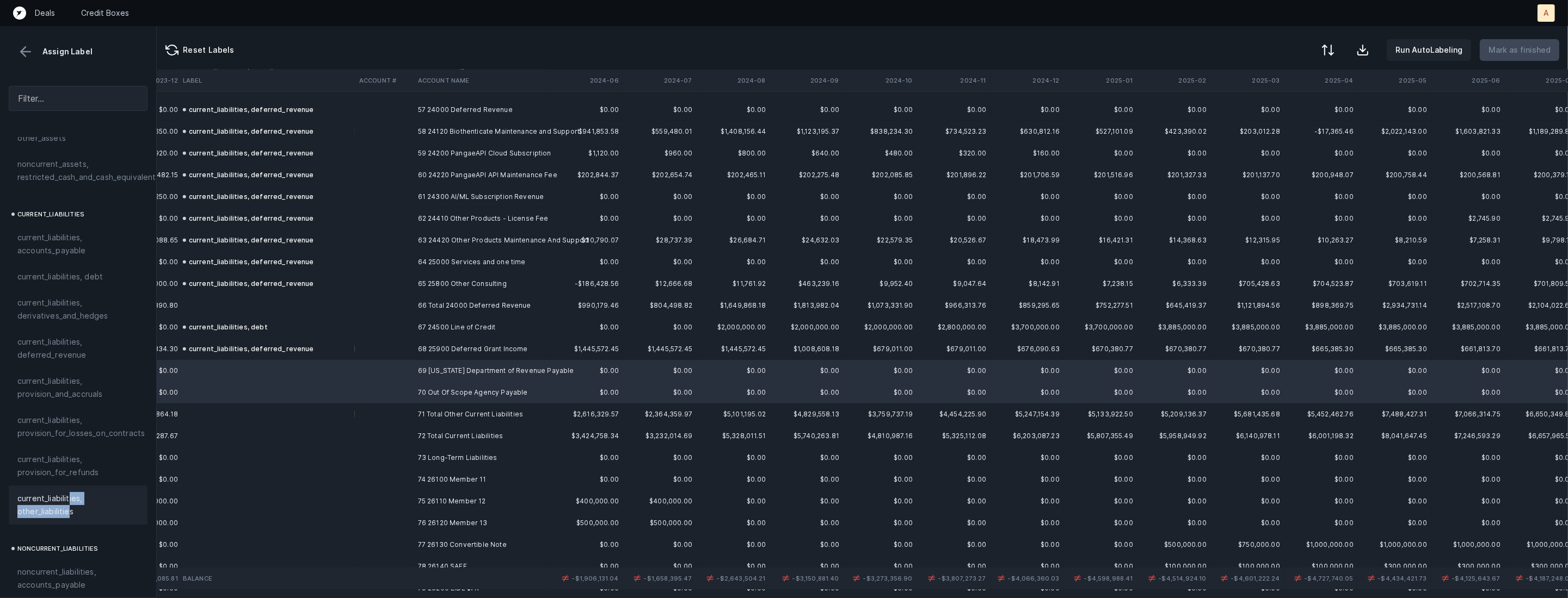
click at [67, 493] on span "current_liabilities, other_liabilities" at bounding box center [78, 505] width 121 height 26
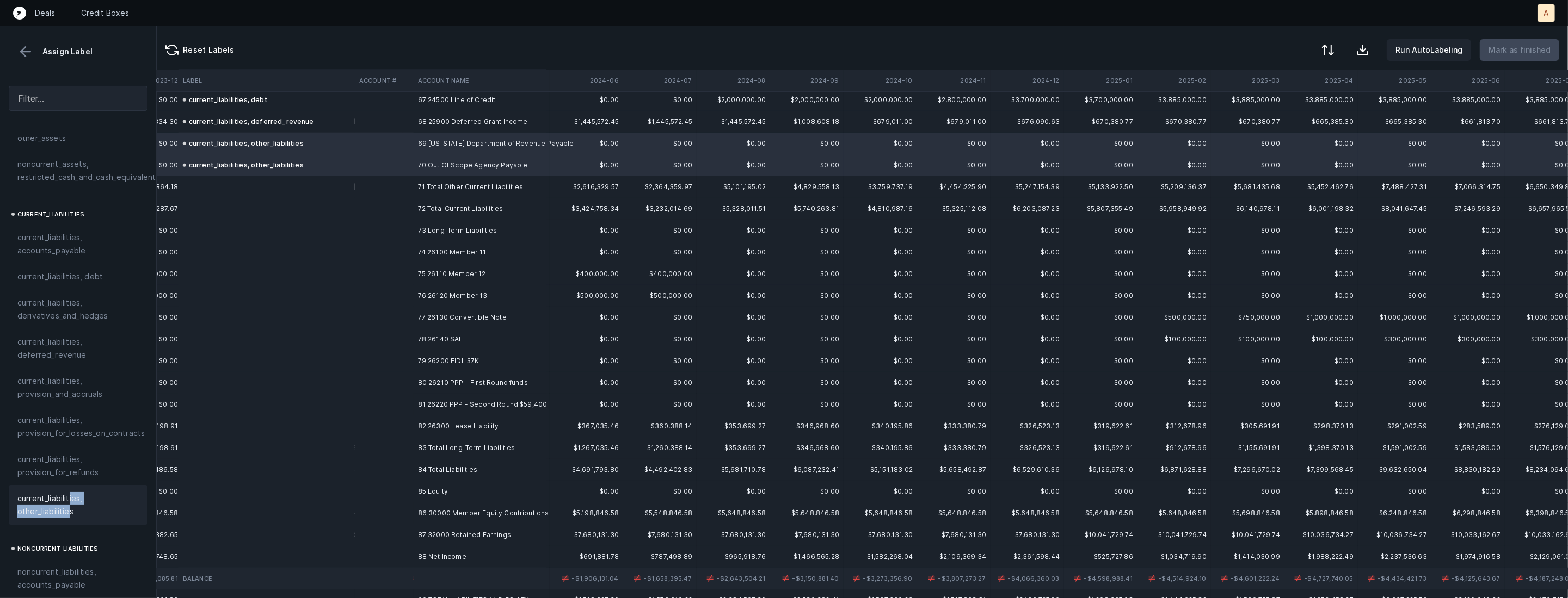
scroll to position [1469, 1616]
click at [470, 250] on td "74 26100 Member 11" at bounding box center [479, 252] width 133 height 22
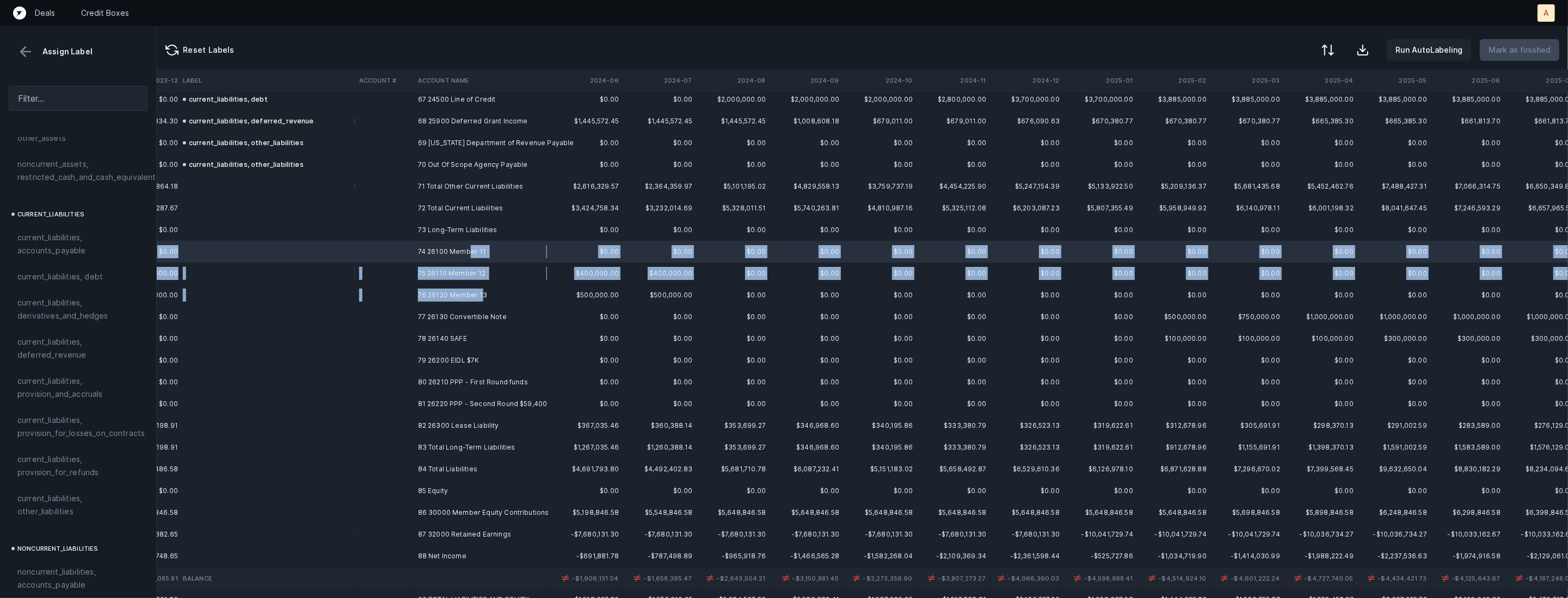
click at [479, 300] on td "76 26120 Member 13" at bounding box center [479, 295] width 133 height 22
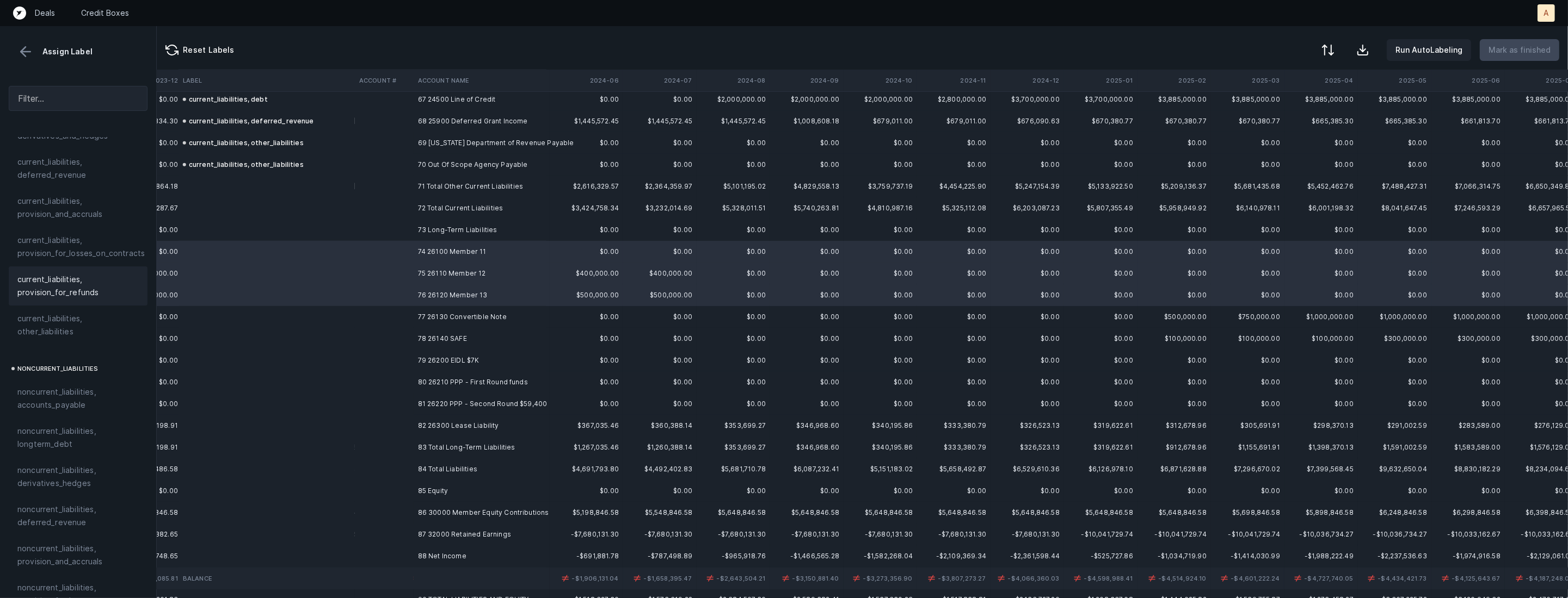
scroll to position [874, 0]
click at [83, 400] on span "noncurrent_liabilities, longterm_debt" at bounding box center [78, 407] width 121 height 26
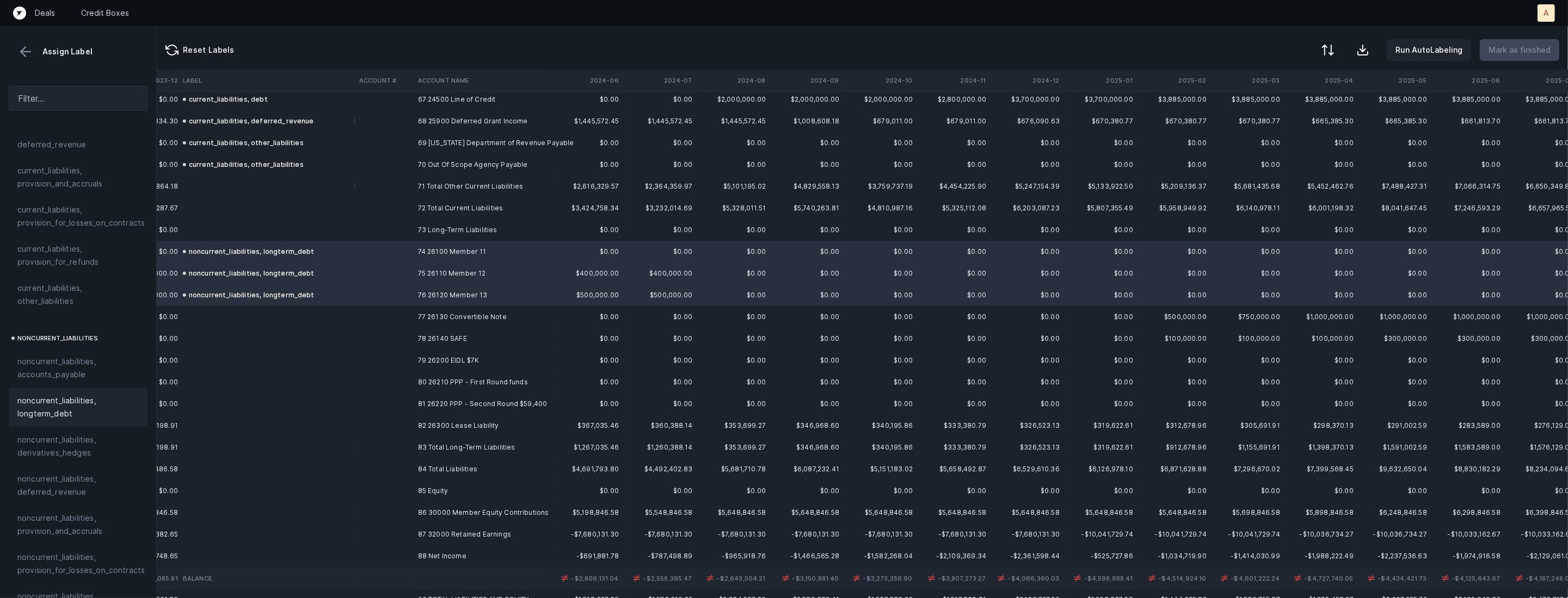
click at [438, 319] on td "77 26130 Convertible Note" at bounding box center [479, 317] width 133 height 22
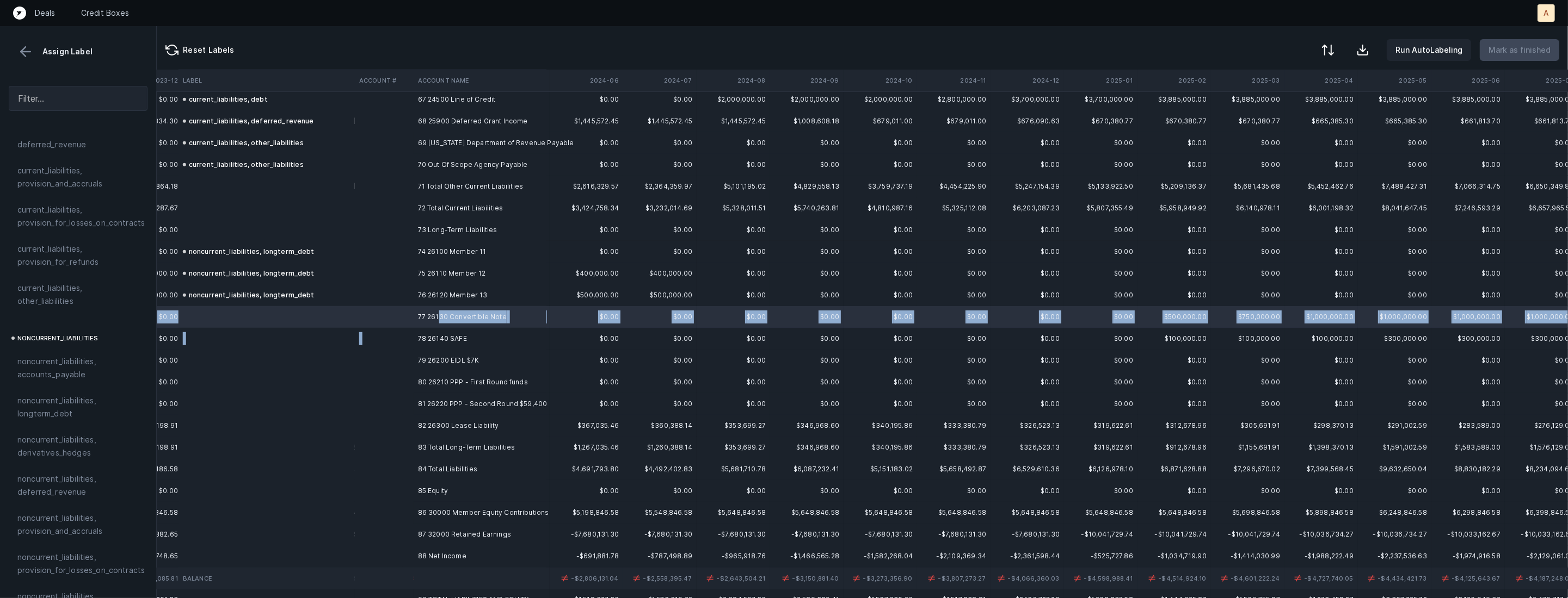
click at [427, 328] on td "78 26140 SAFE" at bounding box center [479, 339] width 133 height 22
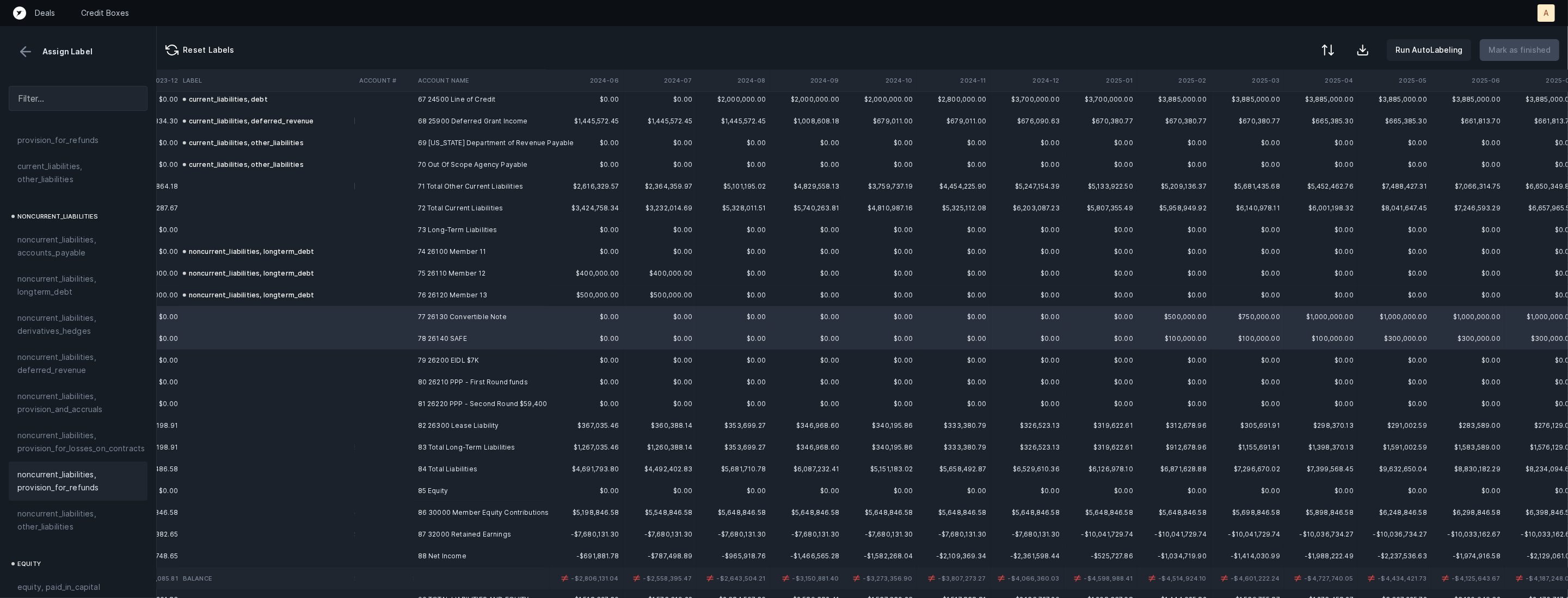
scroll to position [1004, 0]
click at [74, 572] on span "equity, paid_in_capital" at bounding box center [59, 578] width 82 height 13
click at [416, 359] on td "79 26200 EIDL $7K" at bounding box center [479, 361] width 133 height 22
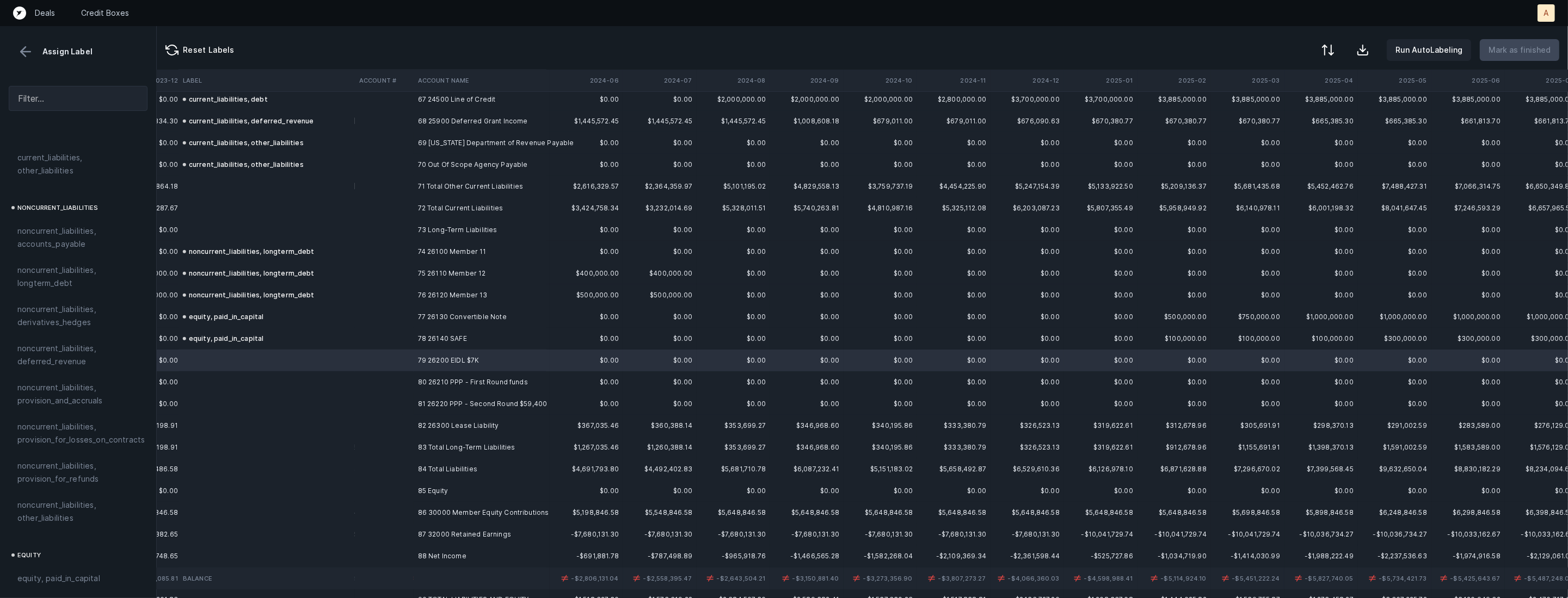
click at [422, 397] on td "81 26220 PPP - Second Round $59,400" at bounding box center [479, 404] width 133 height 22
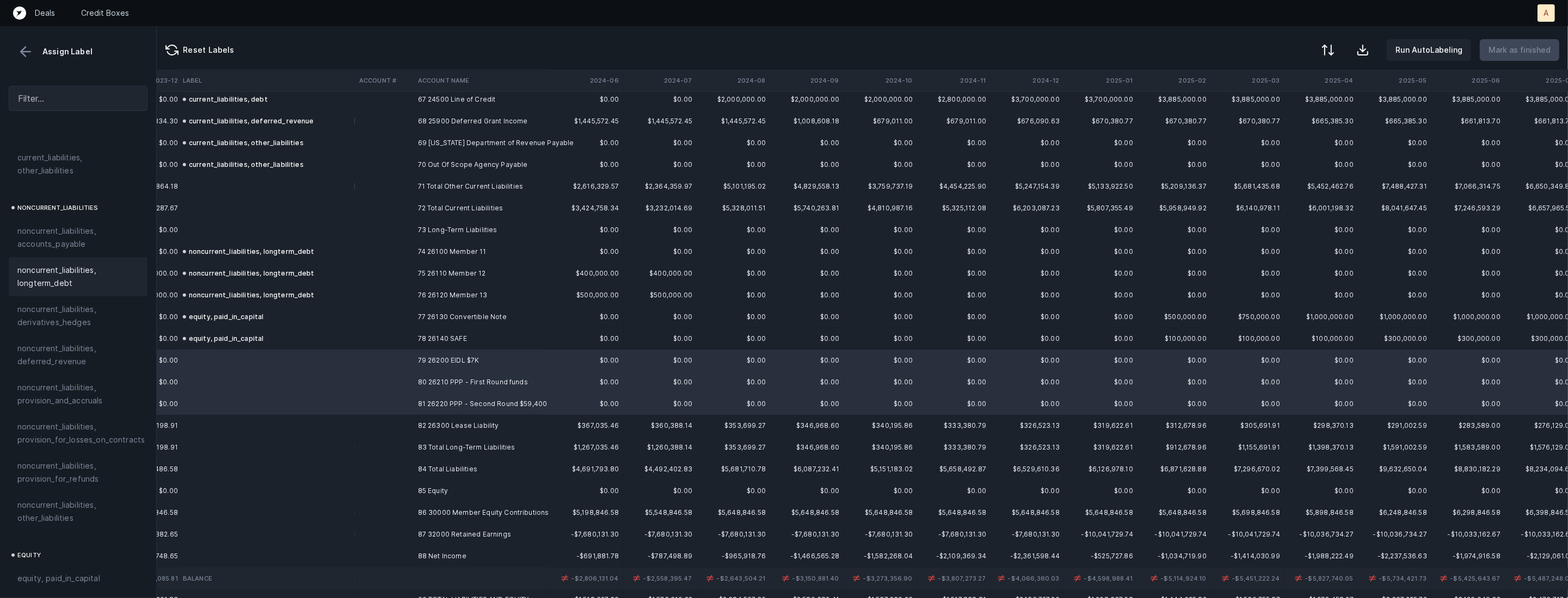
click at [106, 275] on span "noncurrent_liabilities, longterm_debt" at bounding box center [78, 277] width 121 height 26
click at [528, 422] on td "82 26300 Lease Liability" at bounding box center [479, 426] width 133 height 22
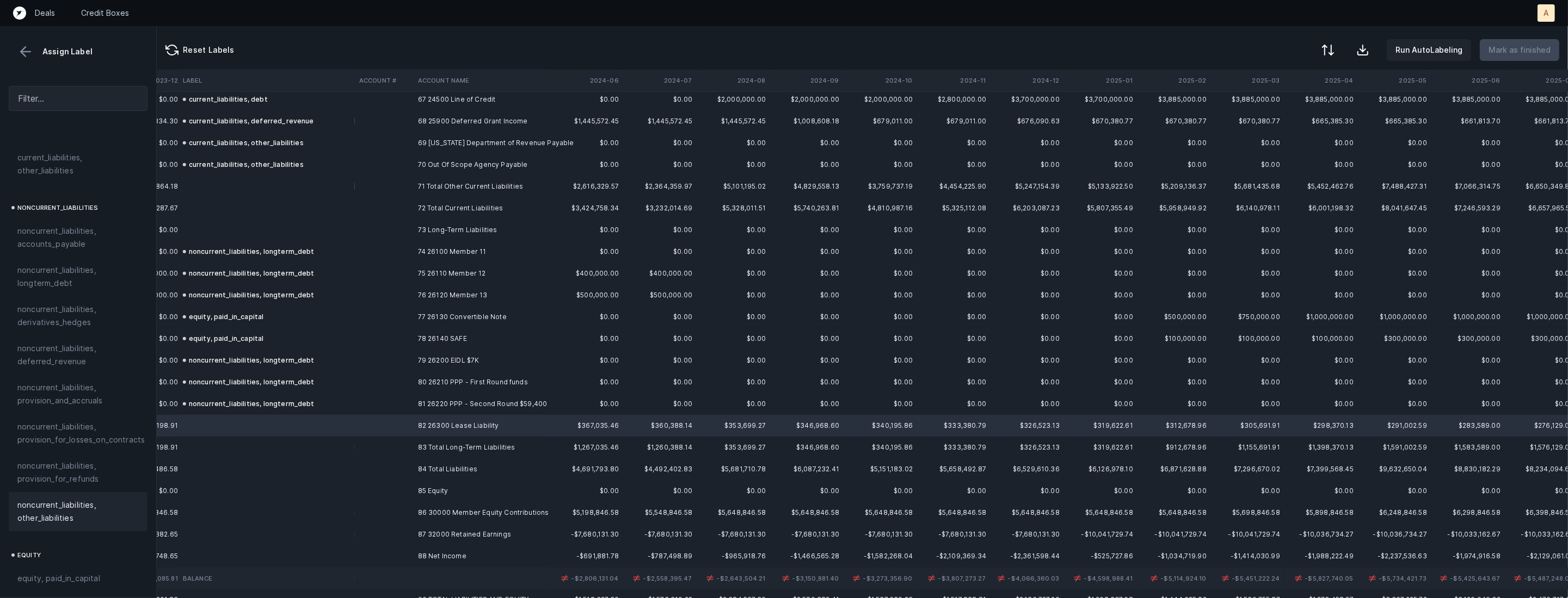
click at [104, 499] on span "noncurrent_liabilities, other_liabilities" at bounding box center [78, 512] width 121 height 26
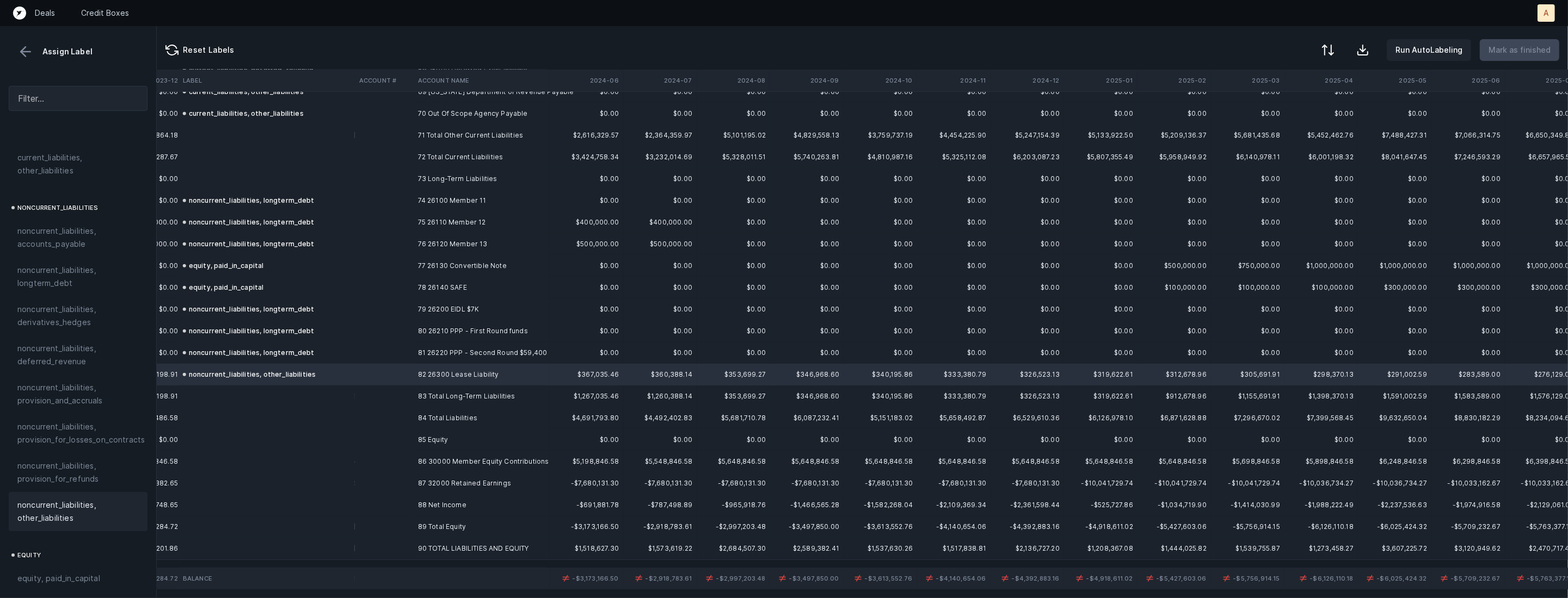
click at [449, 465] on td "86 30000 Member Equity Contributions" at bounding box center [479, 462] width 133 height 22
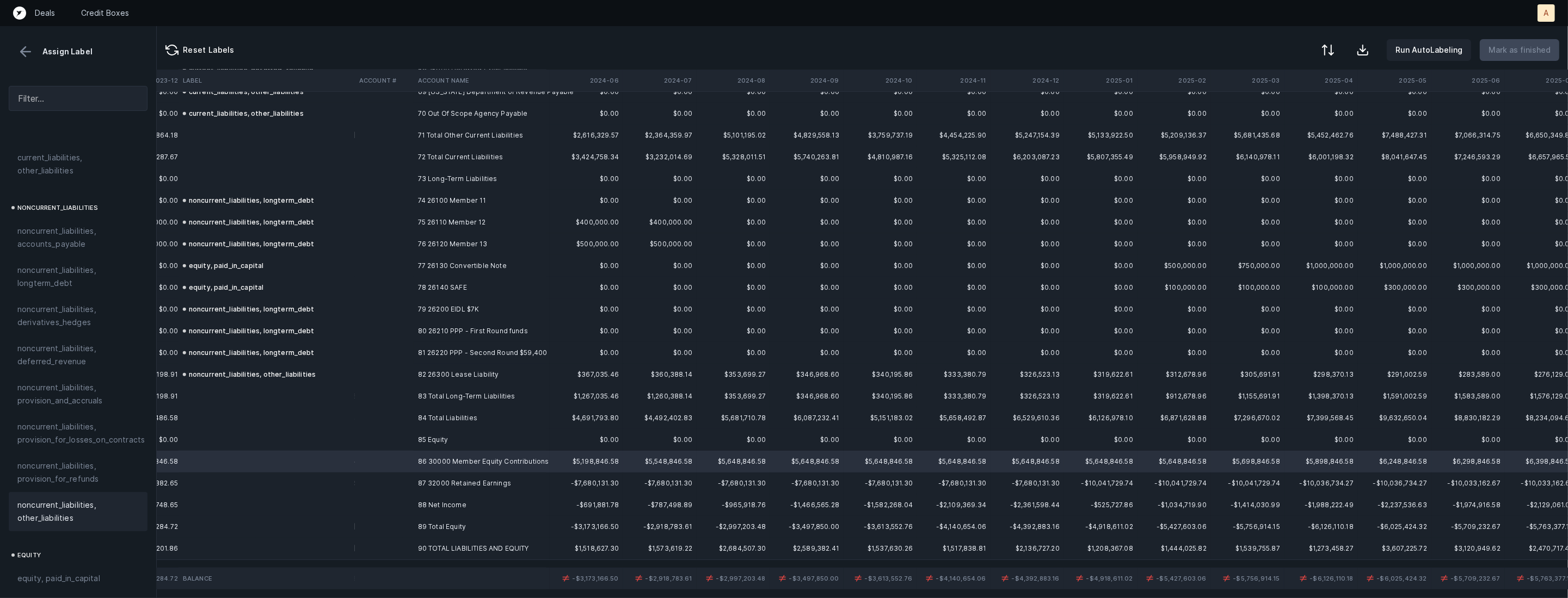
scroll to position [1160, 0]
click at [96, 416] on span "equity, paid_in_capital" at bounding box center [59, 422] width 82 height 13
click at [421, 475] on td "87 32000 Retained Earnings" at bounding box center [479, 484] width 133 height 22
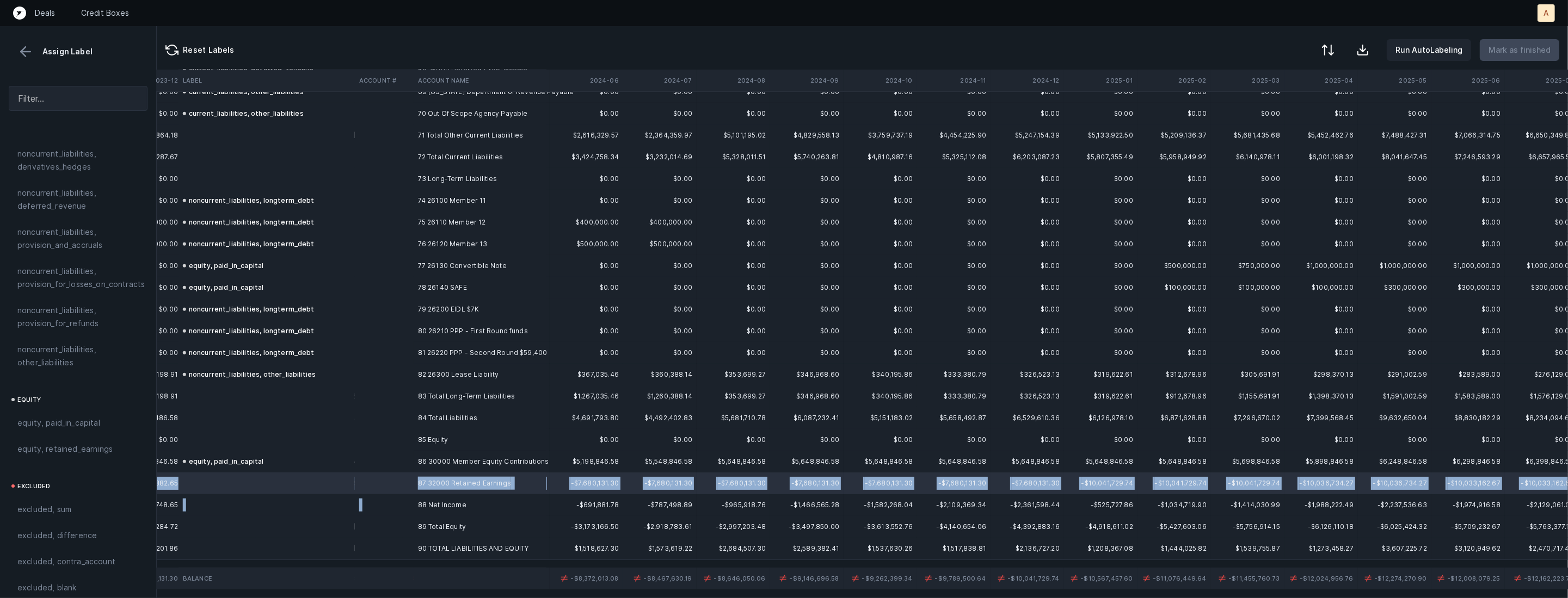
click at [421, 497] on td "88 Net Income" at bounding box center [479, 505] width 133 height 22
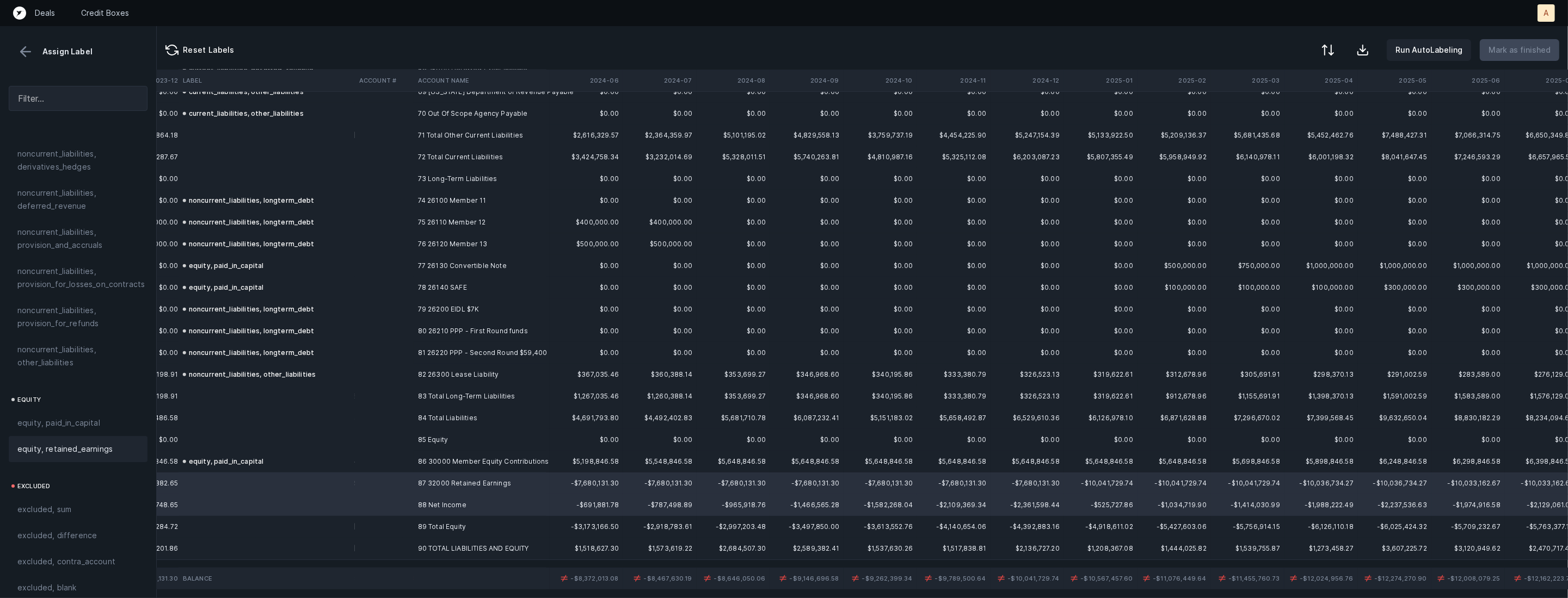
click at [89, 443] on span "equity, retained_earnings" at bounding box center [65, 449] width 95 height 13
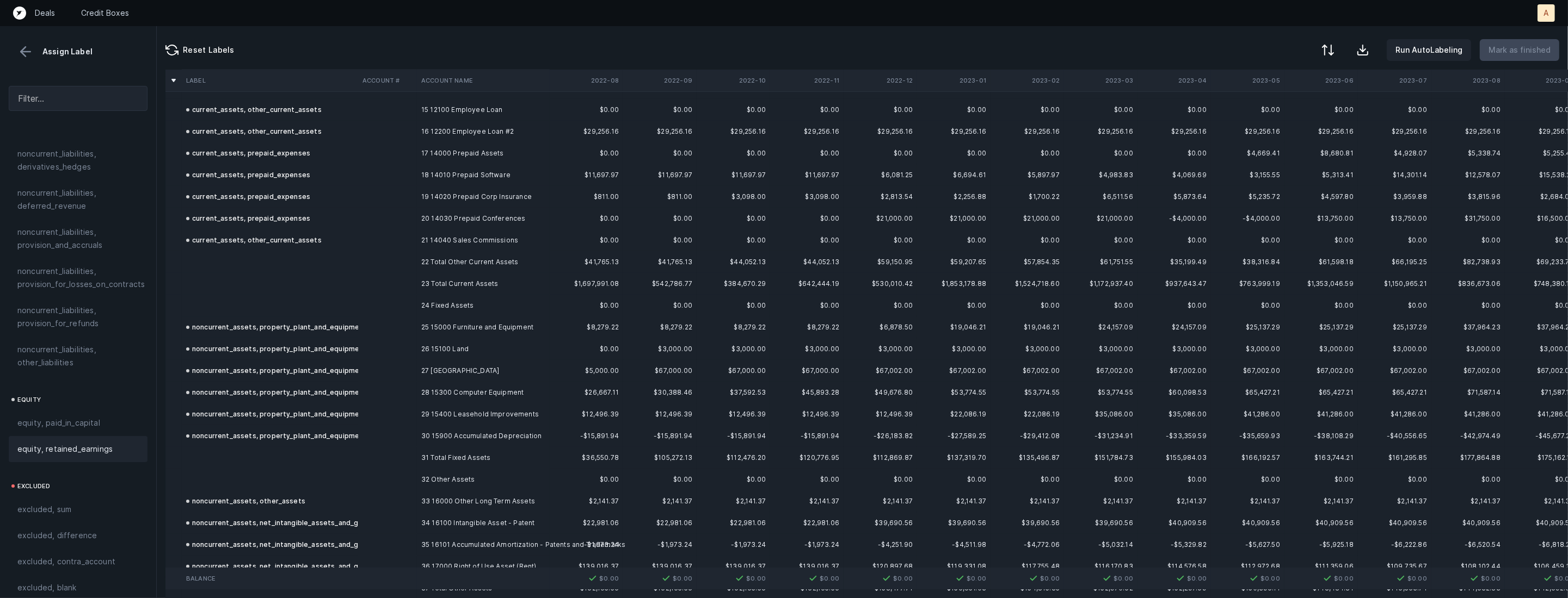
scroll to position [0, 0]
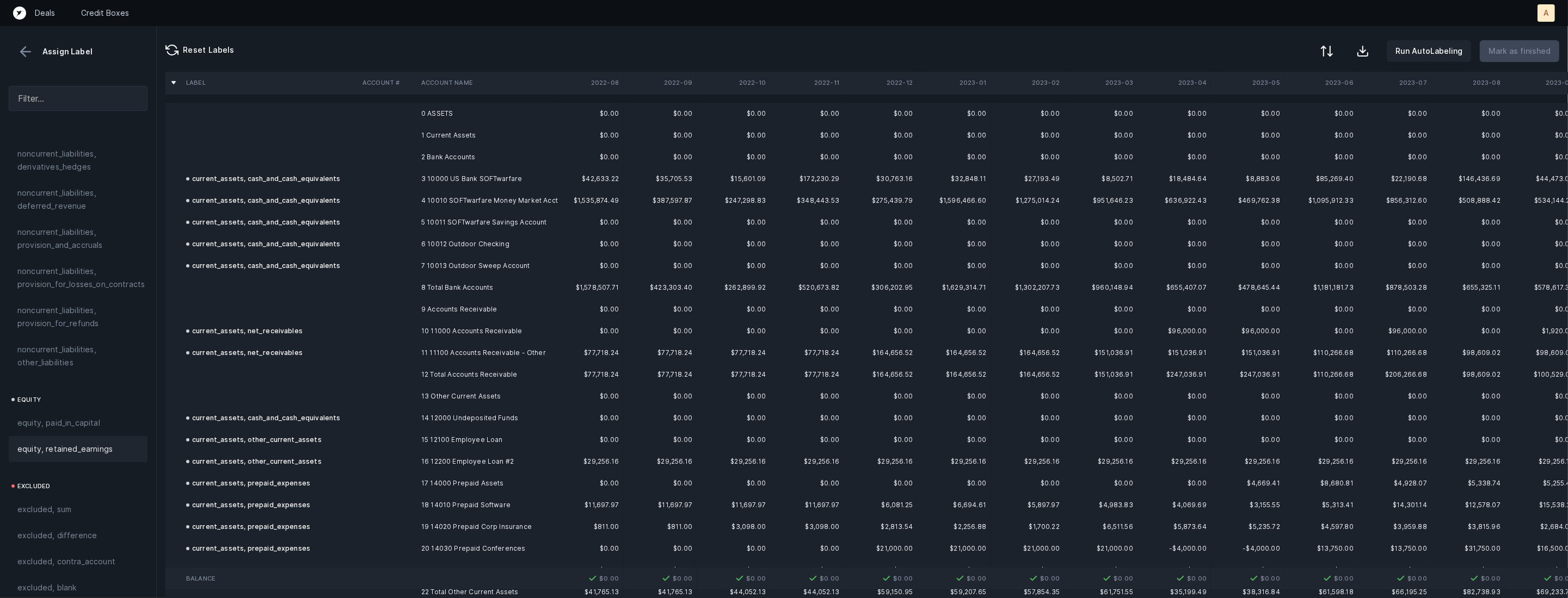
click at [1339, 50] on button at bounding box center [1326, 51] width 24 height 24
click at [1266, 113] on div "By Hum label" at bounding box center [1258, 115] width 48 height 13
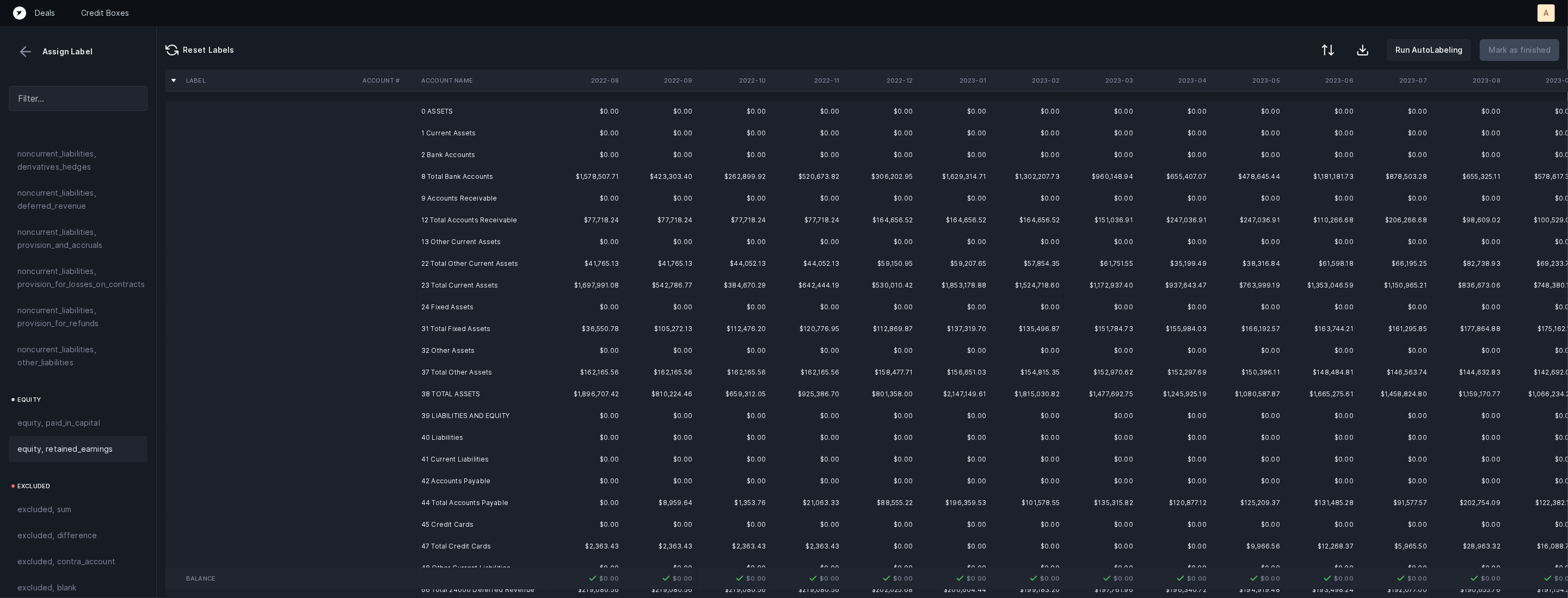
click at [465, 126] on td "1 Current Assets" at bounding box center [483, 133] width 133 height 22
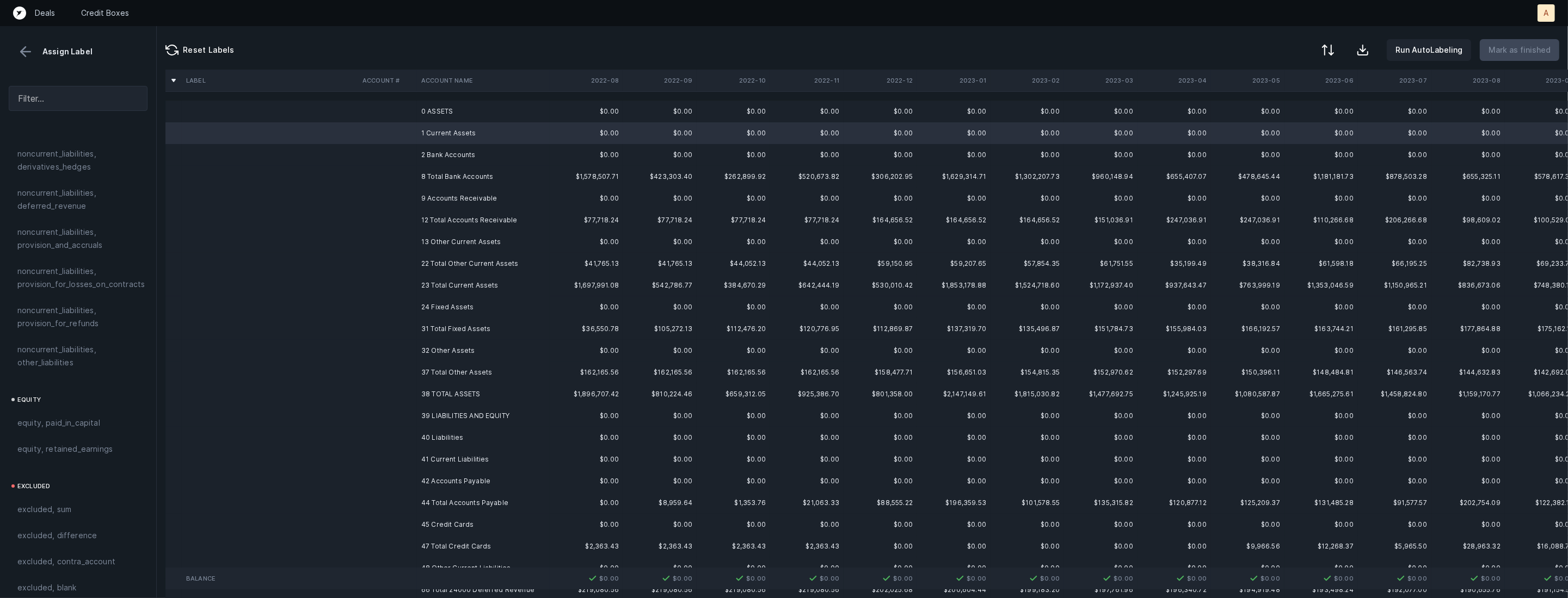
click at [449, 116] on td "0 ASSETS" at bounding box center [483, 112] width 133 height 22
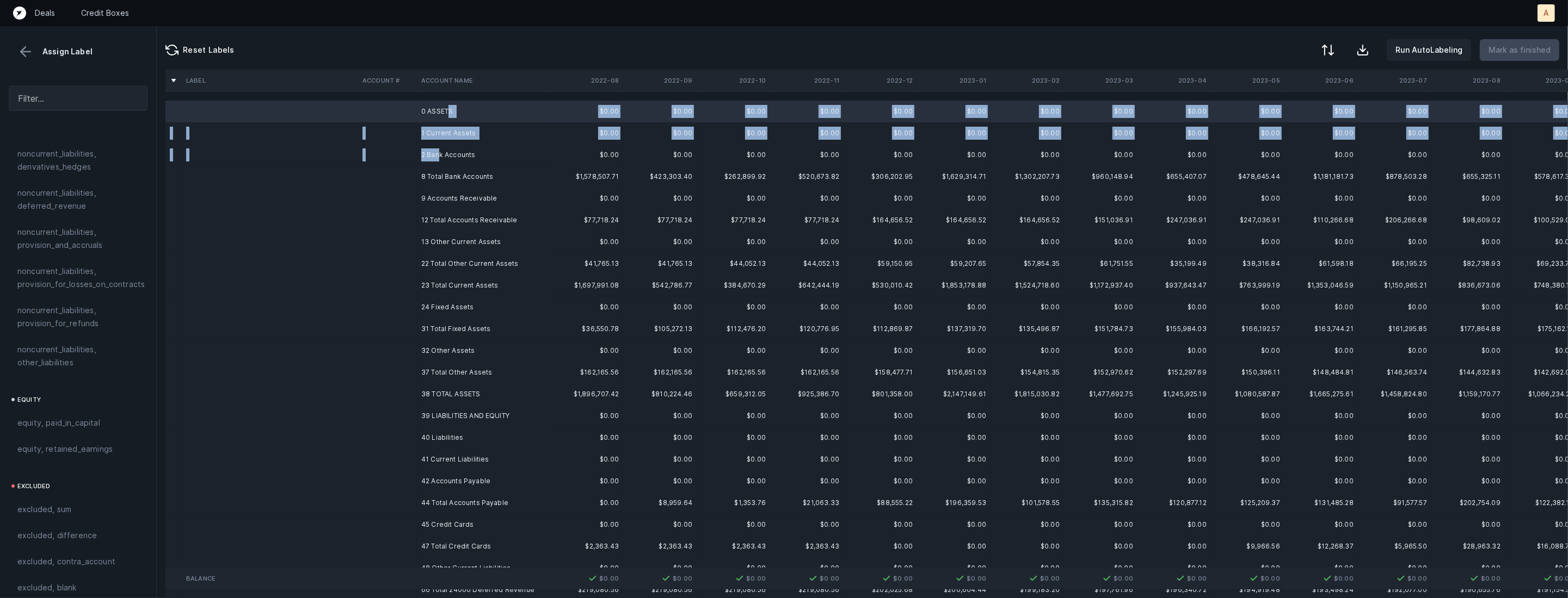
click at [441, 149] on td "2 Bank Accounts" at bounding box center [483, 155] width 133 height 22
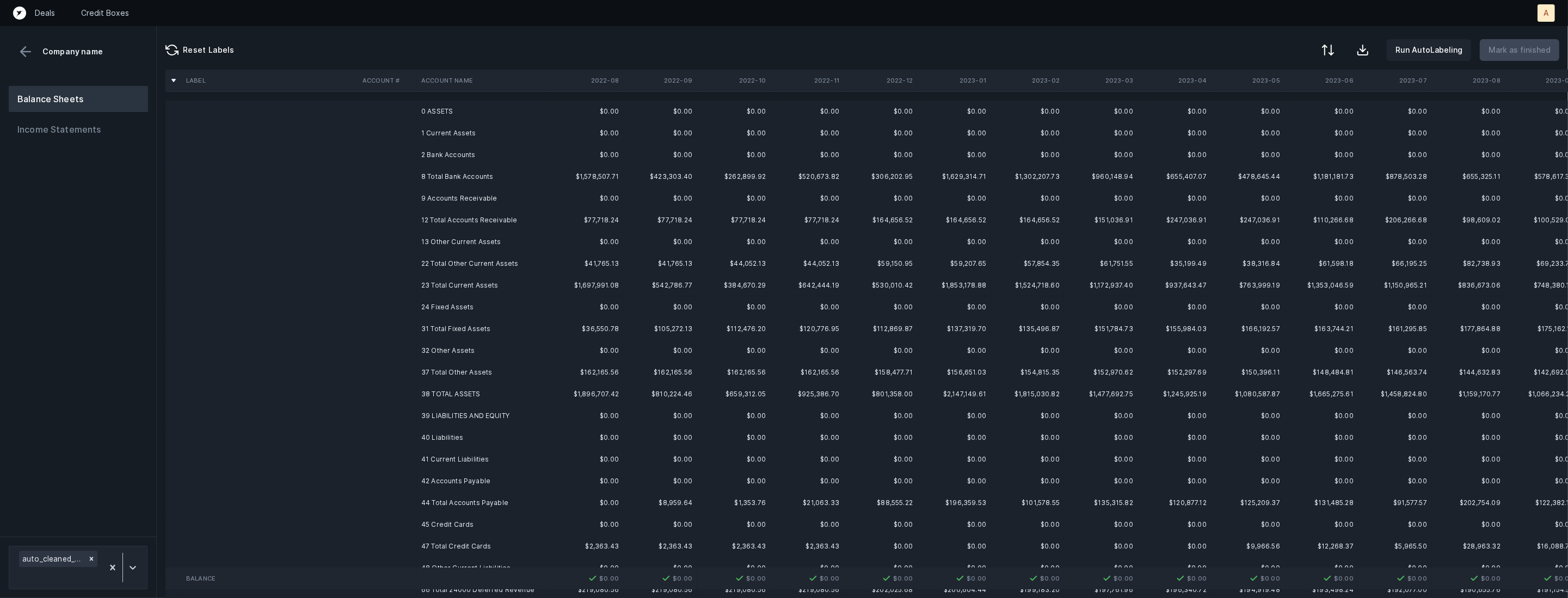
click at [451, 111] on td "0 ASSETS" at bounding box center [483, 112] width 133 height 22
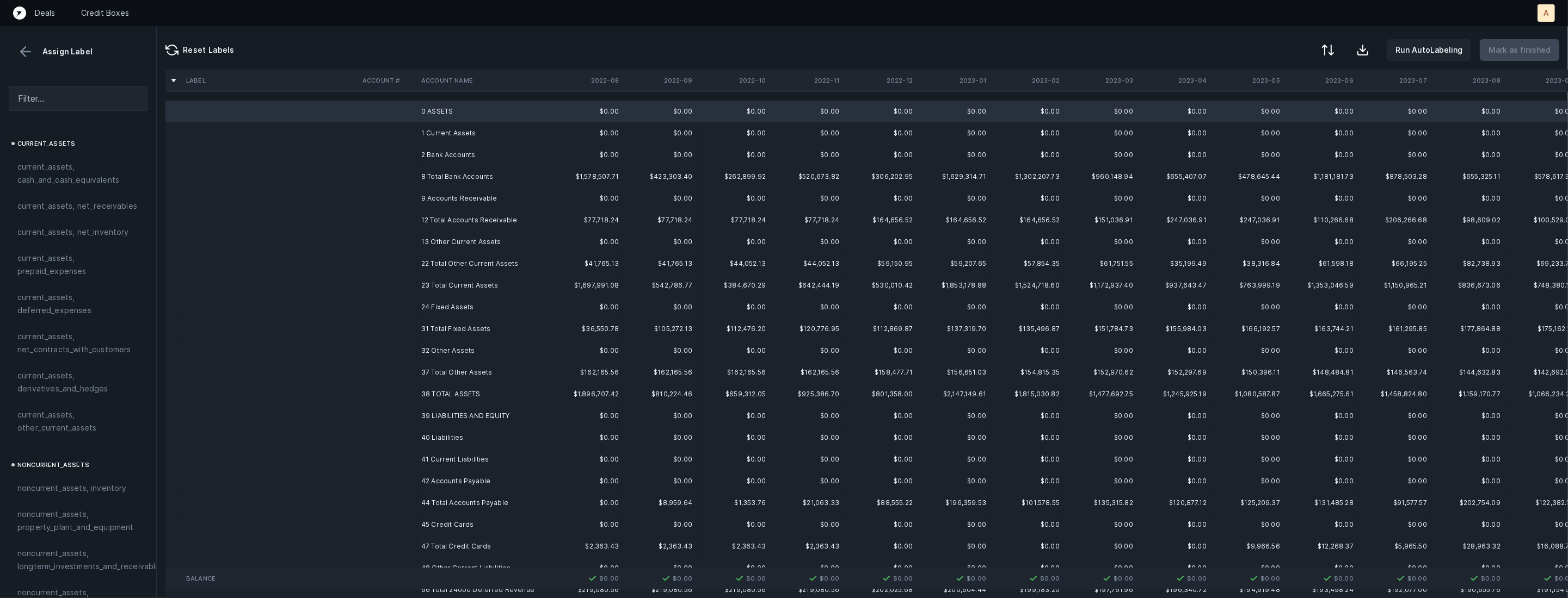
click at [438, 139] on td "1 Current Assets" at bounding box center [483, 133] width 133 height 22
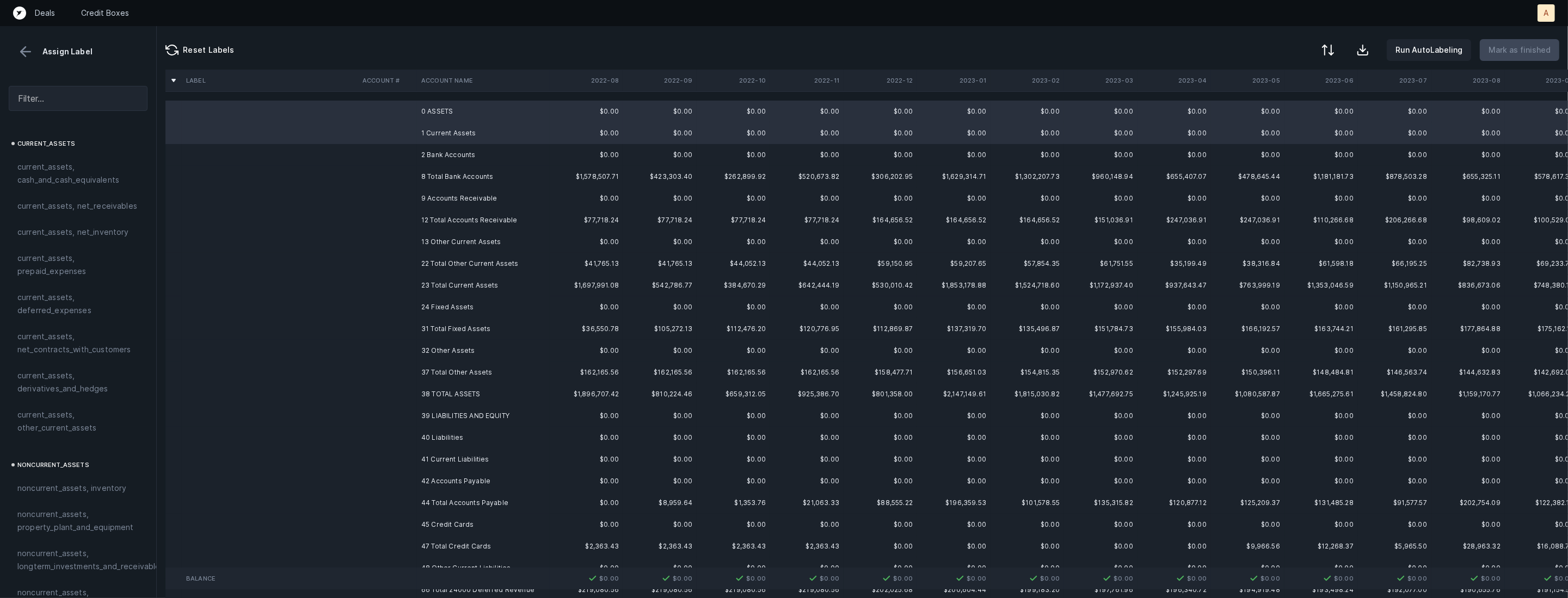
click at [426, 157] on td "2 Bank Accounts" at bounding box center [483, 155] width 133 height 22
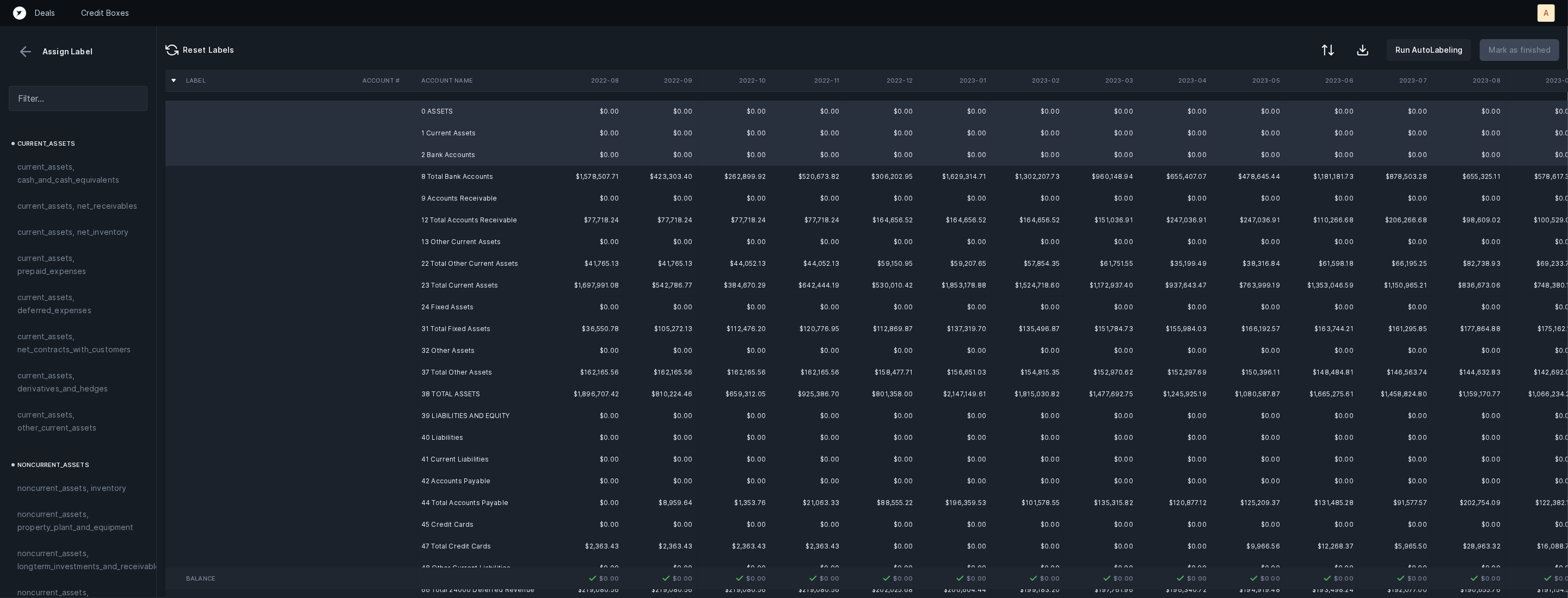
click at [438, 195] on td "9 Accounts Receivable" at bounding box center [483, 199] width 133 height 22
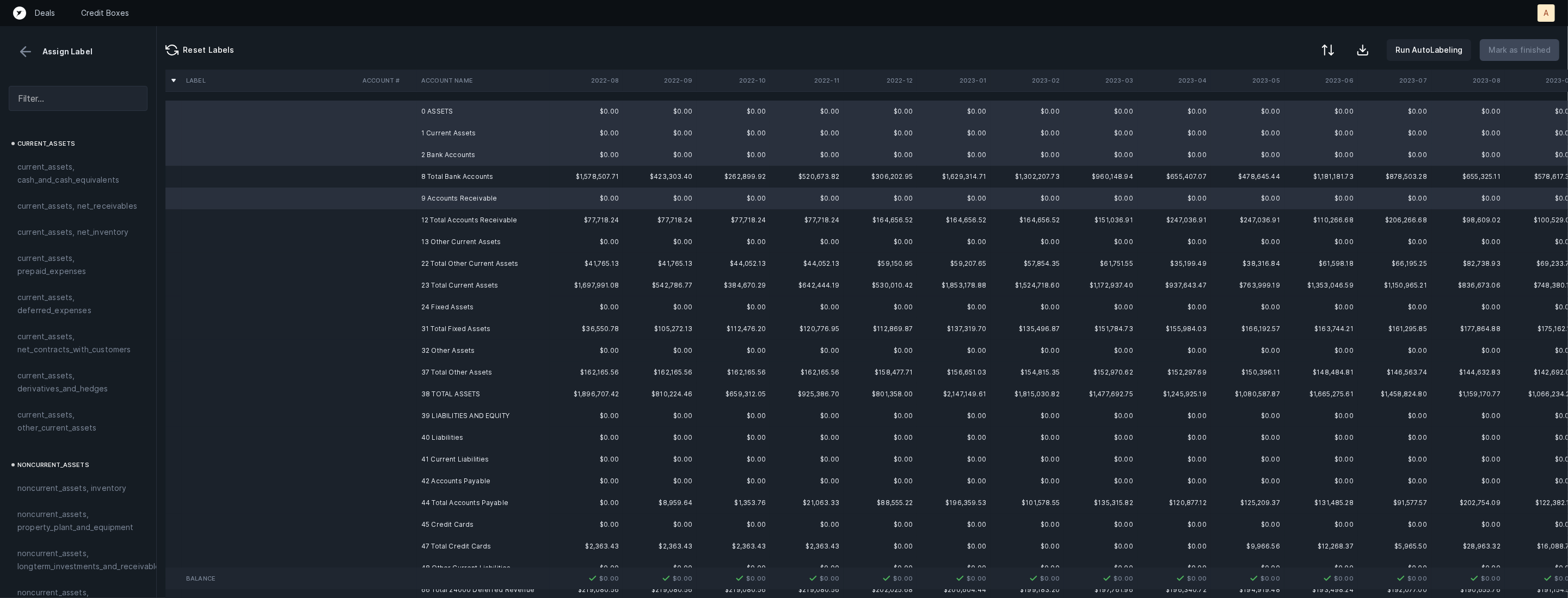
click at [441, 239] on td "13 Other Current Assets" at bounding box center [483, 242] width 133 height 22
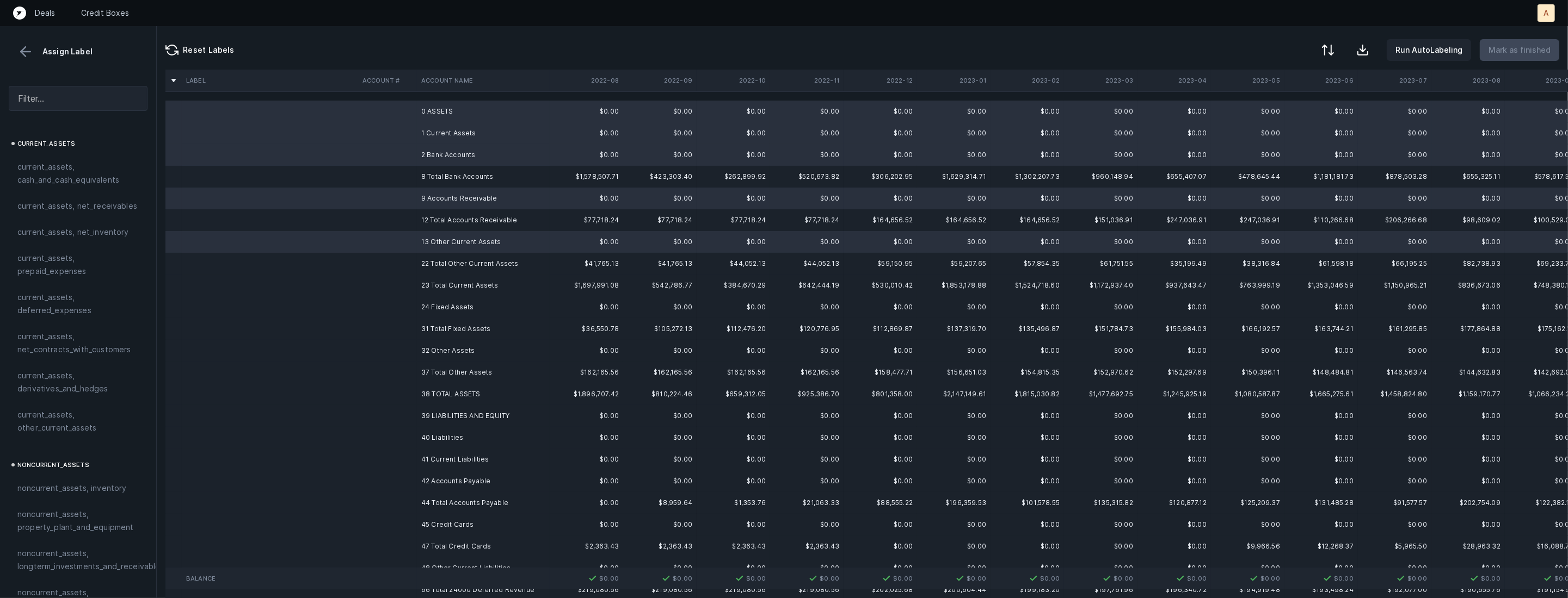
click at [449, 308] on td "24 Fixed Assets" at bounding box center [483, 308] width 133 height 22
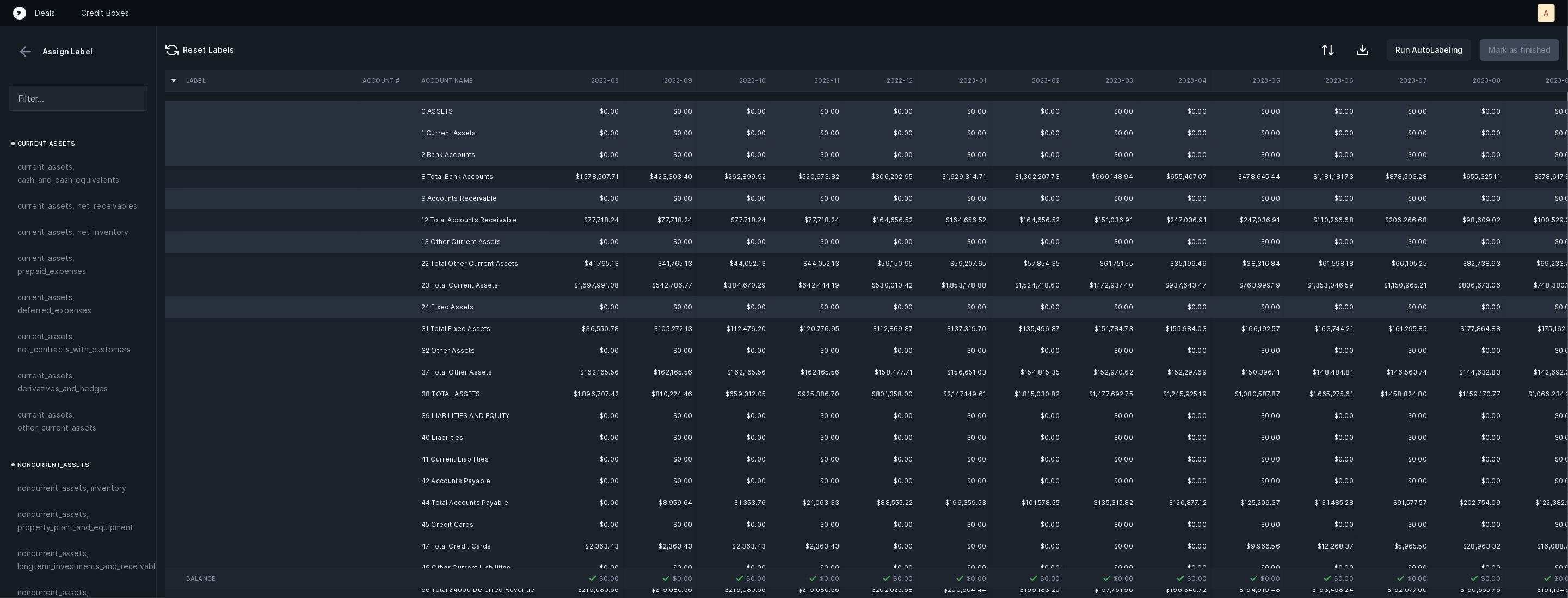
click at [449, 353] on td "32 Other Assets" at bounding box center [483, 351] width 133 height 22
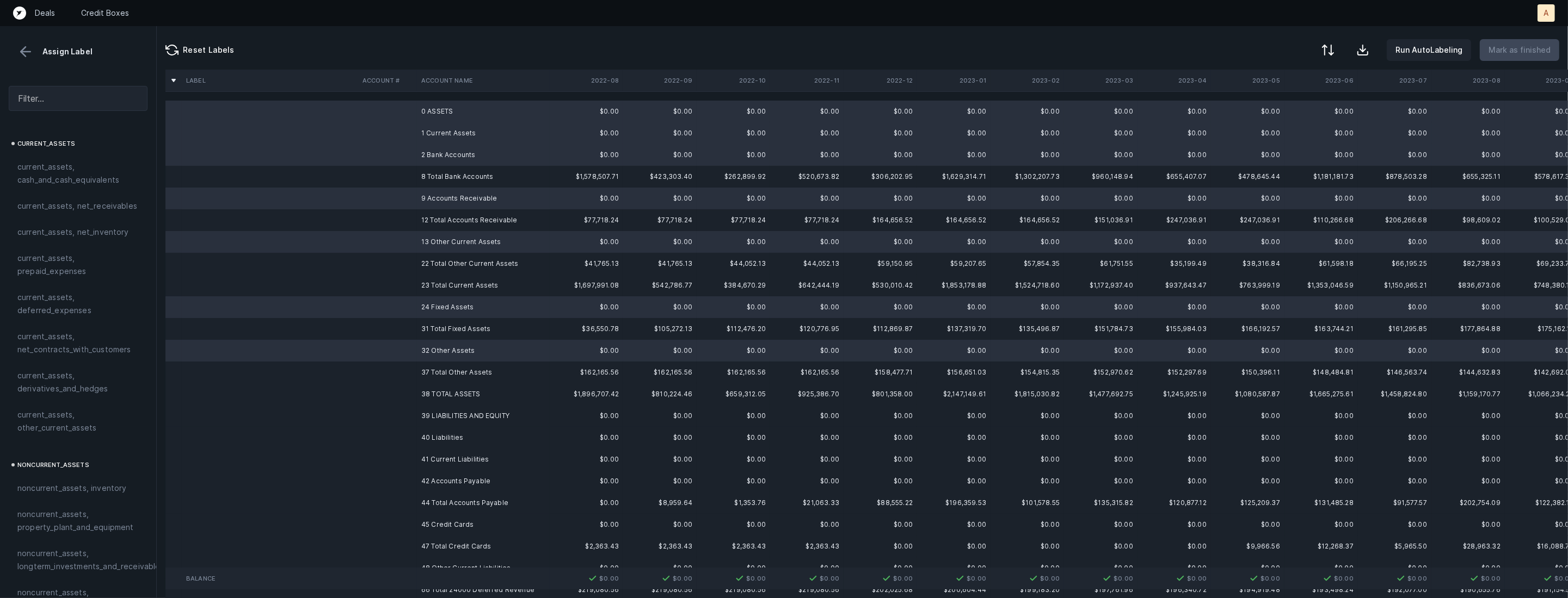
click at [441, 412] on td "39 LIABILITIES AND EQUITY" at bounding box center [483, 416] width 133 height 22
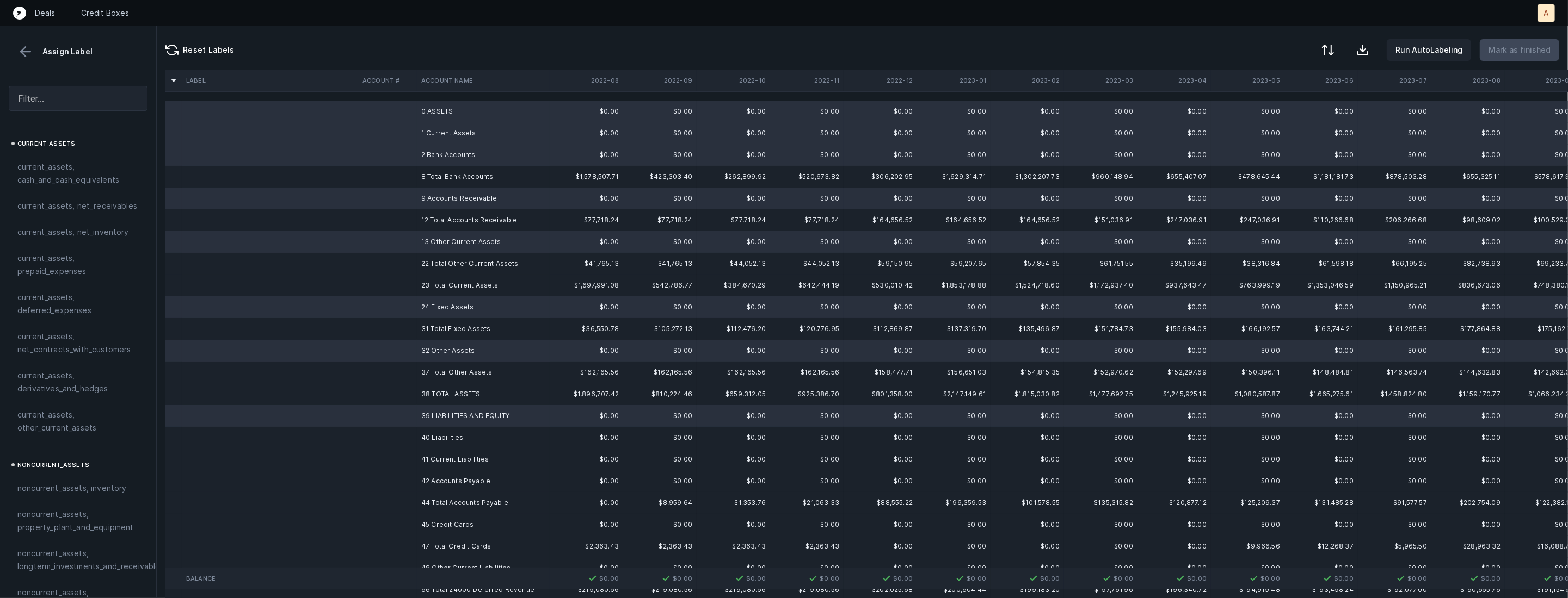
click at [438, 440] on td "40 Liabilities" at bounding box center [483, 437] width 133 height 22
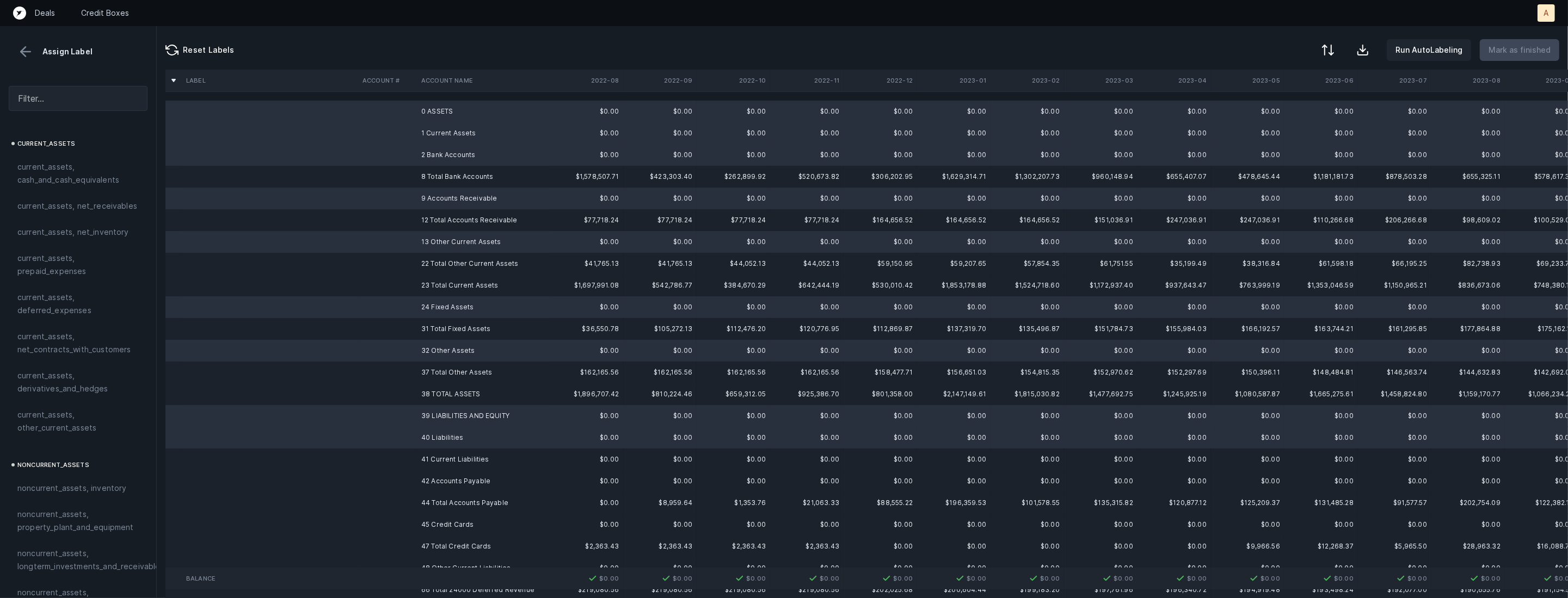
click at [436, 456] on td "41 Current Liabilities" at bounding box center [483, 459] width 133 height 22
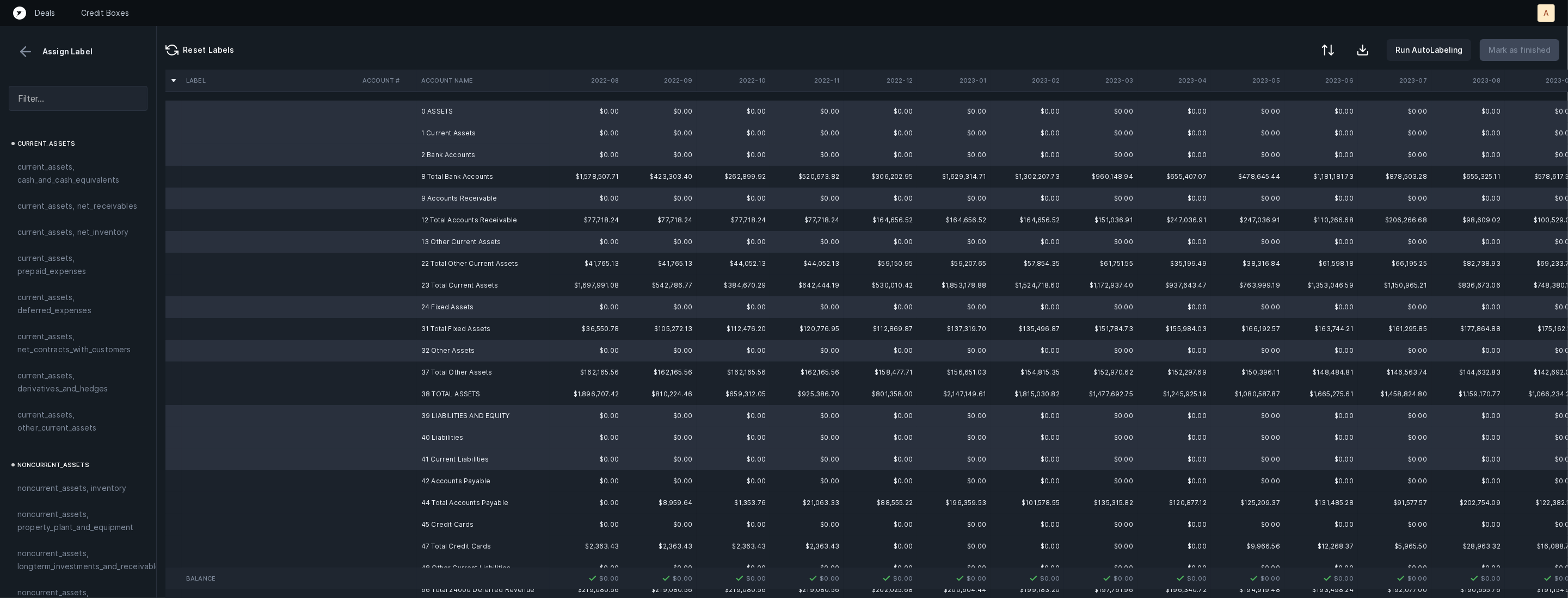
click at [431, 474] on td "42 Accounts Payable" at bounding box center [483, 481] width 133 height 22
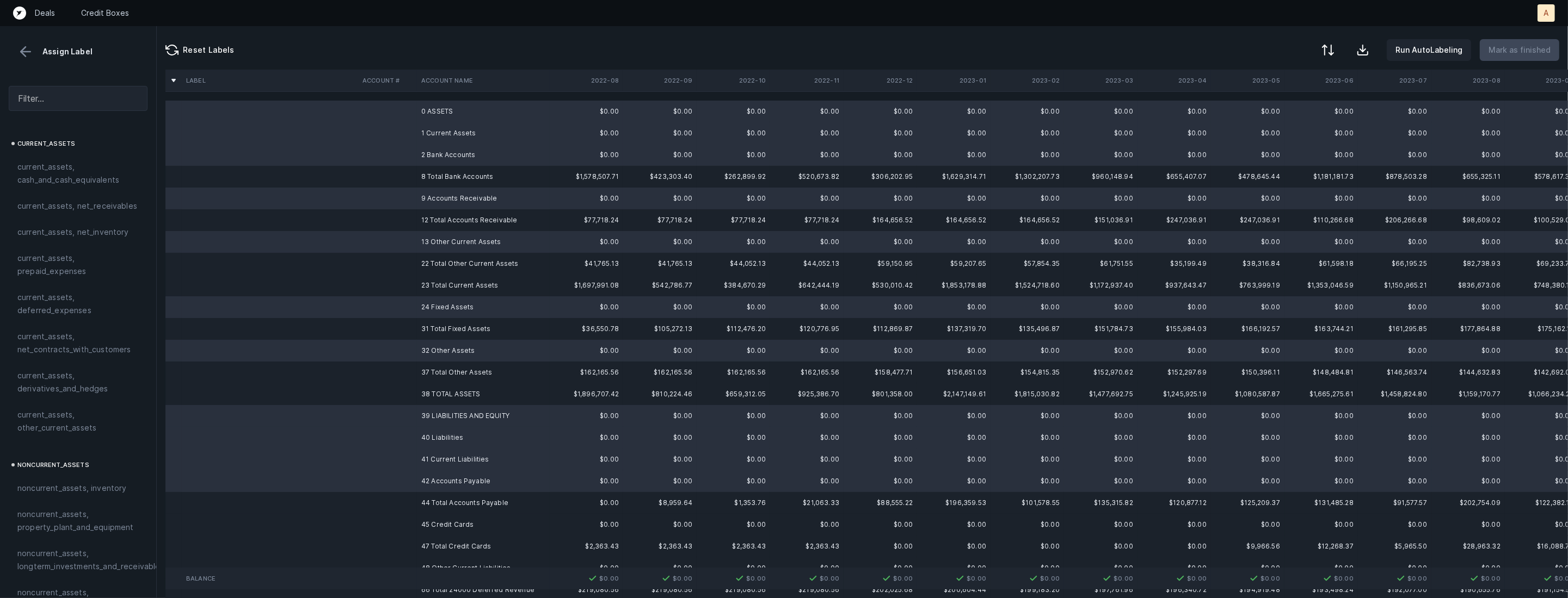
click at [427, 524] on td "45 Credit Cards" at bounding box center [483, 525] width 133 height 22
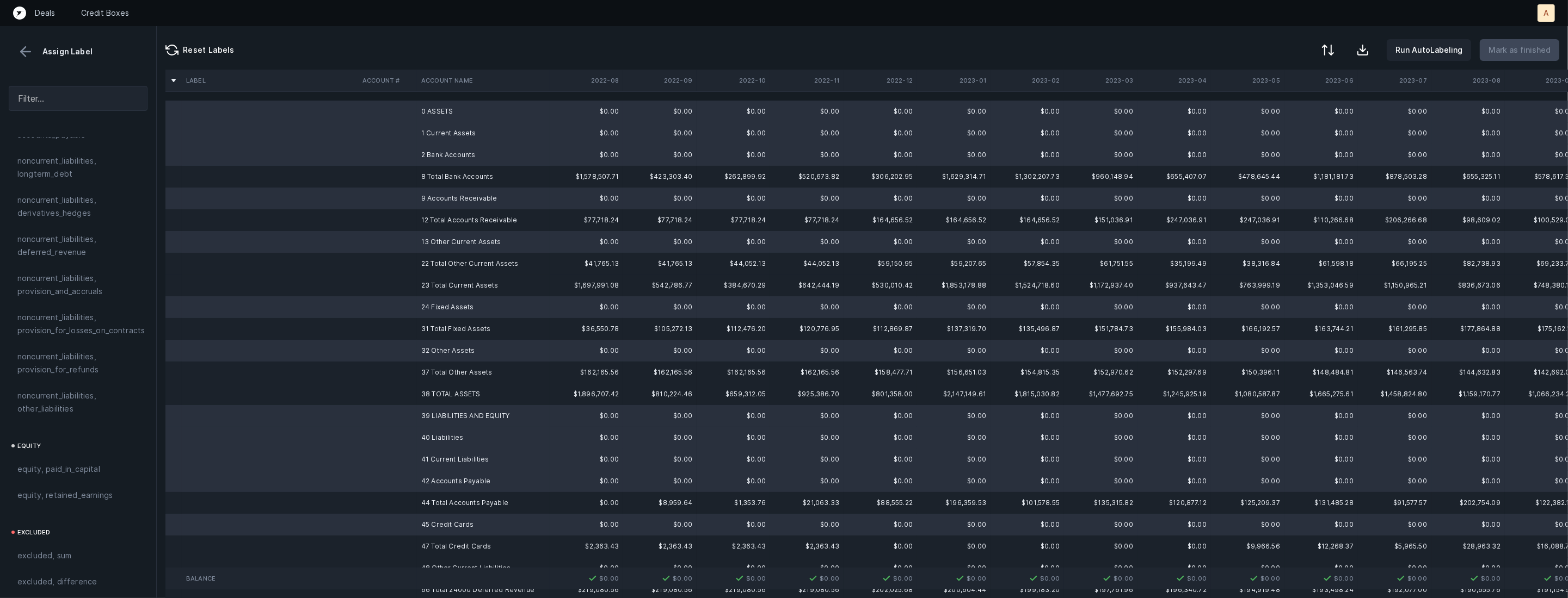
scroll to position [1160, 0]
click at [57, 575] on div "excluded, blank" at bounding box center [78, 588] width 139 height 26
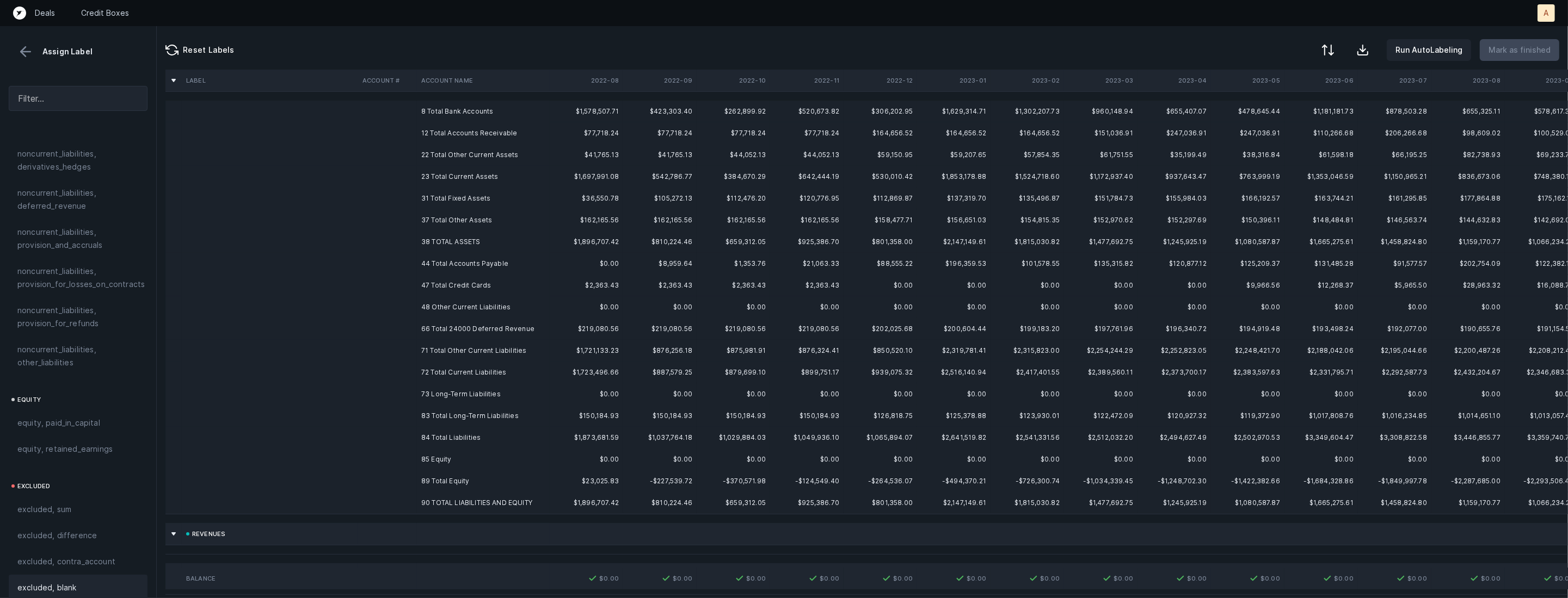
click at [432, 297] on td "48 Other Current Liabilities" at bounding box center [483, 308] width 133 height 22
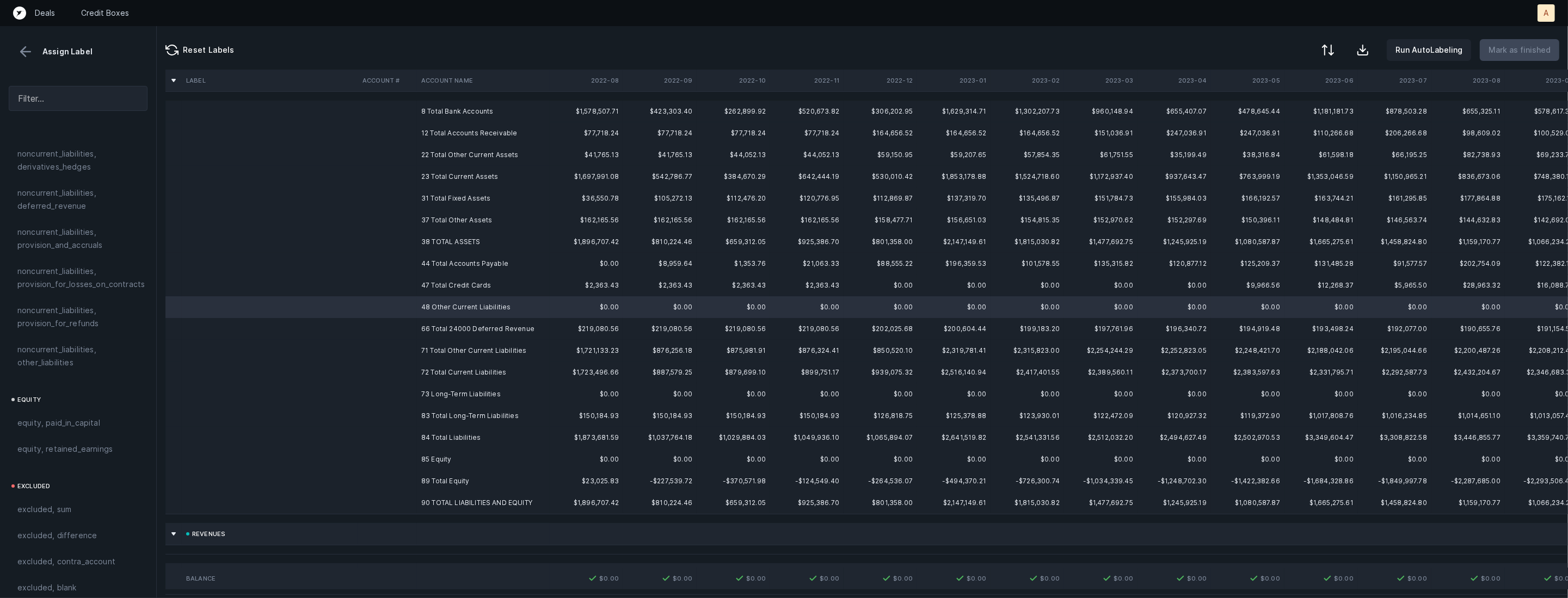
click at [435, 386] on td "73 Long-Term Liabilities" at bounding box center [483, 395] width 133 height 22
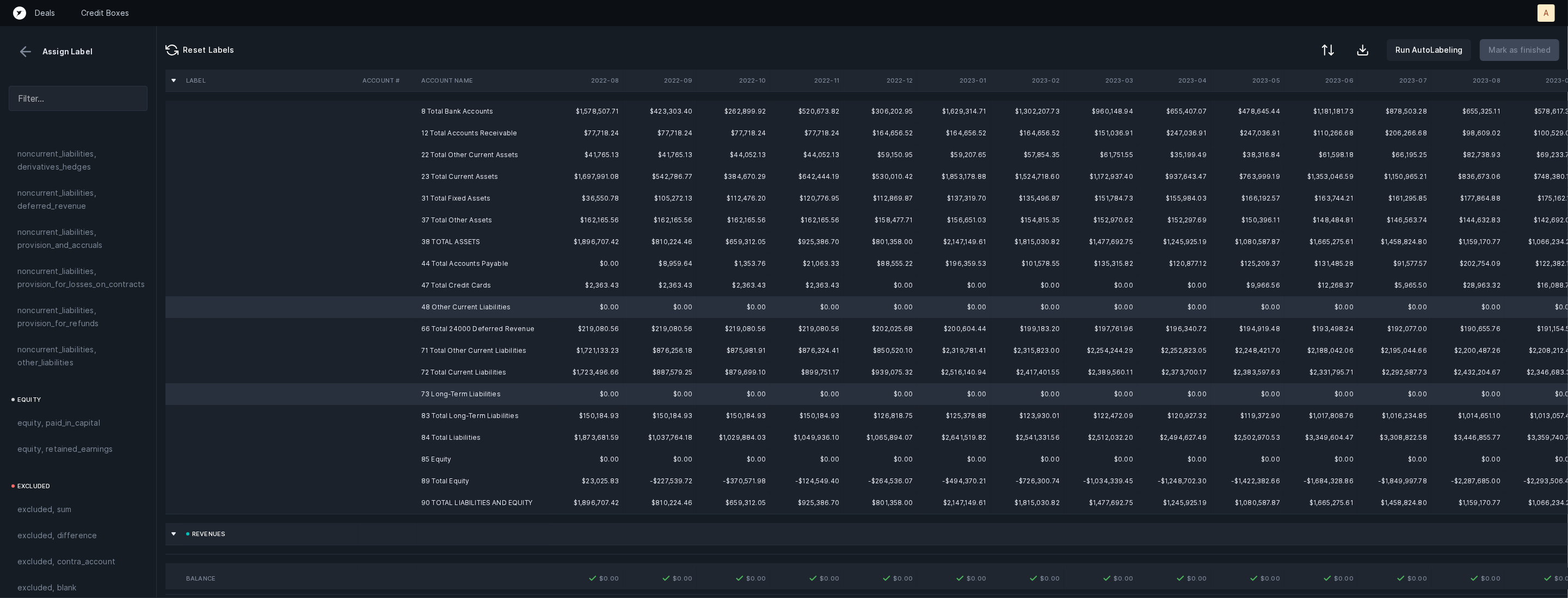
click at [432, 454] on td "85 Equity" at bounding box center [483, 459] width 133 height 22
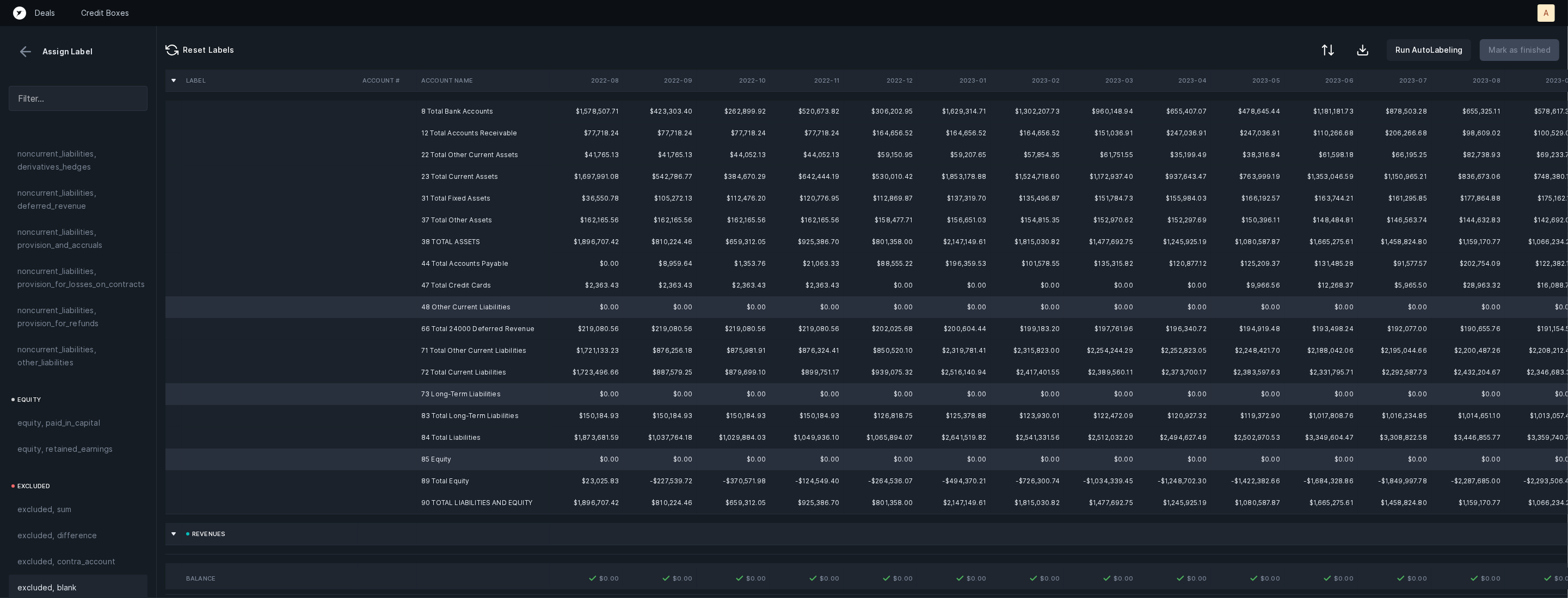
click at [77, 575] on div "excluded, blank" at bounding box center [78, 588] width 139 height 26
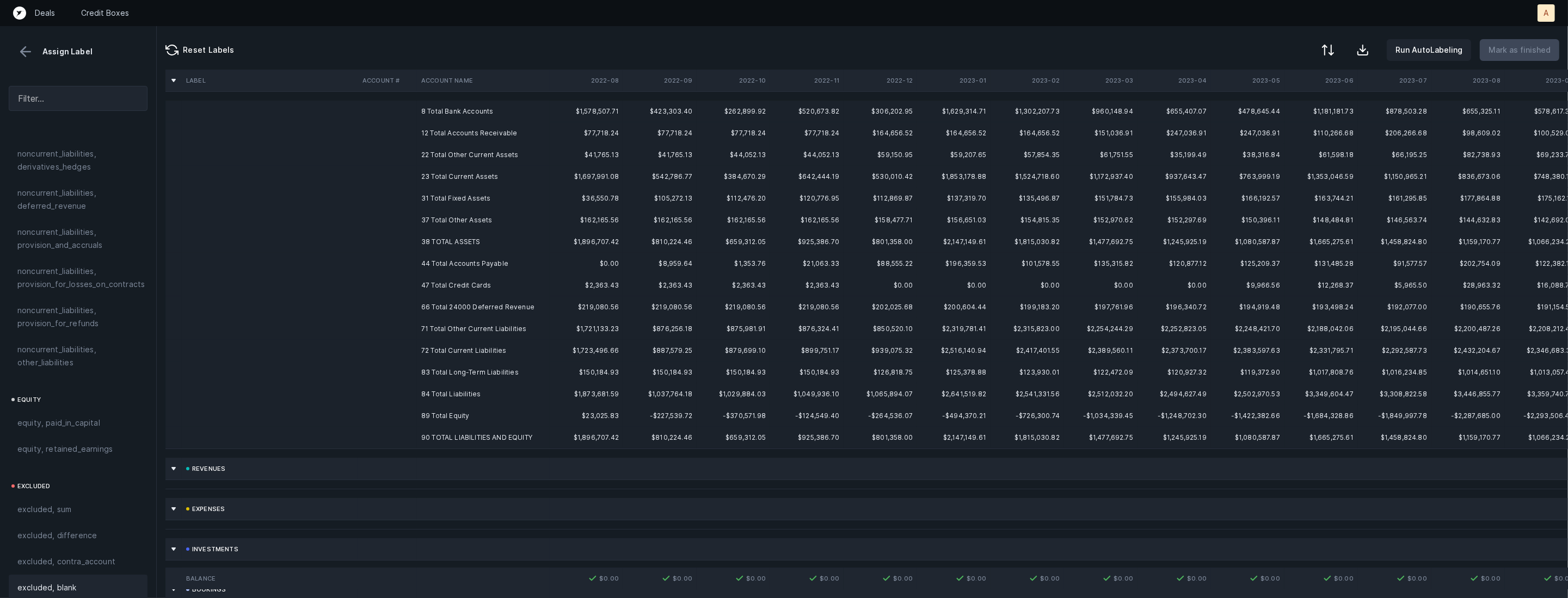
click at [465, 110] on td "8 Total Bank Accounts" at bounding box center [483, 112] width 133 height 22
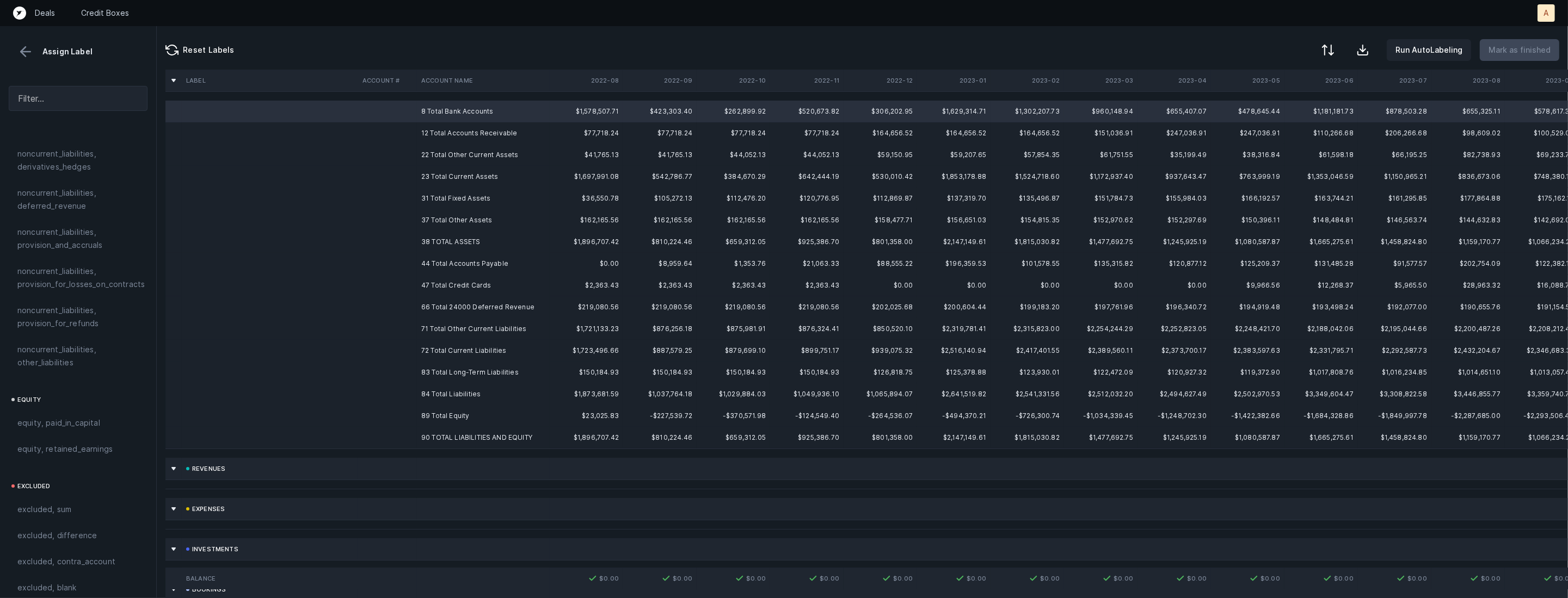
click at [460, 440] on td "90 TOTAL LIABILITIES AND EQUITY" at bounding box center [483, 437] width 133 height 22
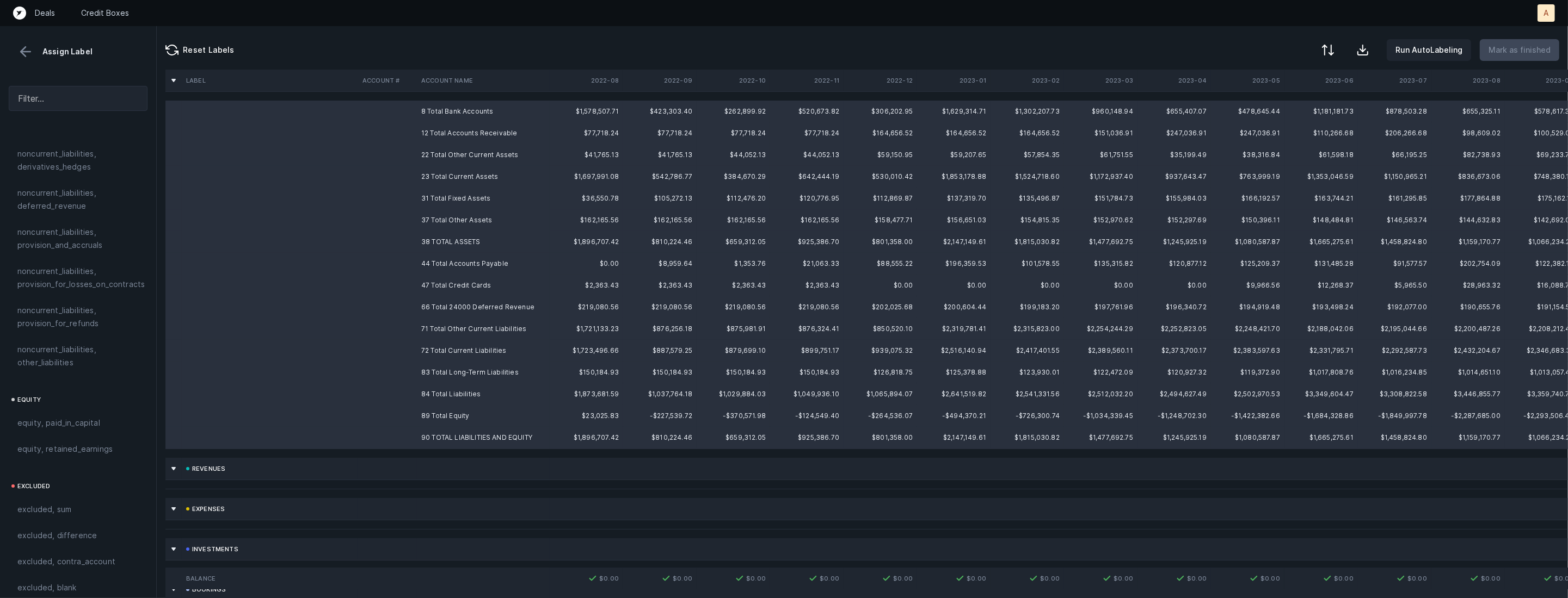
click at [83, 497] on div "excluded, sum" at bounding box center [78, 510] width 139 height 26
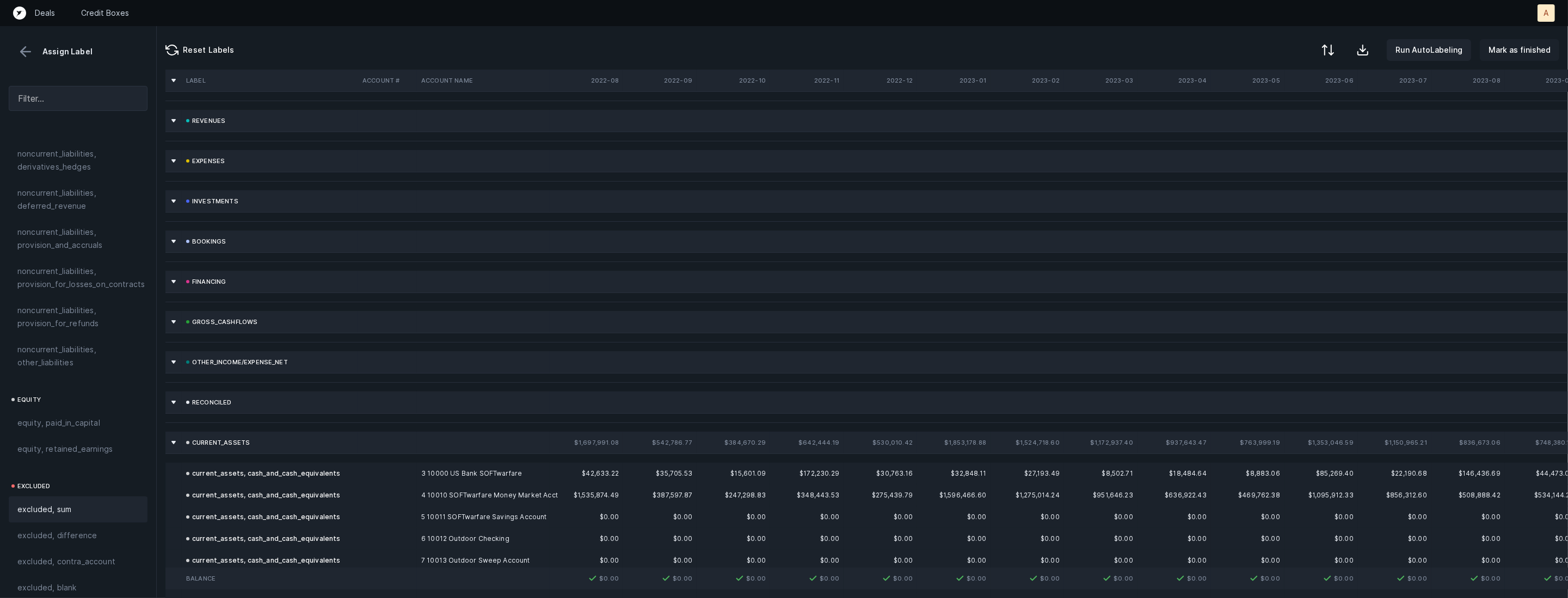
click at [1537, 54] on p "Mark as finished" at bounding box center [1519, 50] width 62 height 13
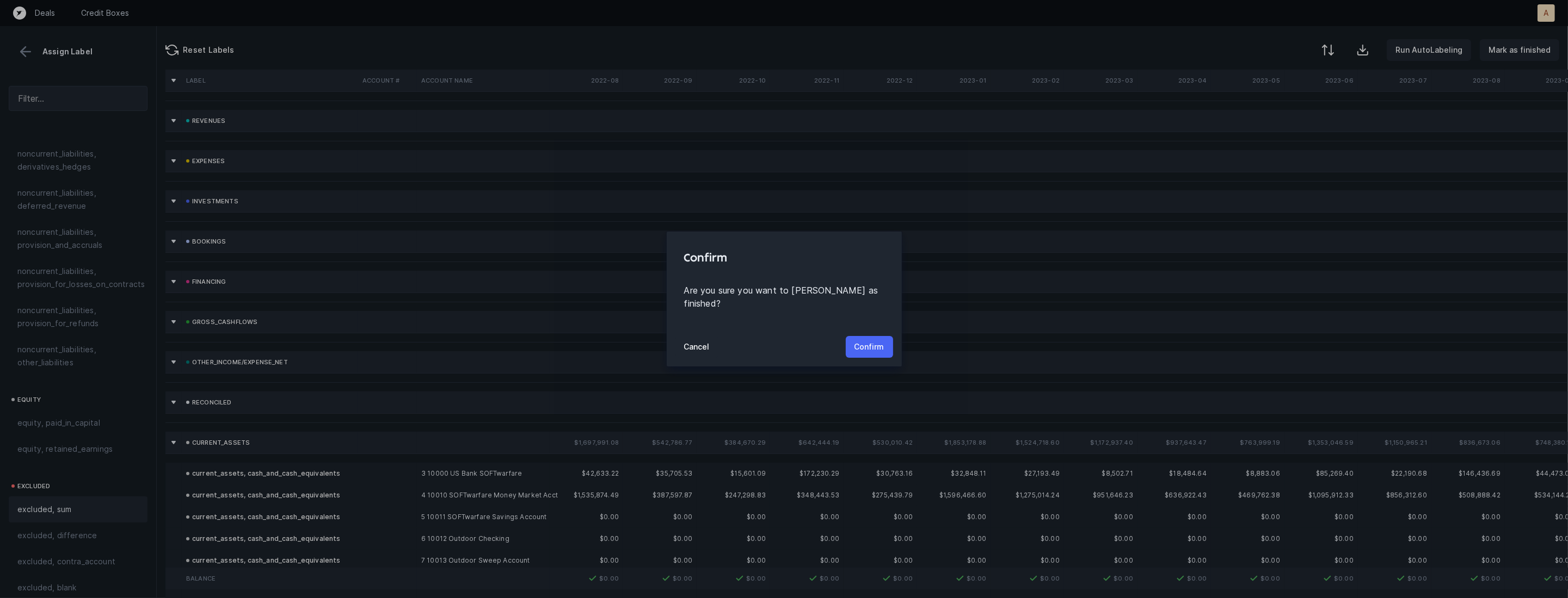
click at [870, 336] on button "Confirm" at bounding box center [869, 347] width 48 height 22
